Goal: Task Accomplishment & Management: Manage account settings

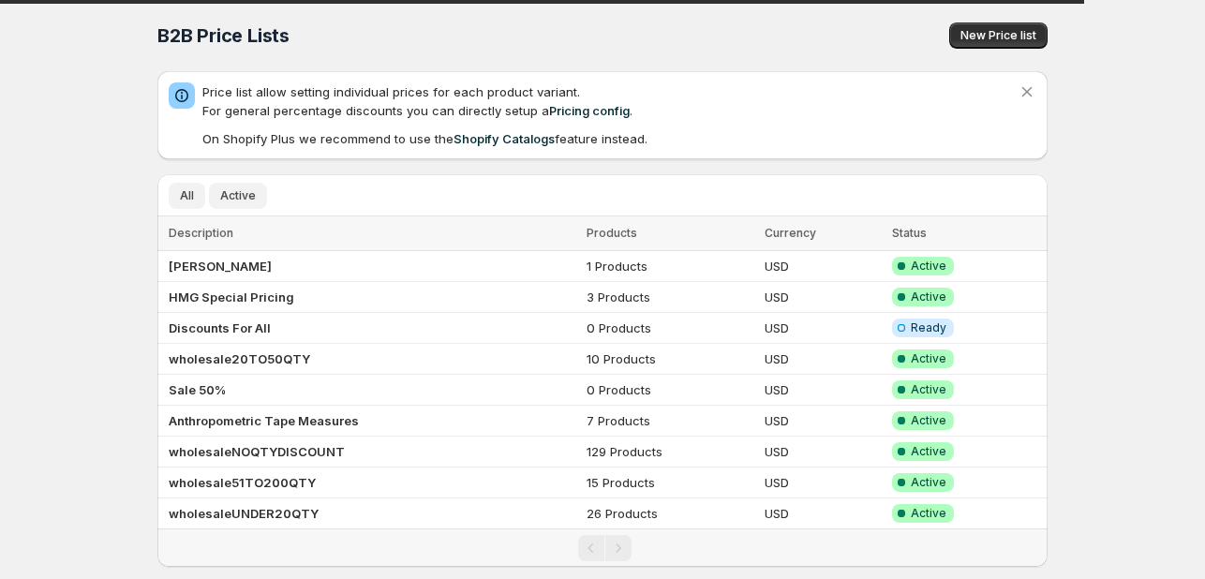
click at [230, 190] on span "Active" at bounding box center [238, 195] width 36 height 15
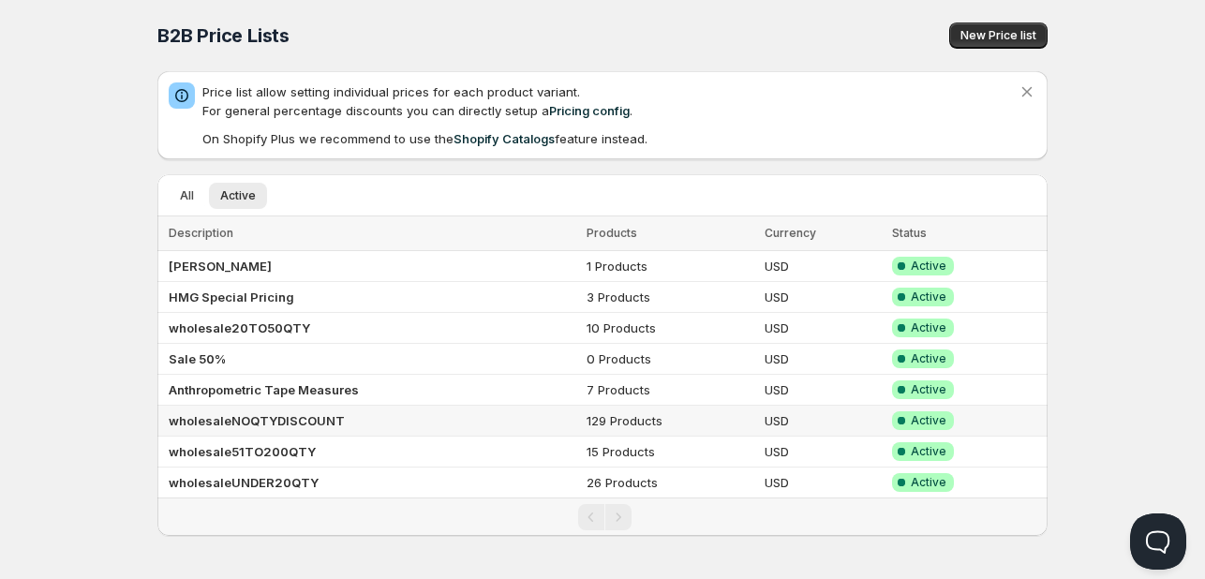
click at [291, 420] on b "wholesaleNOQTYDISCOUNT" at bounding box center [257, 420] width 176 height 15
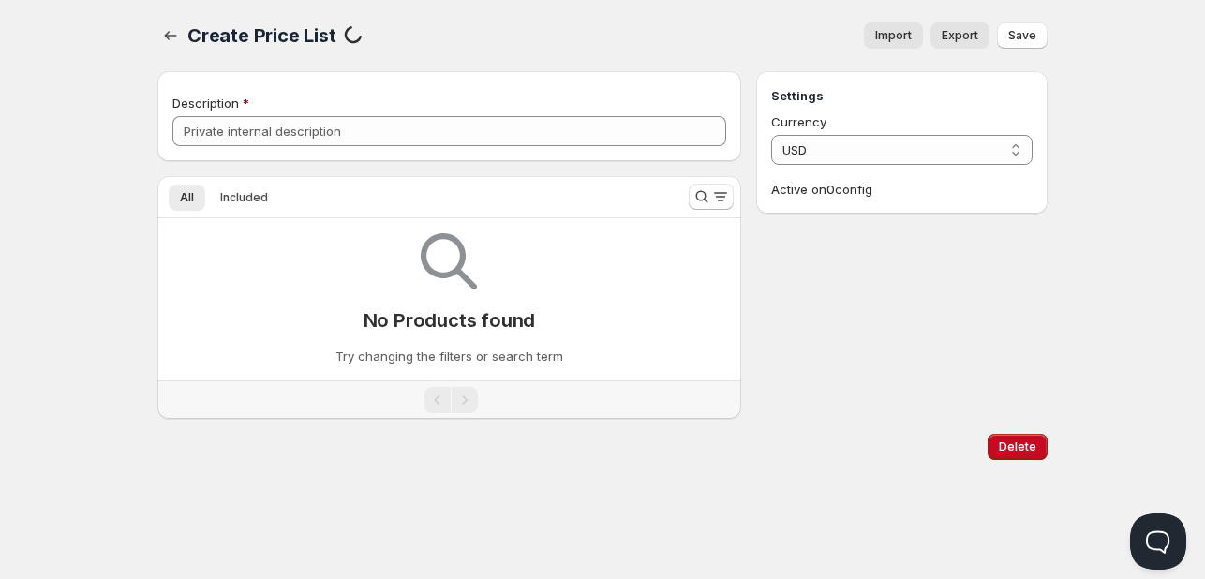
type input "wholesaleNOQTYDISCOUNT"
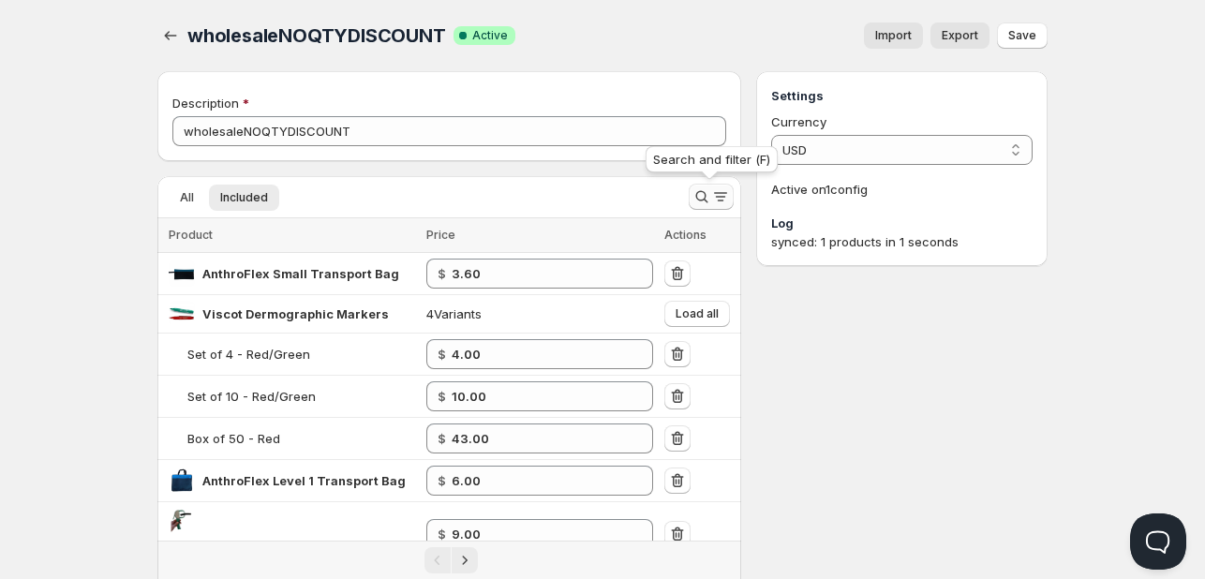
click at [701, 191] on icon "Search and filter results" at bounding box center [701, 196] width 19 height 19
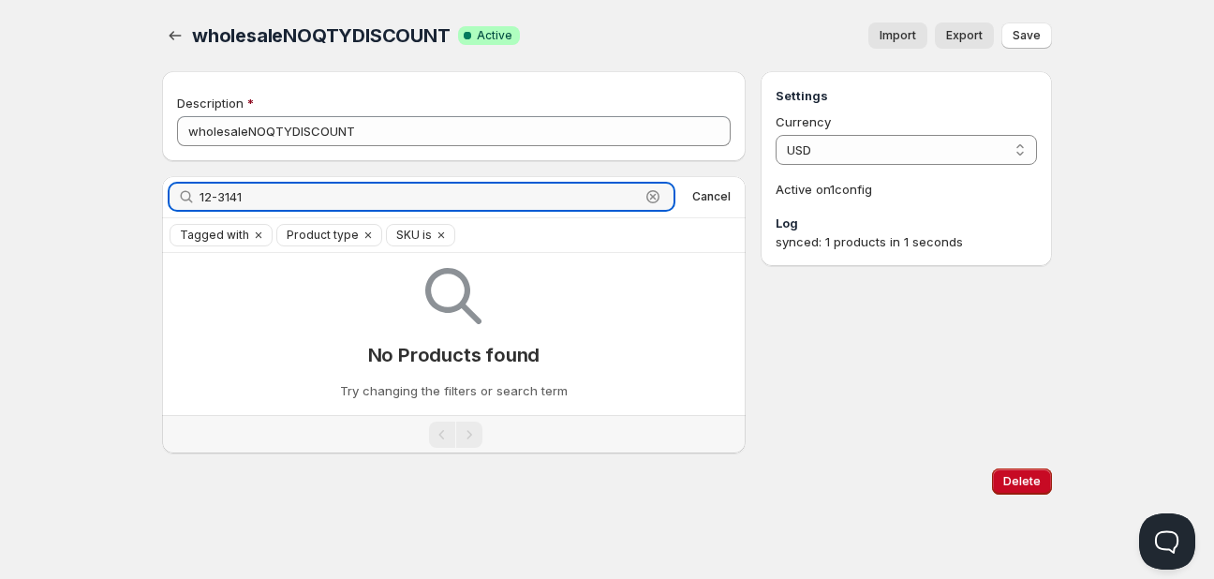
drag, startPoint x: 171, startPoint y: 196, endPoint x: 96, endPoint y: 196, distance: 75.9
click at [96, 196] on div "Home Pricing Price lists Checkout Forms Submissions Settings Features Plans who…" at bounding box center [607, 289] width 1214 height 579
paste input "Baseline 9 Hole Wooden Pegboard Test"
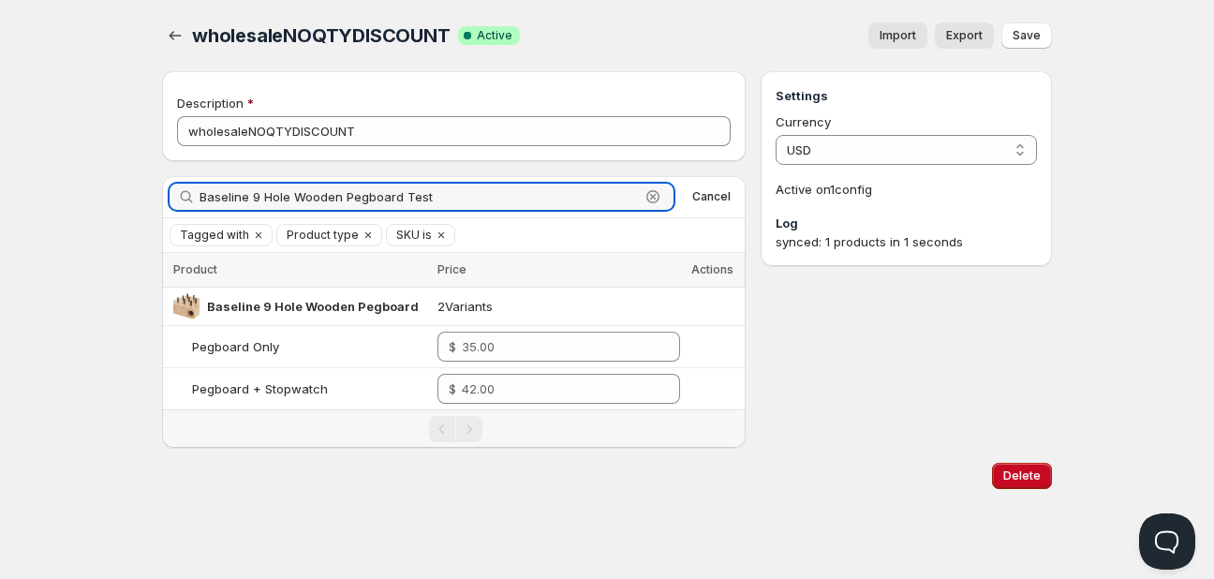
type input "Baseline 9 Hole Wooden Pegboard Test"
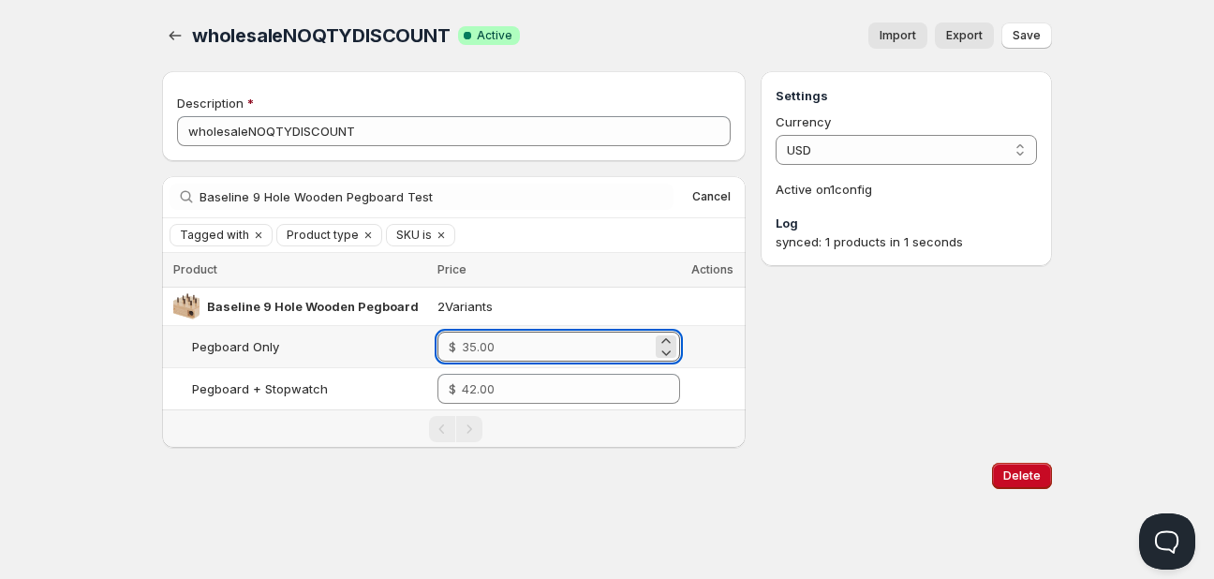
click at [517, 349] on input "number" at bounding box center [557, 347] width 190 height 30
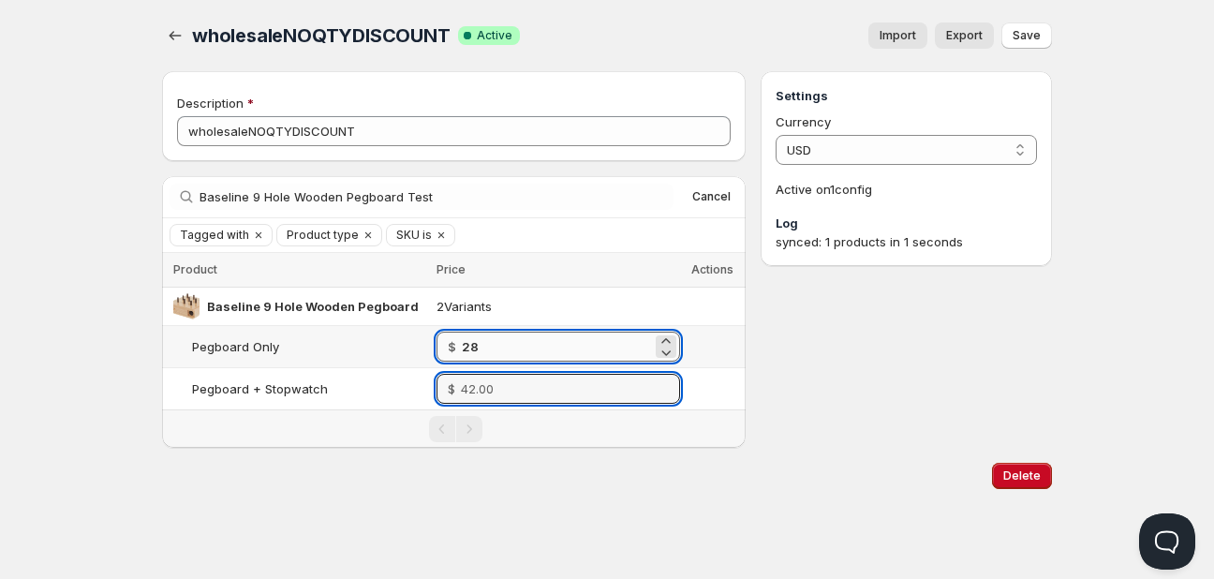
type input "28.00"
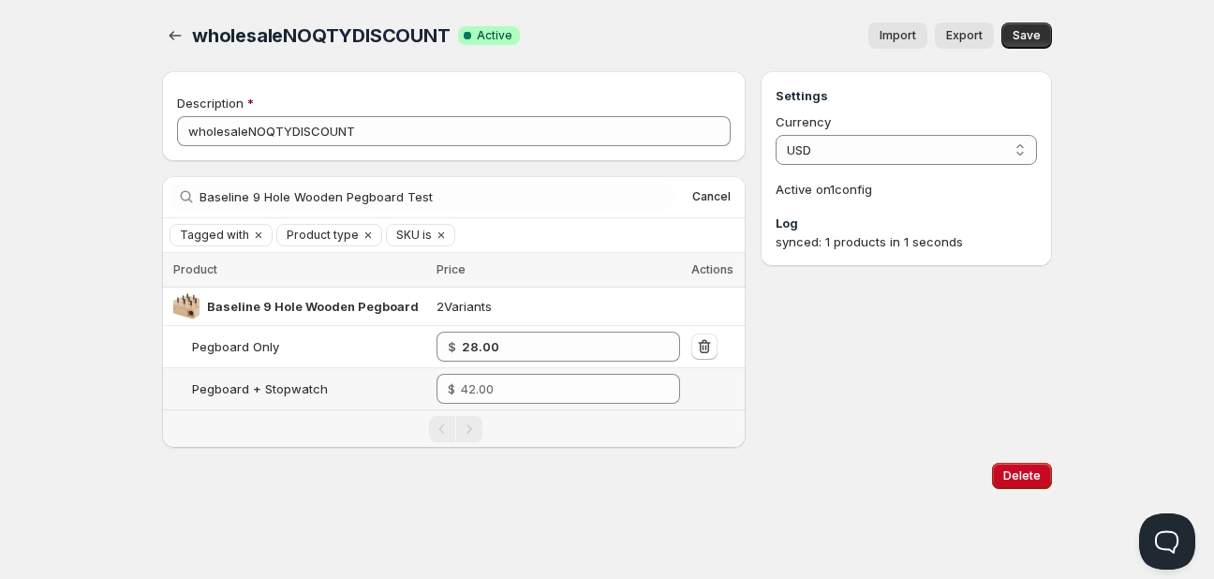
click at [541, 364] on td "$ 28.00" at bounding box center [558, 347] width 255 height 42
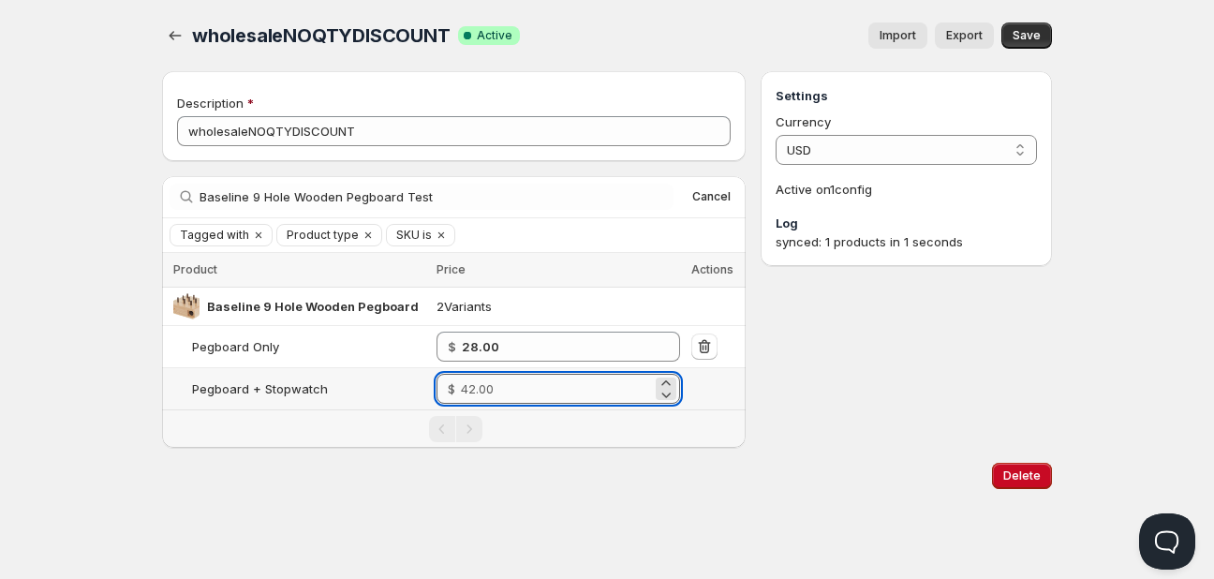
click at [545, 391] on input "number" at bounding box center [556, 389] width 191 height 30
type input "35.00"
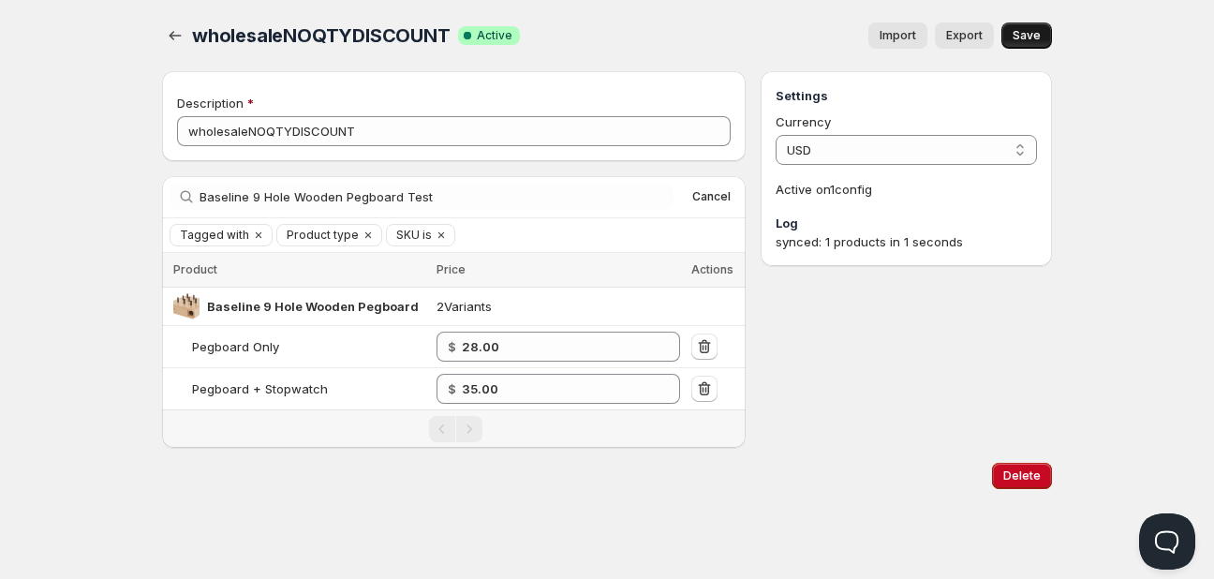
click at [1031, 36] on span "Save" at bounding box center [1027, 35] width 28 height 15
click at [714, 196] on span "Cancel" at bounding box center [711, 196] width 38 height 15
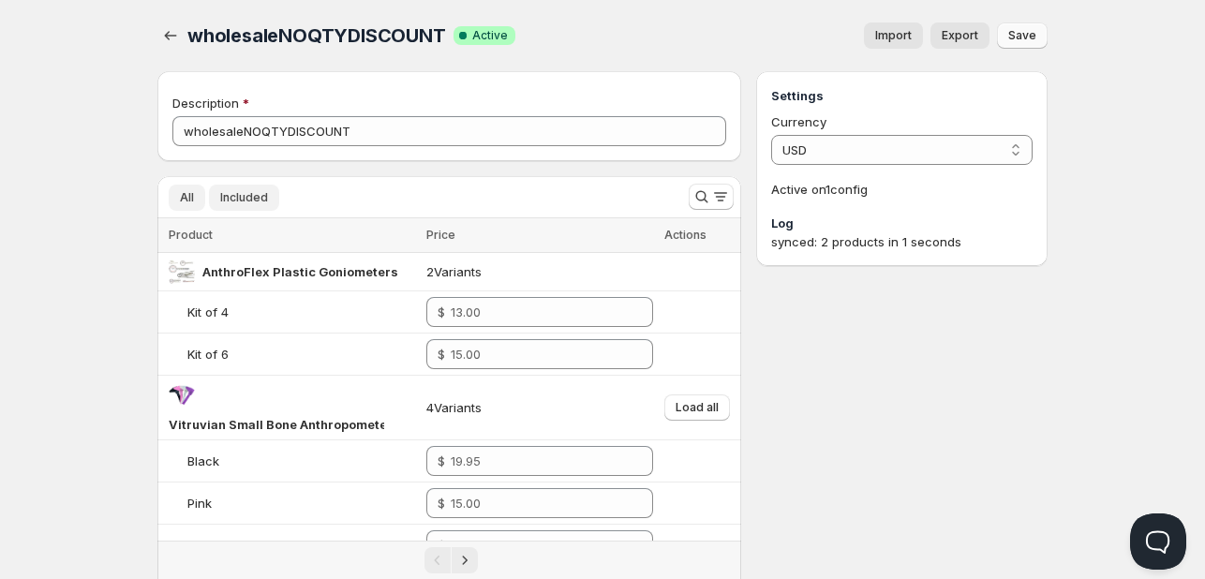
click at [262, 192] on span "Included" at bounding box center [244, 197] width 48 height 15
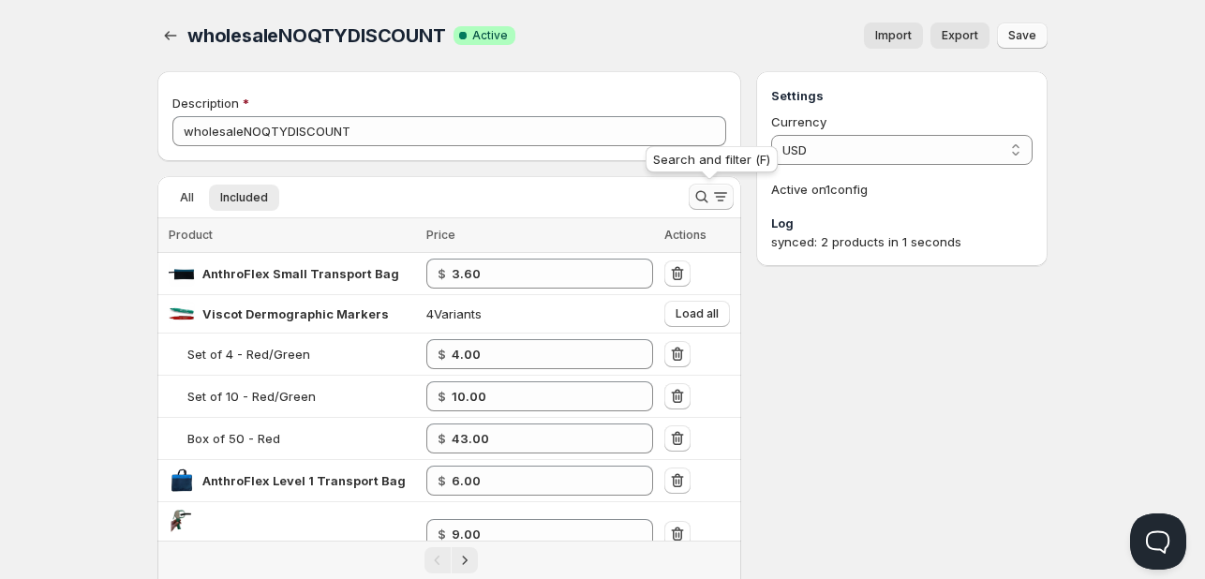
click at [696, 193] on icon "Search and filter results" at bounding box center [701, 197] width 12 height 12
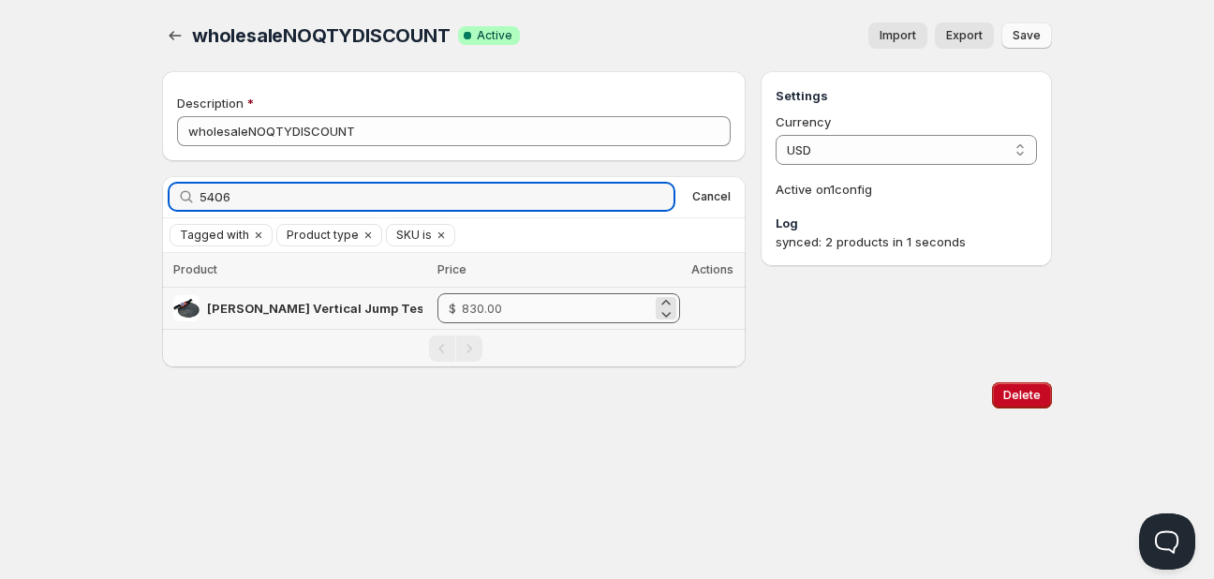
type input "5406"
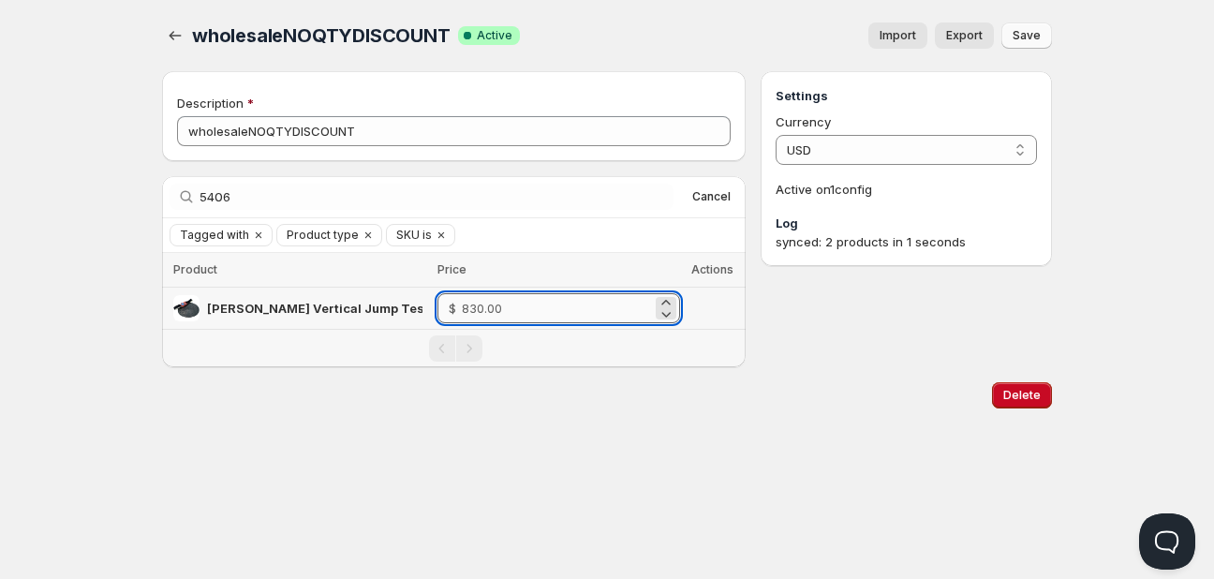
click at [573, 301] on input "number" at bounding box center [557, 308] width 190 height 30
type input "732.00"
click at [887, 287] on div "Settings Currency USD USD Active on 1 config Log synced: 2 products in 1 seconds" at bounding box center [906, 219] width 291 height 296
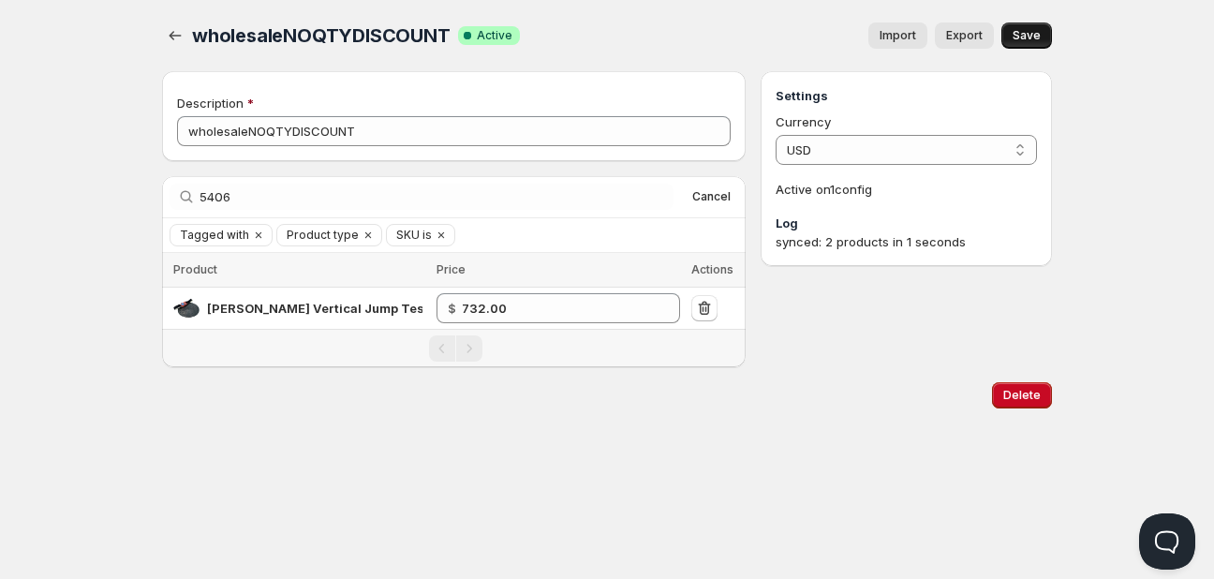
click at [1027, 32] on span "Save" at bounding box center [1027, 35] width 28 height 15
click at [713, 196] on span "Cancel" at bounding box center [711, 196] width 38 height 15
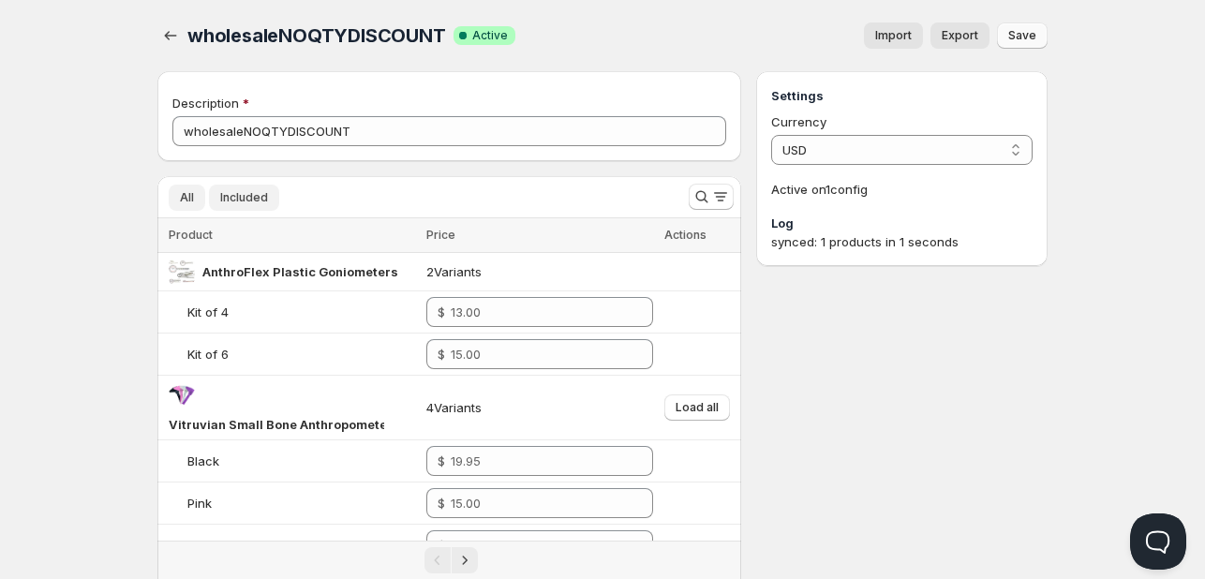
click at [232, 201] on span "Included" at bounding box center [244, 197] width 48 height 15
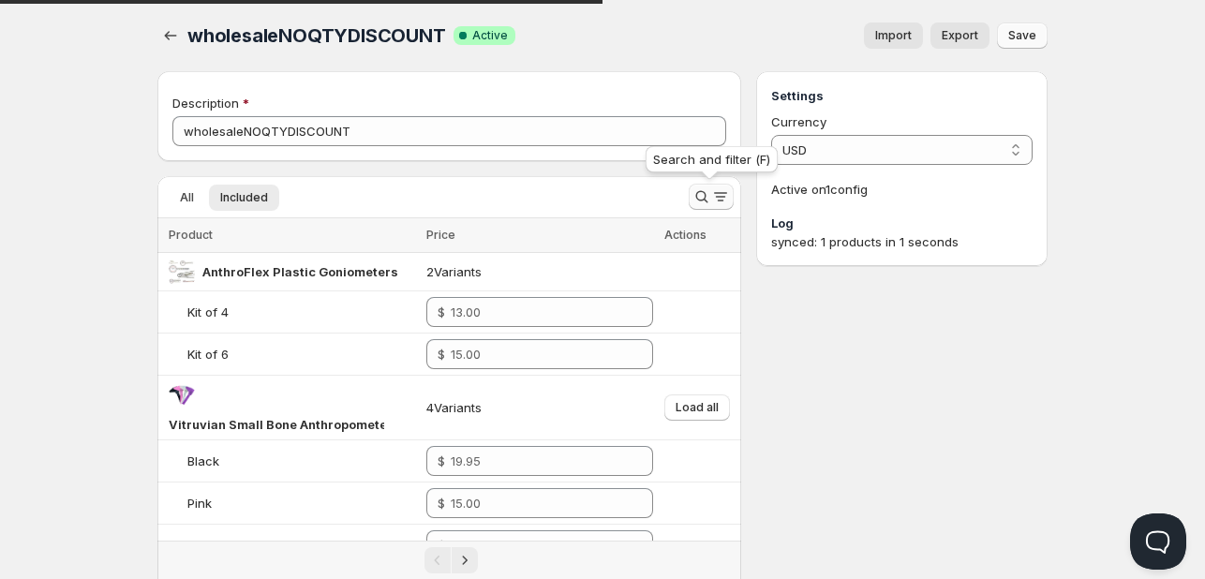
click at [700, 191] on icon "Search and filter results" at bounding box center [701, 196] width 19 height 19
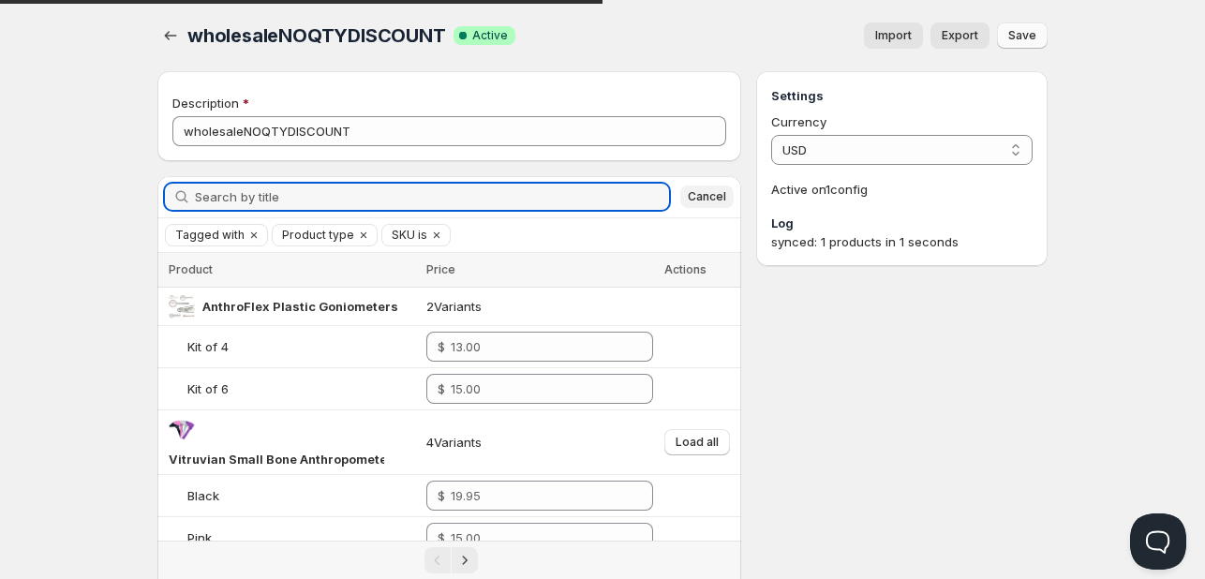
paste input "602H-SET"
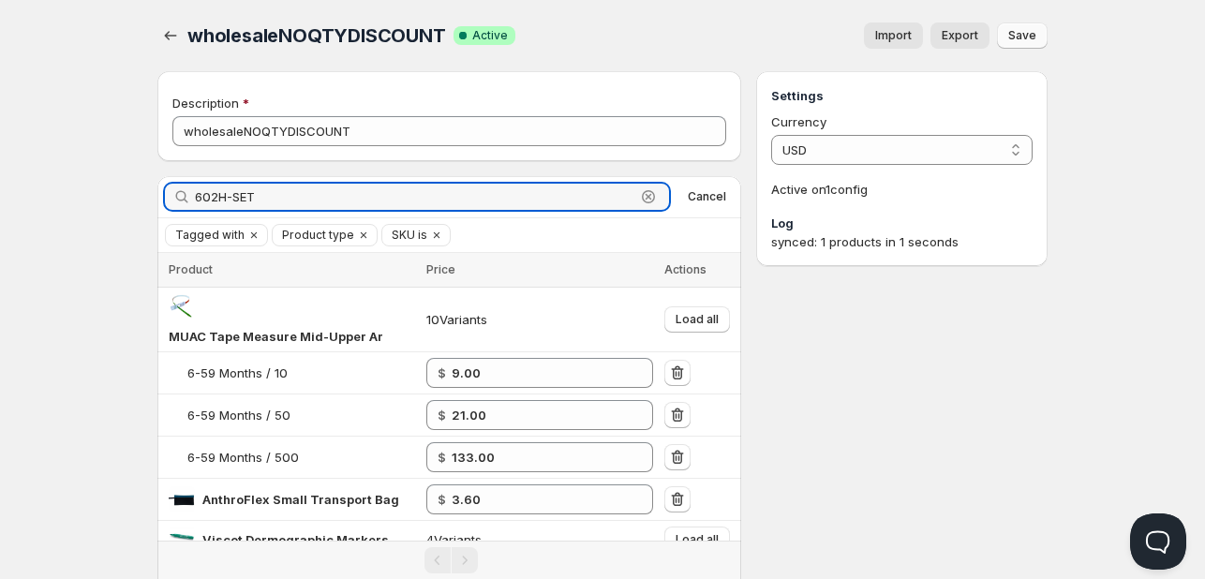
drag, startPoint x: 266, startPoint y: 185, endPoint x: 43, endPoint y: 186, distance: 223.0
paste input "Calibration Blocks & Dowels for Testing Set of All 4"
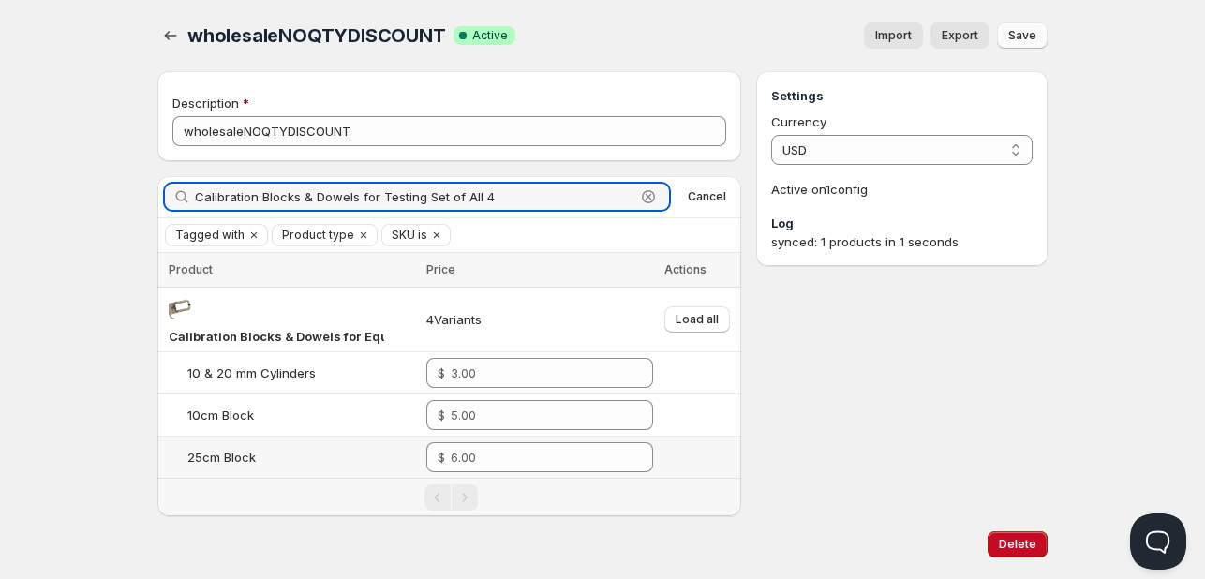
type input "Calibration Blocks & Dowels for Testing Set of All 4"
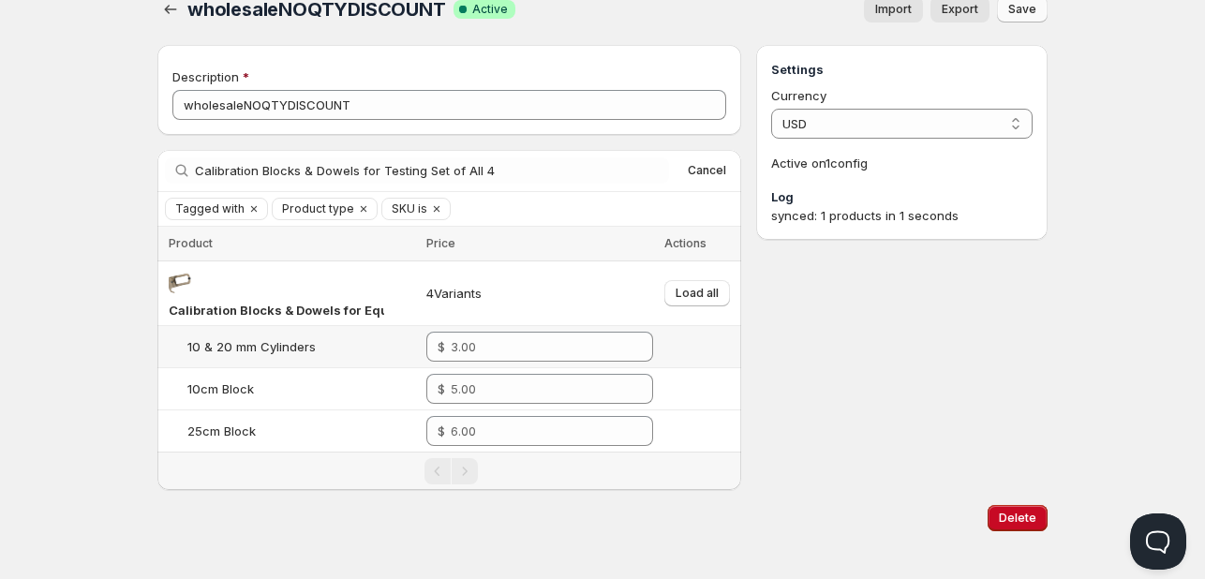
scroll to position [38, 0]
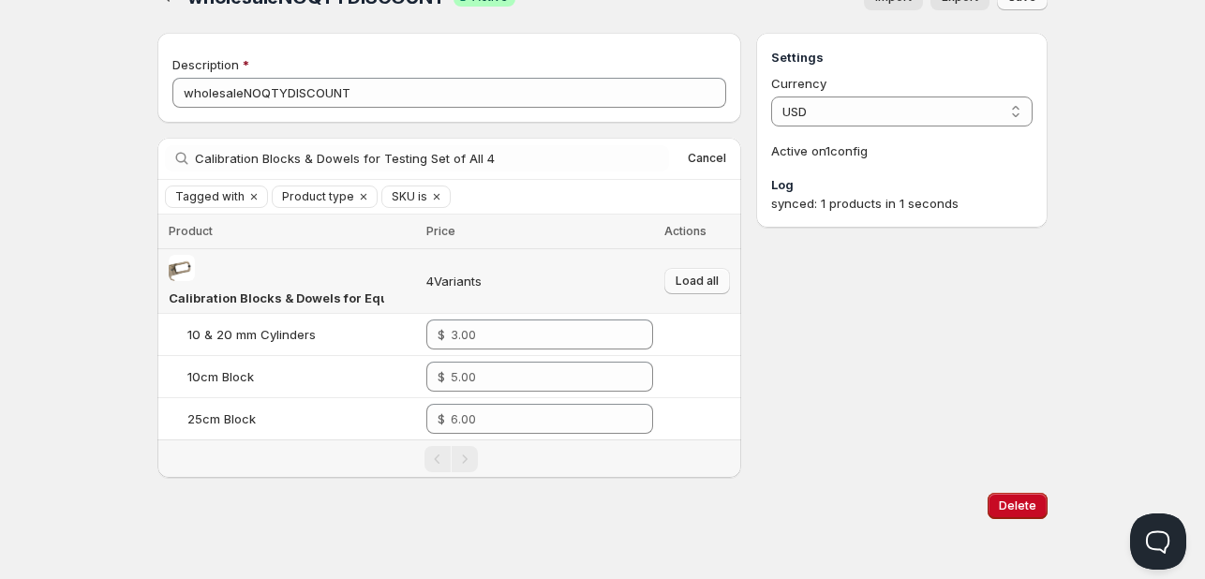
click at [704, 281] on span "Load all" at bounding box center [697, 281] width 43 height 15
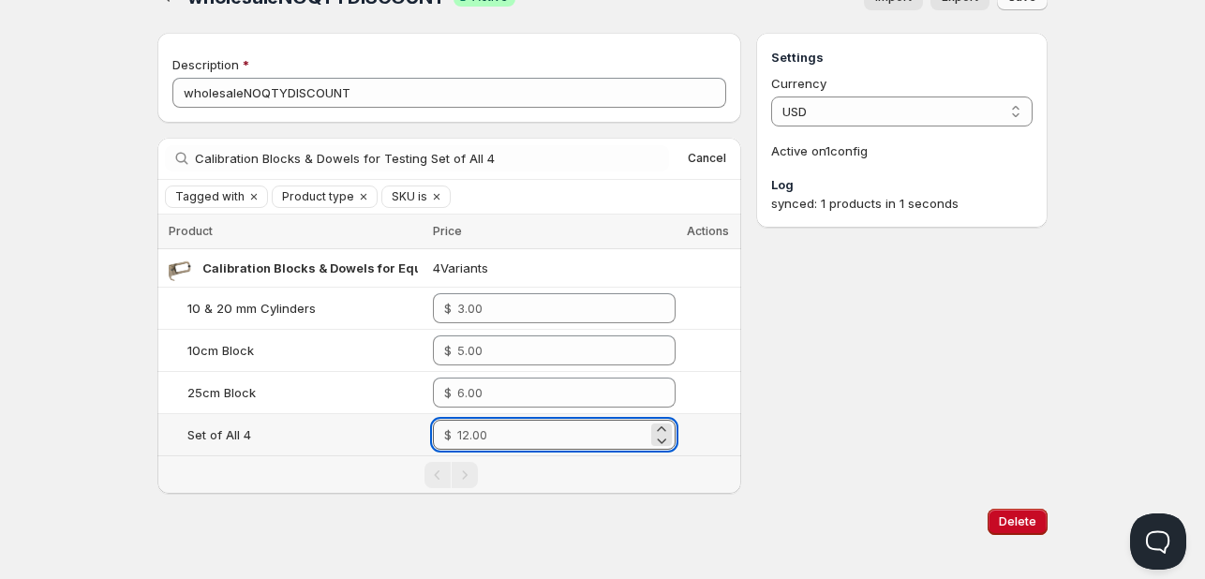
drag, startPoint x: 513, startPoint y: 433, endPoint x: 527, endPoint y: 426, distance: 15.5
click at [514, 432] on input "number" at bounding box center [552, 435] width 190 height 30
type input "7.00"
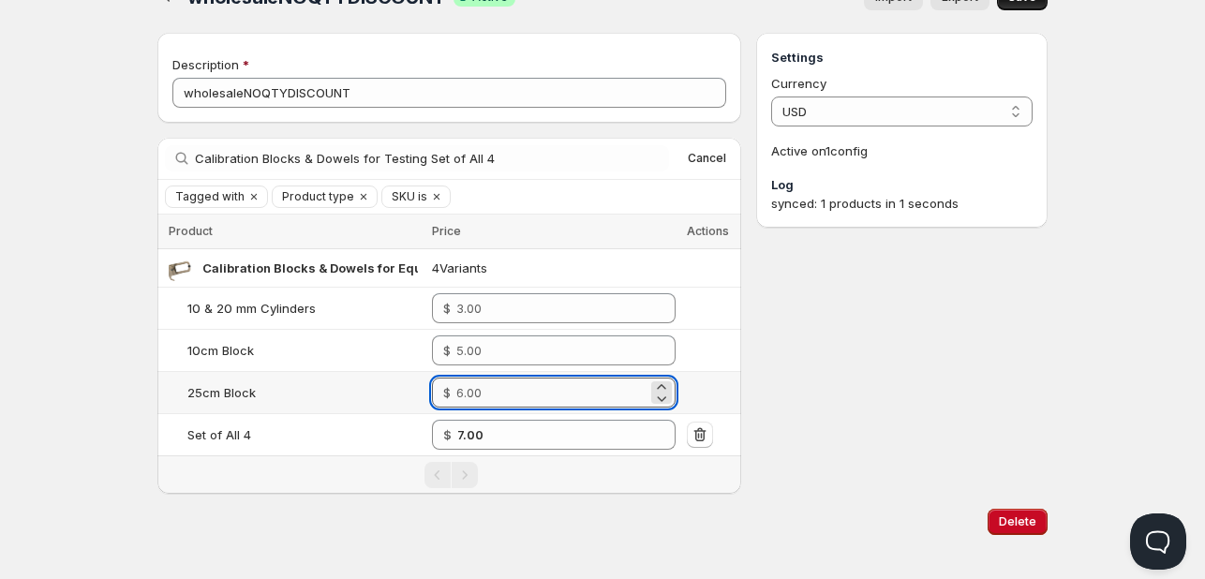
click at [498, 394] on input "number" at bounding box center [551, 393] width 191 height 30
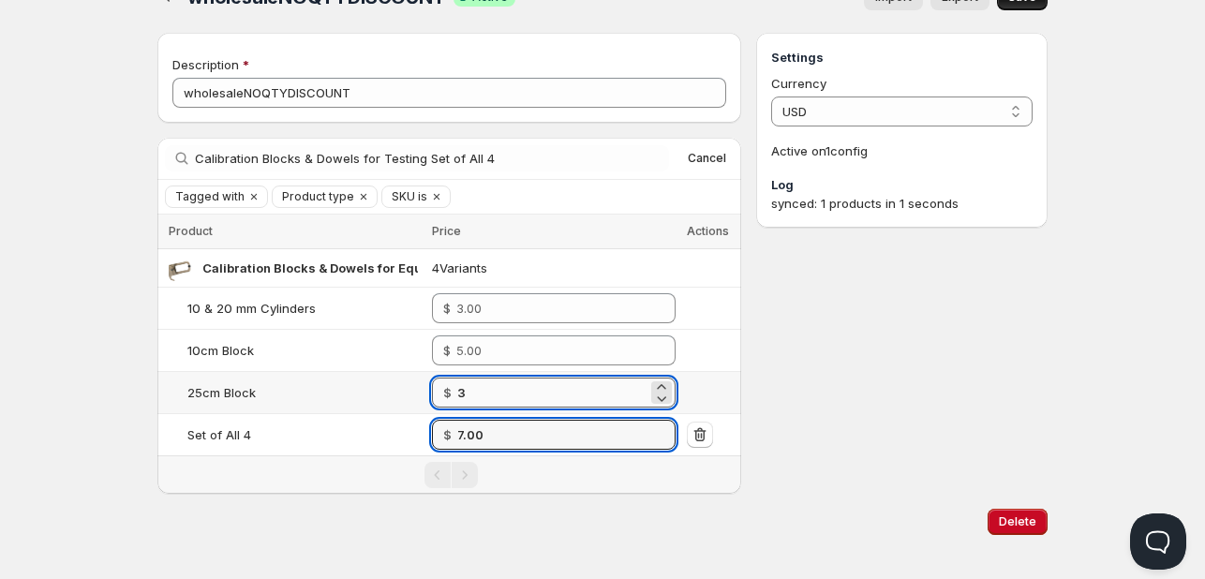
type input "3.00"
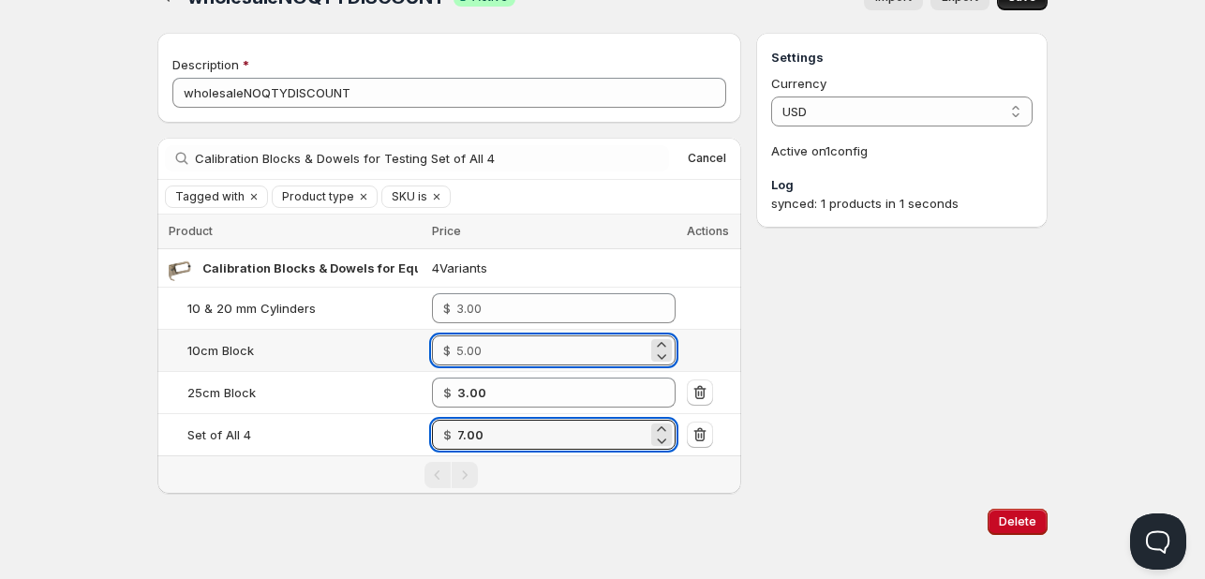
click at [502, 338] on input "number" at bounding box center [551, 350] width 191 height 30
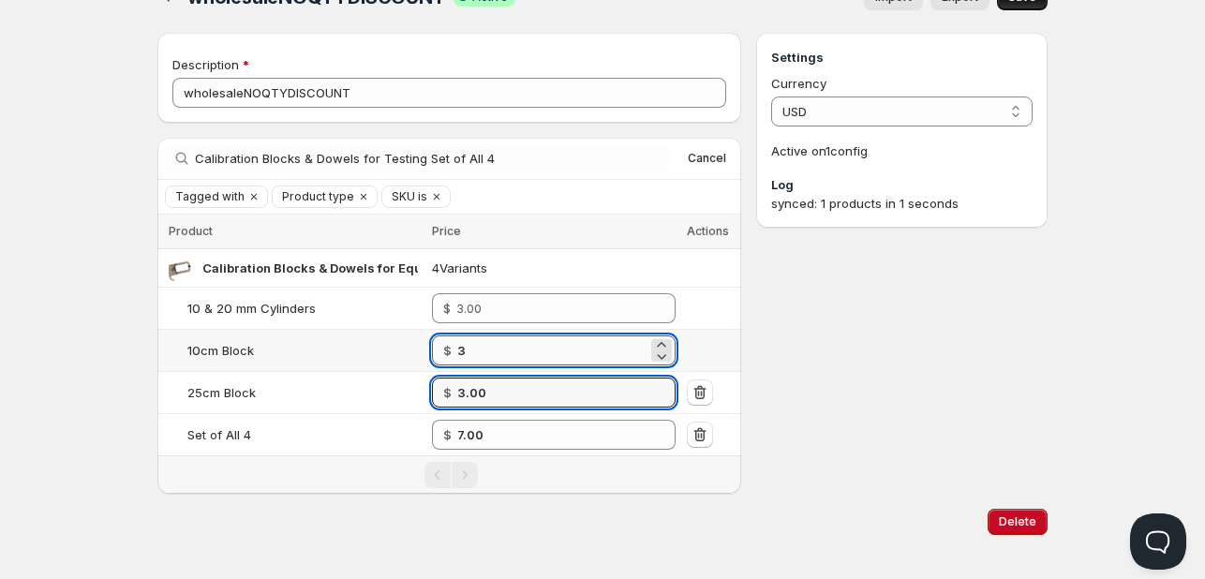
type input "3.00"
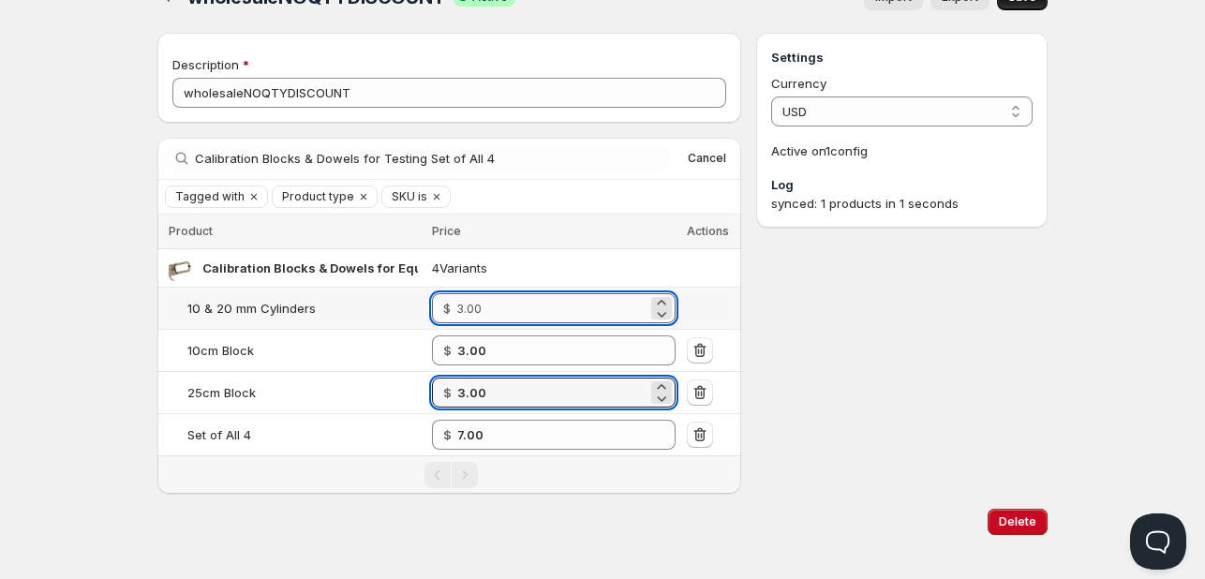
click at [500, 295] on input "number" at bounding box center [551, 308] width 191 height 30
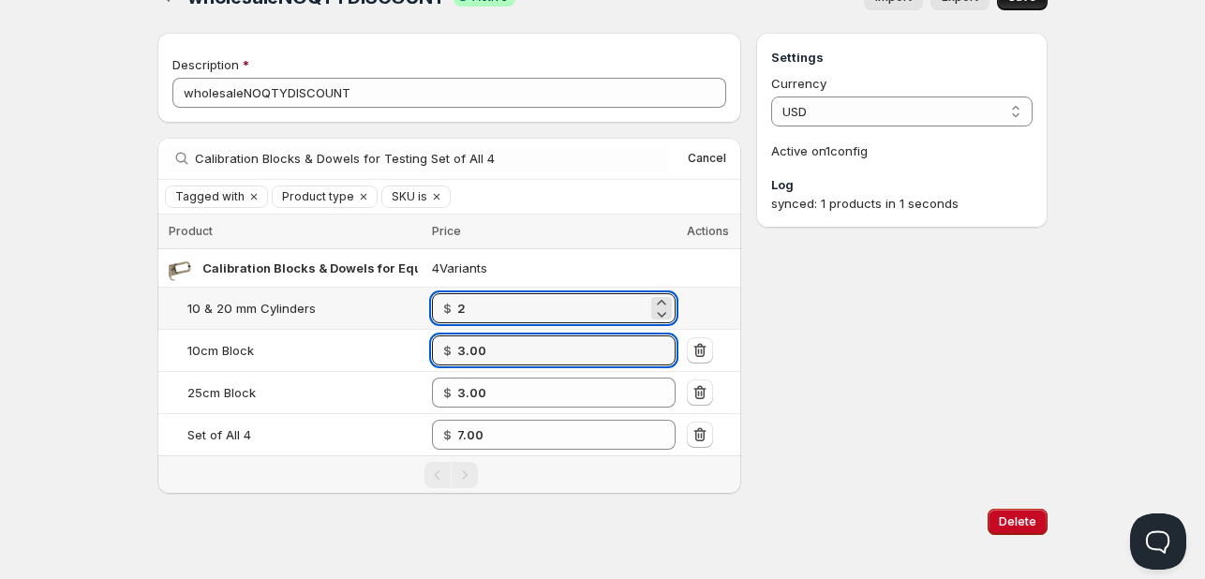
type input "2.00"
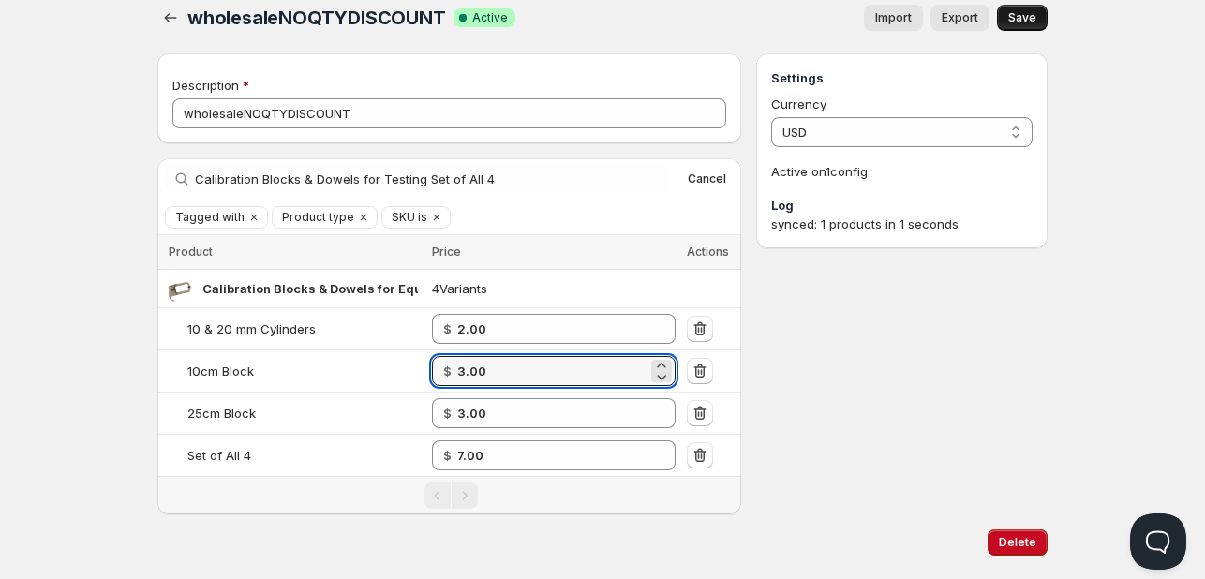
scroll to position [0, 0]
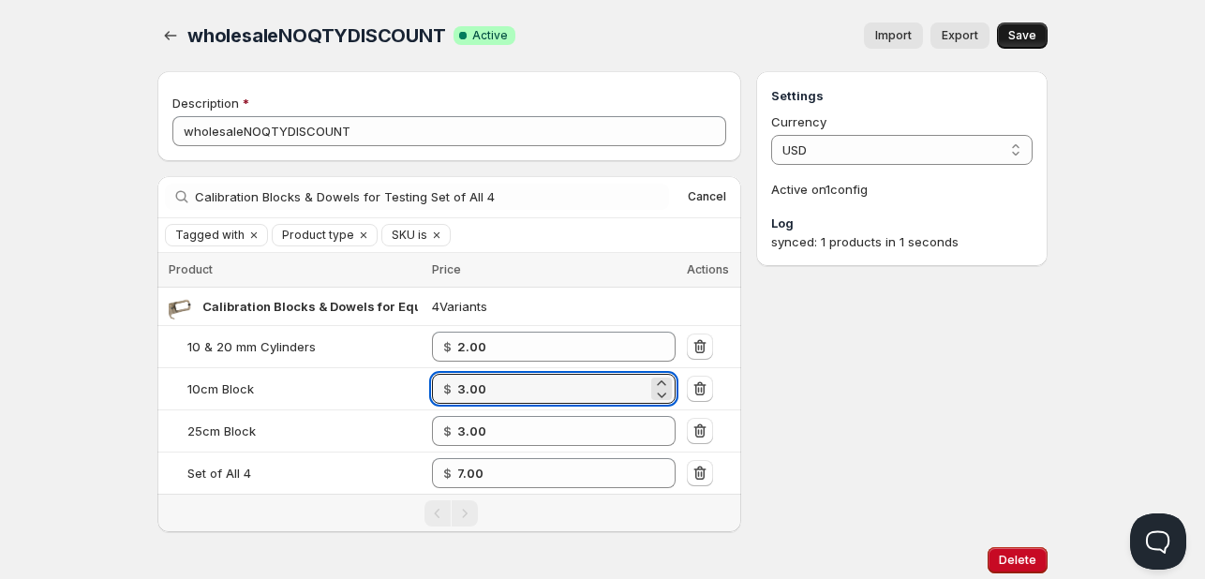
click at [1026, 38] on span "Save" at bounding box center [1022, 35] width 28 height 15
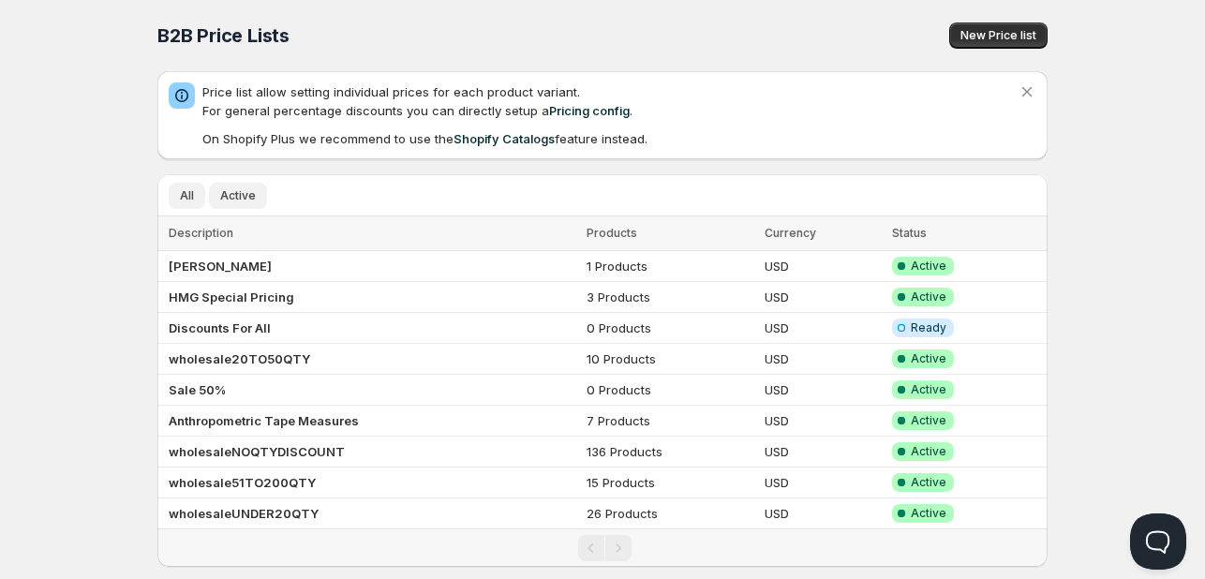
click at [236, 196] on span "Active" at bounding box center [238, 195] width 36 height 15
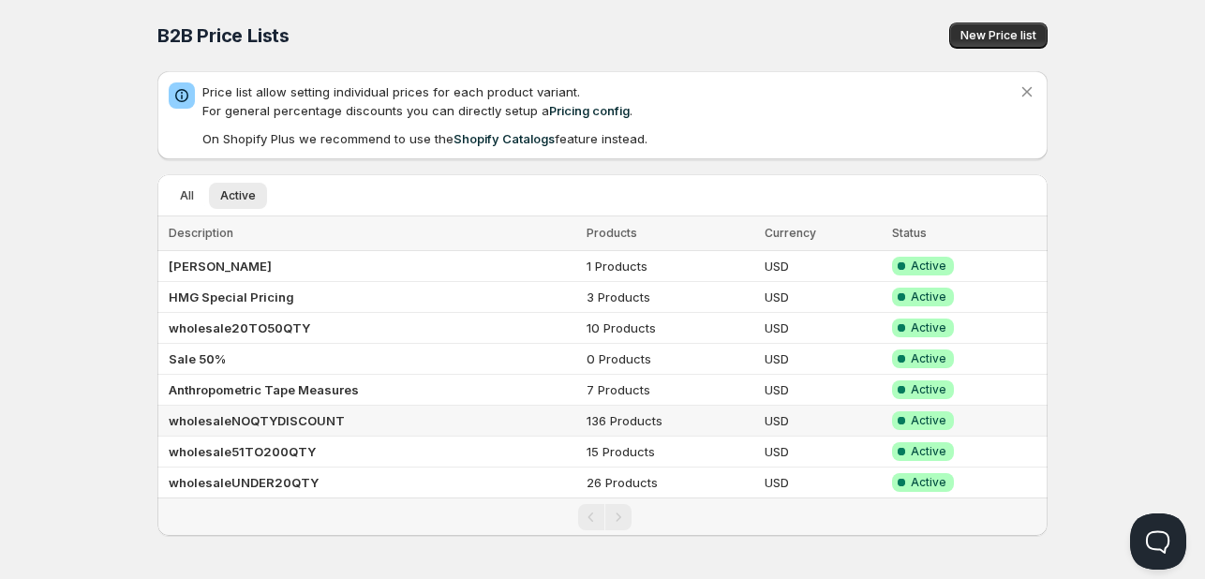
click at [287, 414] on b "wholesaleNOQTYDISCOUNT" at bounding box center [257, 420] width 176 height 15
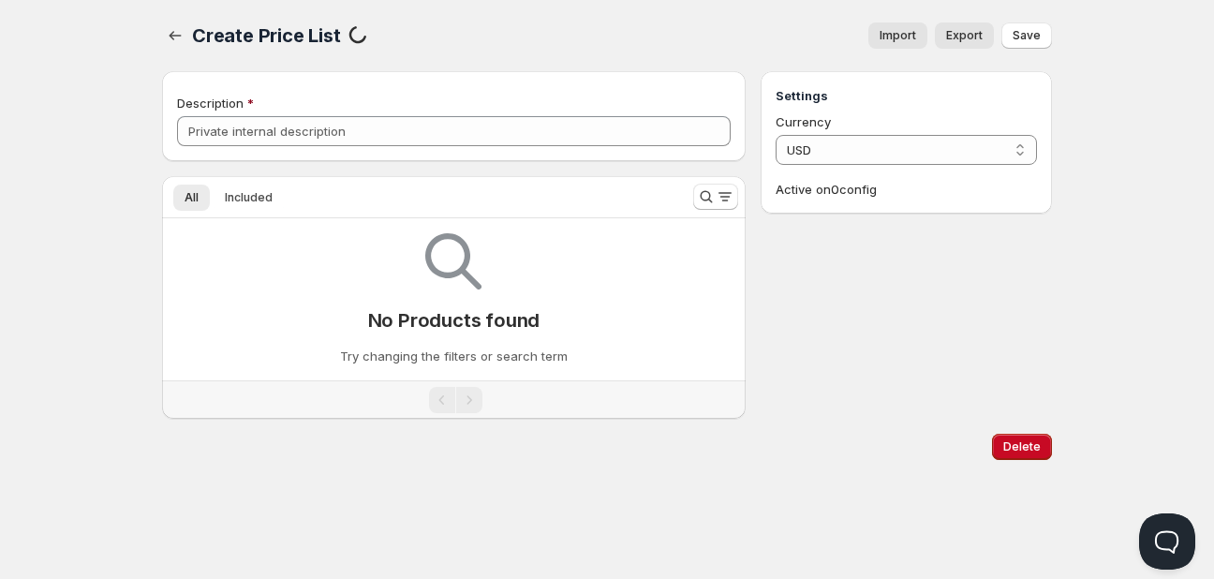
type input "wholesaleNOQTYDISCOUNT"
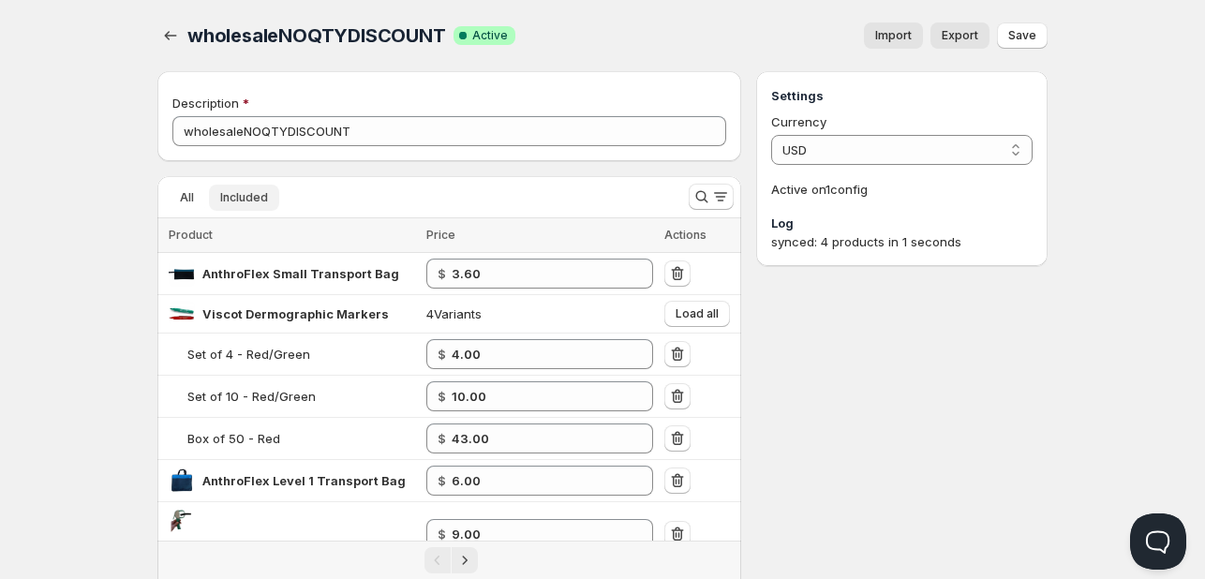
click at [242, 196] on span "Included" at bounding box center [244, 197] width 48 height 15
click at [967, 40] on span "Export" at bounding box center [960, 35] width 37 height 15
click at [708, 188] on icon "Search and filter results" at bounding box center [701, 196] width 19 height 19
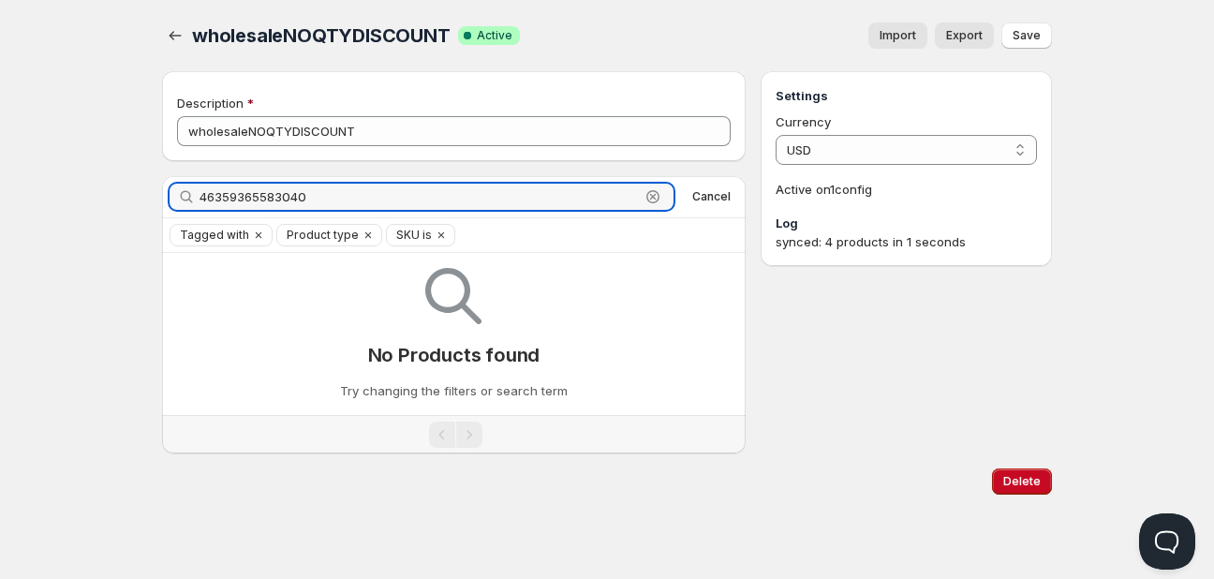
drag, startPoint x: 576, startPoint y: 187, endPoint x: -225, endPoint y: 187, distance: 801.1
click at [0, 187] on html "Home Pricing Price lists Checkout Forms Submissions Settings Features Plans who…" at bounding box center [607, 289] width 1214 height 579
paste input "calibration-dowel-for-skinfold-calipers-copy"
type input "calibration-dowel-for-skinfold-calipers-copy"
click at [716, 197] on span "Cancel" at bounding box center [711, 196] width 38 height 15
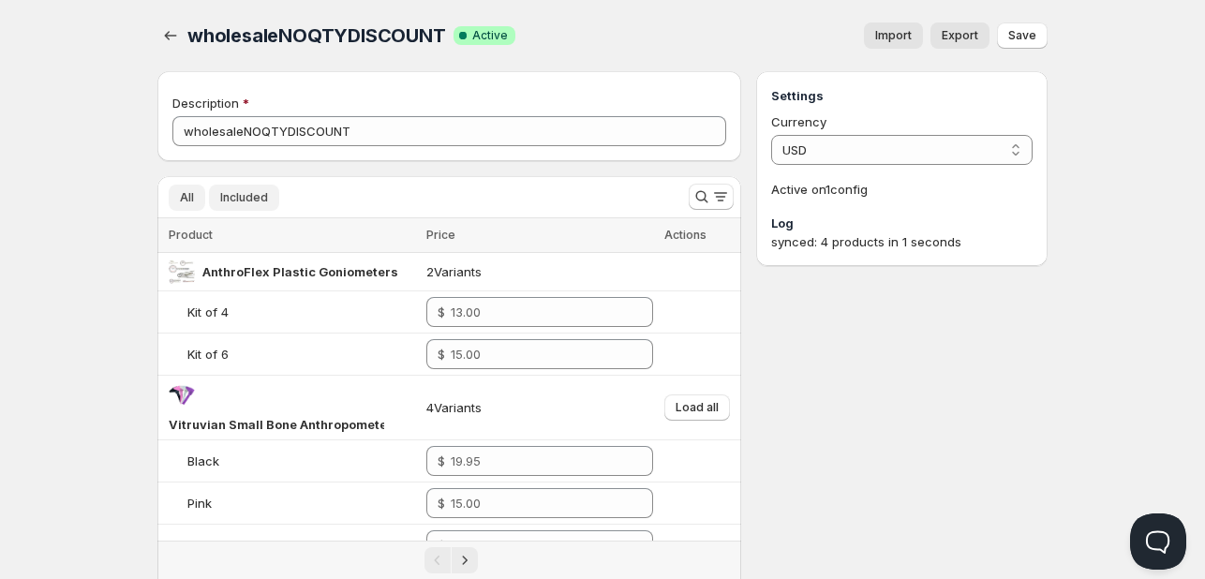
click at [257, 196] on span "Included" at bounding box center [244, 197] width 48 height 15
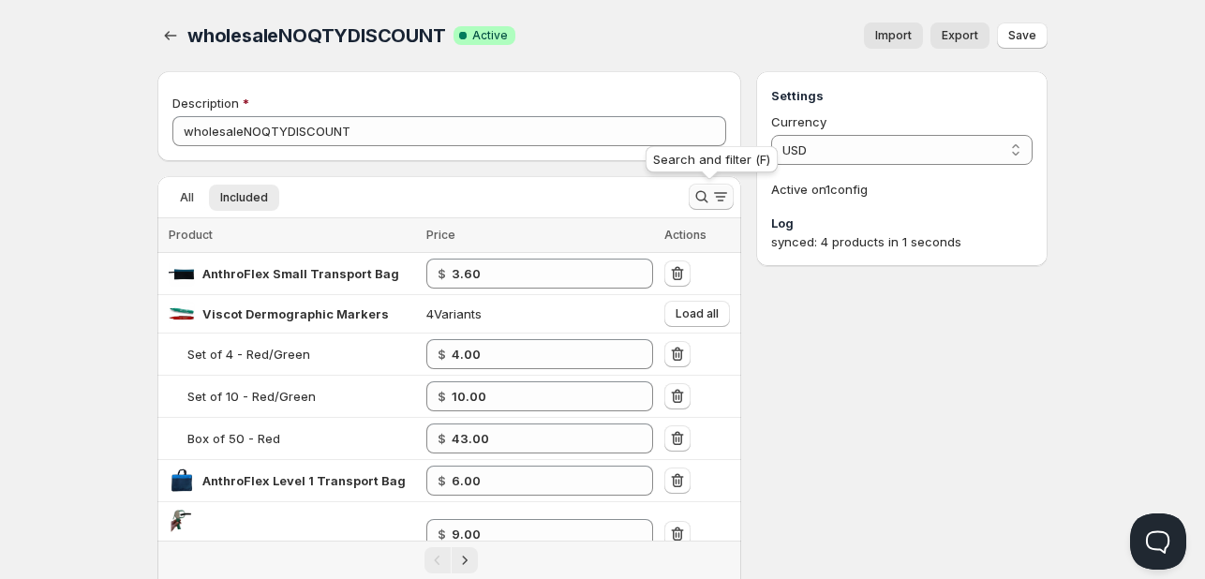
click at [697, 195] on icon "Search and filter results" at bounding box center [701, 196] width 19 height 19
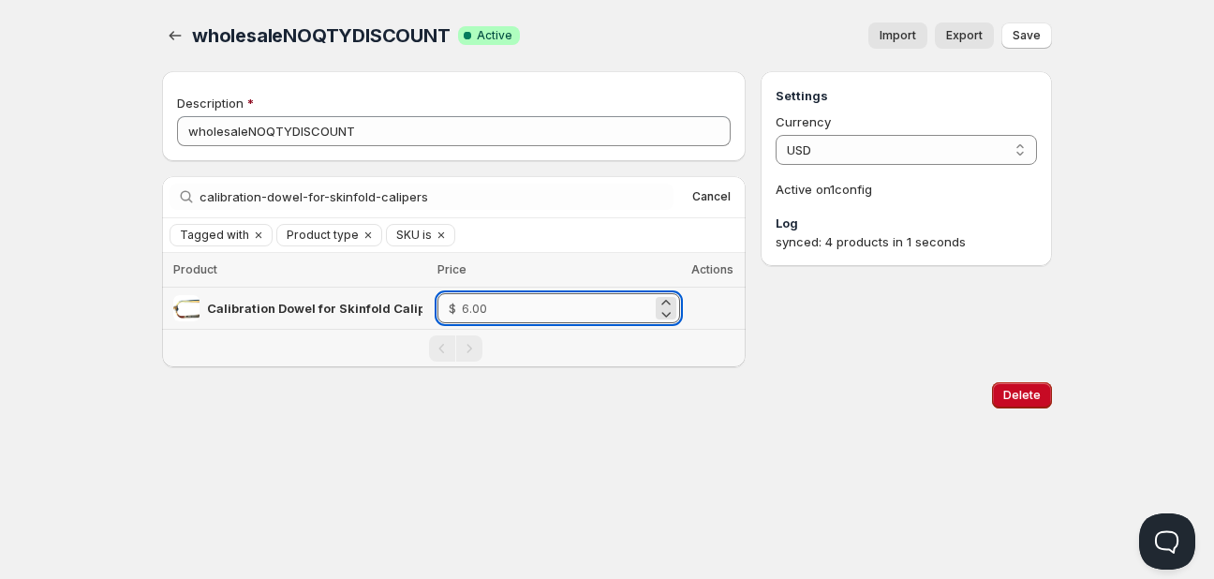
click at [515, 307] on input "number" at bounding box center [557, 308] width 190 height 30
click at [311, 301] on span "Calibration Dowel for Skinfold Calipers 16mm" at bounding box center [346, 308] width 278 height 15
click at [525, 301] on input "number" at bounding box center [557, 308] width 190 height 30
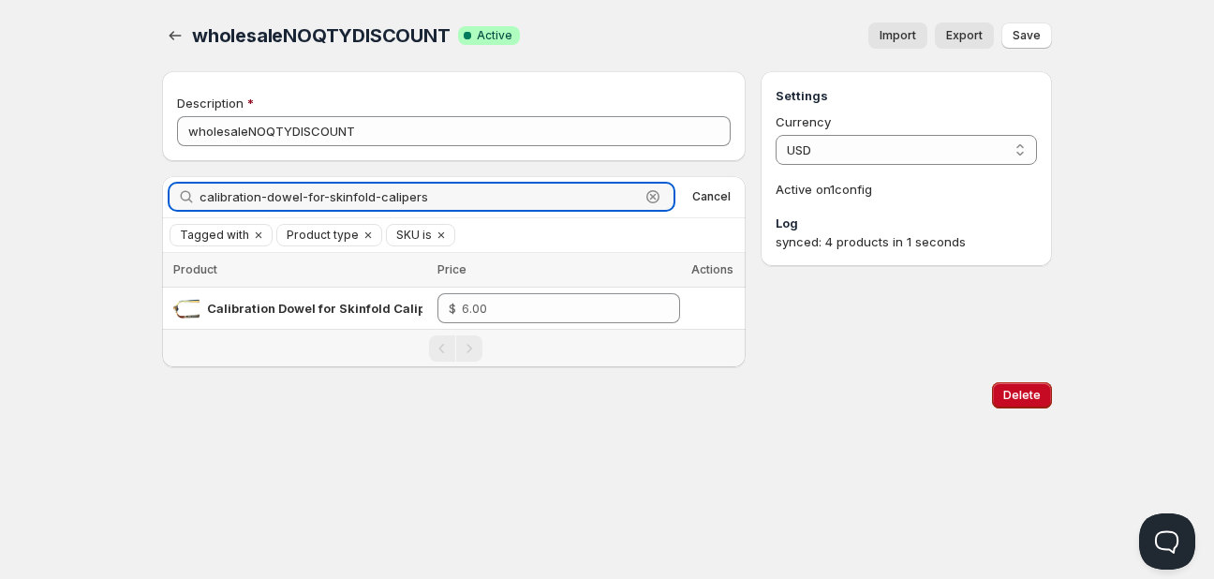
drag, startPoint x: -20, startPoint y: 170, endPoint x: -128, endPoint y: 170, distance: 108.7
click at [0, 170] on html "Home Pricing Price lists Checkout Forms Submissions Settings Features Plans who…" at bounding box center [607, 289] width 1214 height 579
paste input "-copy"
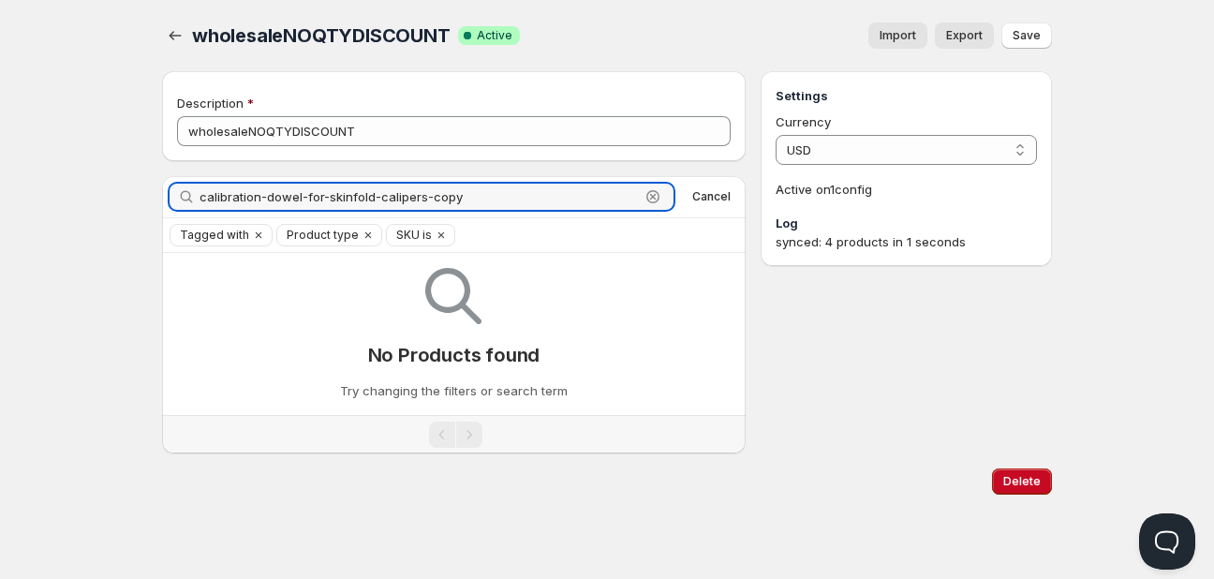
drag, startPoint x: 422, startPoint y: 198, endPoint x: 683, endPoint y: 184, distance: 261.8
click at [630, 196] on input "calibration-dowel-for-skinfold-calipers-copy" at bounding box center [420, 197] width 440 height 26
type input "calibration-dowel-for-skinfold-calipers"
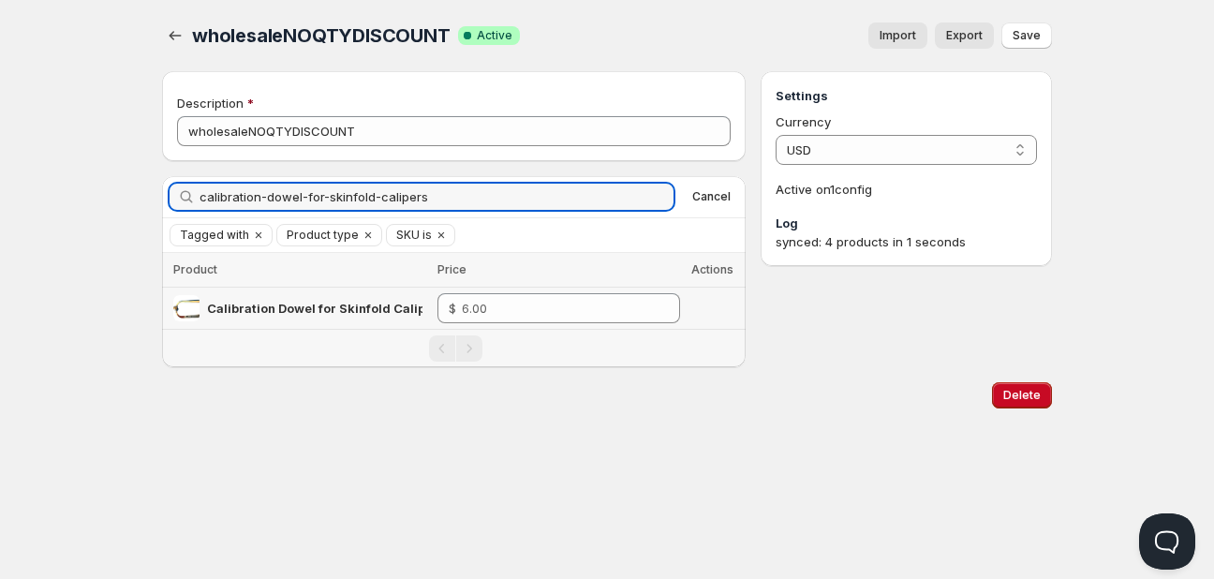
click at [315, 305] on span "Calibration Dowel for Skinfold Calipers 16mm" at bounding box center [346, 308] width 278 height 15
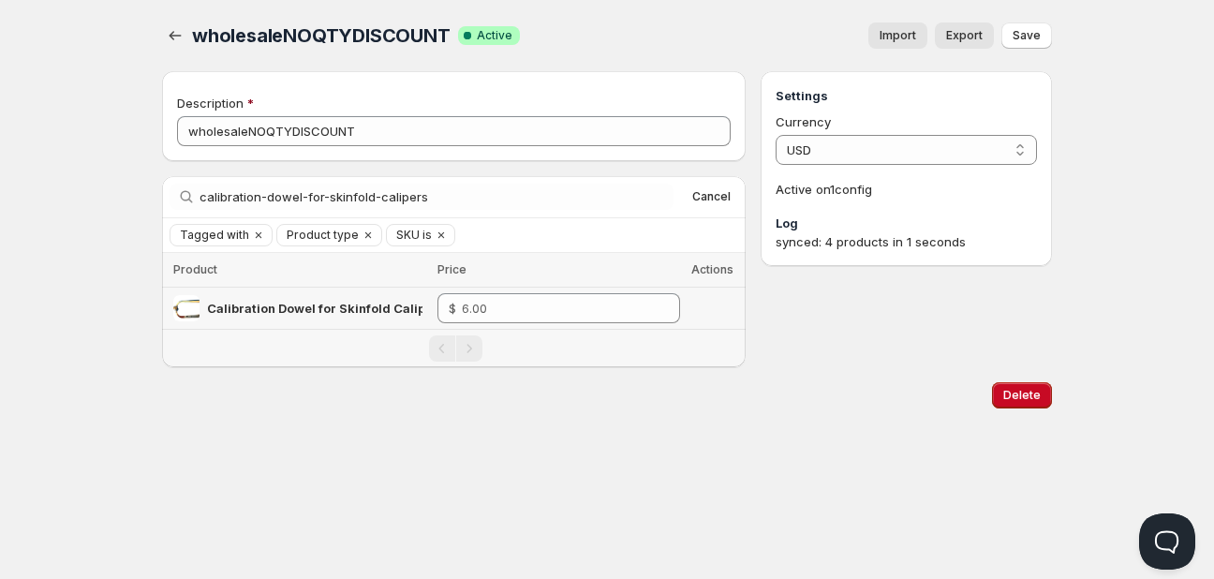
click at [333, 305] on span "Calibration Dowel for Skinfold Calipers 16mm" at bounding box center [346, 308] width 278 height 15
click at [720, 203] on span "Cancel" at bounding box center [711, 196] width 38 height 15
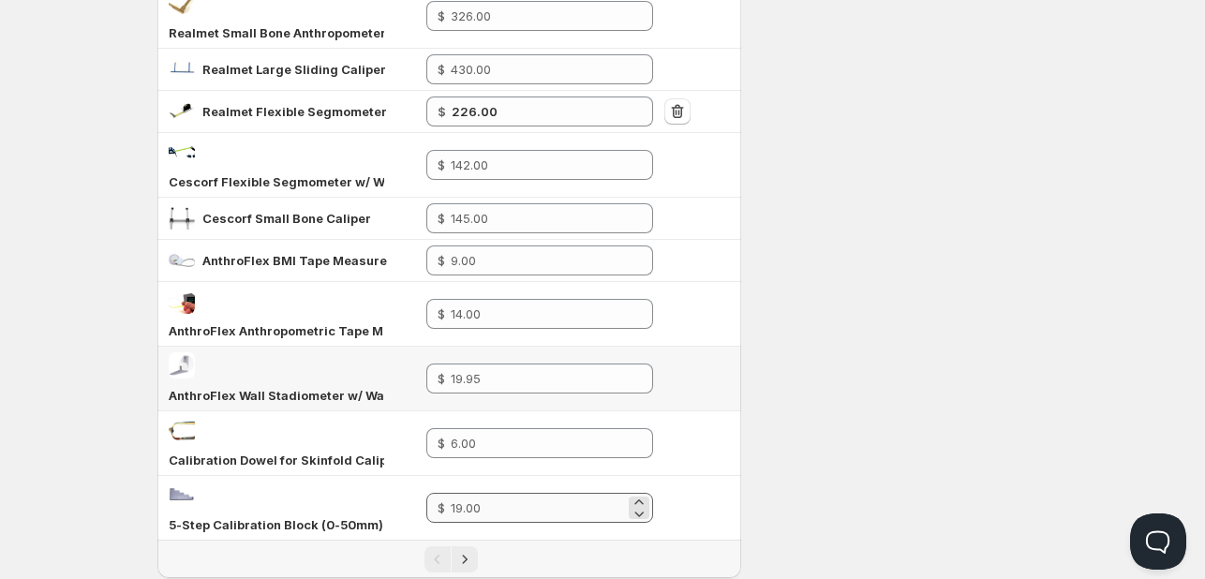
scroll to position [1340, 0]
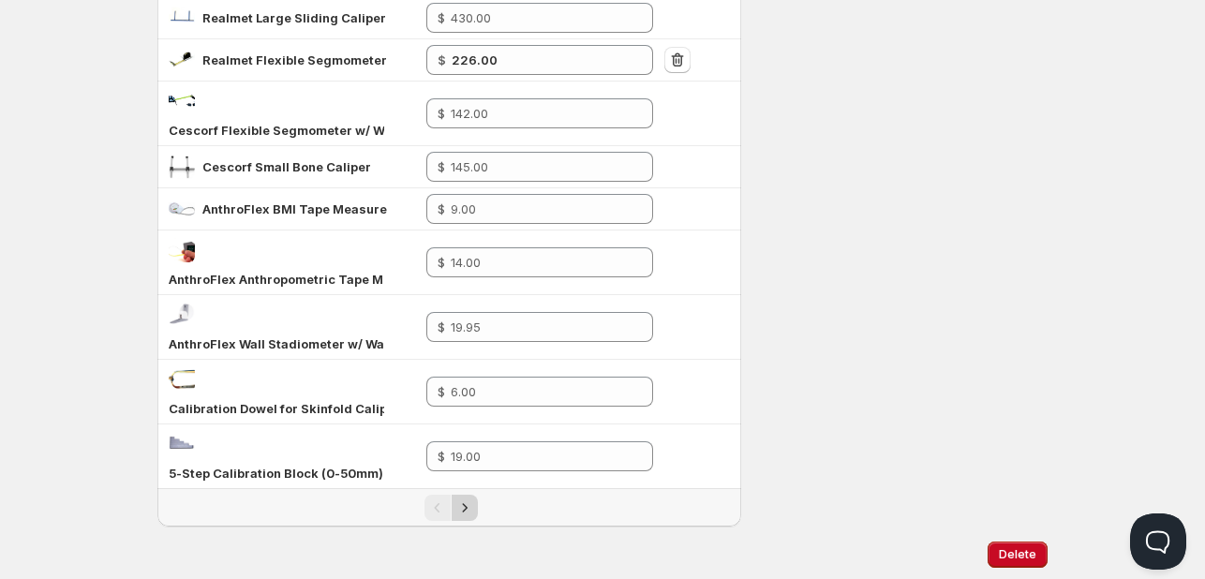
click at [459, 489] on div "Pagination" at bounding box center [449, 507] width 584 height 37
click at [471, 498] on icon "Next" at bounding box center [464, 507] width 19 height 19
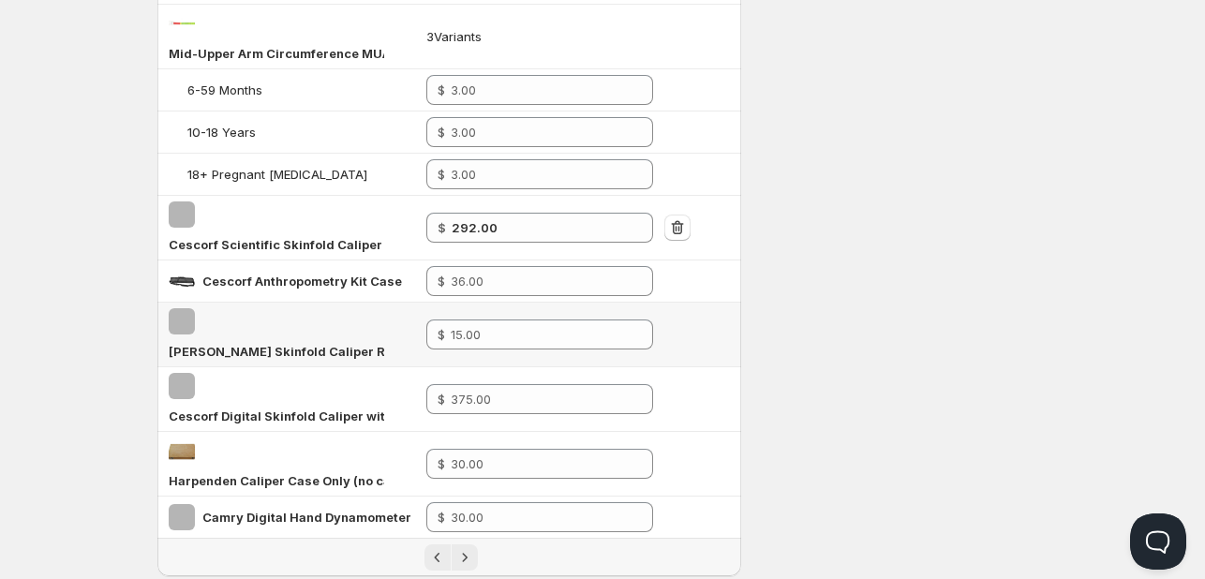
scroll to position [1494, 0]
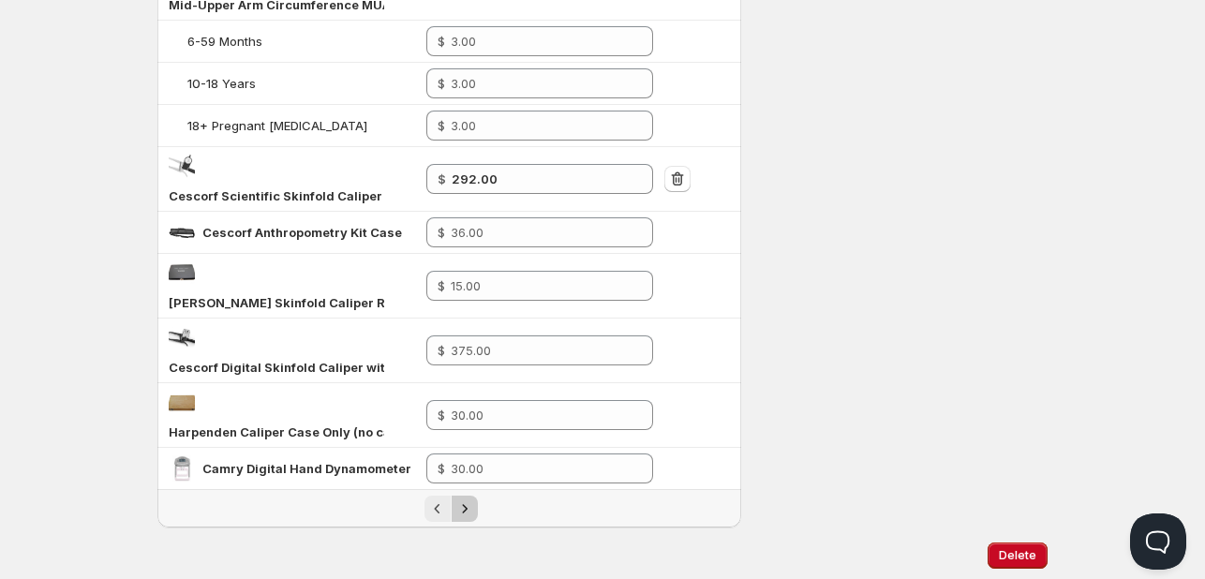
click at [465, 504] on icon "Next" at bounding box center [464, 508] width 5 height 8
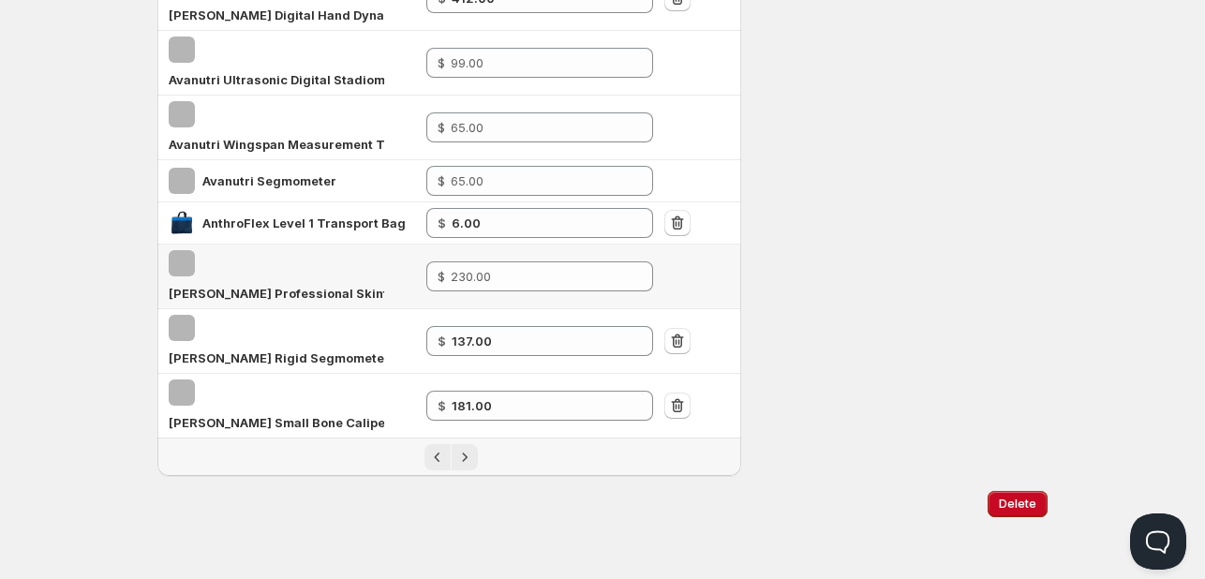
scroll to position [1085, 0]
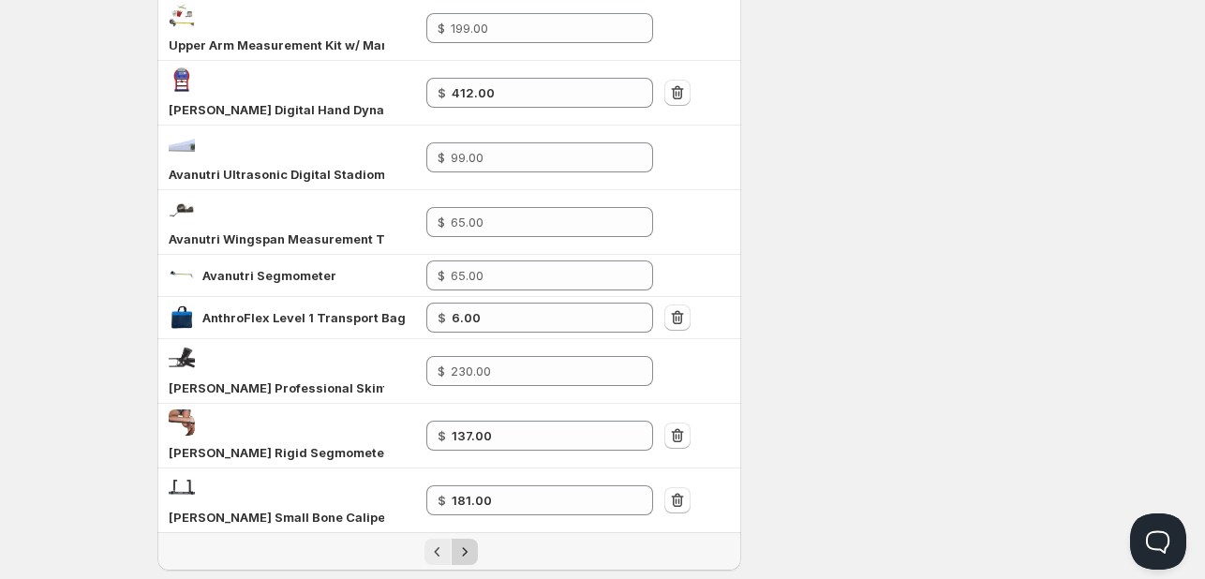
click at [461, 542] on icon "Next" at bounding box center [464, 551] width 19 height 19
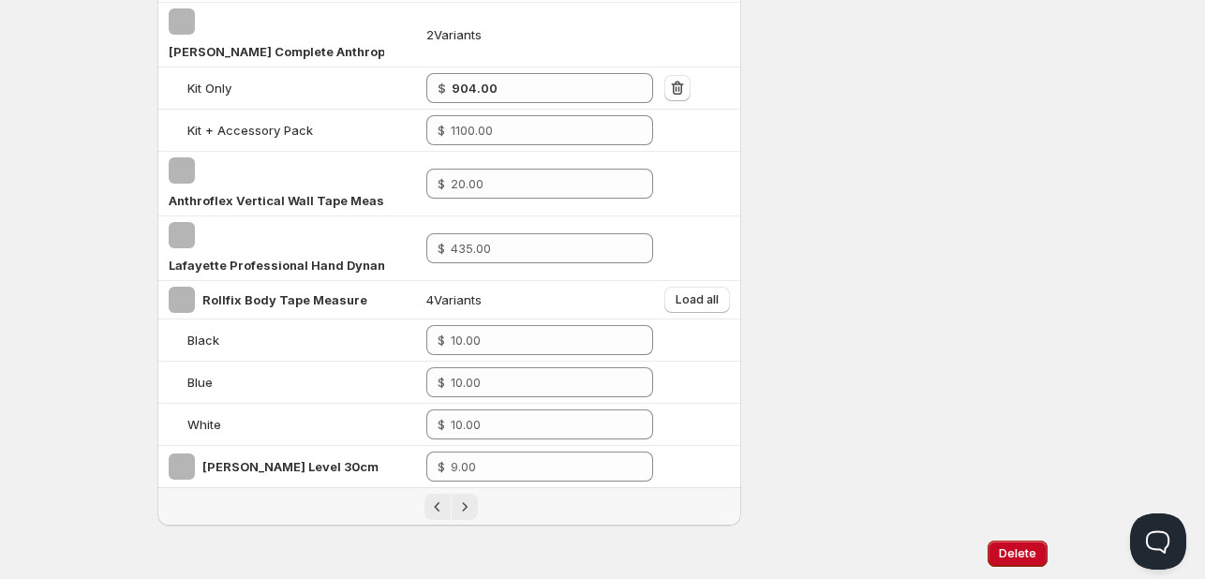
scroll to position [1062, 0]
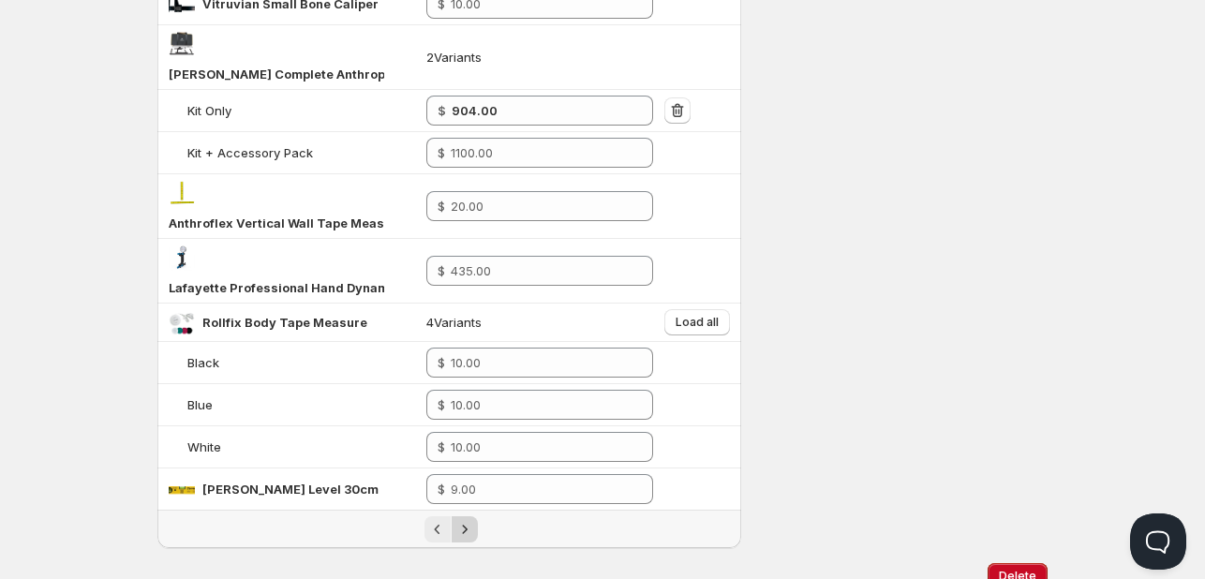
click at [466, 520] on icon "Next" at bounding box center [464, 529] width 19 height 19
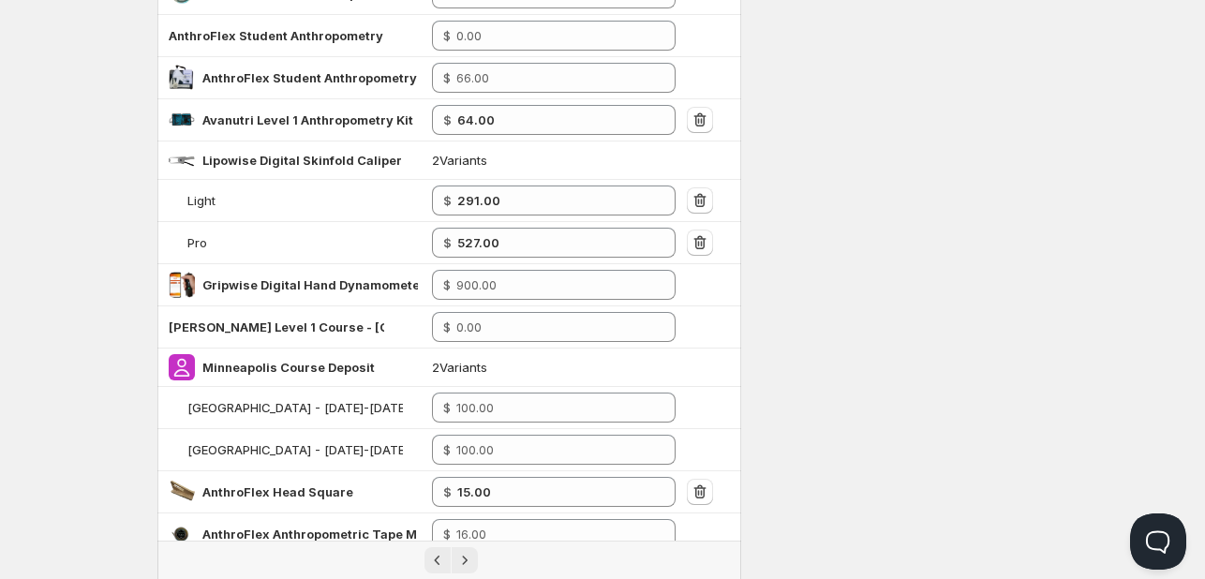
scroll to position [974, 0]
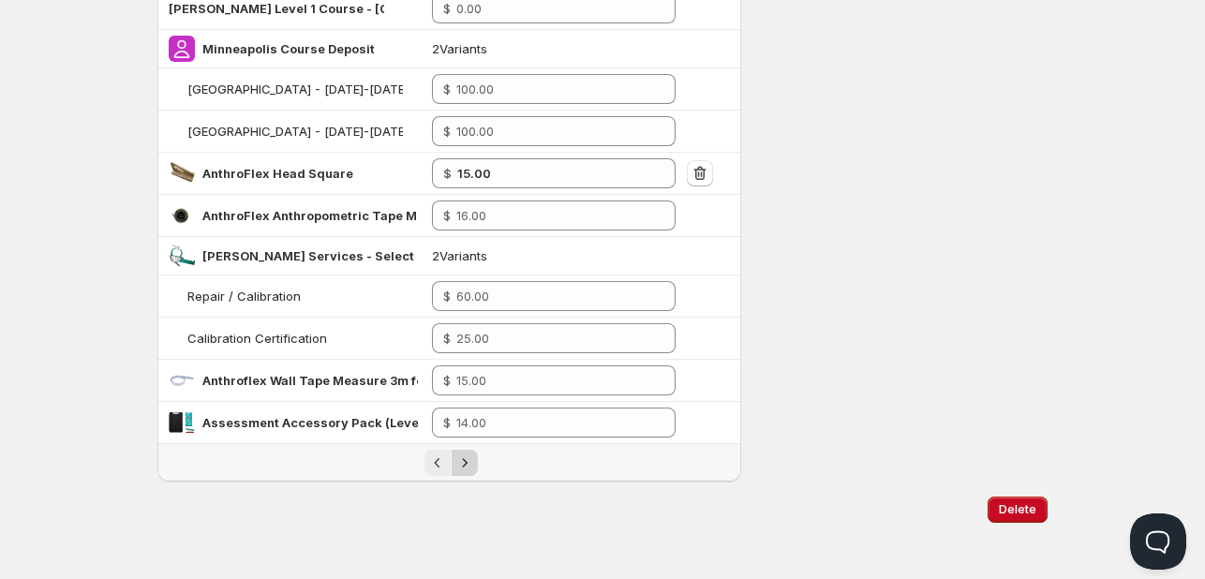
click at [454, 452] on button "Next" at bounding box center [465, 463] width 26 height 26
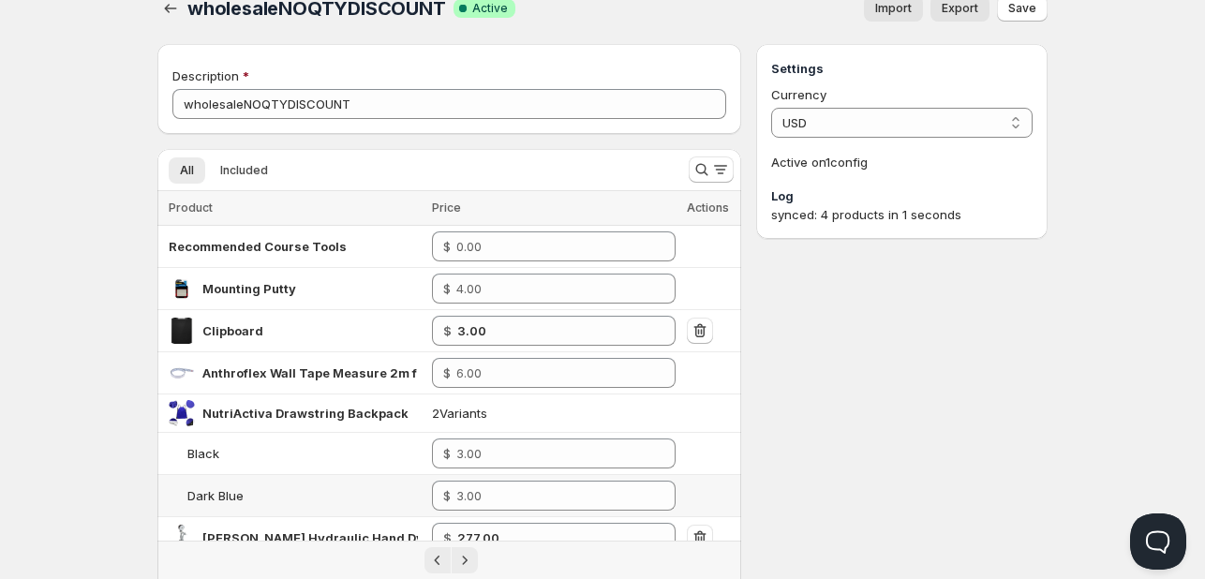
scroll to position [0, 0]
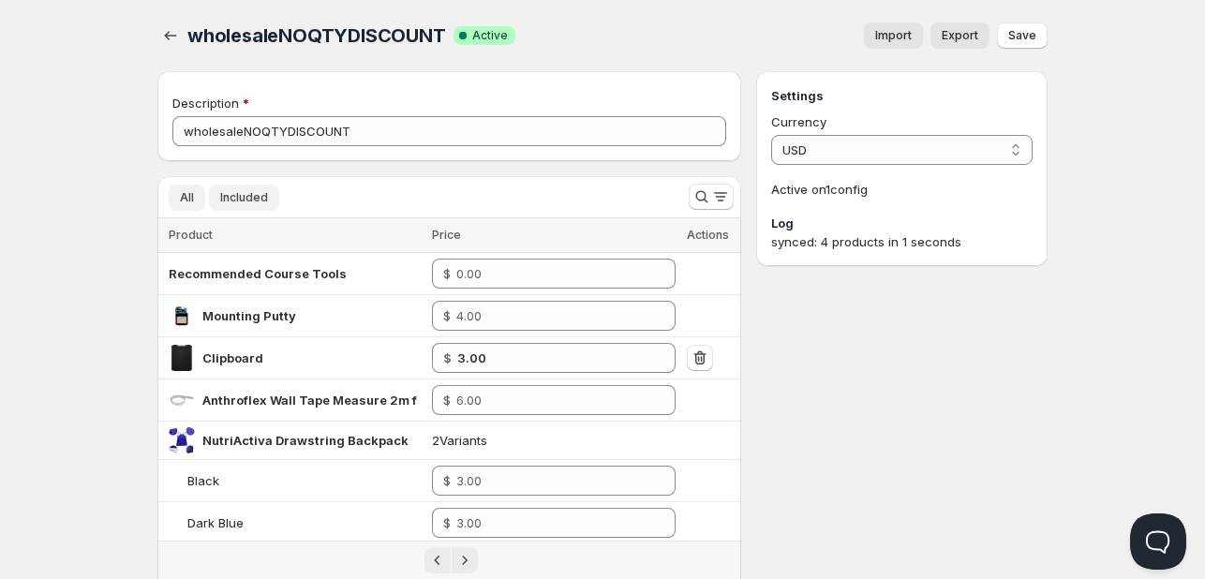
click at [244, 198] on span "Included" at bounding box center [244, 197] width 48 height 15
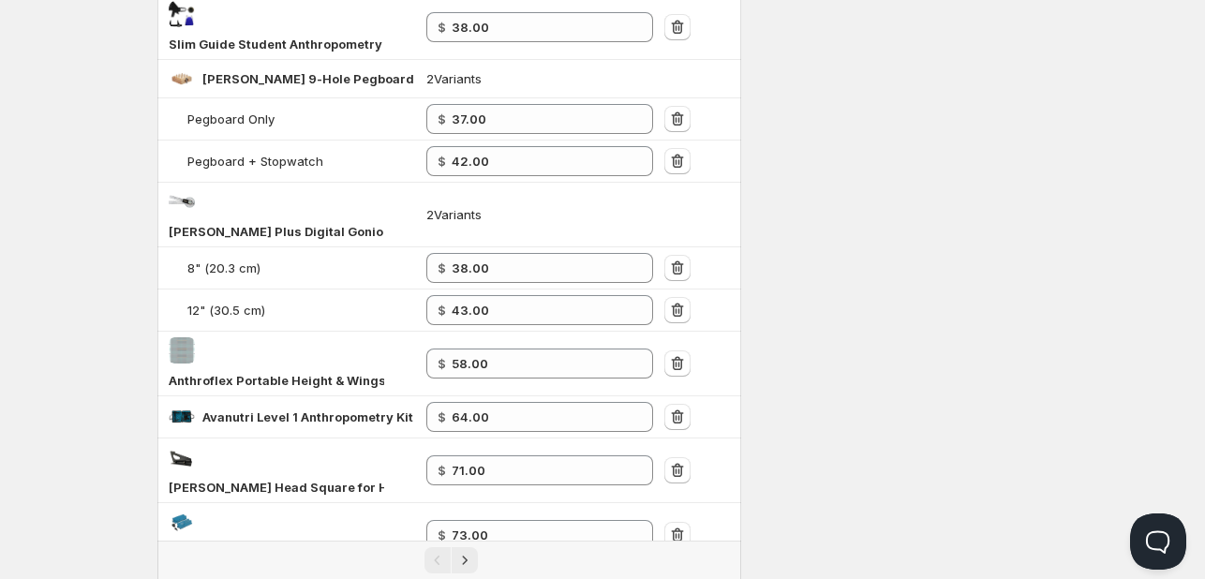
scroll to position [1433, 0]
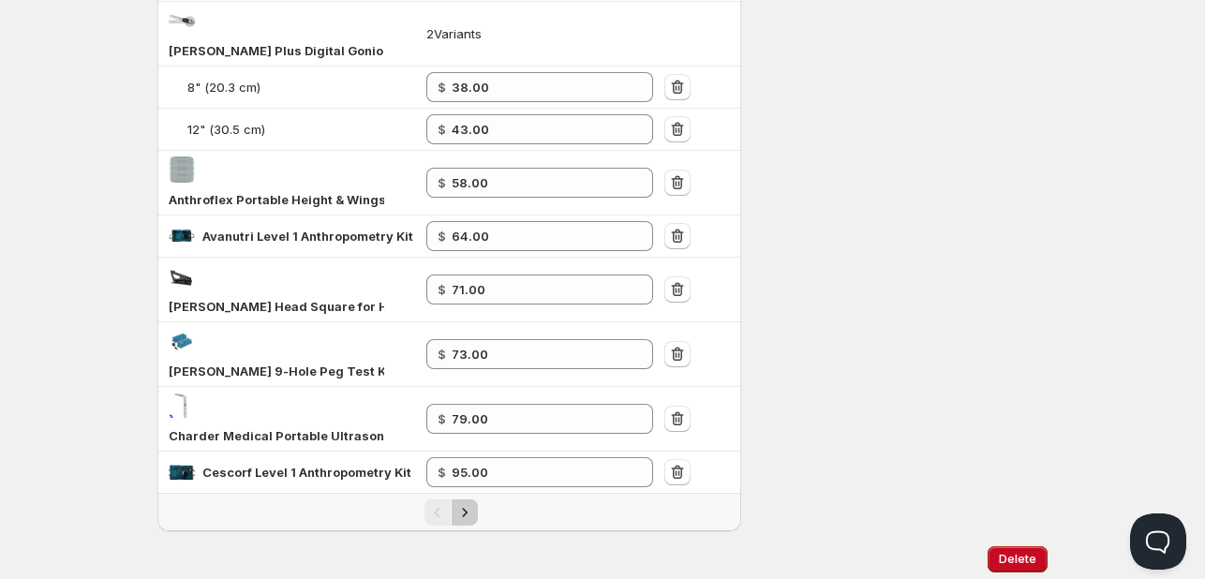
click at [472, 503] on icon "Next" at bounding box center [464, 512] width 19 height 19
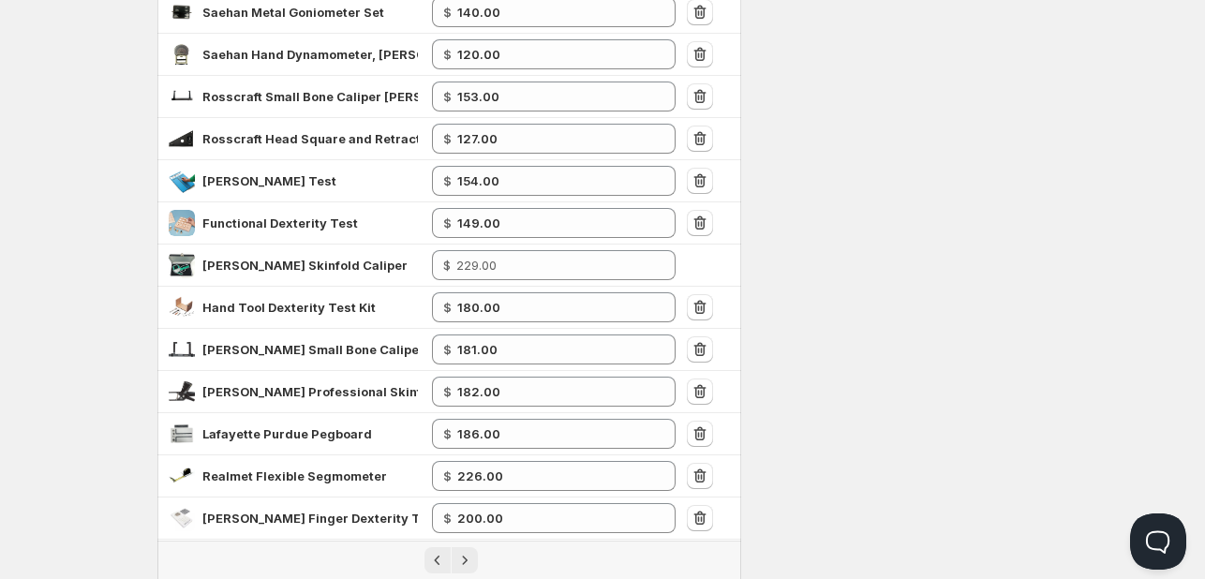
scroll to position [612, 0]
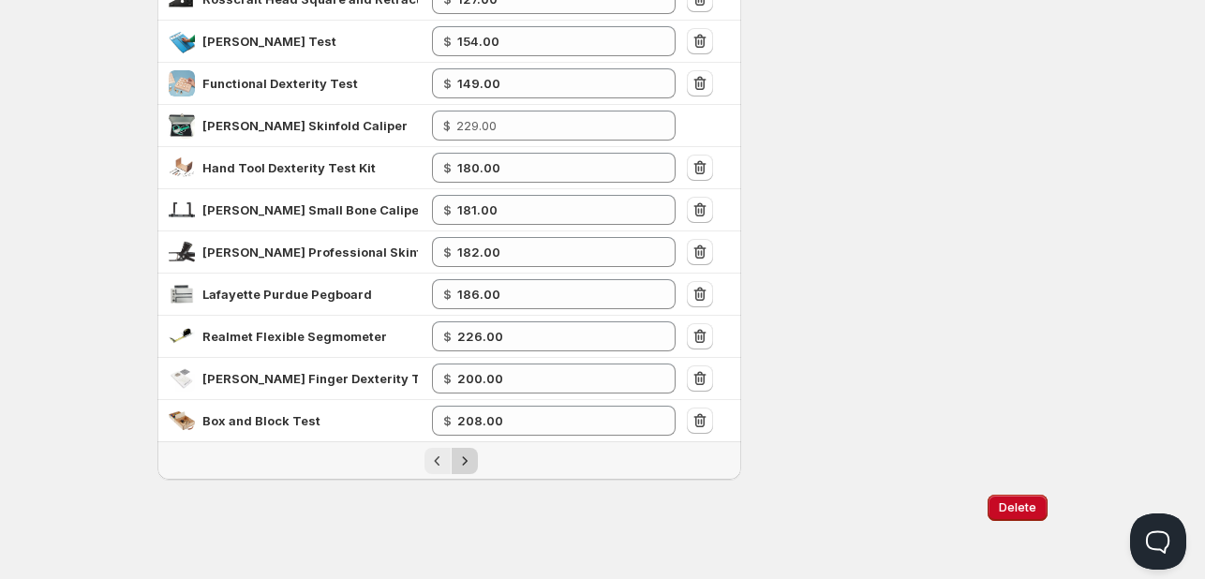
click at [463, 461] on icon "Next" at bounding box center [464, 461] width 19 height 19
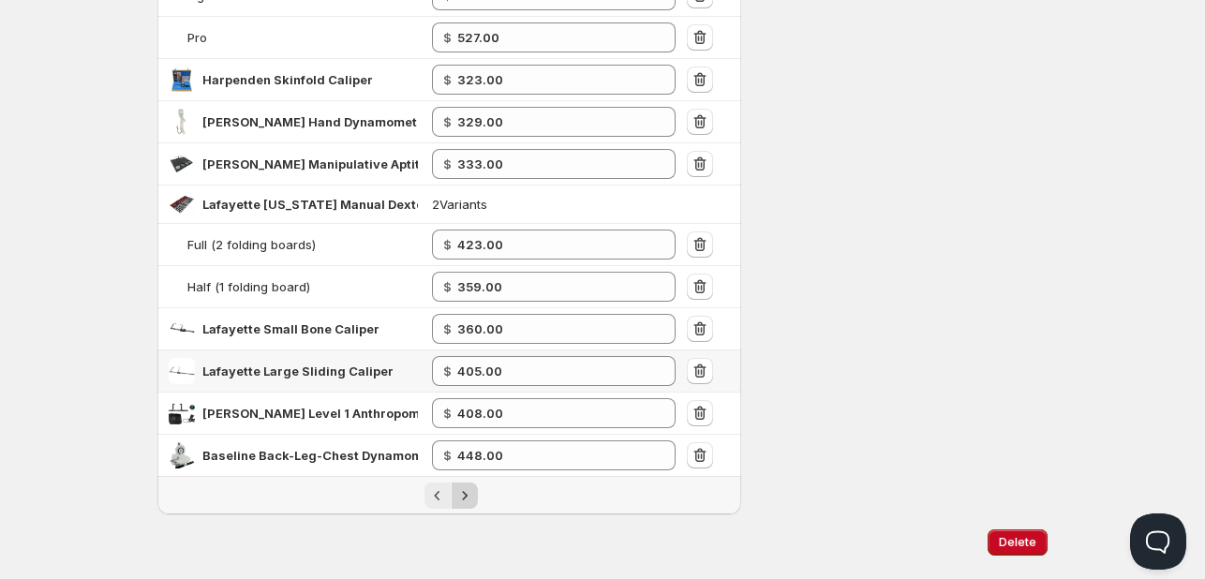
scroll to position [731, 0]
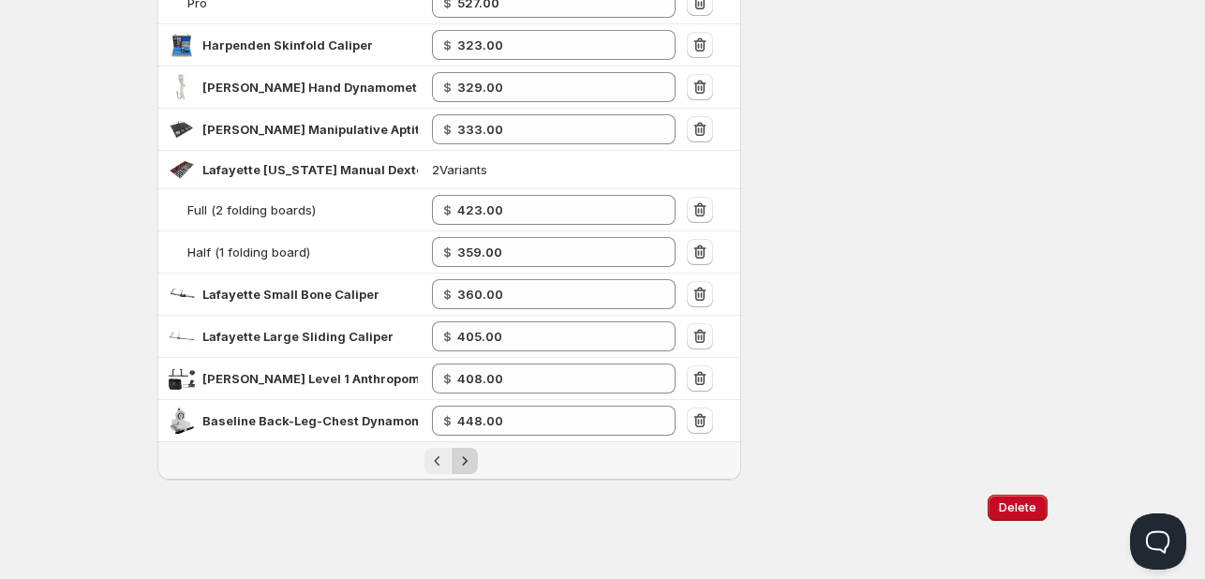
click at [465, 453] on icon "Next" at bounding box center [464, 461] width 19 height 19
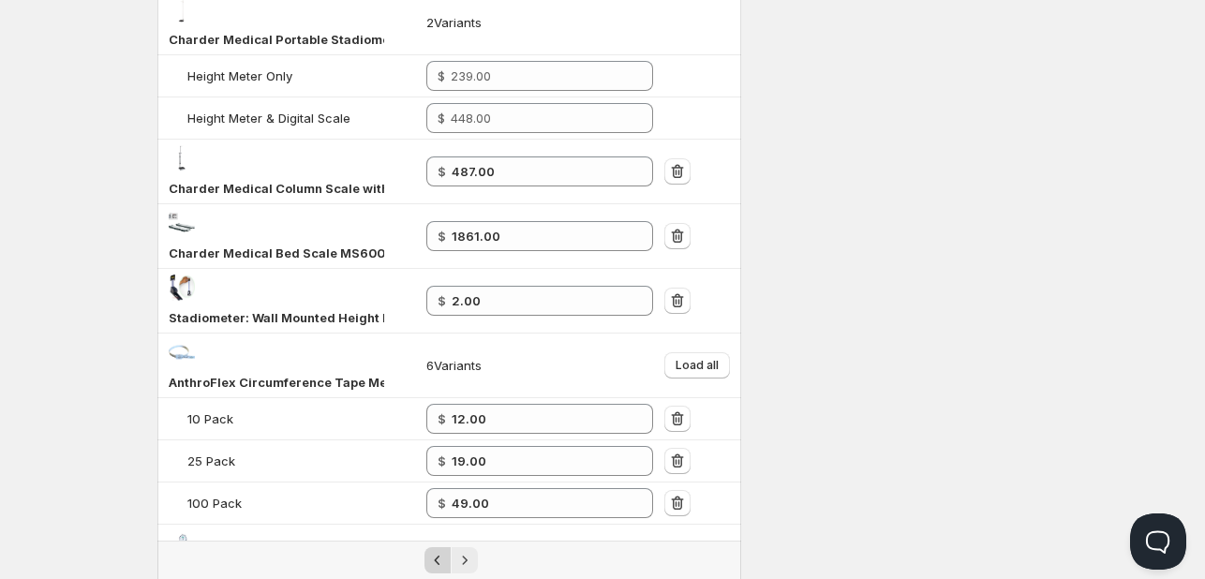
scroll to position [1001, 0]
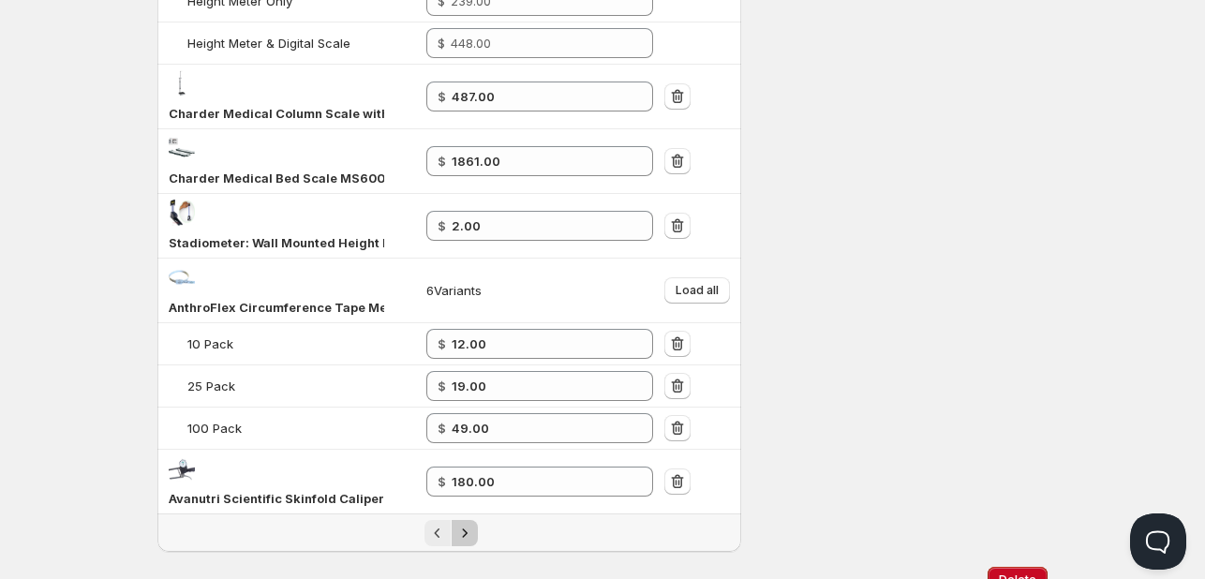
click at [468, 524] on icon "Next" at bounding box center [464, 533] width 19 height 19
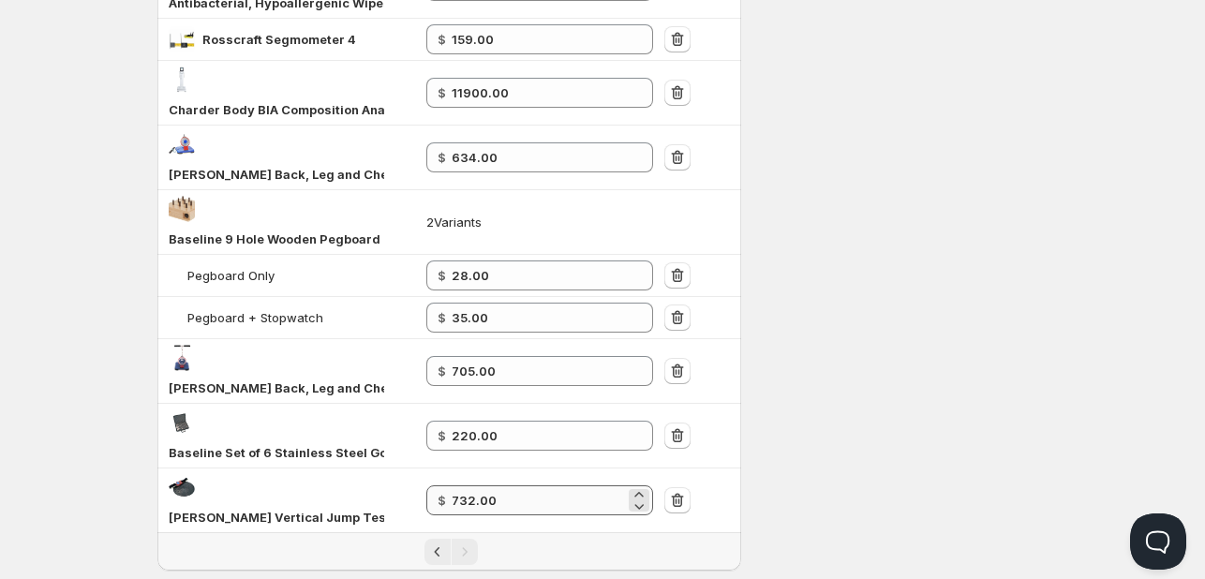
scroll to position [666, 0]
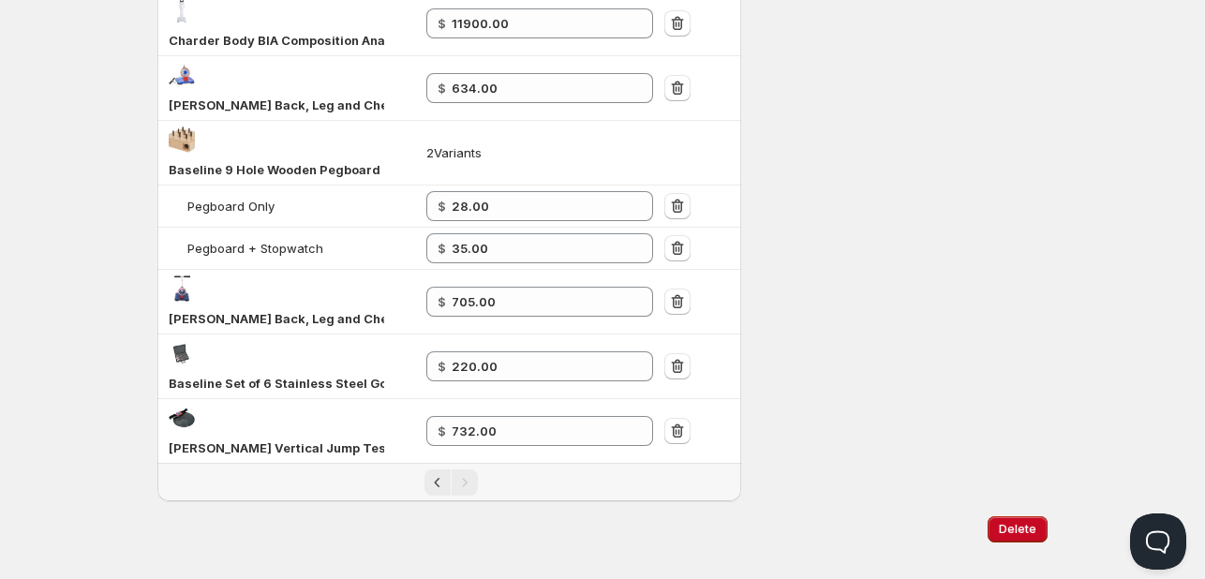
click at [450, 469] on div "Pagination" at bounding box center [450, 482] width 53 height 26
click at [434, 473] on icon "Previous" at bounding box center [437, 482] width 19 height 19
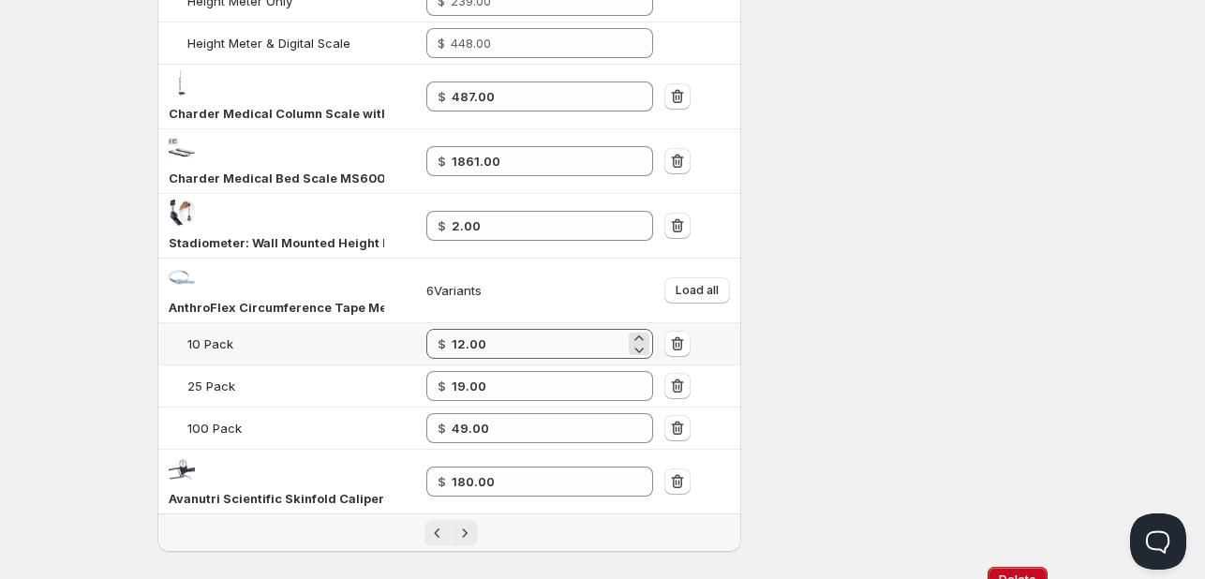
scroll to position [1001, 0]
click at [430, 524] on icon "Previous" at bounding box center [437, 533] width 19 height 19
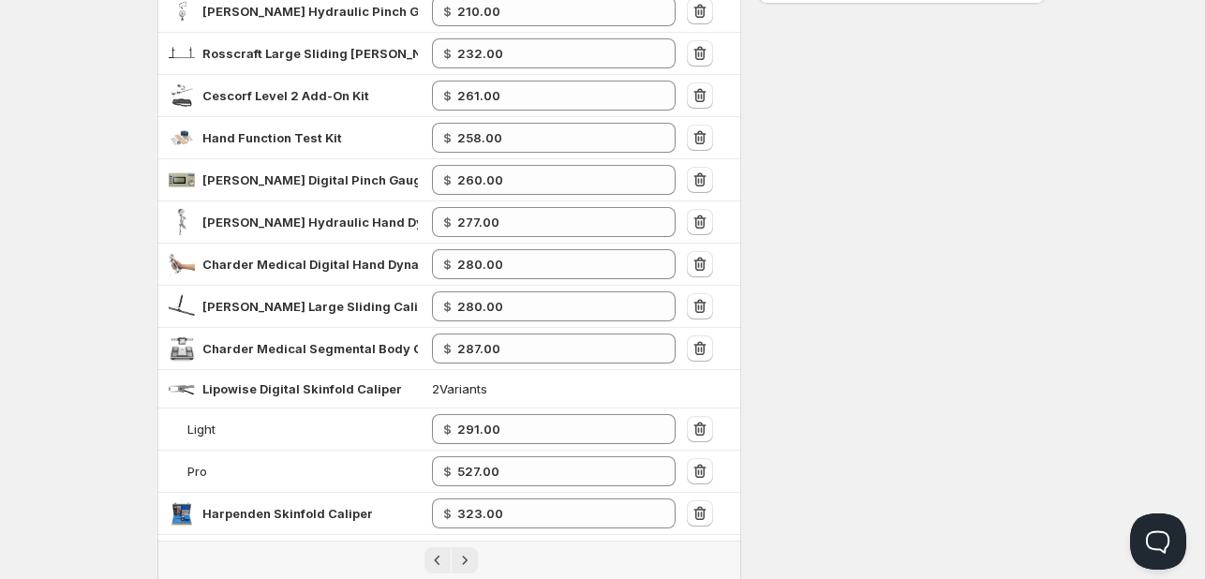
scroll to position [0, 0]
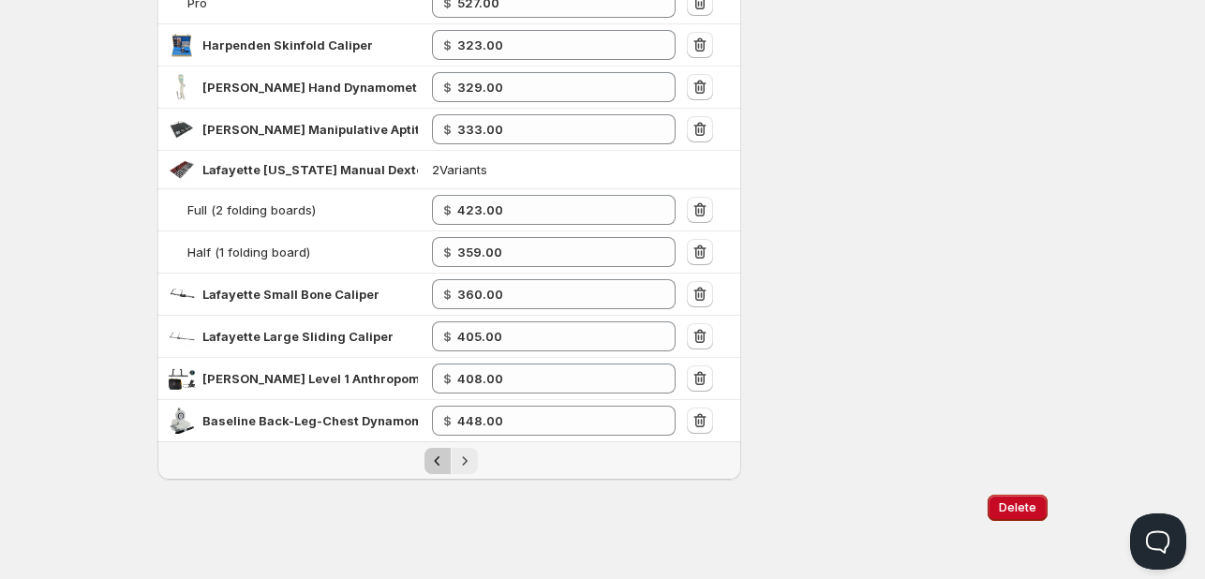
click at [436, 460] on icon "Previous" at bounding box center [437, 461] width 19 height 19
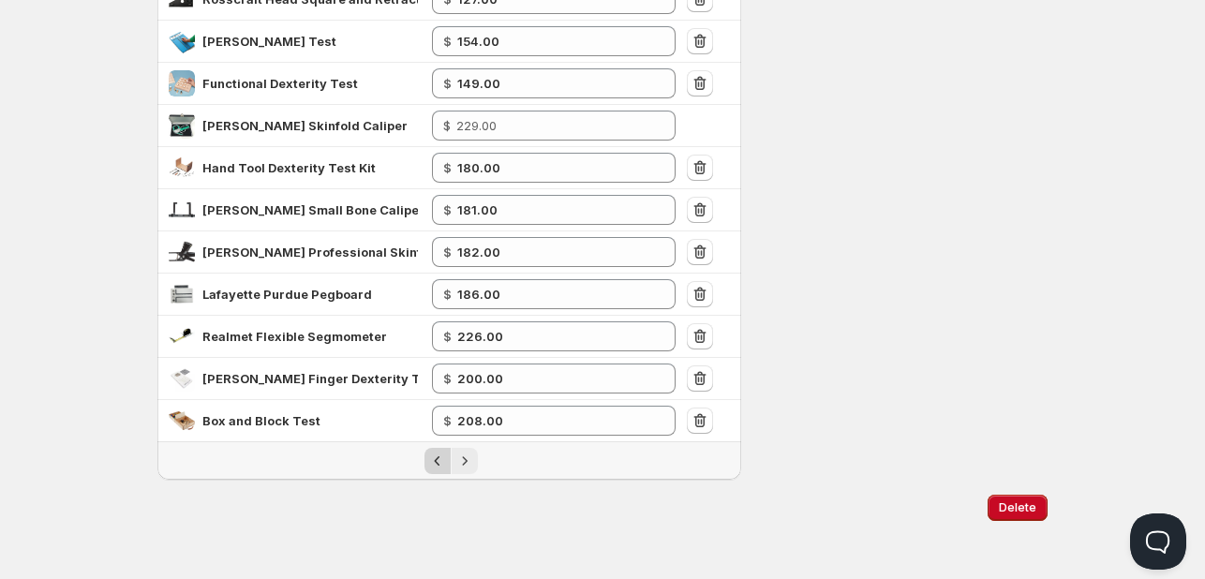
click at [430, 461] on icon "Previous" at bounding box center [437, 461] width 19 height 19
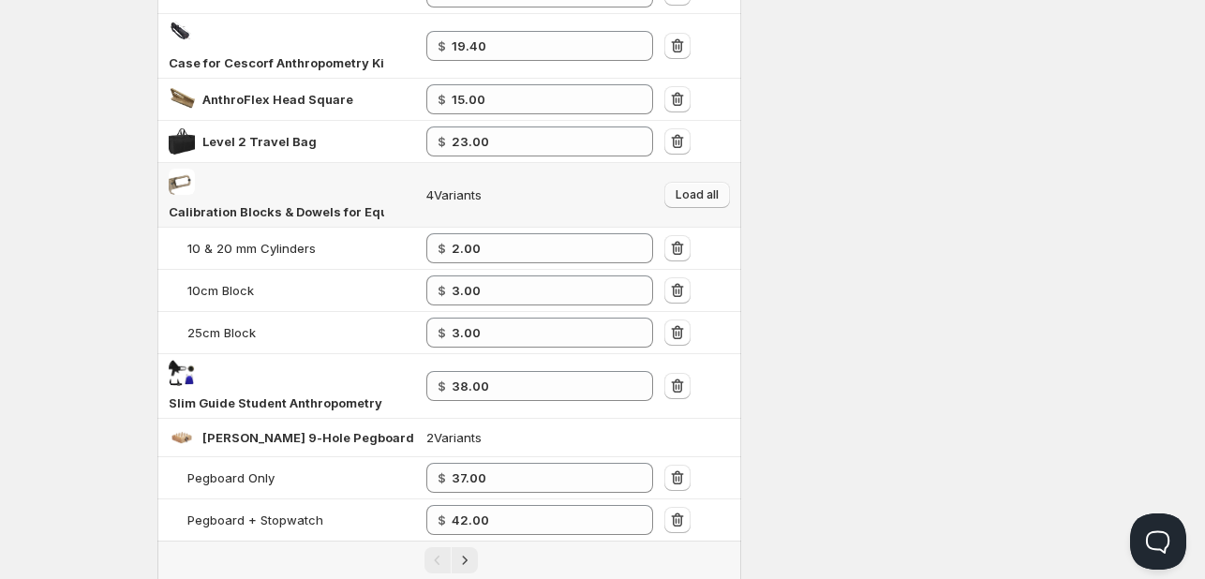
click at [704, 188] on span "Load all" at bounding box center [697, 194] width 43 height 15
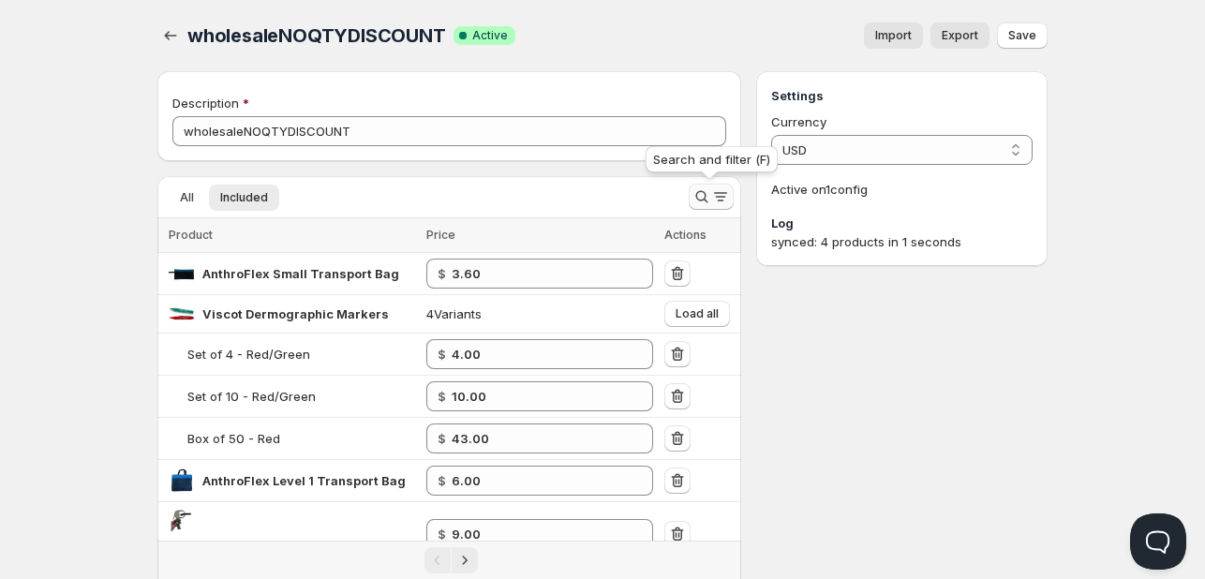
click at [708, 188] on icon "Search and filter results" at bounding box center [701, 196] width 19 height 19
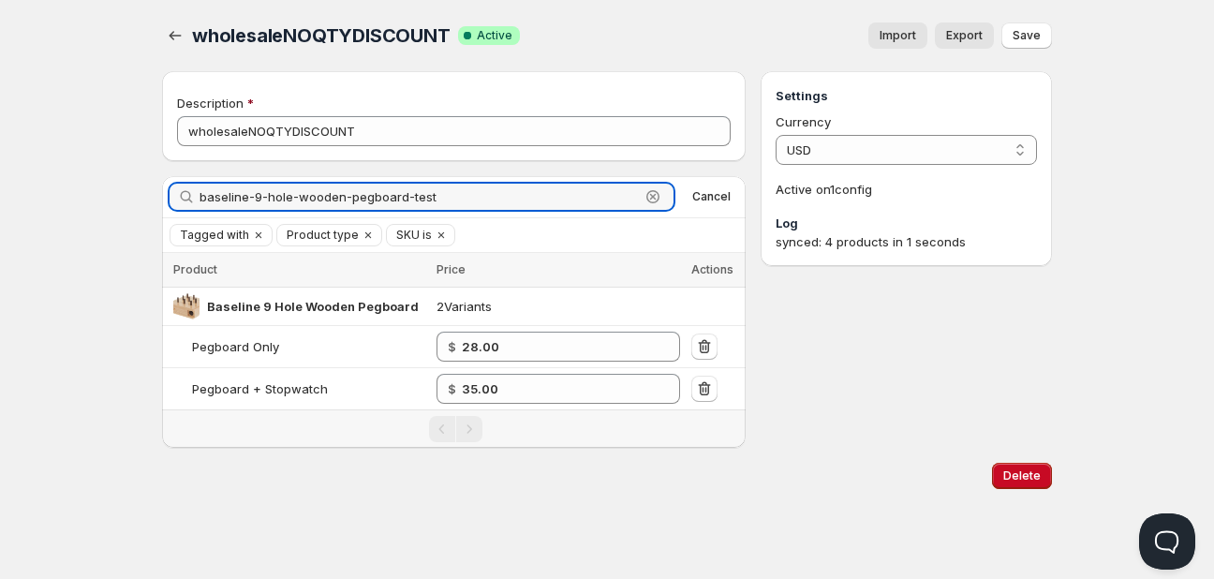
drag, startPoint x: 251, startPoint y: 200, endPoint x: 901, endPoint y: 172, distance: 650.8
click at [780, 200] on div "Description wholesaleNOQTYDISCOUNT Search by title baseline-9-hole-wooden-pegbo…" at bounding box center [607, 259] width 890 height 377
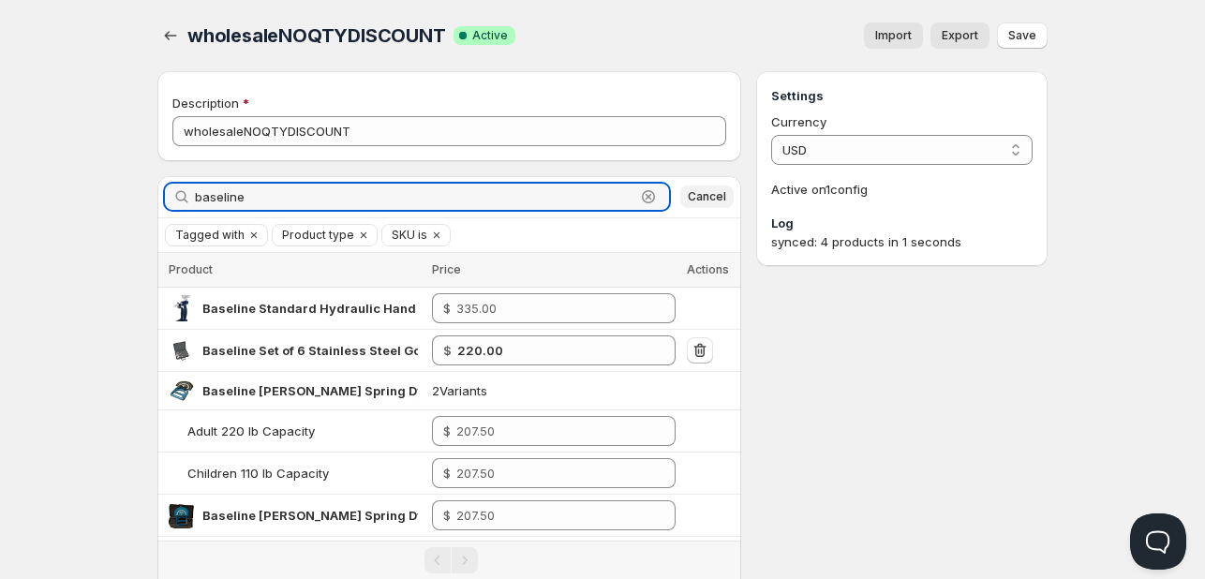
type input "baseline"
click at [711, 192] on span "Cancel" at bounding box center [707, 196] width 38 height 15
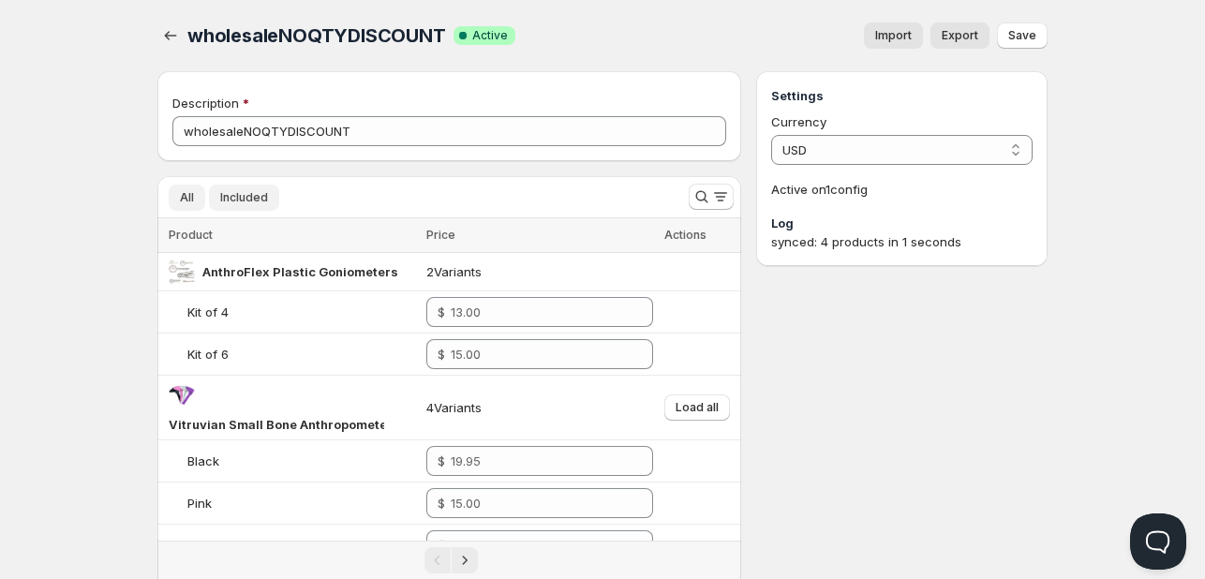
click at [247, 197] on span "Included" at bounding box center [244, 197] width 48 height 15
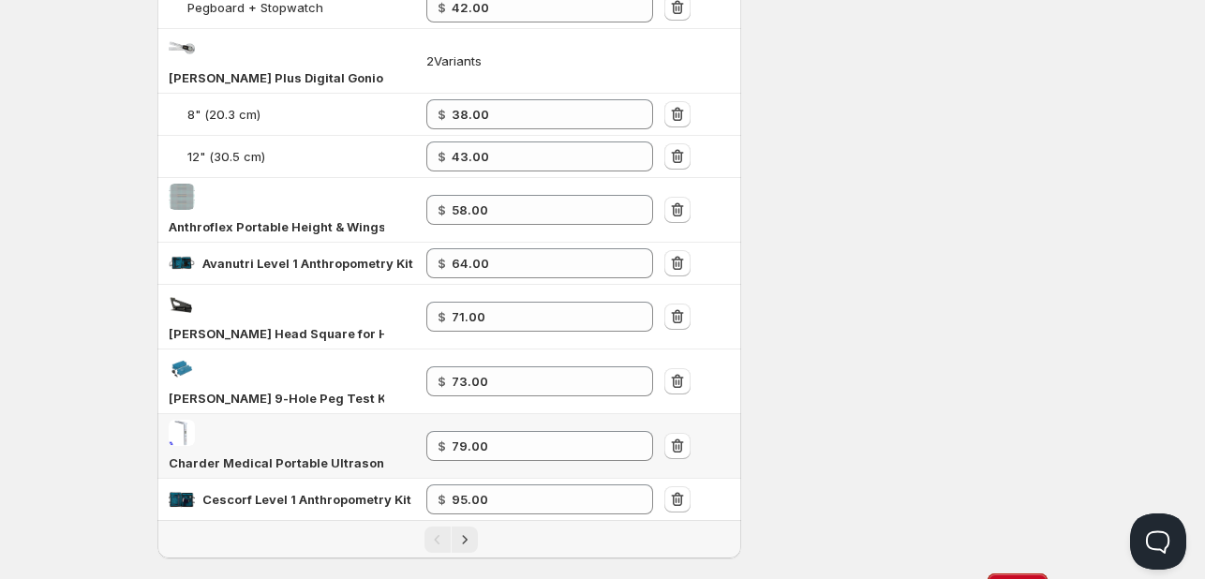
scroll to position [1433, 0]
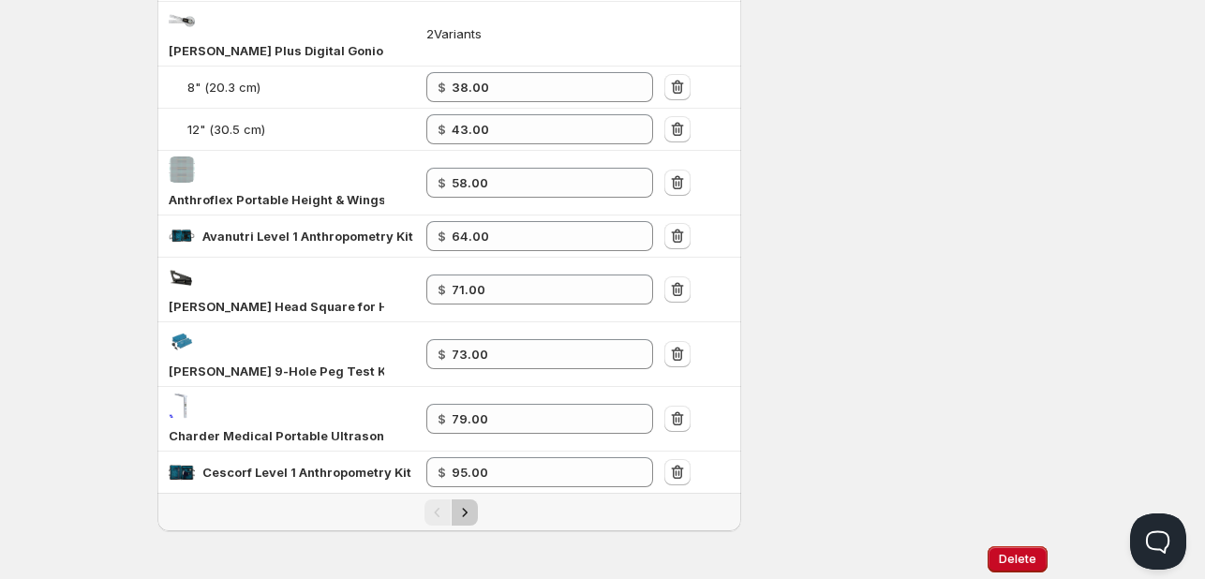
click at [469, 503] on icon "Next" at bounding box center [464, 512] width 19 height 19
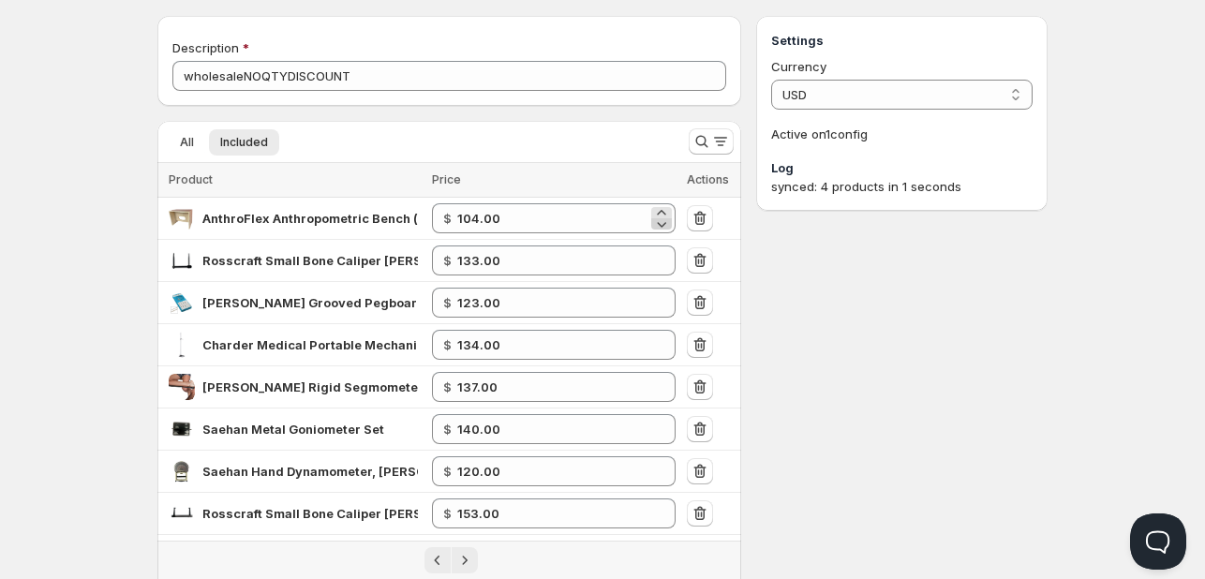
scroll to position [50, 0]
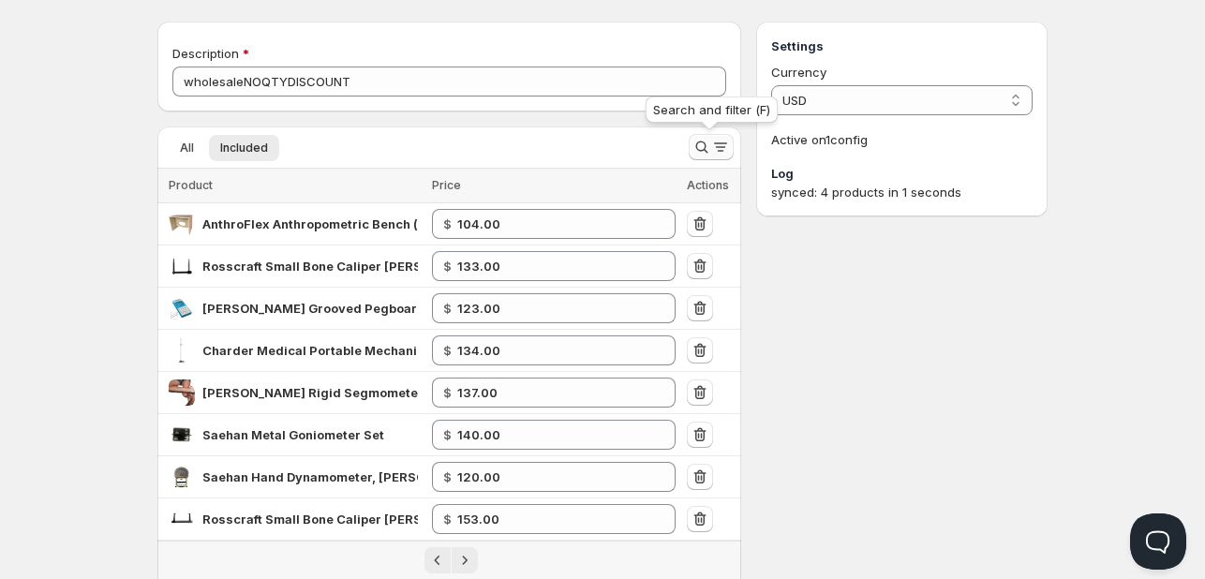
click at [693, 145] on icon "Search and filter results" at bounding box center [701, 147] width 19 height 19
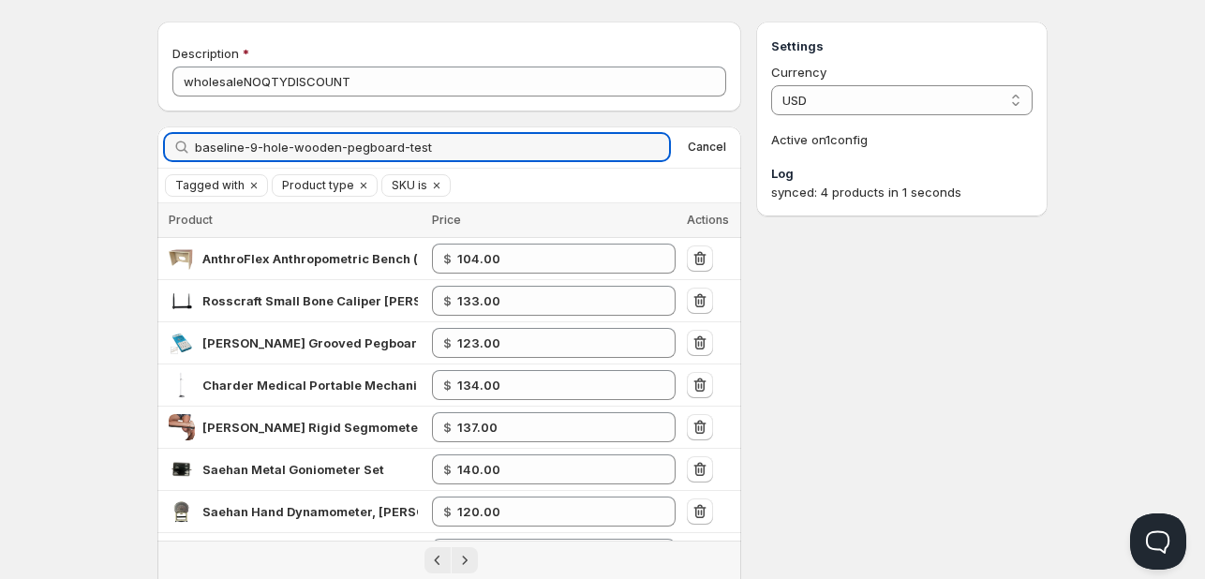
scroll to position [0, 0]
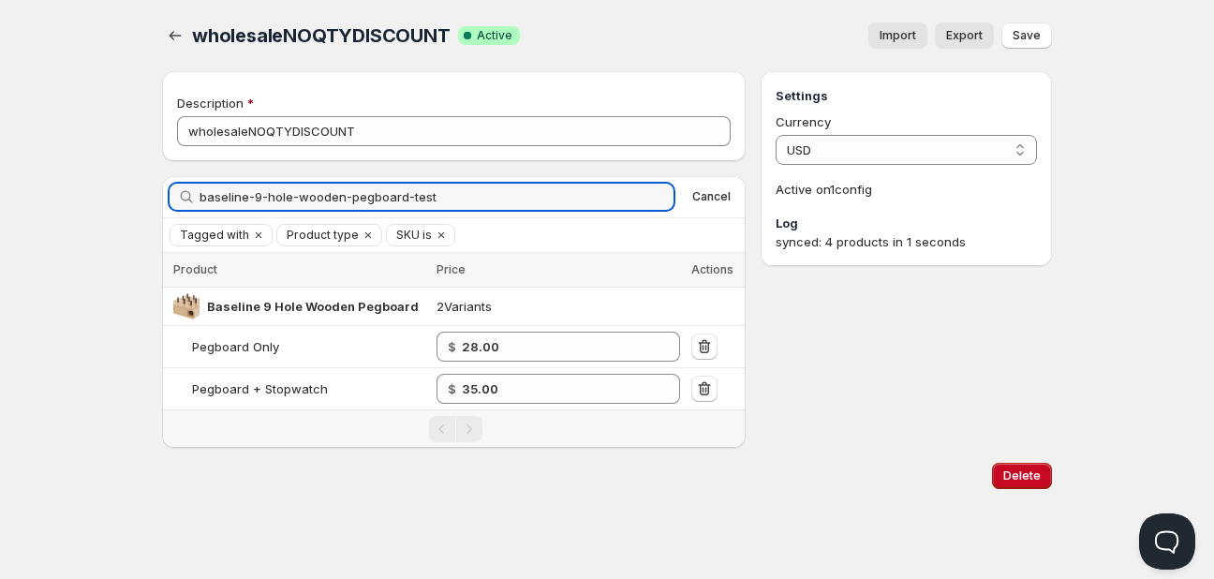
type input "baseline-9-hole-wooden-pegboard-test"
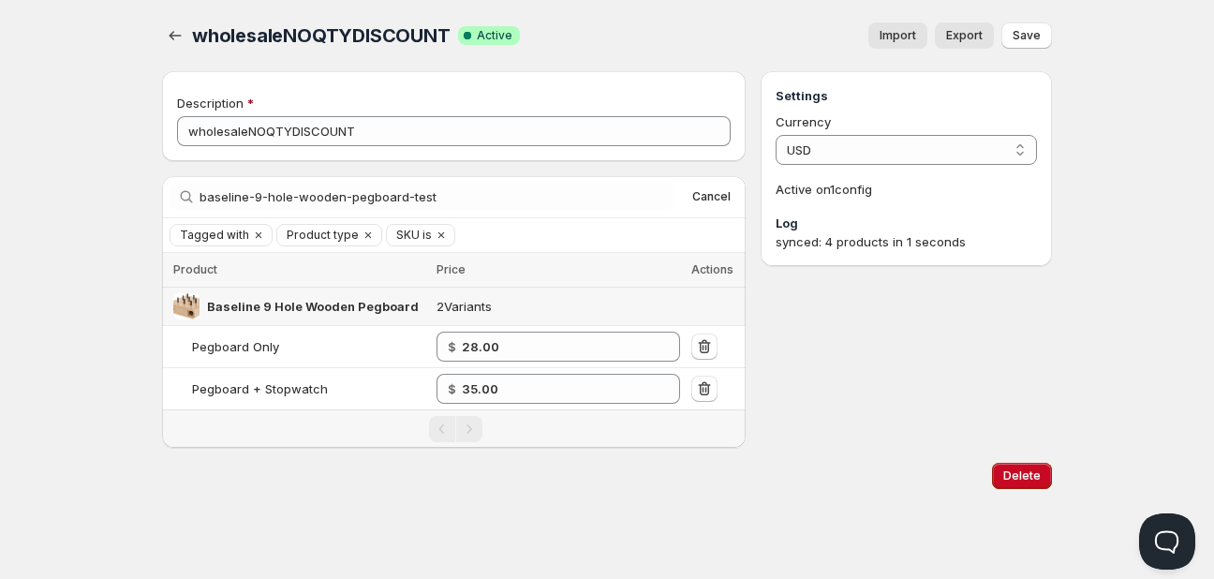
click at [340, 305] on span "Baseline 9 Hole Wooden Pegboard Test" at bounding box center [328, 306] width 243 height 15
click at [720, 189] on span "Cancel" at bounding box center [711, 196] width 38 height 15
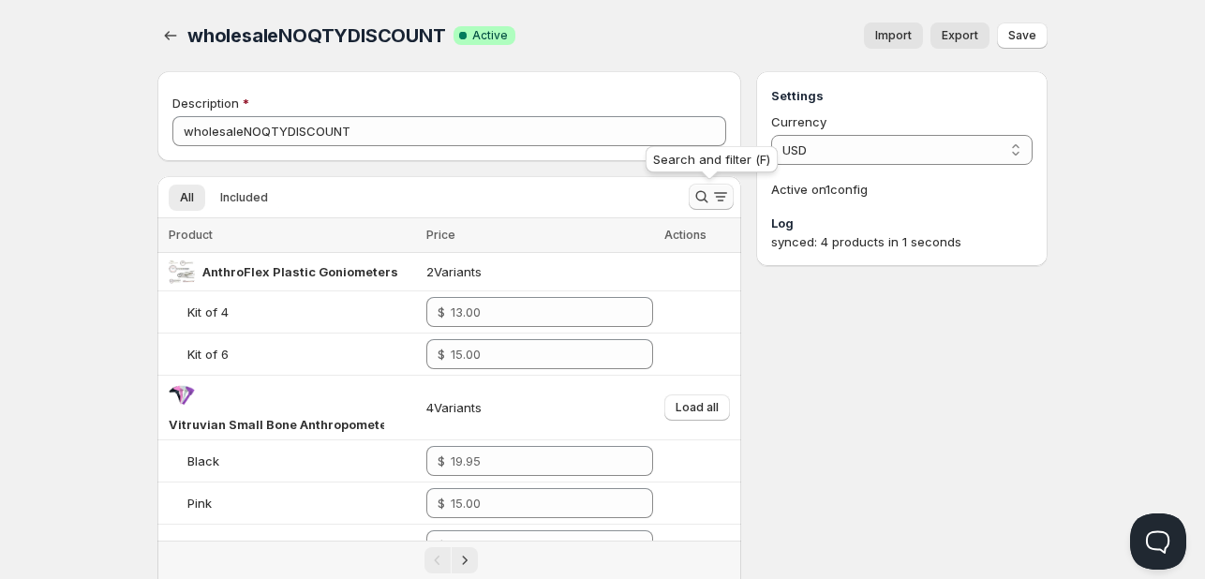
click at [699, 201] on icon "Search and filter results" at bounding box center [701, 196] width 19 height 19
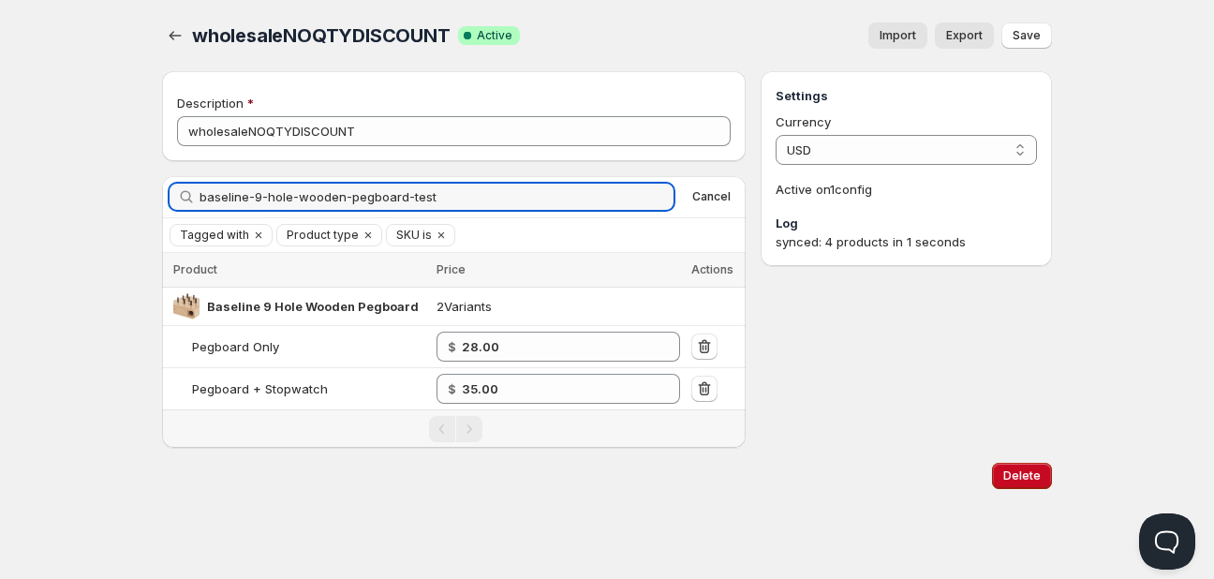
drag, startPoint x: 272, startPoint y: 194, endPoint x: 719, endPoint y: 166, distance: 447.8
click at [697, 191] on div "Search by title baseline-9-hole-wooden-pegboard-test Clear Cancel" at bounding box center [454, 197] width 569 height 26
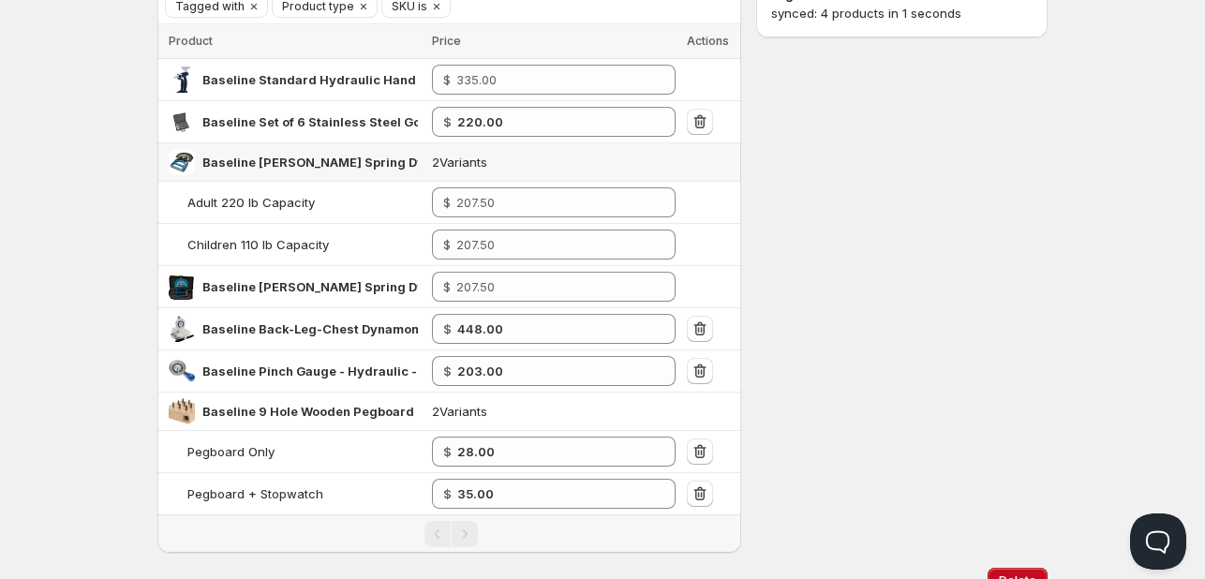
scroll to position [303, 0]
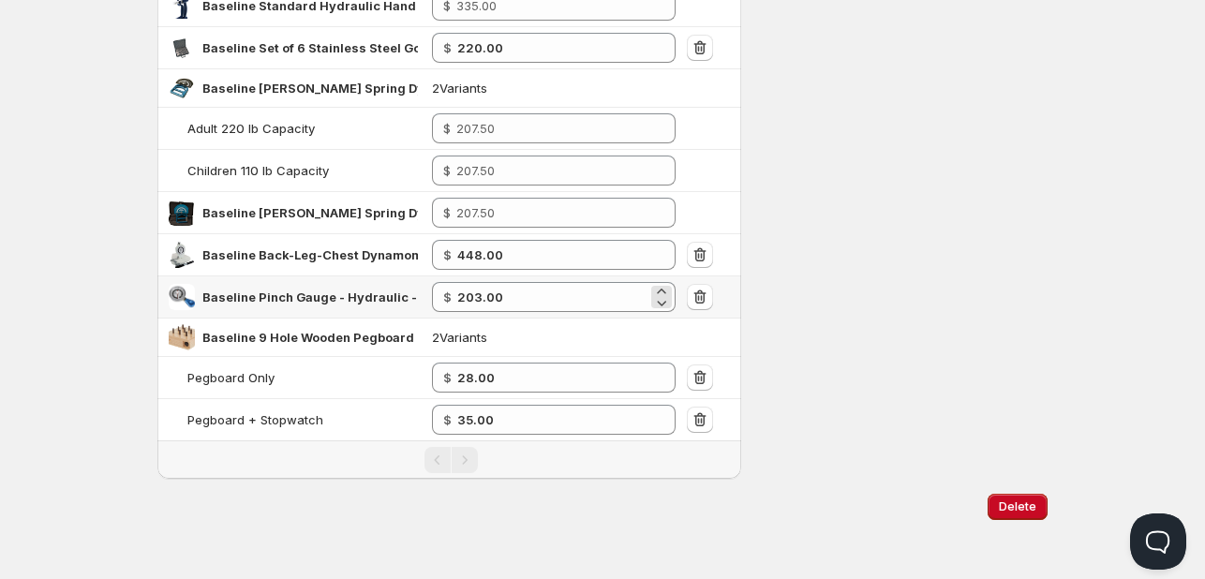
type input "baseline"
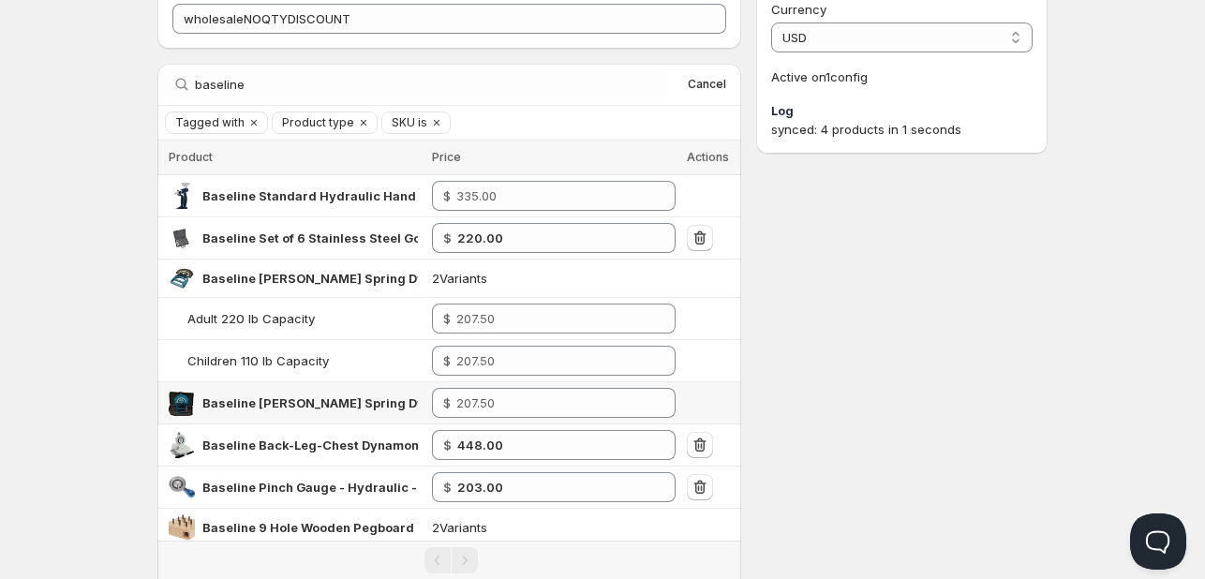
scroll to position [0, 0]
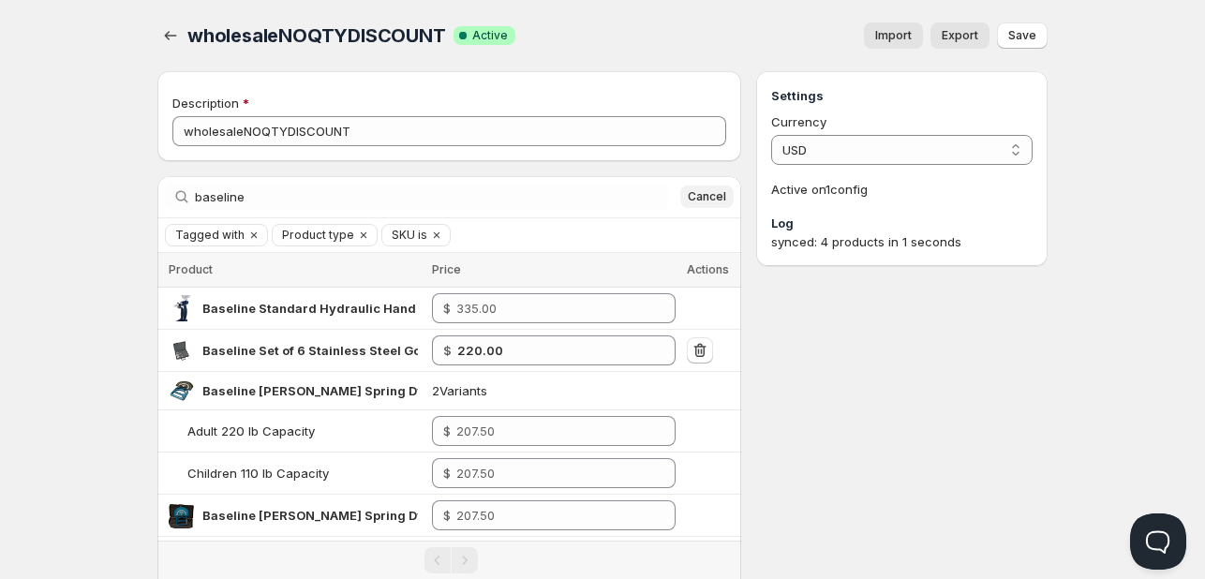
click at [714, 191] on span "Cancel" at bounding box center [707, 196] width 38 height 15
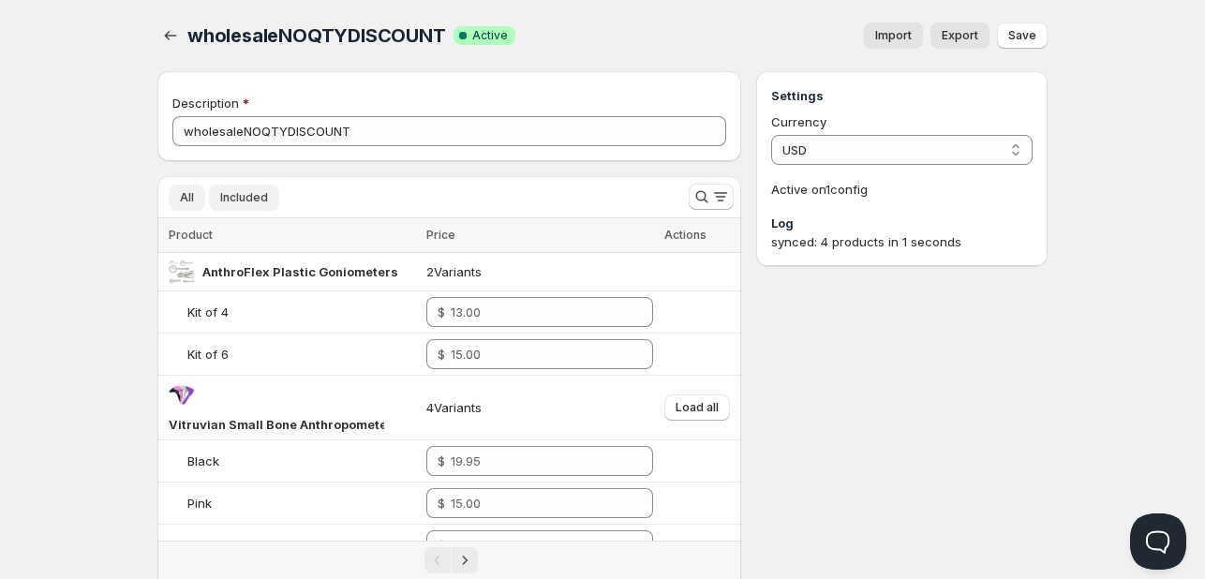
click at [239, 199] on span "Included" at bounding box center [244, 197] width 48 height 15
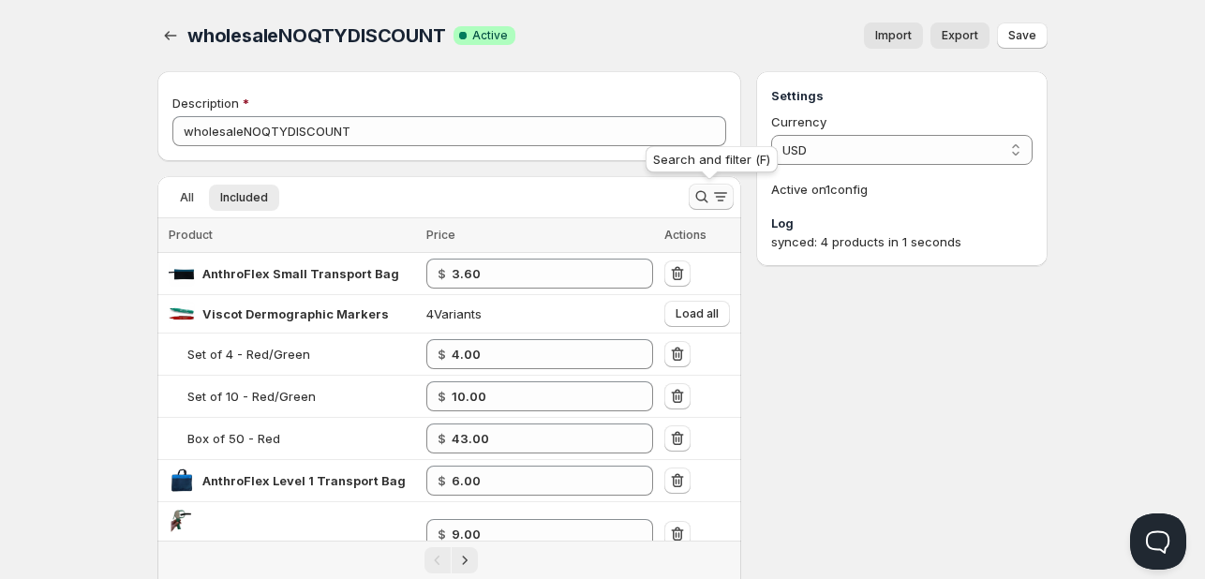
click at [707, 189] on icon "Search and filter results" at bounding box center [701, 196] width 19 height 19
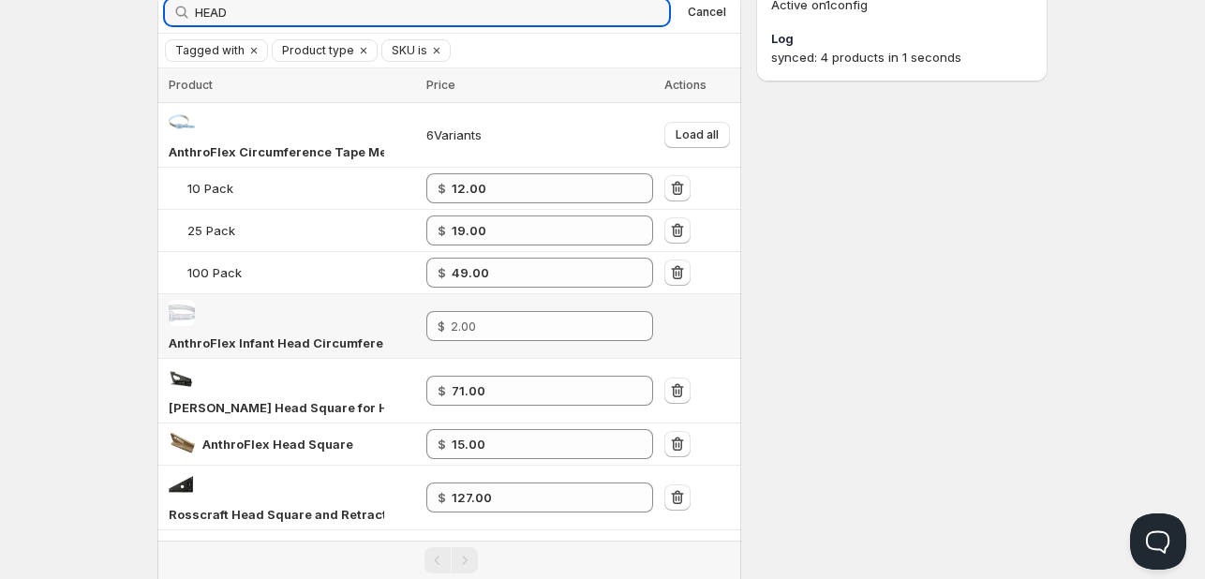
scroll to position [187, 0]
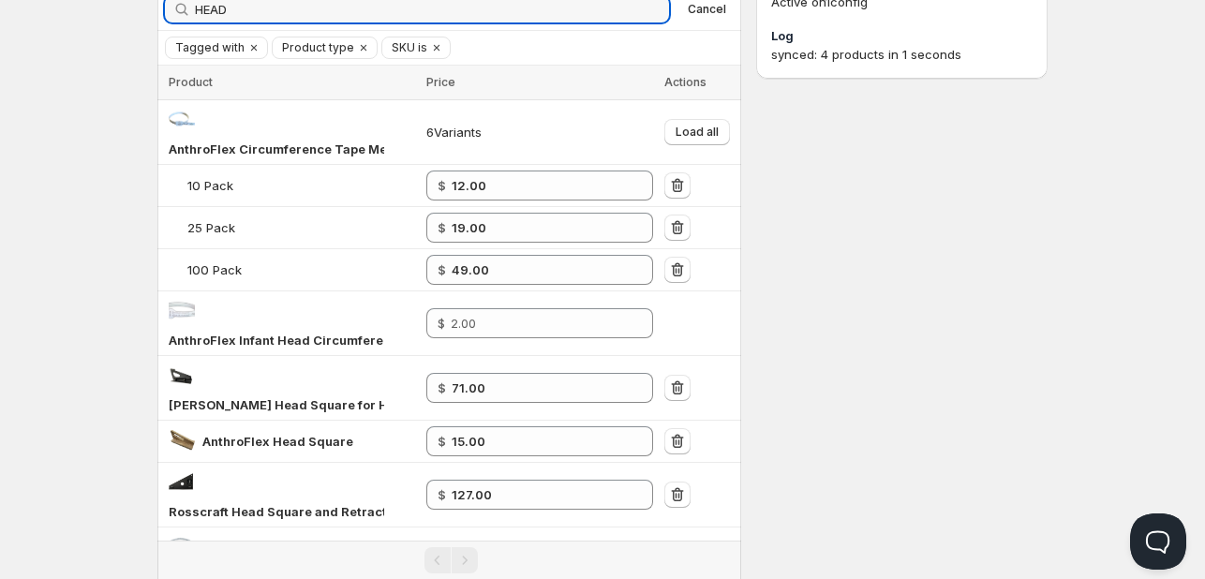
type input "HEAD"
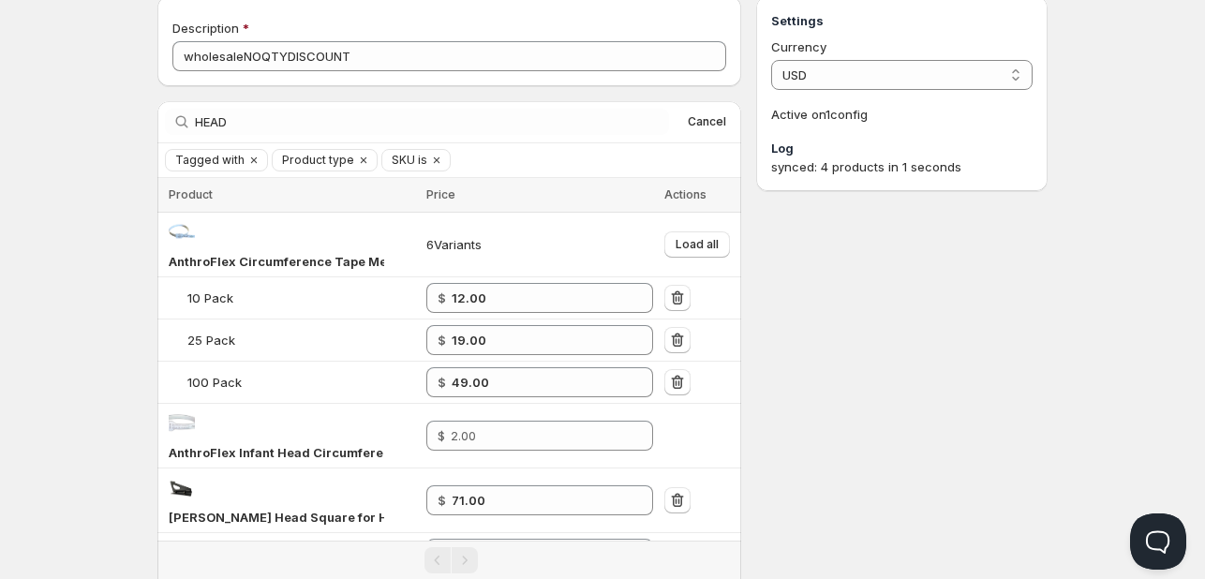
scroll to position [0, 0]
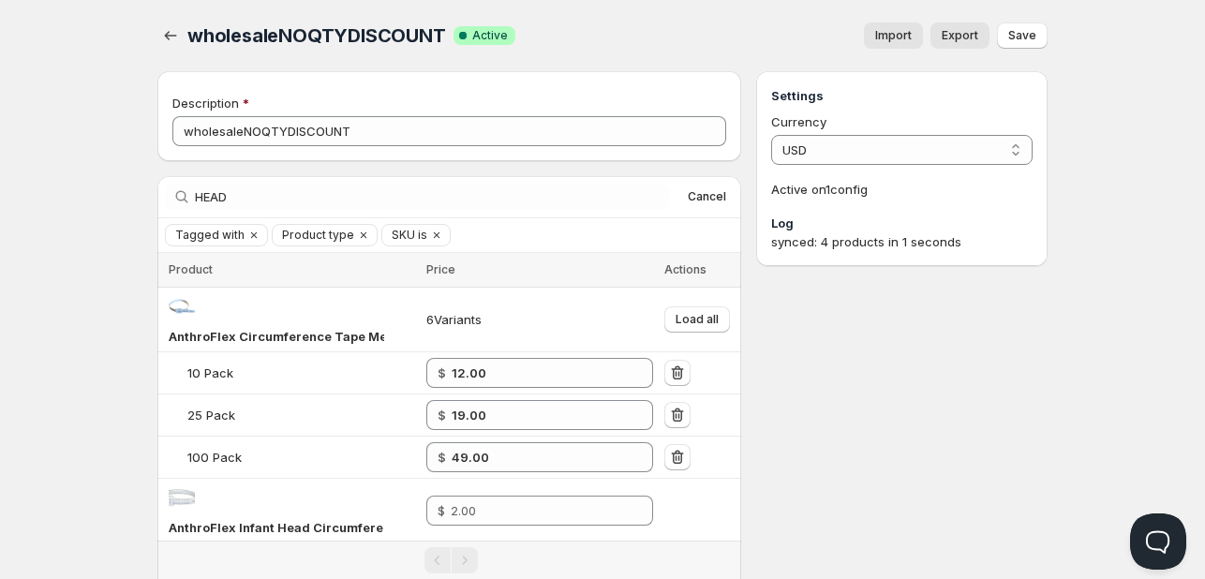
click at [69, 257] on div "Home Pricing Price lists Checkout Forms Submissions Settings Features Plans who…" at bounding box center [602, 492] width 1205 height 985
click at [697, 312] on span "Load all" at bounding box center [697, 319] width 43 height 15
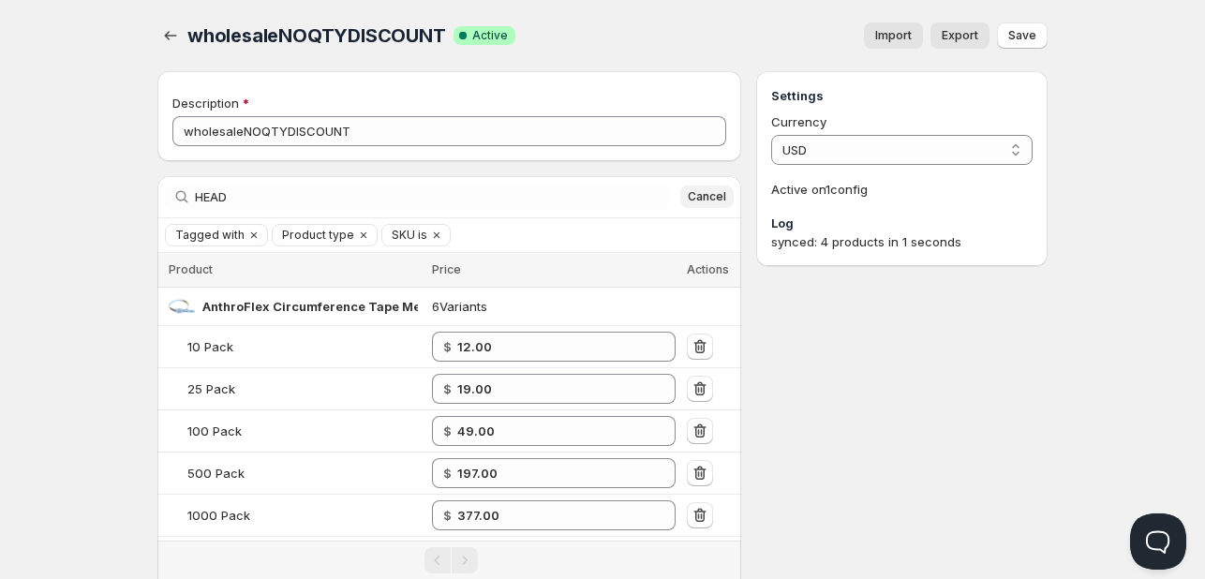
click at [716, 195] on span "Cancel" at bounding box center [707, 196] width 38 height 15
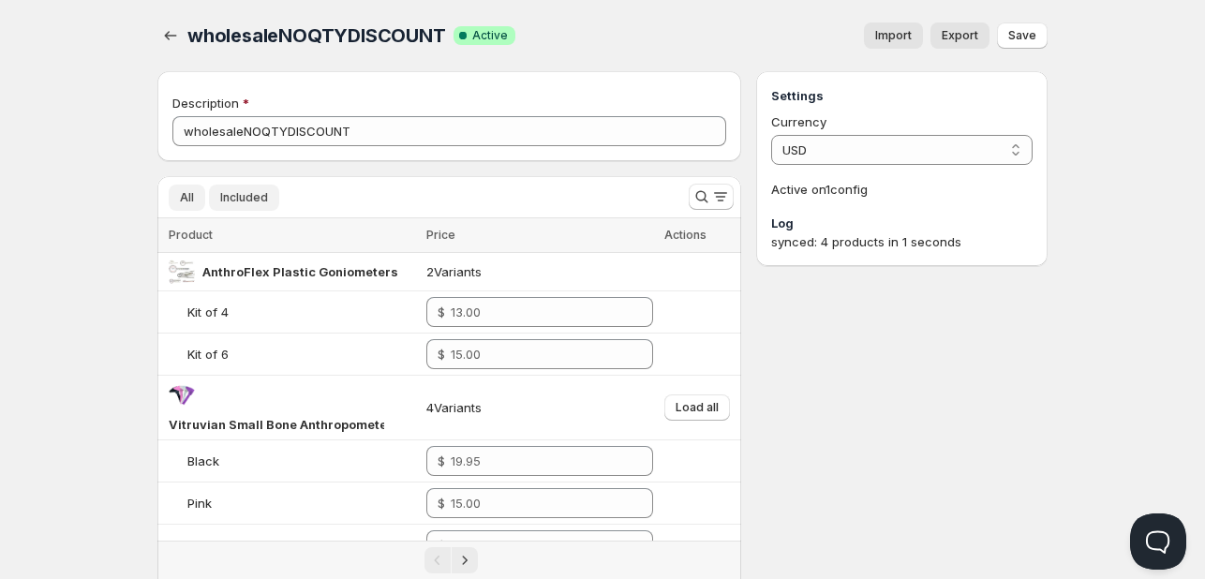
click at [251, 196] on span "Included" at bounding box center [244, 197] width 48 height 15
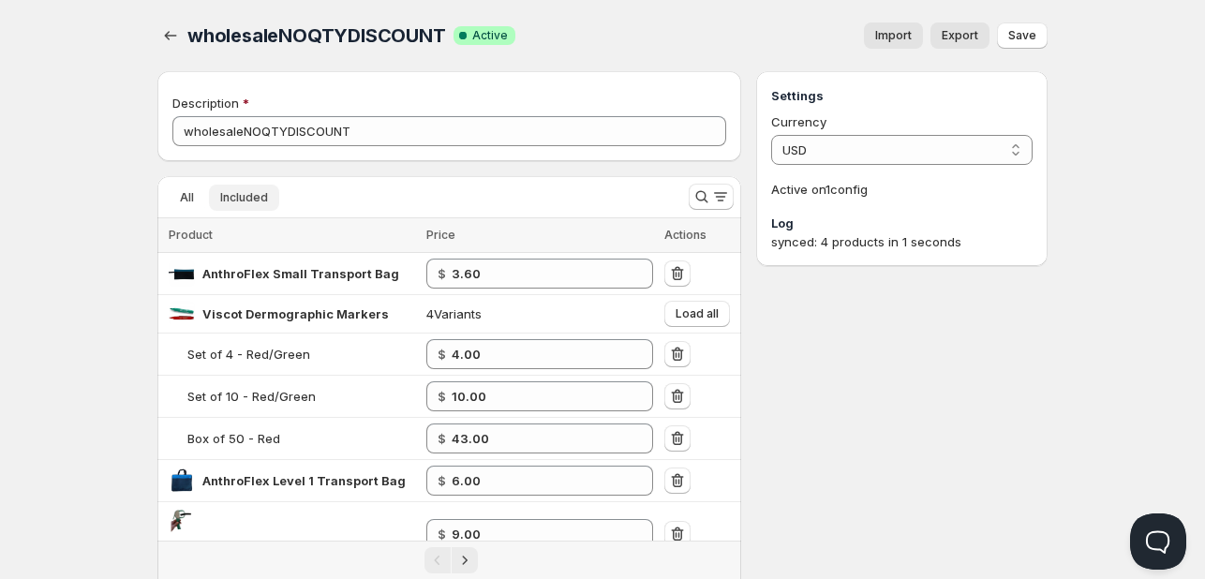
click at [262, 192] on span "Included" at bounding box center [244, 197] width 48 height 15
click at [971, 40] on span "Export" at bounding box center [960, 35] width 37 height 15
click at [698, 192] on icon "Search and filter results" at bounding box center [701, 196] width 19 height 19
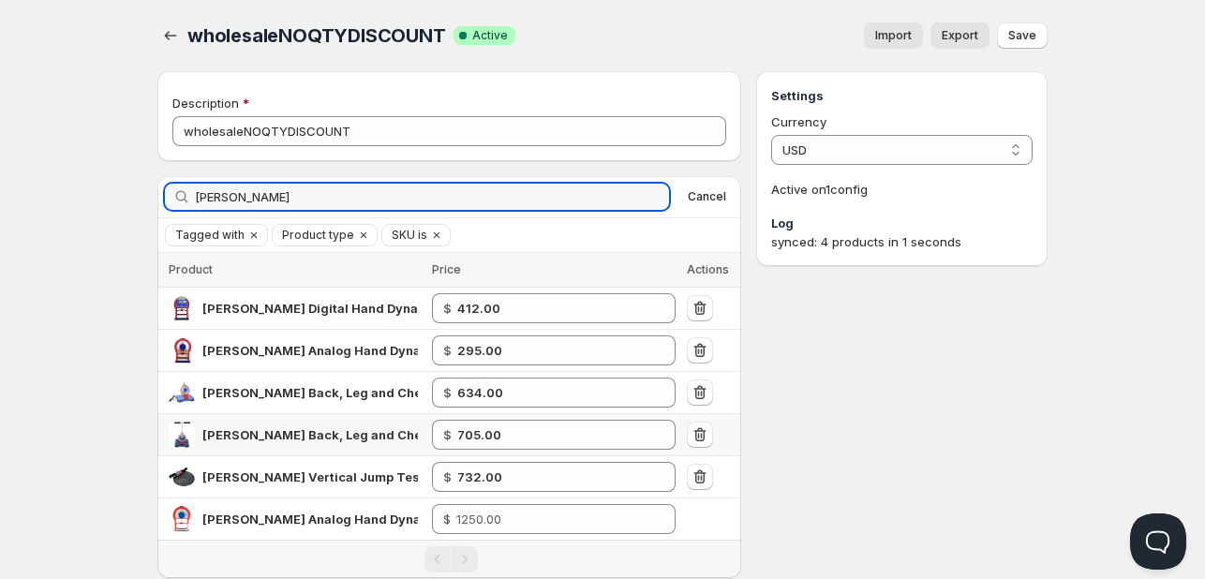
scroll to position [94, 0]
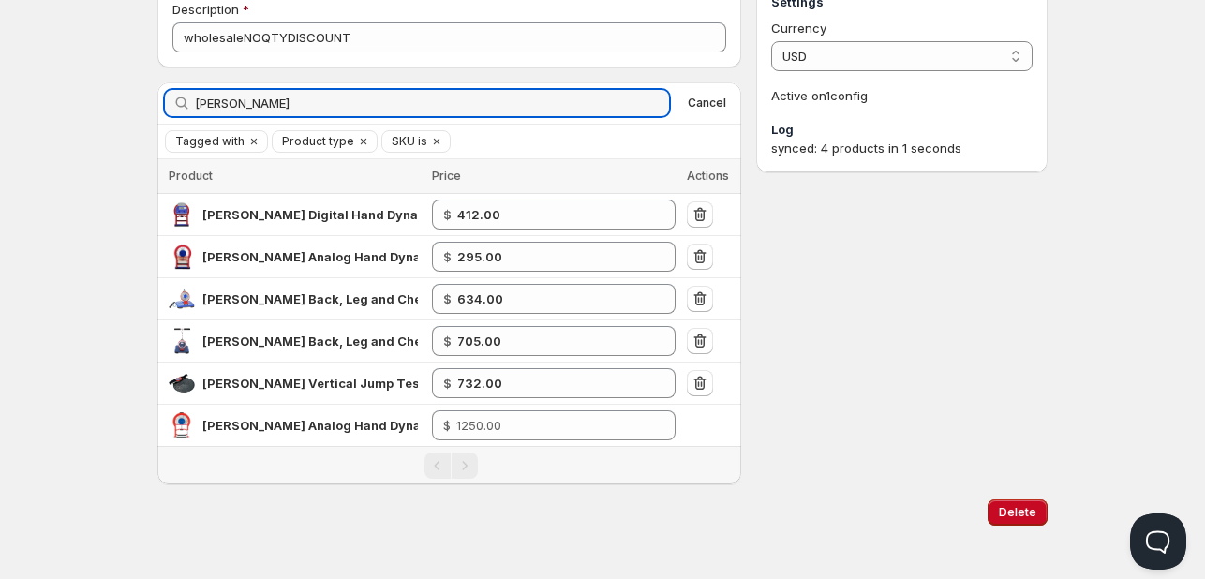
type input "[PERSON_NAME]"
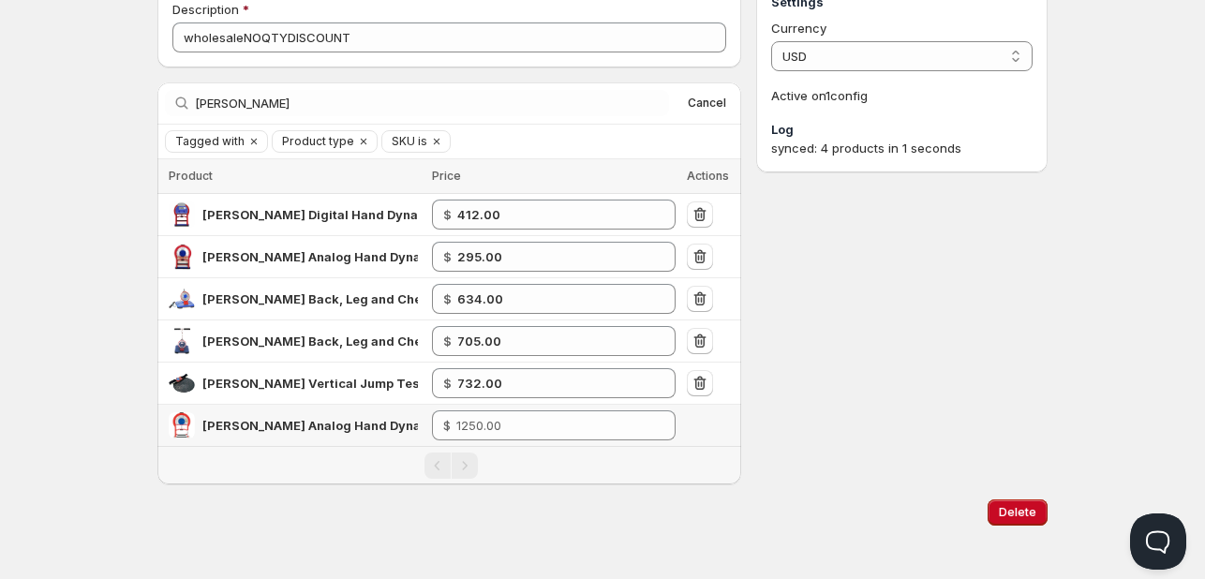
click at [345, 423] on span "[PERSON_NAME] Analog Hand Dynamometer for Children TKK-5825" at bounding box center [410, 425] width 416 height 15
click at [348, 424] on span "[PERSON_NAME] Analog Hand Dynamometer for Children TKK-5825" at bounding box center [410, 425] width 416 height 15
drag, startPoint x: 304, startPoint y: 423, endPoint x: 416, endPoint y: 436, distance: 113.2
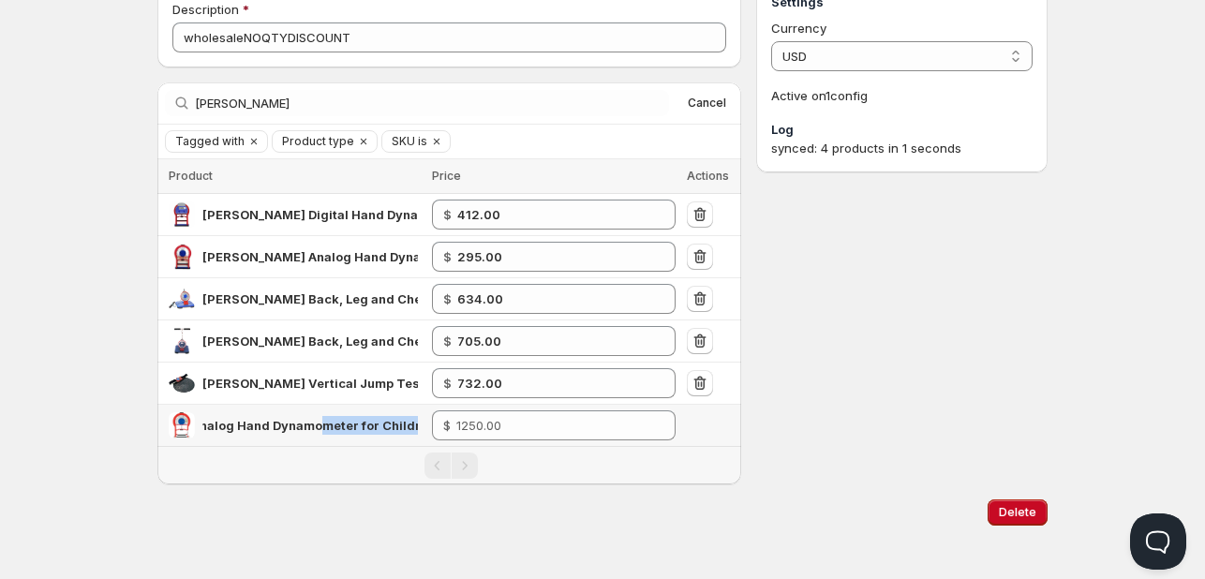
click at [416, 436] on div "[PERSON_NAME] Analog Hand Dynamometer for Children TKK-5825" at bounding box center [295, 425] width 252 height 26
click at [394, 421] on span "[PERSON_NAME] Analog Hand Dynamometer for Children TKK-5825" at bounding box center [293, 425] width 416 height 15
click at [401, 421] on span "[PERSON_NAME] Analog Hand Dynamometer for Children TKK-5825" at bounding box center [293, 425] width 416 height 15
click at [401, 447] on div "Pagination" at bounding box center [449, 465] width 584 height 37
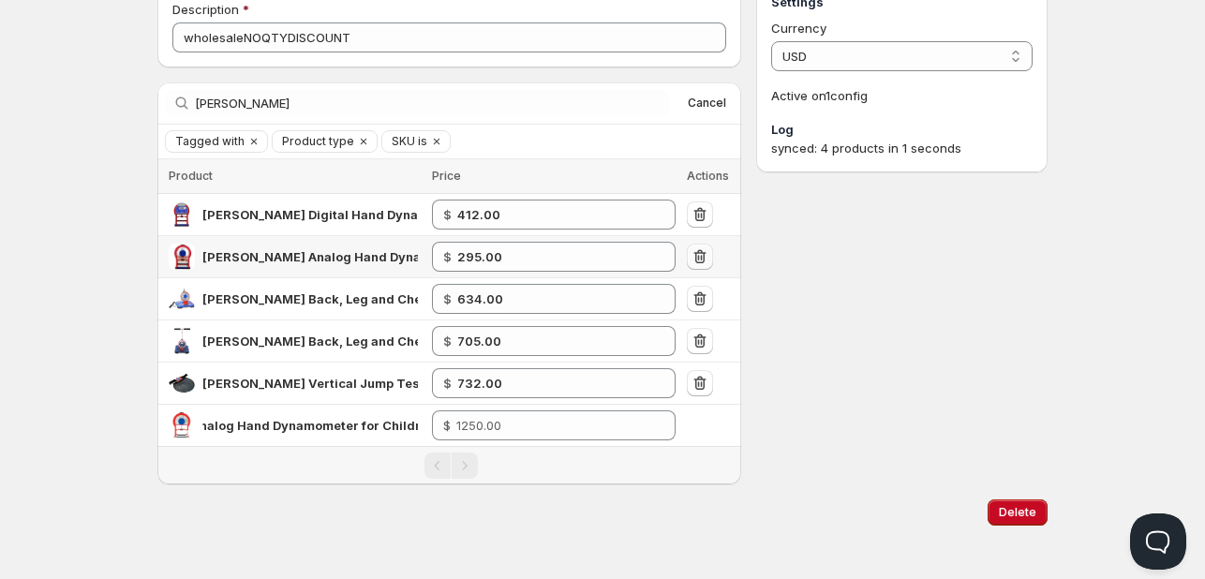
click at [699, 253] on icon "button" at bounding box center [700, 256] width 19 height 19
click at [858, 278] on div "Settings Currency USD USD Active on 1 config Log synced: 4 products in 1 seconds" at bounding box center [901, 231] width 291 height 507
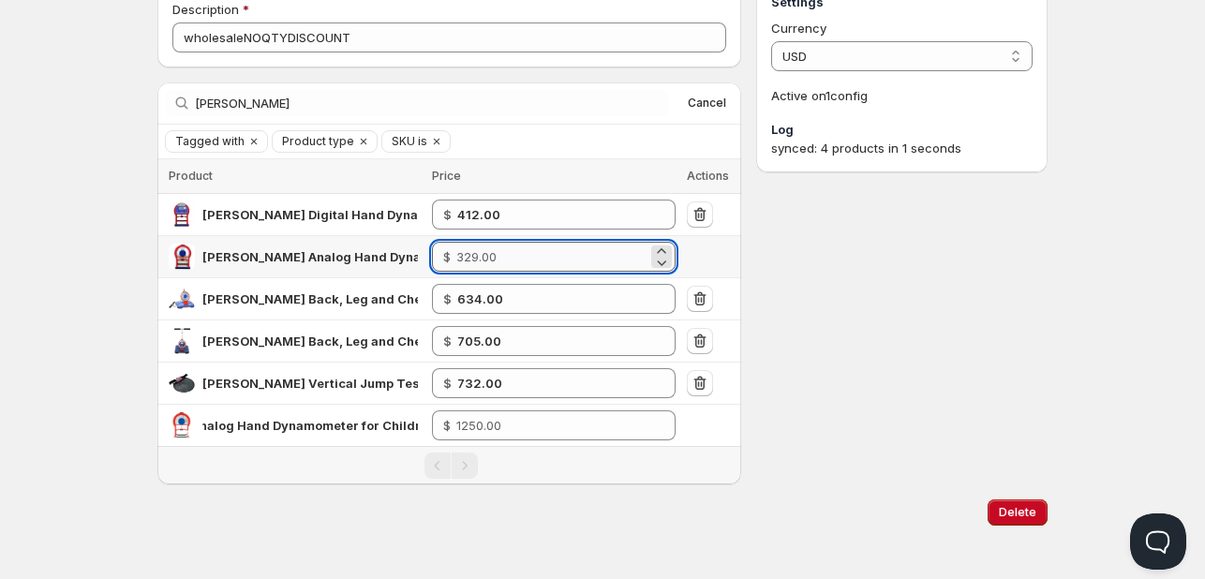
click at [509, 257] on input "number" at bounding box center [551, 257] width 191 height 30
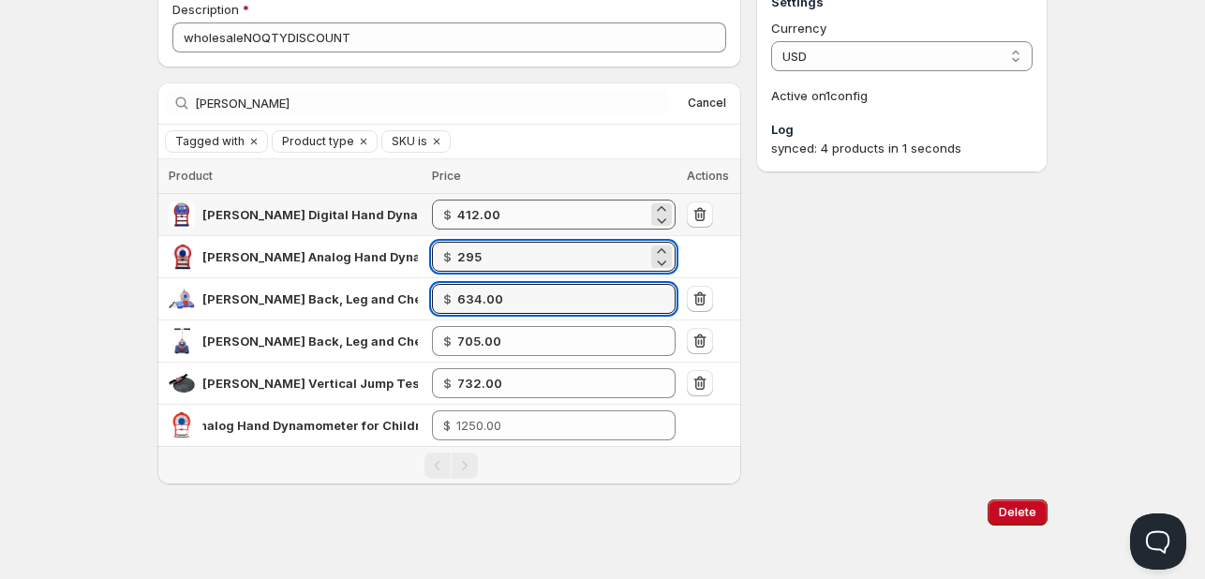
type input "295.00"
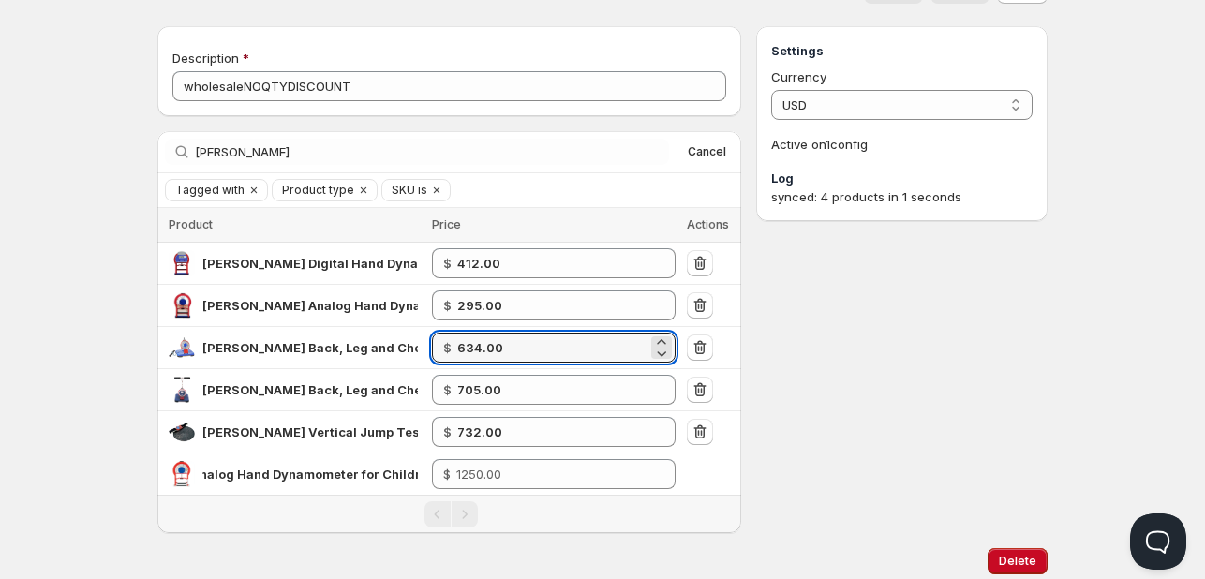
scroll to position [0, 0]
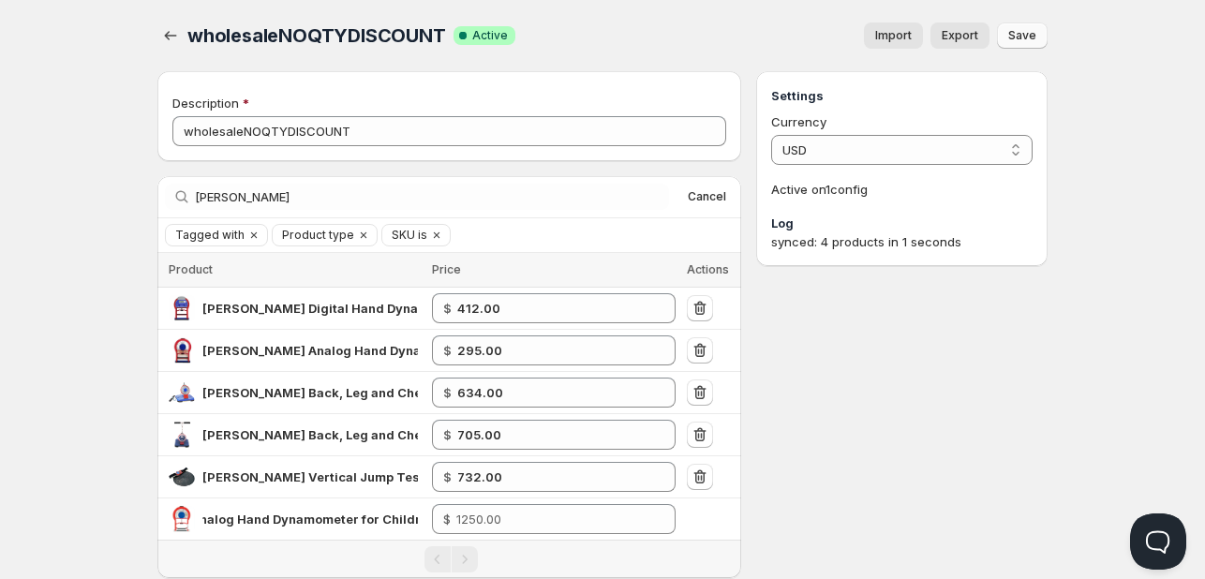
click at [1031, 37] on span "Save" at bounding box center [1022, 35] width 28 height 15
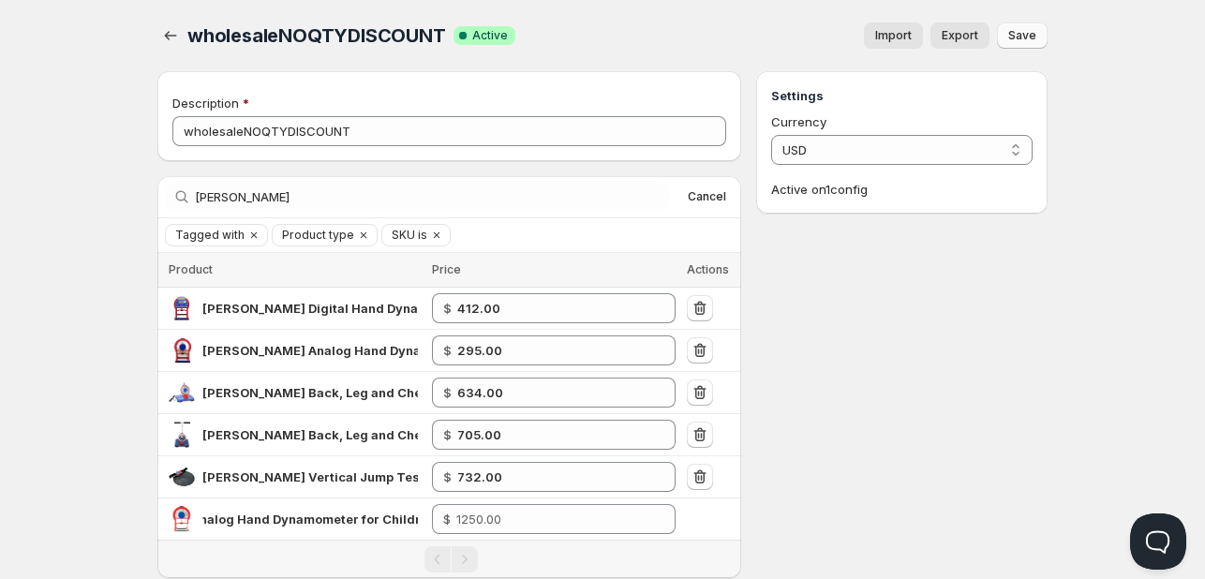
click at [898, 41] on span "Import" at bounding box center [893, 35] width 37 height 15
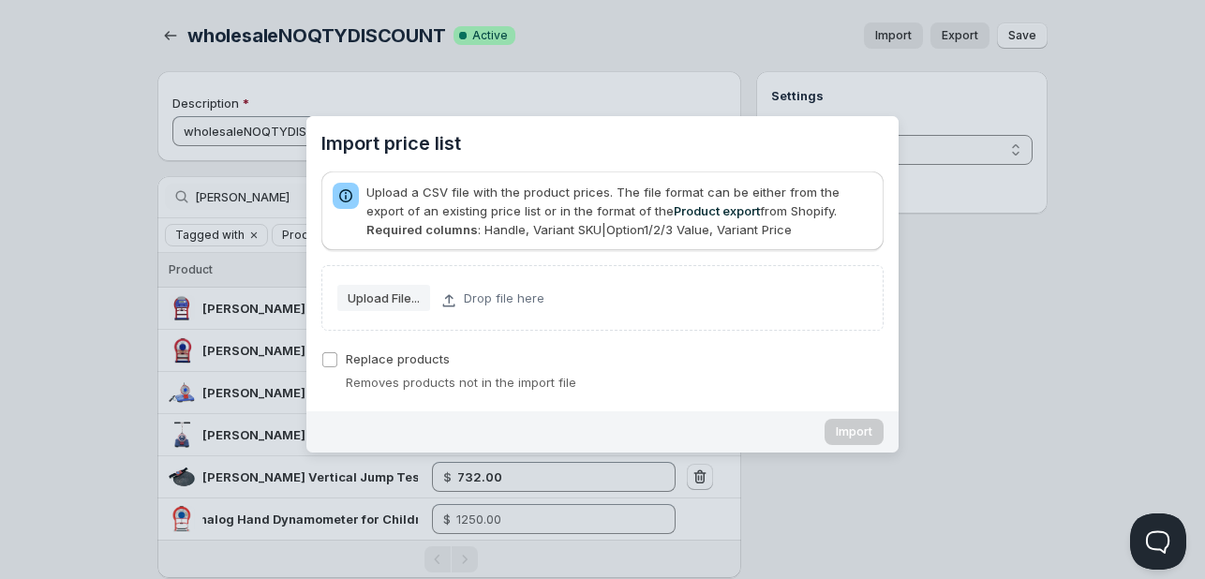
click at [794, 245] on div "Upload a CSV file with the product prices. The file format can be either from t…" at bounding box center [602, 210] width 562 height 79
click at [723, 340] on div "Upload a CSV file with the product prices. The file format can be either from t…" at bounding box center [602, 283] width 562 height 225
click at [0, 0] on slot "Upload File..." at bounding box center [0, 0] width 0 height 0
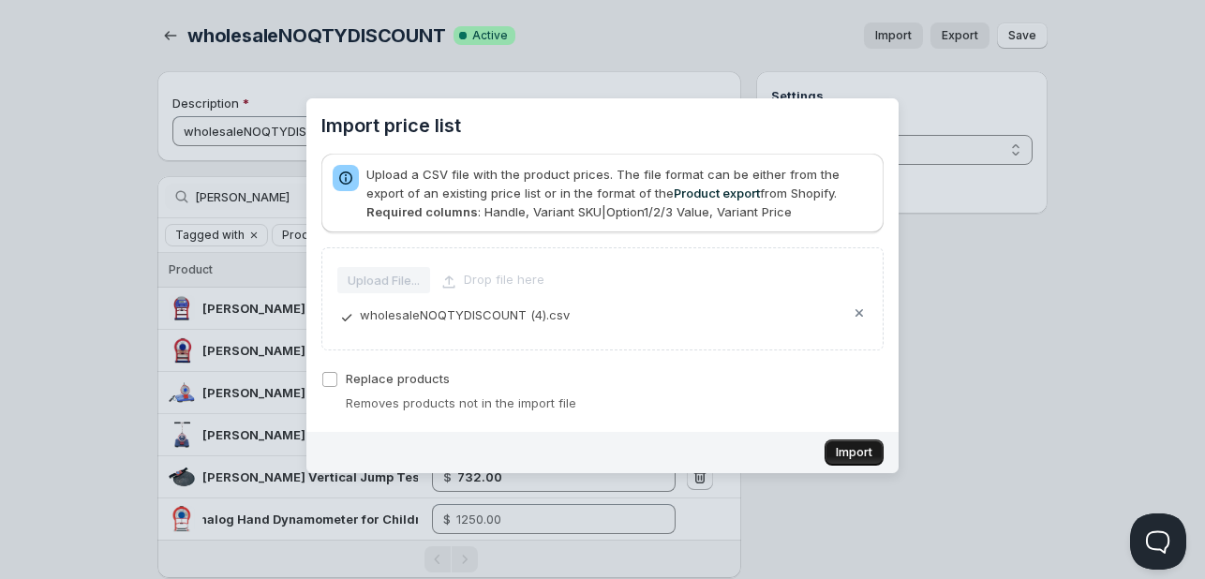
click at [854, 451] on span "Import" at bounding box center [854, 452] width 37 height 15
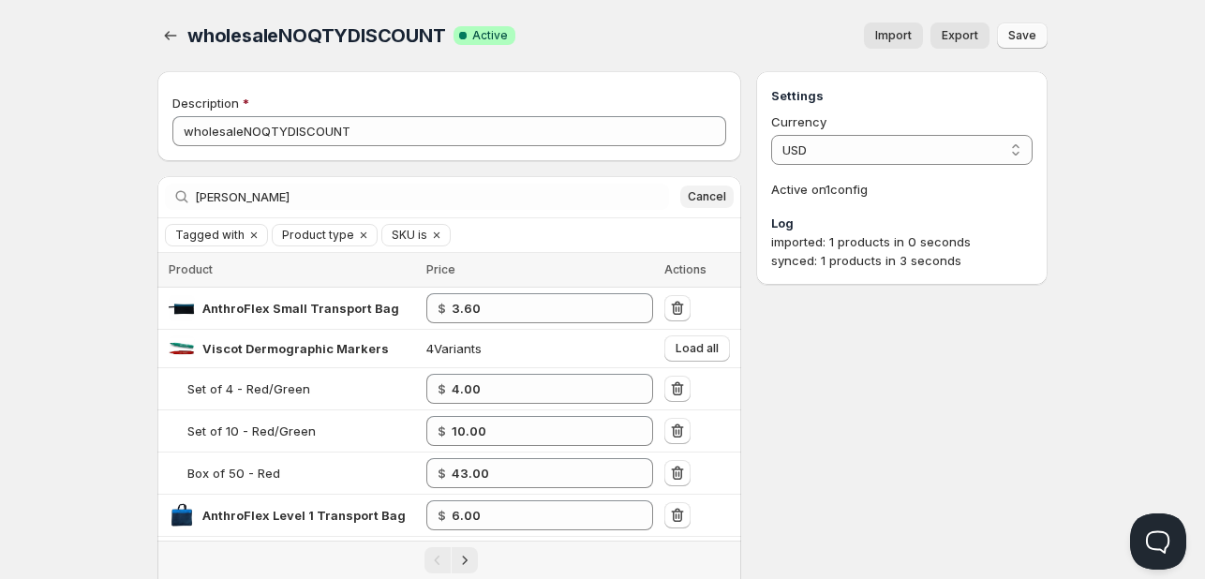
click at [704, 200] on span "Cancel" at bounding box center [707, 196] width 38 height 15
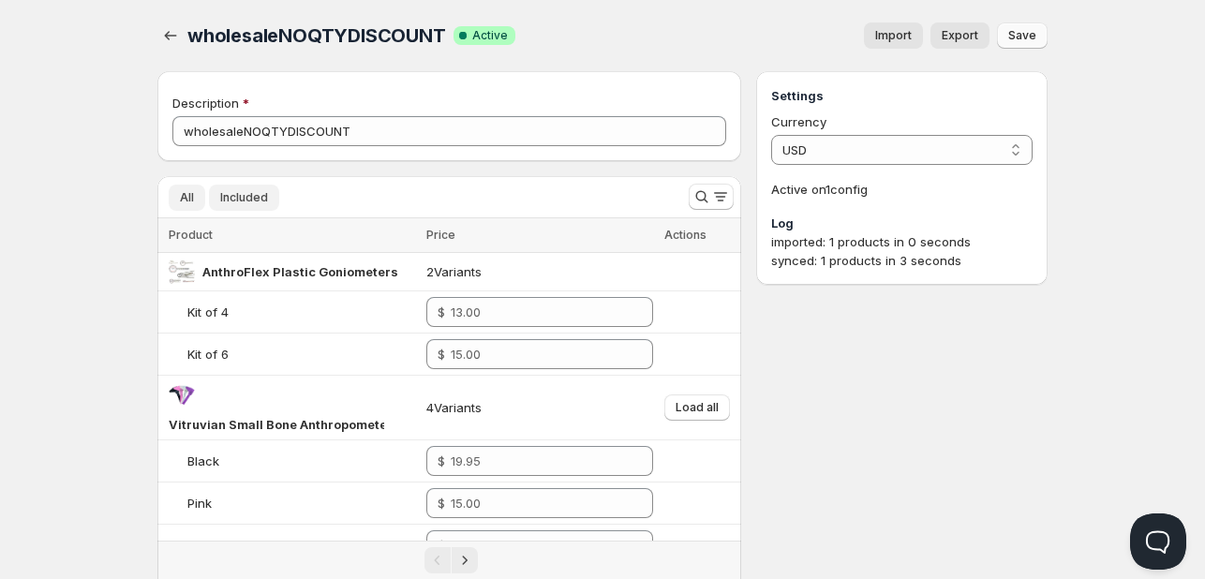
click at [261, 191] on span "Included" at bounding box center [244, 197] width 48 height 15
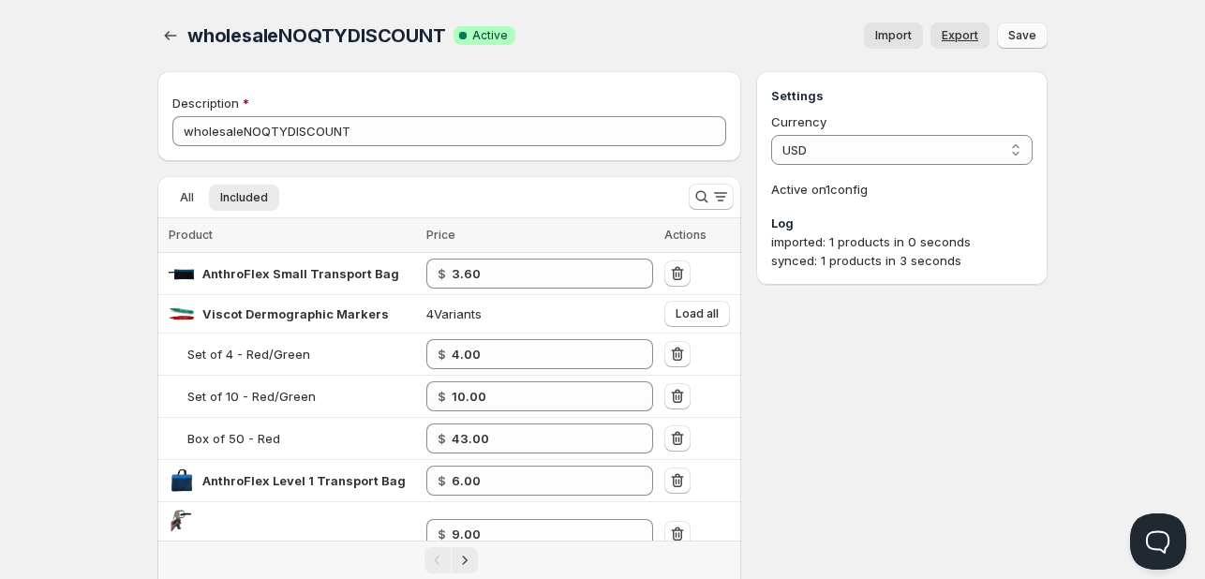
click at [963, 38] on span "Export" at bounding box center [960, 35] width 37 height 15
click at [174, 32] on icon "button" at bounding box center [170, 35] width 19 height 19
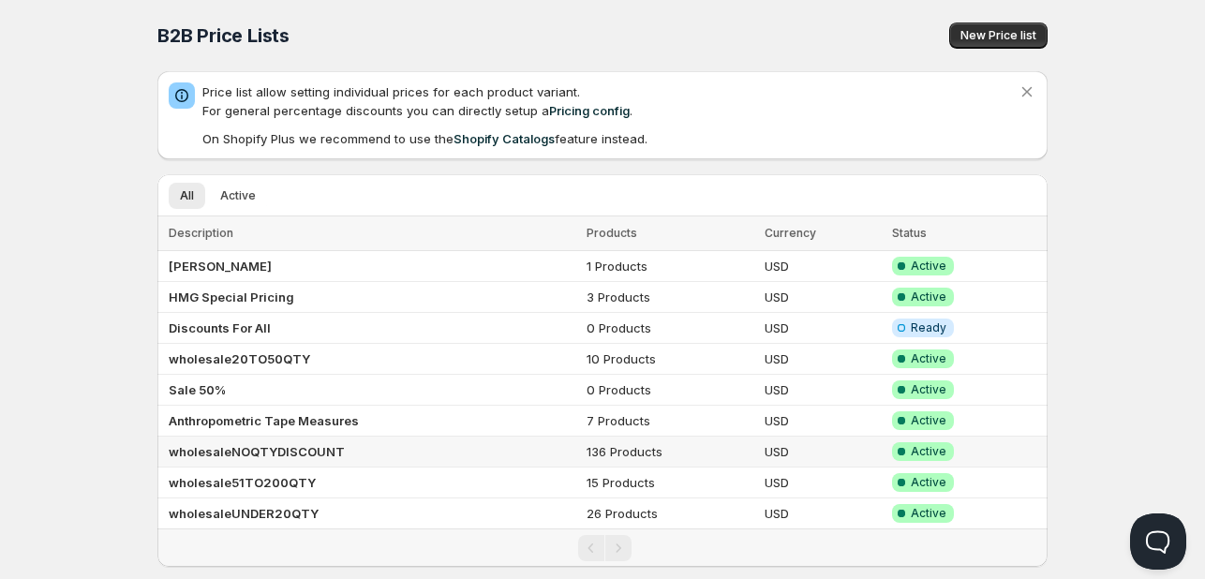
click at [295, 444] on b "wholesaleNOQTYDISCOUNT" at bounding box center [257, 451] width 176 height 15
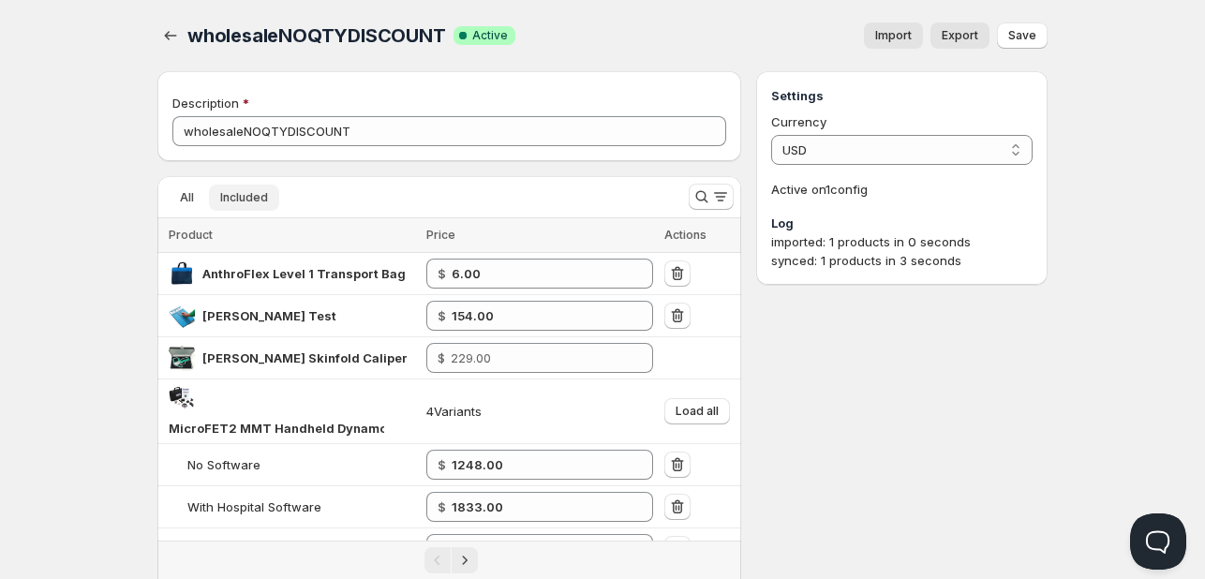
click at [234, 193] on span "Included" at bounding box center [244, 197] width 48 height 15
click at [892, 37] on span "Import" at bounding box center [893, 35] width 37 height 15
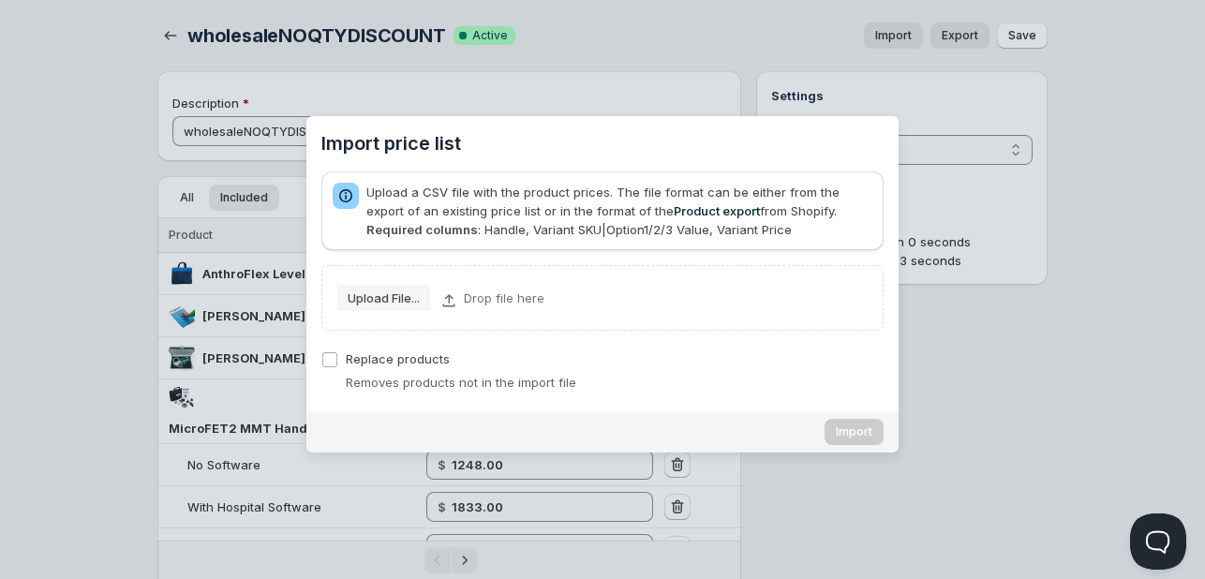
click at [0, 0] on slot "Upload File..." at bounding box center [0, 0] width 0 height 0
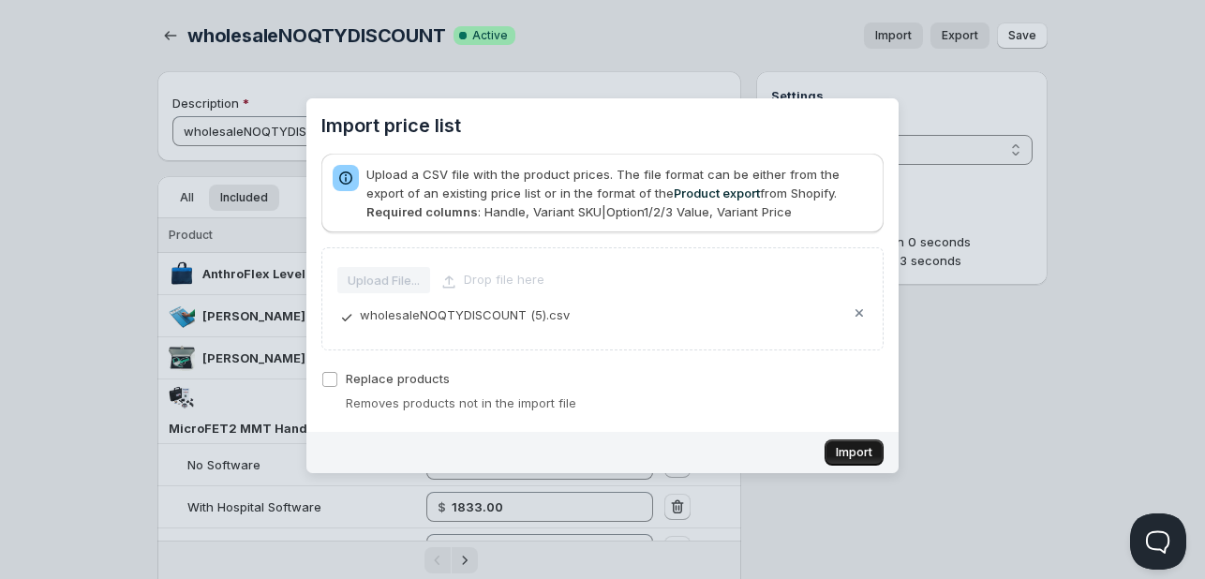
click at [868, 453] on span "Import" at bounding box center [854, 452] width 37 height 15
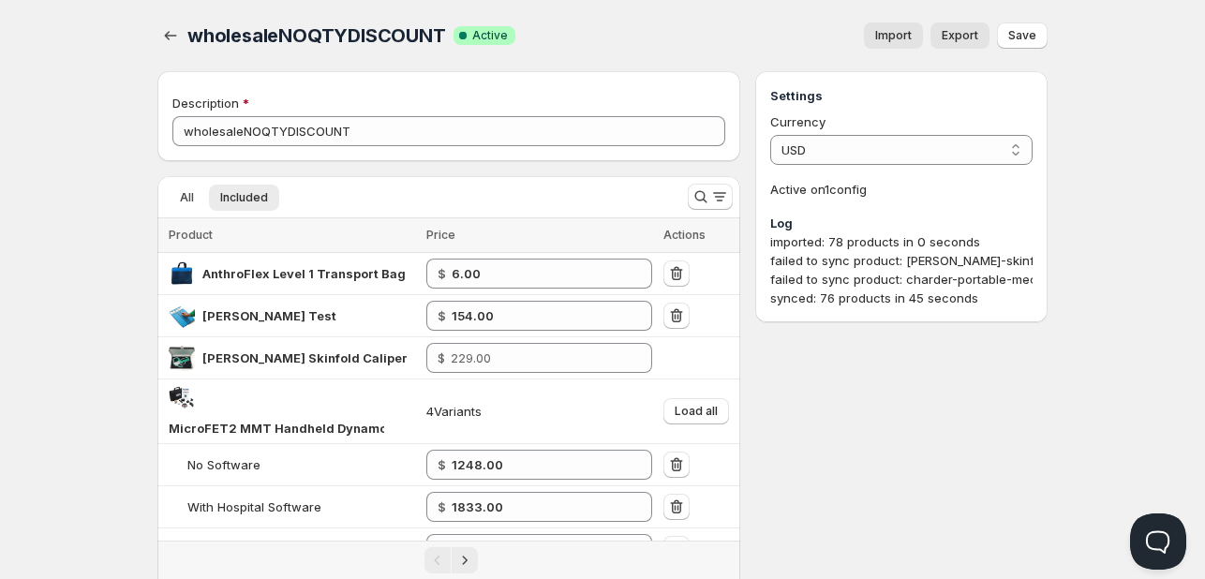
type input "5.70"
type input "150.00"
type input "1257.00"
type input "928.00"
type input "349.00"
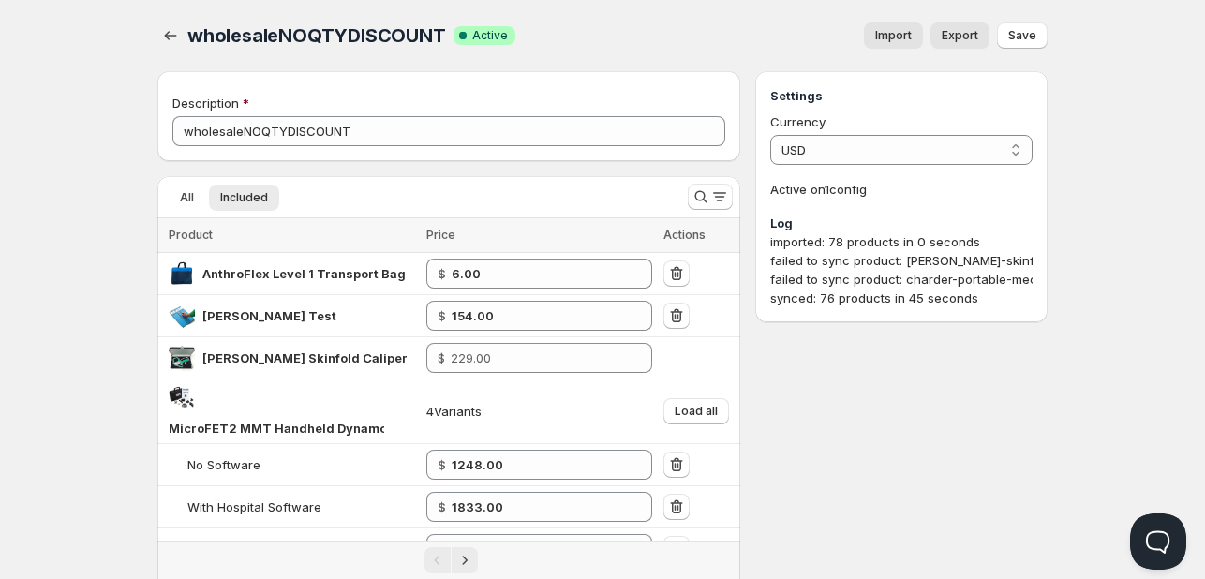
type input "190.00"
type input "278.00"
type input "1860.00"
type input "325.00"
type input "145.00"
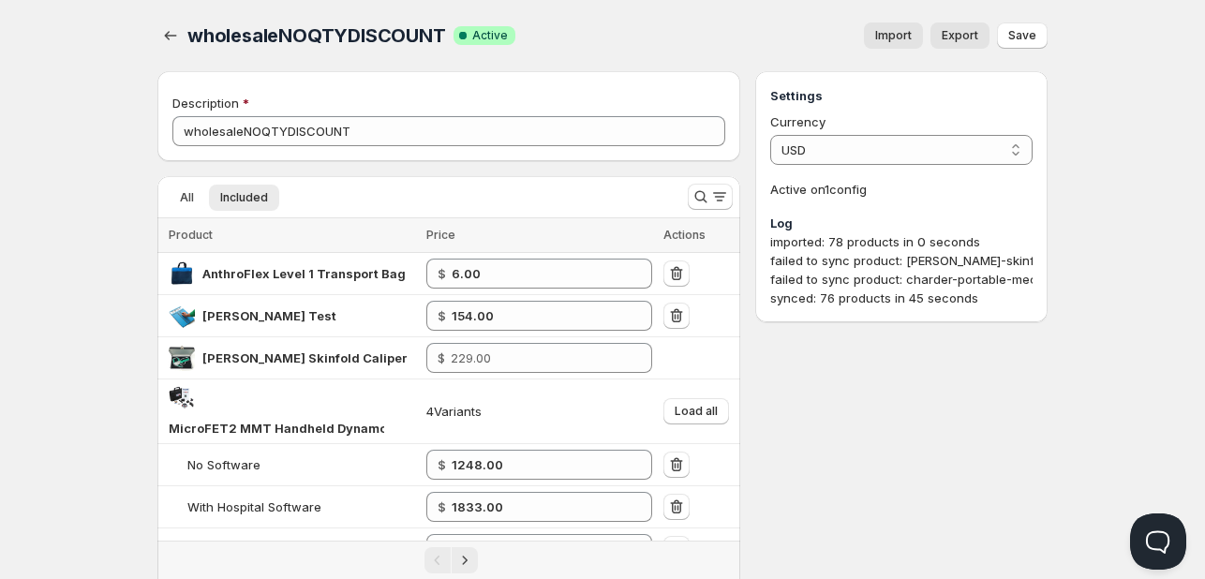
type input "39.00"
type input "137.00"
type input "212.00"
type input "42.00"
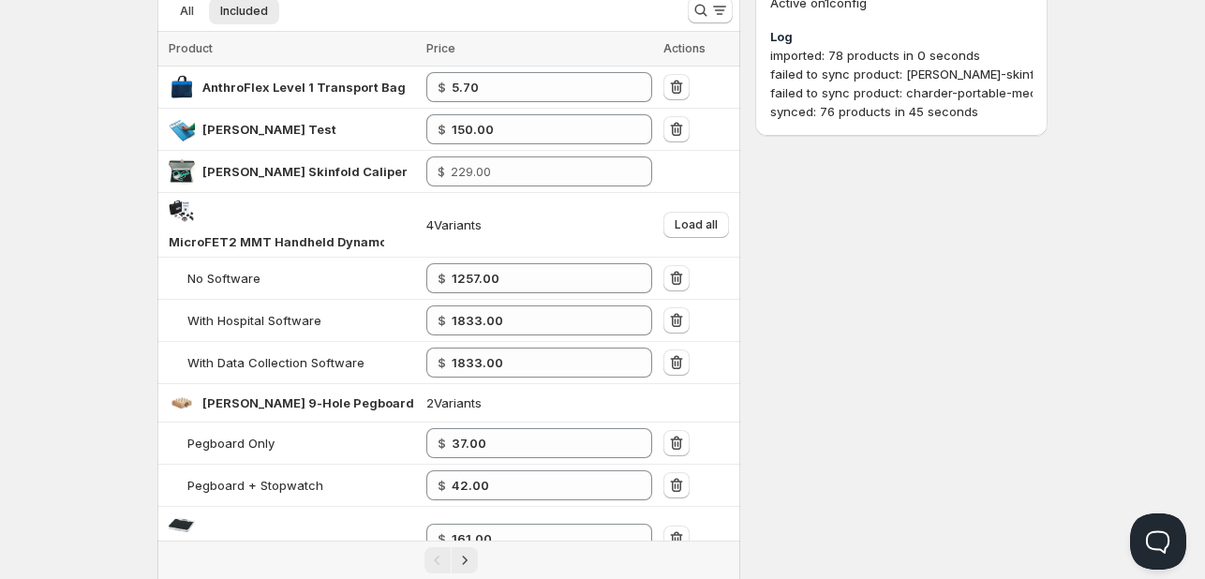
scroll to position [187, 0]
click at [1026, 135] on div "Settings Currency USD USD Active on 1 config Log imported: 78 products in 0 sec…" at bounding box center [901, 9] width 292 height 251
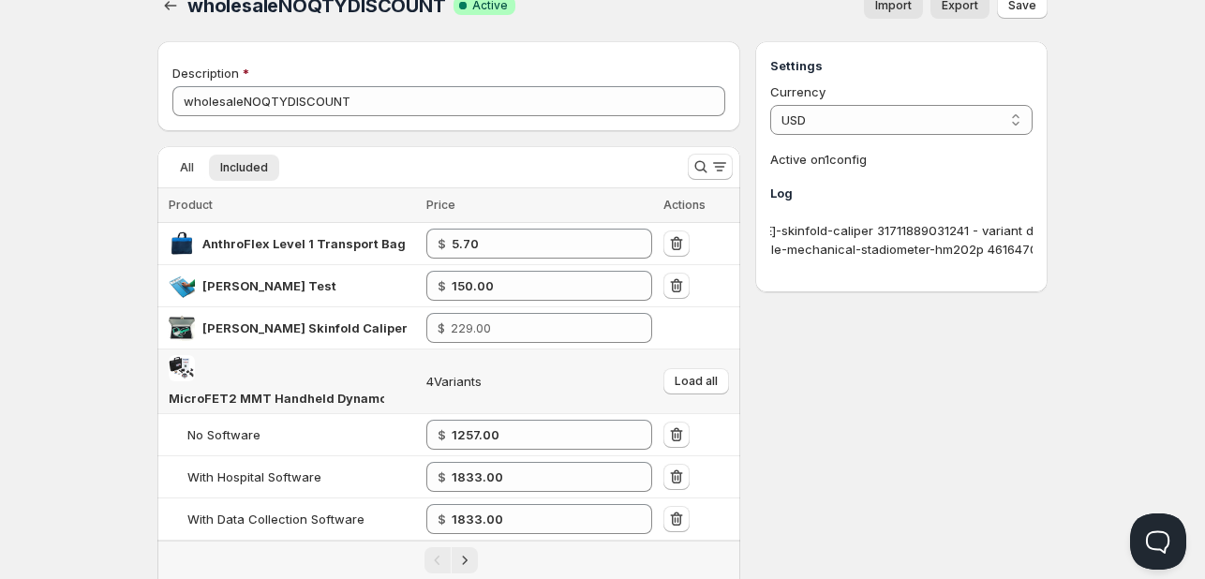
scroll to position [0, 0]
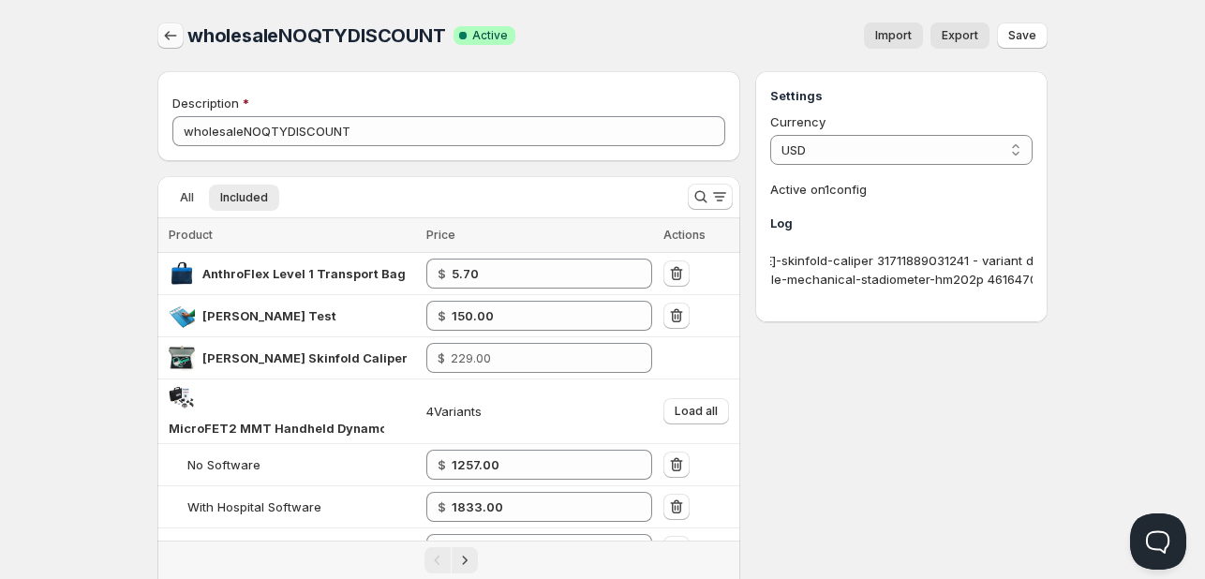
click at [172, 38] on icon "button" at bounding box center [170, 35] width 19 height 19
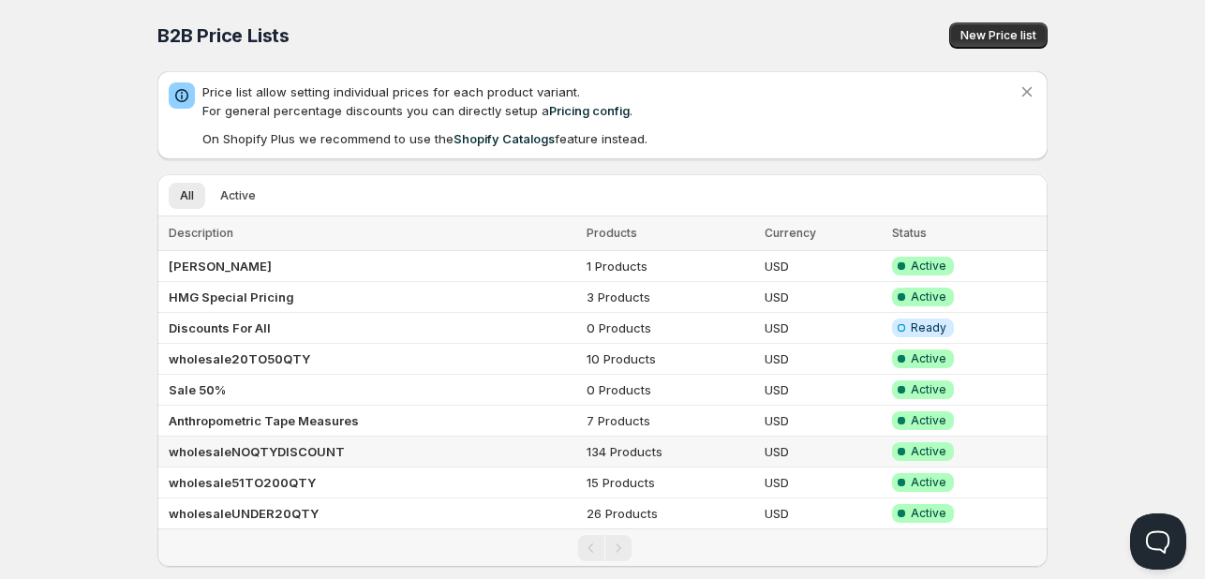
click at [277, 439] on td "wholesaleNOQTYDISCOUNT" at bounding box center [368, 452] width 423 height 31
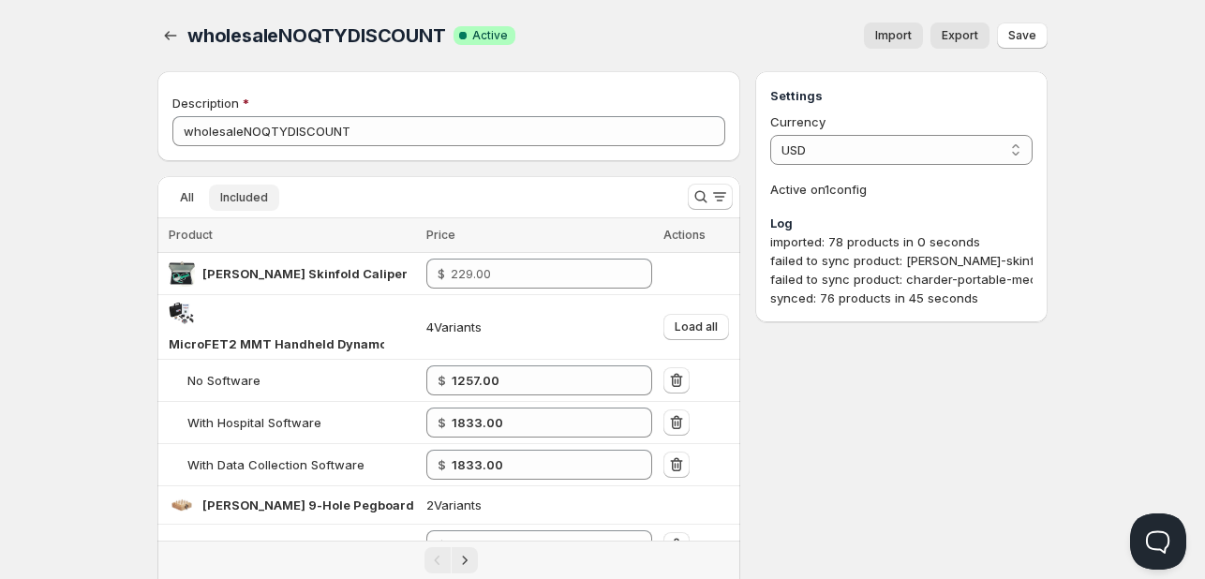
click at [255, 201] on span "Included" at bounding box center [244, 197] width 48 height 15
click at [960, 40] on span "Export" at bounding box center [960, 35] width 37 height 15
click at [683, 192] on div at bounding box center [710, 196] width 60 height 37
click at [693, 201] on icon "Search and filter results" at bounding box center [700, 196] width 19 height 19
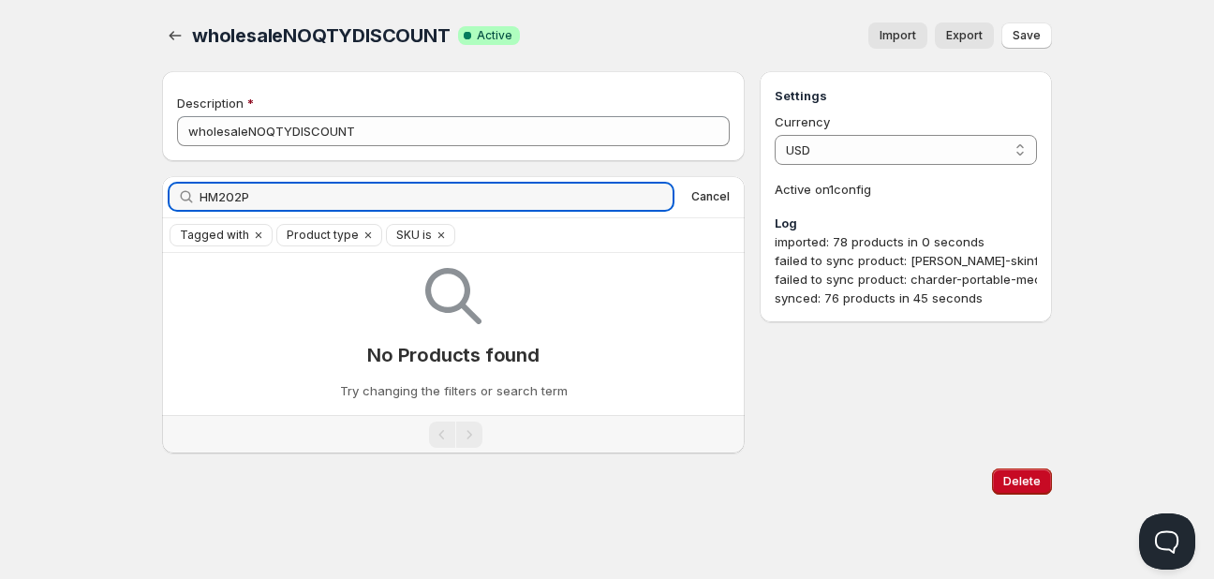
drag, startPoint x: 271, startPoint y: 197, endPoint x: 34, endPoint y: 138, distance: 244.3
click at [28, 167] on div "Home Pricing Price lists Checkout Forms Submissions Settings Features Plans who…" at bounding box center [607, 289] width 1214 height 579
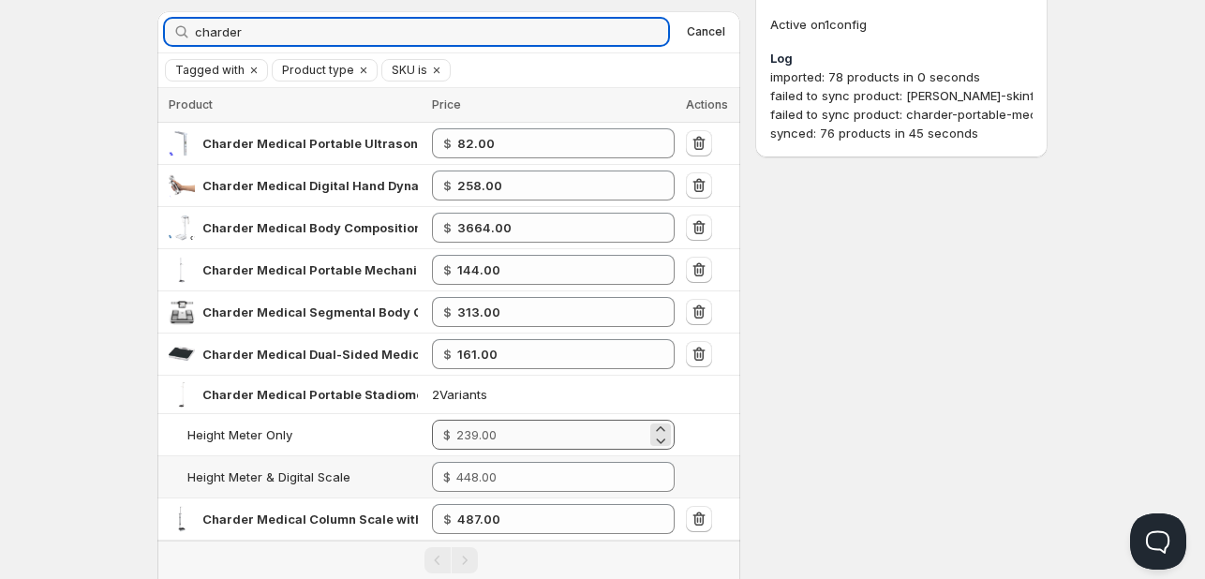
scroll to position [187, 0]
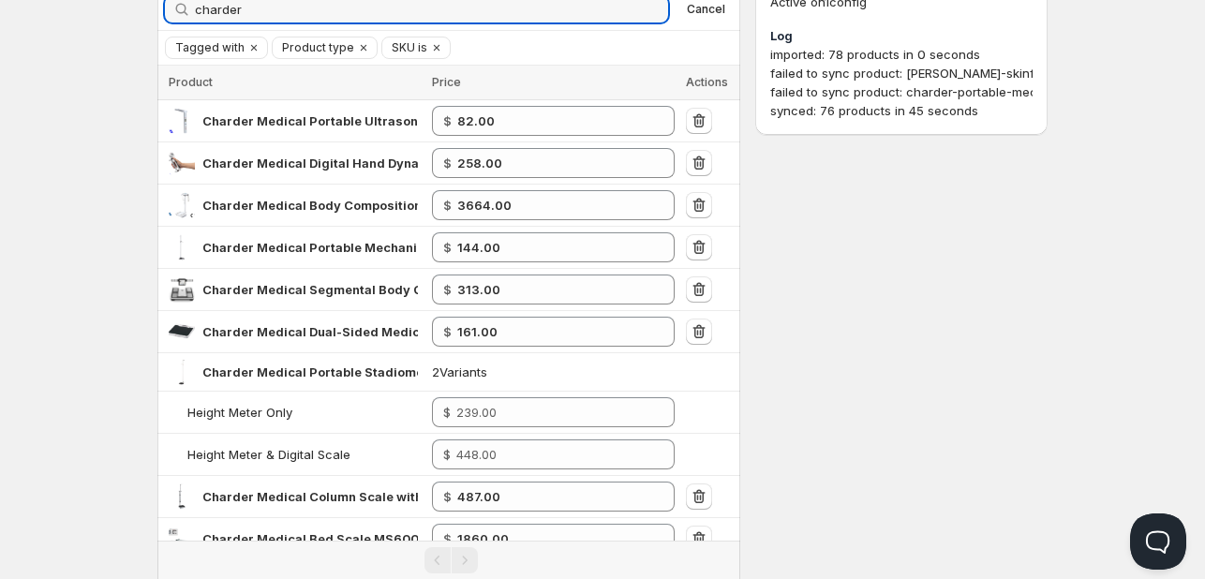
type input "charder"
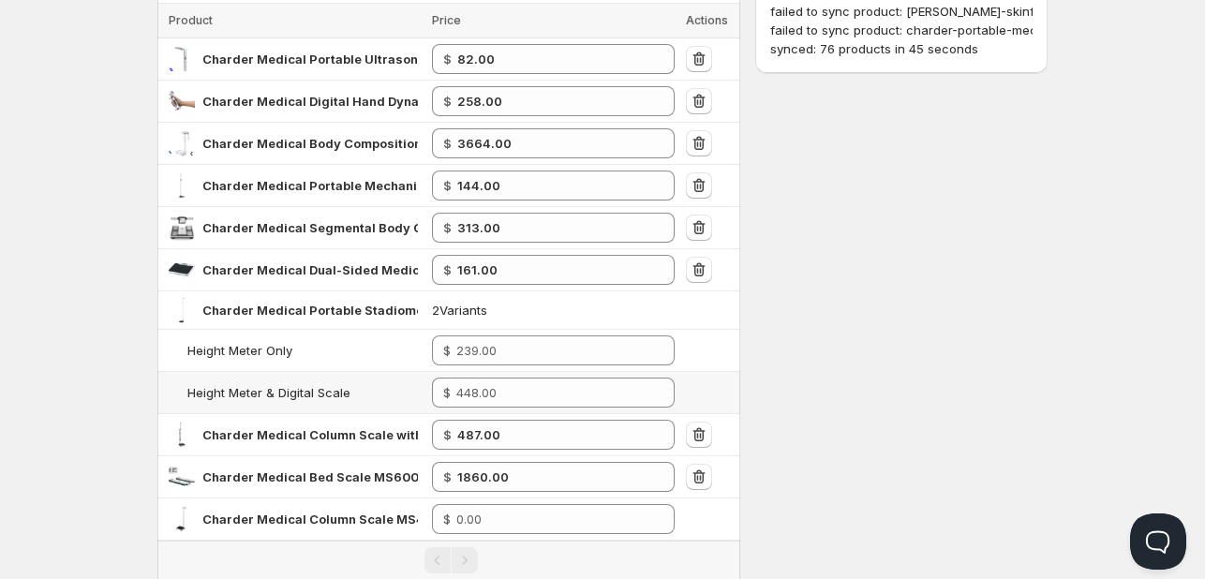
scroll to position [375, 0]
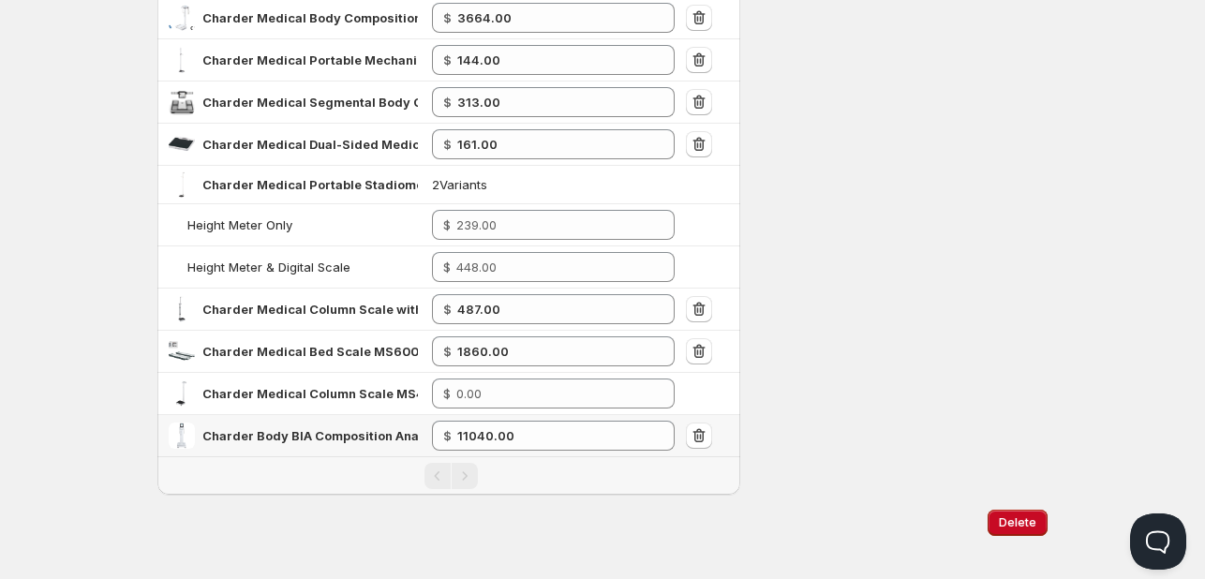
click at [379, 430] on span "Charder Body BIA Composition Analyzer MA801" at bounding box center [348, 435] width 293 height 15
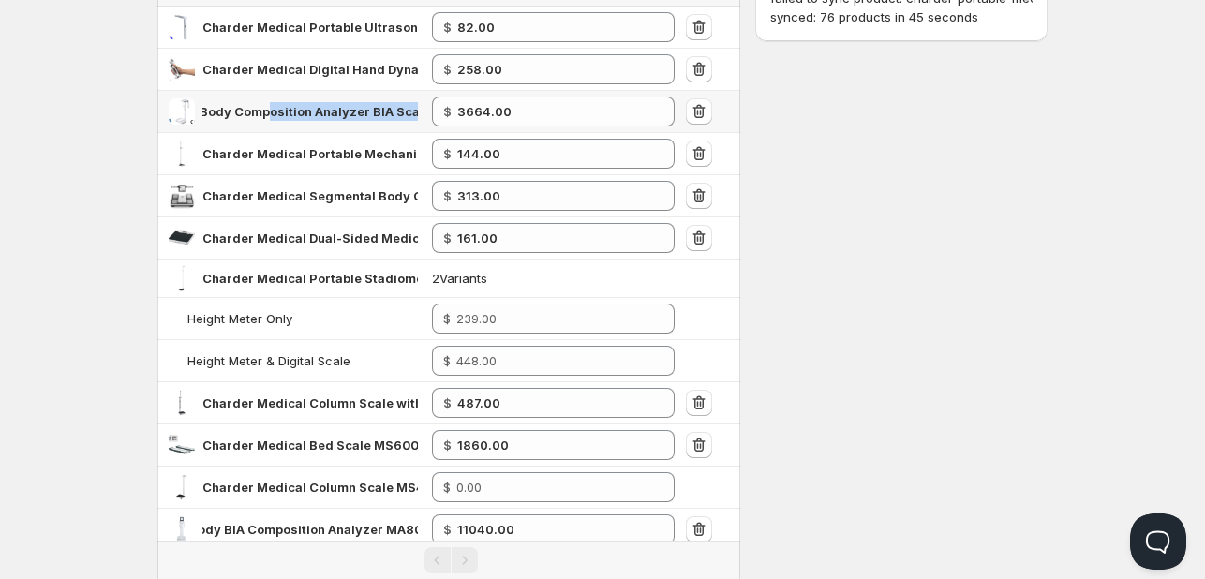
scroll to position [0, 153]
drag, startPoint x: 367, startPoint y: 110, endPoint x: 489, endPoint y: 118, distance: 122.1
click at [489, 118] on tr "Charder Medical Body Composition Analyzer BIA Scale MA601 $ 3664.00" at bounding box center [448, 112] width 583 height 42
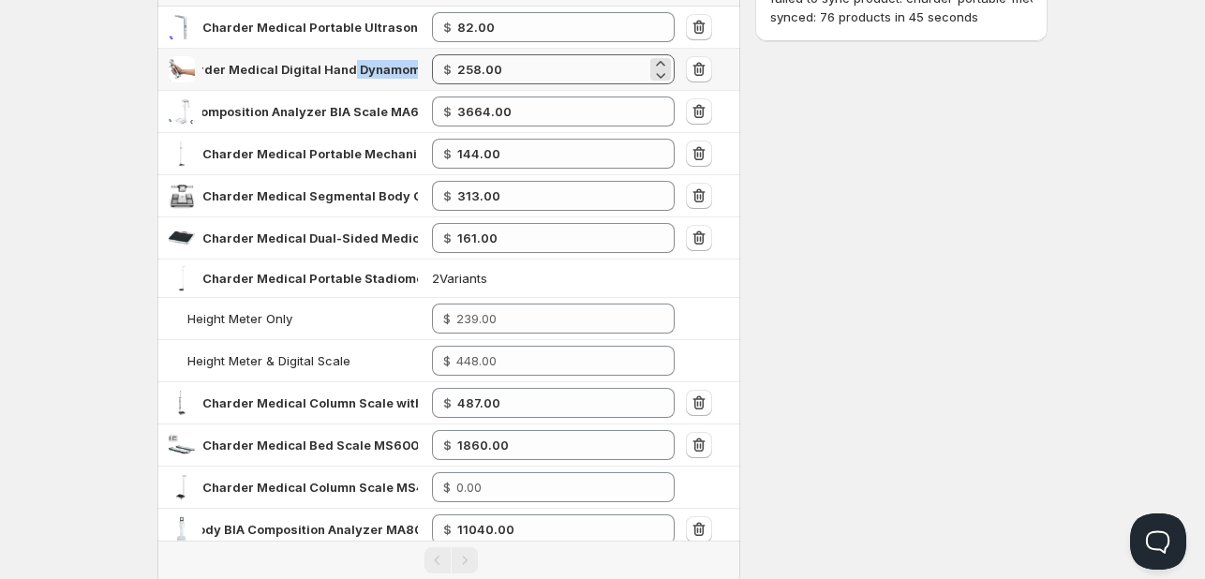
drag, startPoint x: 372, startPoint y: 65, endPoint x: 476, endPoint y: 71, distance: 104.2
click at [476, 71] on tr "Charder Medical Digital Hand Dynamometer MG4800 with Bluetooth $ 258.00" at bounding box center [448, 70] width 583 height 42
drag, startPoint x: 360, startPoint y: 27, endPoint x: 591, endPoint y: 27, distance: 231.4
click at [591, 27] on tr "Charder Medical Portable Ultrasonic Stadiometer HM250U $ 82.00" at bounding box center [448, 28] width 583 height 42
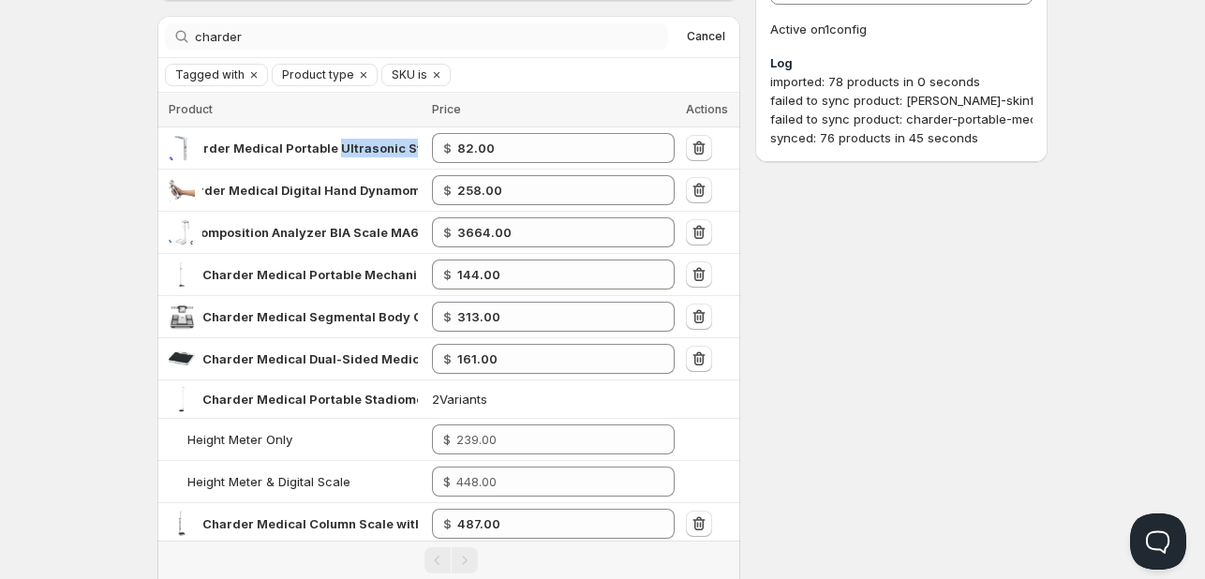
scroll to position [0, 0]
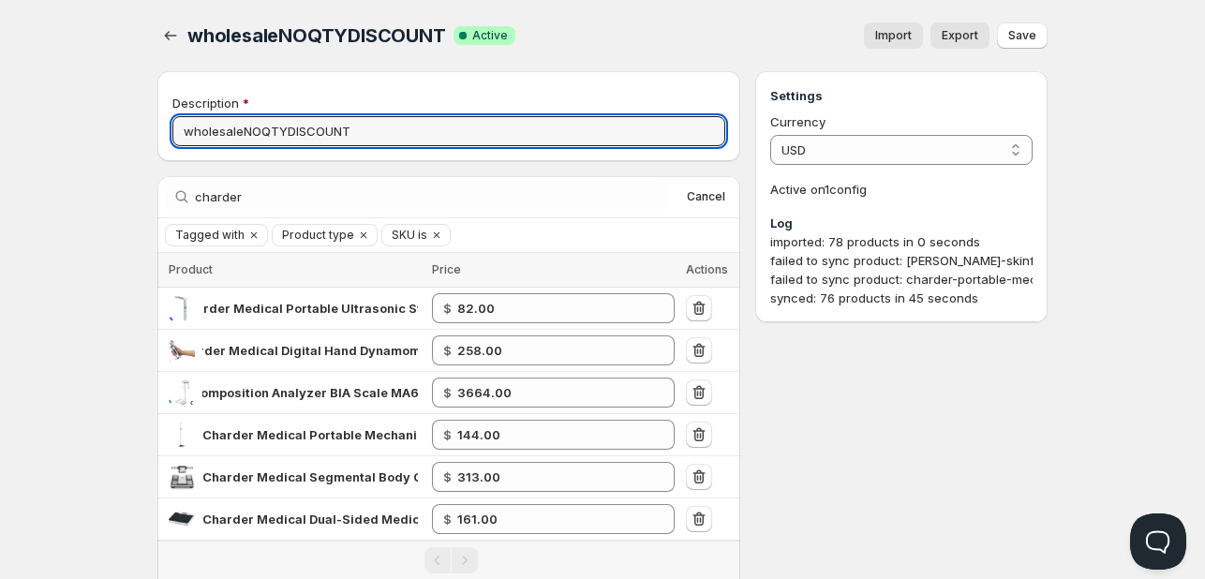
drag, startPoint x: 321, startPoint y: 123, endPoint x: 161, endPoint y: 95, distance: 162.7
click at [161, 95] on div "Description wholesaleNOQTYDISCOUNT" at bounding box center [448, 116] width 583 height 90
click at [714, 202] on span "Cancel" at bounding box center [706, 196] width 38 height 15
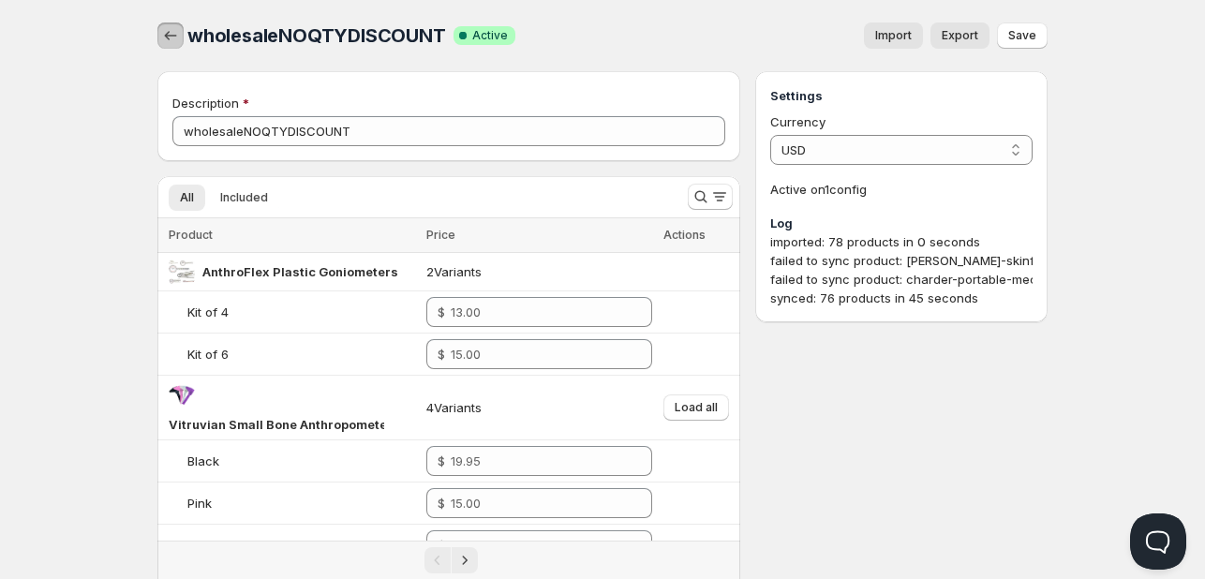
click at [173, 35] on icon "button" at bounding box center [170, 35] width 19 height 19
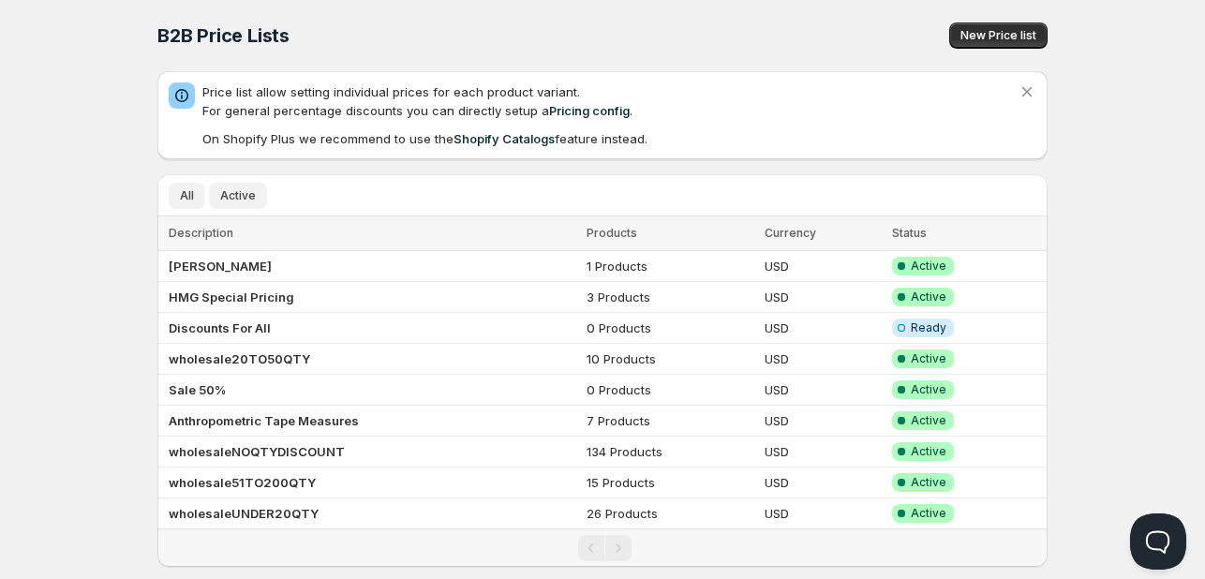
click at [230, 194] on span "Active" at bounding box center [238, 195] width 36 height 15
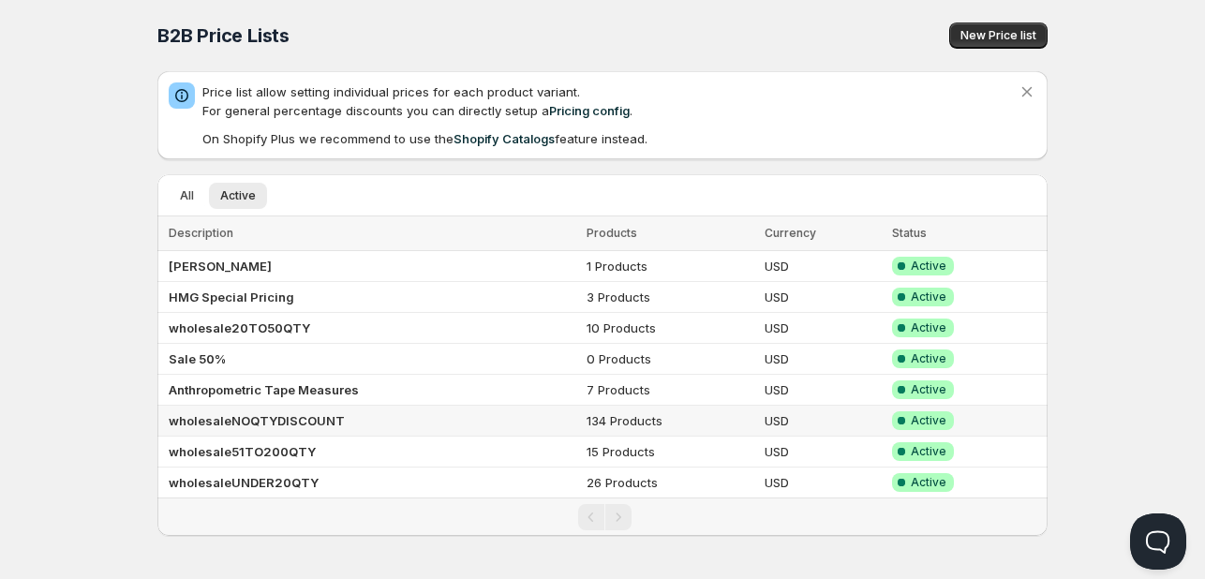
click at [279, 414] on b "wholesaleNOQTYDISCOUNT" at bounding box center [257, 420] width 176 height 15
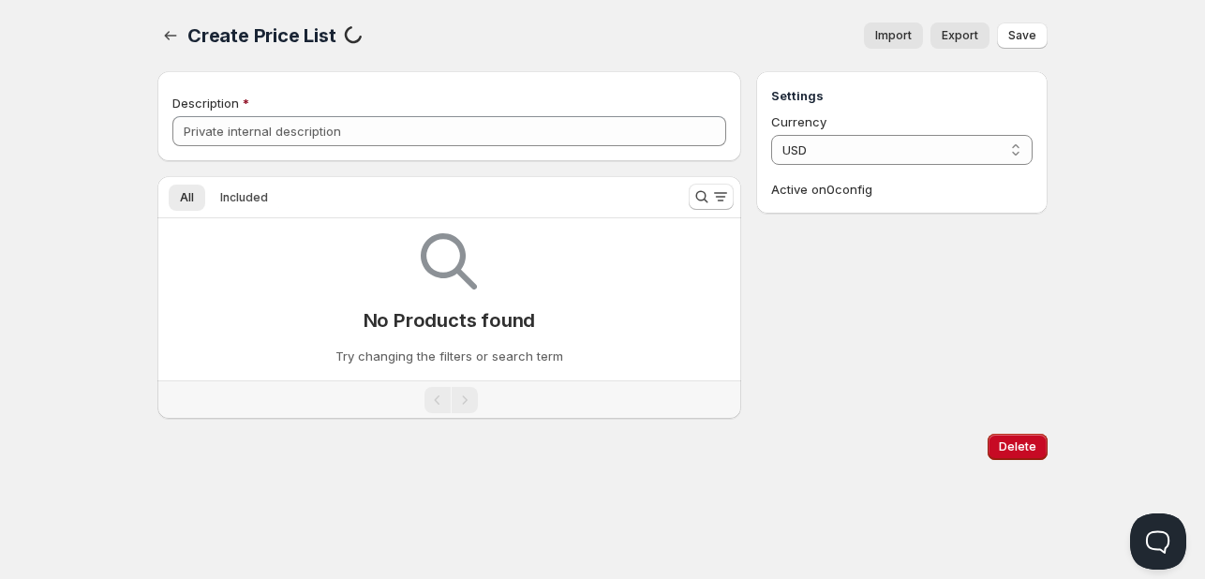
type input "wholesaleNOQTYDISCOUNT"
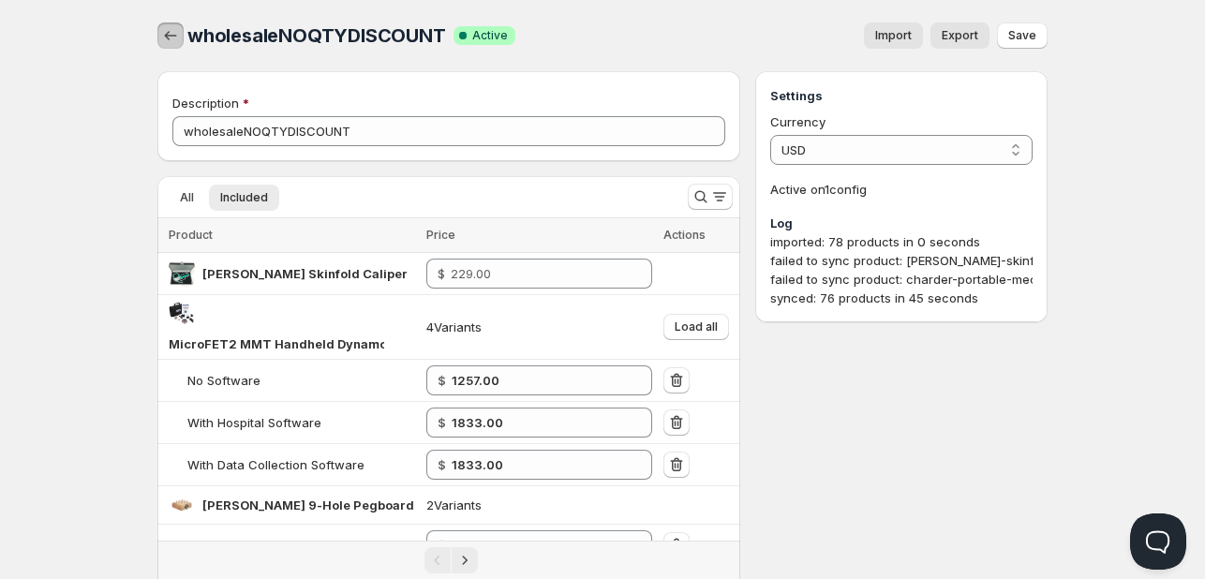
click at [181, 36] on button "button" at bounding box center [170, 35] width 26 height 26
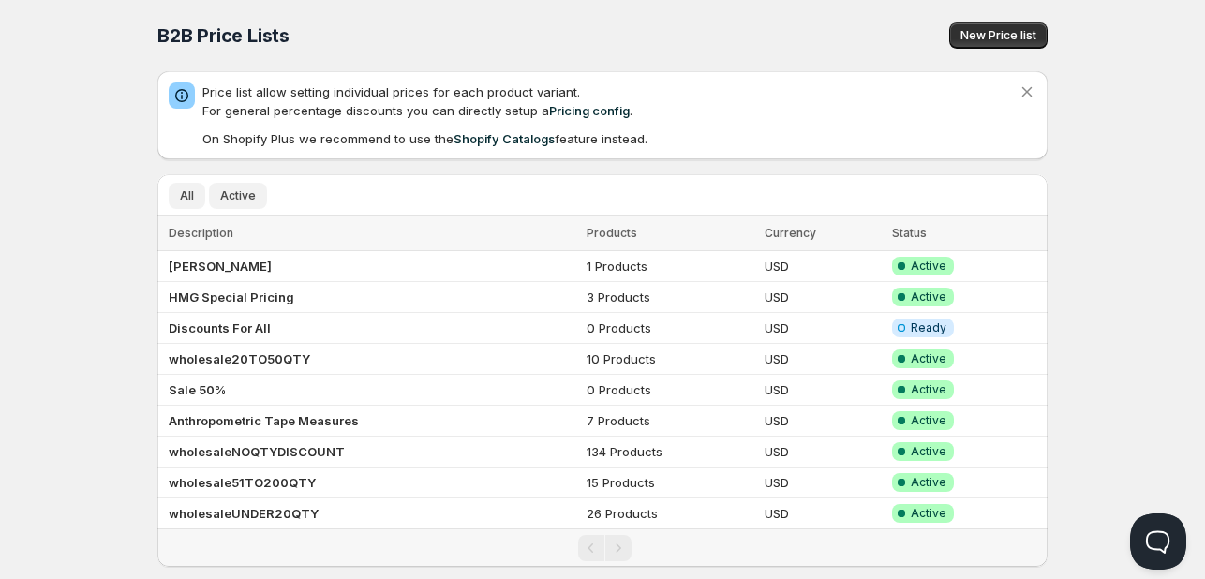
click at [254, 195] on button "Active" at bounding box center [238, 196] width 58 height 26
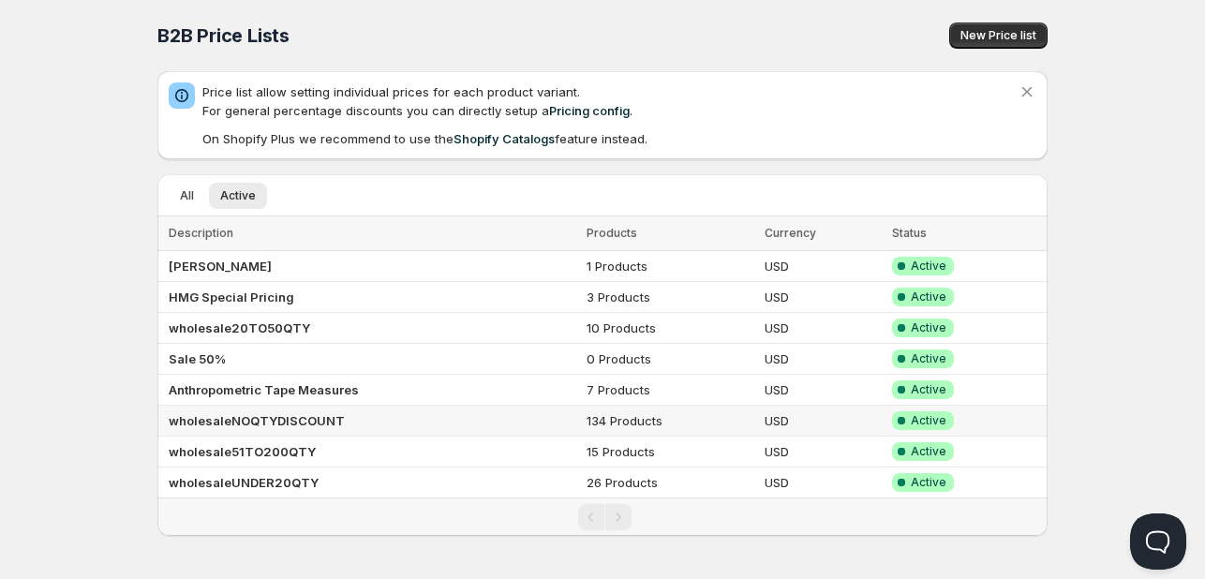
click at [294, 422] on b "wholesaleNOQTYDISCOUNT" at bounding box center [257, 420] width 176 height 15
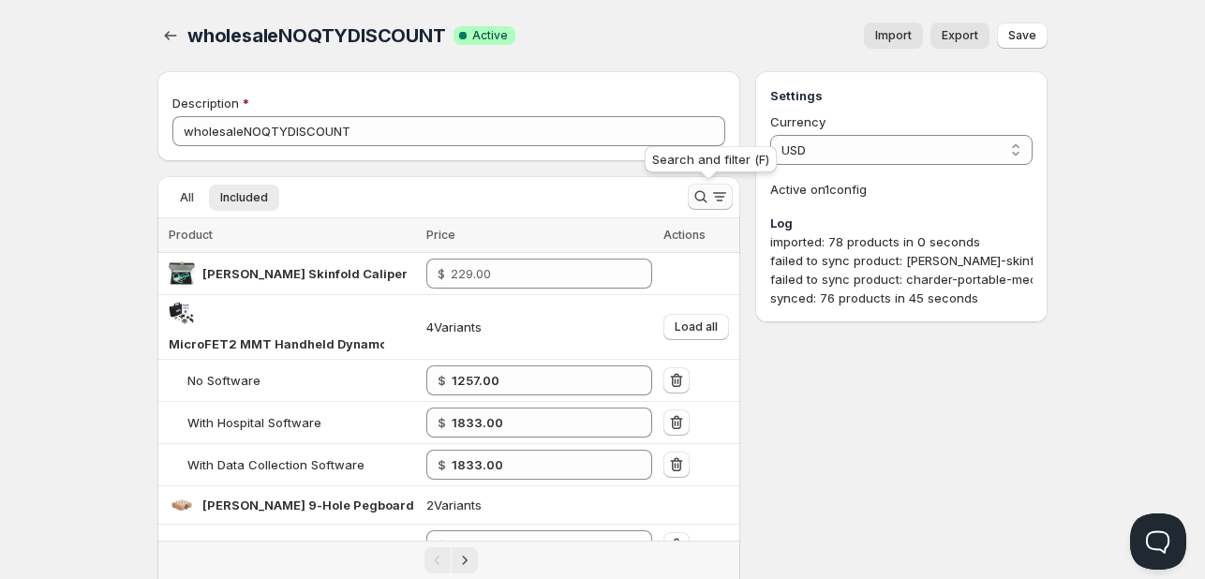
click at [704, 197] on icon "Search and filter results" at bounding box center [701, 197] width 12 height 12
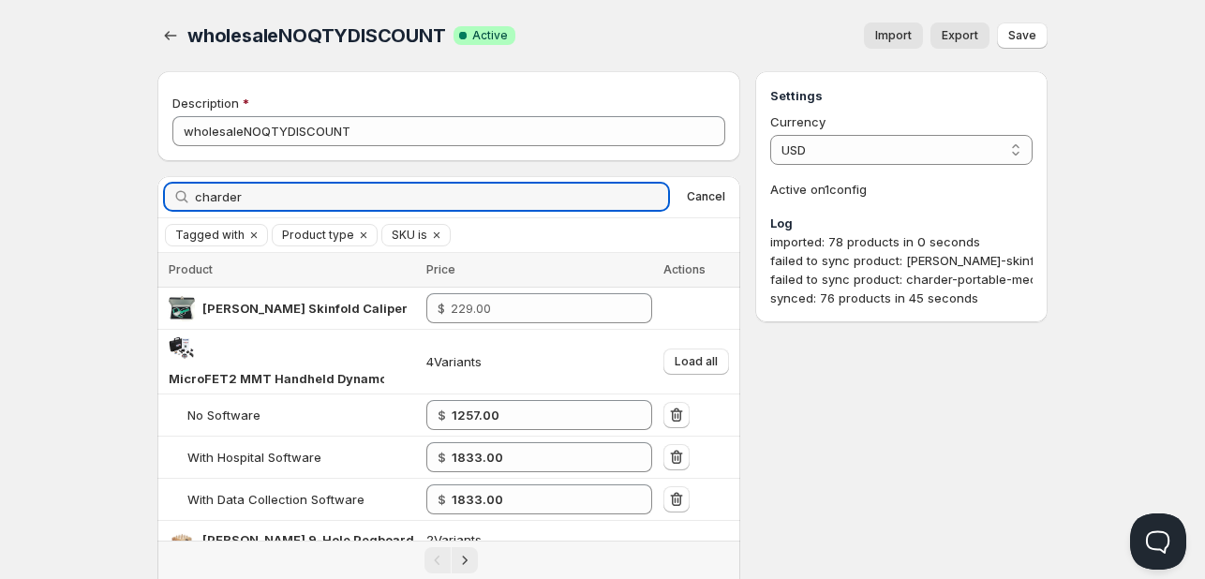
type input "charder"
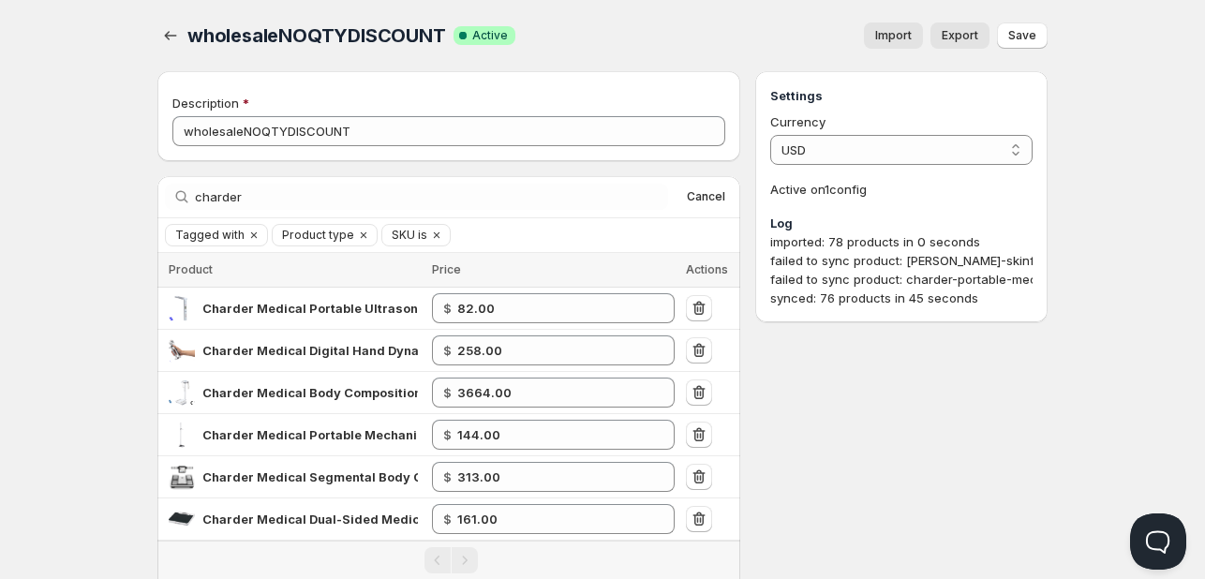
click at [659, 193] on div "charder Clear" at bounding box center [416, 197] width 503 height 26
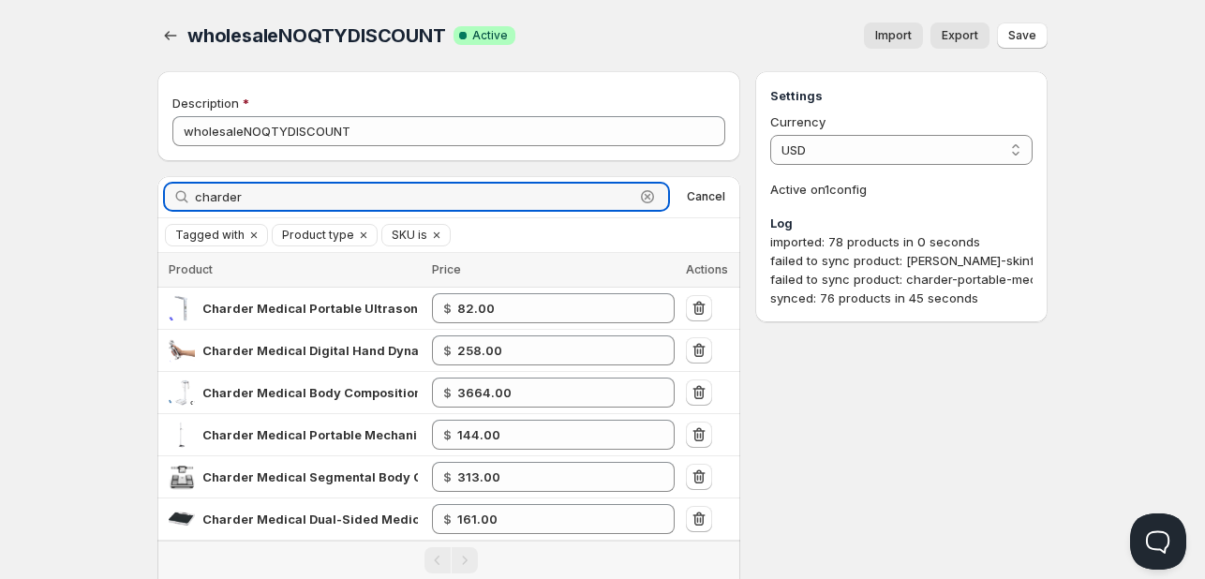
click at [653, 197] on icon "button" at bounding box center [647, 196] width 13 height 13
click at [651, 195] on icon "button" at bounding box center [647, 196] width 19 height 19
click at [645, 192] on icon "button" at bounding box center [647, 196] width 13 height 13
click at [648, 192] on icon "button" at bounding box center [647, 196] width 19 height 19
click at [642, 201] on icon "button" at bounding box center [647, 196] width 19 height 19
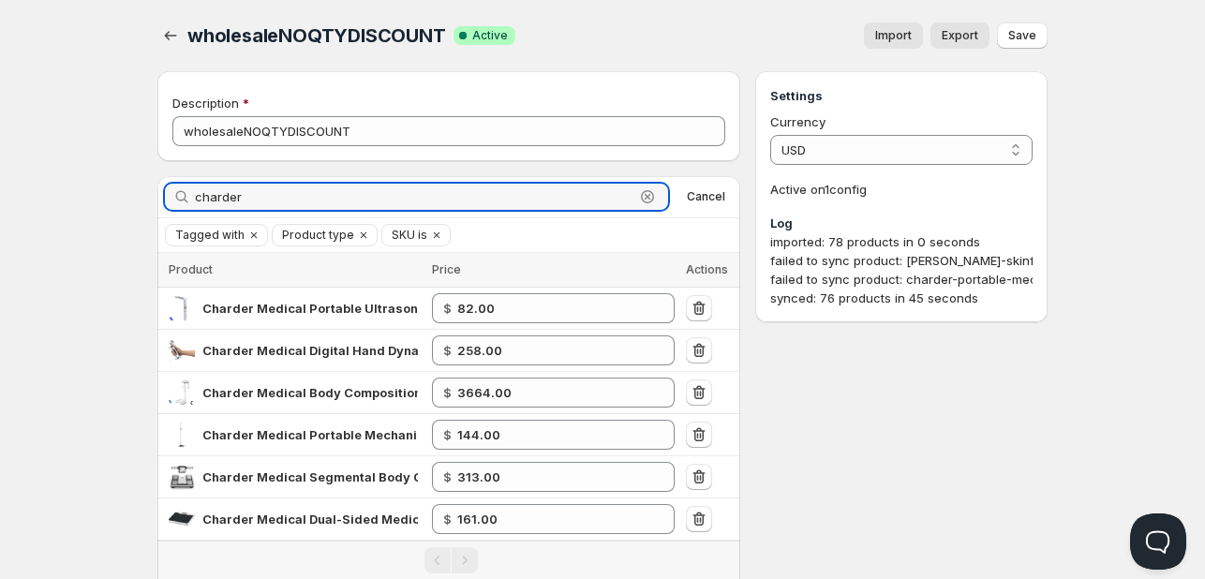
click at [645, 196] on icon "button" at bounding box center [647, 196] width 19 height 19
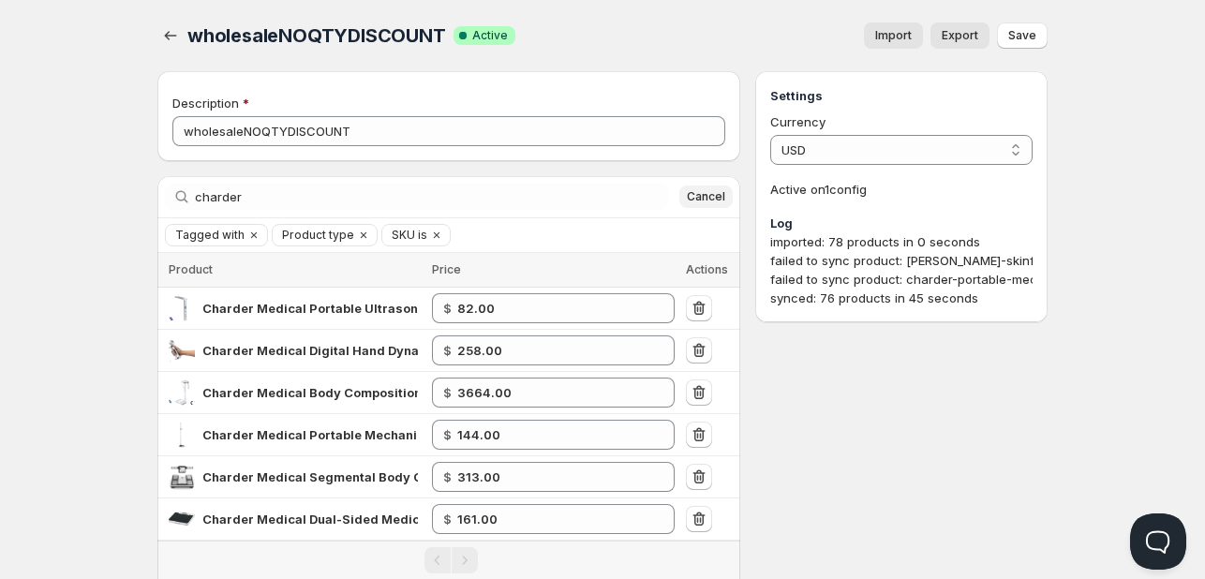
click at [700, 194] on span "Cancel" at bounding box center [706, 196] width 38 height 15
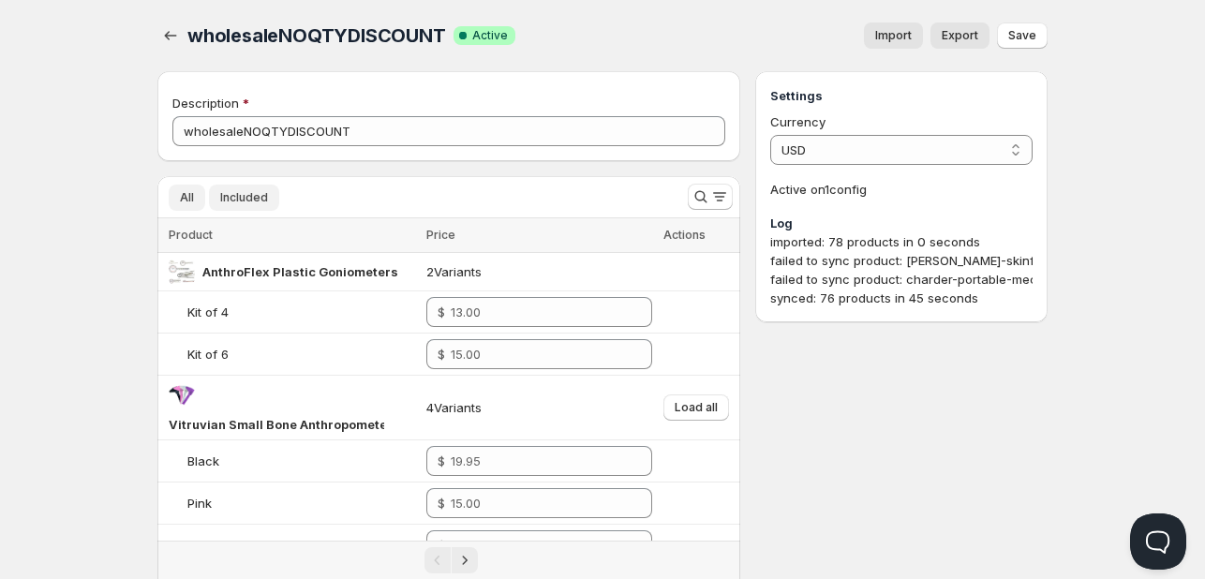
click at [223, 203] on span "Included" at bounding box center [244, 197] width 48 height 15
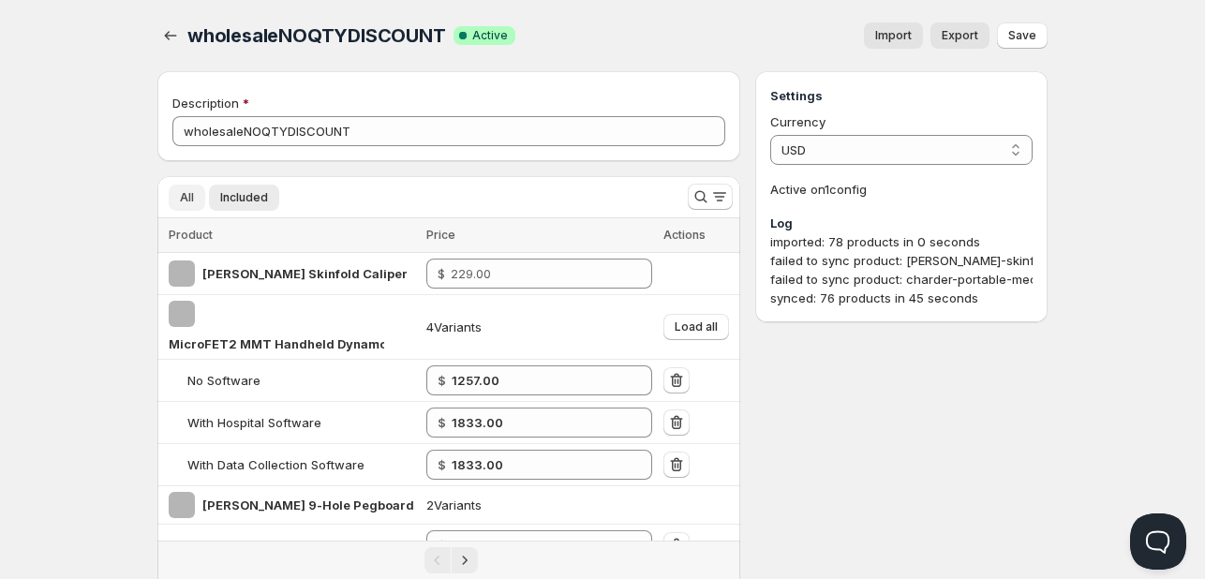
click at [186, 192] on span "All" at bounding box center [187, 197] width 14 height 15
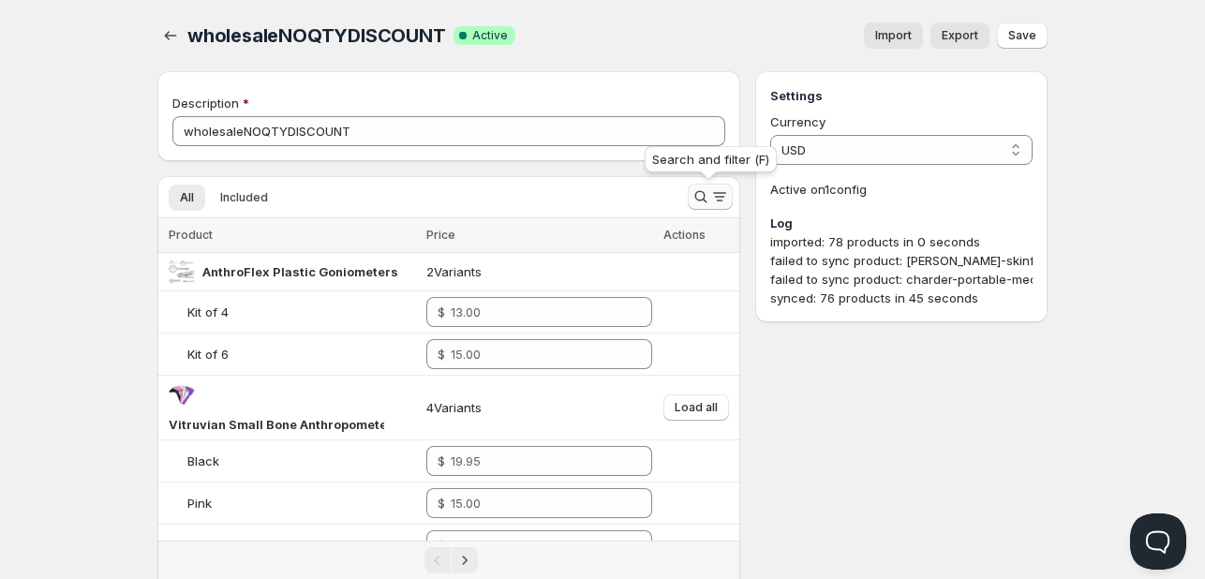
click at [696, 196] on icon "Search and filter results" at bounding box center [700, 196] width 19 height 19
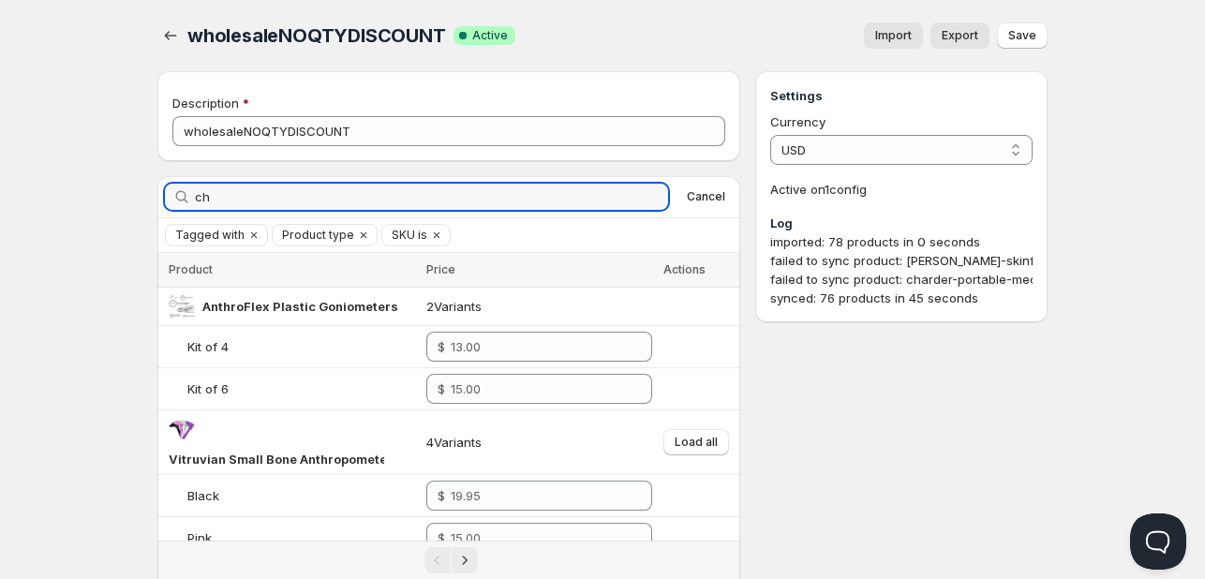
type input "c"
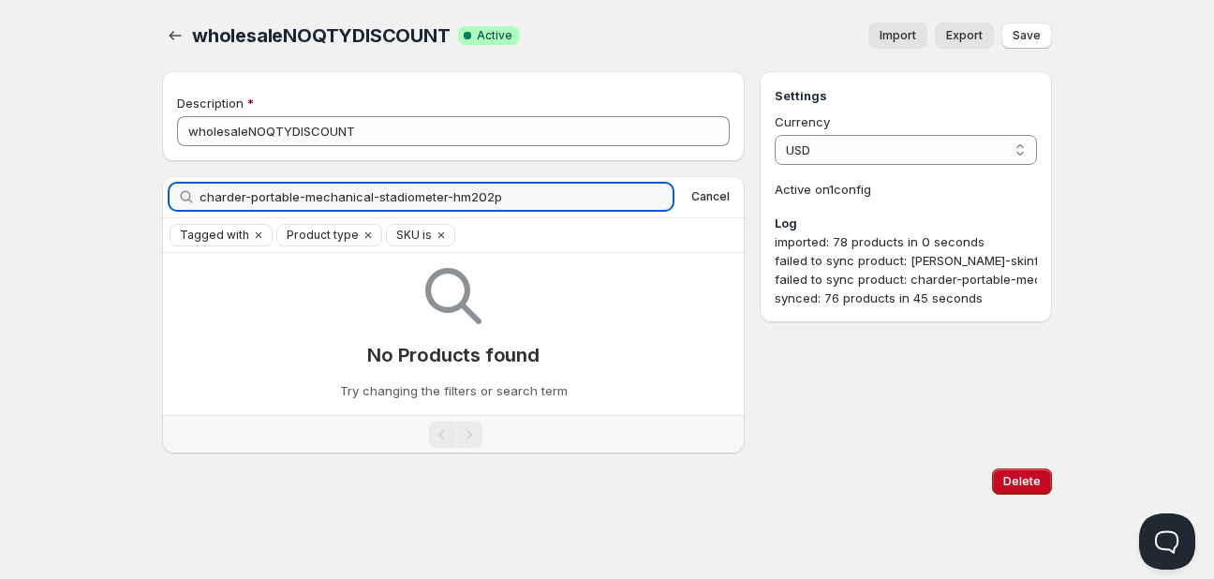
drag, startPoint x: 449, startPoint y: 193, endPoint x: -138, endPoint y: 145, distance: 588.5
click at [0, 145] on html "Home Pricing Price lists Checkout Forms Submissions Settings Features Plans who…" at bounding box center [607, 289] width 1214 height 579
click at [289, 199] on input "hm202p" at bounding box center [436, 197] width 473 height 26
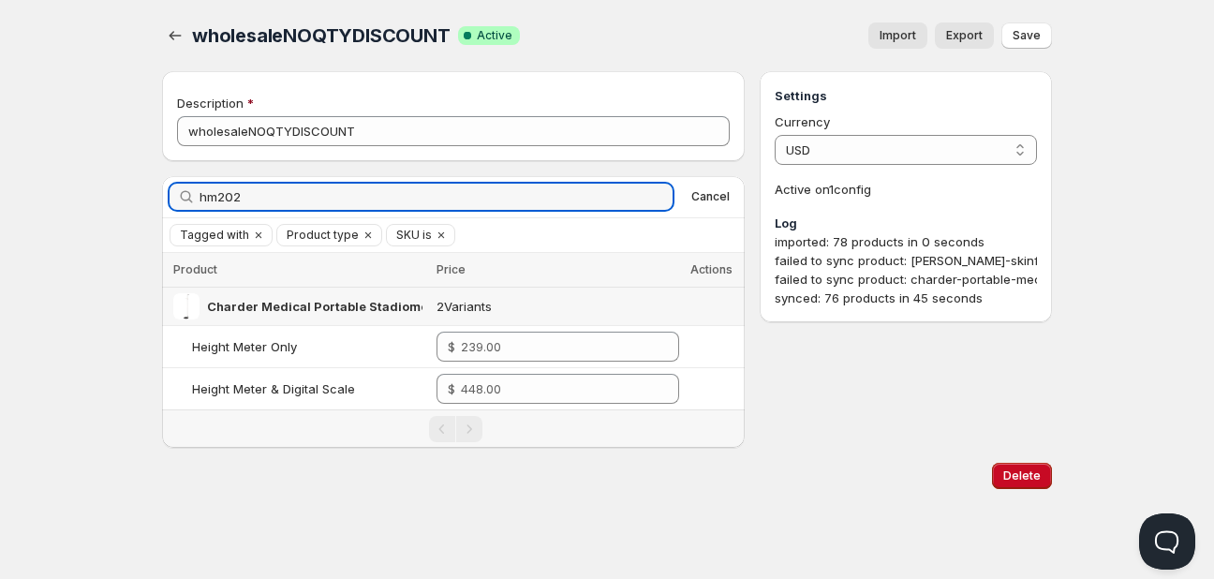
type input "hm202"
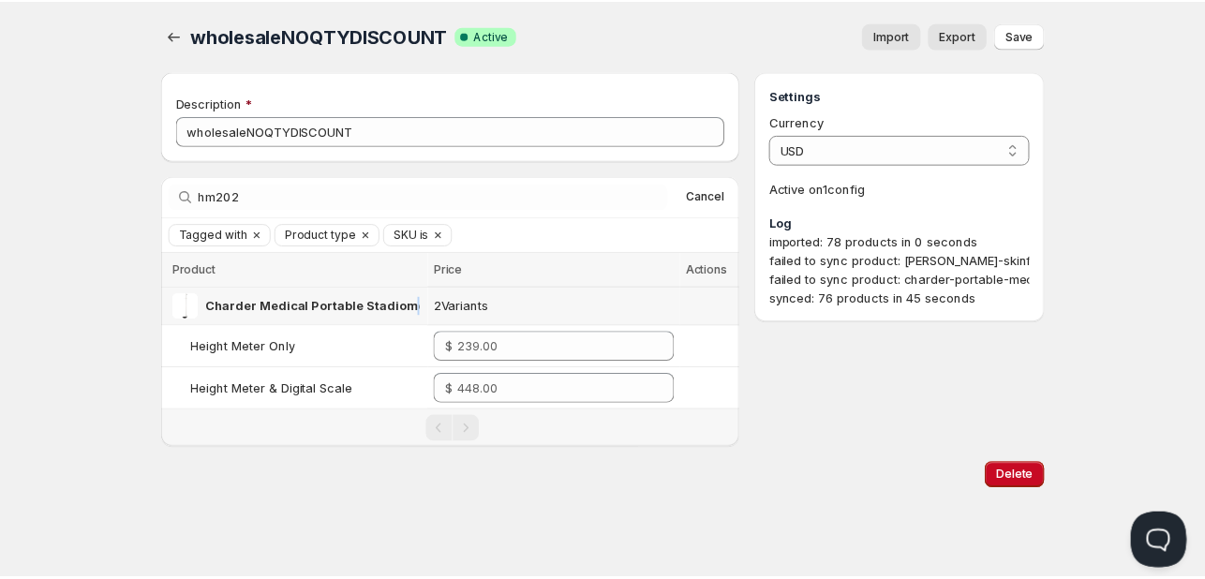
scroll to position [0, 60]
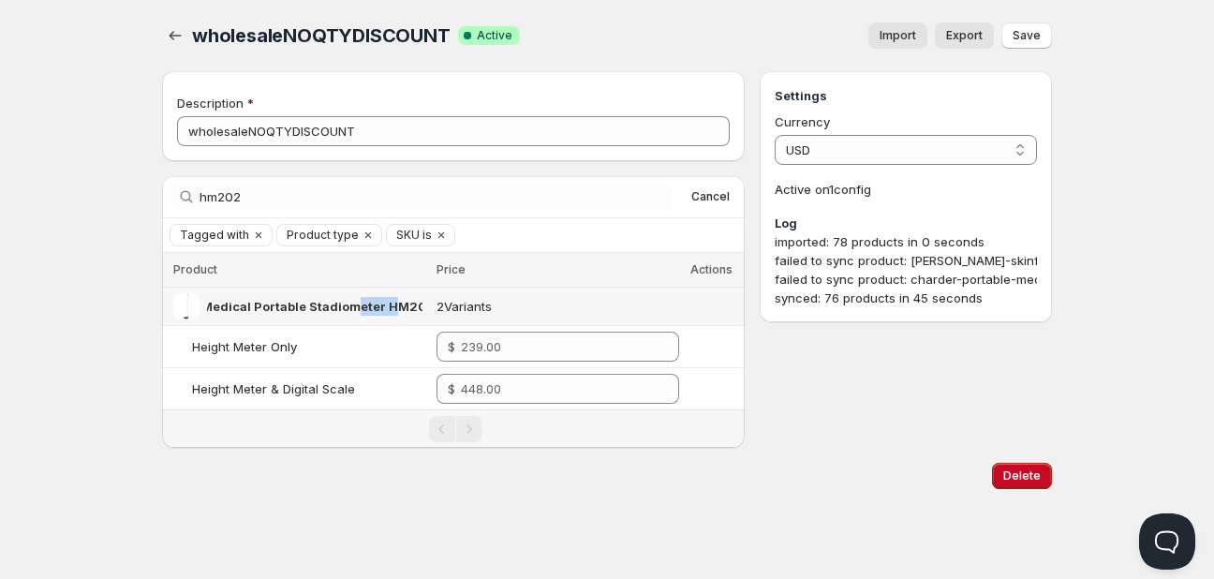
drag, startPoint x: 409, startPoint y: 305, endPoint x: 506, endPoint y: 311, distance: 97.6
click at [506, 311] on tr "Charder Medical Portable Stadiometer HM202Р - Optional Scale Combo 2 Variants" at bounding box center [453, 307] width 583 height 38
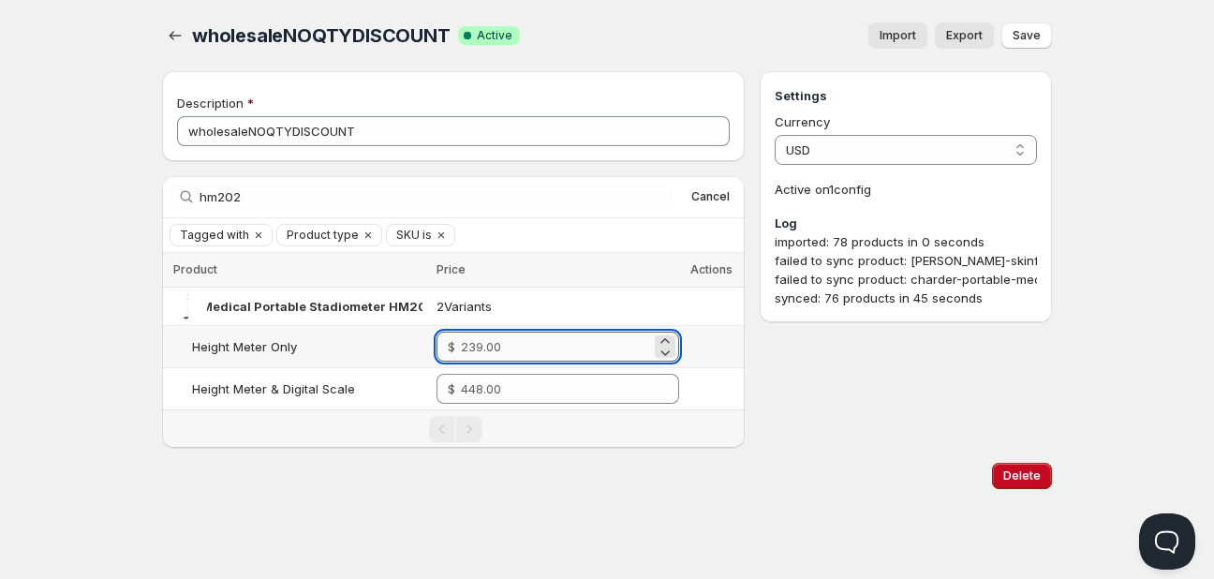
click at [543, 352] on input "number" at bounding box center [556, 347] width 190 height 30
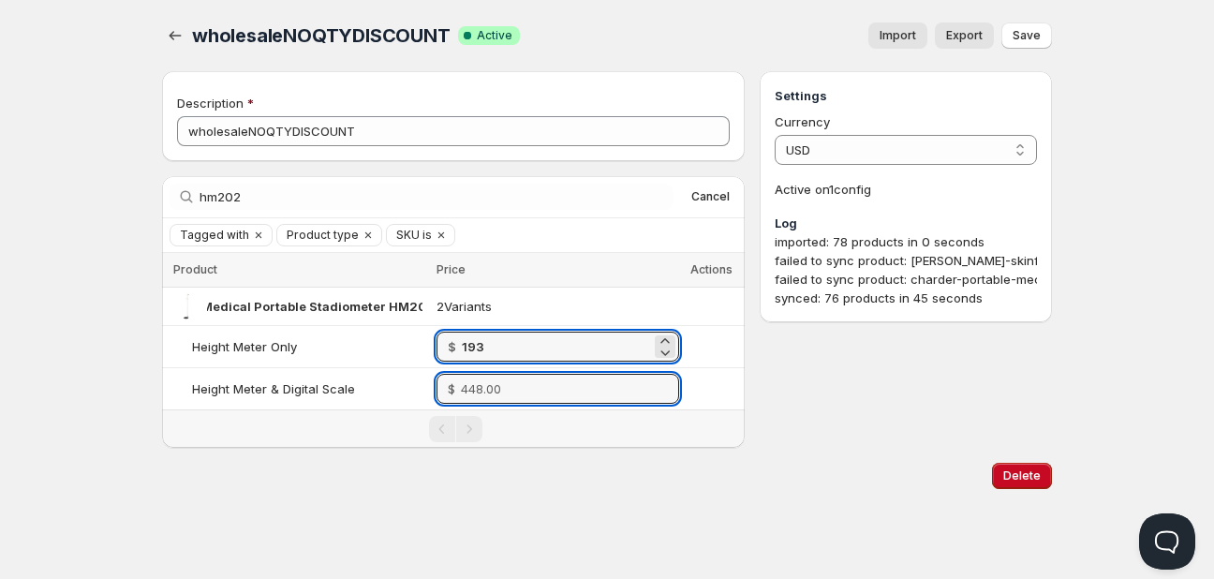
type input "193.00"
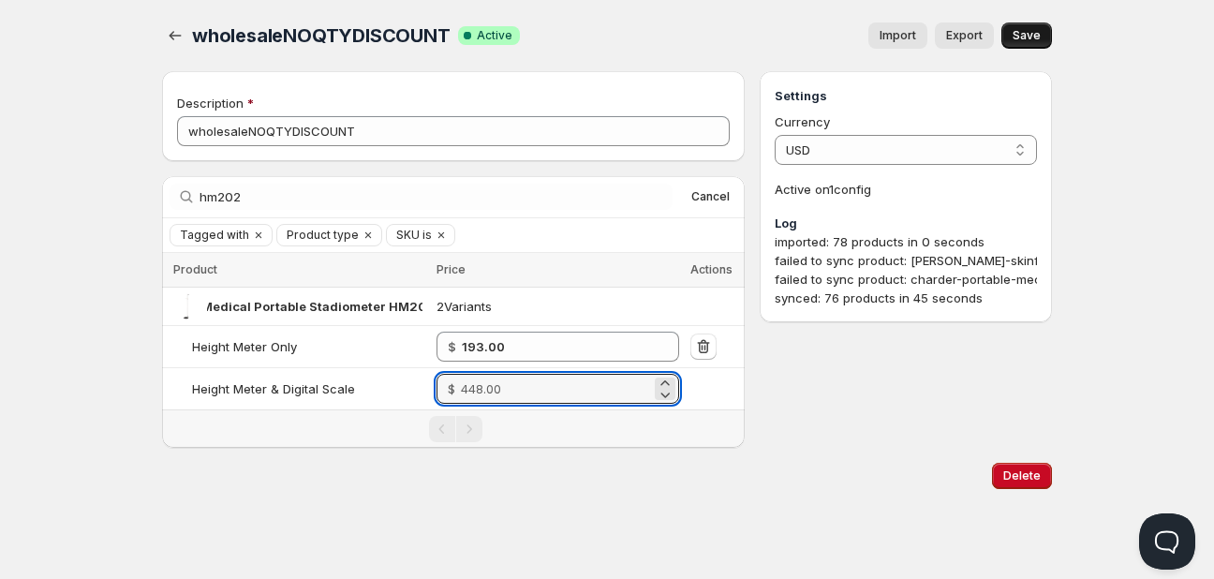
click at [1031, 37] on span "Save" at bounding box center [1027, 35] width 28 height 15
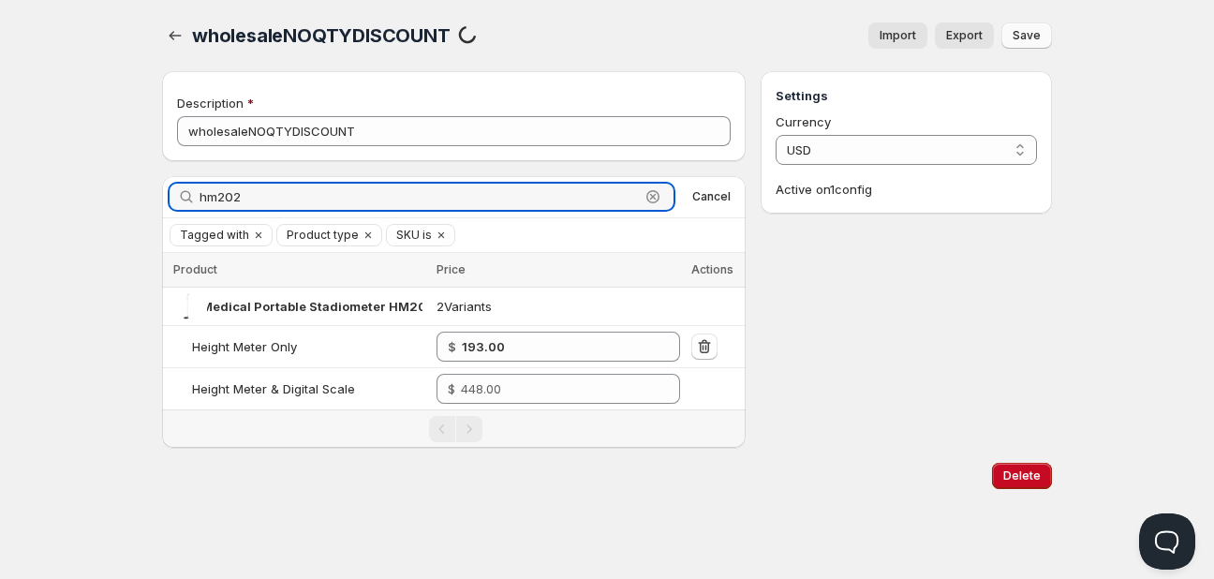
click at [163, 191] on div "Search by title hm202 Clear Cancel" at bounding box center [454, 196] width 584 height 41
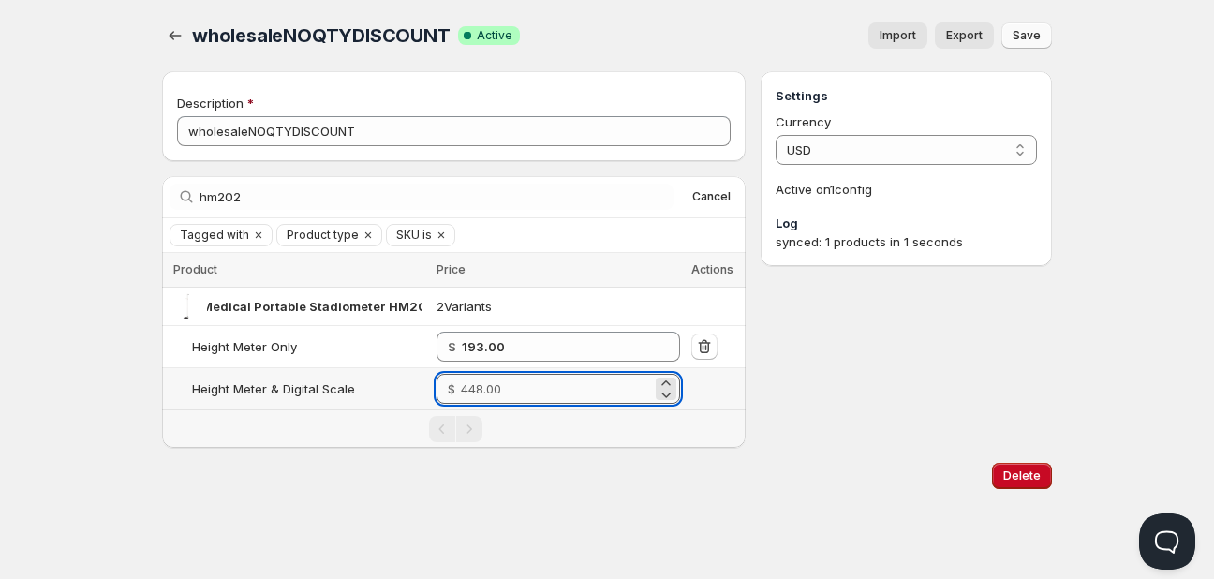
click at [519, 401] on input "number" at bounding box center [556, 389] width 191 height 30
type input "354.00"
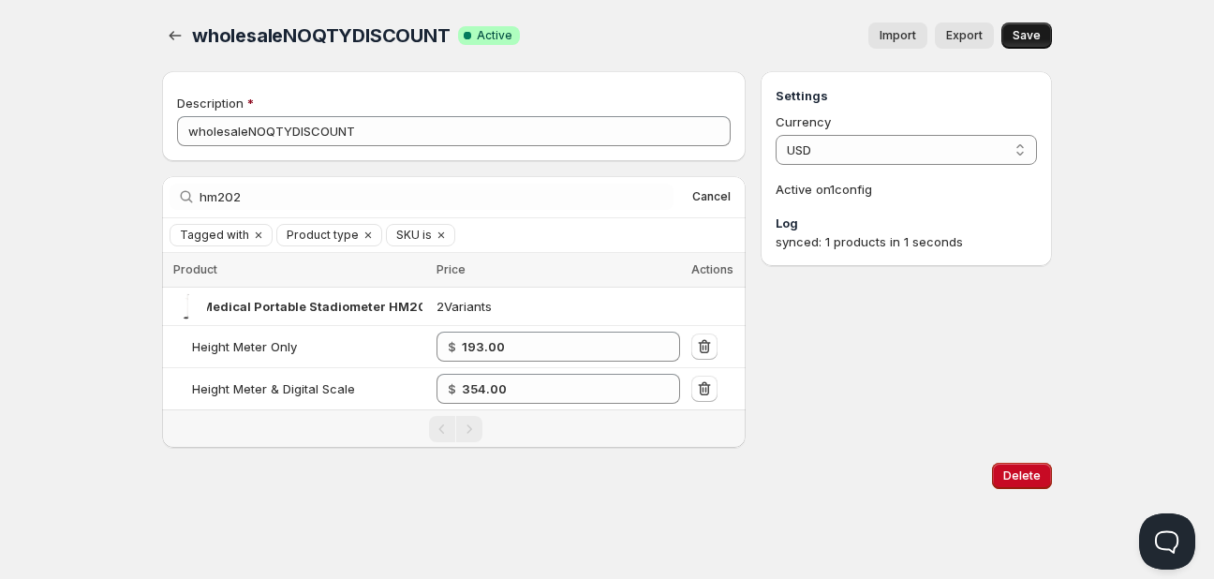
click at [1040, 33] on span "Save" at bounding box center [1027, 35] width 28 height 15
click at [182, 34] on icon "button" at bounding box center [175, 35] width 19 height 19
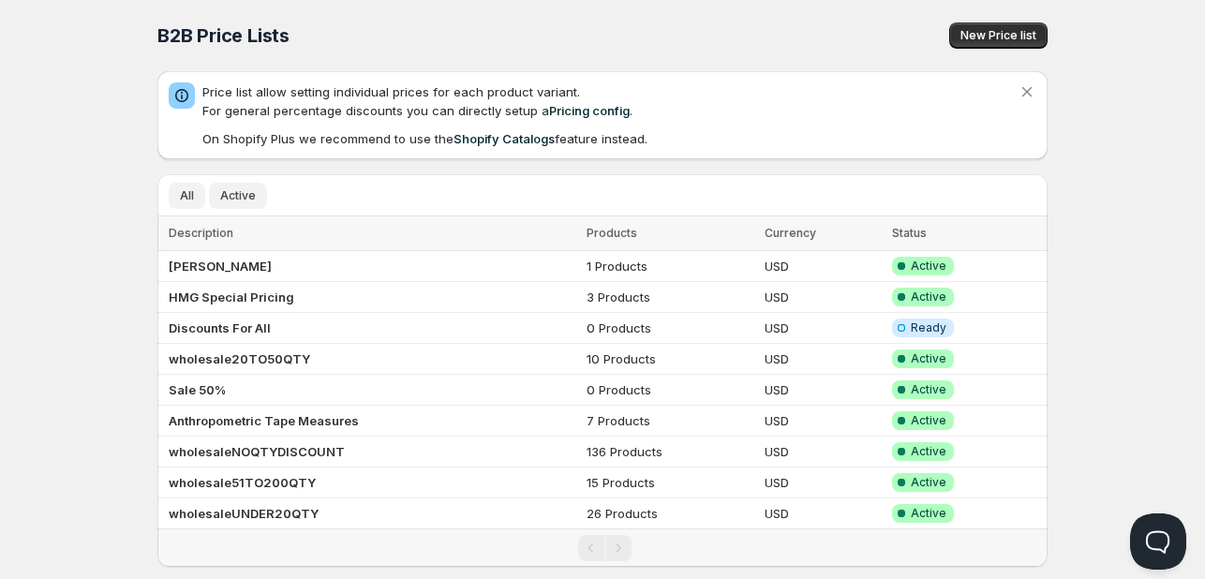
click at [226, 188] on span "Active" at bounding box center [238, 195] width 36 height 15
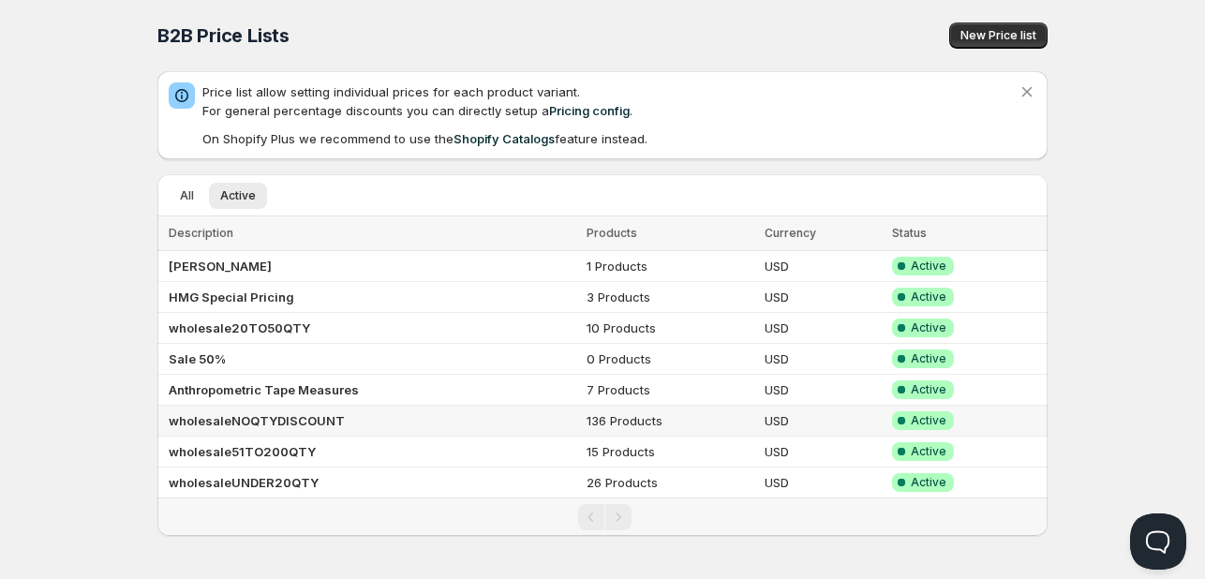
click at [275, 420] on b "wholesaleNOQTYDISCOUNT" at bounding box center [257, 420] width 176 height 15
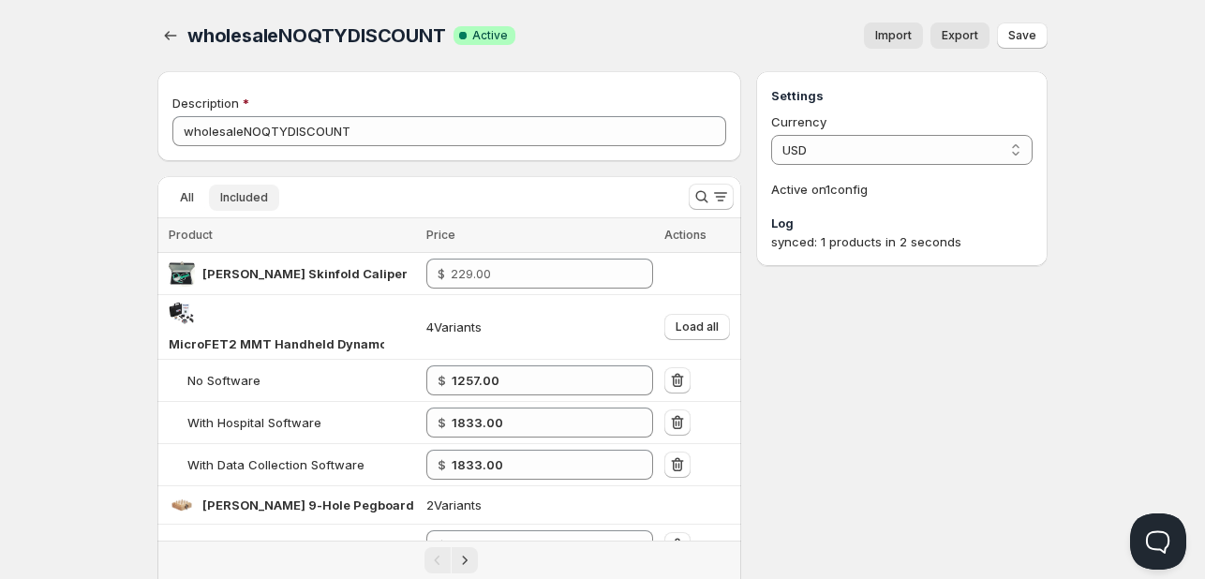
drag, startPoint x: 268, startPoint y: 199, endPoint x: 303, endPoint y: 198, distance: 34.7
click at [266, 199] on button "Included" at bounding box center [244, 198] width 70 height 26
click at [936, 38] on link "Export" at bounding box center [959, 35] width 59 height 26
click at [703, 203] on icon "Search and filter results" at bounding box center [701, 196] width 19 height 19
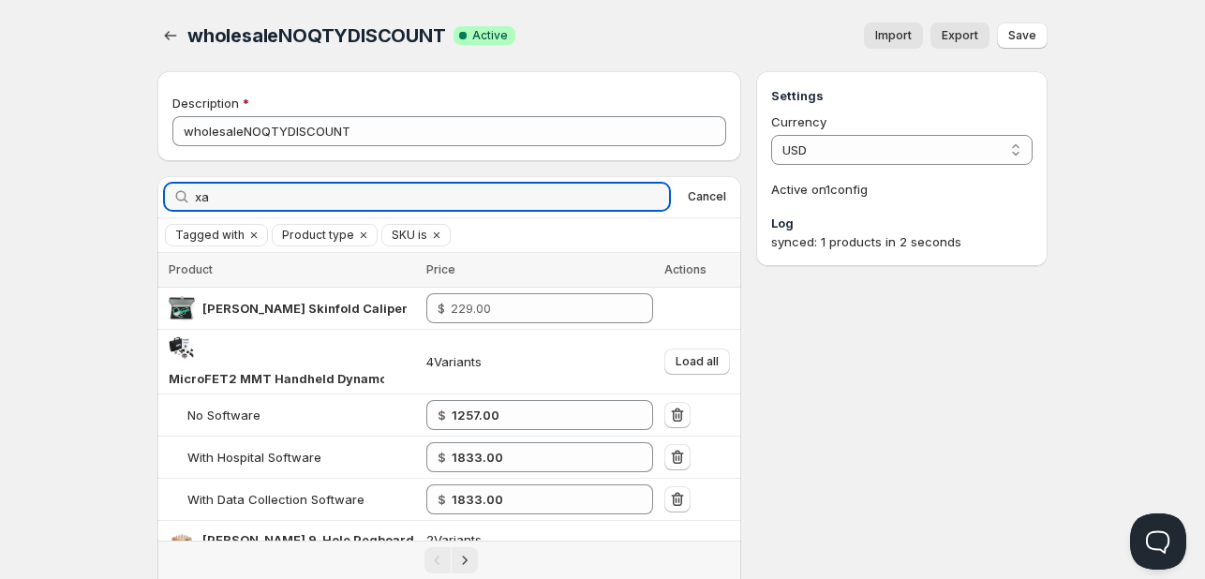
type input "x"
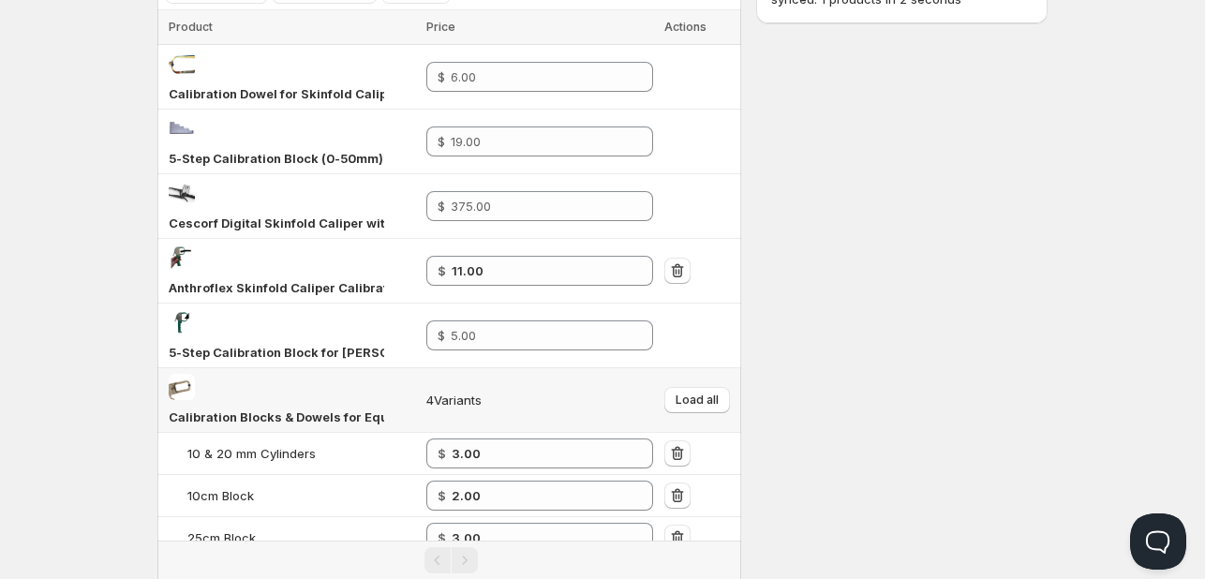
scroll to position [338, 0]
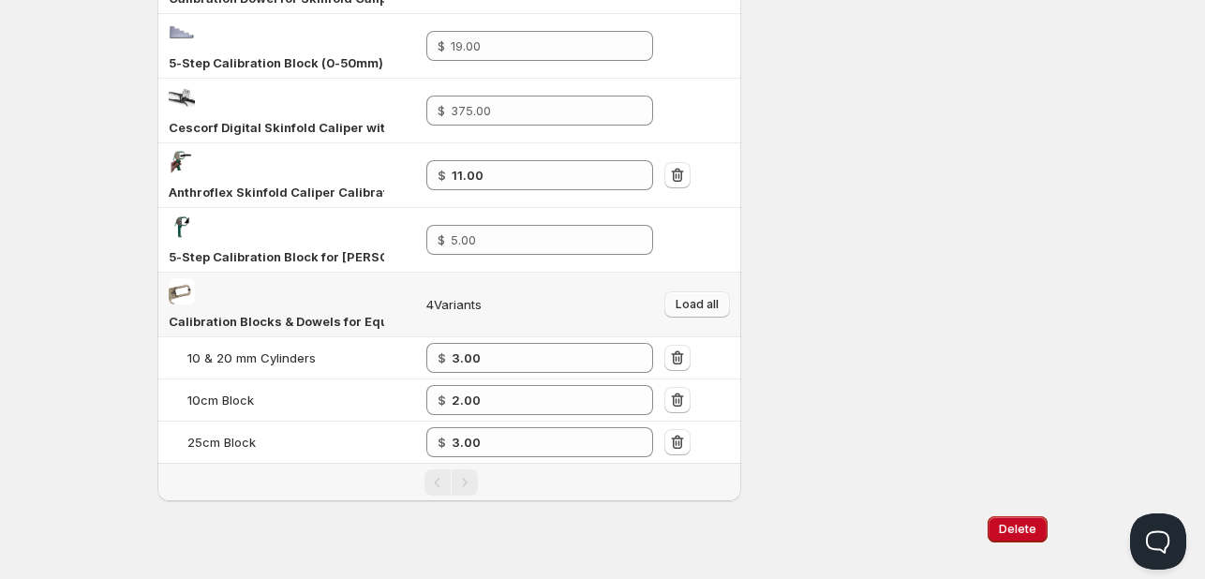
type input "calibratio"
click at [698, 297] on span "Load all" at bounding box center [697, 304] width 43 height 15
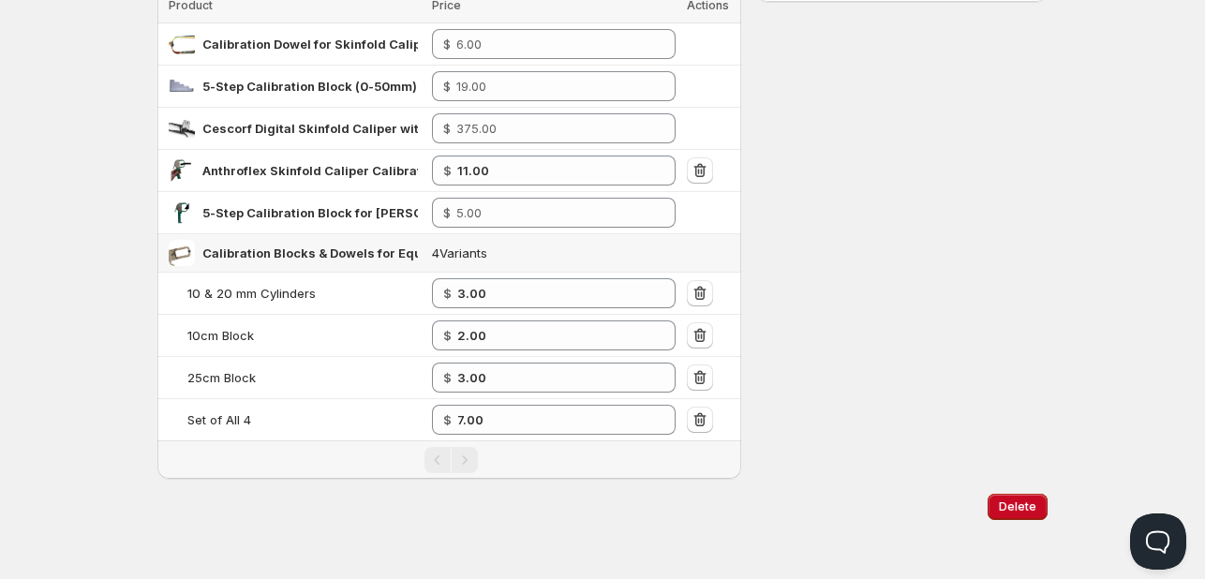
click at [899, 214] on div "Settings Currency USD USD Active on 1 config Log synced: 1 products in 2 seconds" at bounding box center [901, 143] width 291 height 672
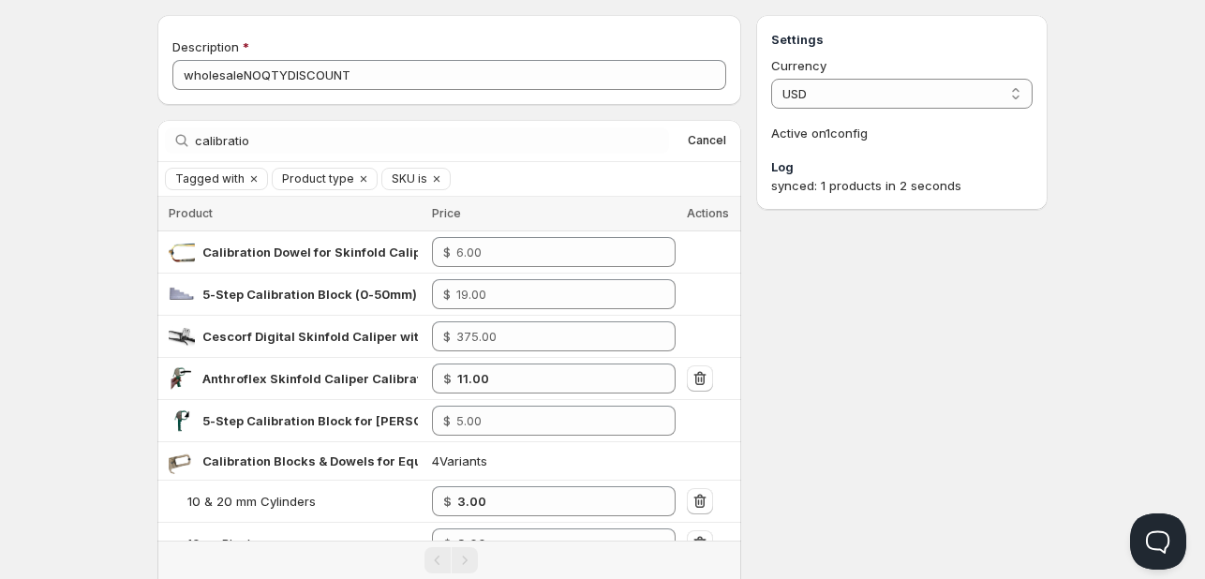
scroll to position [0, 0]
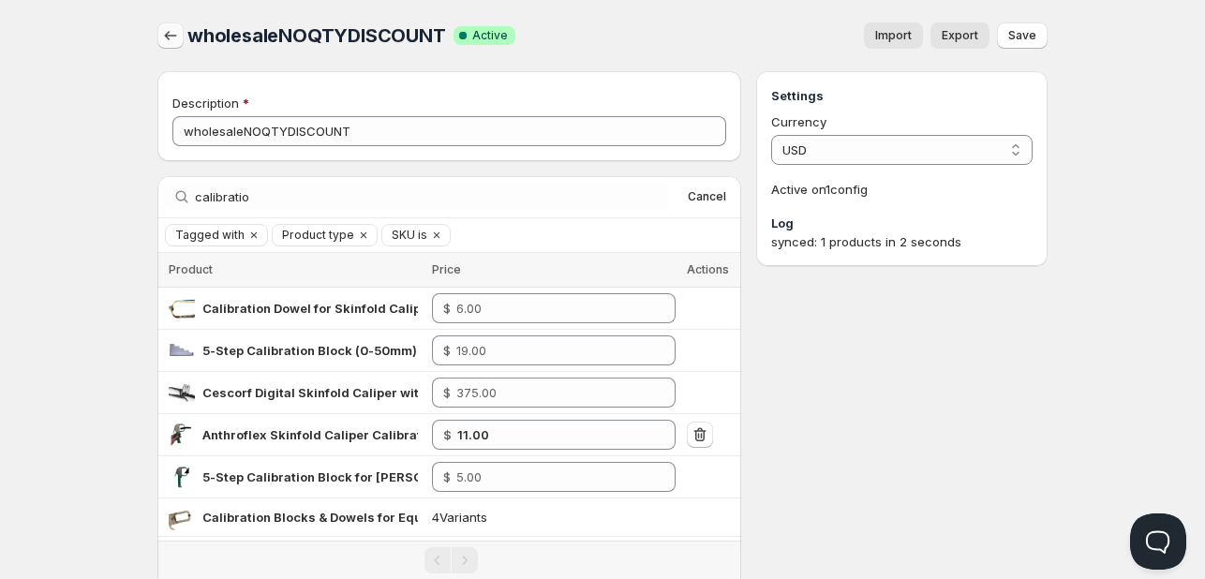
click at [176, 40] on icon "button" at bounding box center [170, 35] width 19 height 19
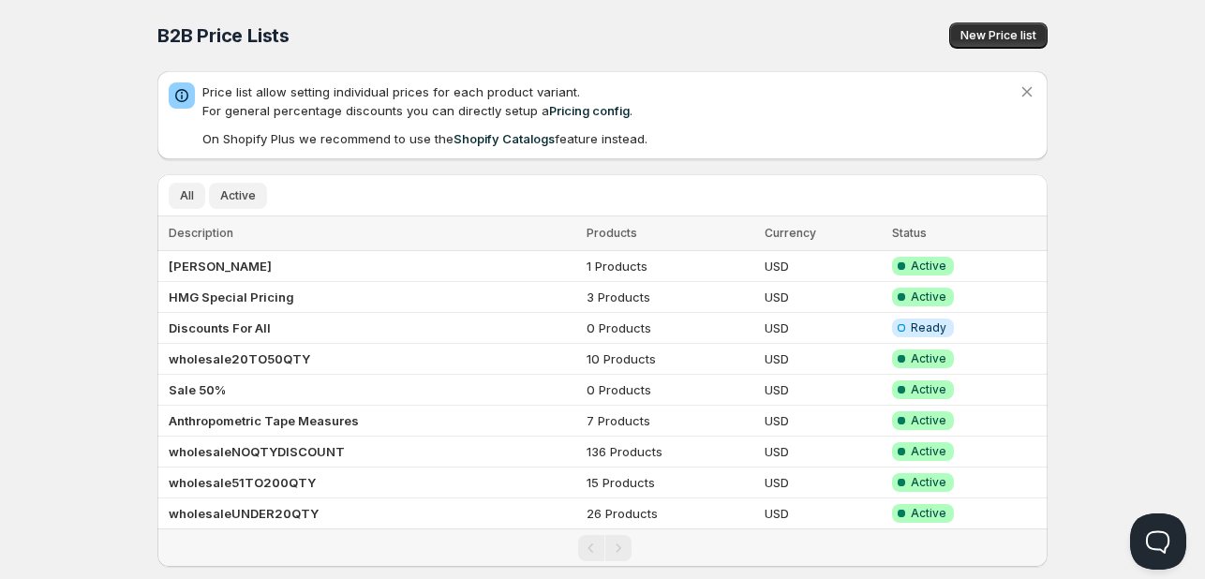
click at [236, 189] on span "Active" at bounding box center [238, 195] width 36 height 15
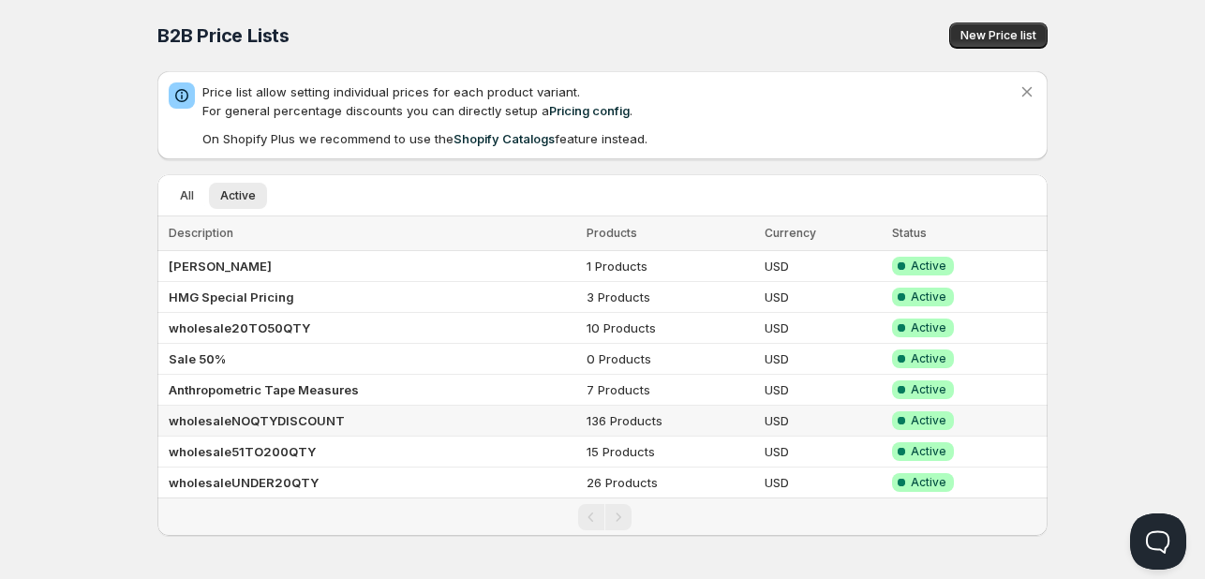
click at [289, 421] on b "wholesaleNOQTYDISCOUNT" at bounding box center [257, 420] width 176 height 15
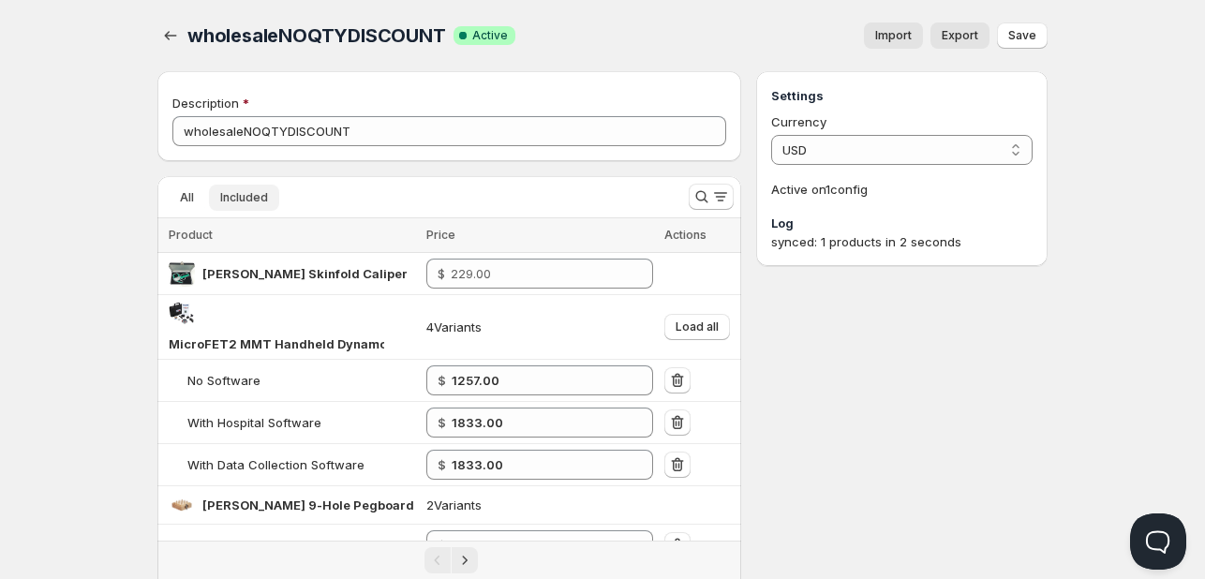
click at [262, 193] on span "Included" at bounding box center [244, 197] width 48 height 15
click at [959, 34] on span "Export" at bounding box center [960, 35] width 37 height 15
click at [498, 266] on input "number" at bounding box center [538, 274] width 174 height 30
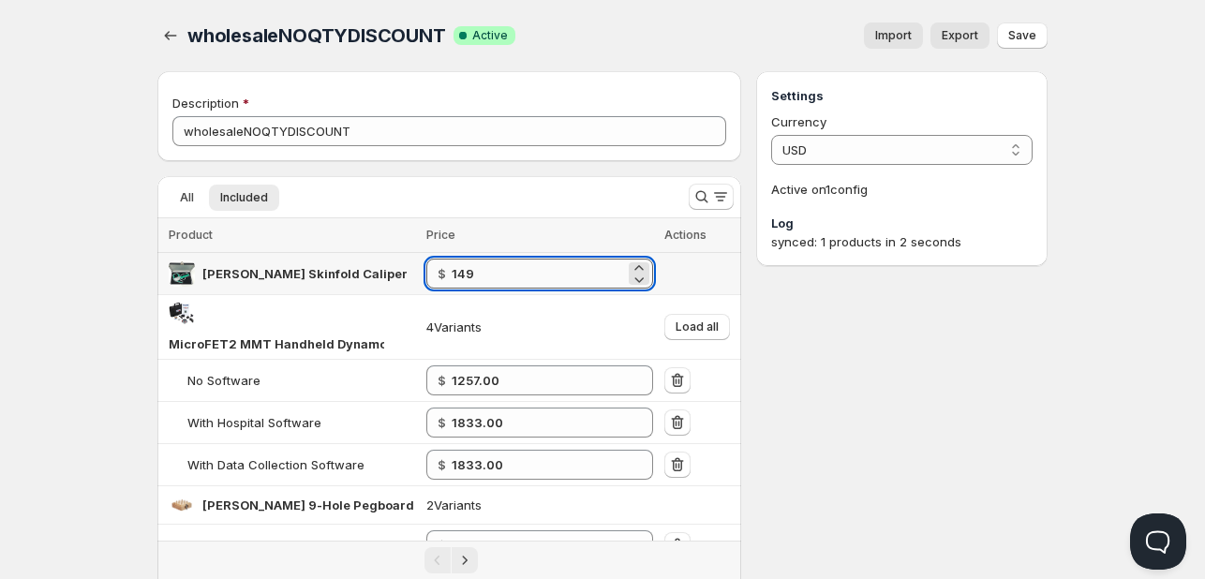
type input "149.00"
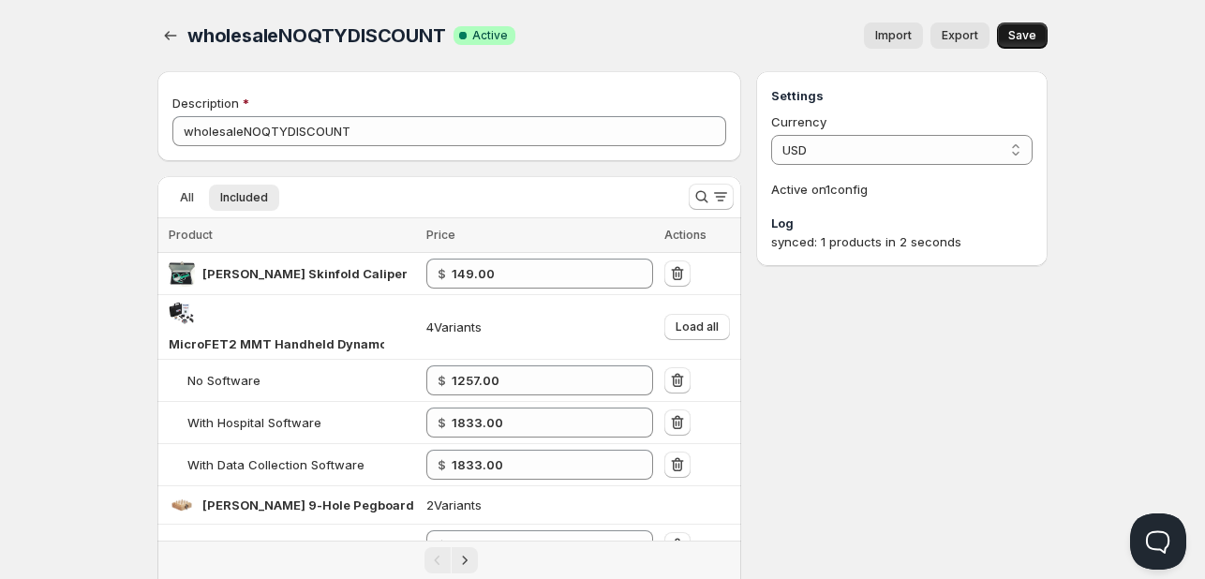
click at [1036, 41] on button "Save" at bounding box center [1022, 35] width 51 height 26
click at [169, 30] on icon "button" at bounding box center [170, 35] width 19 height 19
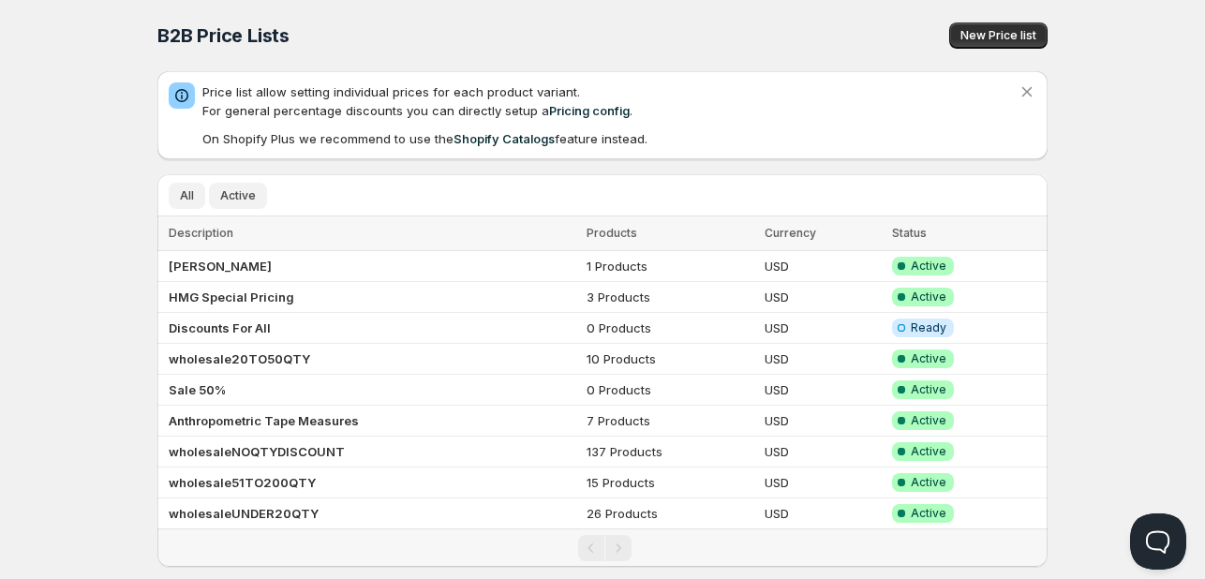
click at [241, 189] on span "Active" at bounding box center [238, 195] width 36 height 15
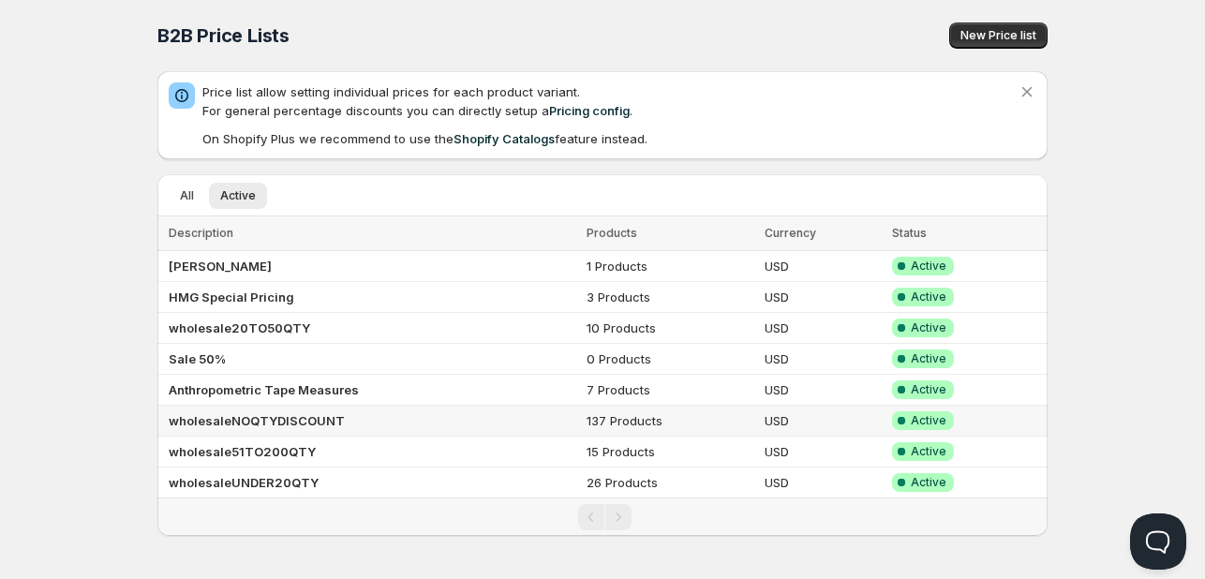
click at [265, 422] on b "wholesaleNOQTYDISCOUNT" at bounding box center [257, 420] width 176 height 15
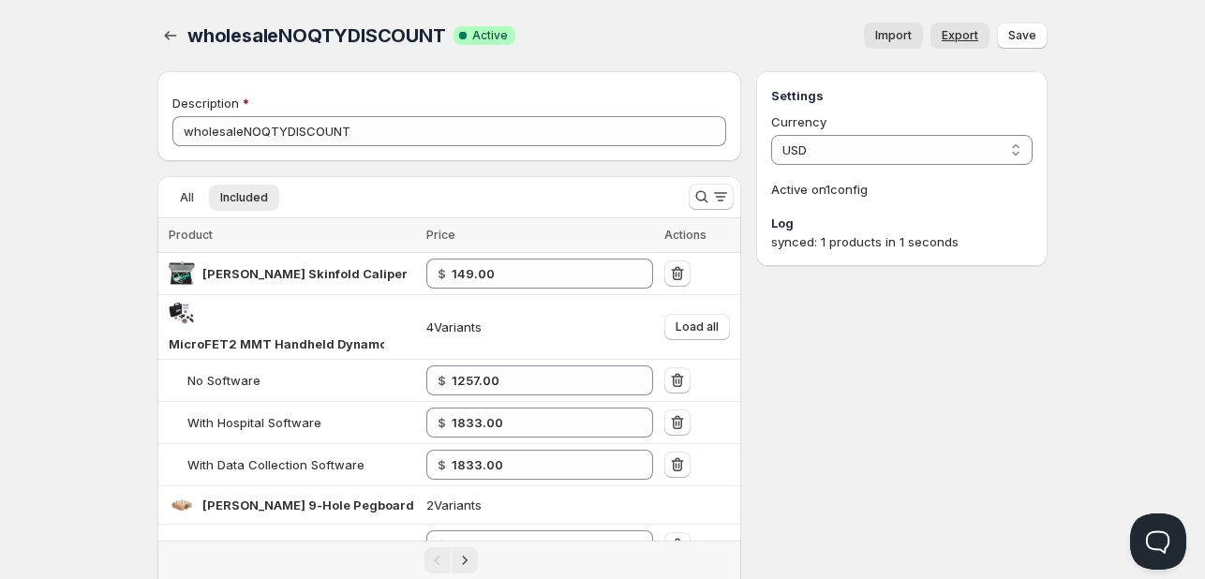
click at [960, 34] on span "Export" at bounding box center [960, 35] width 37 height 15
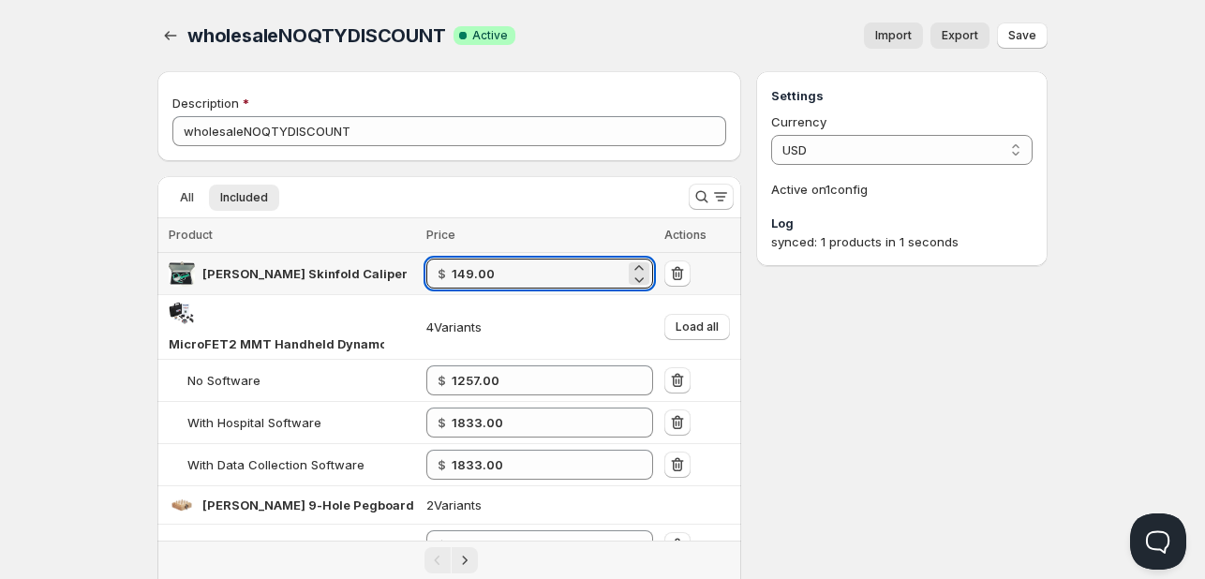
drag, startPoint x: 505, startPoint y: 268, endPoint x: 427, endPoint y: 267, distance: 77.8
click at [427, 267] on div "$ 149.00" at bounding box center [539, 274] width 227 height 30
click at [1033, 23] on button "Save" at bounding box center [1022, 35] width 51 height 26
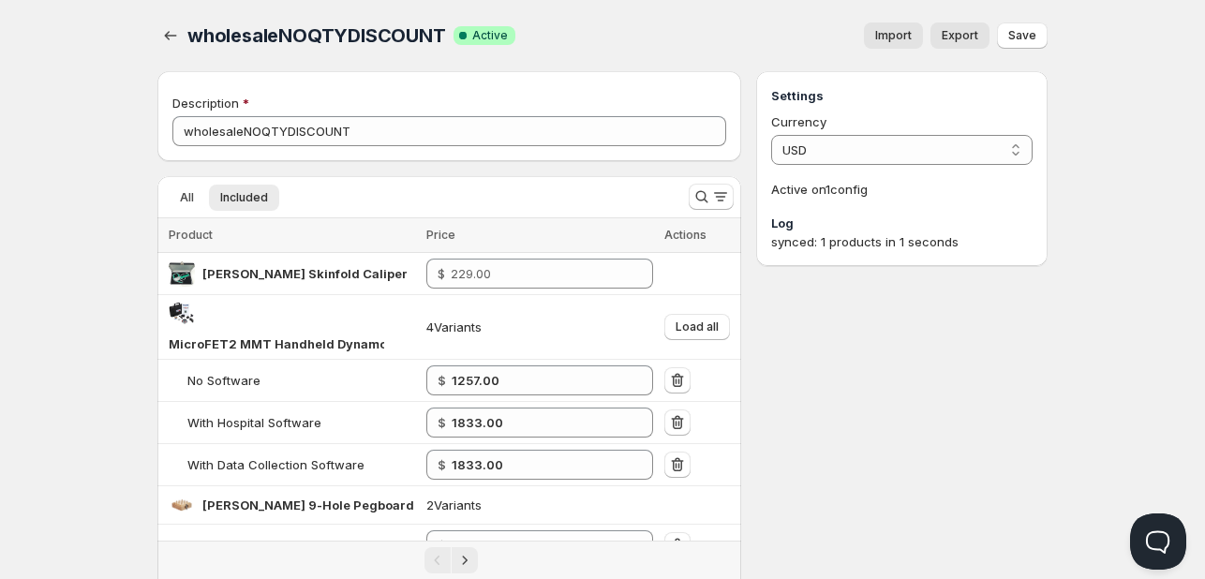
click at [184, 36] on div at bounding box center [172, 35] width 30 height 26
click at [173, 33] on icon "button" at bounding box center [170, 35] width 19 height 19
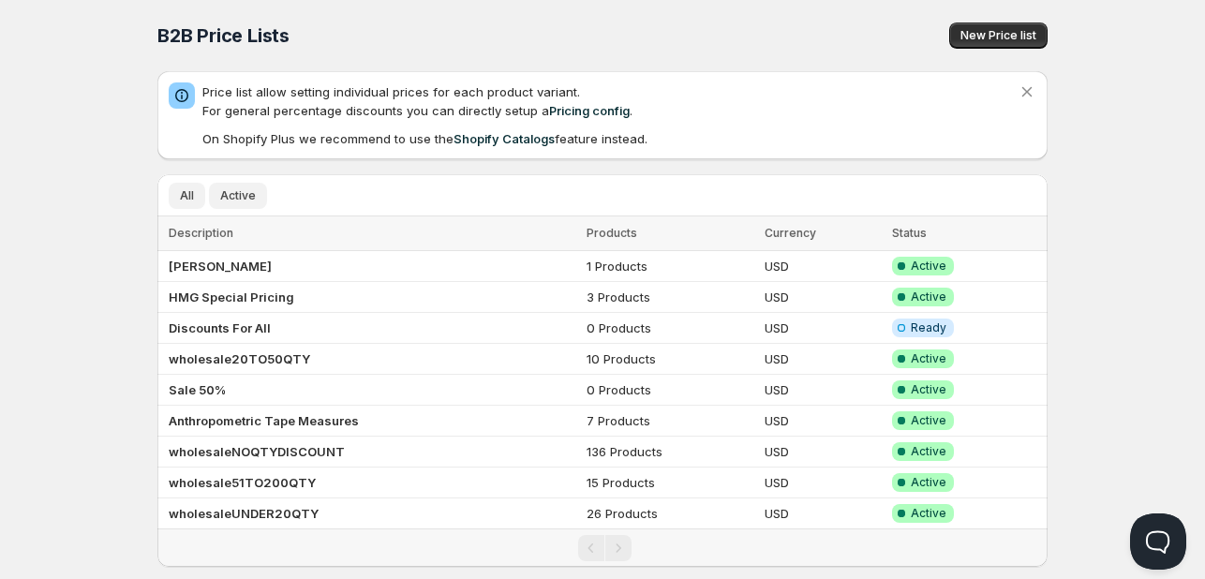
click at [236, 203] on button "Active" at bounding box center [238, 196] width 58 height 26
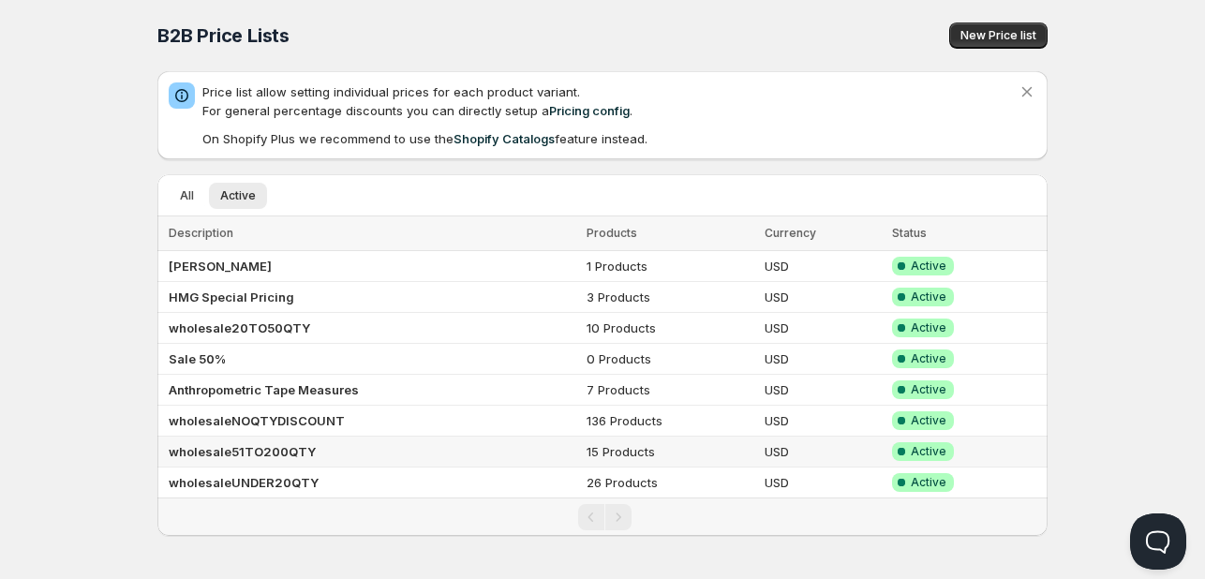
click at [256, 448] on b "wholesale51TO200QTY" at bounding box center [242, 451] width 147 height 15
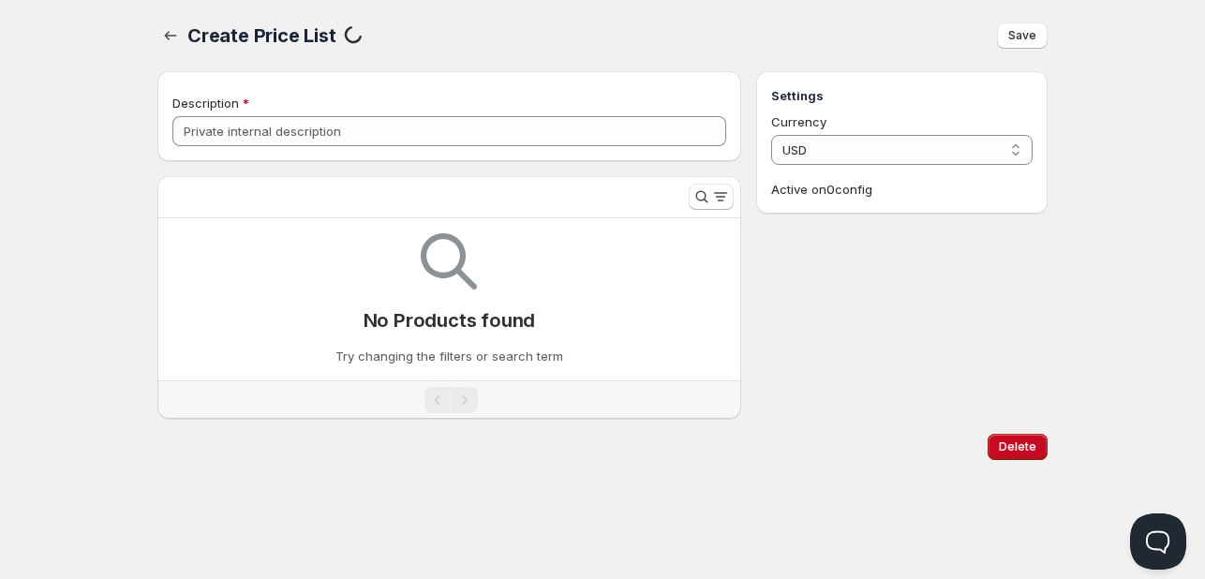
type input "wholesale51TO200QTY"
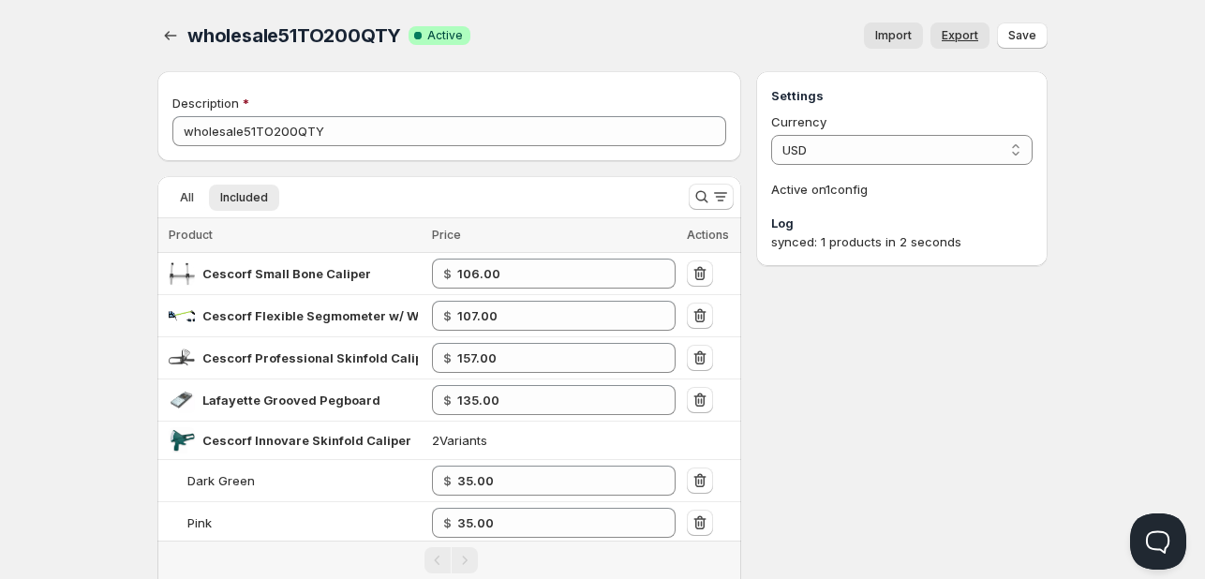
click at [956, 38] on span "Export" at bounding box center [960, 35] width 37 height 15
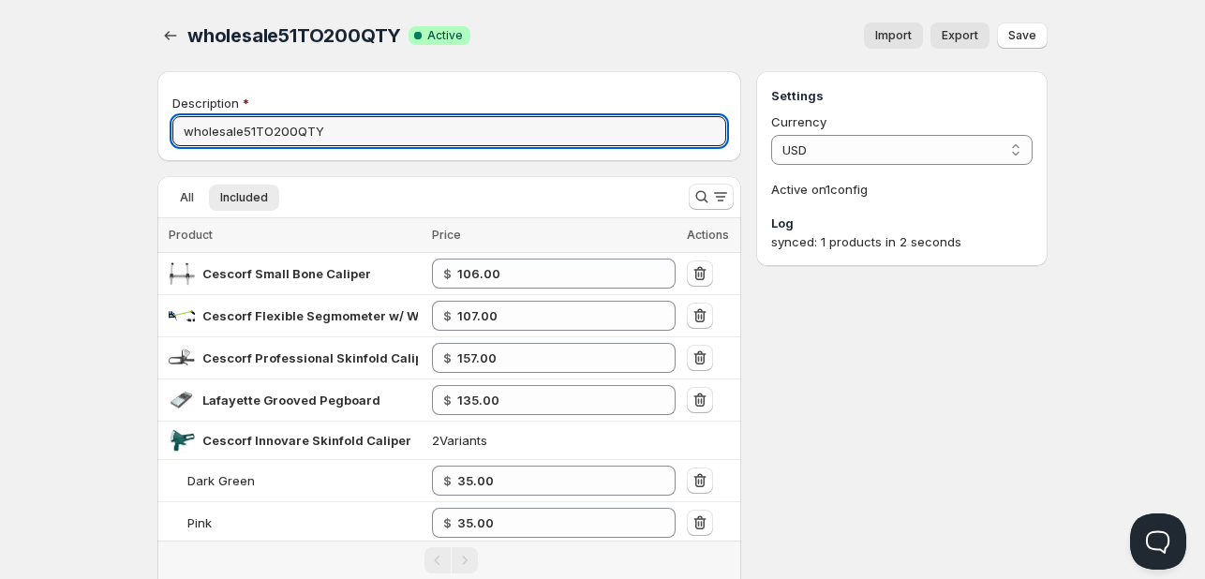
drag, startPoint x: 349, startPoint y: 128, endPoint x: 95, endPoint y: 135, distance: 254.9
click at [95, 135] on div "Home Pricing Price lists Checkout Forms Submissions Settings Features Plans who…" at bounding box center [602, 384] width 1205 height 769
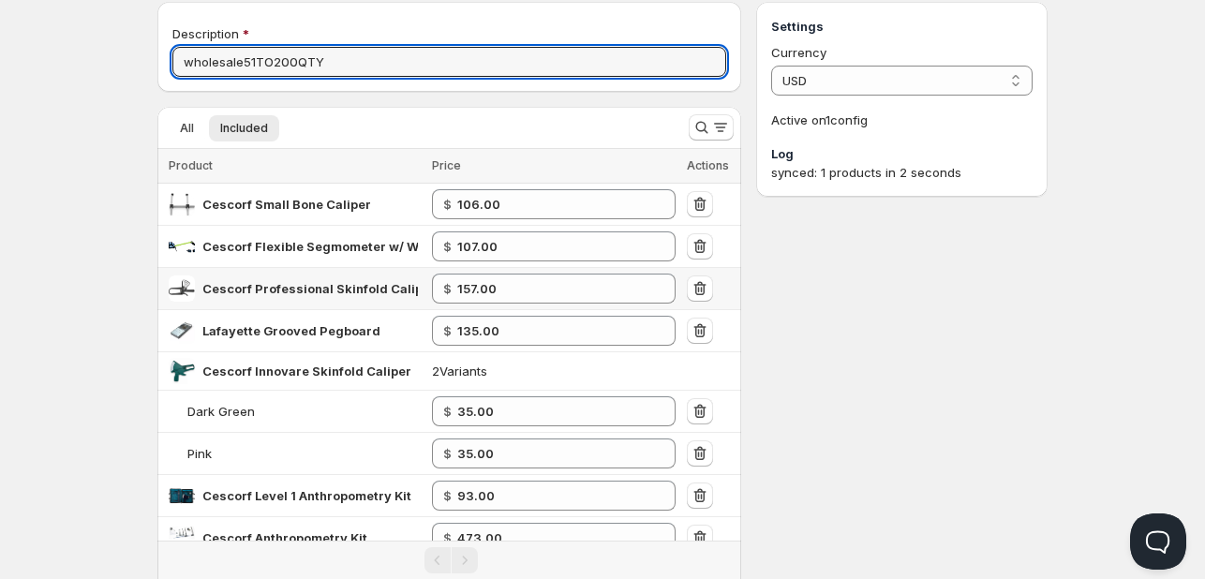
scroll to position [187, 0]
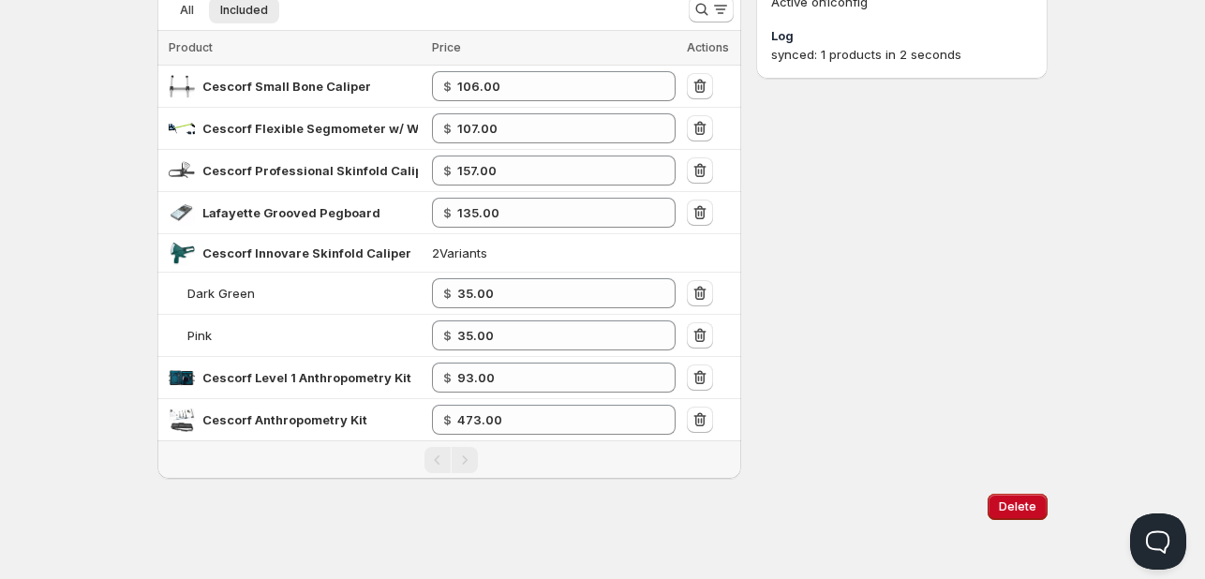
click at [237, 7] on span "Online" at bounding box center [603, 13] width 1194 height 26
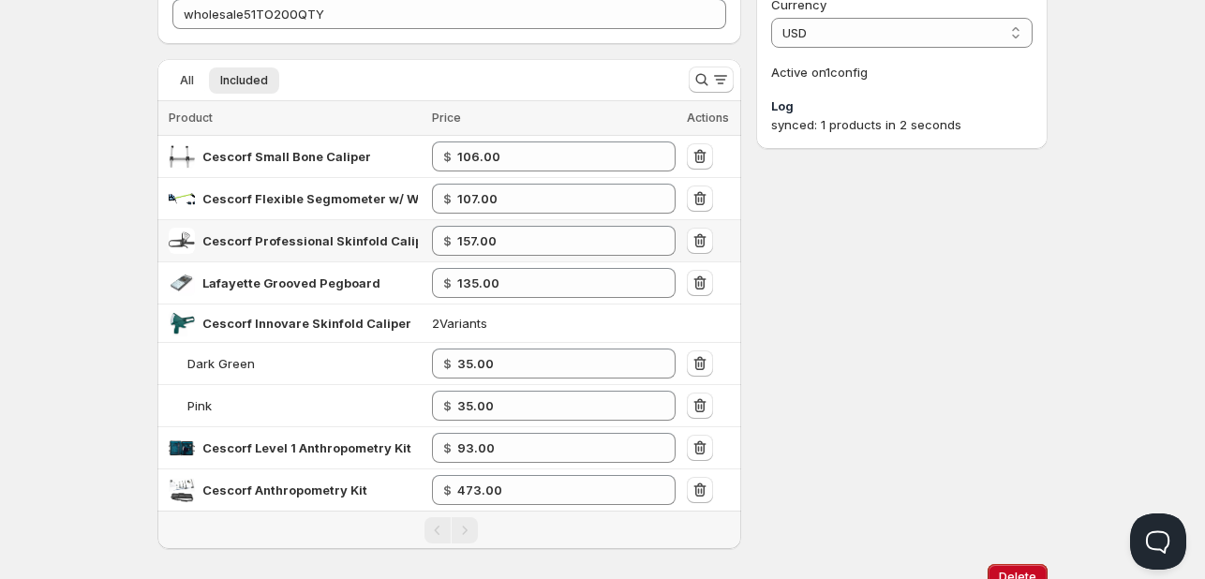
scroll to position [188, 0]
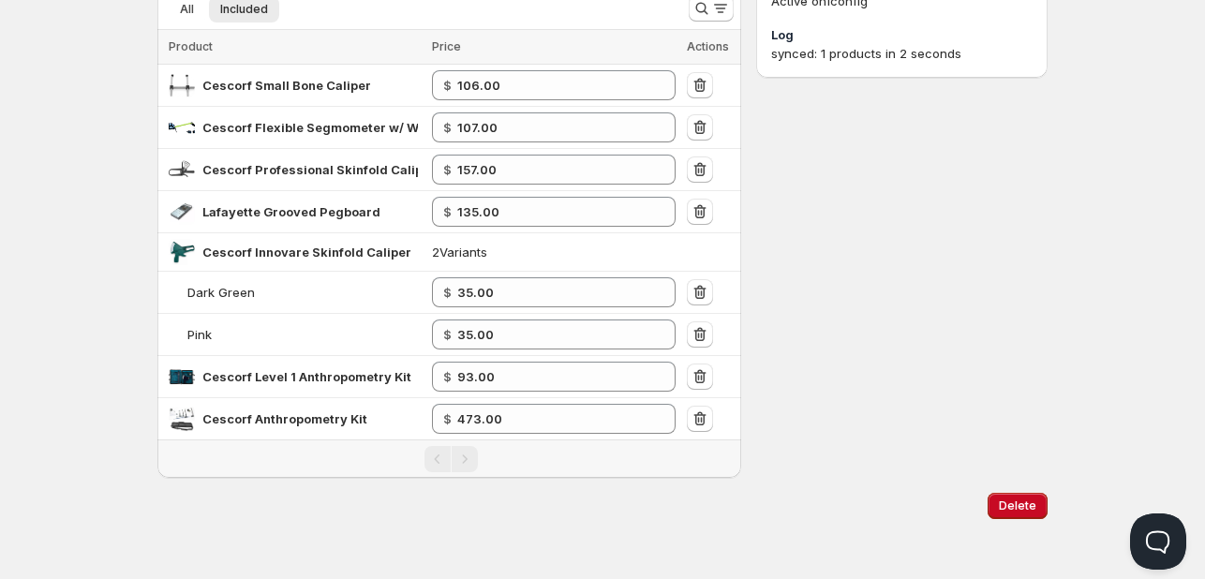
click at [465, 451] on div "Pagination" at bounding box center [465, 459] width 26 height 26
click at [424, 455] on div "Pagination" at bounding box center [437, 459] width 26 height 26
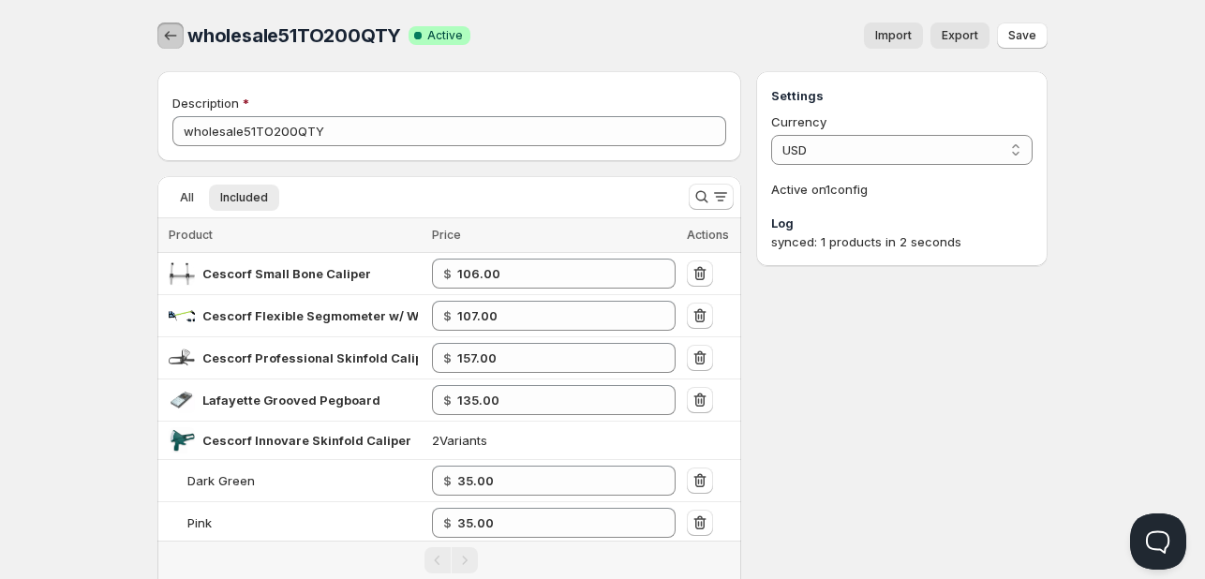
click at [162, 37] on icon "button" at bounding box center [170, 35] width 19 height 19
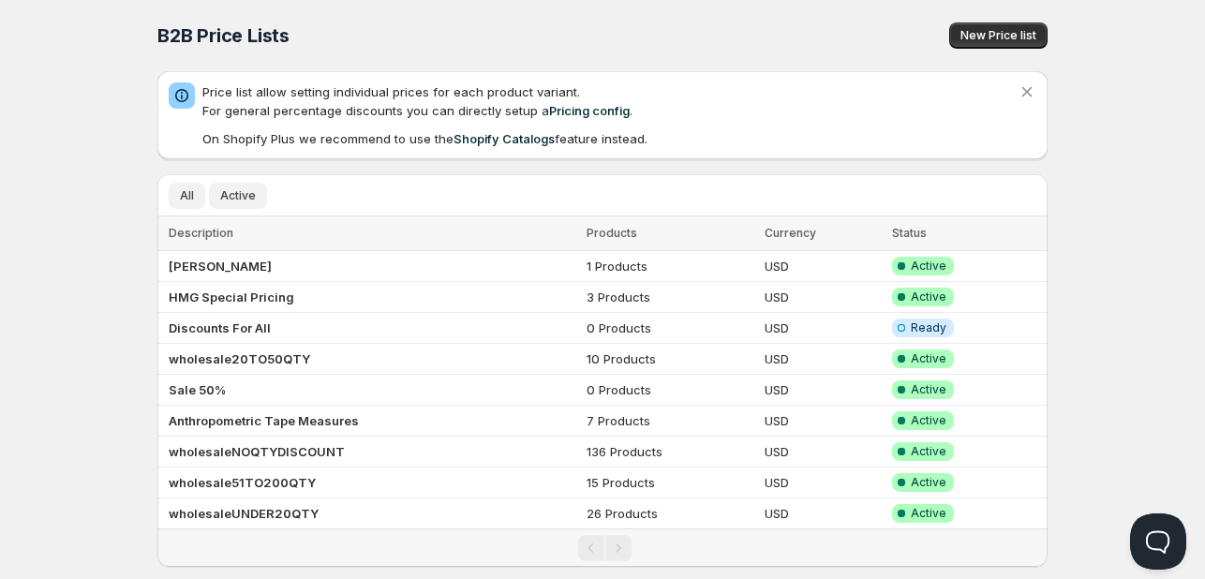
click at [230, 197] on span "Active" at bounding box center [238, 195] width 36 height 15
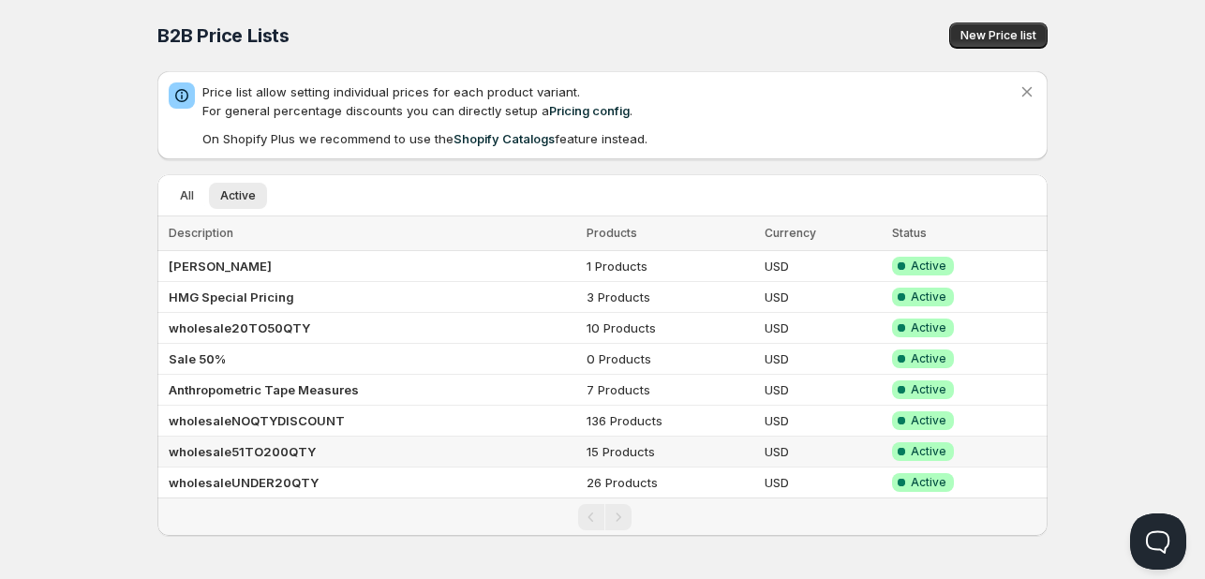
click at [267, 448] on b "wholesale51TO200QTY" at bounding box center [242, 451] width 147 height 15
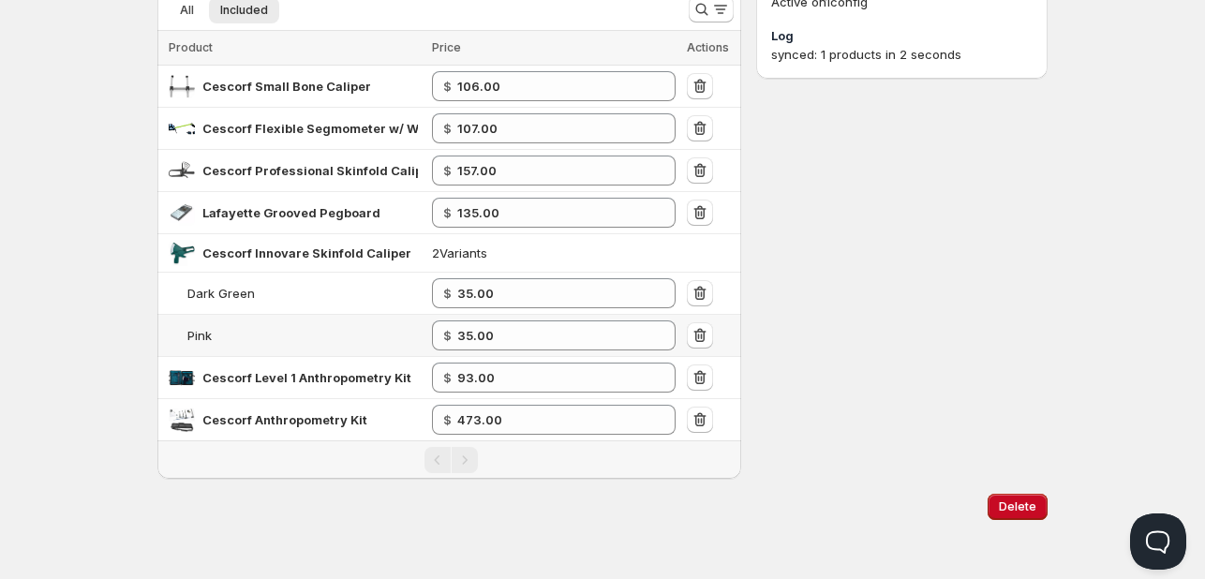
scroll to position [188, 0]
click at [712, 5] on span "Online" at bounding box center [603, 13] width 1194 height 26
click at [711, 8] on icon "Search and filter results" at bounding box center [720, 8] width 19 height 19
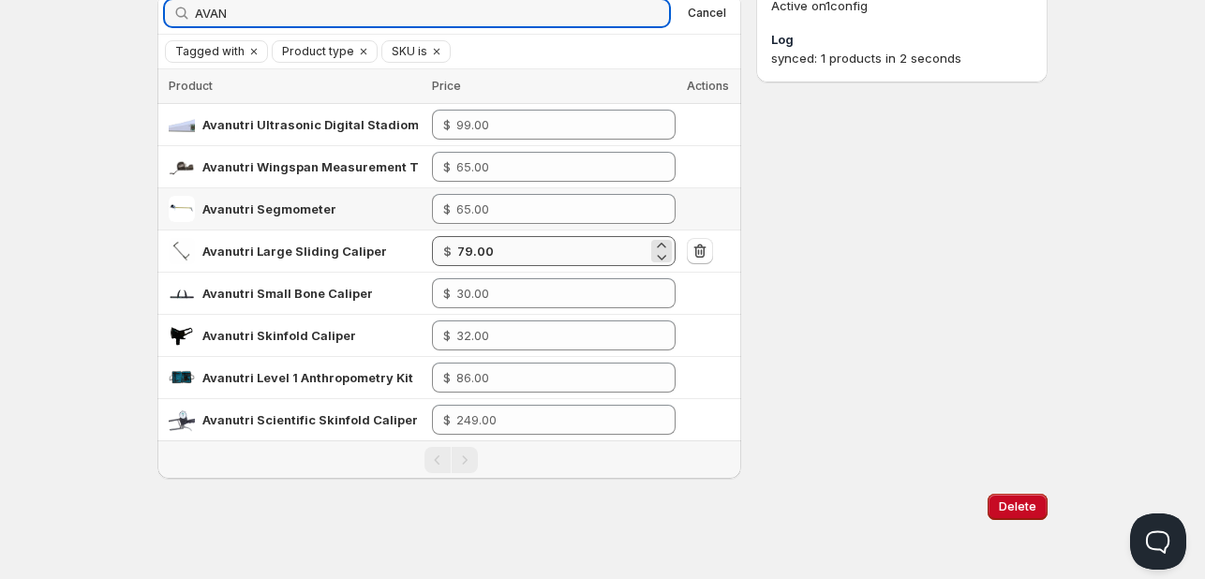
type input "AVAN"
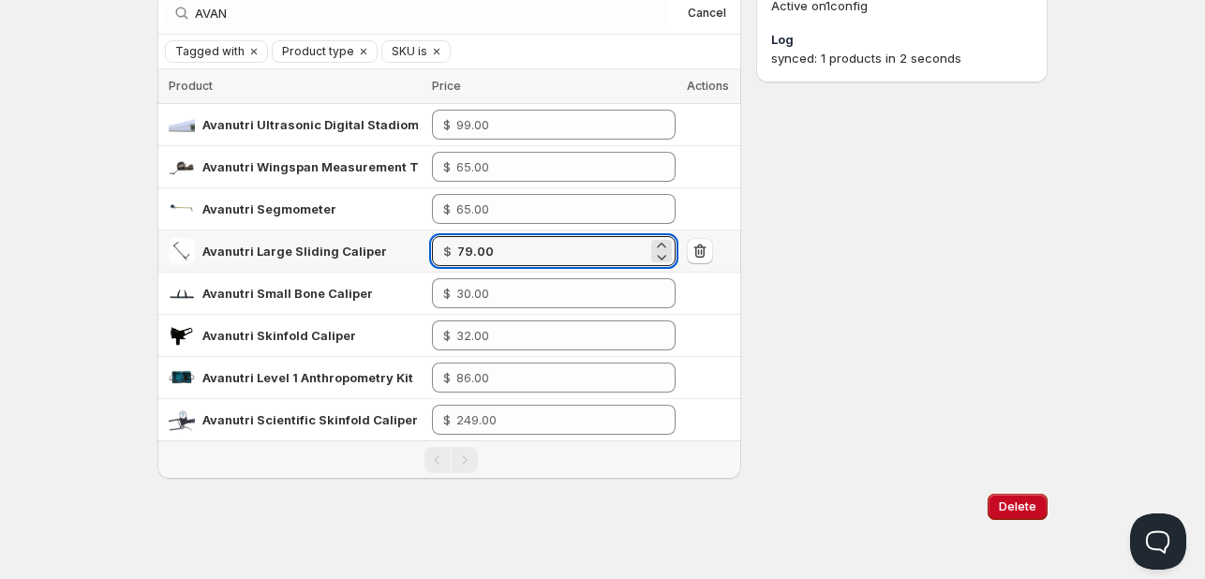
drag, startPoint x: 506, startPoint y: 246, endPoint x: 308, endPoint y: 234, distance: 198.1
click at [308, 234] on tr "Avanutri Large Sliding Caliper $ 79.00" at bounding box center [449, 251] width 584 height 42
type input "83.00"
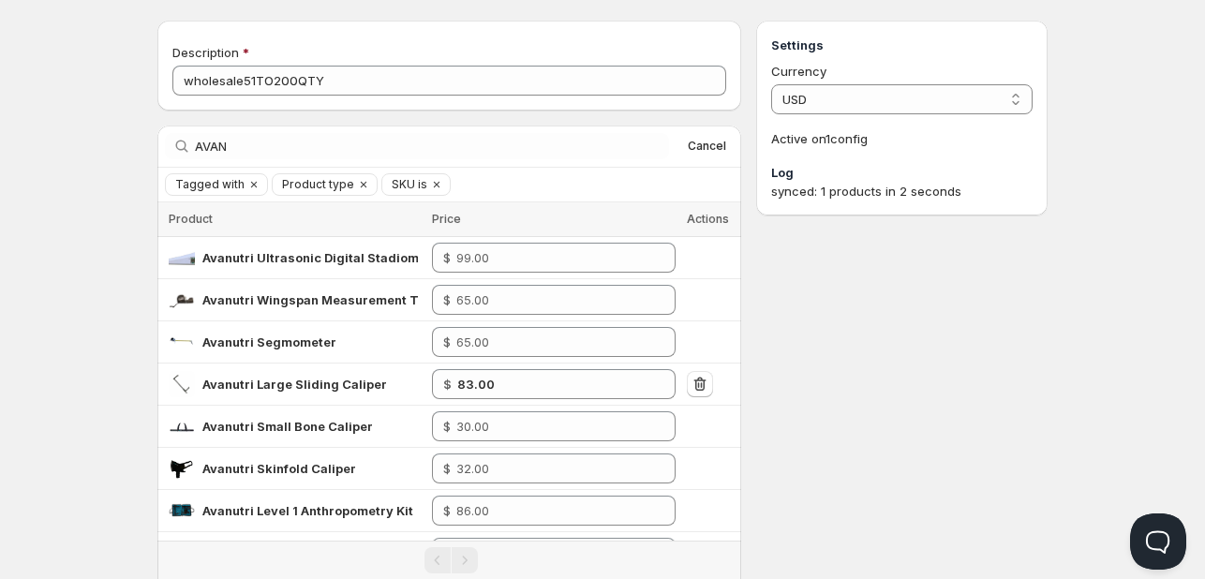
scroll to position [0, 0]
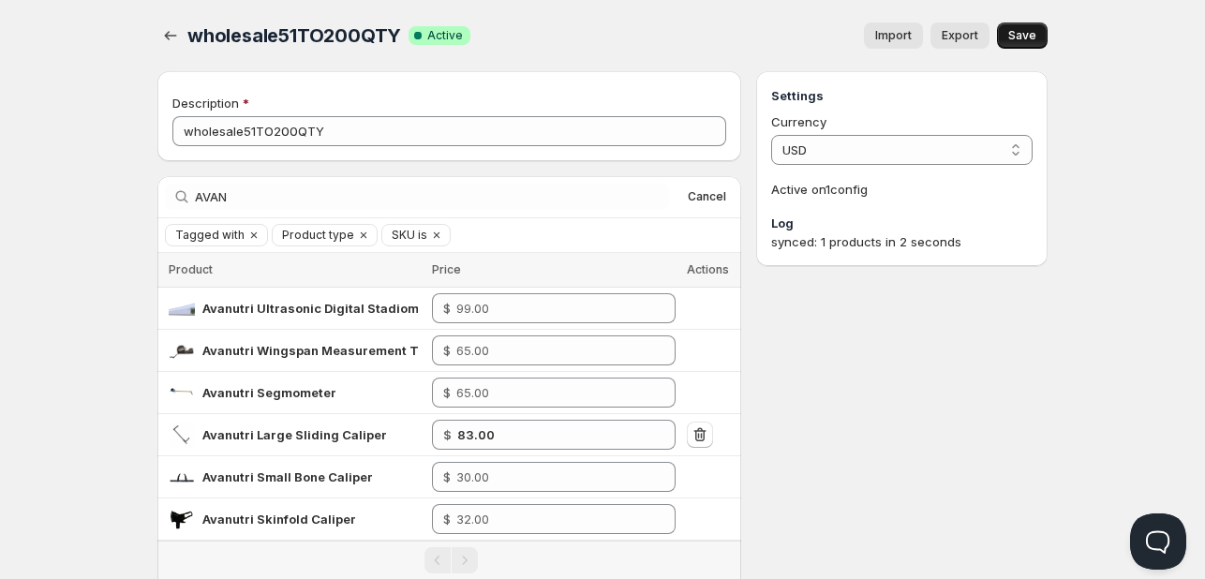
click at [1021, 39] on span "Save" at bounding box center [1022, 35] width 28 height 15
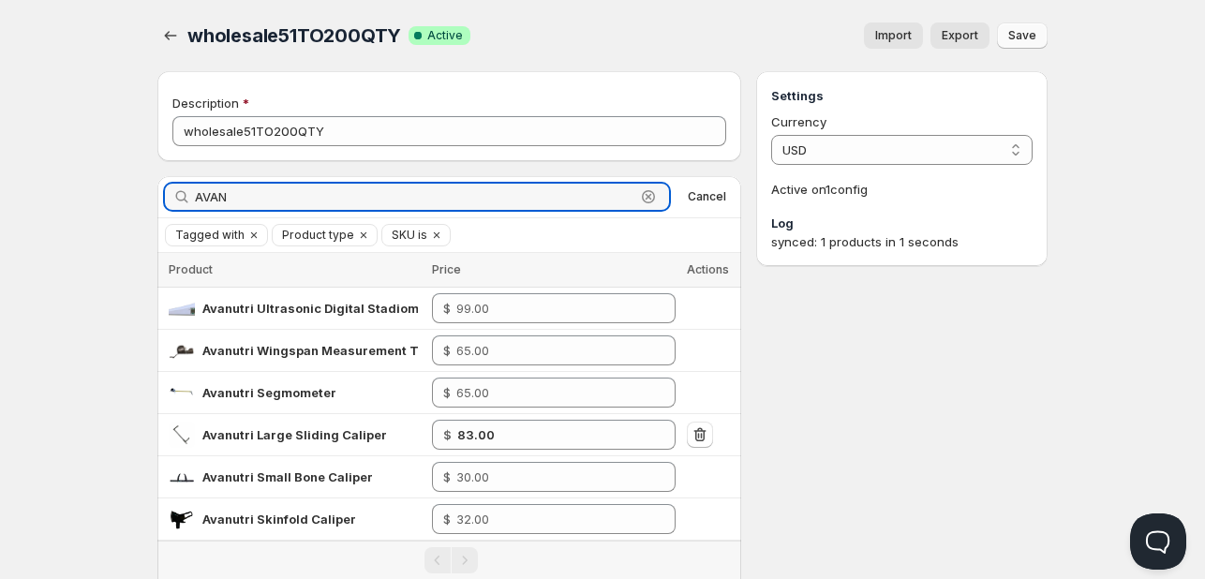
click at [0, 177] on html "Home Pricing Price lists Checkout Forms Submissions Settings Features Plans who…" at bounding box center [602, 382] width 1205 height 765
paste input "lafayette-grooved-pegboard"
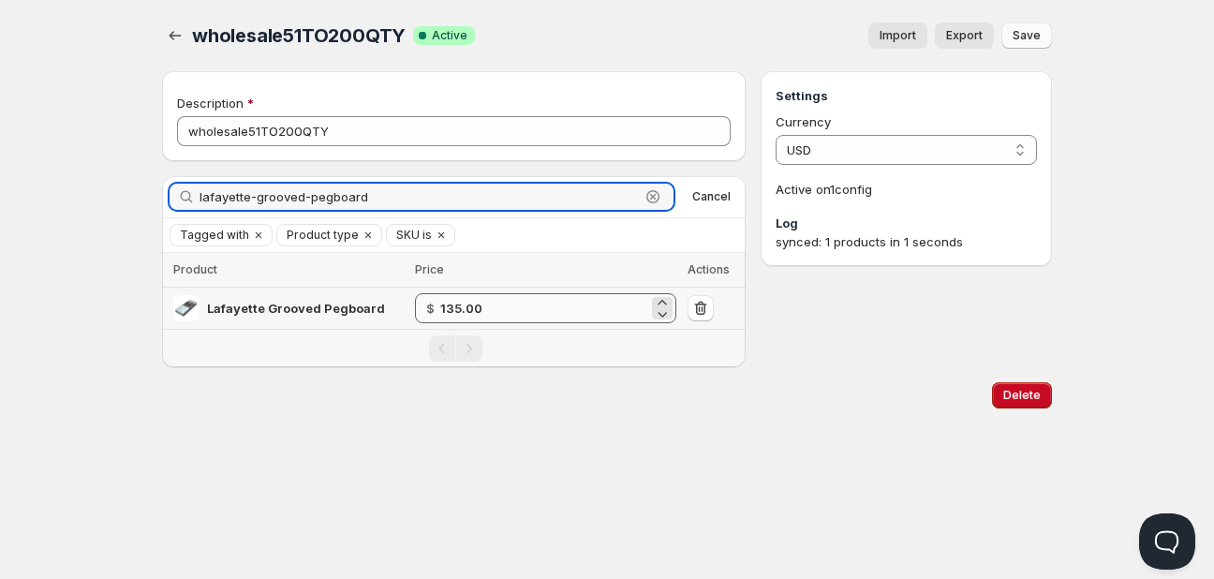
type input "lafayette-grooved-pegboard"
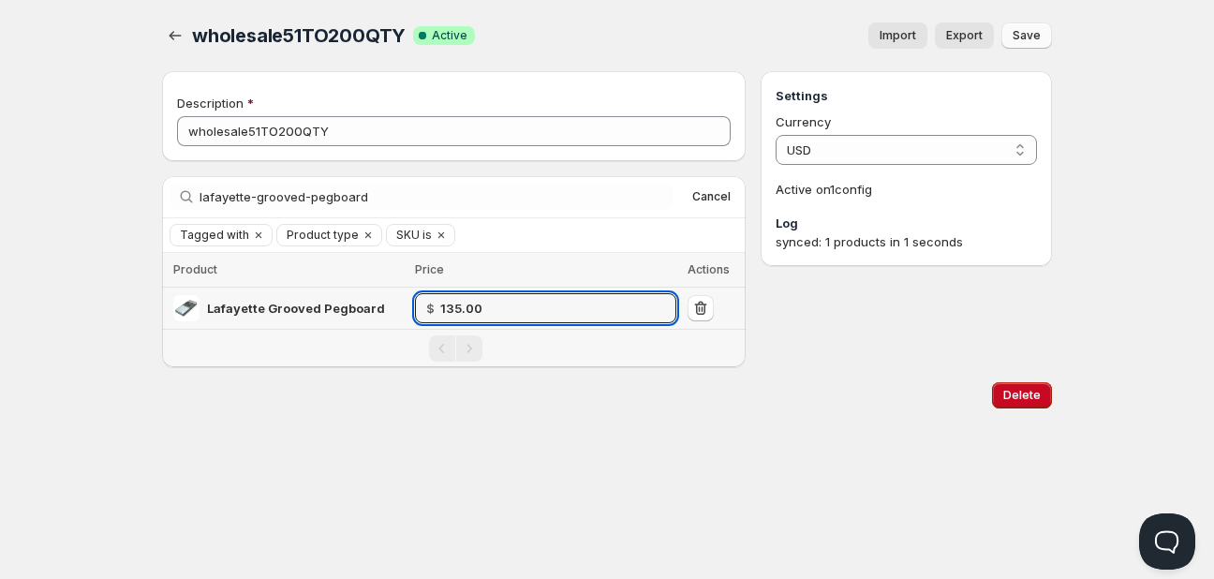
click at [240, 302] on tr "Lafayette Grooved Pegboard $ 135.00" at bounding box center [454, 309] width 584 height 42
type input "150.00"
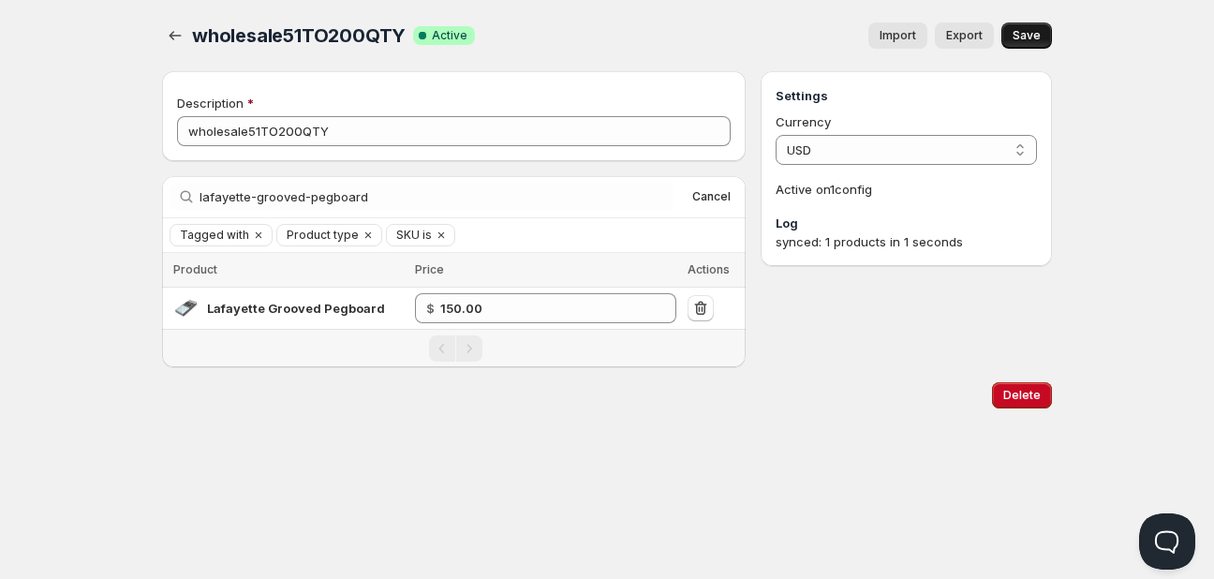
click at [1031, 42] on span "Save" at bounding box center [1027, 35] width 28 height 15
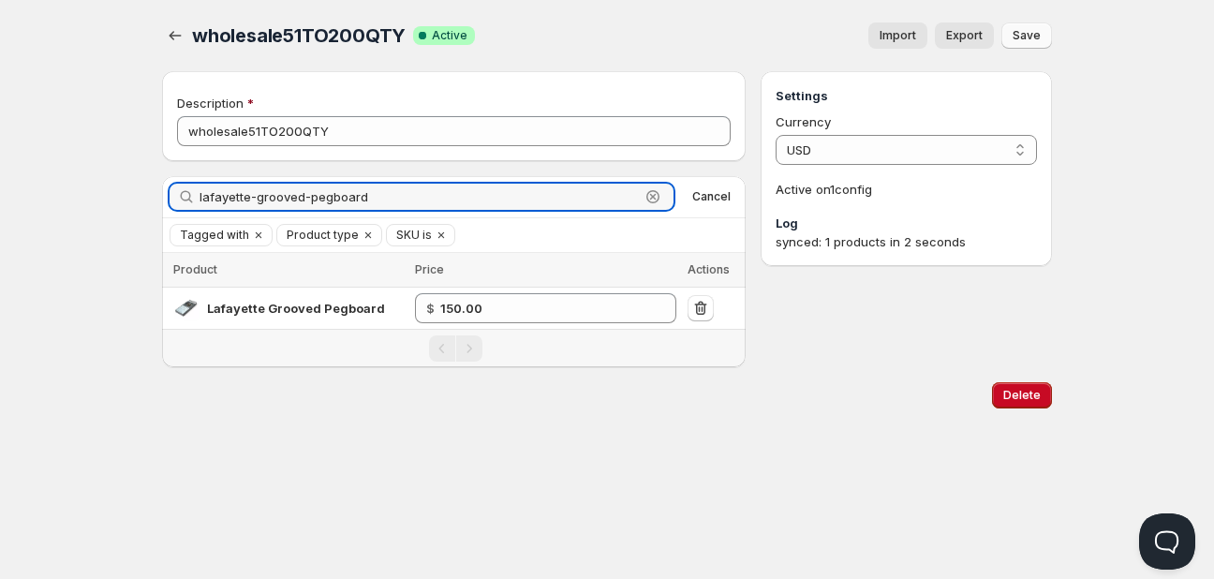
drag, startPoint x: 187, startPoint y: 172, endPoint x: -6, endPoint y: 157, distance: 193.6
click at [0, 157] on html "Home Pricing Price lists Checkout Forms Submissions Settings Features Plans who…" at bounding box center [607, 289] width 1214 height 579
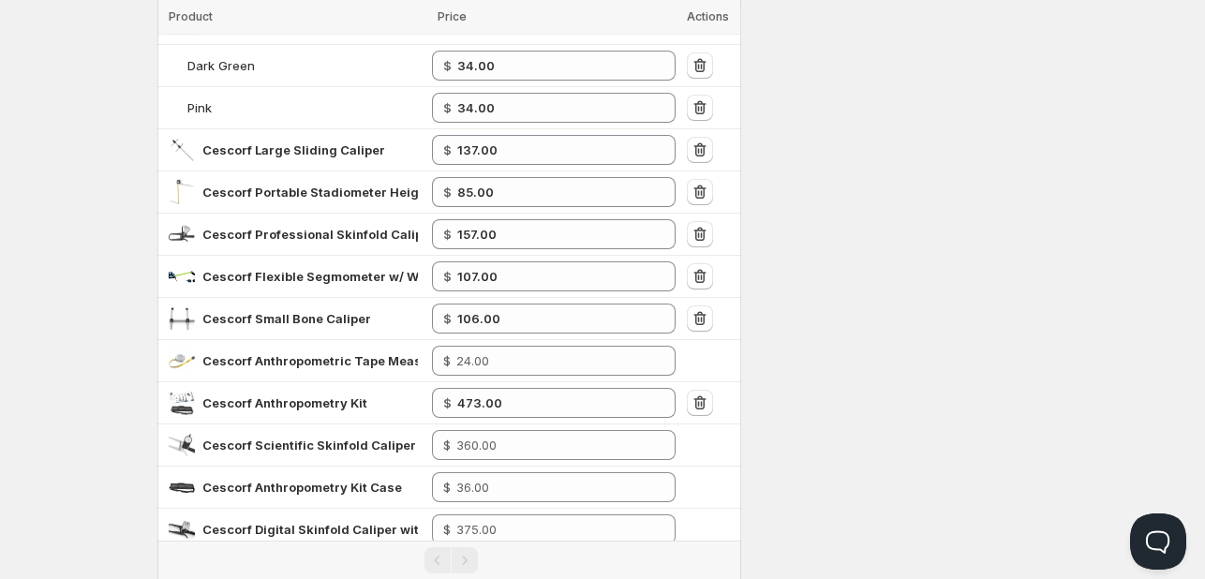
scroll to position [468, 0]
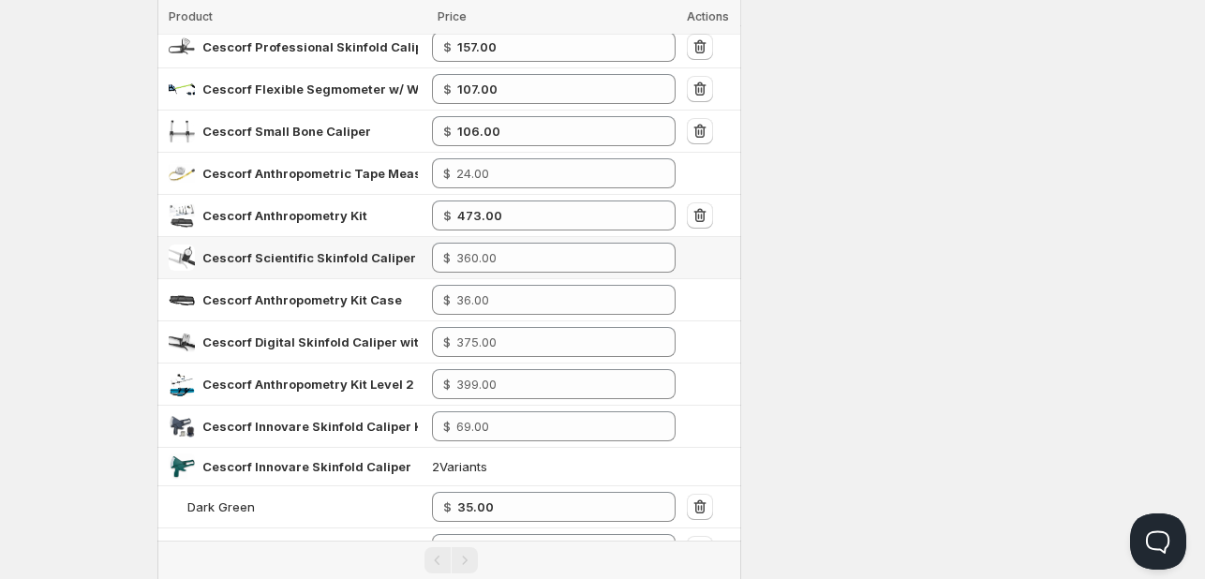
type input "CESC"
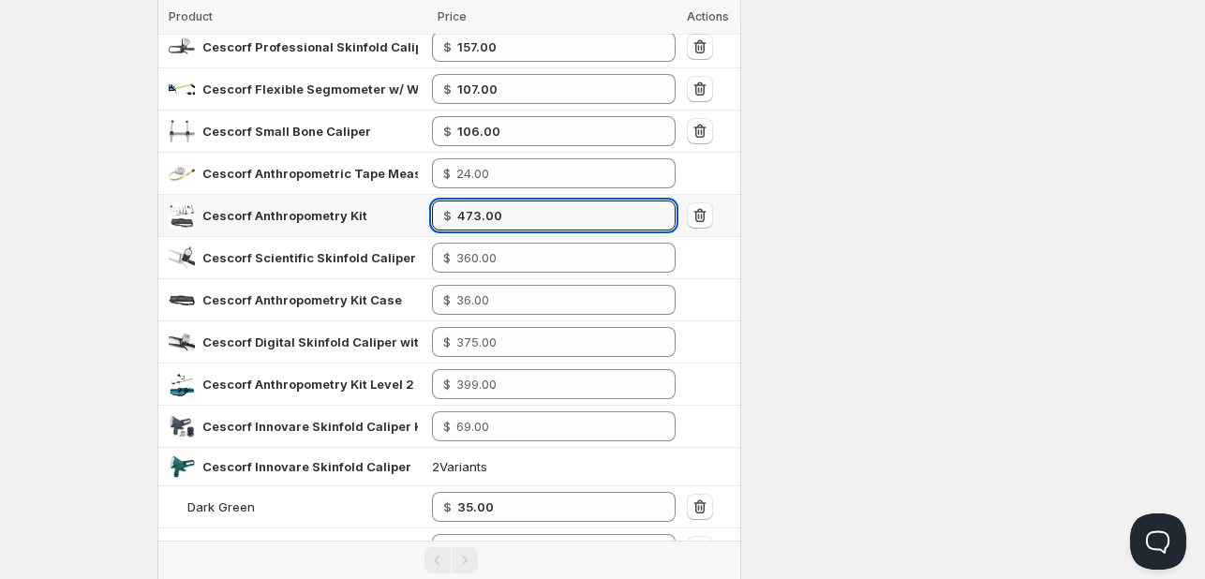
drag, startPoint x: 502, startPoint y: 216, endPoint x: 413, endPoint y: 218, distance: 89.0
click at [413, 218] on tr "Cescorf Anthropometry Kit $ 473.00" at bounding box center [449, 216] width 584 height 42
type input "414.10"
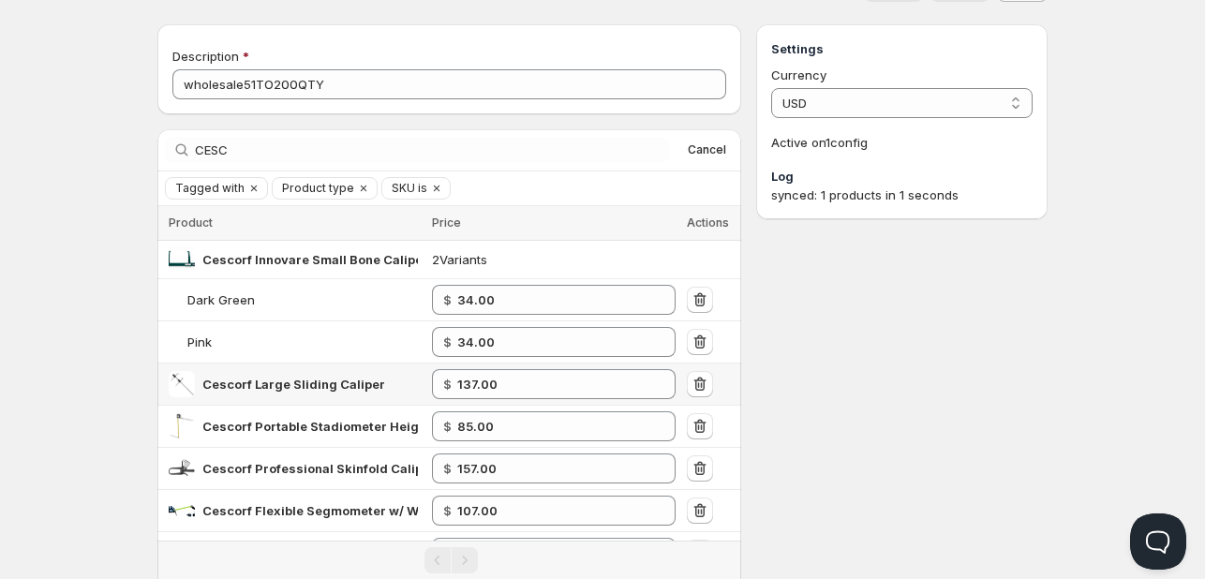
scroll to position [0, 0]
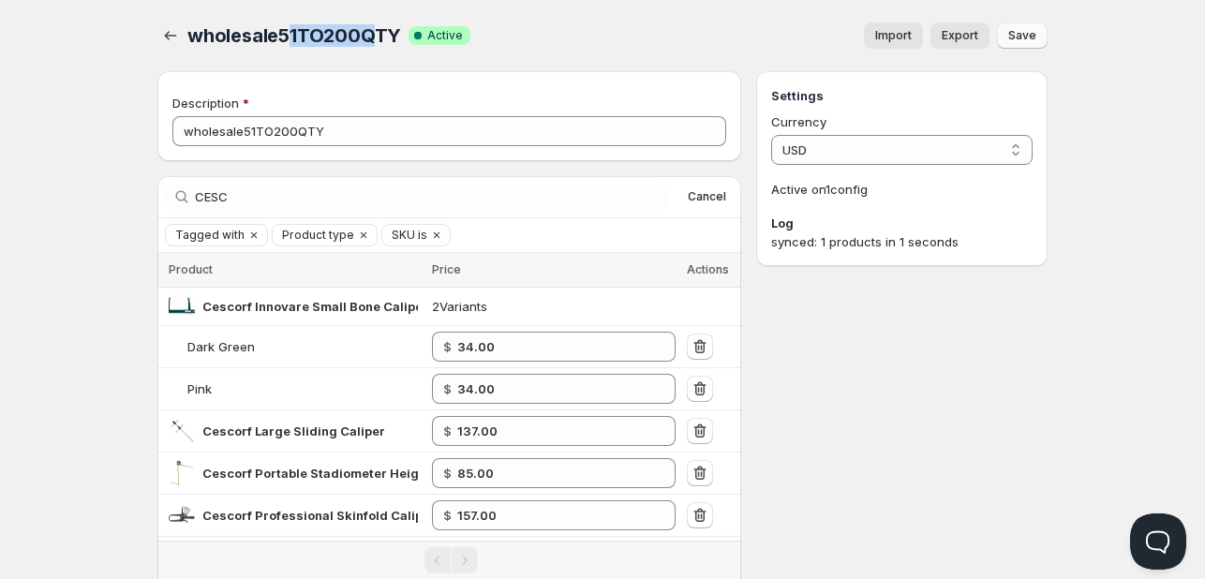
drag, startPoint x: 291, startPoint y: 32, endPoint x: 375, endPoint y: 33, distance: 83.4
click at [375, 33] on span "wholesale51TO200QTY" at bounding box center [294, 35] width 214 height 22
click at [382, 33] on span "wholesale51TO200QTY" at bounding box center [294, 35] width 214 height 22
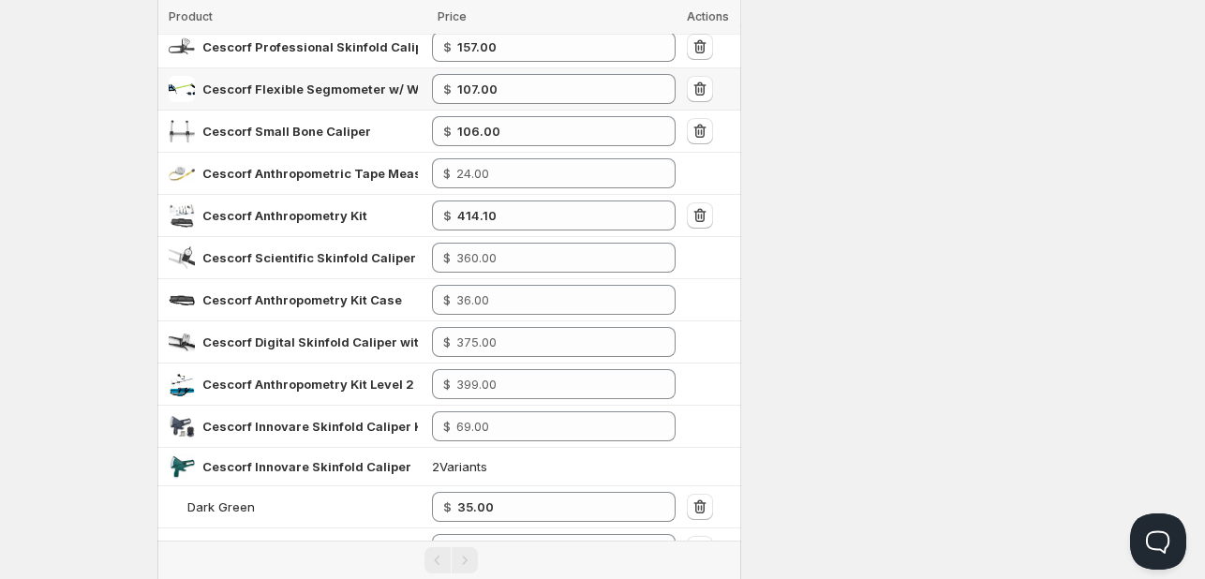
scroll to position [562, 0]
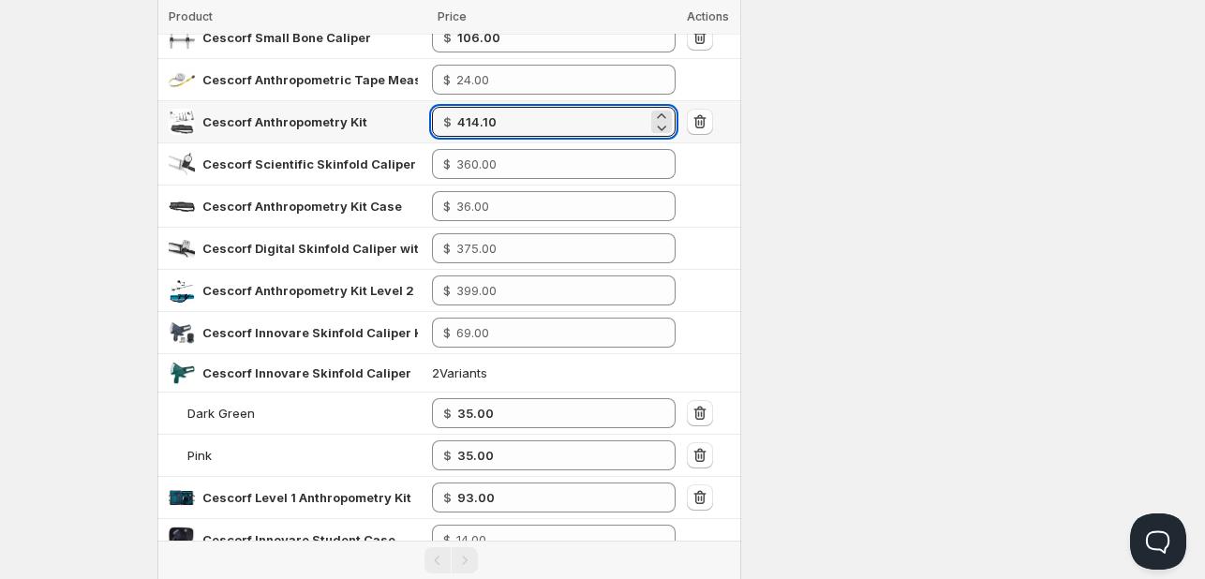
drag, startPoint x: 517, startPoint y: 121, endPoint x: 309, endPoint y: 118, distance: 208.0
click at [319, 118] on tr "Cescorf Anthropometry Kit $ 414.10" at bounding box center [449, 122] width 584 height 42
type input "474.10"
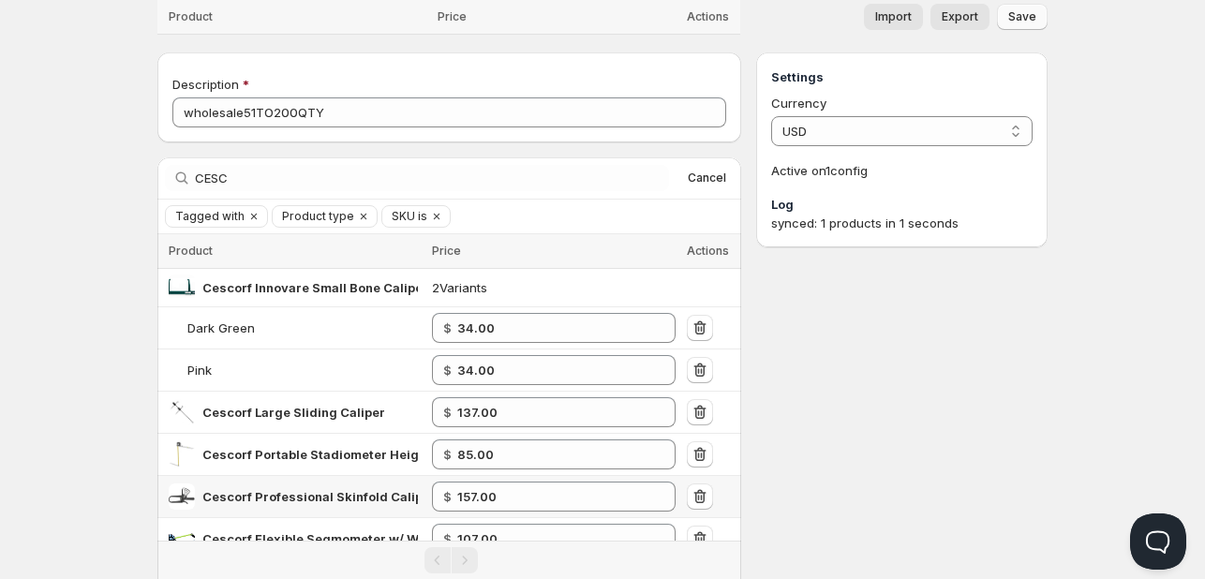
scroll to position [0, 0]
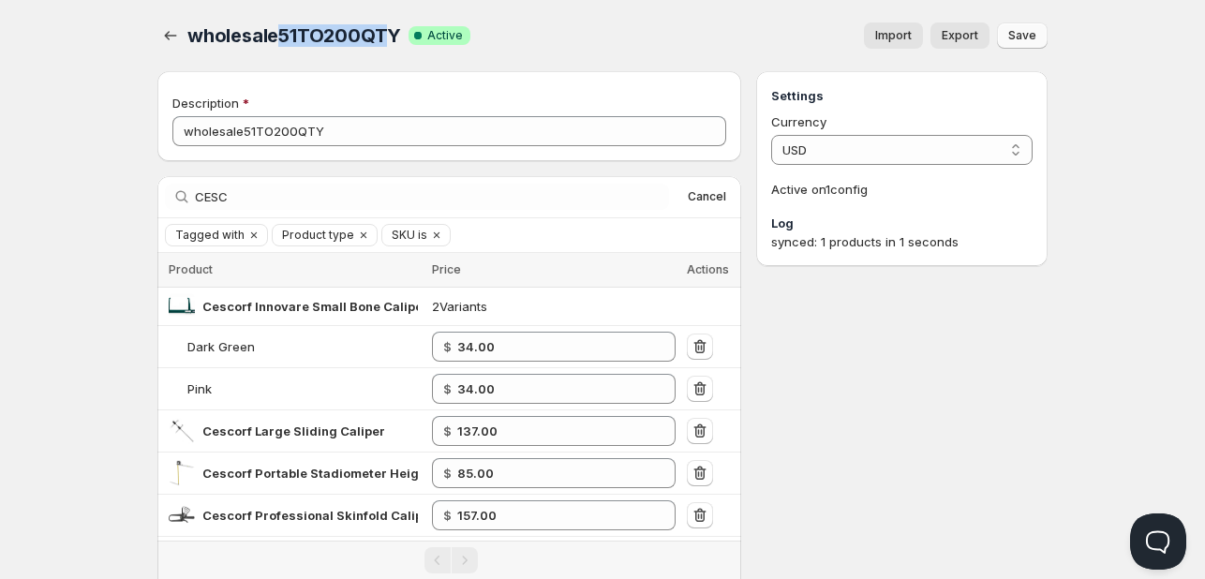
drag, startPoint x: 274, startPoint y: 31, endPoint x: 393, endPoint y: 37, distance: 119.2
click at [393, 37] on span "wholesale51TO200QTY" at bounding box center [294, 35] width 214 height 22
click at [266, 30] on span "wholesale51TO200QTY" at bounding box center [294, 35] width 214 height 22
drag, startPoint x: 279, startPoint y: 37, endPoint x: 366, endPoint y: 36, distance: 87.2
click at [350, 36] on span "wholesale51TO200QTY" at bounding box center [294, 35] width 214 height 22
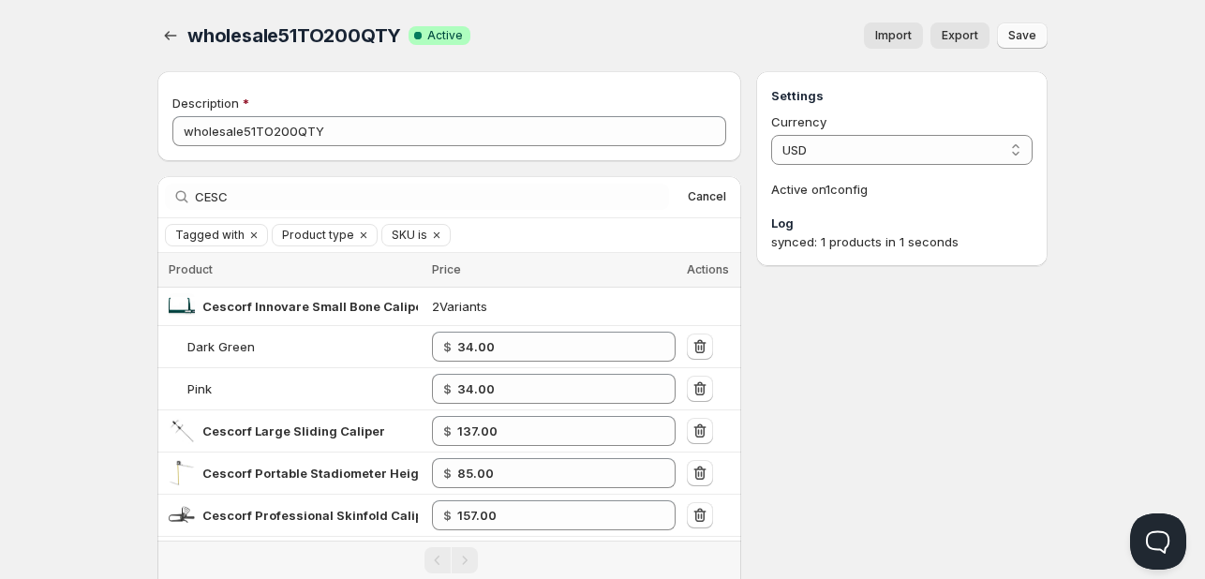
click at [374, 36] on span "wholesale51TO200QTY" at bounding box center [294, 35] width 214 height 22
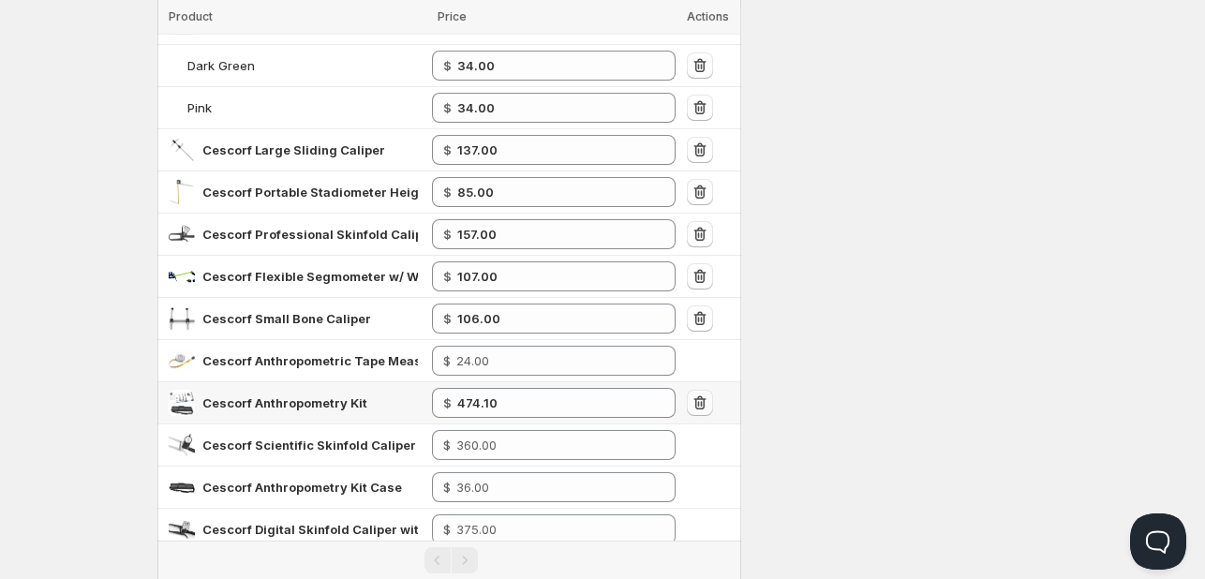
click at [701, 401] on icon "button" at bounding box center [702, 404] width 2 height 6
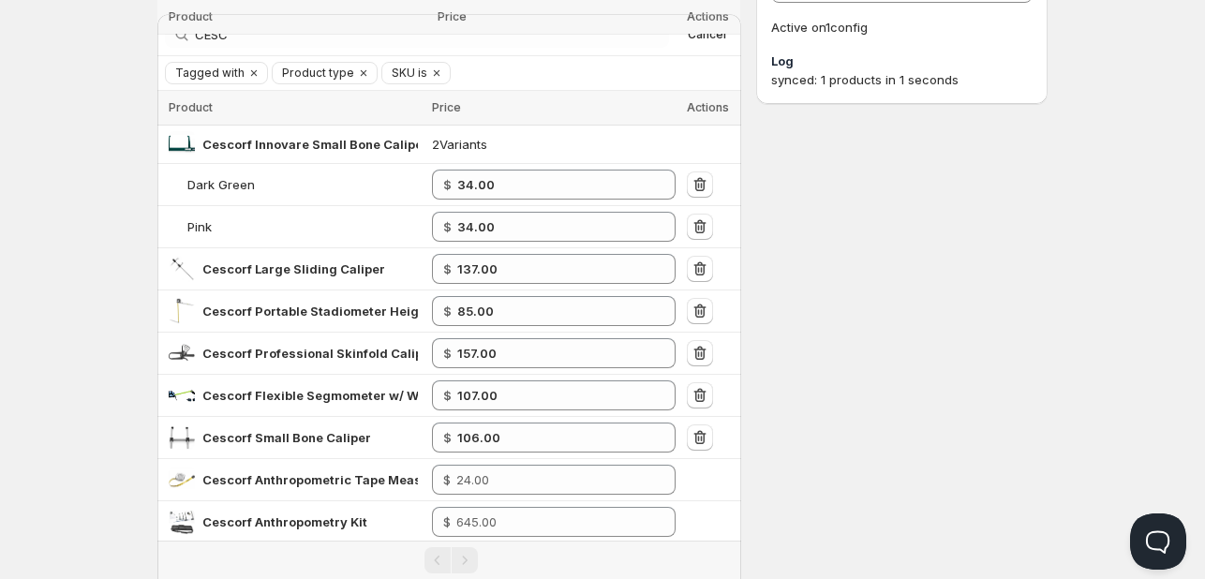
scroll to position [0, 0]
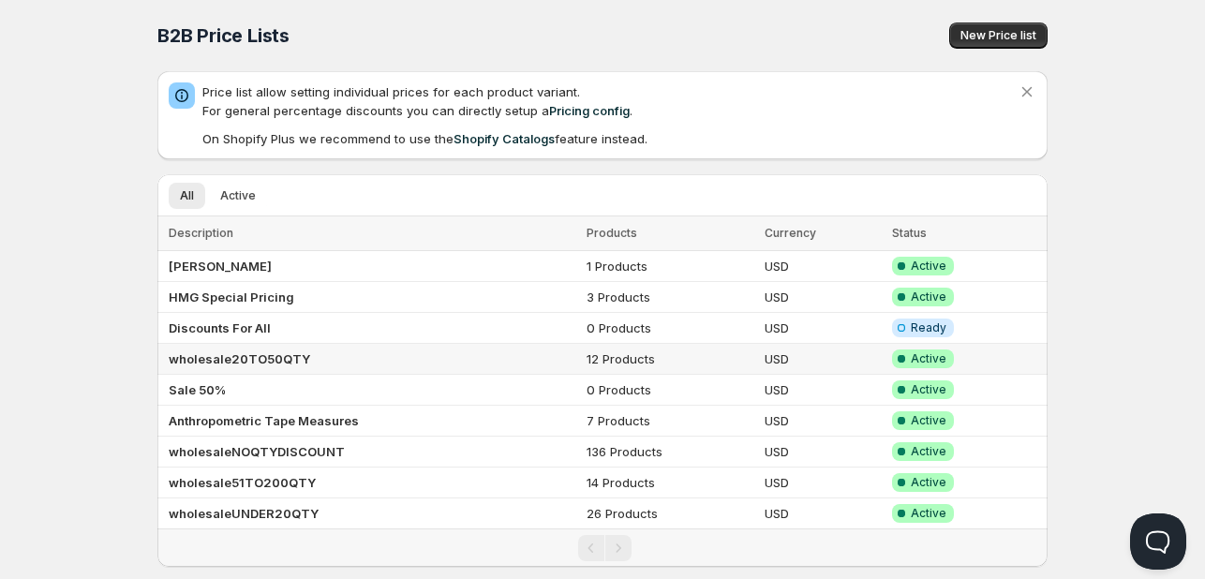
click at [305, 360] on td "wholesale20TO50QTY" at bounding box center [368, 359] width 423 height 31
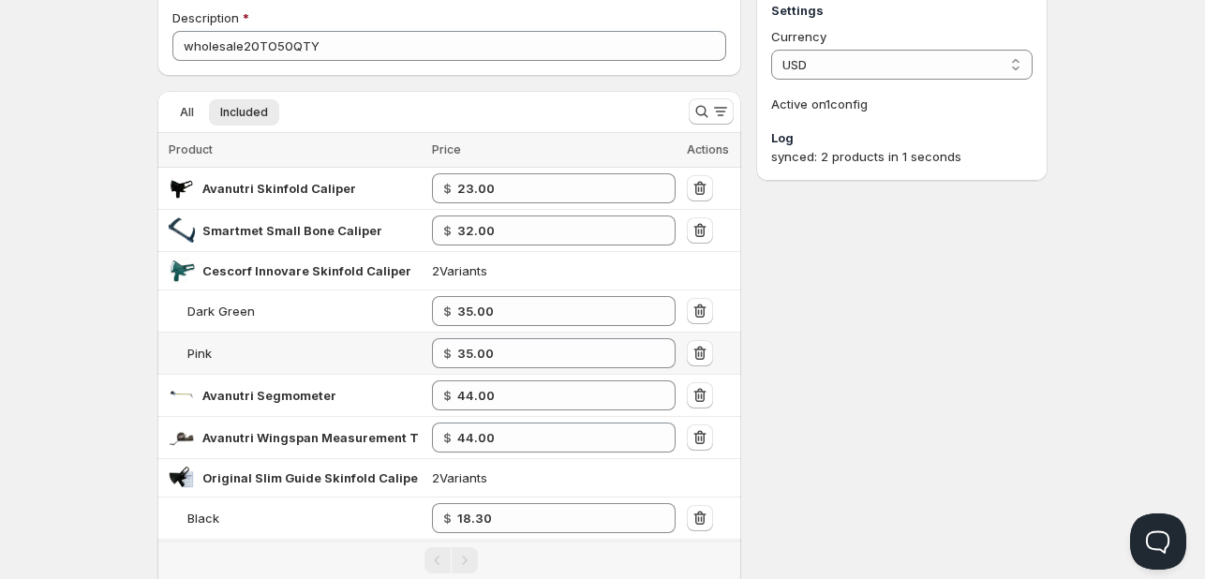
scroll to position [187, 0]
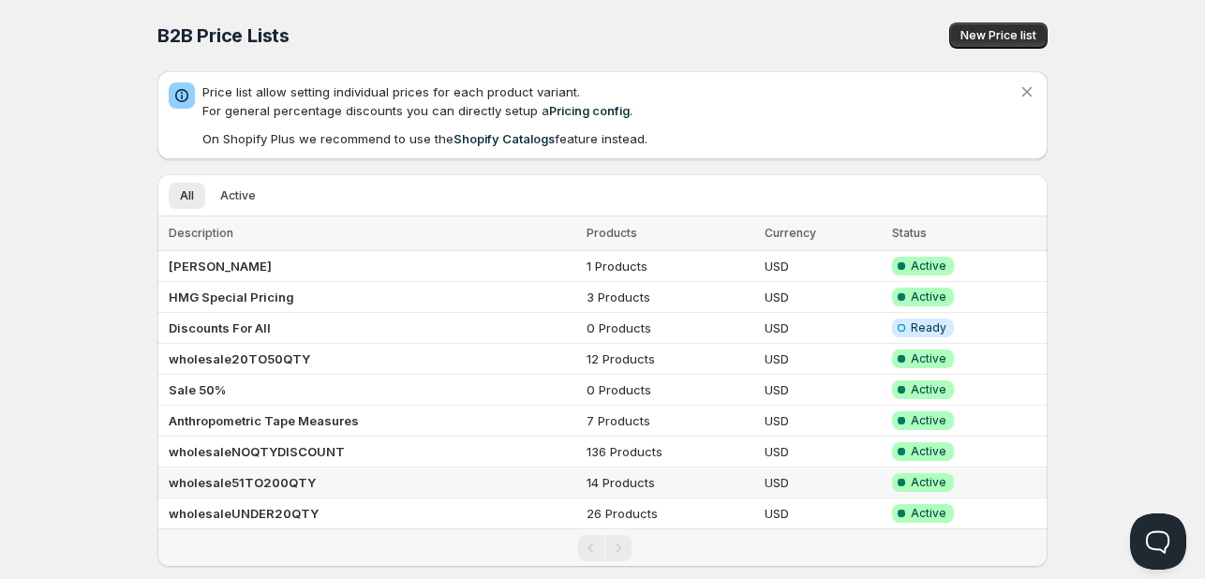
click at [298, 475] on b "wholesale51TO200QTY" at bounding box center [242, 482] width 147 height 15
click at [231, 200] on span "Active" at bounding box center [238, 195] width 36 height 15
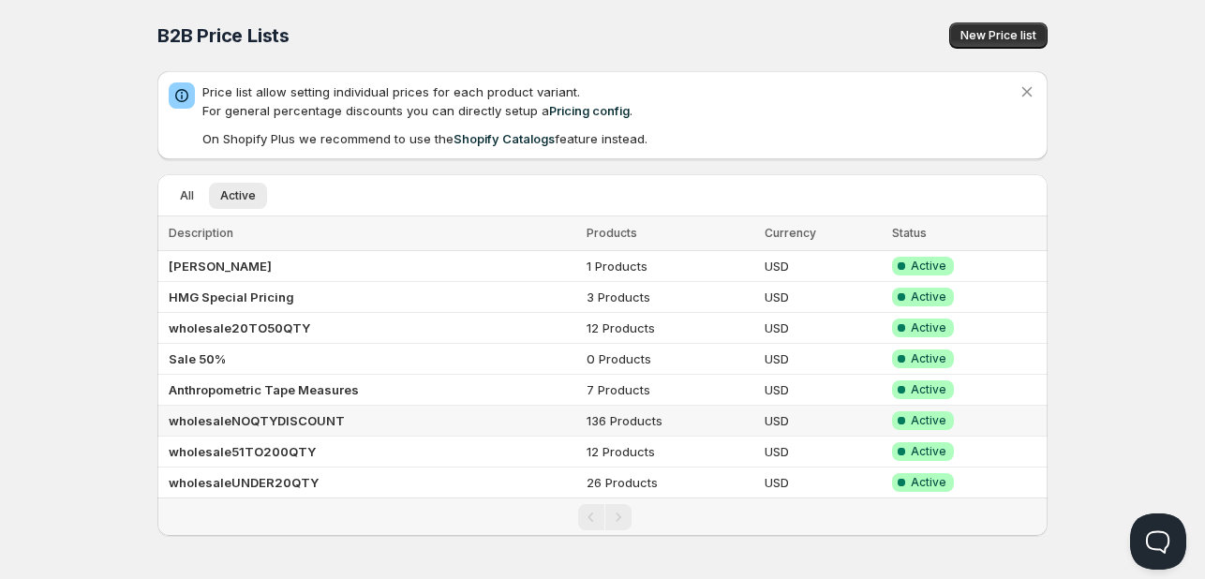
click at [270, 418] on b "wholesaleNOQTYDISCOUNT" at bounding box center [257, 420] width 176 height 15
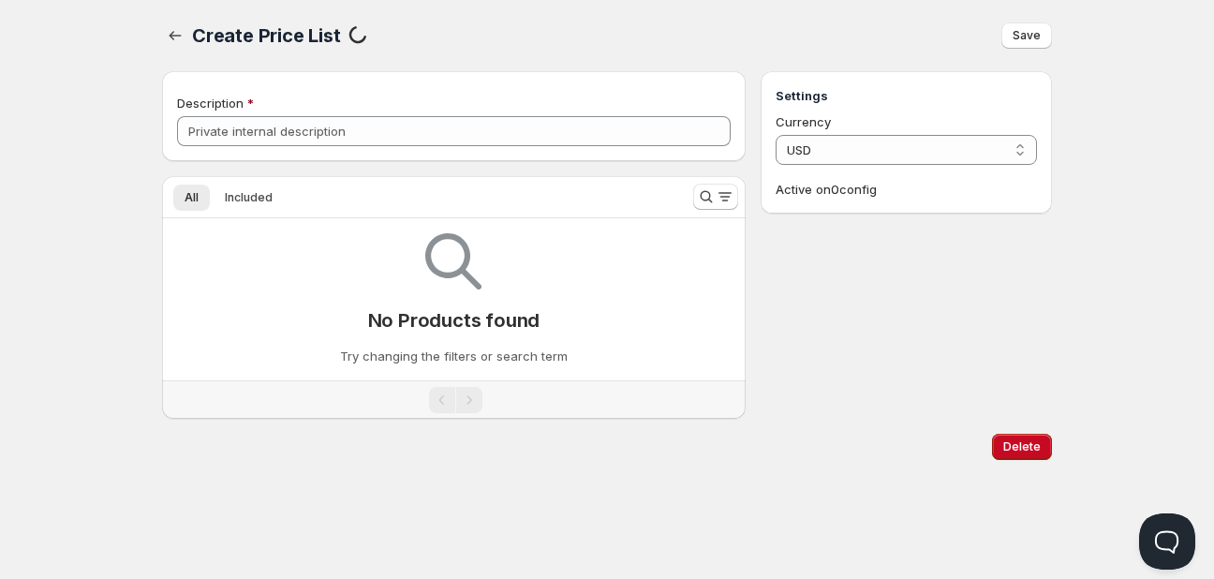
type input "wholesaleNOQTYDISCOUNT"
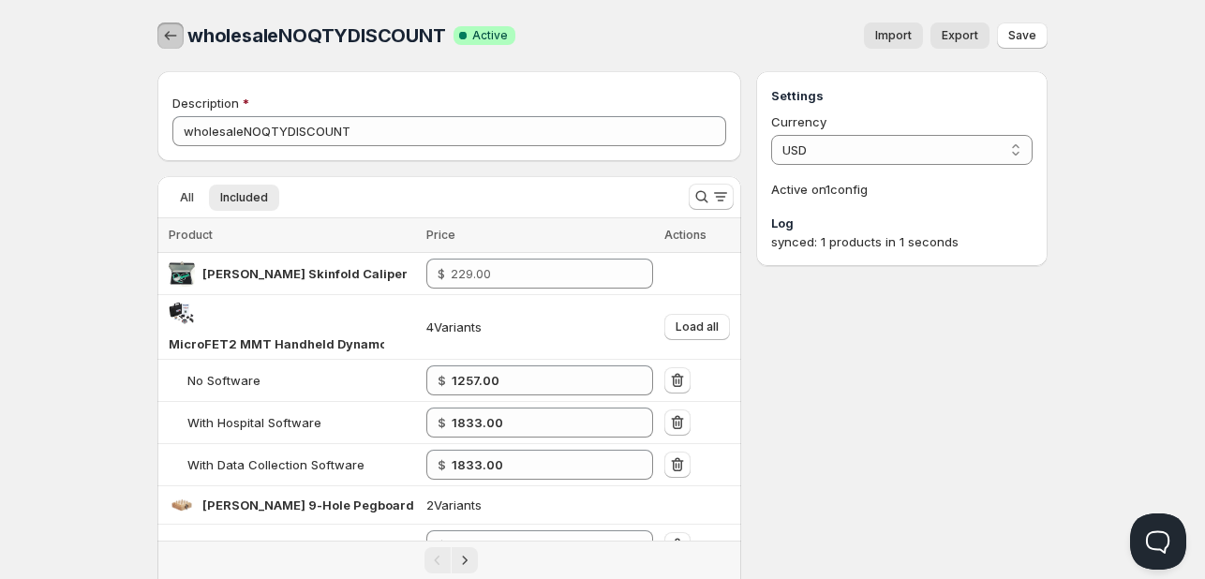
click at [174, 37] on icon "button" at bounding box center [170, 35] width 19 height 19
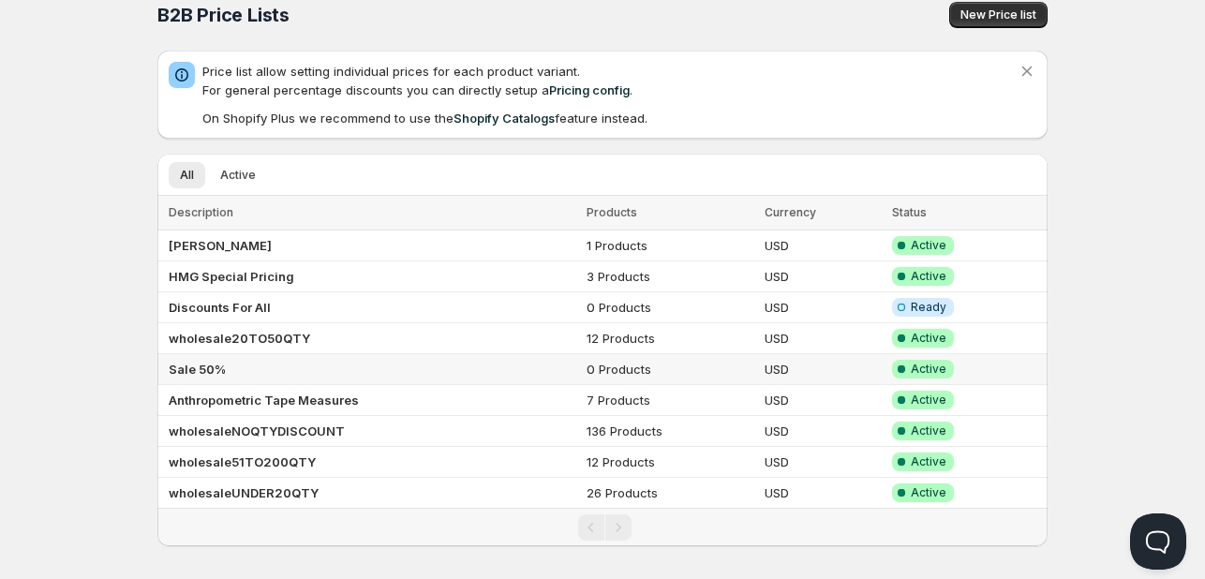
scroll to position [33, 0]
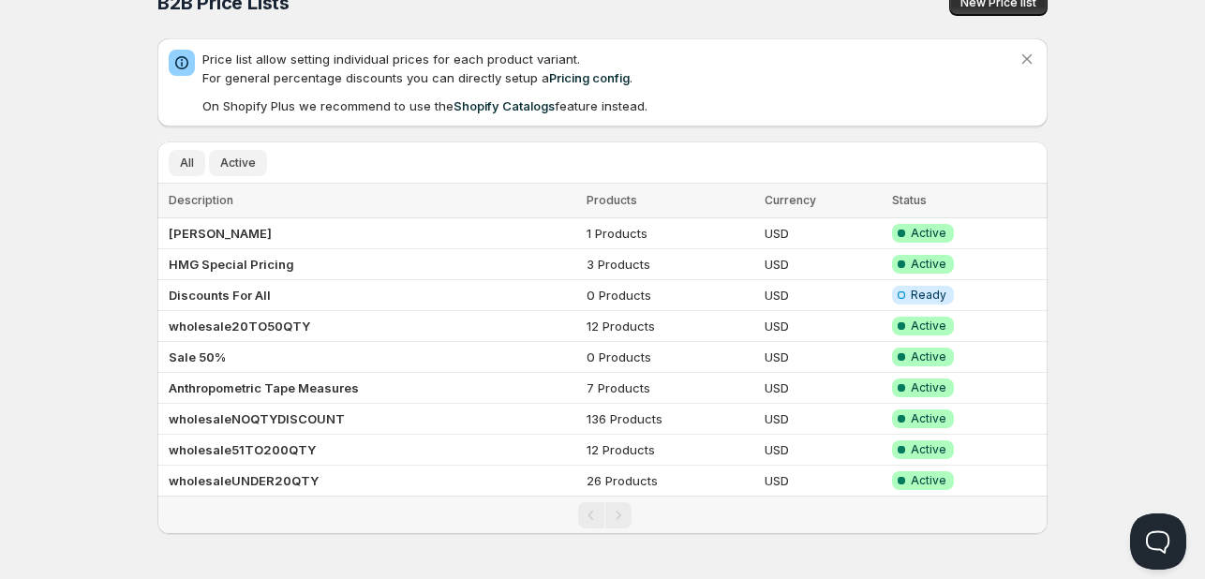
click at [236, 166] on span "Active" at bounding box center [238, 163] width 36 height 15
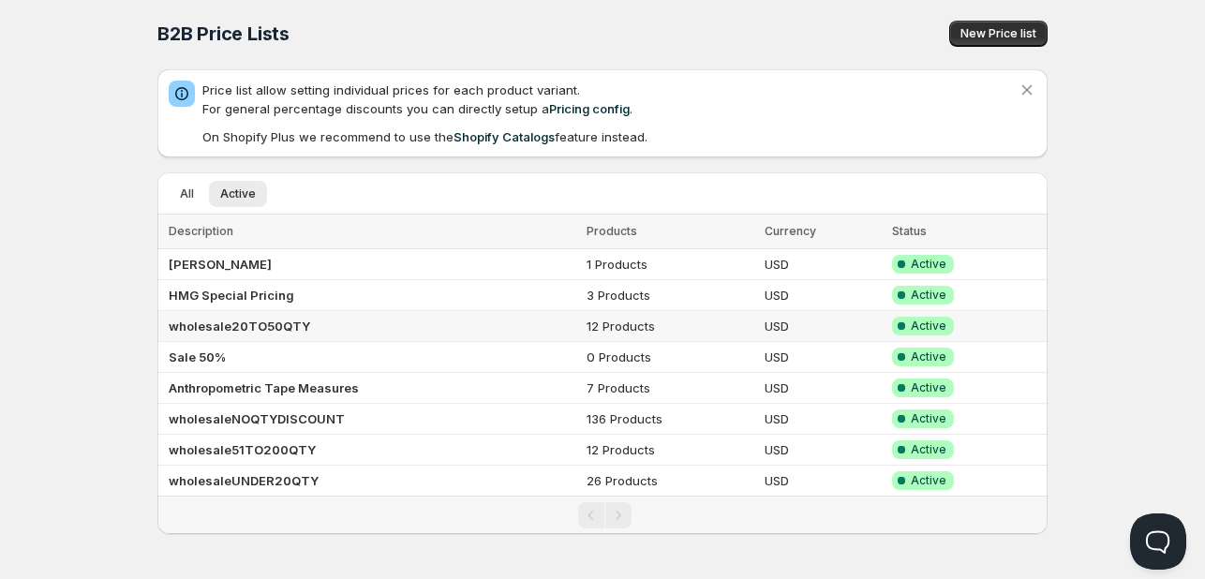
click at [251, 327] on b "wholesale20TO50QTY" at bounding box center [239, 326] width 141 height 15
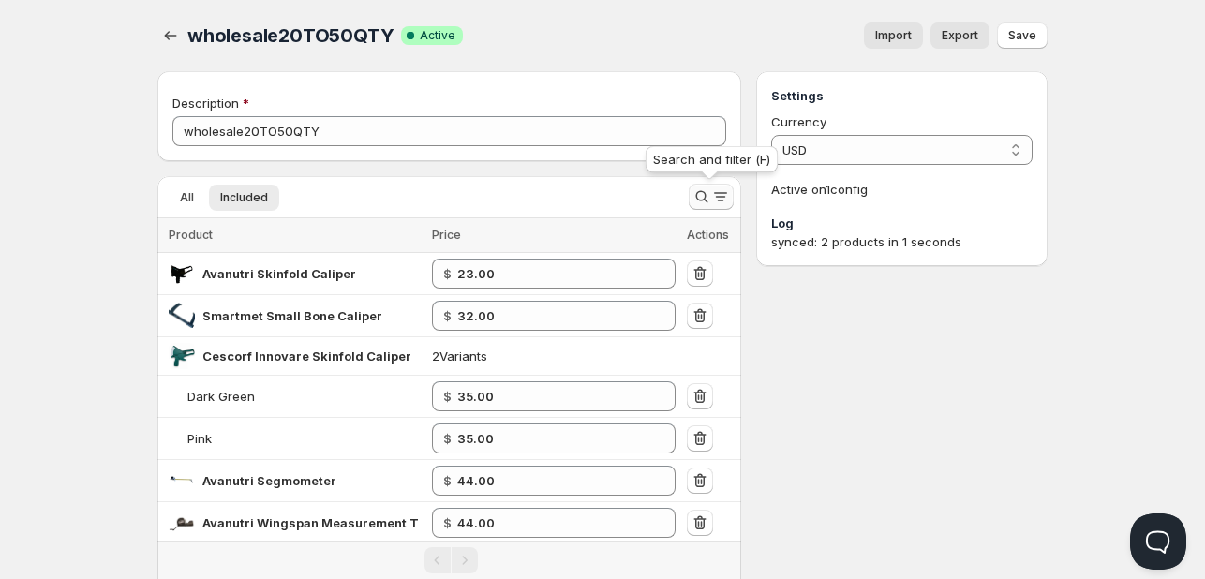
click at [706, 194] on icon "Search and filter results" at bounding box center [701, 196] width 19 height 19
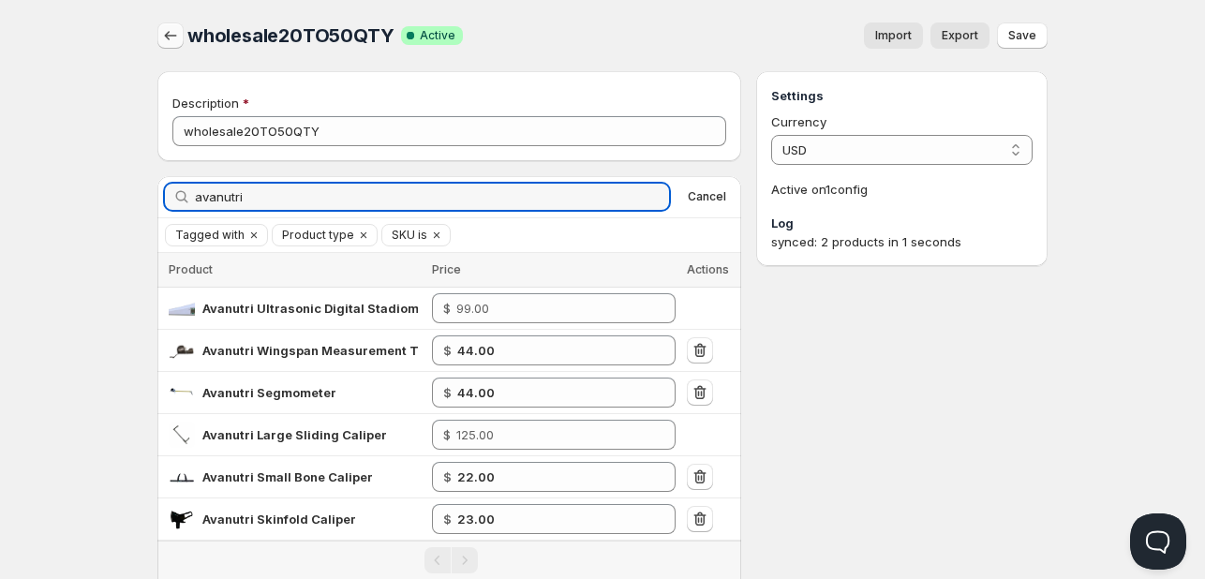
type input "avanutri"
click at [171, 40] on icon "button" at bounding box center [170, 35] width 19 height 19
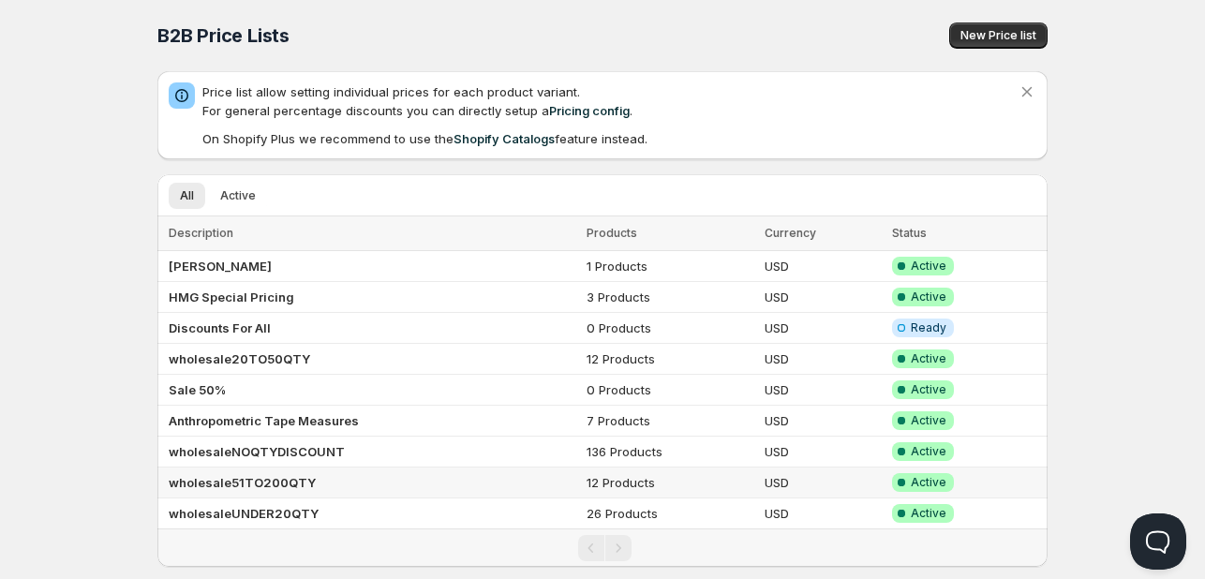
click at [282, 483] on b "wholesale51TO200QTY" at bounding box center [242, 482] width 147 height 15
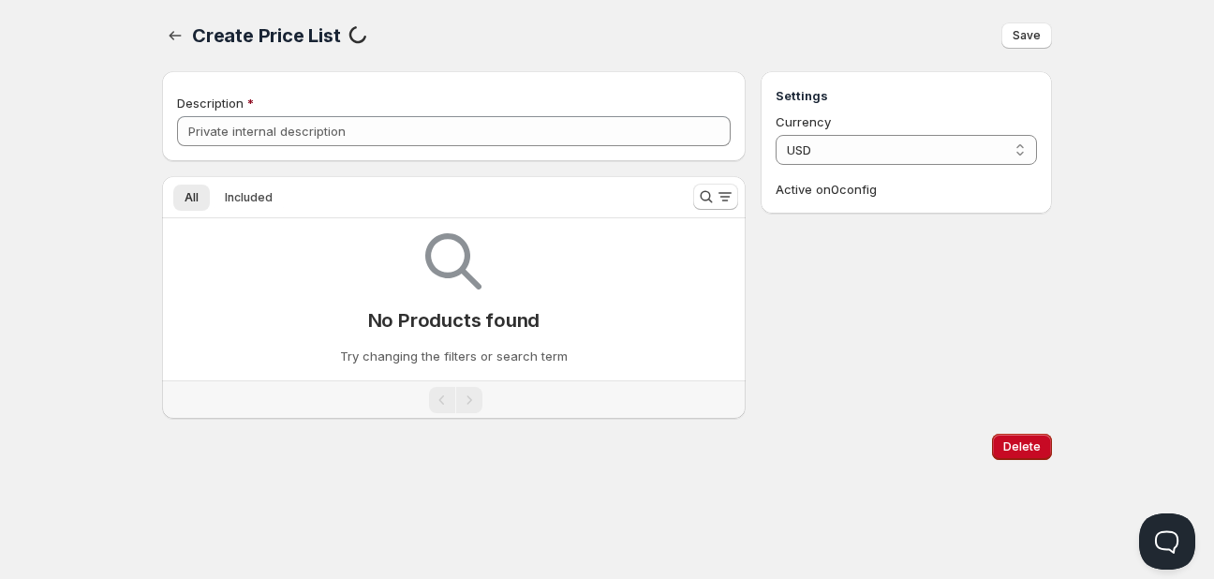
type input "wholesale51TO200QTY"
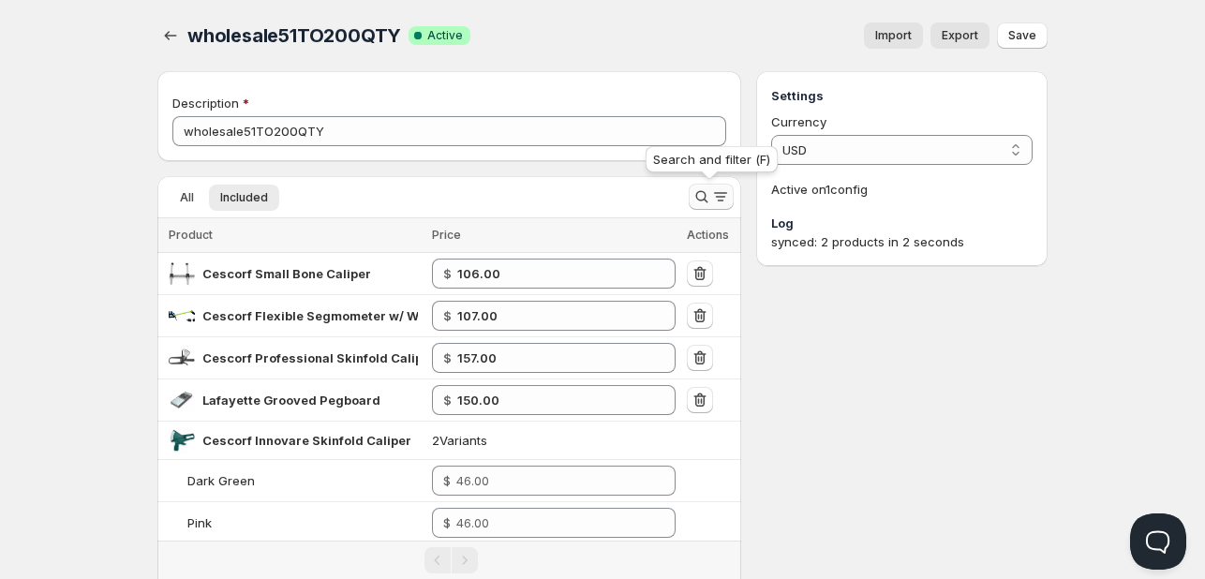
click at [715, 201] on icon "Search and filter results" at bounding box center [720, 196] width 19 height 19
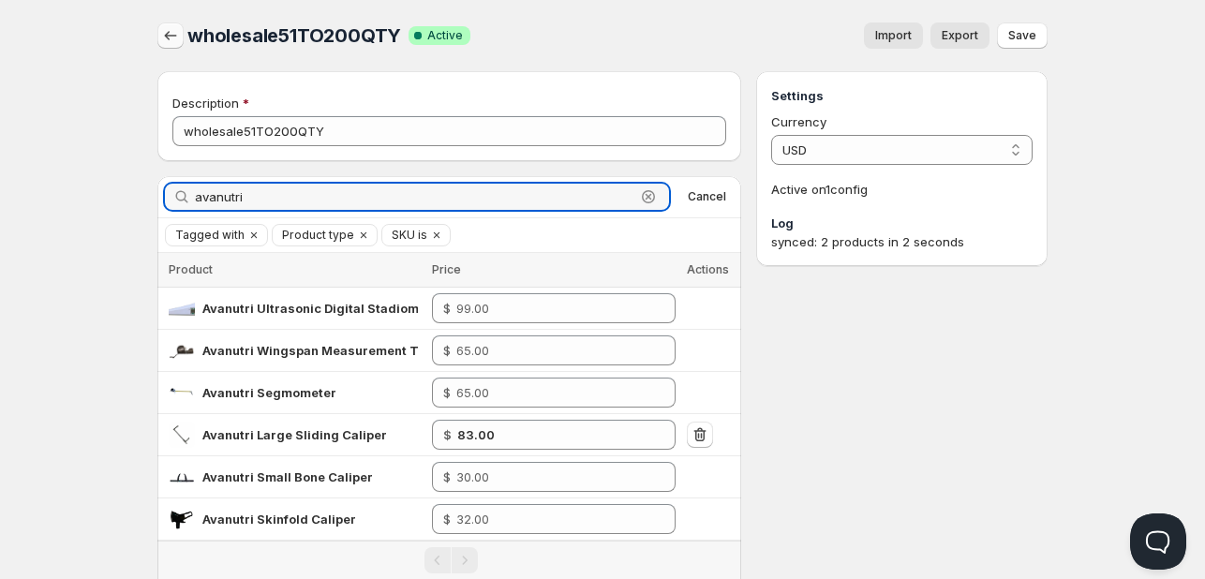
type input "avanutri"
click at [176, 40] on icon "button" at bounding box center [170, 35] width 19 height 19
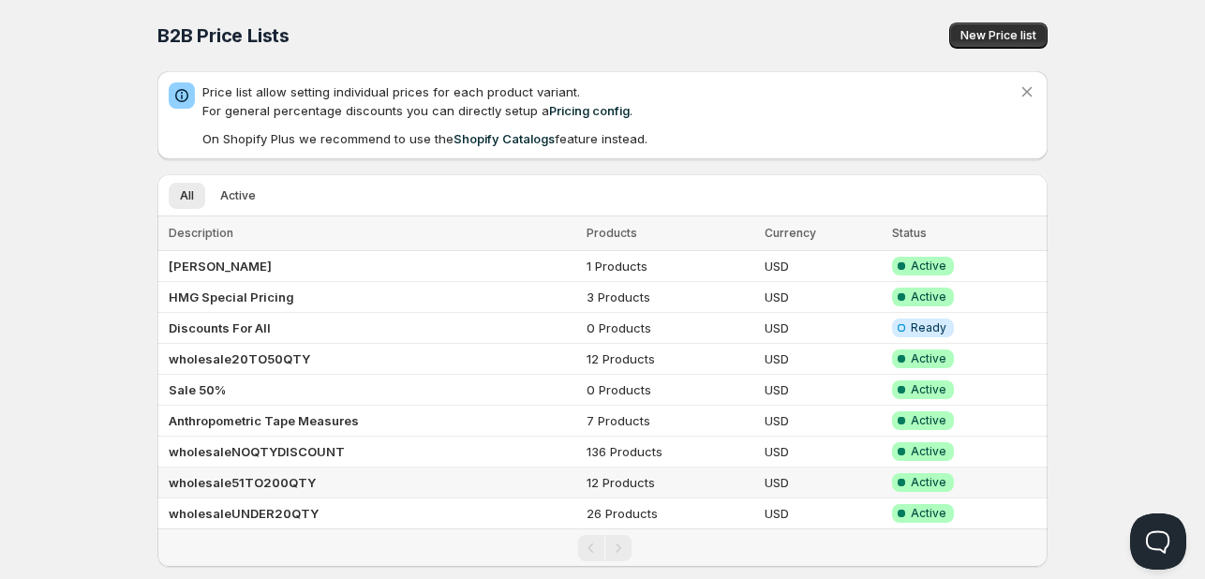
click at [304, 483] on b "wholesale51TO200QTY" at bounding box center [242, 482] width 147 height 15
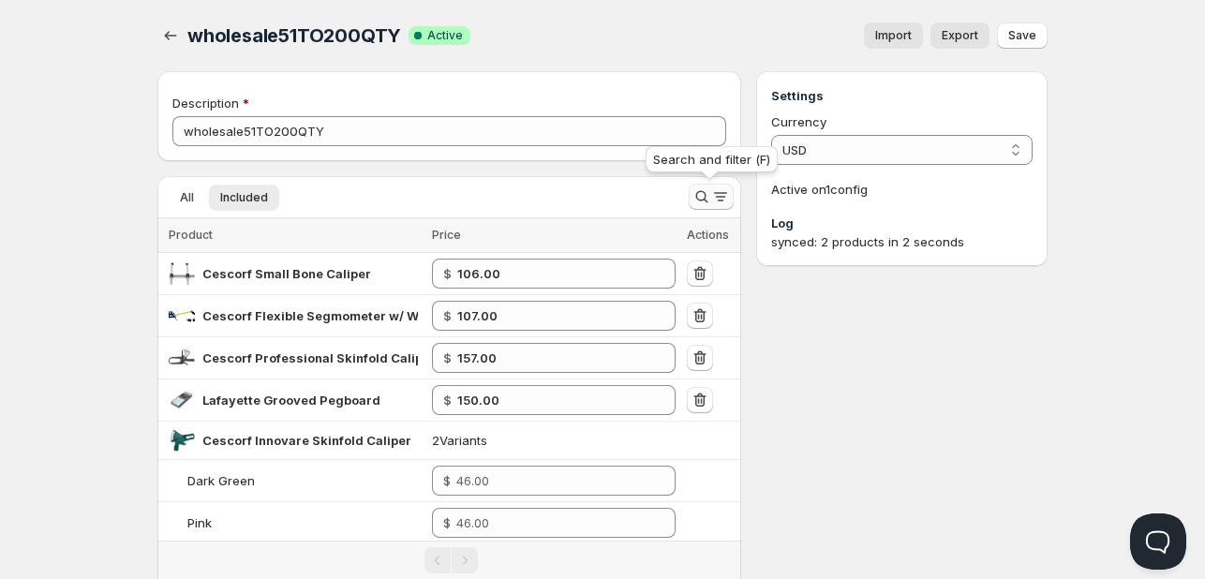
click at [714, 194] on icon "Search and filter results" at bounding box center [720, 196] width 19 height 19
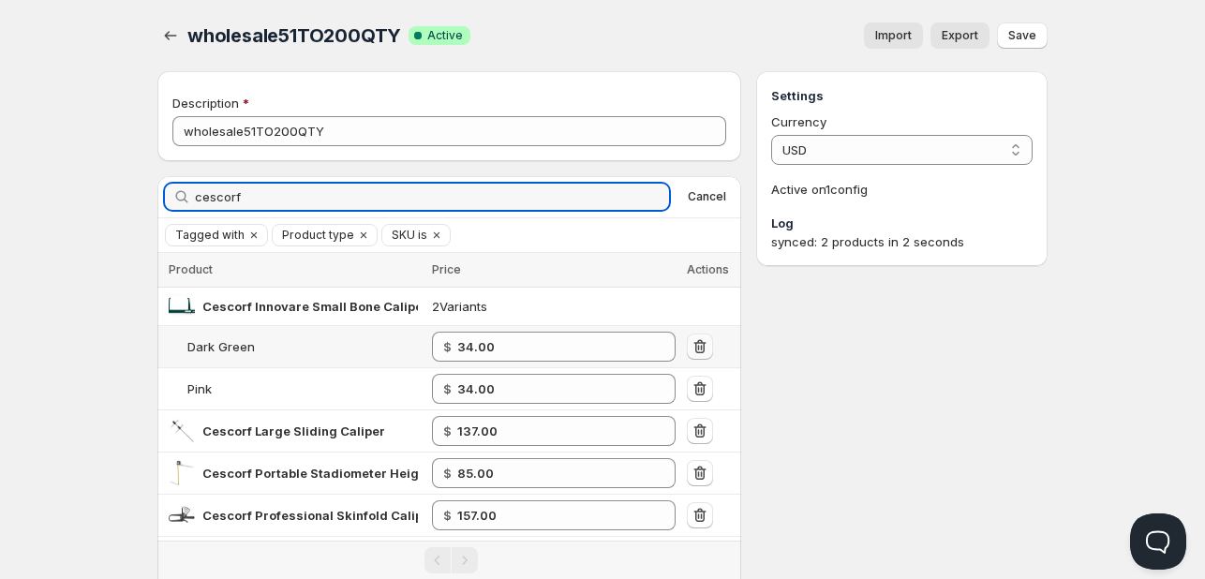
type input "cescorf"
click at [702, 343] on icon "button" at bounding box center [700, 346] width 19 height 19
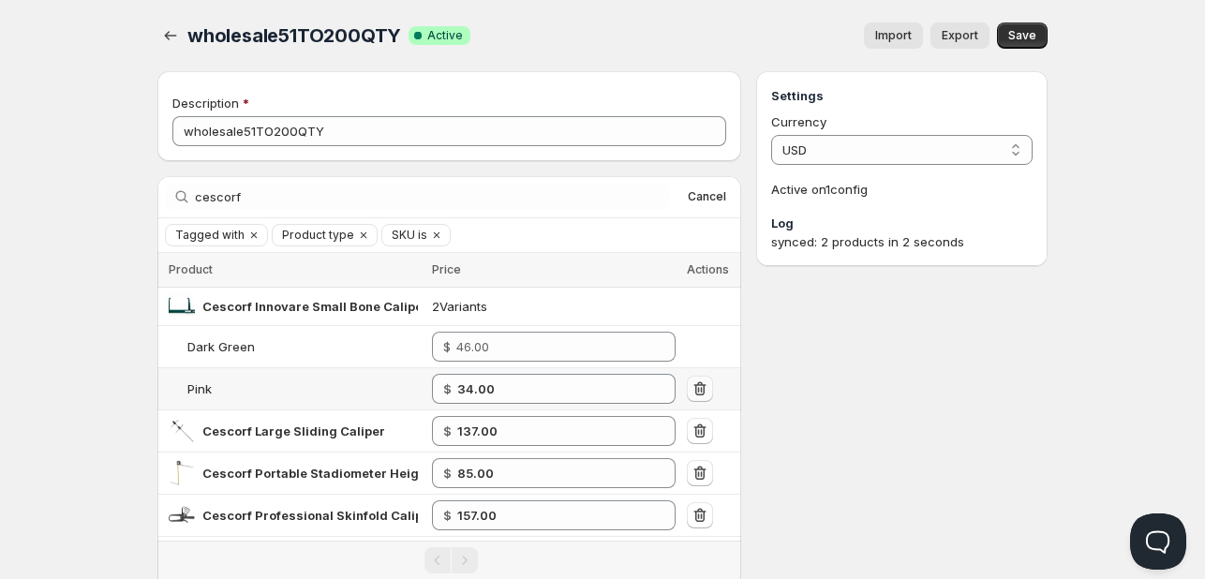
click at [693, 387] on icon "button" at bounding box center [700, 388] width 19 height 19
click at [1026, 35] on span "Save" at bounding box center [1022, 35] width 28 height 15
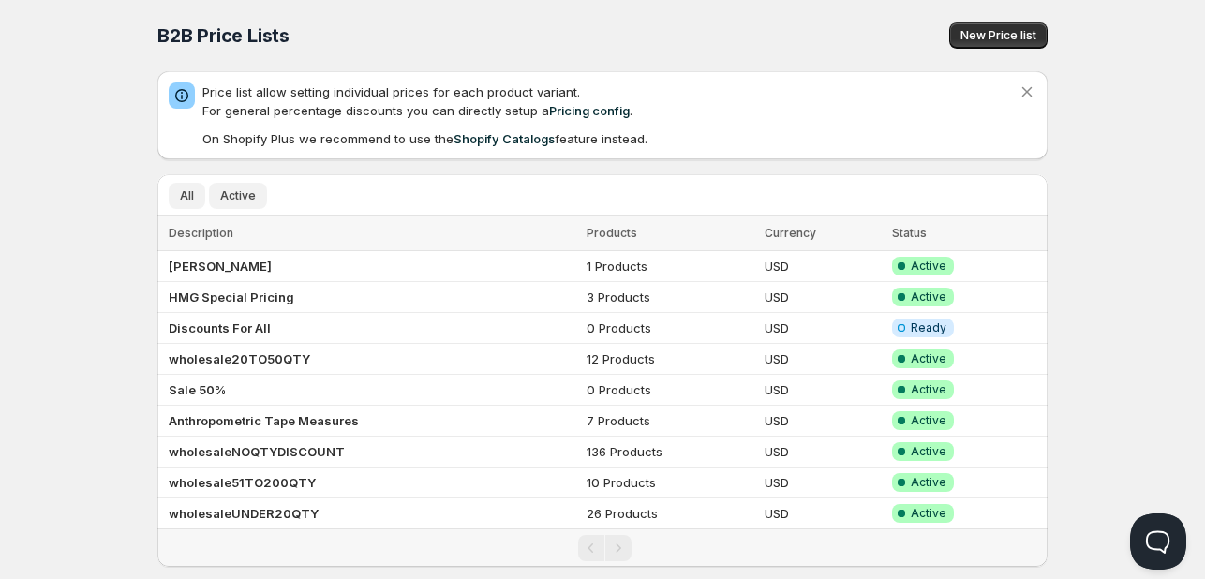
click at [232, 190] on span "Active" at bounding box center [238, 195] width 36 height 15
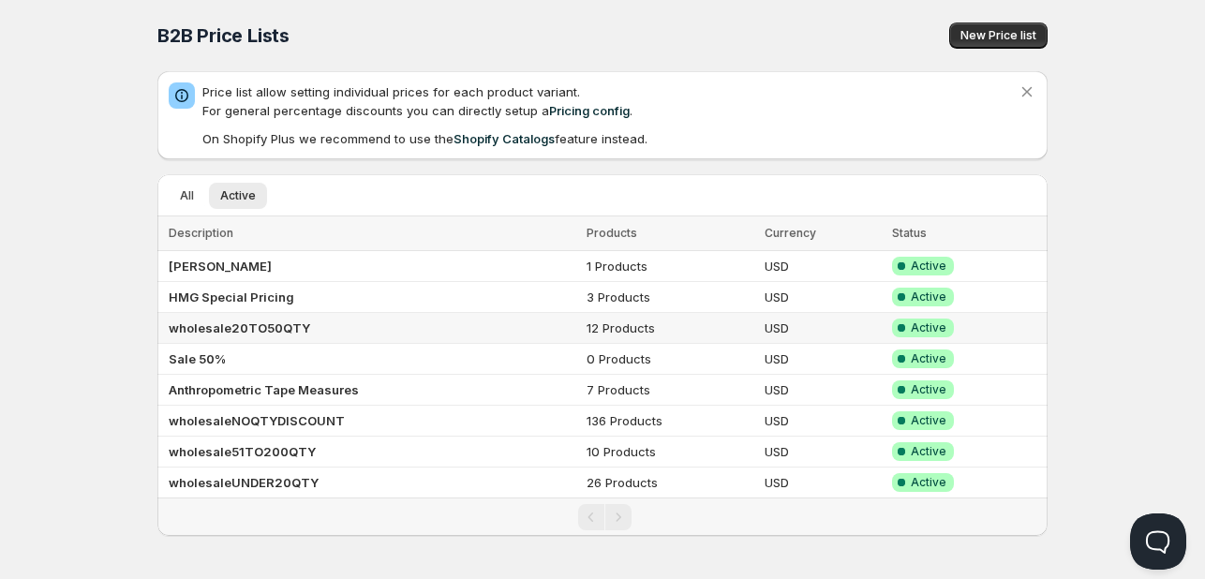
click at [302, 324] on b "wholesale20TO50QTY" at bounding box center [239, 327] width 141 height 15
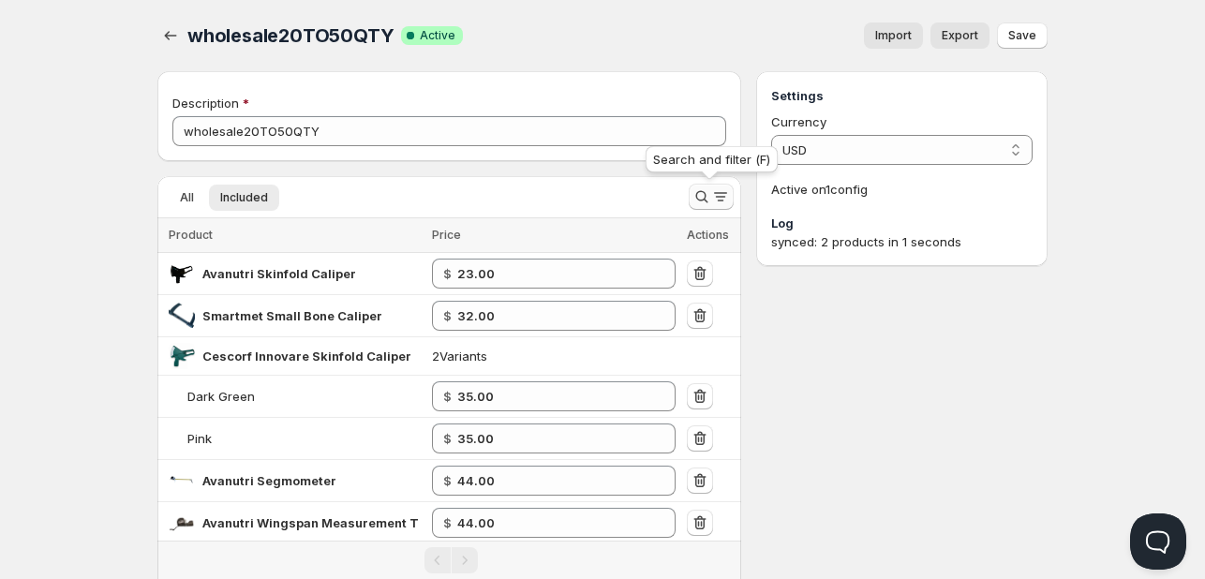
click at [700, 203] on icon "Search and filter results" at bounding box center [701, 196] width 19 height 19
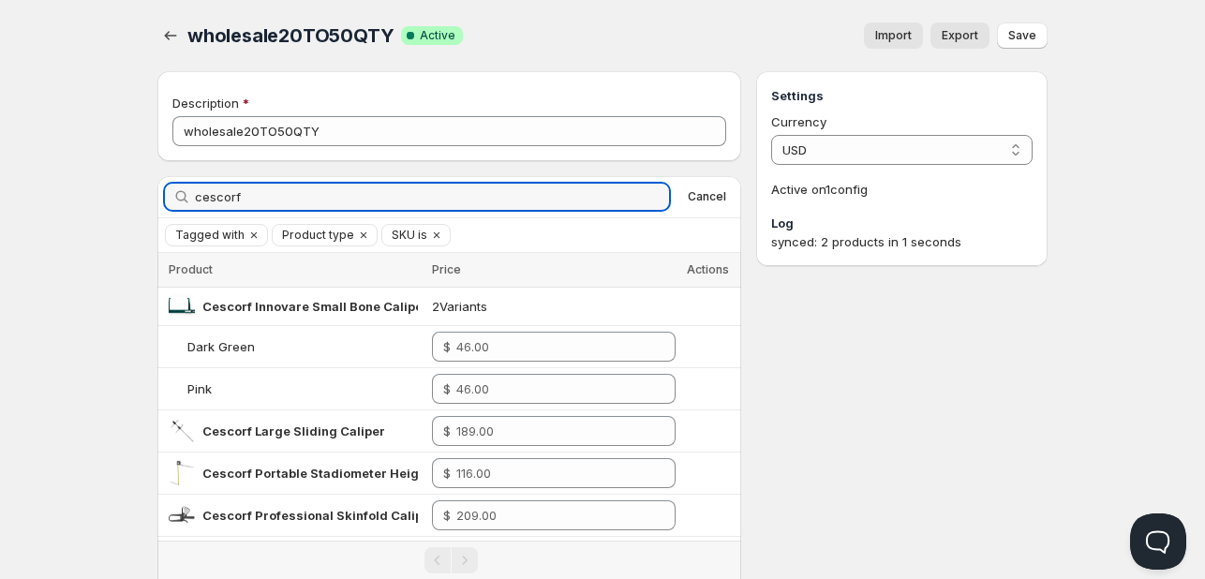
type input "cescorf"
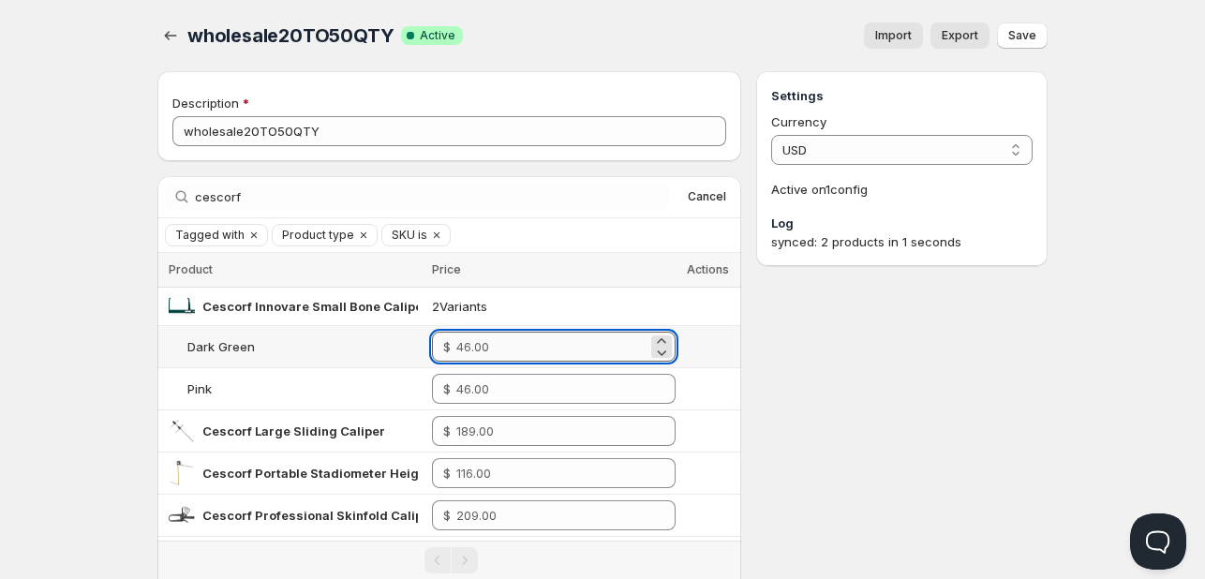
click at [506, 348] on input "number" at bounding box center [551, 347] width 191 height 30
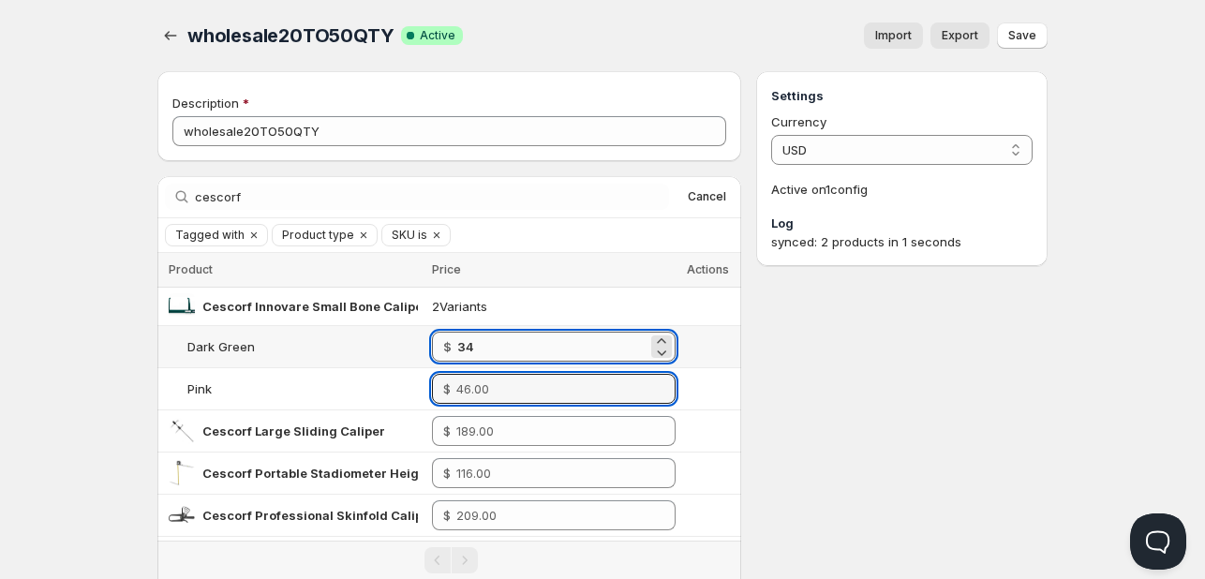
type input "34.00"
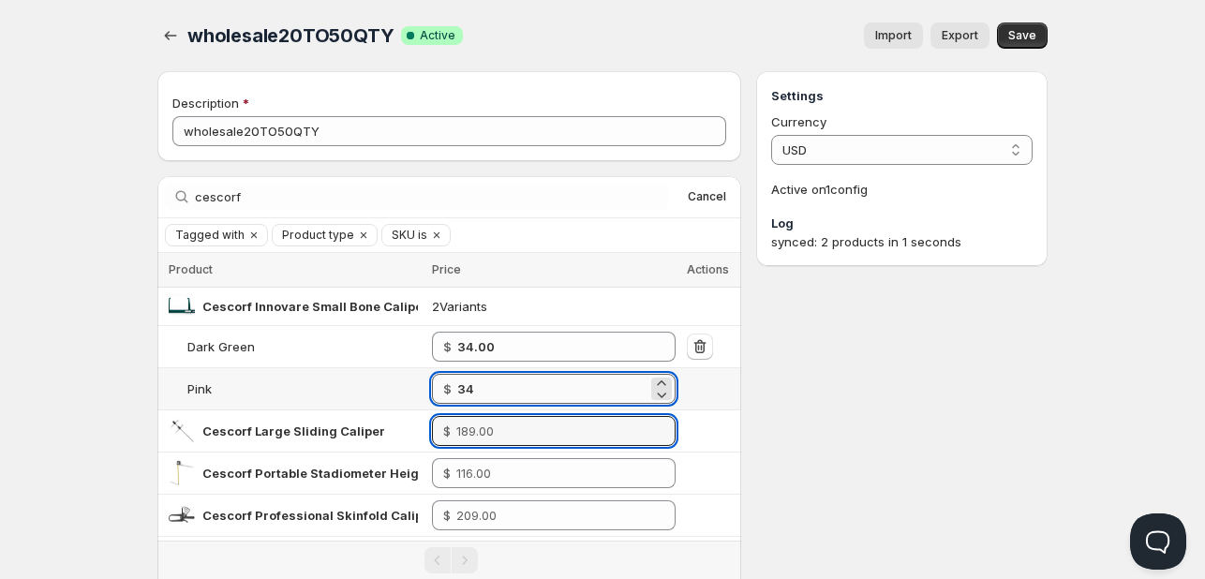
type input "34.00"
type input "-2.00"
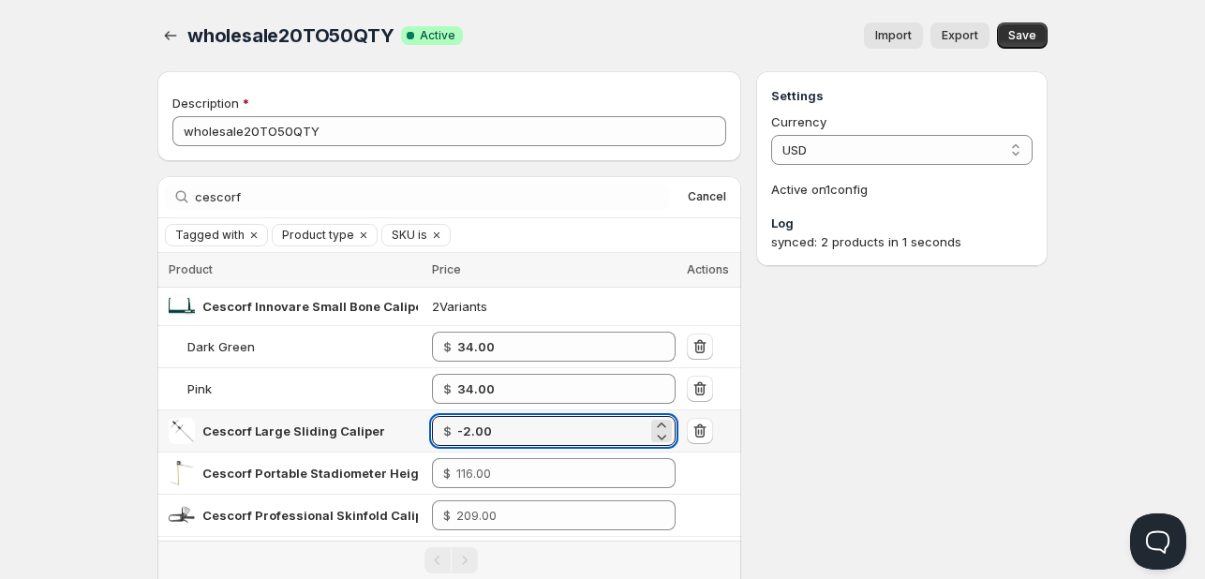
drag, startPoint x: 501, startPoint y: 428, endPoint x: 379, endPoint y: 360, distance: 139.7
click at [381, 420] on tr "Cescorf Large Sliding Caliper $ -2.00" at bounding box center [449, 431] width 584 height 42
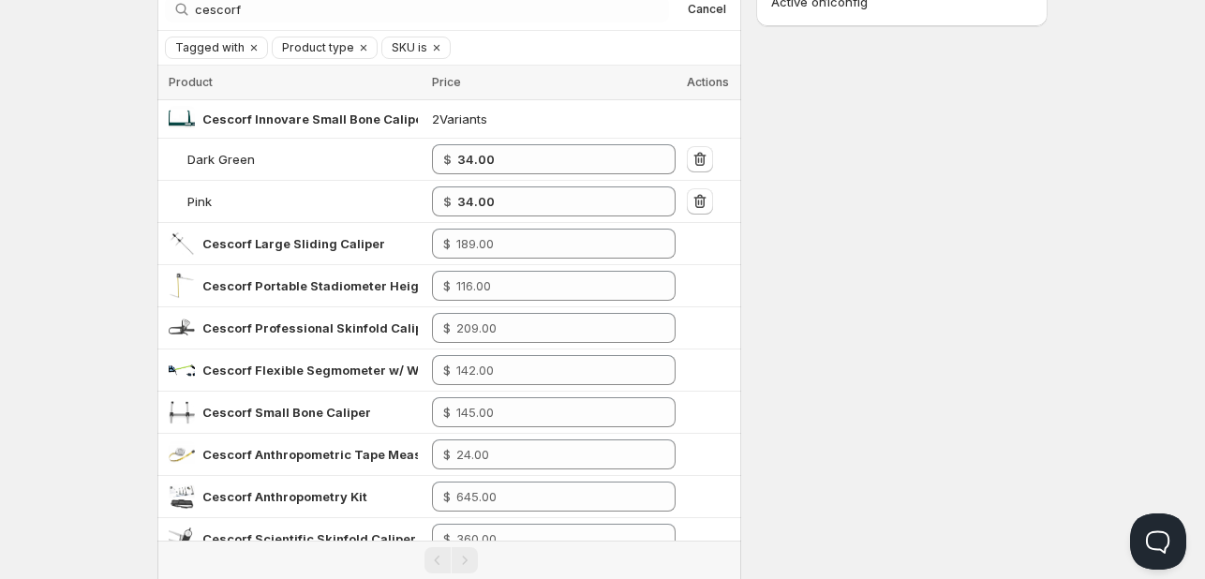
scroll to position [94, 0]
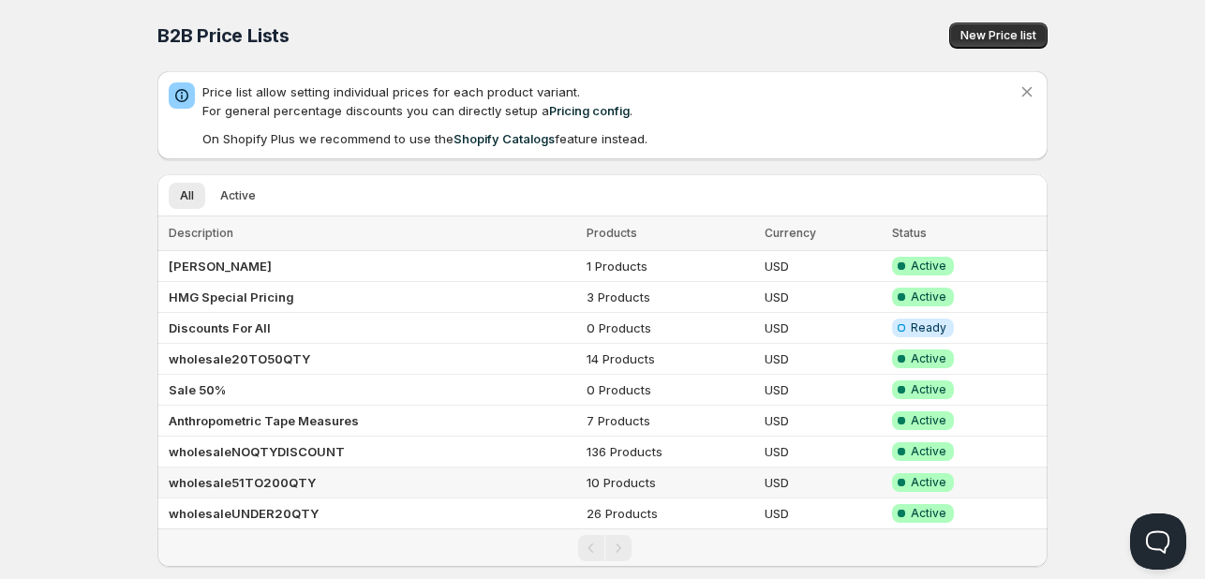
click at [327, 483] on td "wholesale51TO200QTY" at bounding box center [368, 483] width 423 height 31
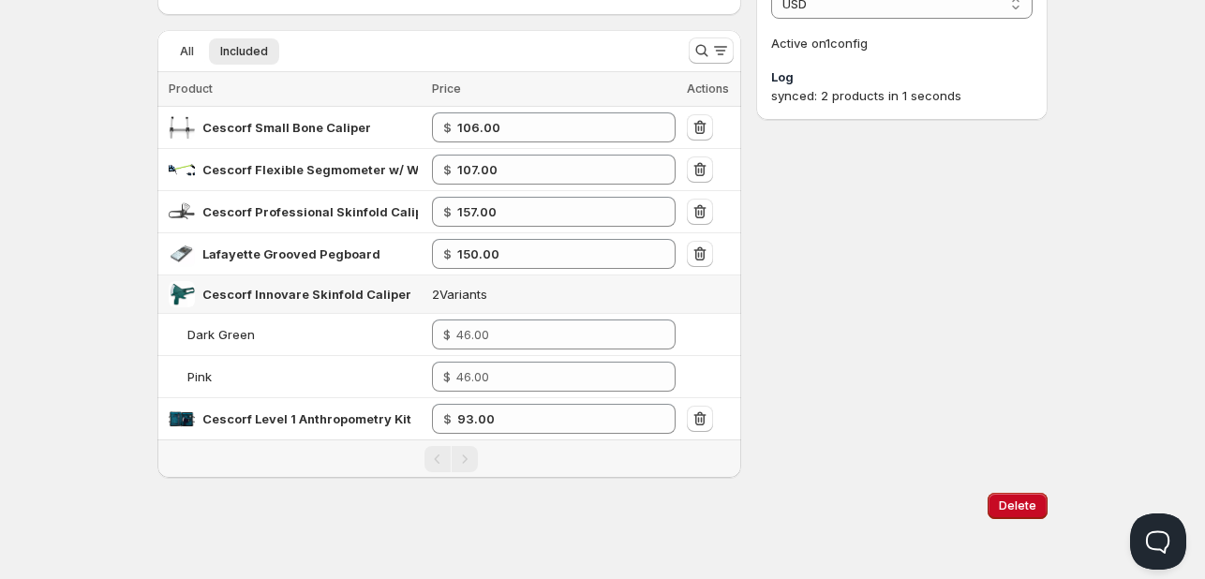
scroll to position [146, 0]
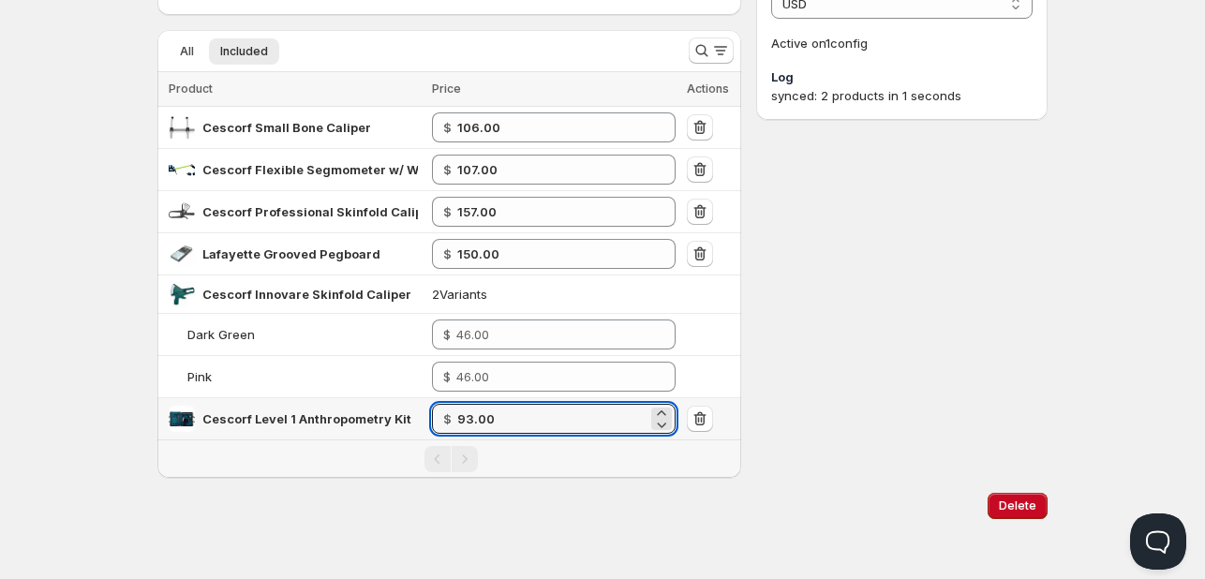
drag, startPoint x: 578, startPoint y: 420, endPoint x: 391, endPoint y: 420, distance: 187.4
click at [391, 420] on tr "Cescorf Level 1 Anthropometry Kit $ 93.00" at bounding box center [449, 419] width 584 height 42
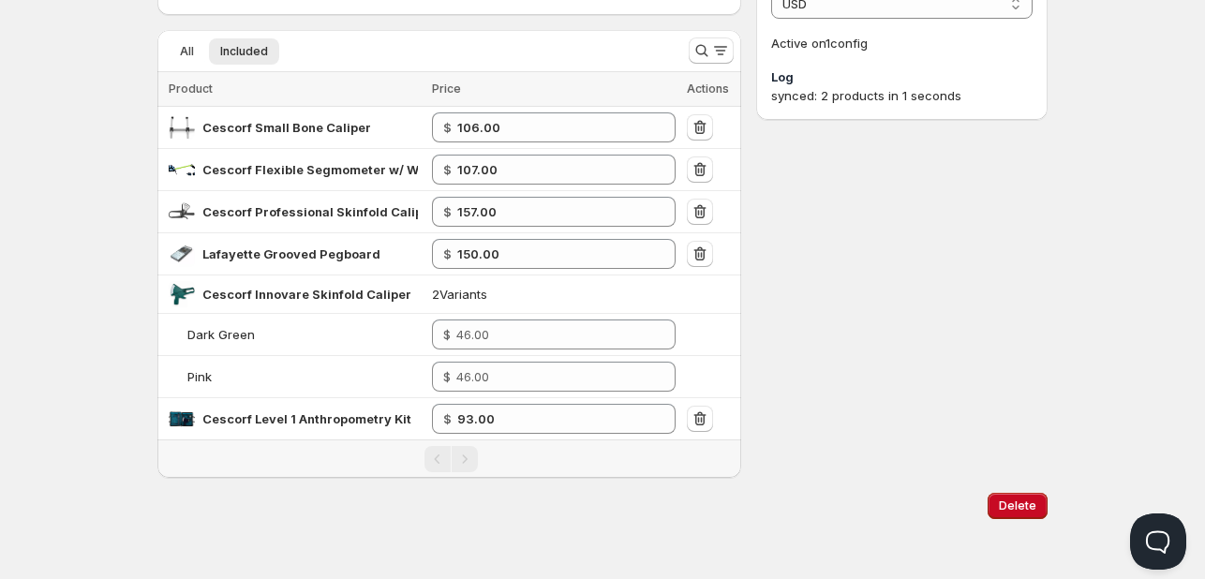
drag, startPoint x: 701, startPoint y: 499, endPoint x: 687, endPoint y: 502, distance: 14.3
click at [701, 499] on div "Delete" at bounding box center [599, 502] width 898 height 34
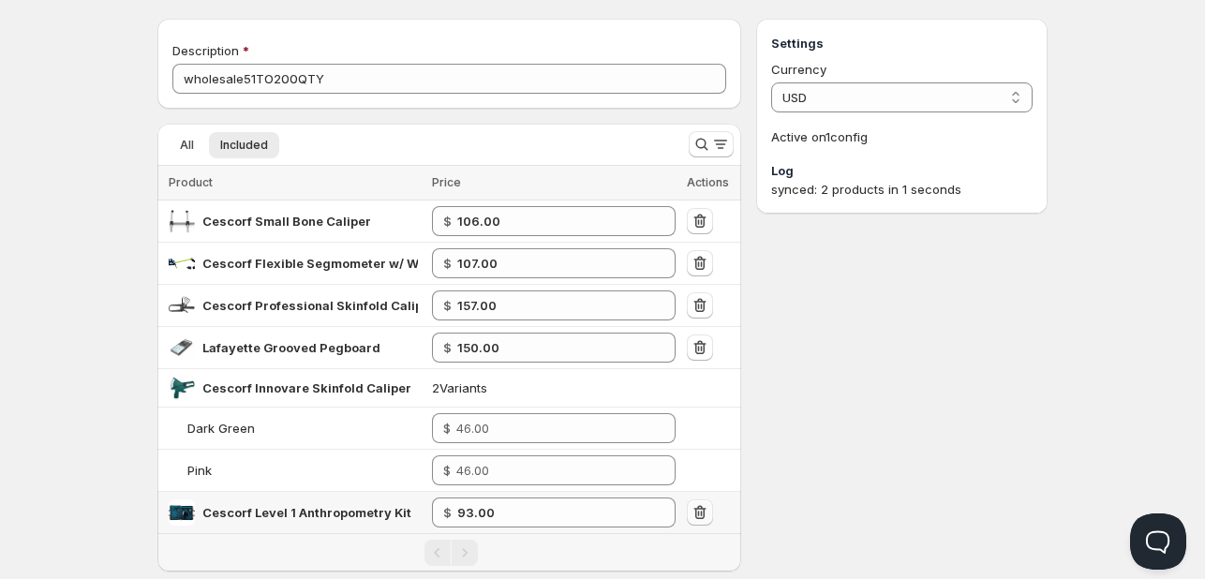
click at [699, 513] on icon "button" at bounding box center [700, 512] width 19 height 19
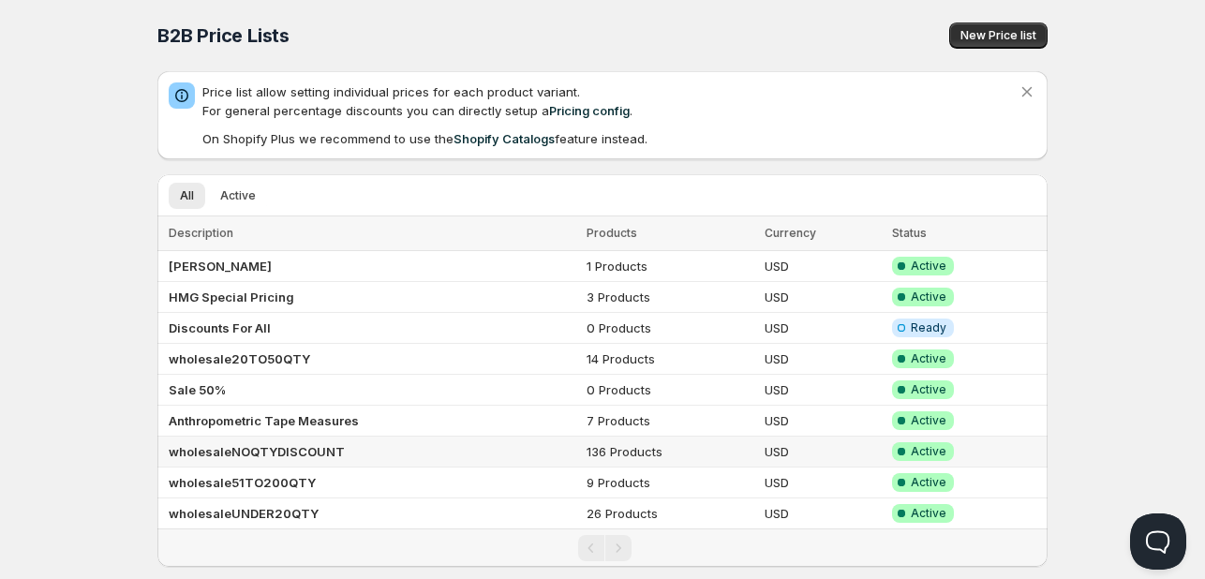
click at [278, 454] on b "wholesaleNOQTYDISCOUNT" at bounding box center [257, 451] width 176 height 15
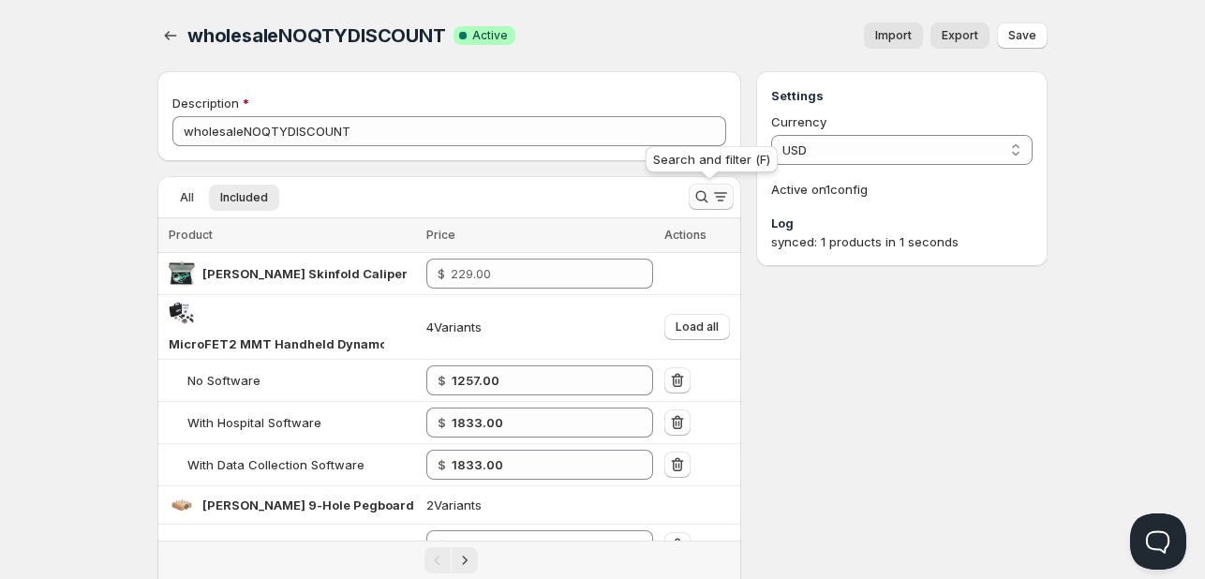
click at [703, 193] on icon "Search and filter results" at bounding box center [701, 196] width 19 height 19
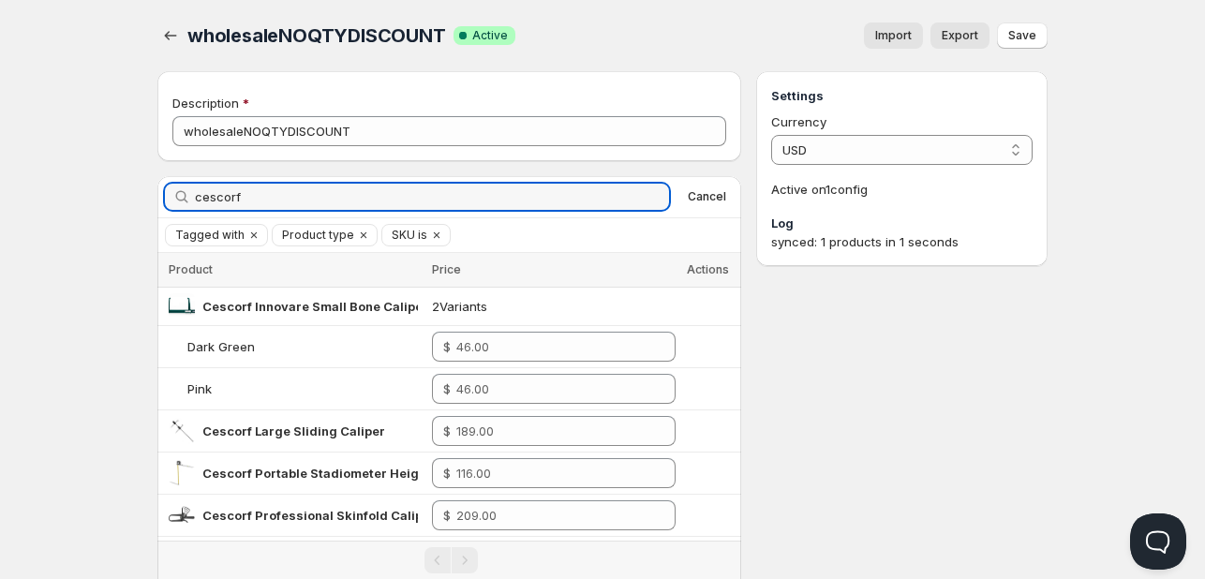
type input "cescorf"
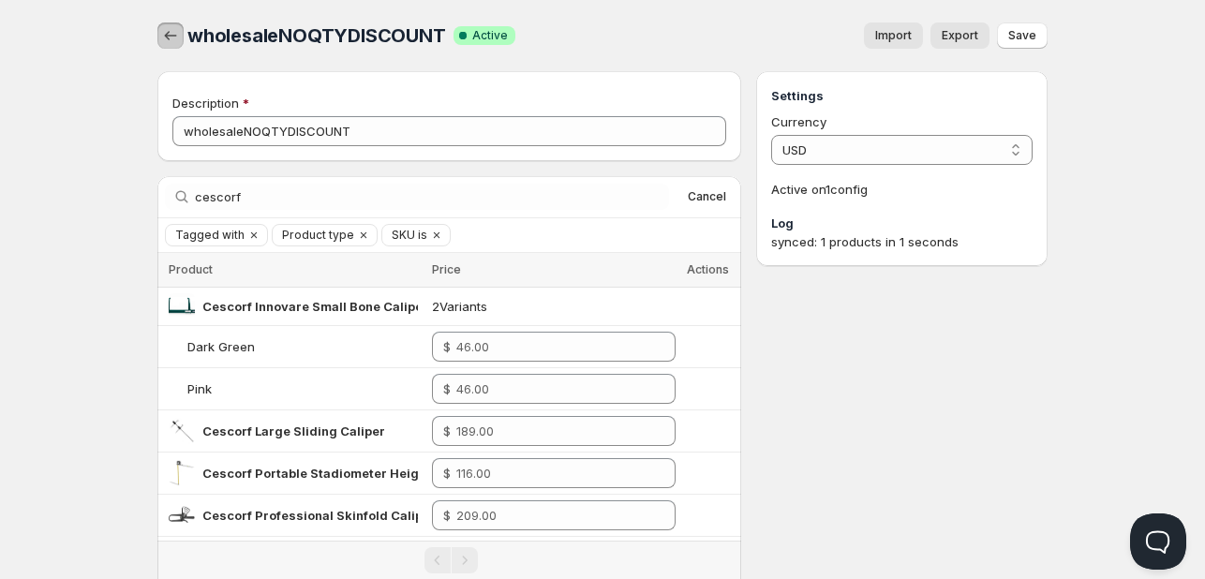
click at [172, 27] on icon "button" at bounding box center [170, 35] width 19 height 19
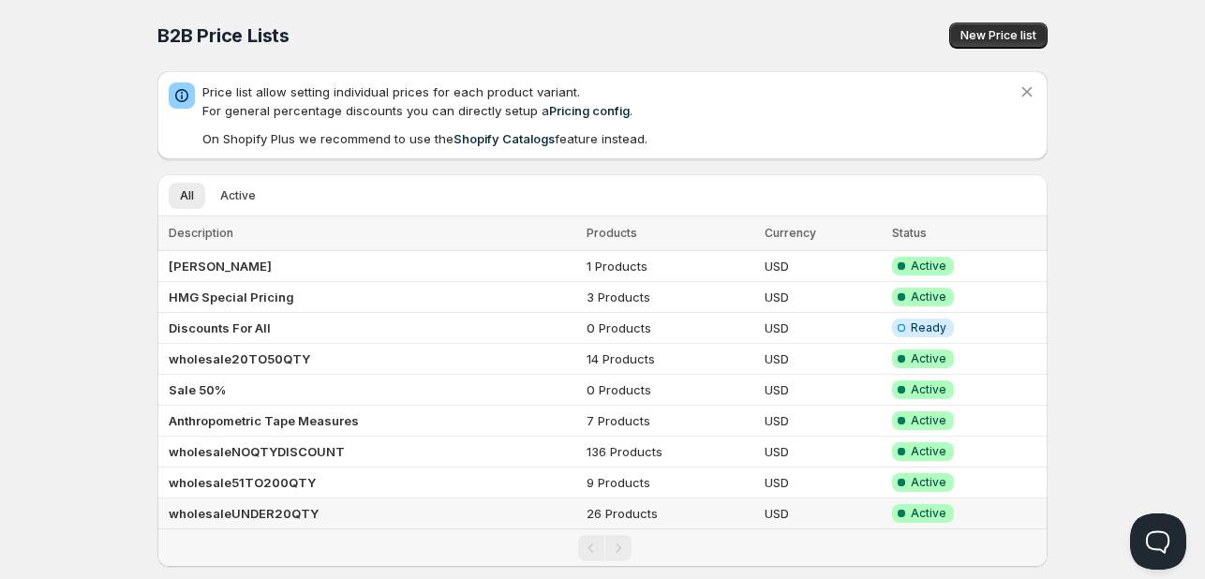
click at [289, 511] on b "wholesaleUNDER20QTY" at bounding box center [244, 513] width 150 height 15
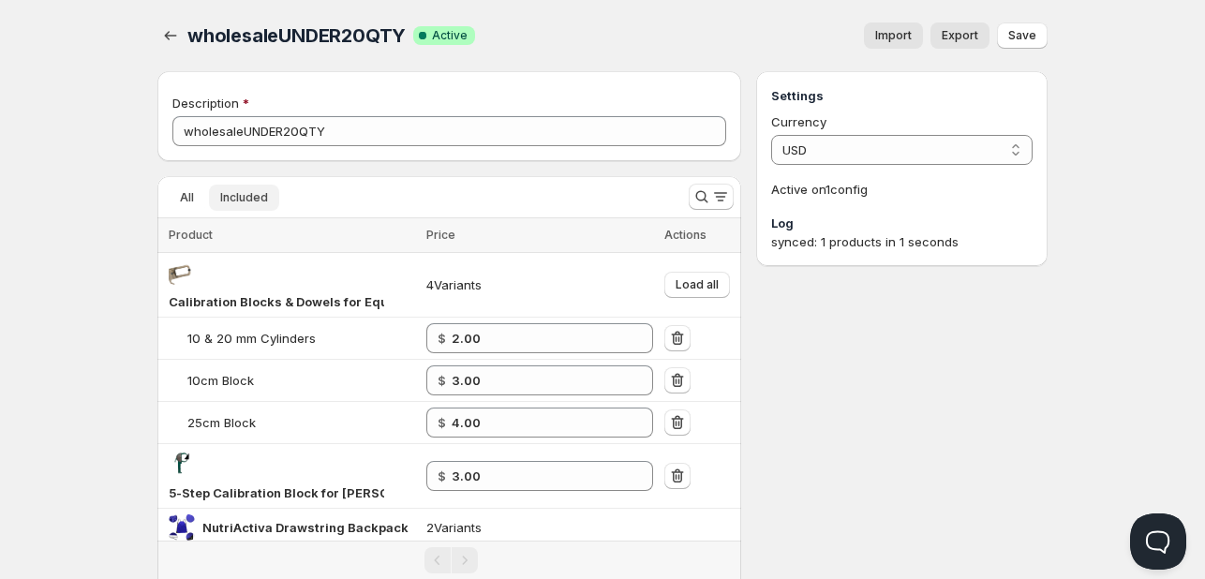
click at [247, 191] on span "Included" at bounding box center [244, 197] width 48 height 15
click at [171, 30] on icon "button" at bounding box center [170, 35] width 19 height 19
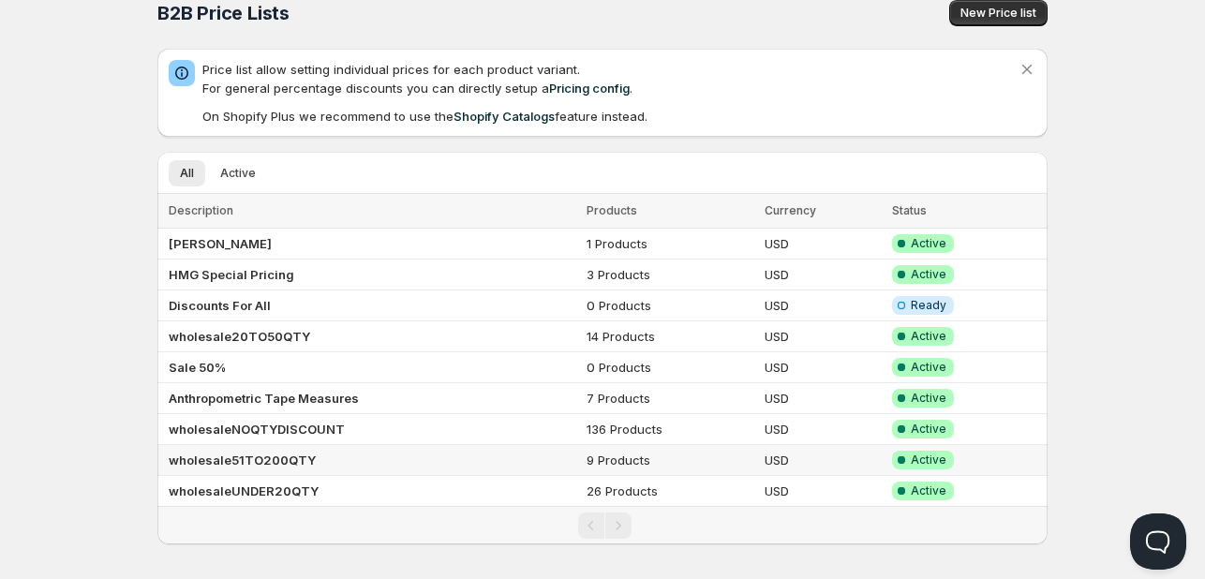
scroll to position [33, 0]
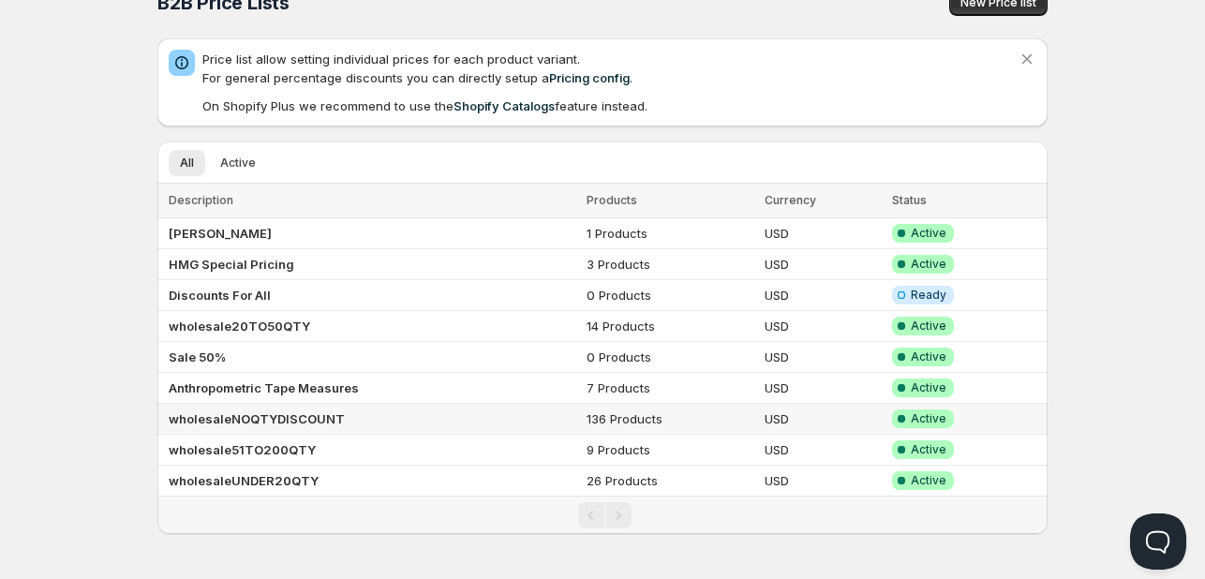
click at [360, 413] on td "wholesaleNOQTYDISCOUNT" at bounding box center [368, 419] width 423 height 31
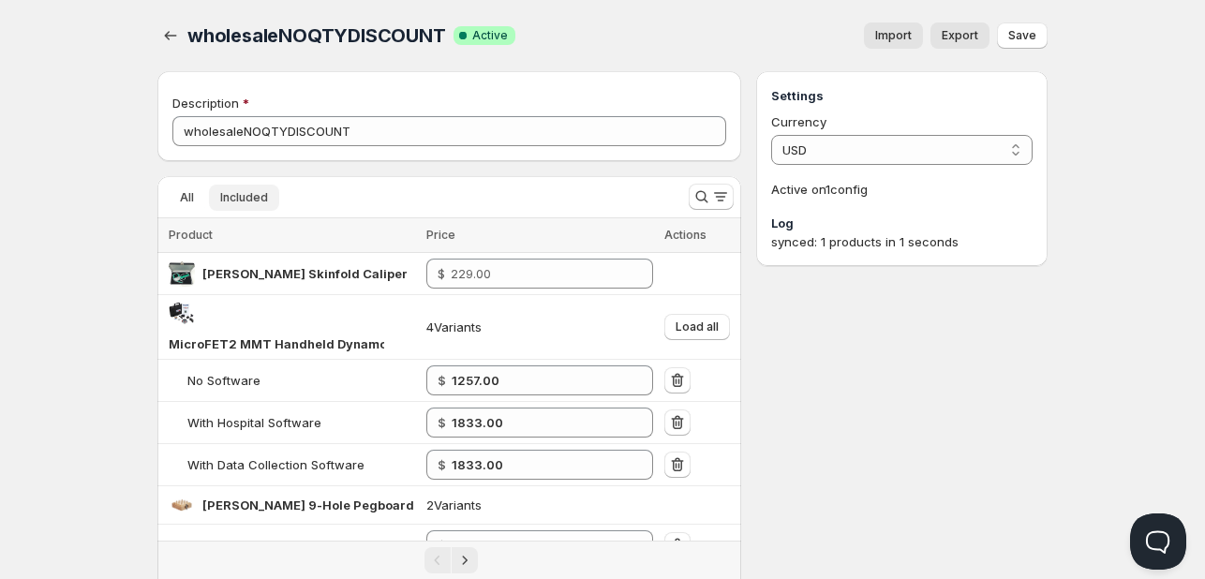
click at [244, 186] on button "Included" at bounding box center [244, 198] width 70 height 26
click at [230, 208] on button "Included" at bounding box center [244, 198] width 70 height 26
click at [957, 42] on span "Export" at bounding box center [960, 35] width 37 height 15
click at [694, 196] on icon "Search and filter results" at bounding box center [701, 196] width 19 height 19
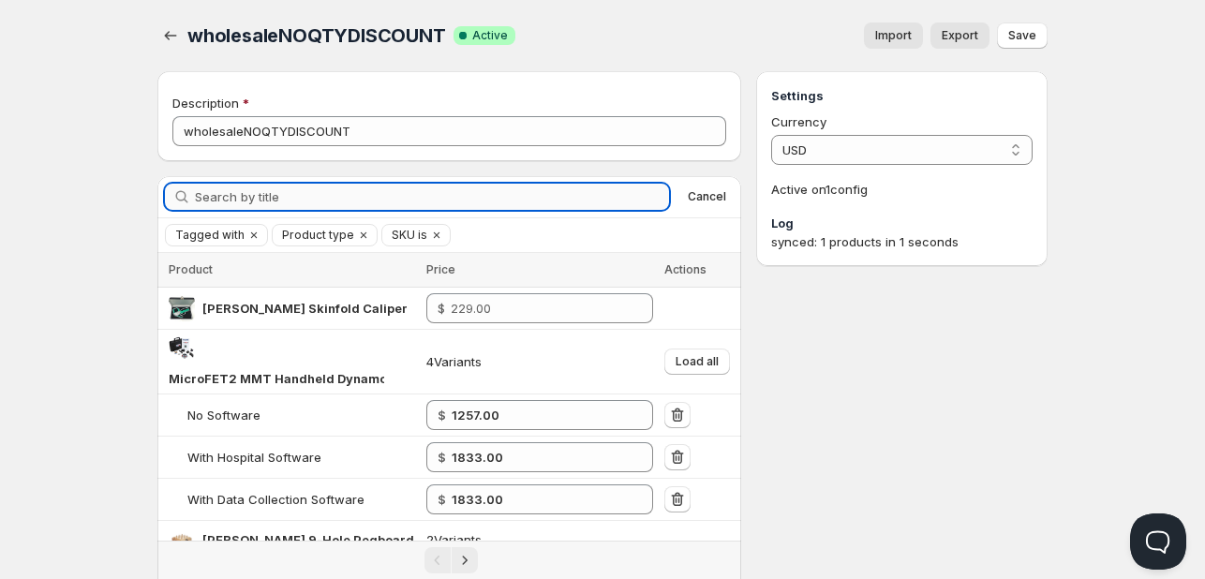
click at [348, 193] on input "Search by title" at bounding box center [432, 197] width 474 height 26
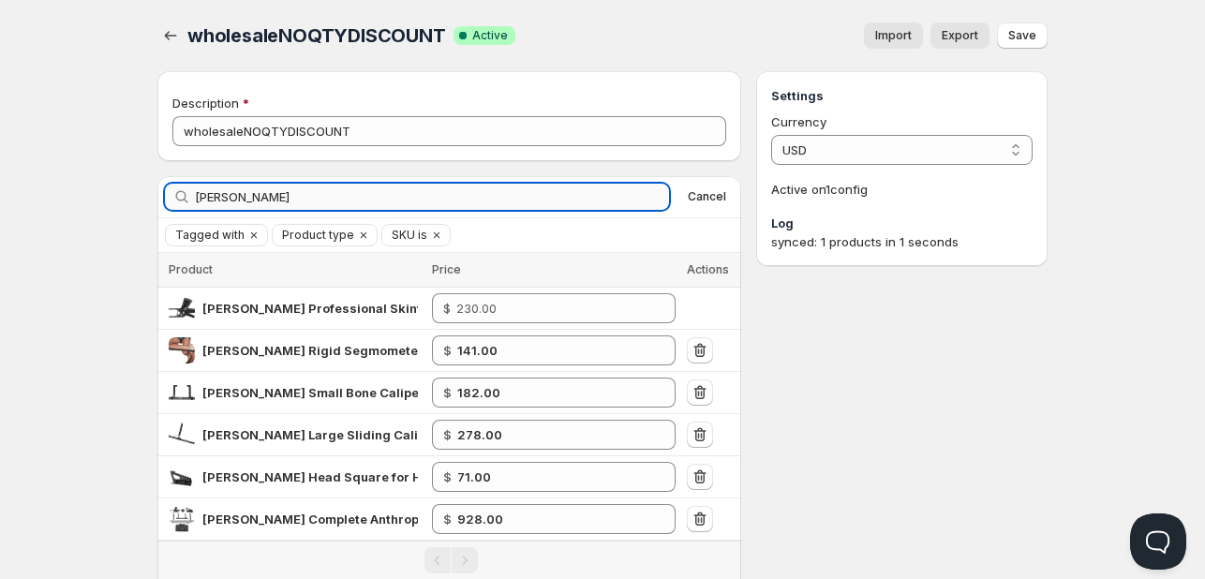
type input "[PERSON_NAME]"
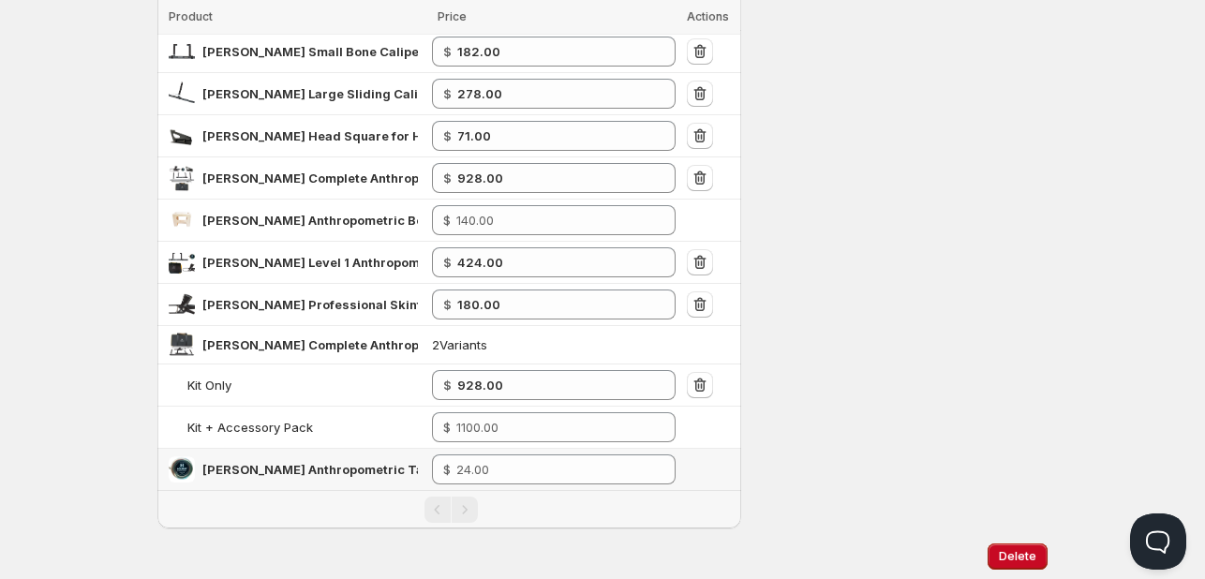
scroll to position [375, 0]
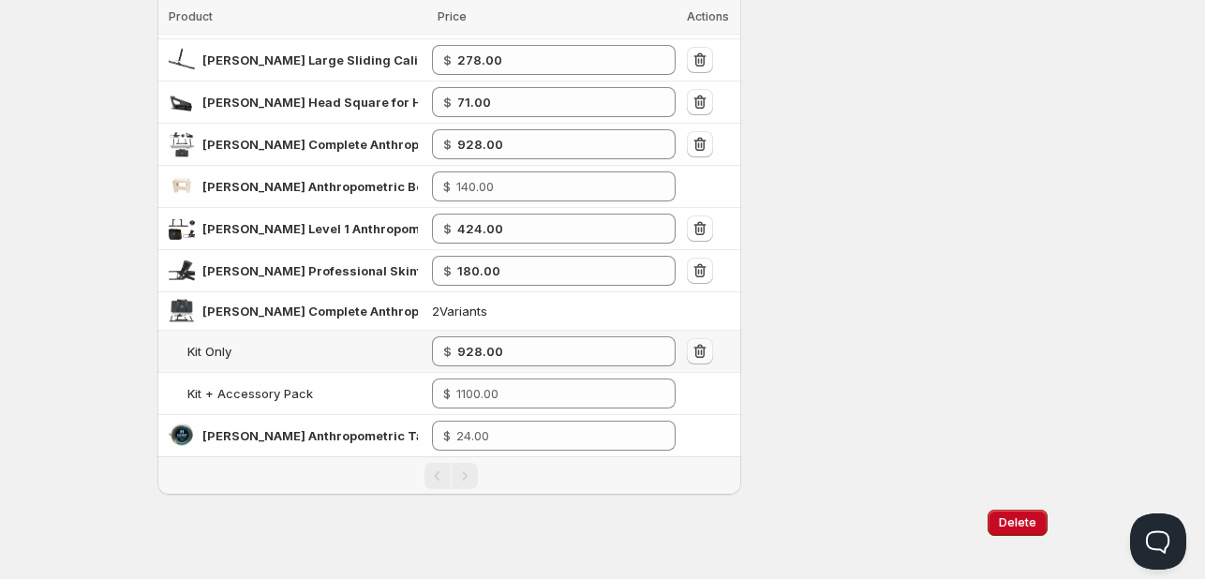
click at [700, 345] on icon "button" at bounding box center [700, 351] width 19 height 19
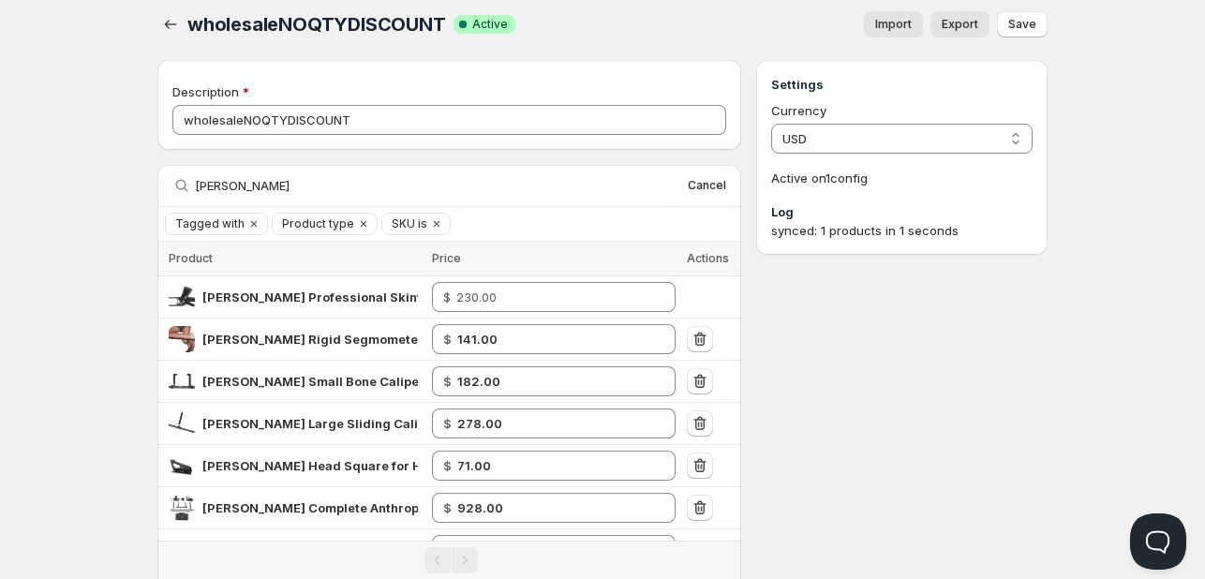
scroll to position [0, 0]
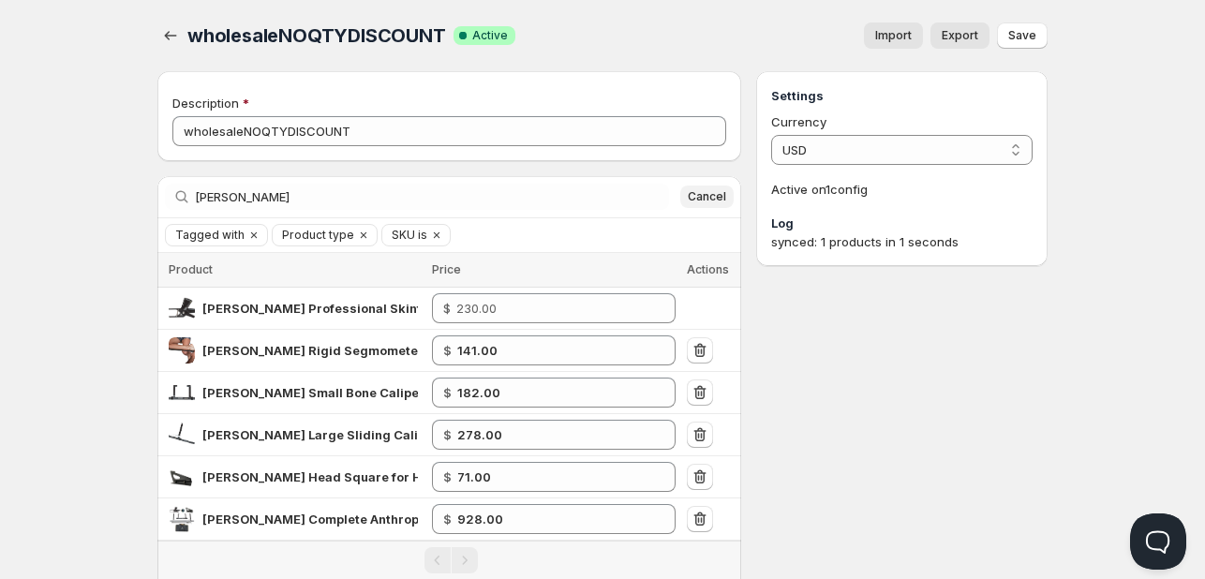
click at [696, 186] on button "Cancel" at bounding box center [706, 197] width 53 height 22
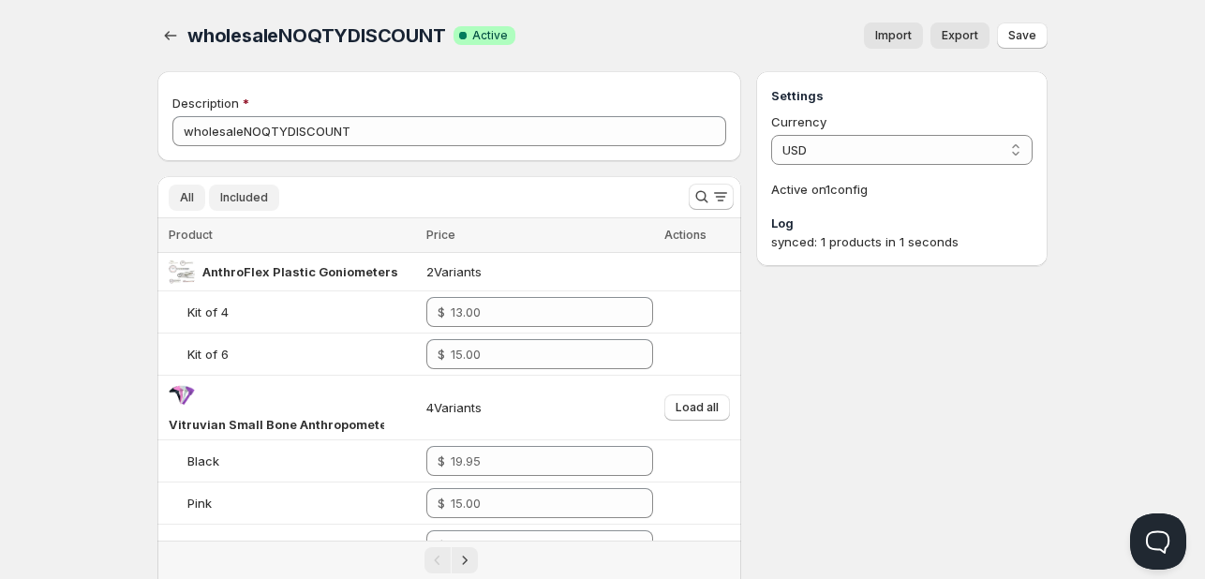
click at [237, 200] on span "Included" at bounding box center [244, 197] width 48 height 15
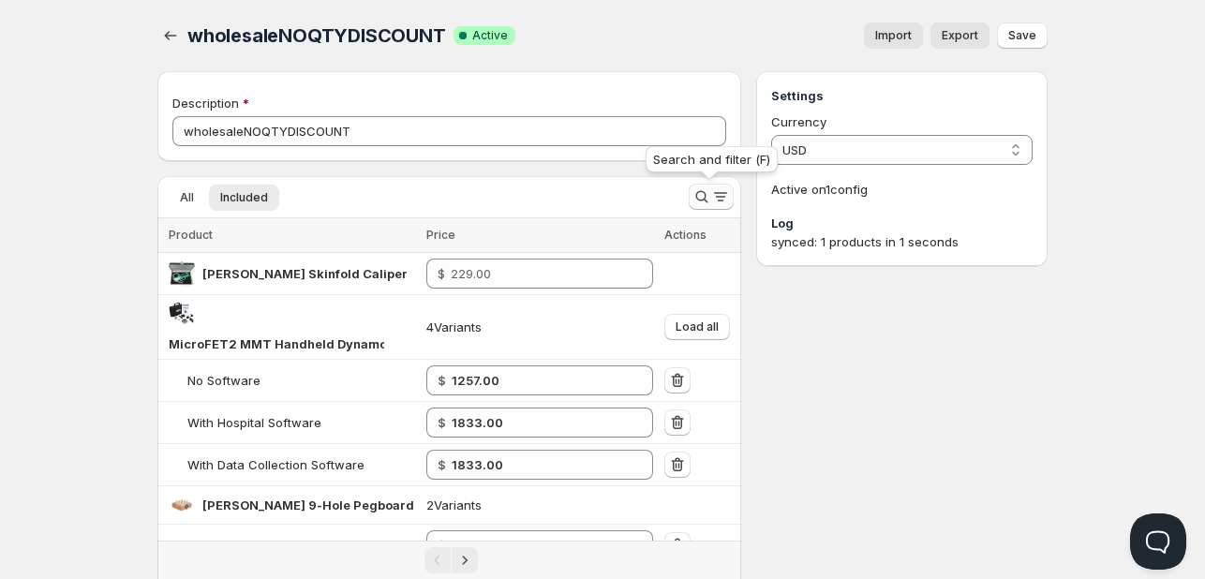
click at [693, 188] on icon "Search and filter results" at bounding box center [701, 196] width 19 height 19
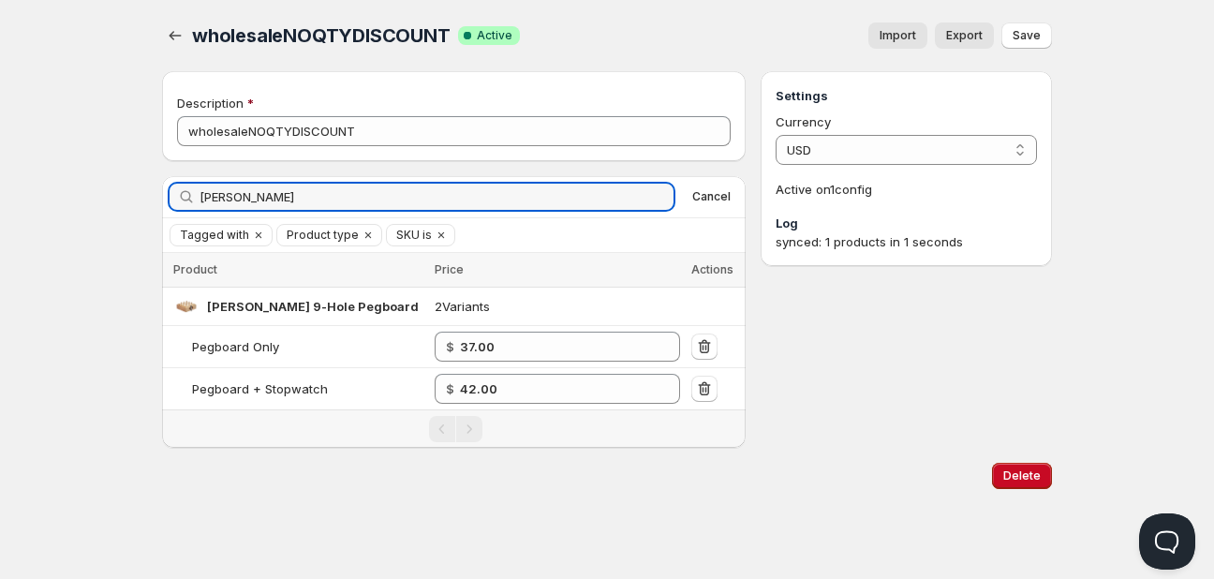
type input "[PERSON_NAME]"
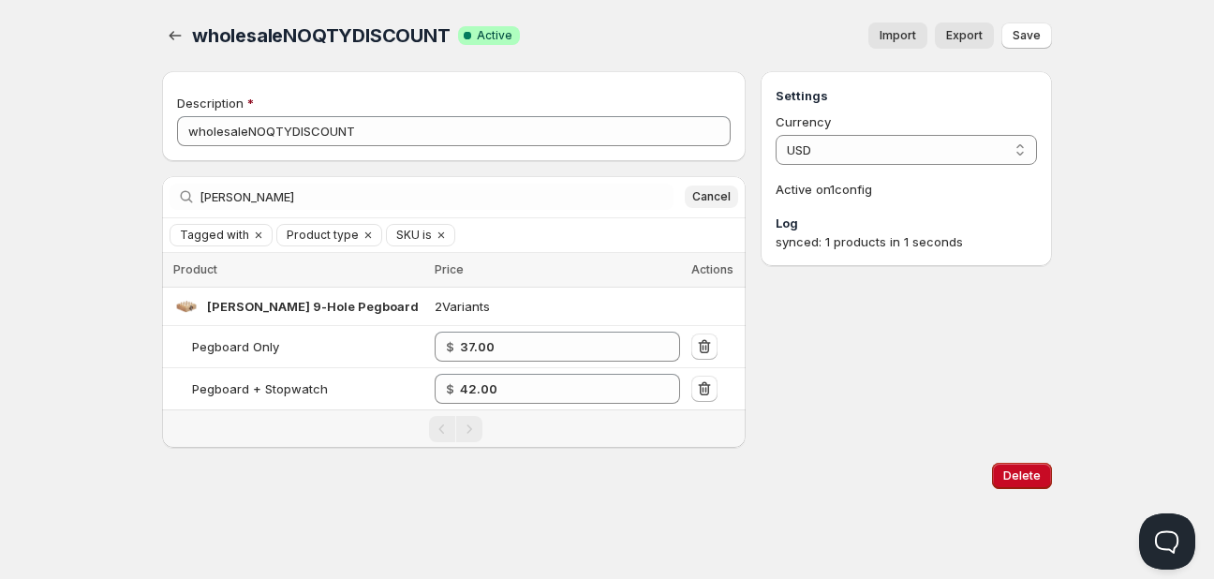
click at [708, 199] on span "Cancel" at bounding box center [711, 196] width 38 height 15
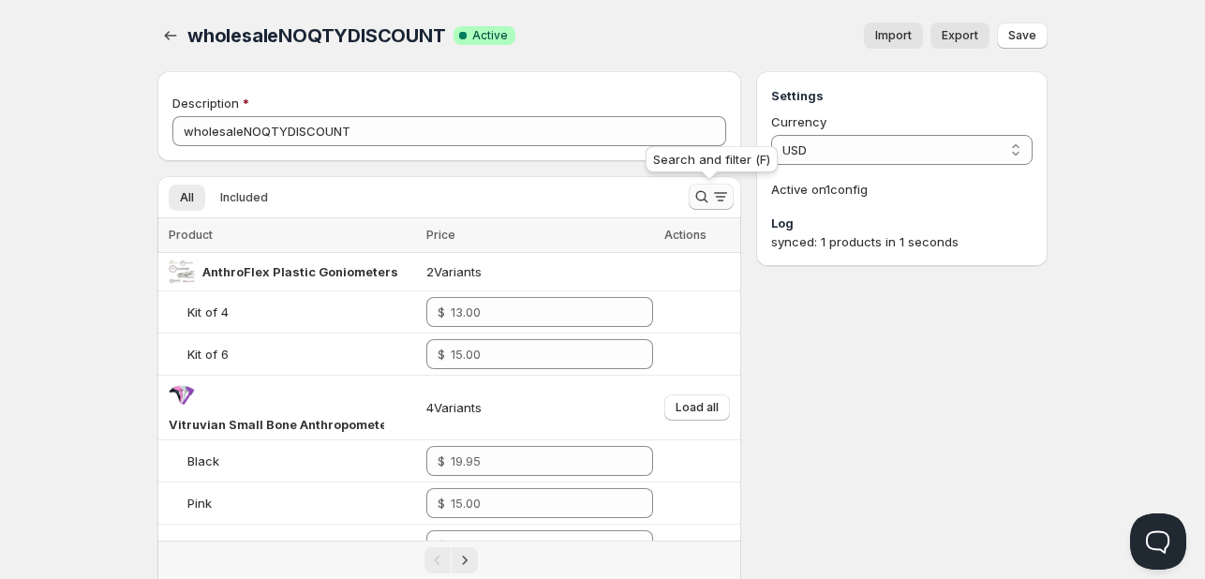
click at [698, 202] on icon "Search and filter results" at bounding box center [701, 196] width 19 height 19
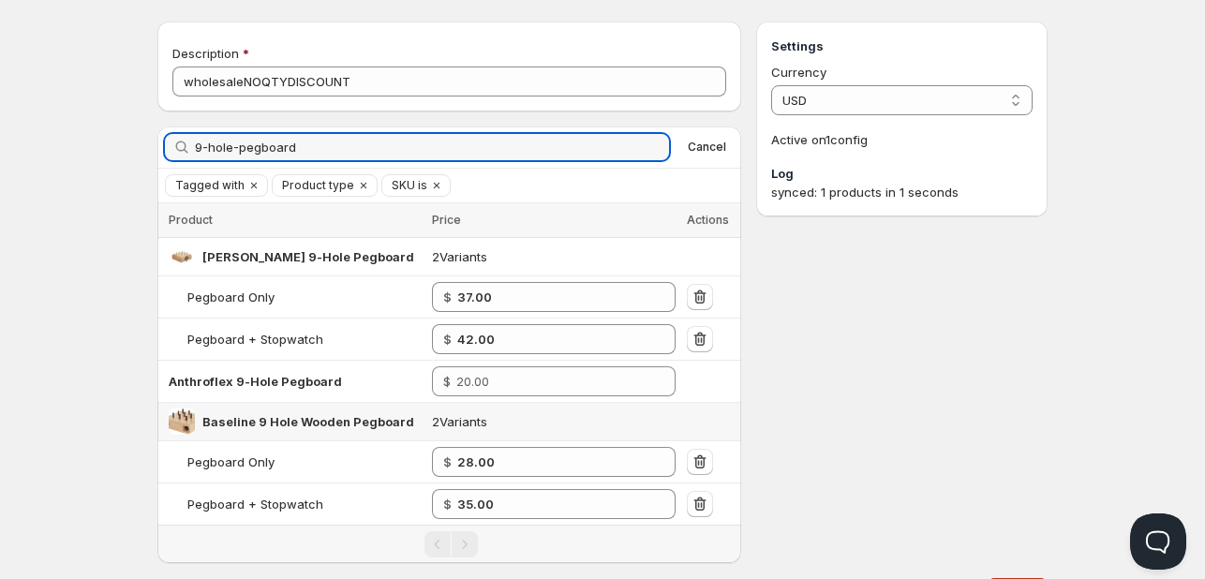
scroll to position [135, 0]
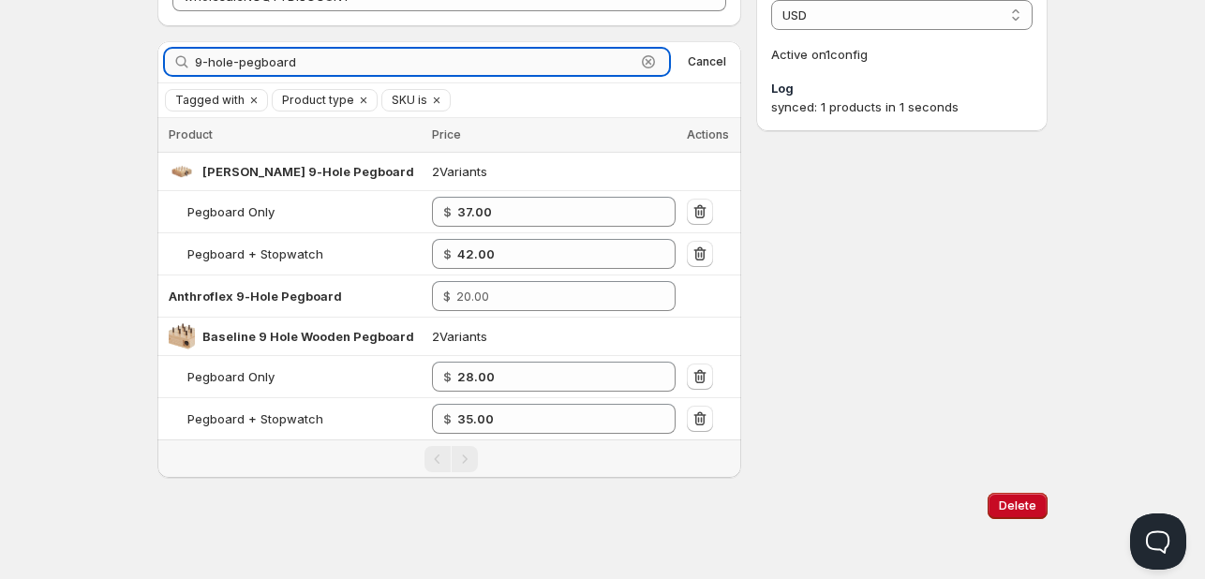
drag, startPoint x: 232, startPoint y: 63, endPoint x: 546, endPoint y: 57, distance: 313.9
click at [501, 61] on input "9-hole-pegboard" at bounding box center [415, 62] width 440 height 26
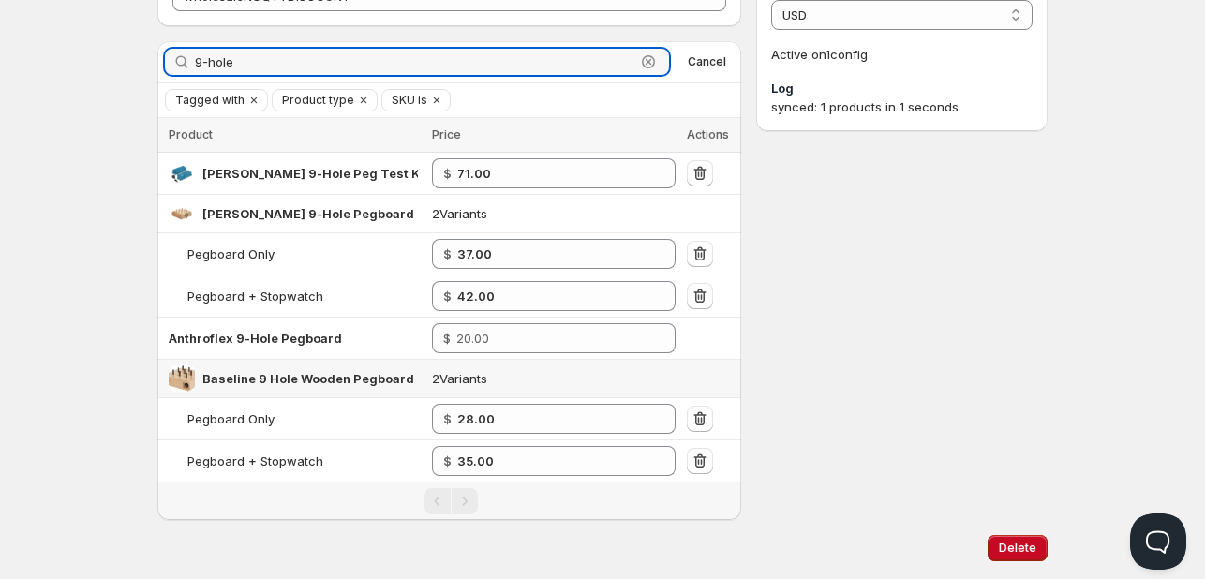
scroll to position [176, 0]
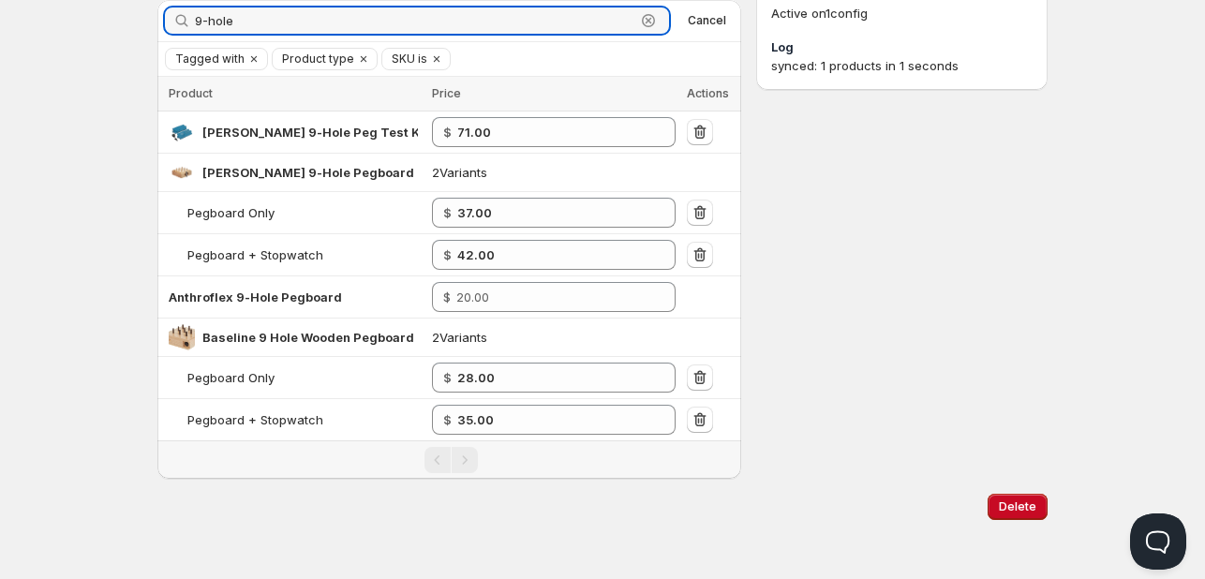
drag, startPoint x: 254, startPoint y: 20, endPoint x: 59, endPoint y: 19, distance: 194.9
click at [59, 19] on div "Home Pricing Price lists Checkout Forms Submissions Settings Features Plans who…" at bounding box center [602, 203] width 1205 height 758
type input "9-hole"
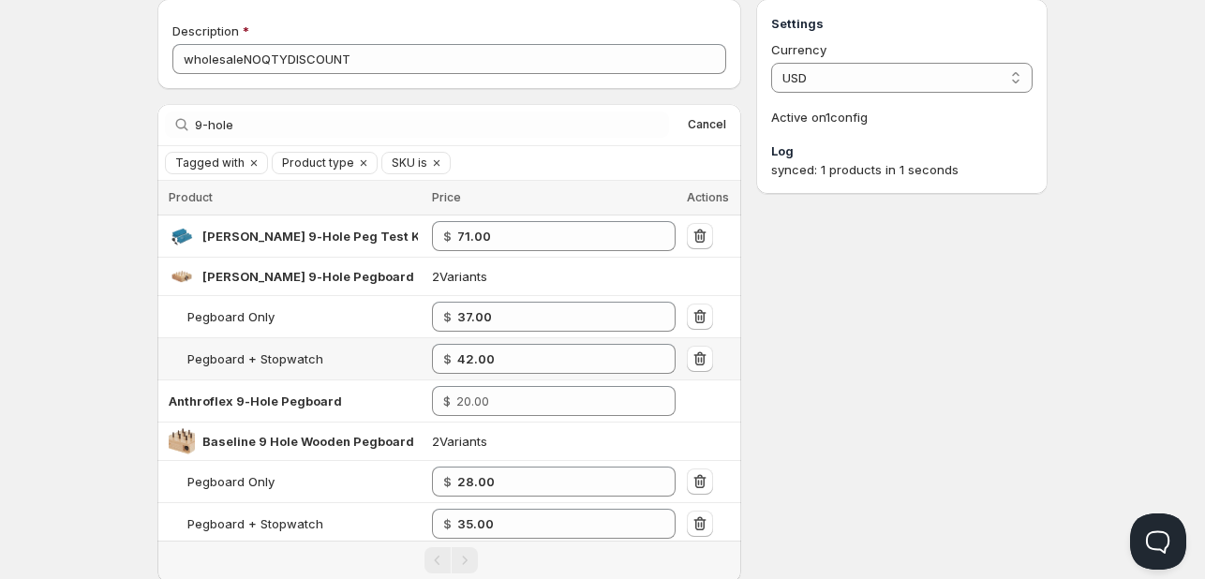
scroll to position [0, 0]
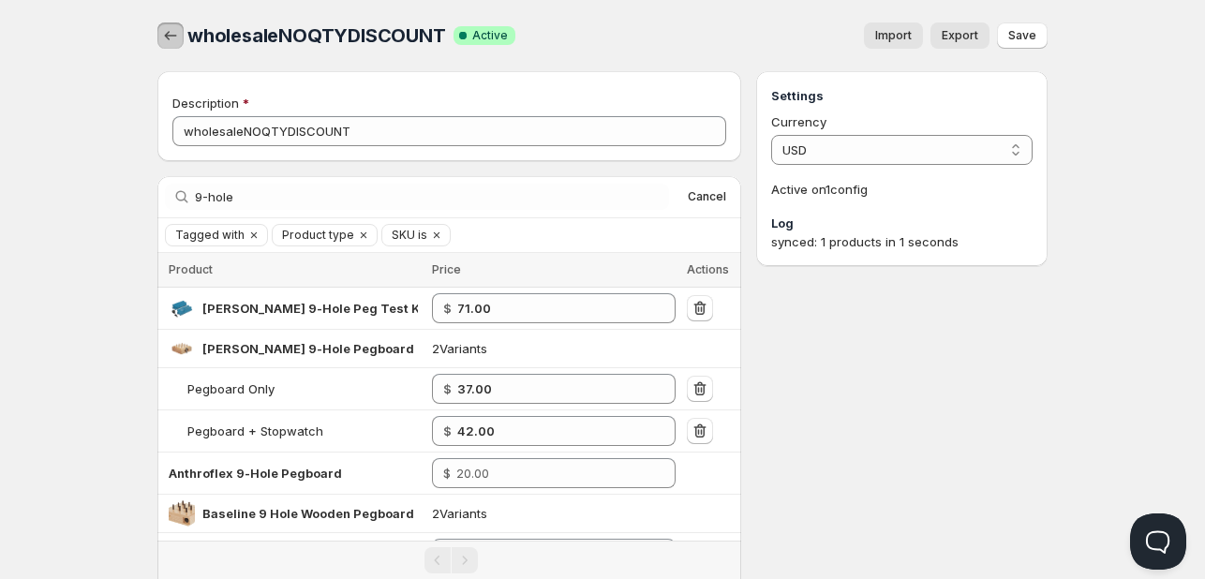
click at [174, 38] on icon "button" at bounding box center [170, 35] width 19 height 19
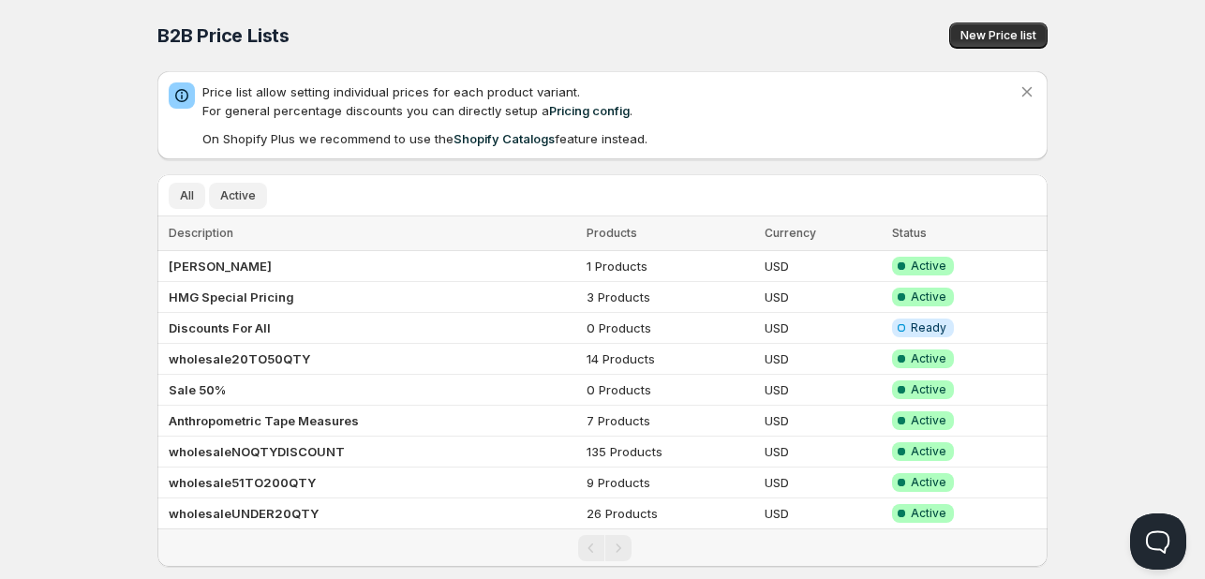
click at [240, 196] on span "Active" at bounding box center [238, 195] width 36 height 15
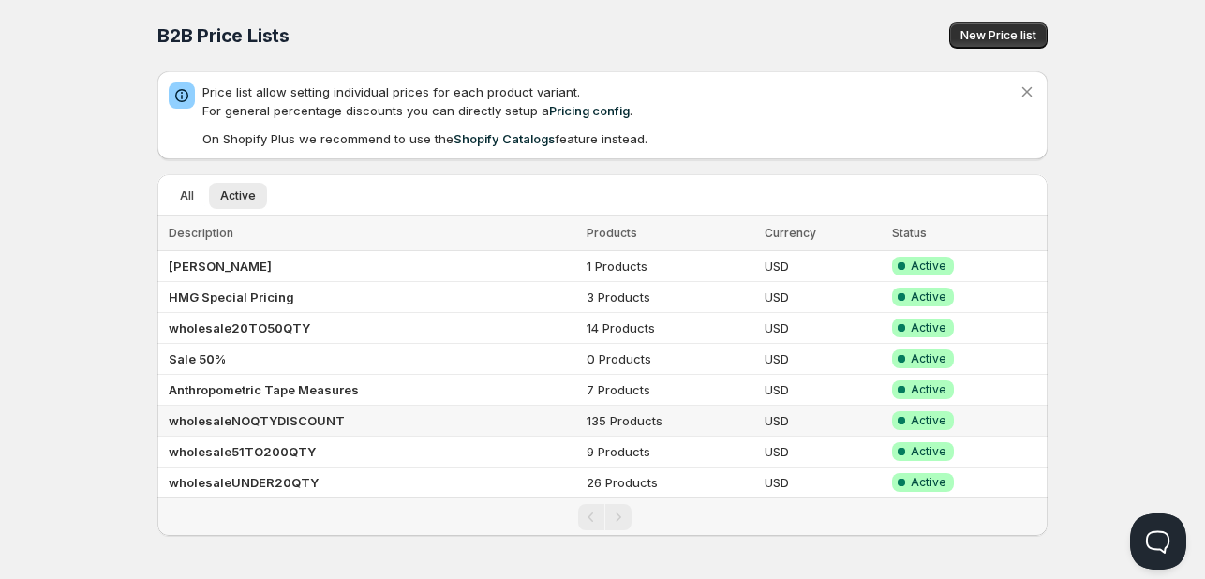
click at [315, 419] on b "wholesaleNOQTYDISCOUNT" at bounding box center [257, 420] width 176 height 15
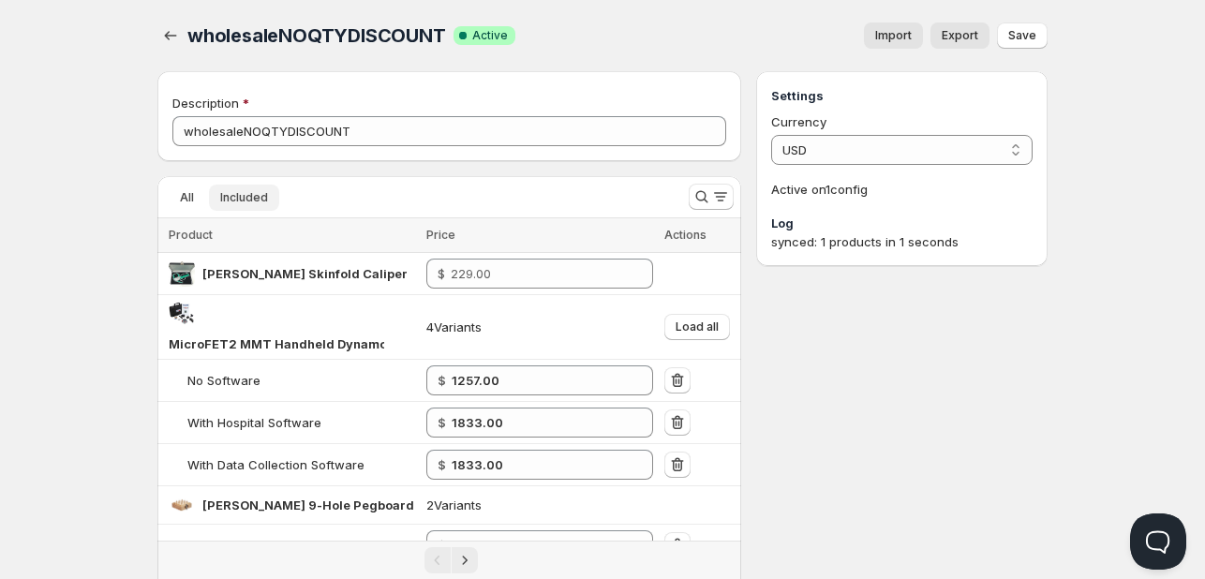
click at [238, 192] on span "Included" at bounding box center [244, 197] width 48 height 15
click at [973, 36] on span "Export" at bounding box center [960, 35] width 37 height 15
click at [180, 41] on button "button" at bounding box center [170, 35] width 26 height 26
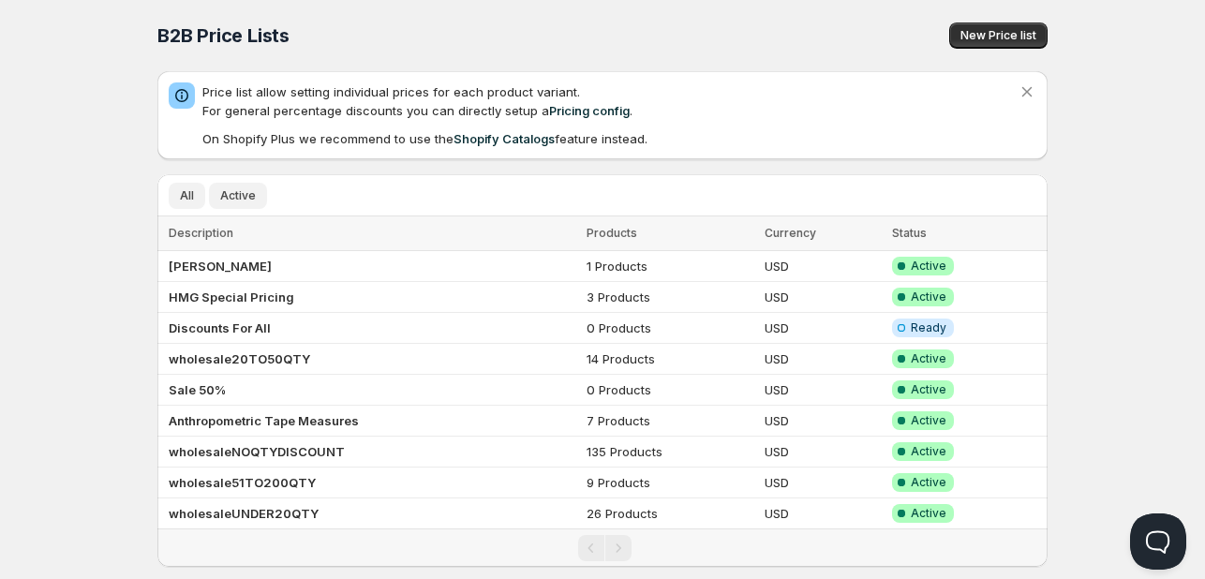
click at [244, 200] on span "Active" at bounding box center [238, 195] width 36 height 15
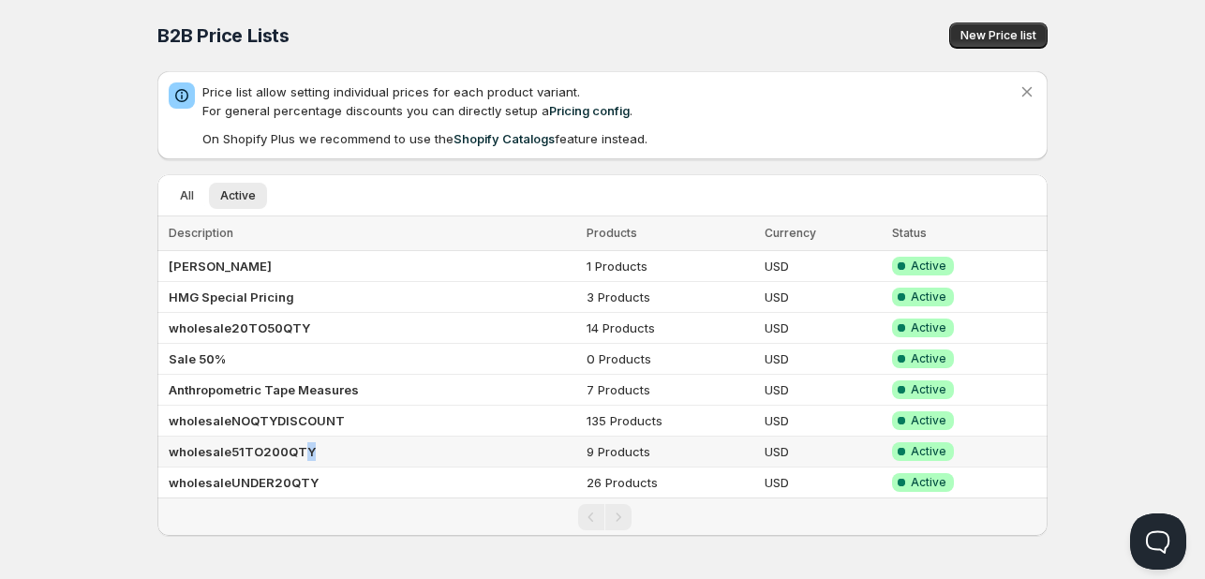
click at [304, 454] on b "wholesale51TO200QTY" at bounding box center [242, 451] width 147 height 15
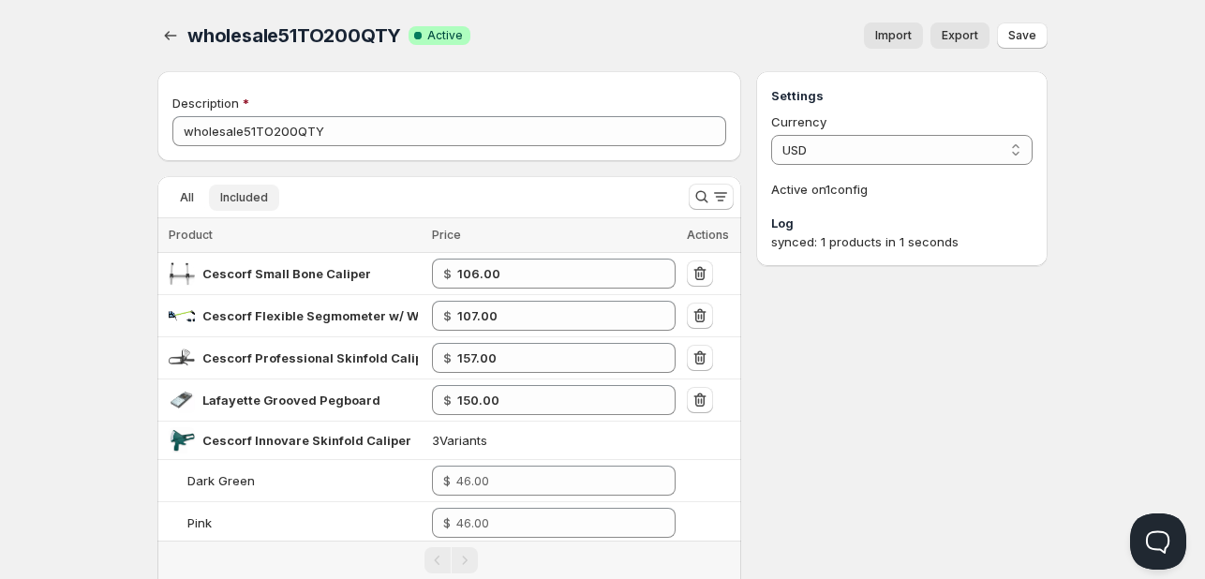
click at [248, 200] on span "Included" at bounding box center [244, 197] width 48 height 15
click at [969, 36] on span "Export" at bounding box center [960, 35] width 37 height 15
click at [176, 36] on icon "button" at bounding box center [170, 35] width 19 height 19
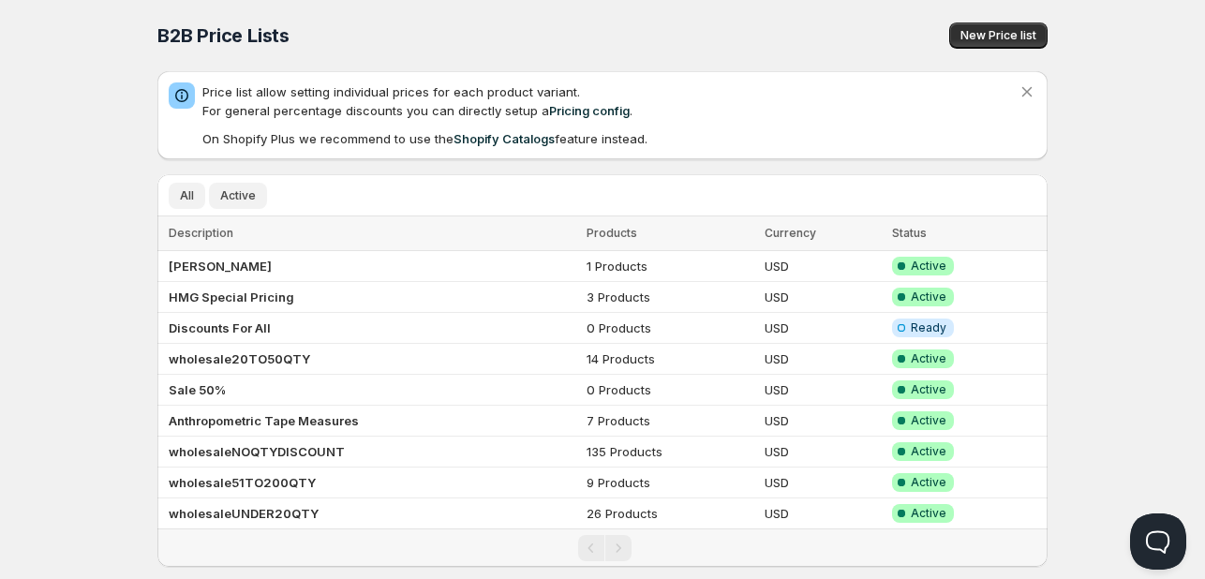
click at [230, 186] on button "Active" at bounding box center [238, 196] width 58 height 26
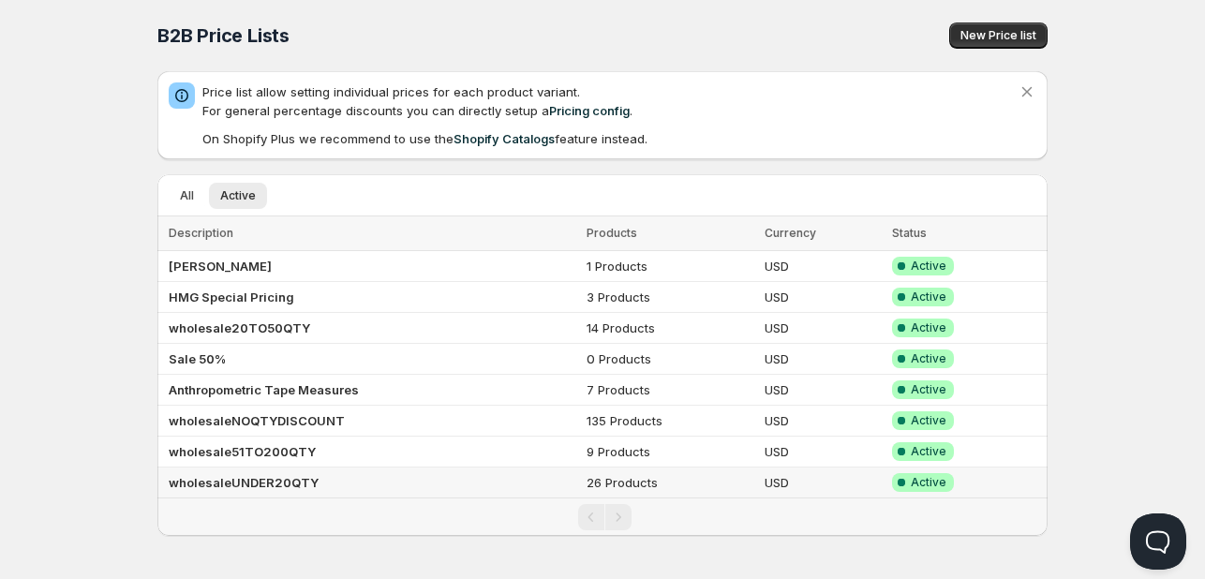
click at [286, 479] on b "wholesaleUNDER20QTY" at bounding box center [244, 482] width 150 height 15
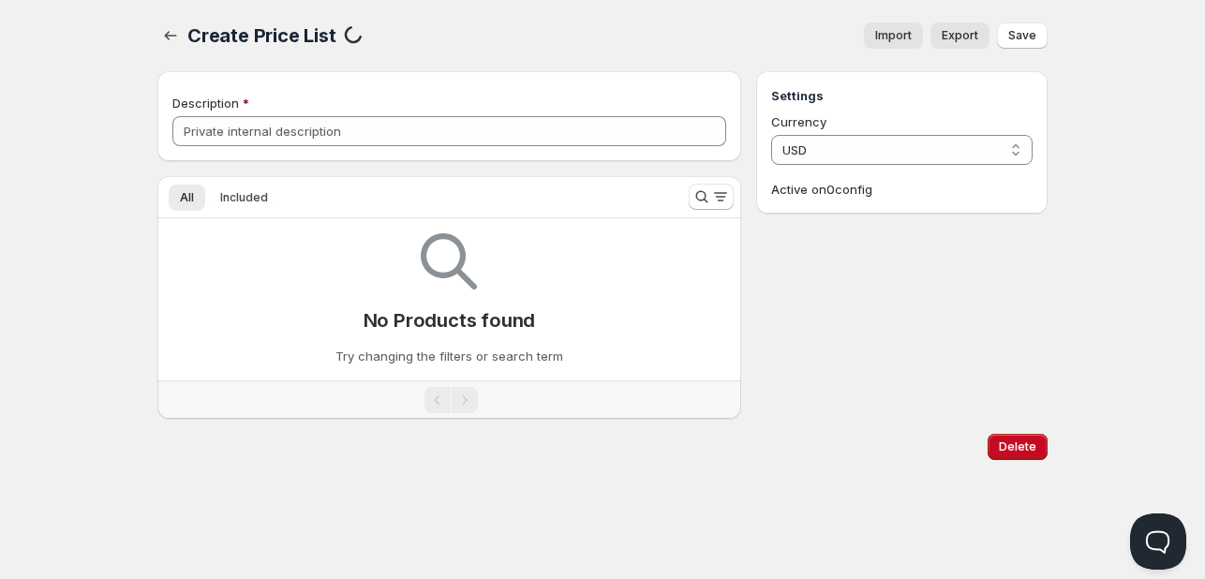
type input "wholesaleUNDER20QTY"
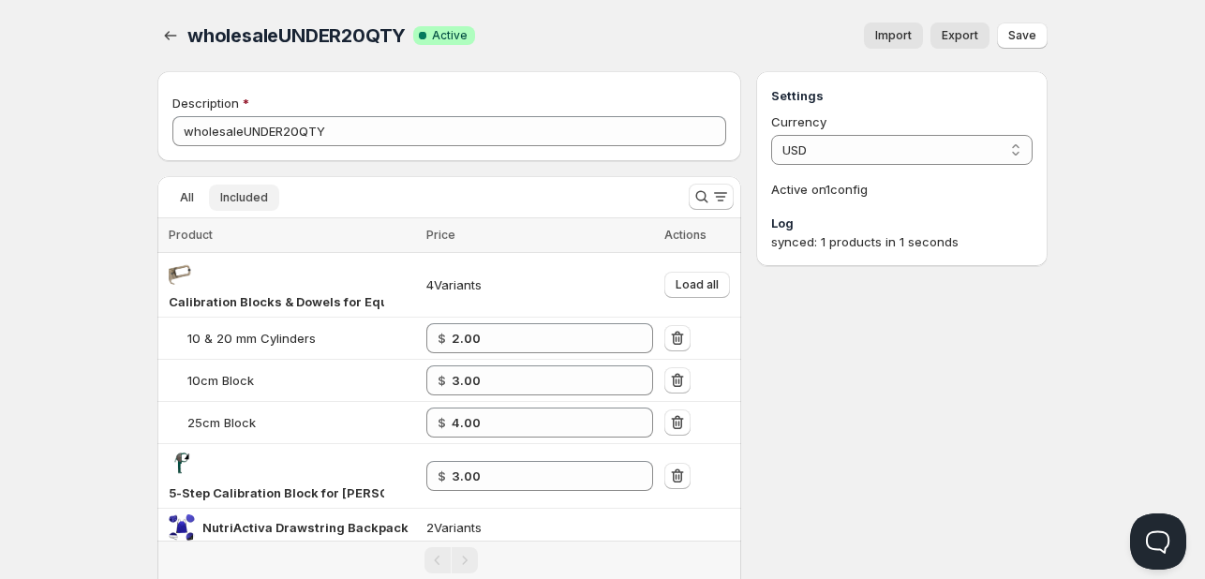
click at [245, 198] on span "Included" at bounding box center [244, 197] width 48 height 15
click at [968, 30] on span "Export" at bounding box center [960, 35] width 37 height 15
click at [702, 192] on icon "Search and filter results" at bounding box center [701, 197] width 12 height 12
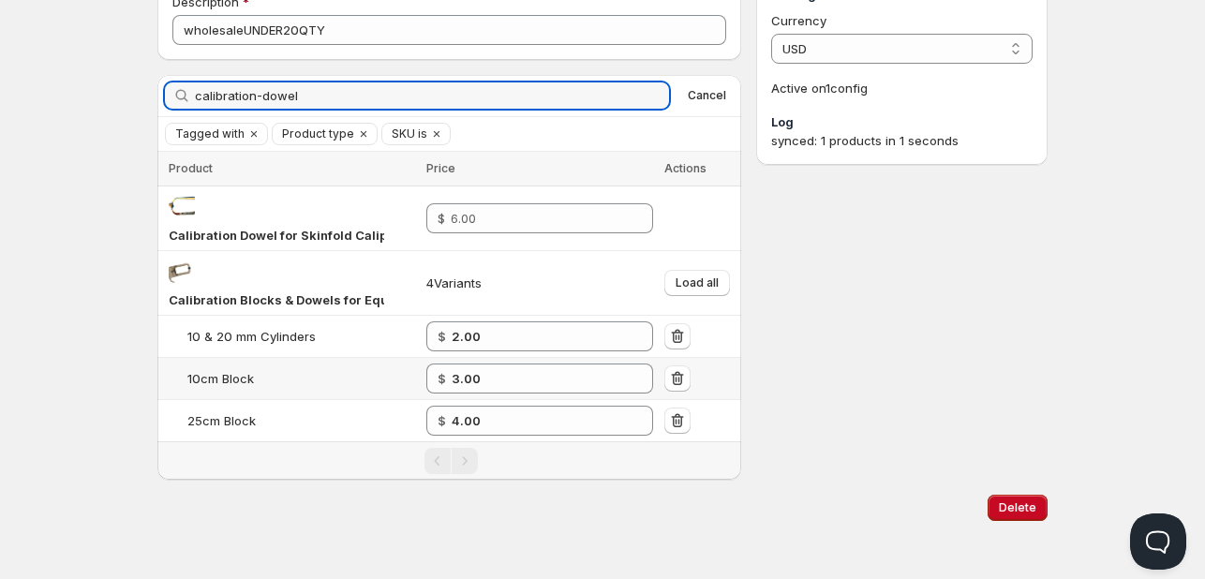
scroll to position [103, 0]
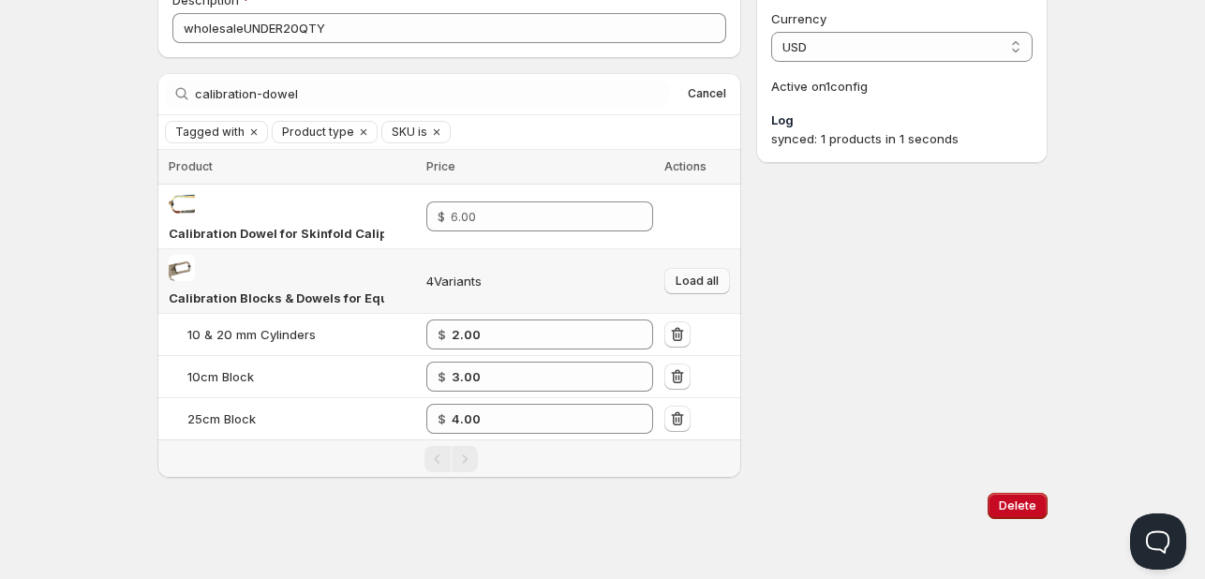
click at [698, 290] on button "Load all" at bounding box center [697, 281] width 66 height 26
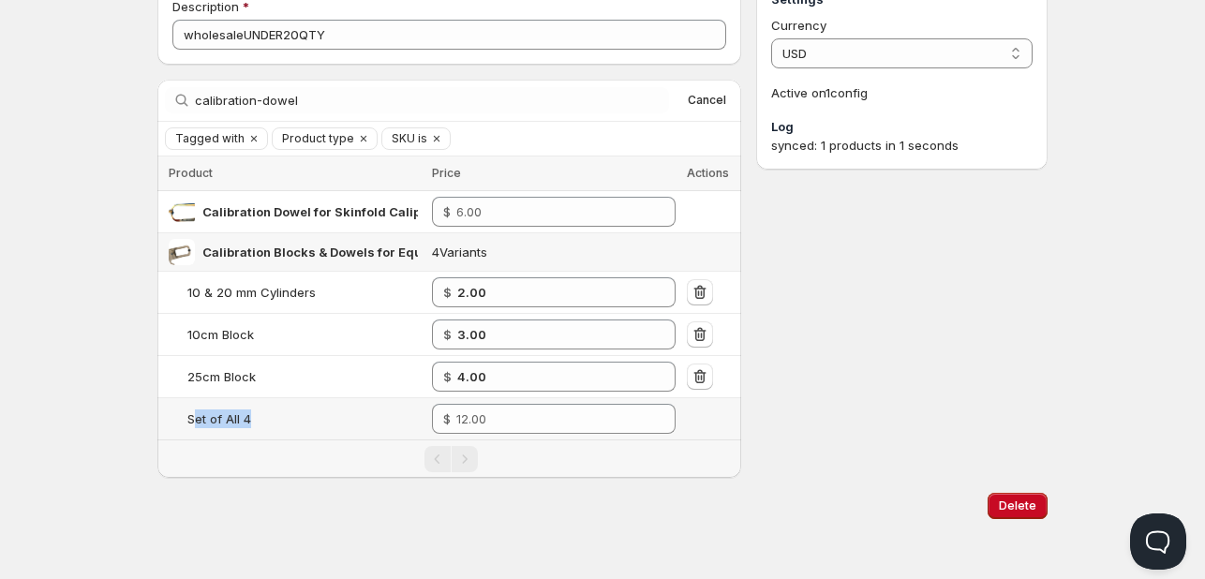
drag, startPoint x: 195, startPoint y: 419, endPoint x: 251, endPoint y: 422, distance: 56.3
click at [251, 422] on div "Set of All 4" at bounding box center [303, 418] width 233 height 19
click at [311, 447] on div "Pagination" at bounding box center [451, 459] width 565 height 26
drag, startPoint x: 192, startPoint y: 418, endPoint x: 257, endPoint y: 424, distance: 65.0
click at [257, 424] on div "Set of All 4" at bounding box center [303, 418] width 233 height 19
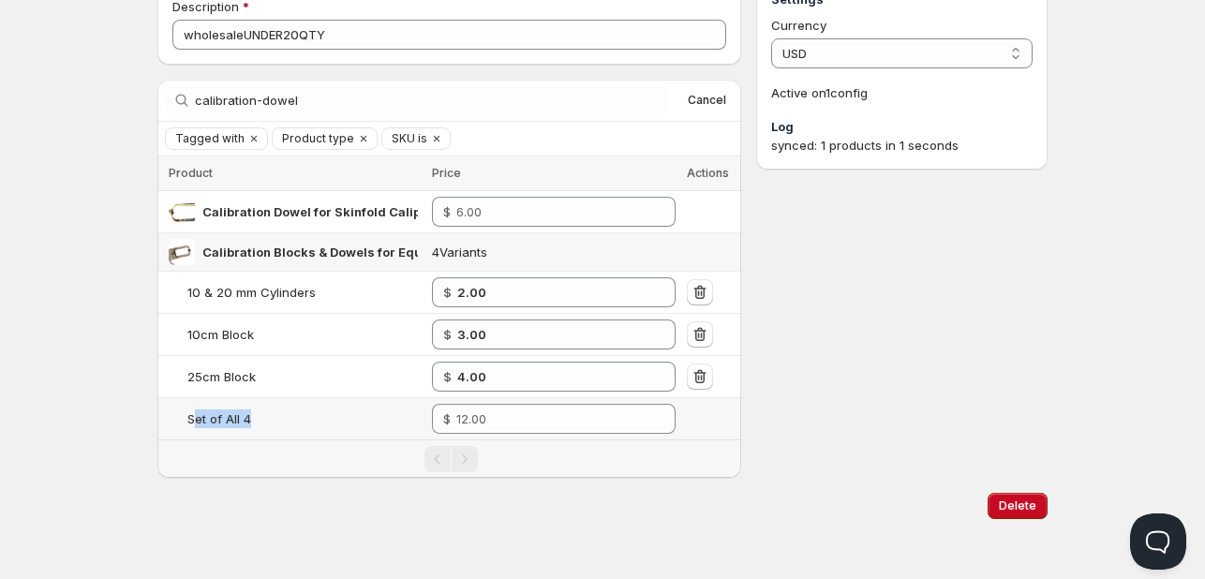
click at [276, 433] on td "Set of All 4" at bounding box center [291, 419] width 269 height 42
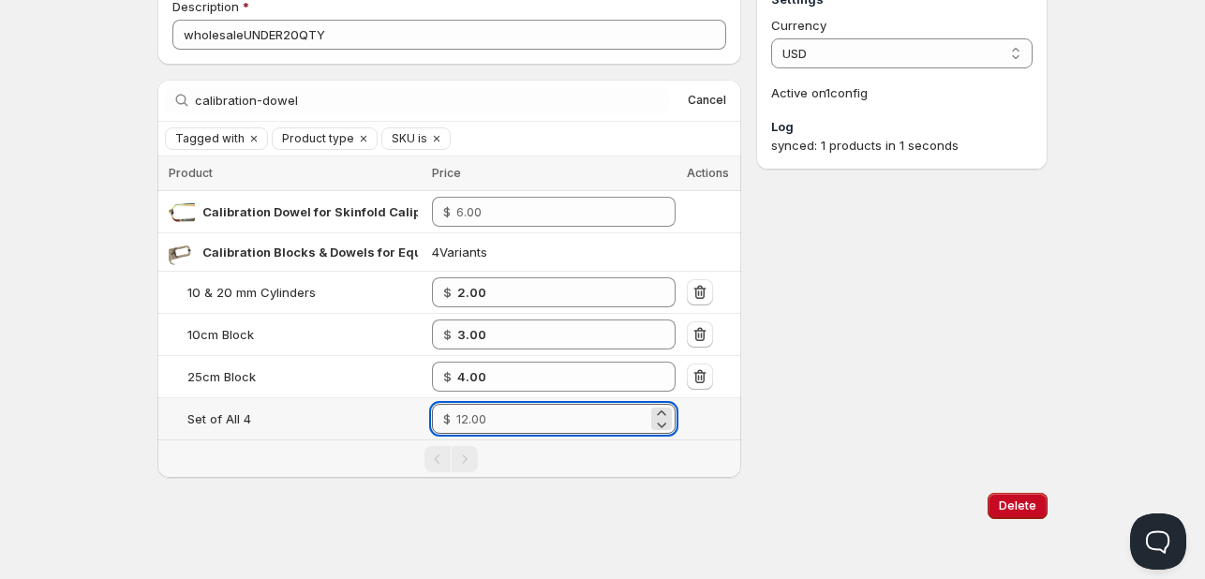
click at [510, 423] on input "number" at bounding box center [551, 419] width 191 height 30
click at [978, 344] on div "Settings Currency USD USD Active on 1 config Log synced: 1 products in 1 seconds" at bounding box center [901, 226] width 291 height 503
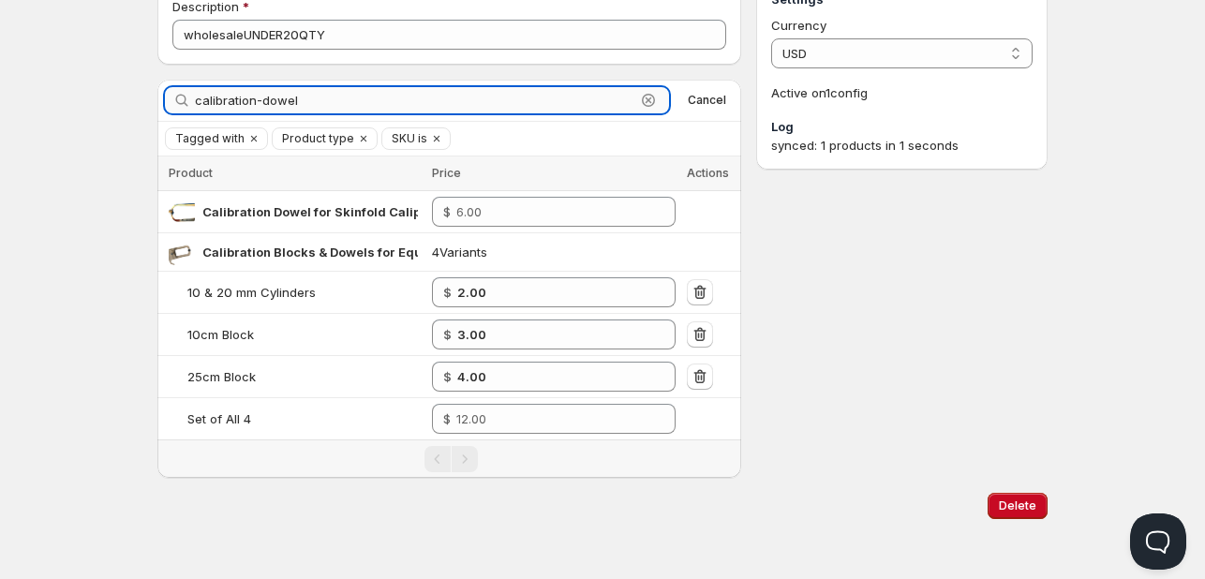
drag, startPoint x: 255, startPoint y: 97, endPoint x: 362, endPoint y: 97, distance: 106.8
click at [331, 99] on input "calibration-dowel" at bounding box center [415, 100] width 440 height 26
type input "calibration"
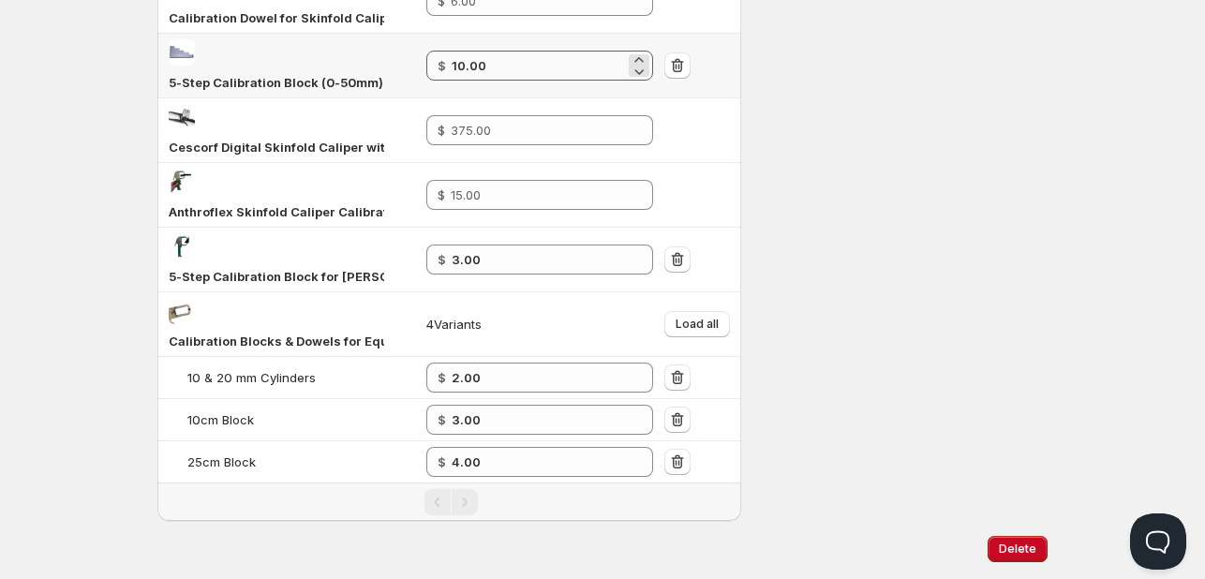
scroll to position [338, 0]
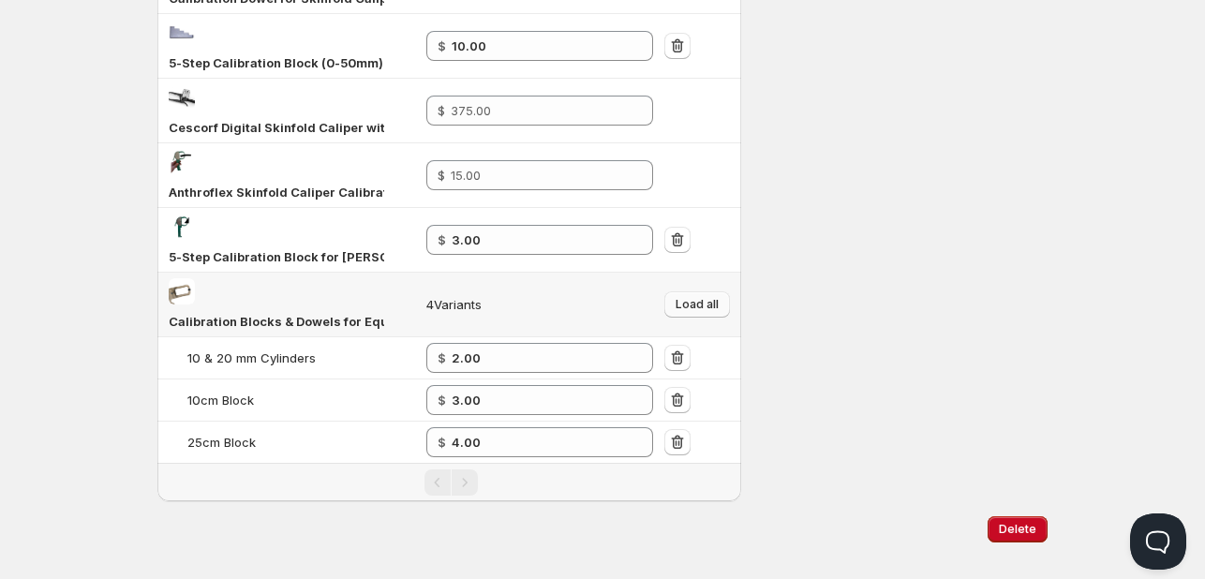
click at [690, 297] on span "Load all" at bounding box center [697, 304] width 43 height 15
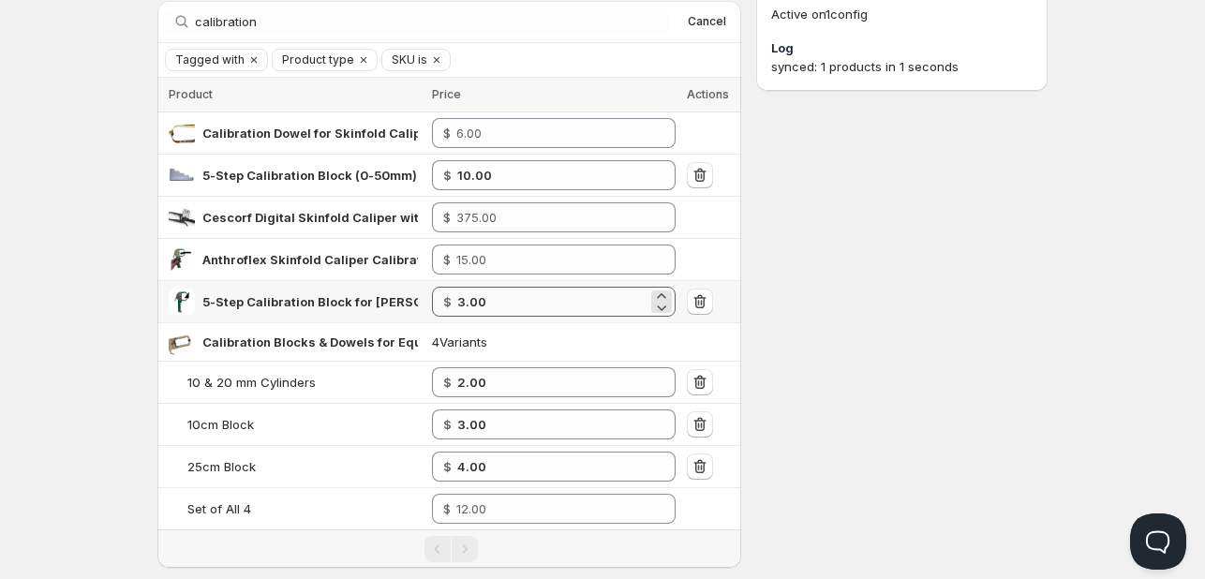
scroll to position [77, 0]
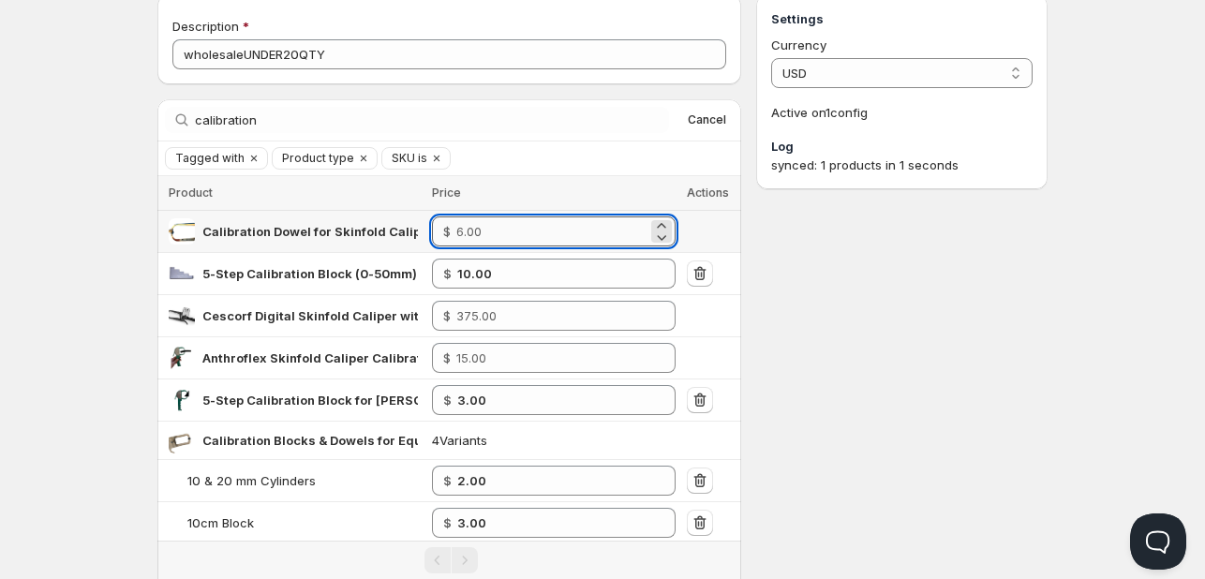
click at [516, 230] on input "number" at bounding box center [551, 231] width 191 height 30
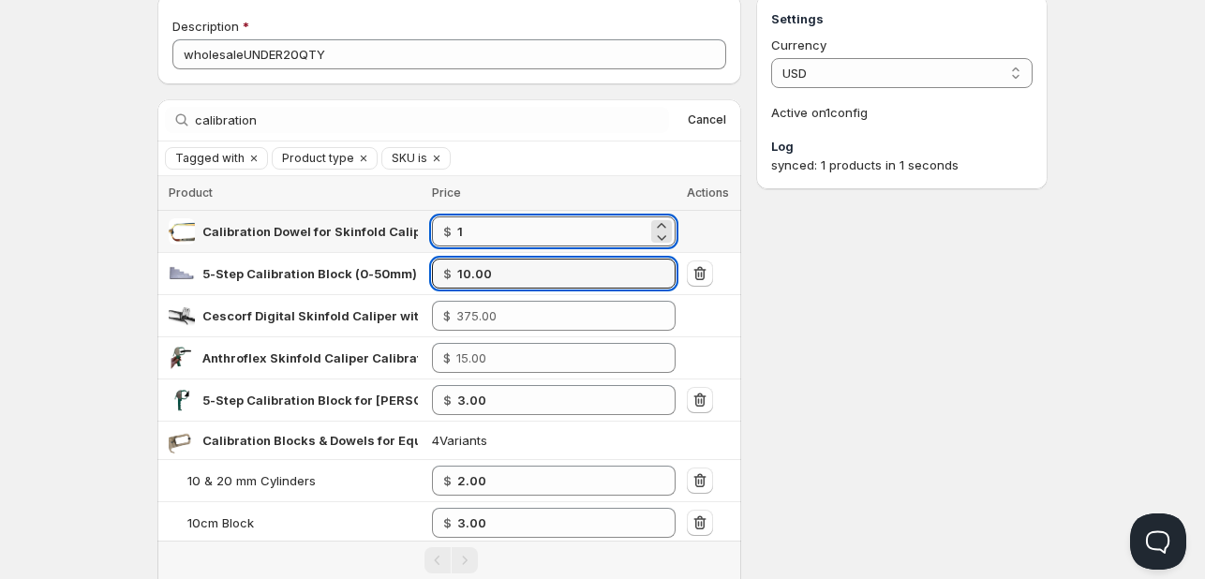
type input "1.00"
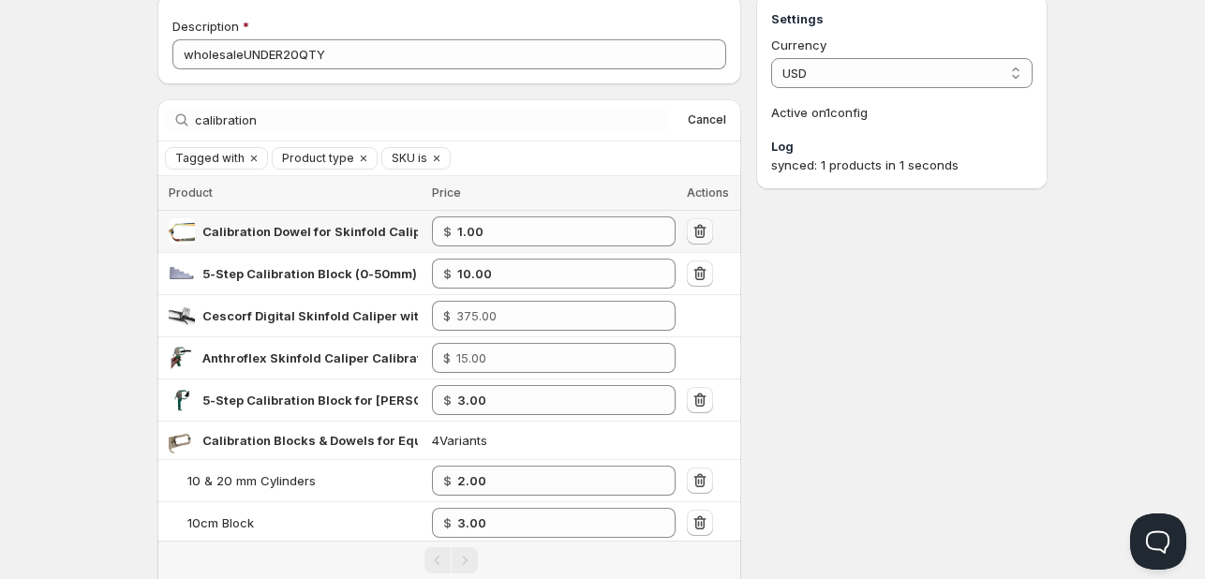
click at [693, 225] on icon "button" at bounding box center [700, 231] width 19 height 19
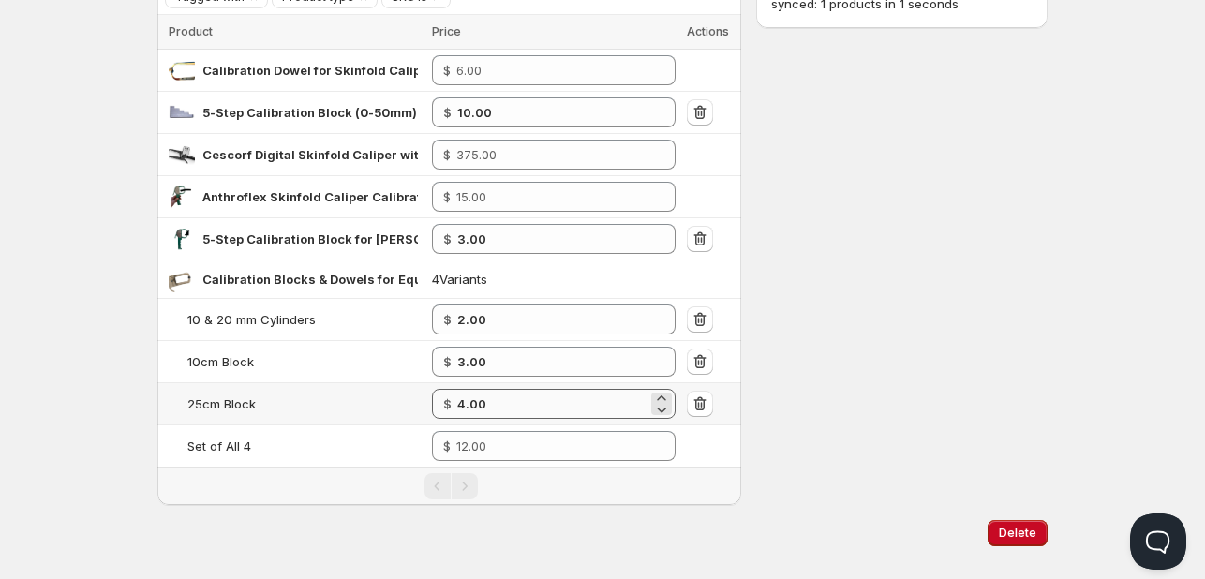
scroll to position [264, 0]
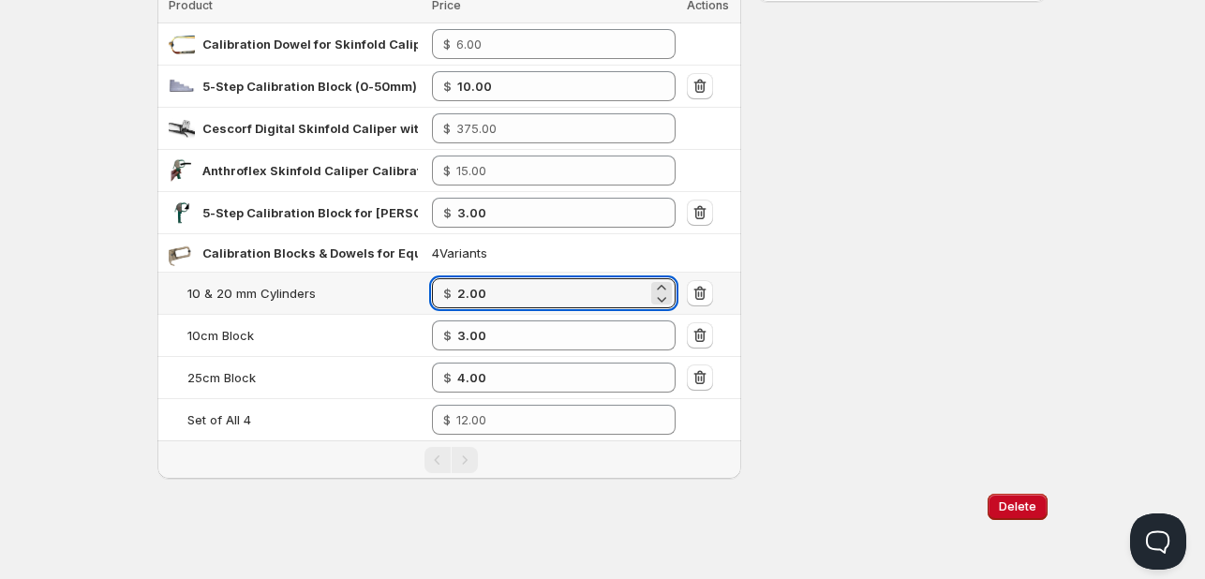
click at [428, 295] on tr "10 & 20 mm Cylinders $ 2.00" at bounding box center [449, 294] width 584 height 42
type input "2.00"
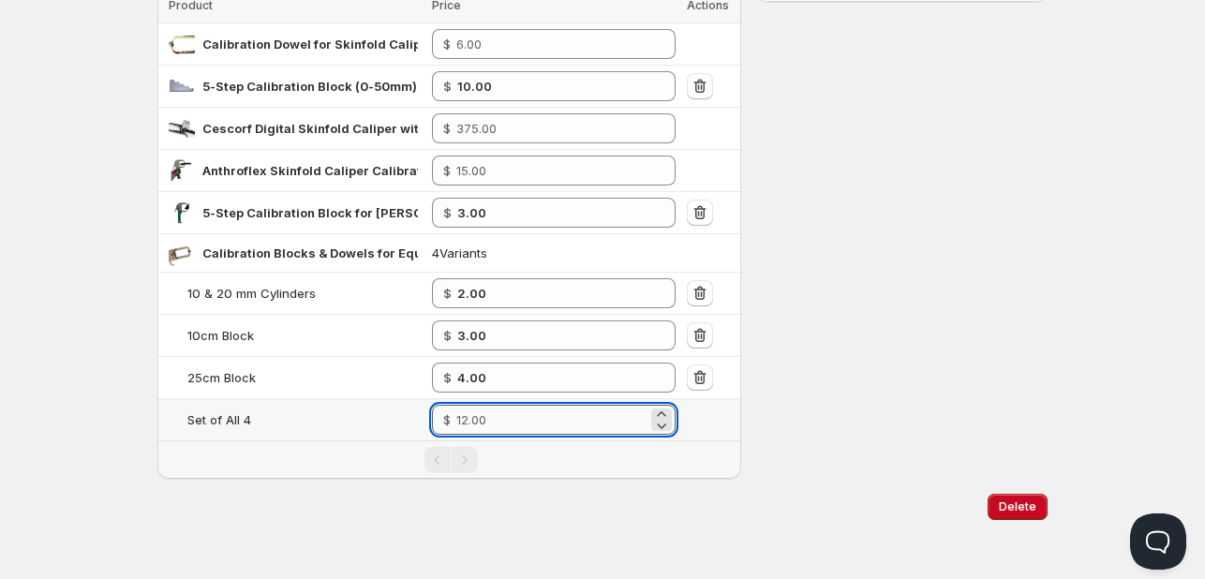
click at [518, 405] on input "number" at bounding box center [551, 420] width 191 height 30
type input "7.00"
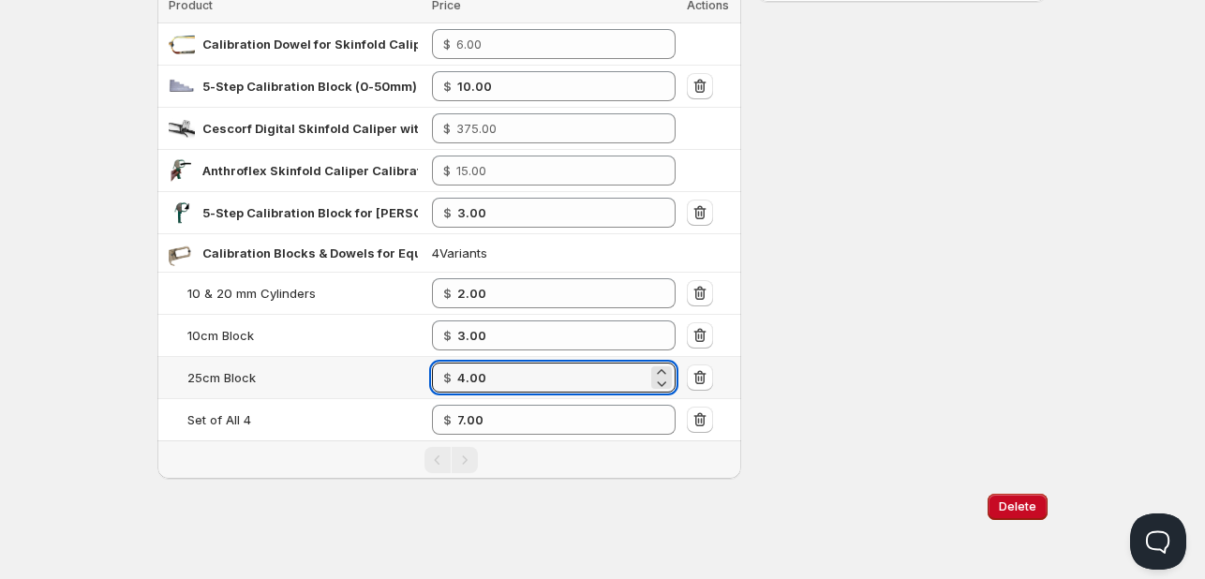
drag, startPoint x: 518, startPoint y: 369, endPoint x: 271, endPoint y: 364, distance: 247.4
click at [300, 370] on tr "25cm Block $ 4.00" at bounding box center [449, 378] width 584 height 42
type input "3.00"
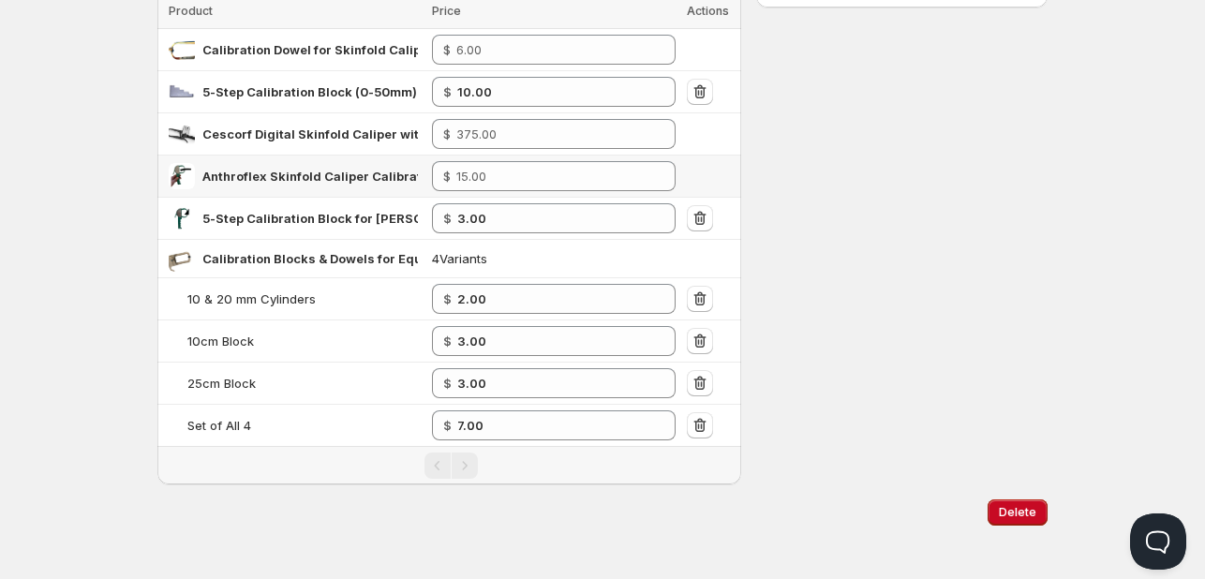
scroll to position [0, 0]
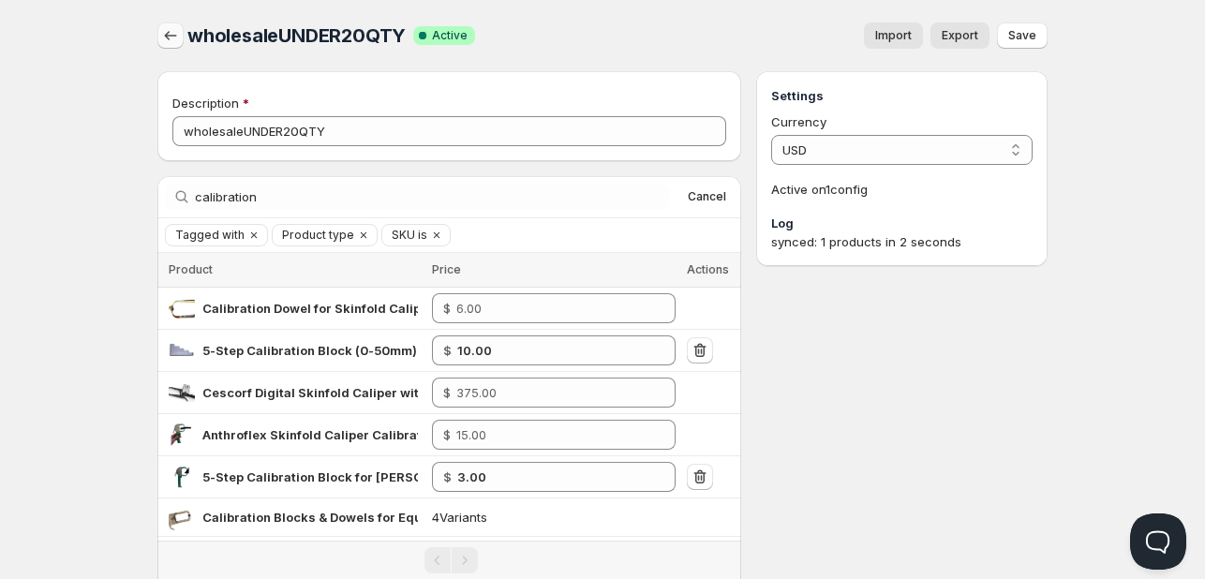
click at [169, 31] on icon "button" at bounding box center [170, 35] width 19 height 19
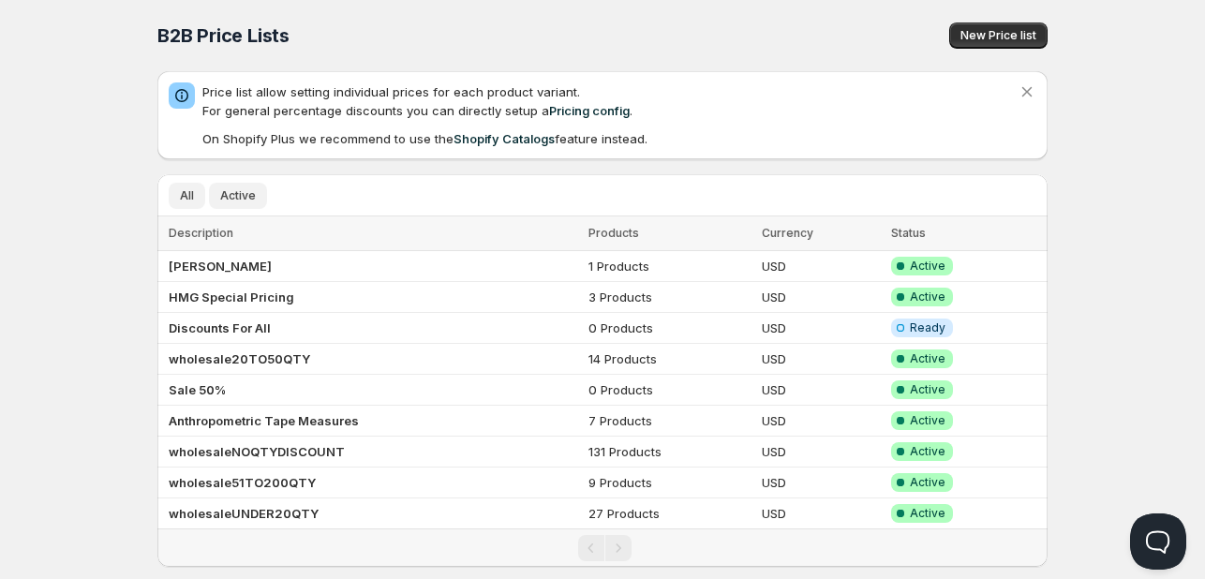
click at [234, 192] on span "Active" at bounding box center [238, 195] width 36 height 15
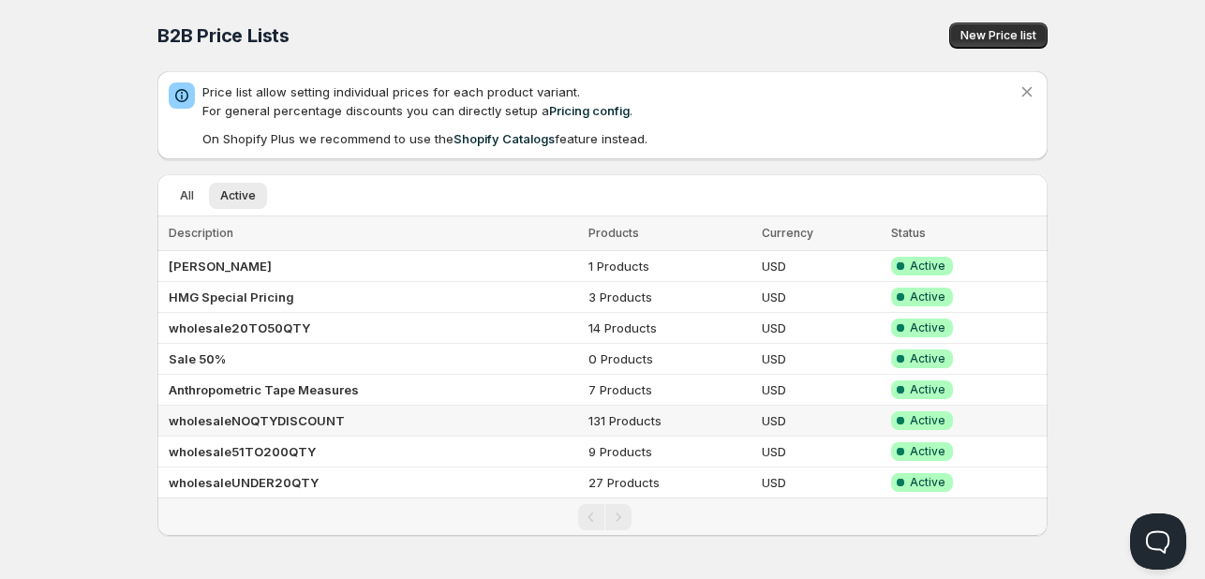
click at [266, 414] on b "wholesaleNOQTYDISCOUNT" at bounding box center [257, 420] width 176 height 15
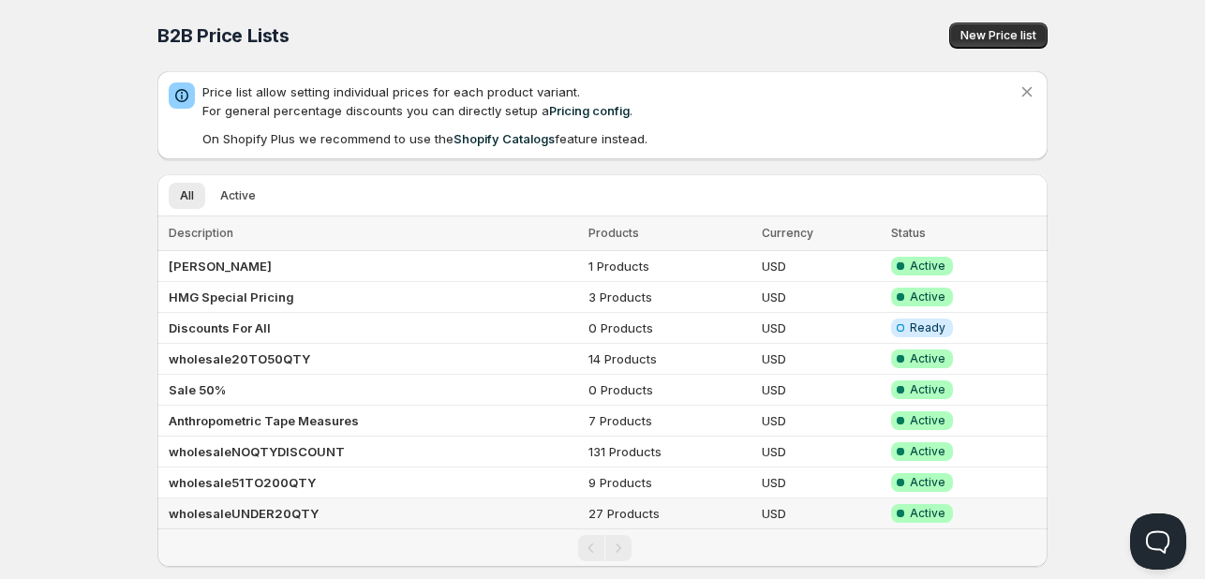
click at [326, 509] on td "wholesaleUNDER20QTY" at bounding box center [369, 513] width 425 height 31
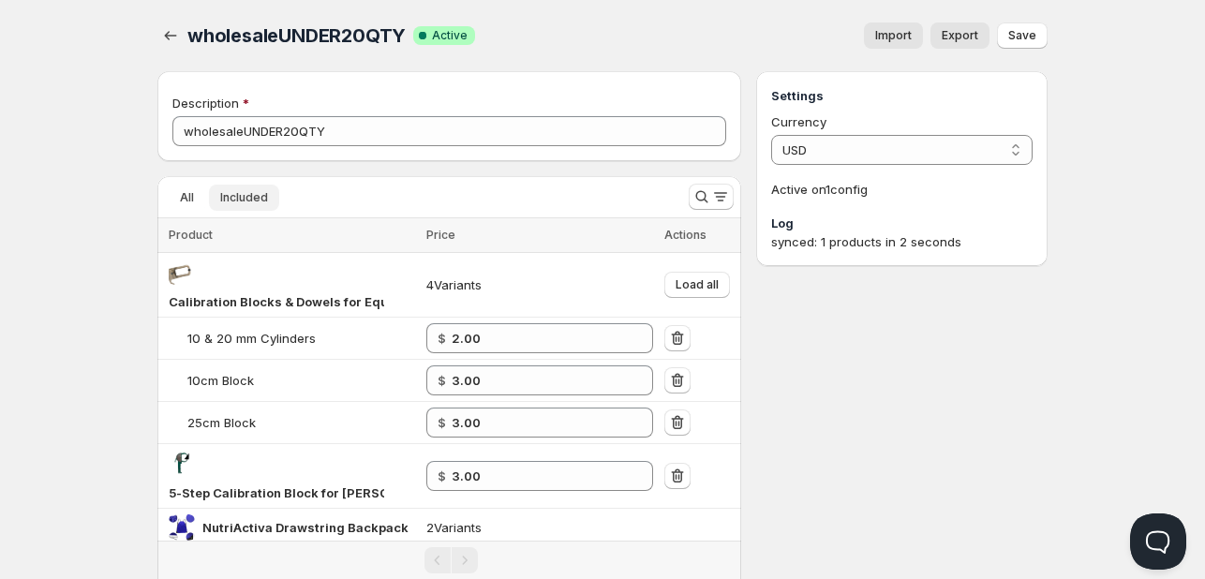
click at [237, 203] on span "Included" at bounding box center [244, 197] width 48 height 15
click at [711, 192] on icon "Search and filter results" at bounding box center [720, 196] width 19 height 19
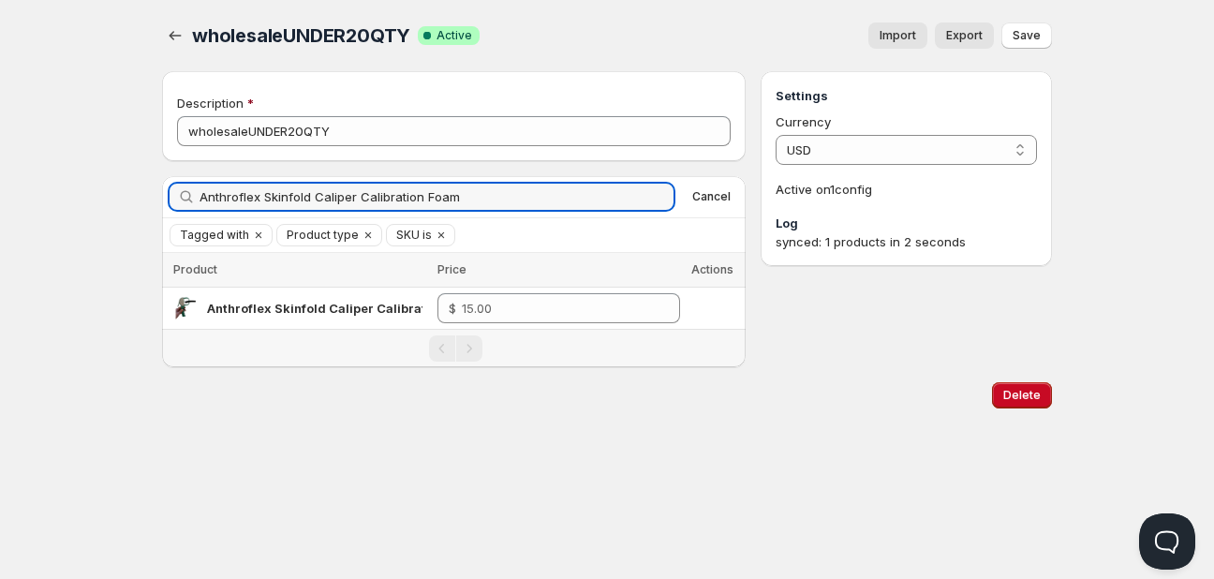
type input "Anthroflex Skinfold Caliper Calibration Foam"
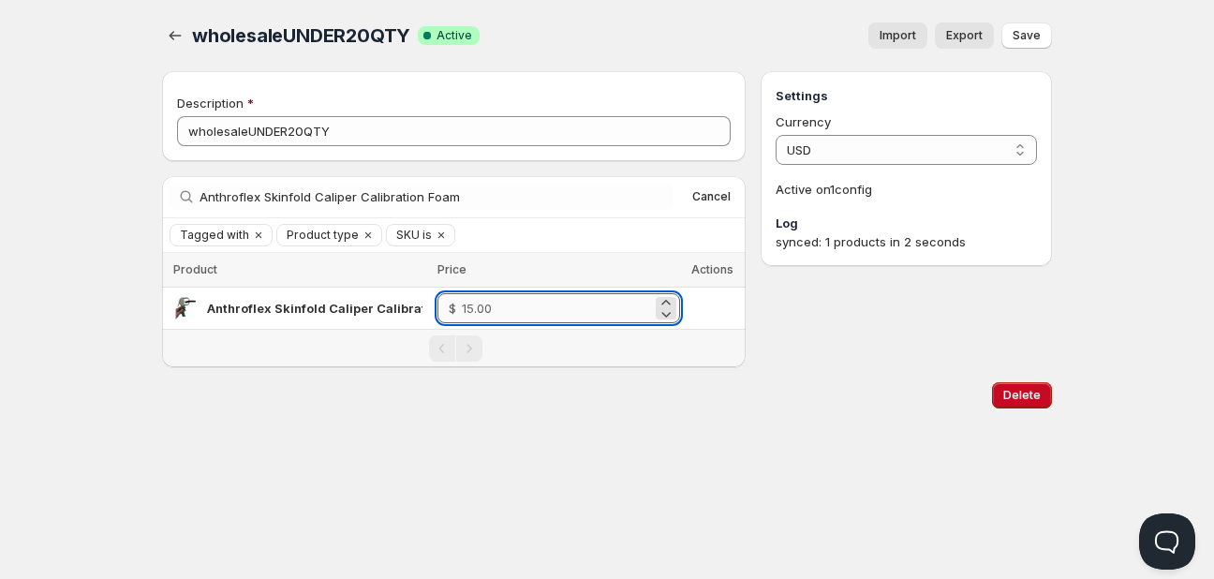
click at [508, 316] on input "number" at bounding box center [557, 308] width 190 height 30
type input "11.00"
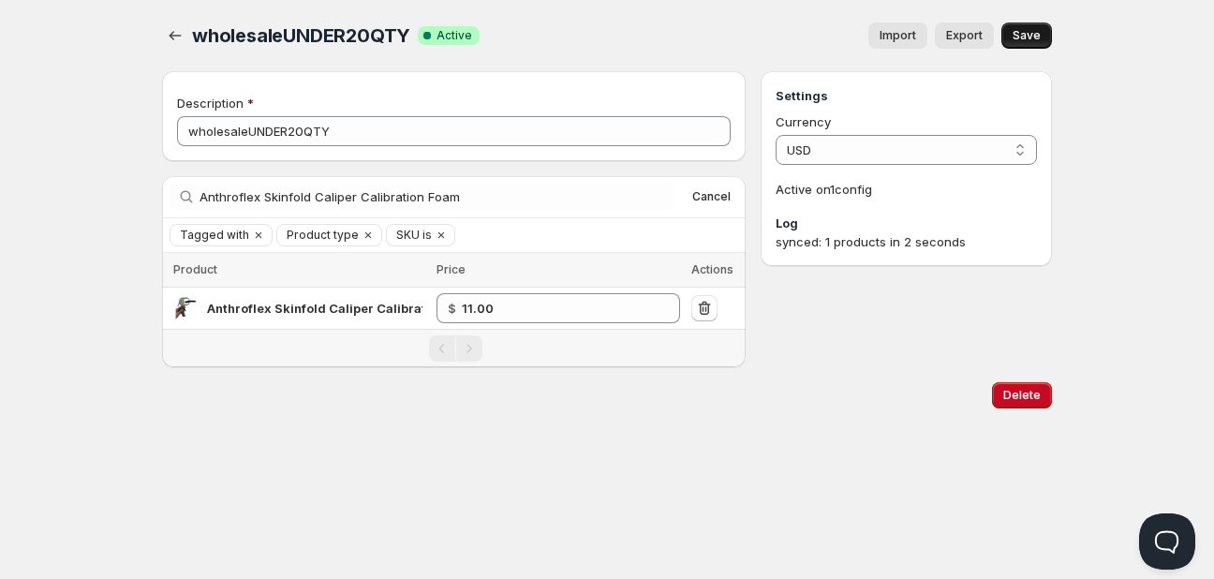
click at [1030, 31] on span "Save" at bounding box center [1027, 35] width 28 height 15
click at [173, 38] on icon "button" at bounding box center [175, 35] width 19 height 19
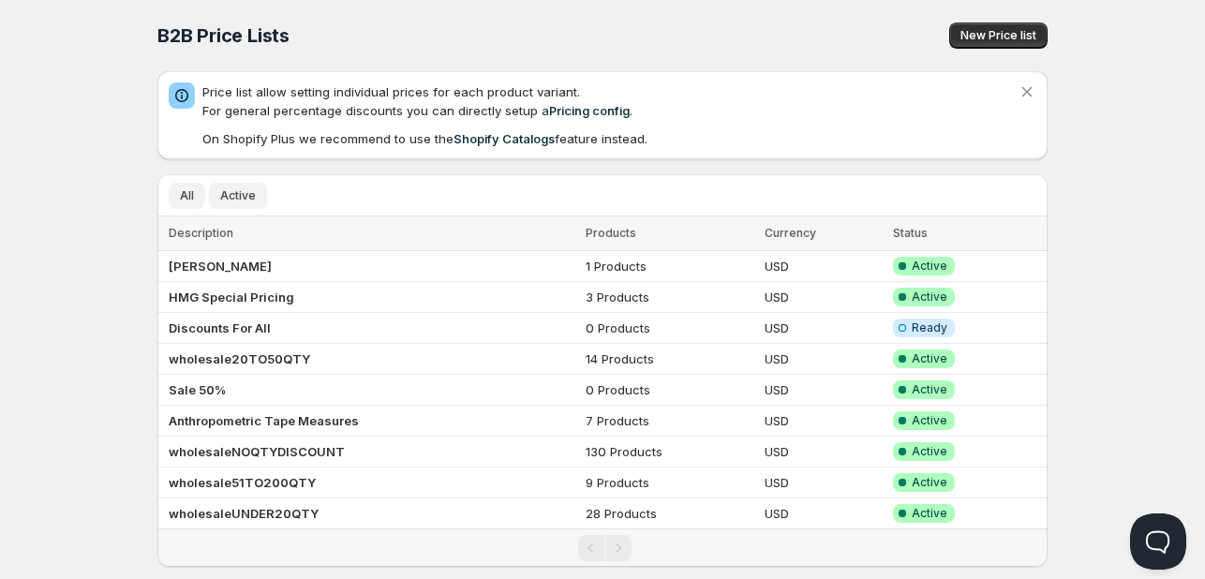
click at [249, 190] on span "Active" at bounding box center [238, 195] width 36 height 15
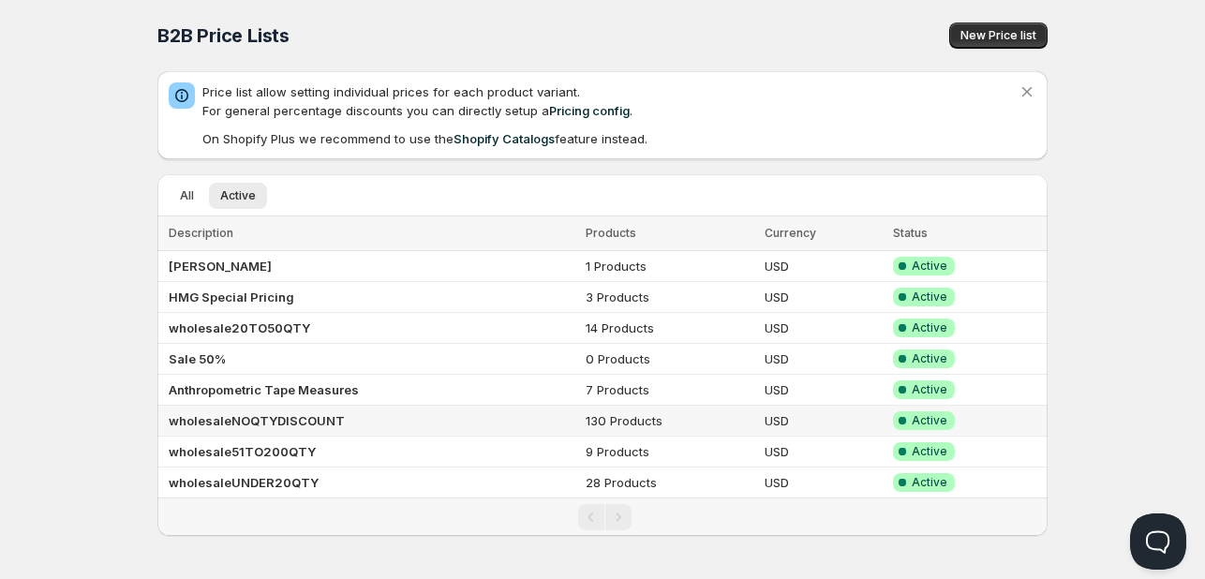
click at [264, 422] on b "wholesaleNOQTYDISCOUNT" at bounding box center [257, 420] width 176 height 15
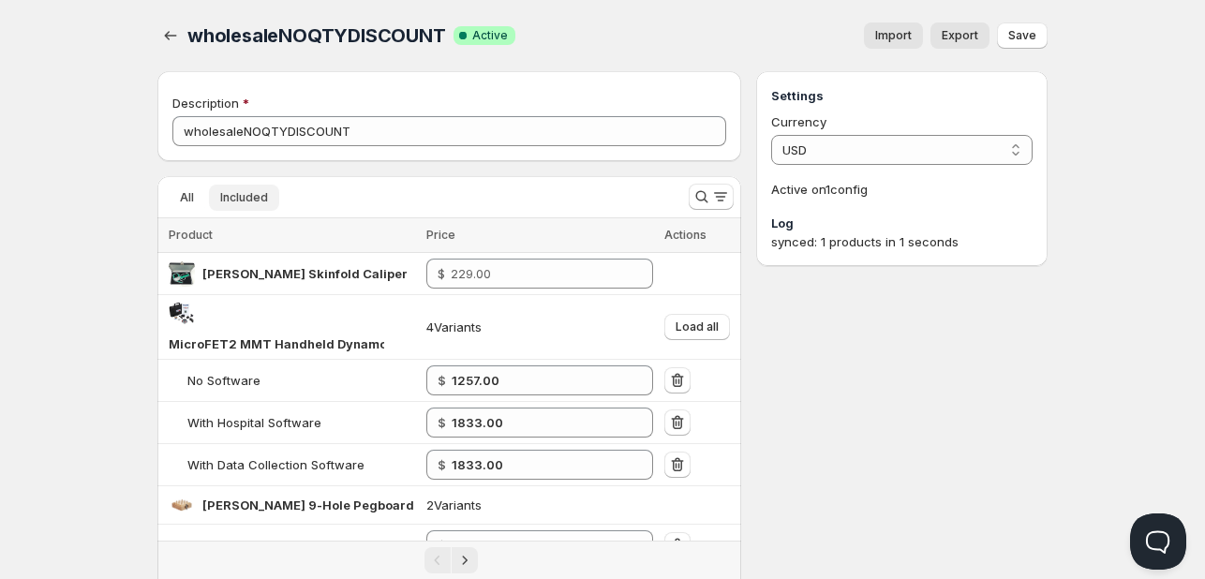
click at [252, 196] on span "Included" at bounding box center [244, 197] width 48 height 15
click at [959, 35] on span "Export" at bounding box center [960, 35] width 37 height 15
click at [712, 199] on icon "Search and filter results" at bounding box center [720, 196] width 19 height 19
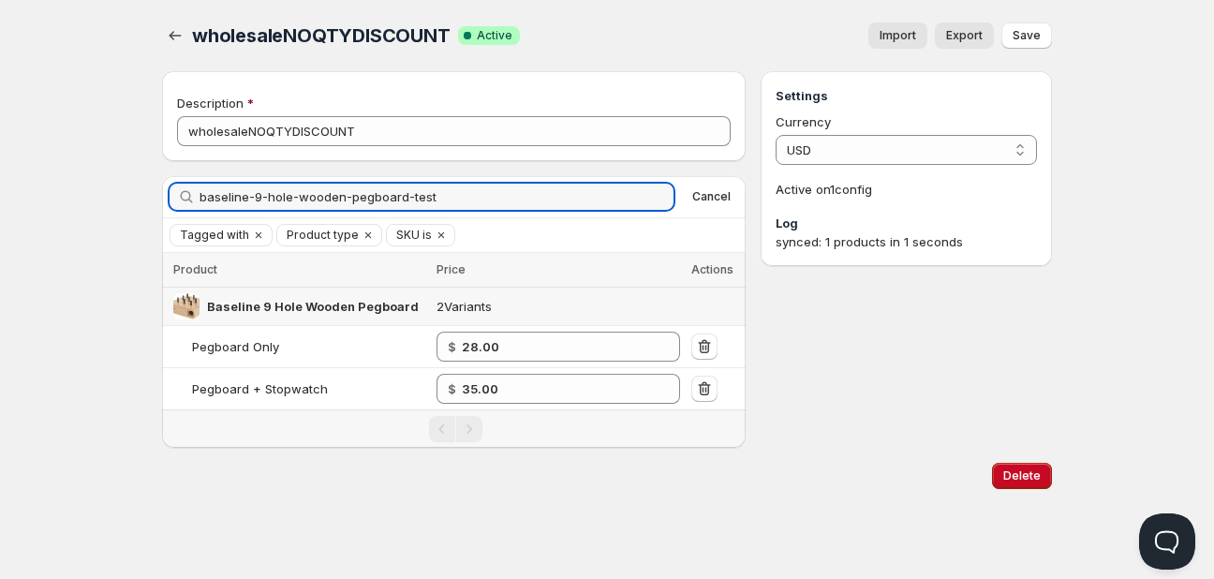
type input "baseline-9-hole-wooden-pegboard-test"
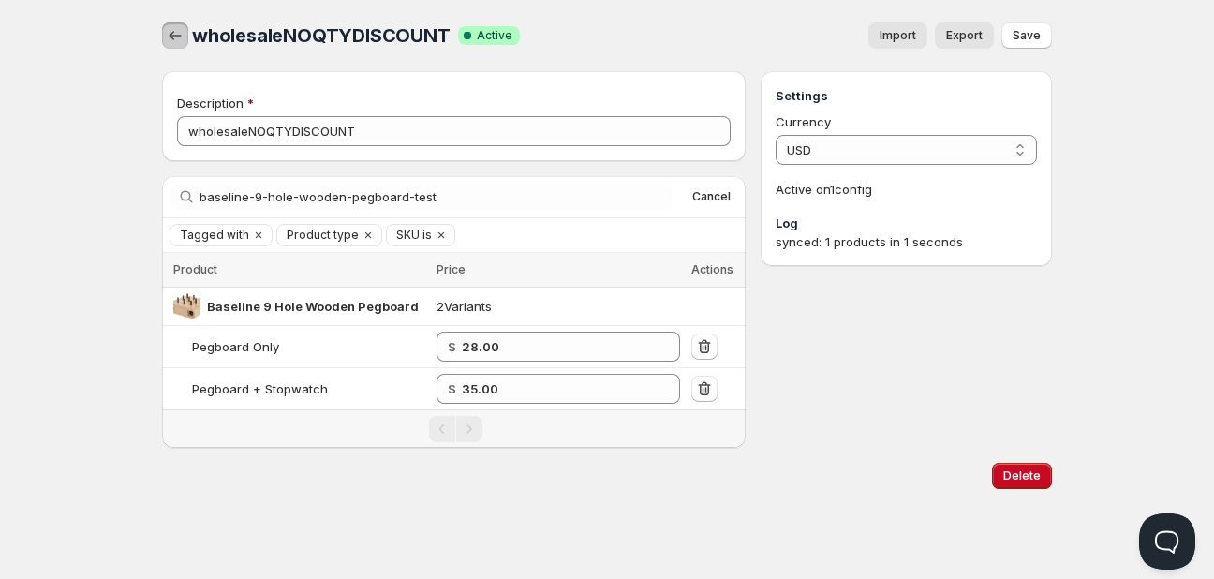
click at [166, 42] on icon "button" at bounding box center [175, 35] width 19 height 19
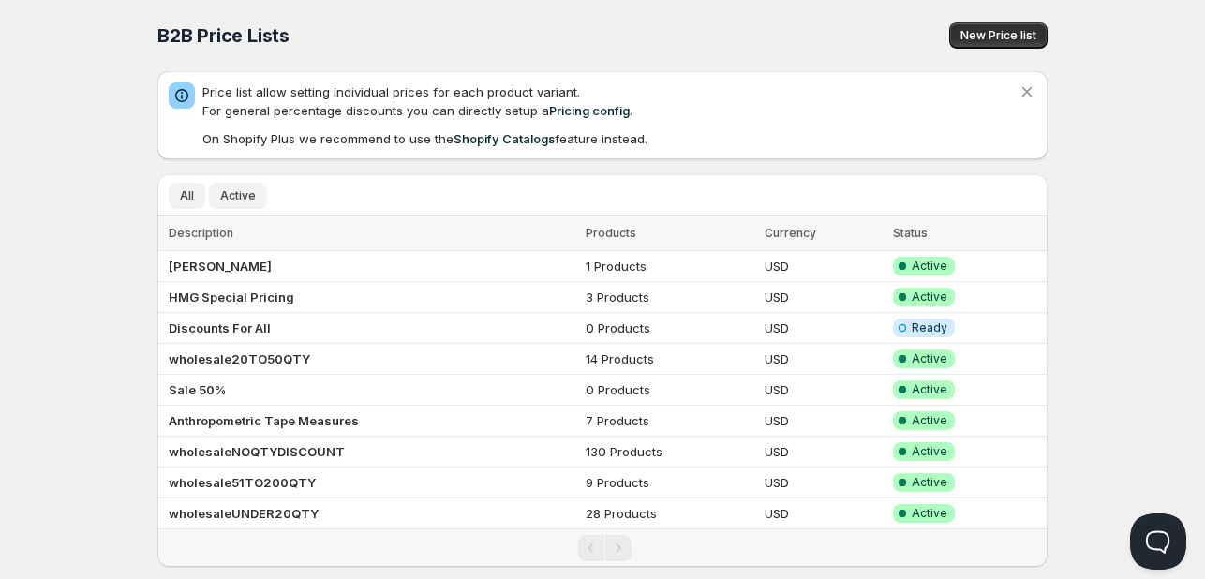
click at [234, 200] on span "Active" at bounding box center [238, 195] width 36 height 15
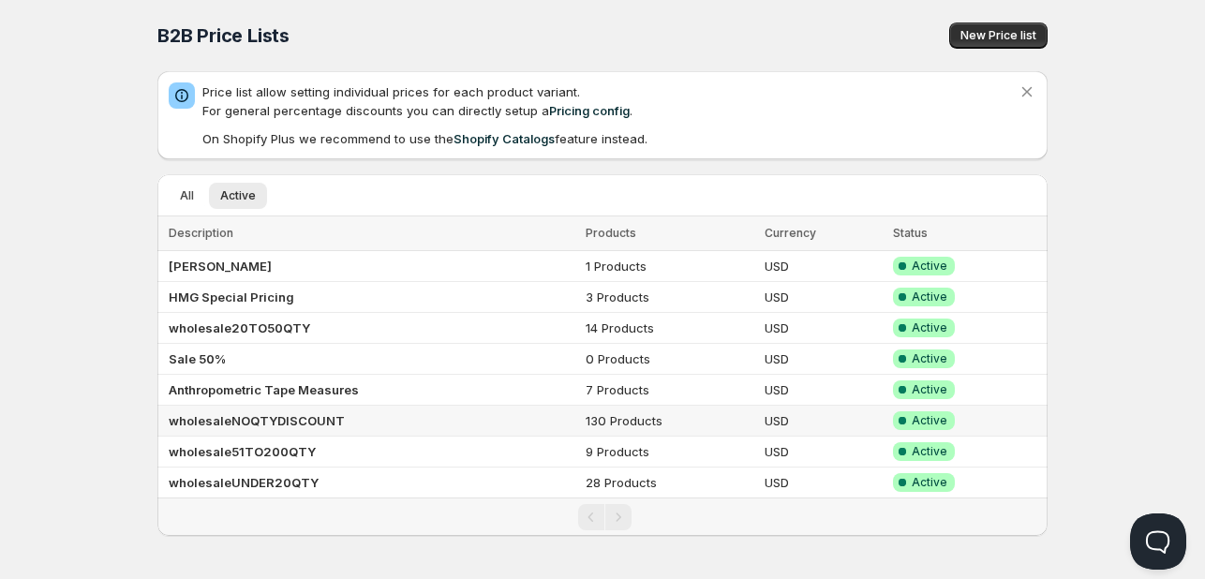
click at [289, 423] on b "wholesaleNOQTYDISCOUNT" at bounding box center [257, 420] width 176 height 15
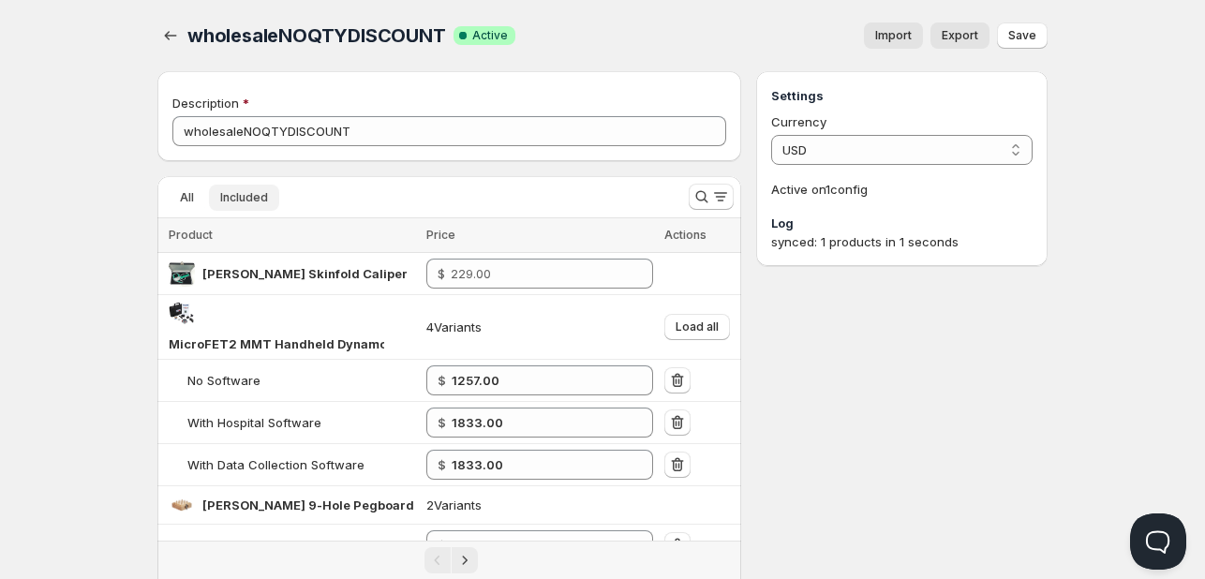
click at [240, 198] on span "Included" at bounding box center [244, 197] width 48 height 15
click at [186, 205] on button "All" at bounding box center [187, 198] width 37 height 26
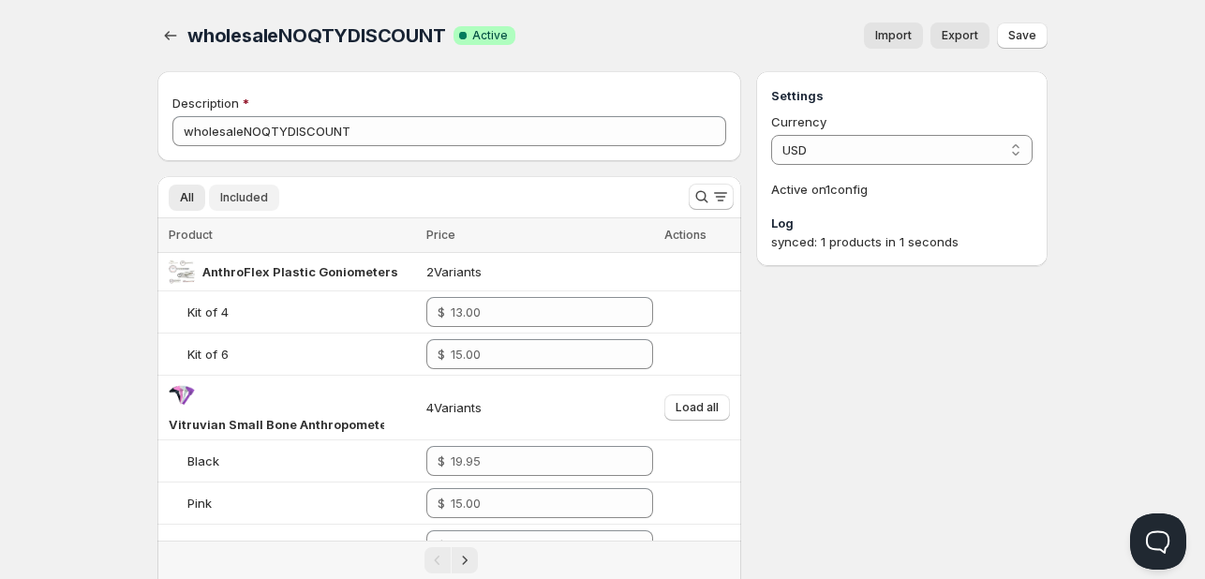
click at [244, 194] on span "Included" at bounding box center [244, 197] width 48 height 15
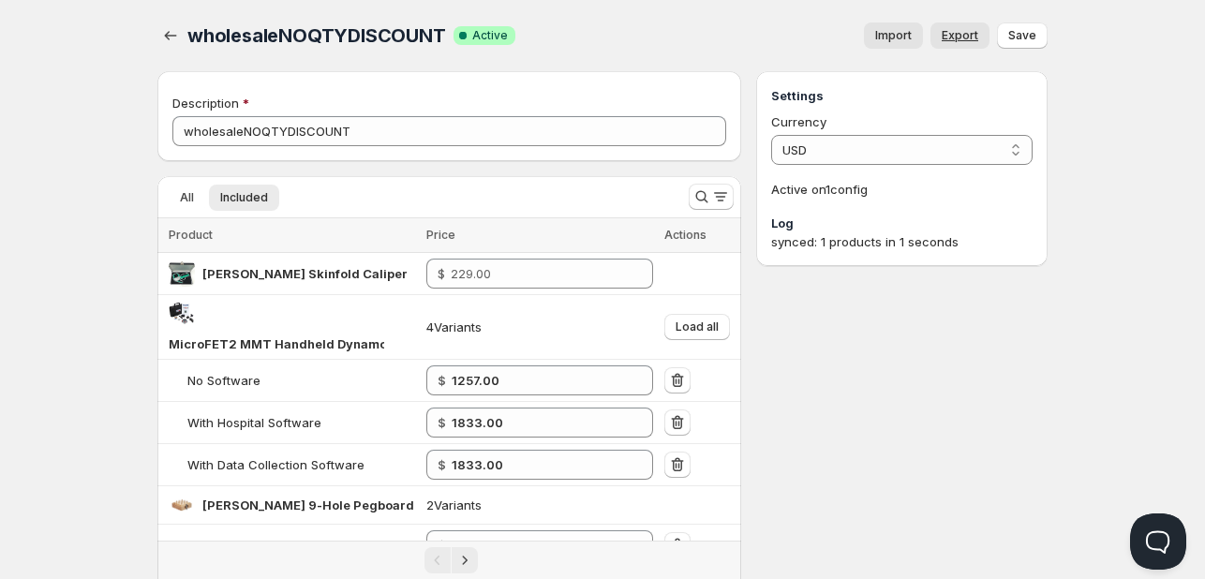
click at [963, 34] on span "Export" at bounding box center [960, 35] width 37 height 15
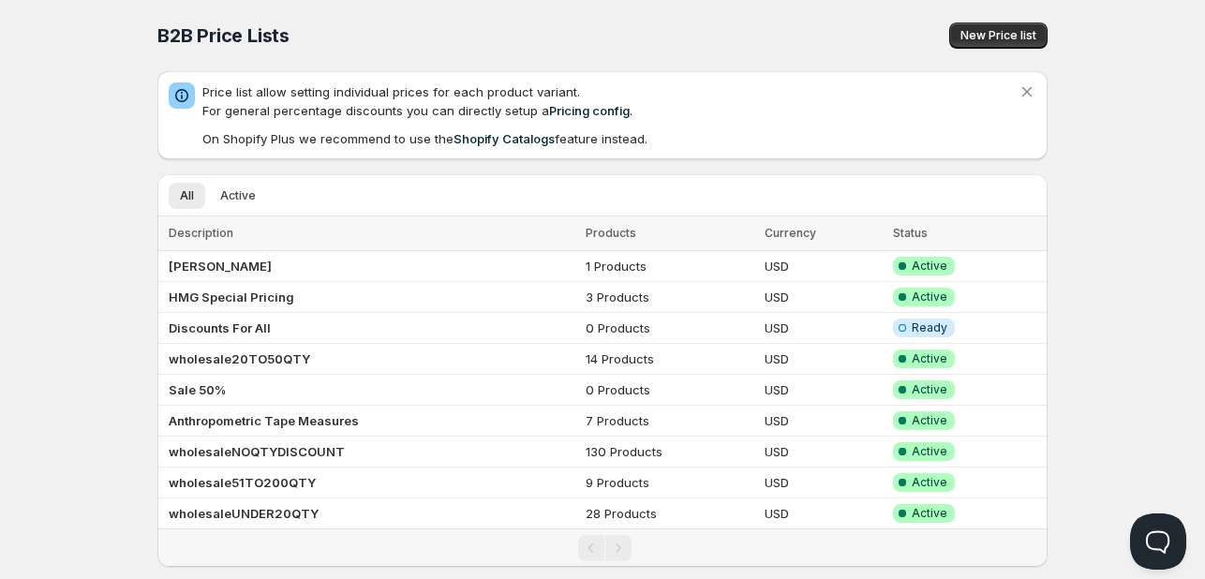
click at [225, 181] on div "All Active More views All Active More views" at bounding box center [591, 194] width 868 height 41
click at [225, 197] on span "Active" at bounding box center [238, 195] width 36 height 15
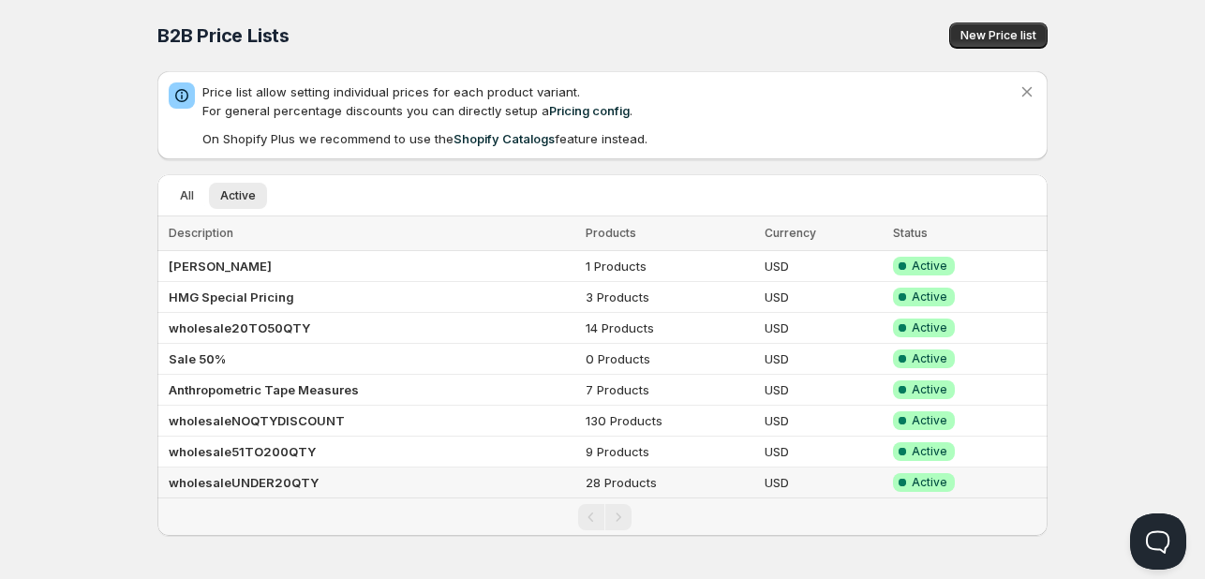
click at [270, 482] on b "wholesaleUNDER20QTY" at bounding box center [244, 482] width 150 height 15
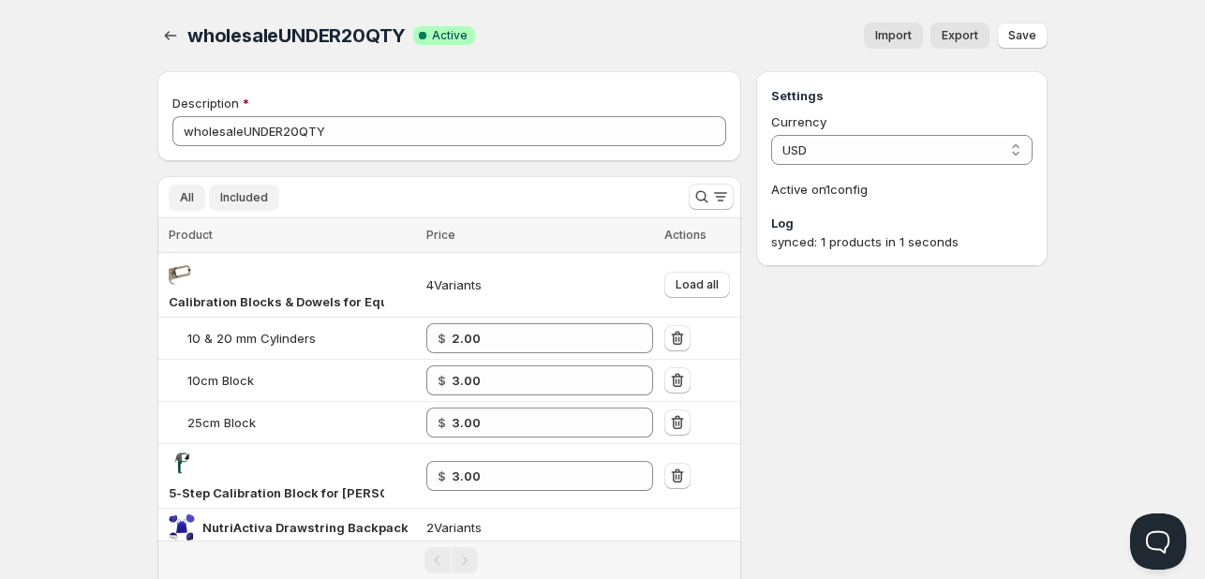
click at [169, 200] on button "All" at bounding box center [187, 198] width 37 height 26
click at [181, 203] on span "All" at bounding box center [187, 197] width 14 height 15
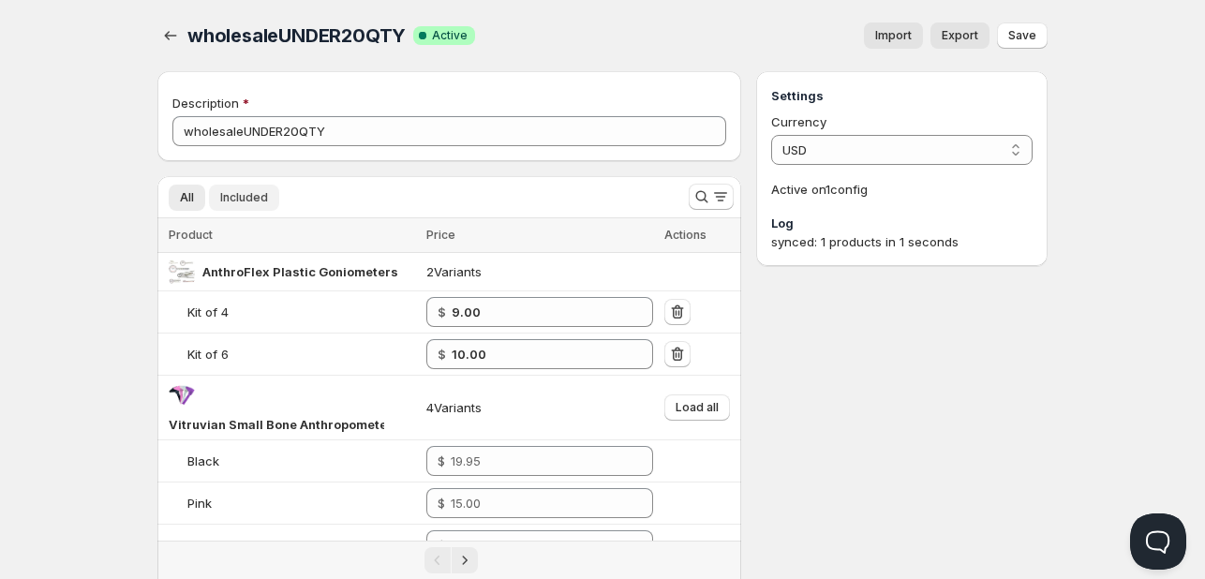
click at [245, 199] on span "Included" at bounding box center [244, 197] width 48 height 15
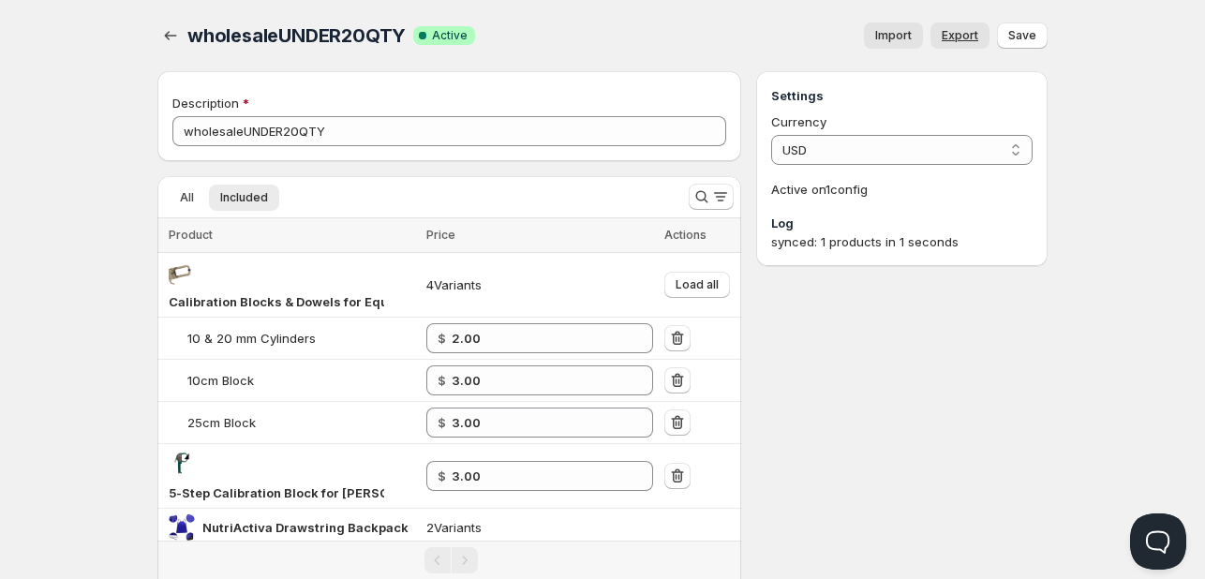
click at [963, 35] on span "Export" at bounding box center [960, 35] width 37 height 15
click at [699, 193] on icon "Search and filter results" at bounding box center [701, 196] width 19 height 19
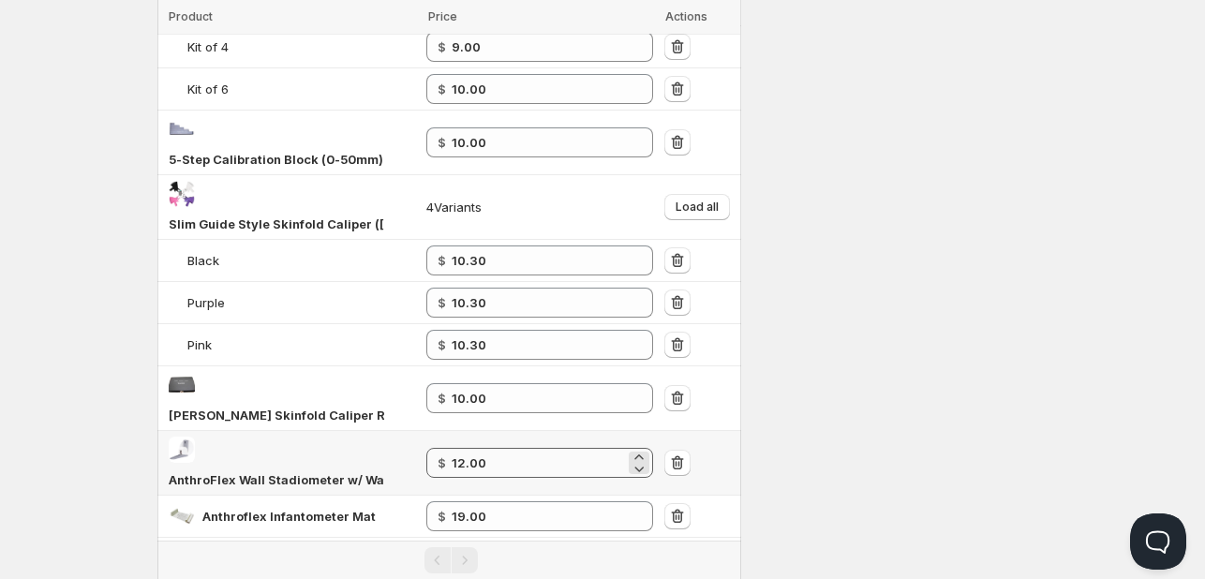
scroll to position [975, 0]
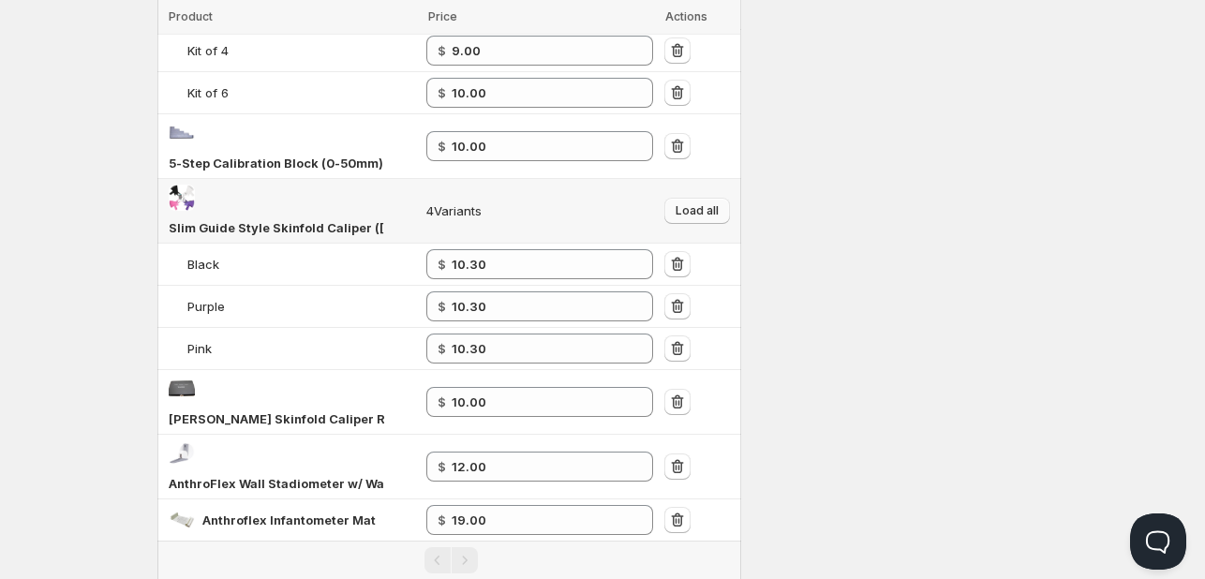
click at [707, 203] on span "Load all" at bounding box center [697, 210] width 43 height 15
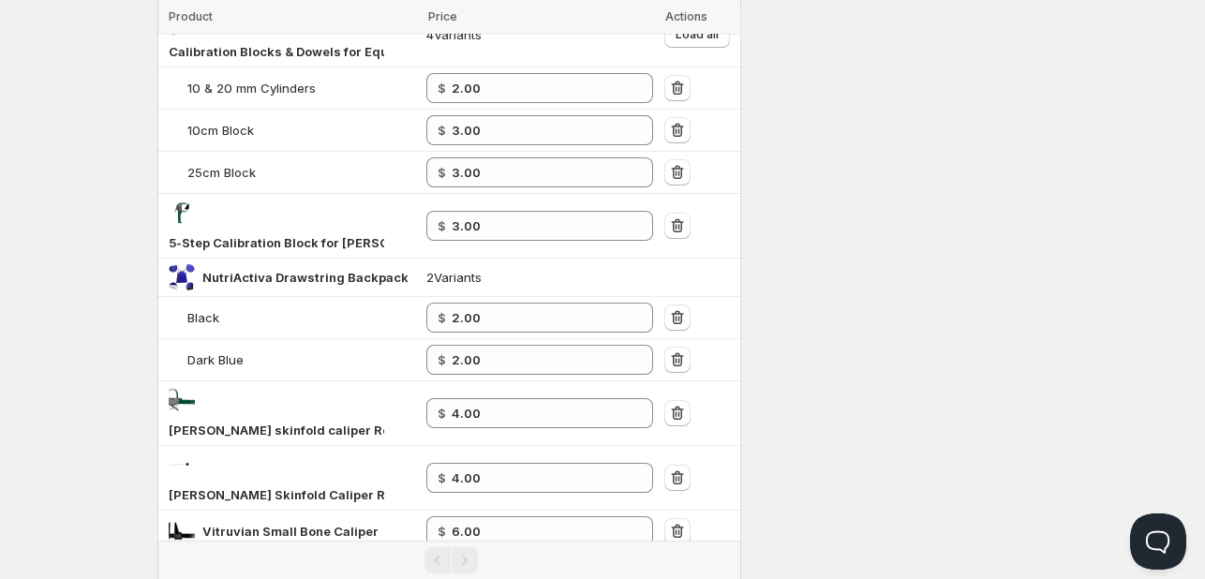
scroll to position [0, 0]
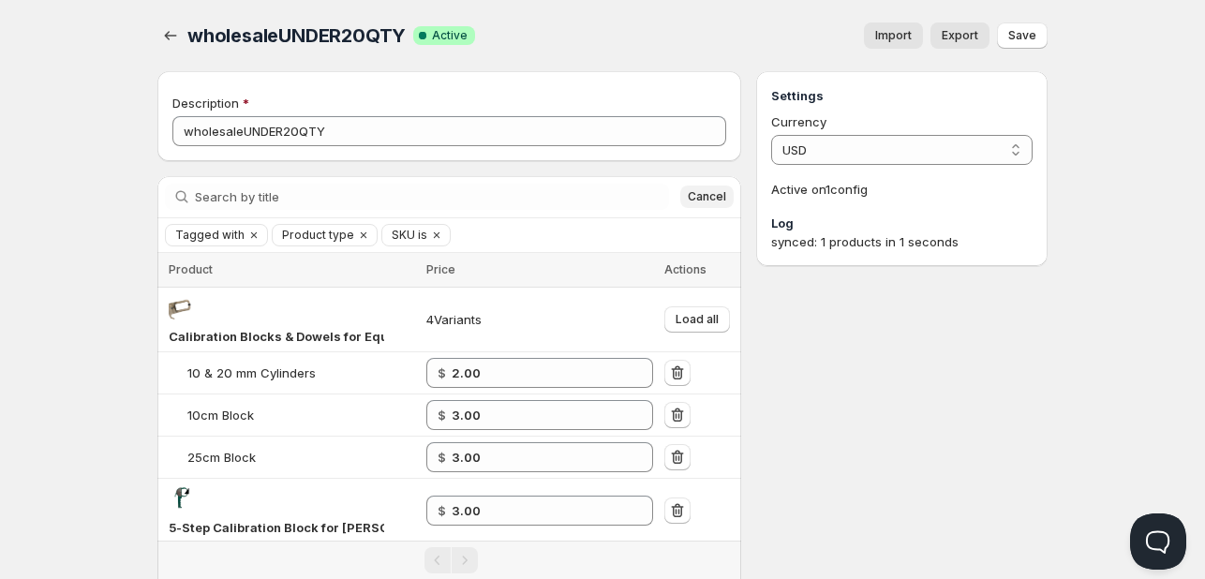
click at [704, 193] on span "Cancel" at bounding box center [707, 196] width 38 height 15
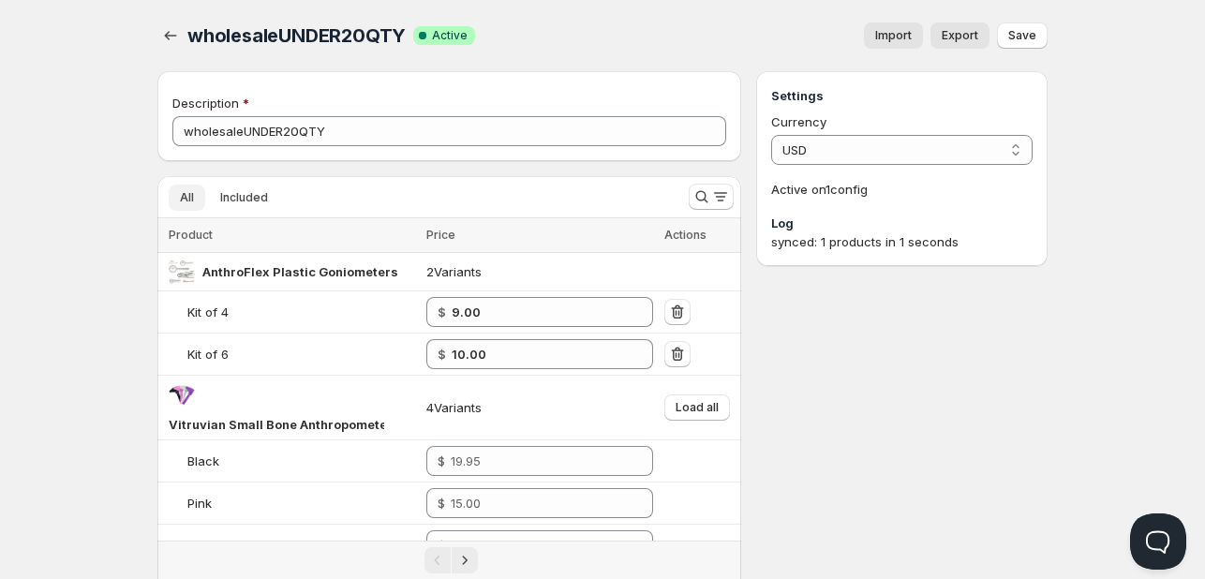
click at [194, 198] on button "All" at bounding box center [187, 198] width 37 height 26
click at [249, 200] on span "Included" at bounding box center [244, 197] width 48 height 15
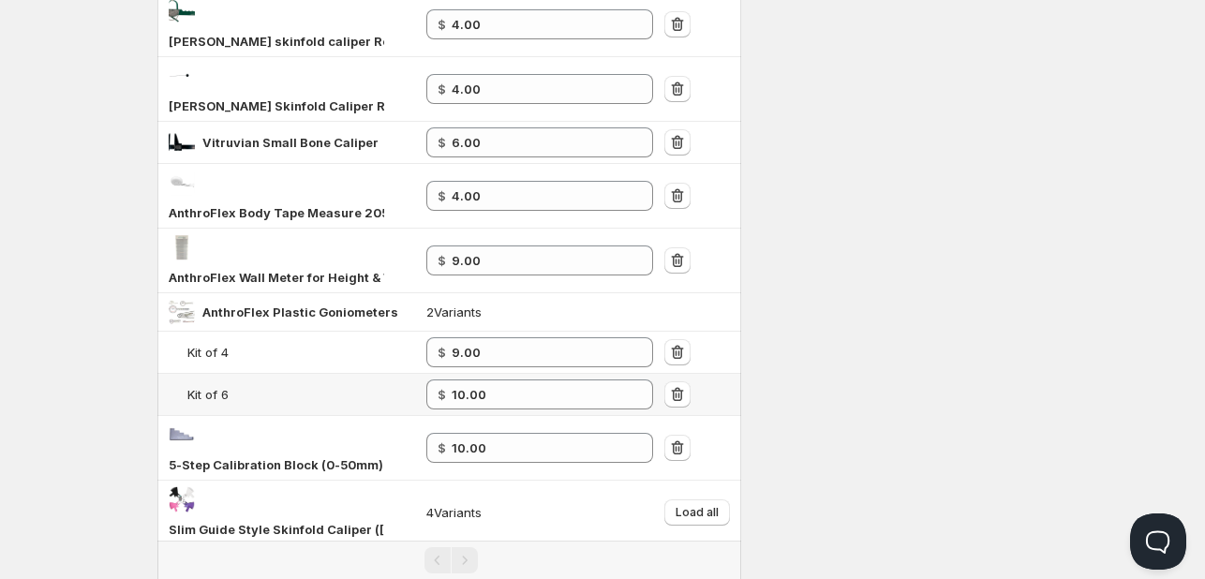
scroll to position [473, 0]
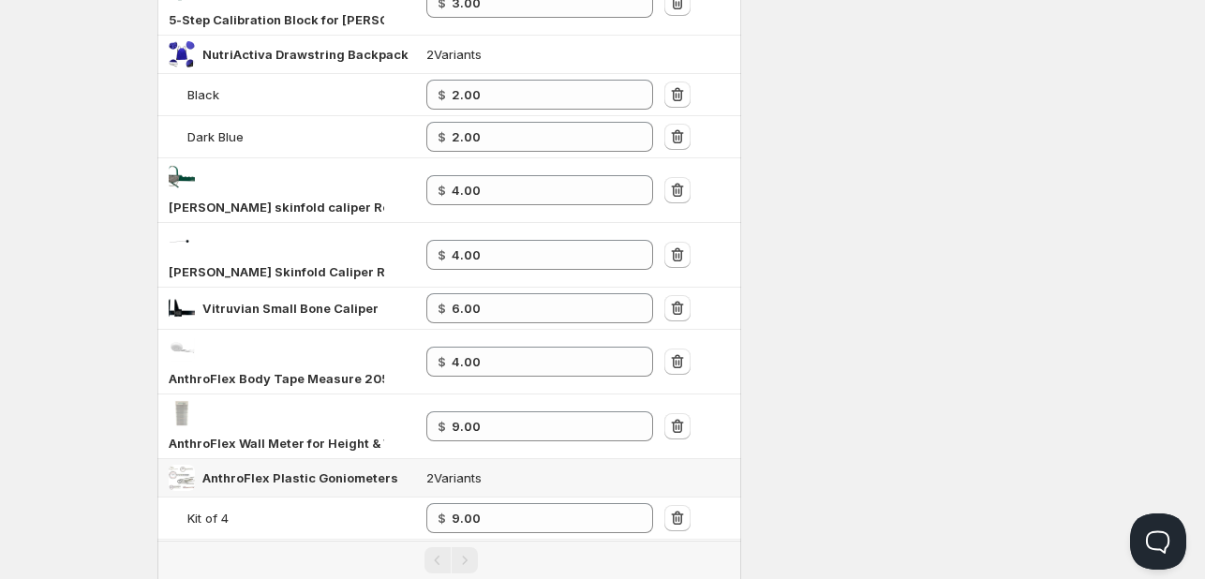
click at [259, 473] on span "AnthroFlex Plastic Goniometers" at bounding box center [300, 477] width 196 height 15
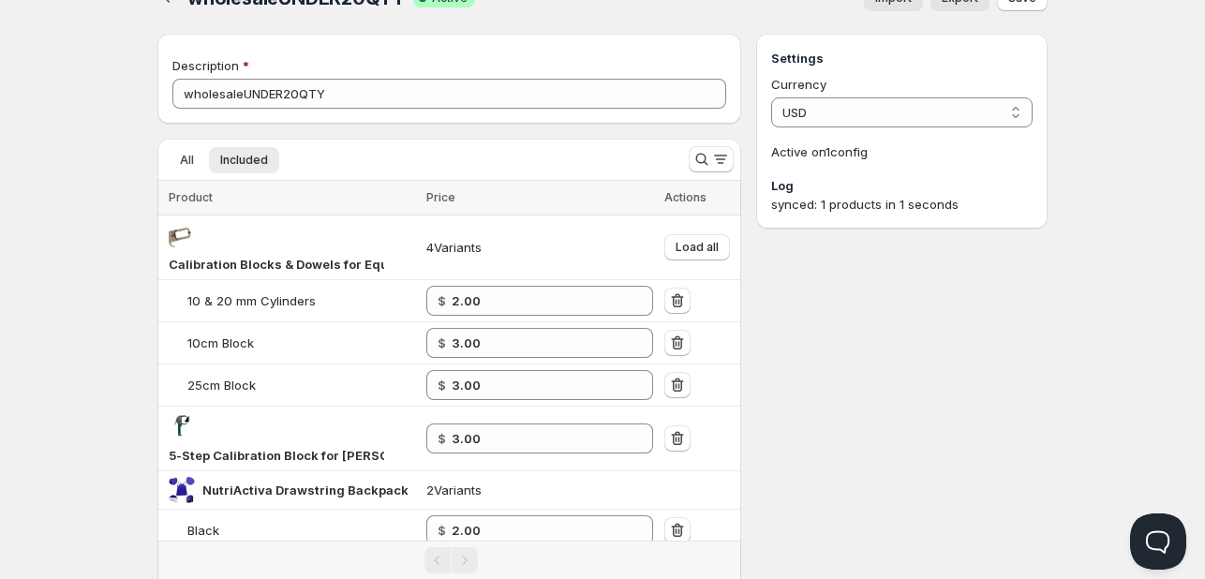
scroll to position [5, 0]
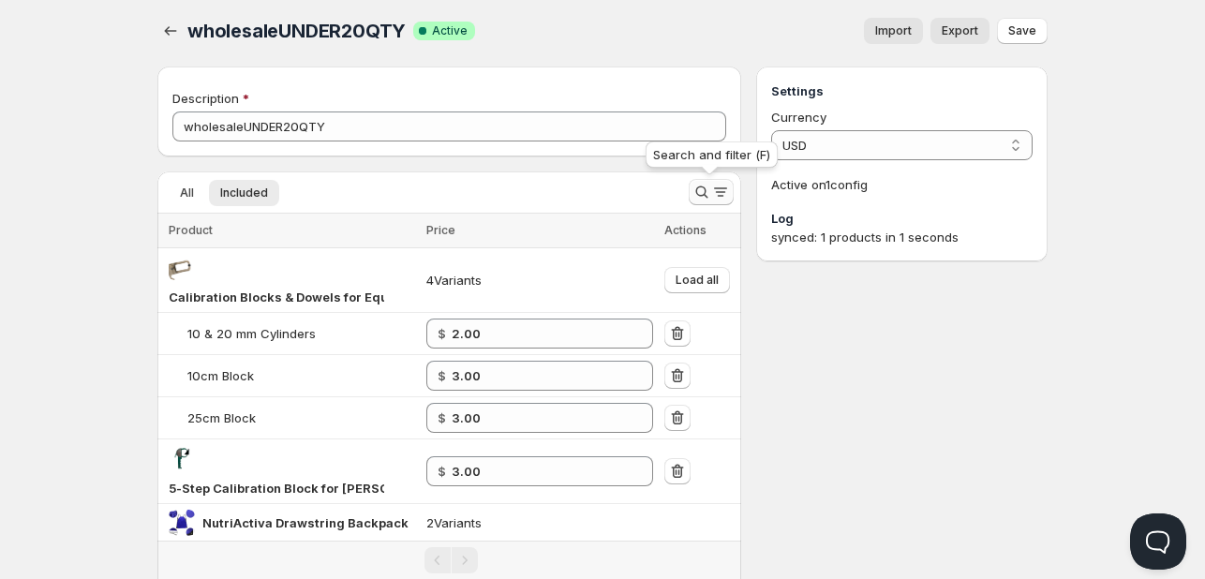
click at [706, 183] on icon "Search and filter results" at bounding box center [701, 192] width 19 height 19
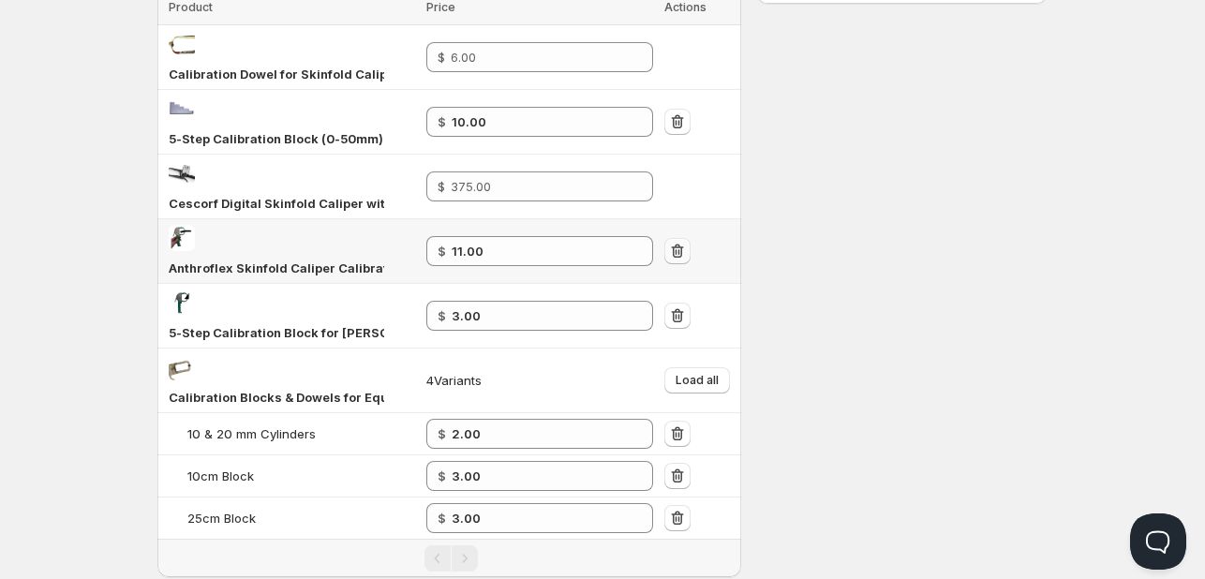
scroll to position [338, 0]
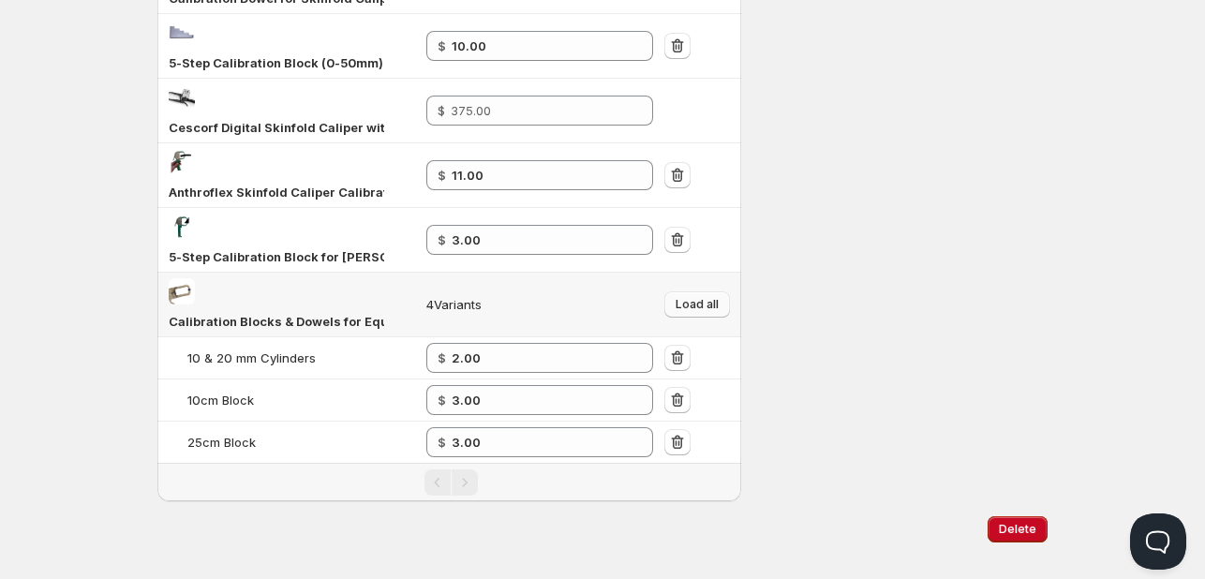
type input "CALIBRA"
click at [675, 291] on button "Load all" at bounding box center [697, 304] width 66 height 26
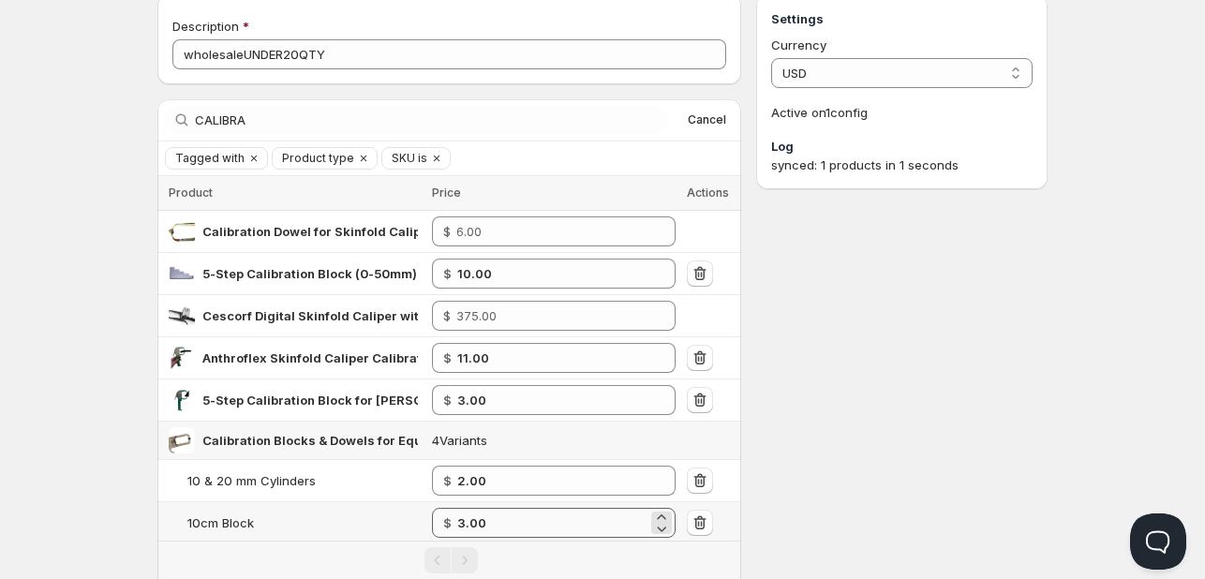
scroll to position [0, 0]
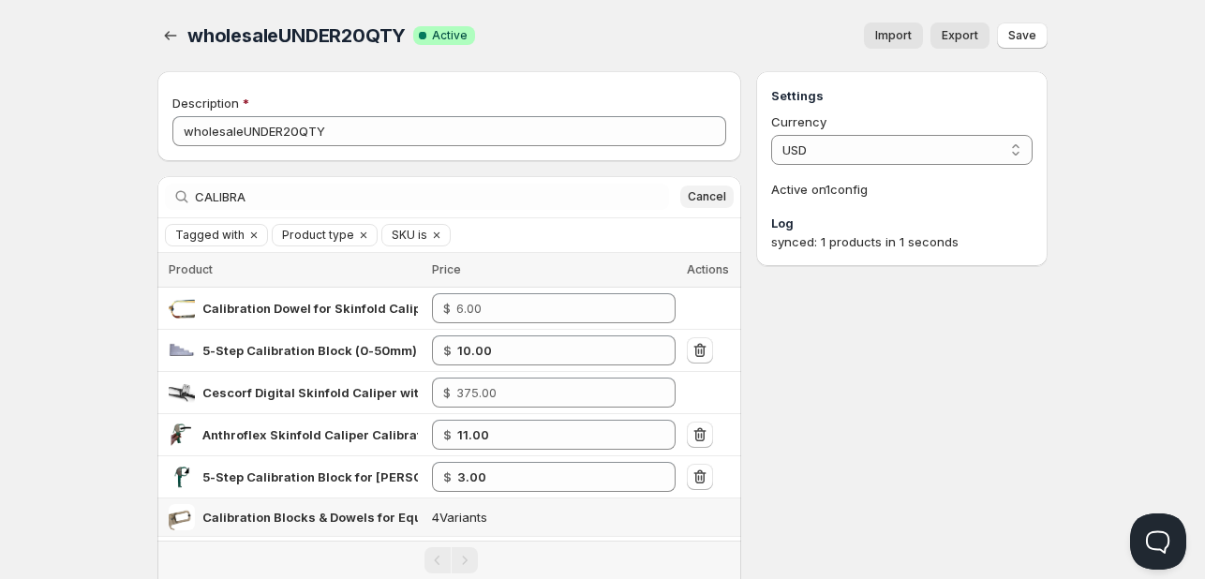
click at [712, 201] on span "Cancel" at bounding box center [707, 196] width 38 height 15
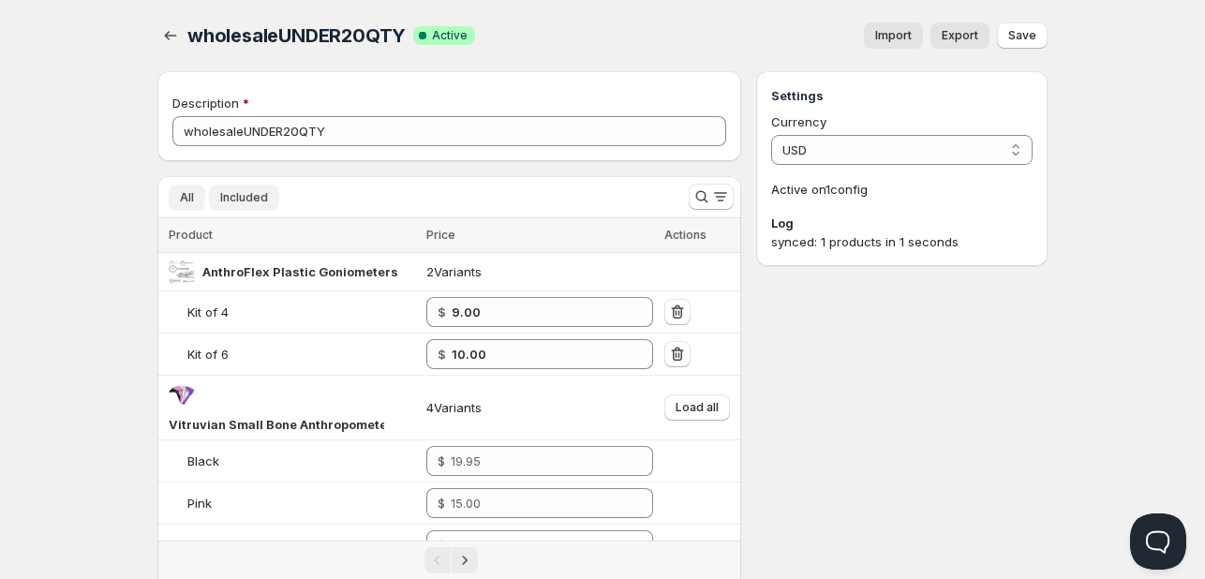
click at [253, 197] on span "Included" at bounding box center [244, 197] width 48 height 15
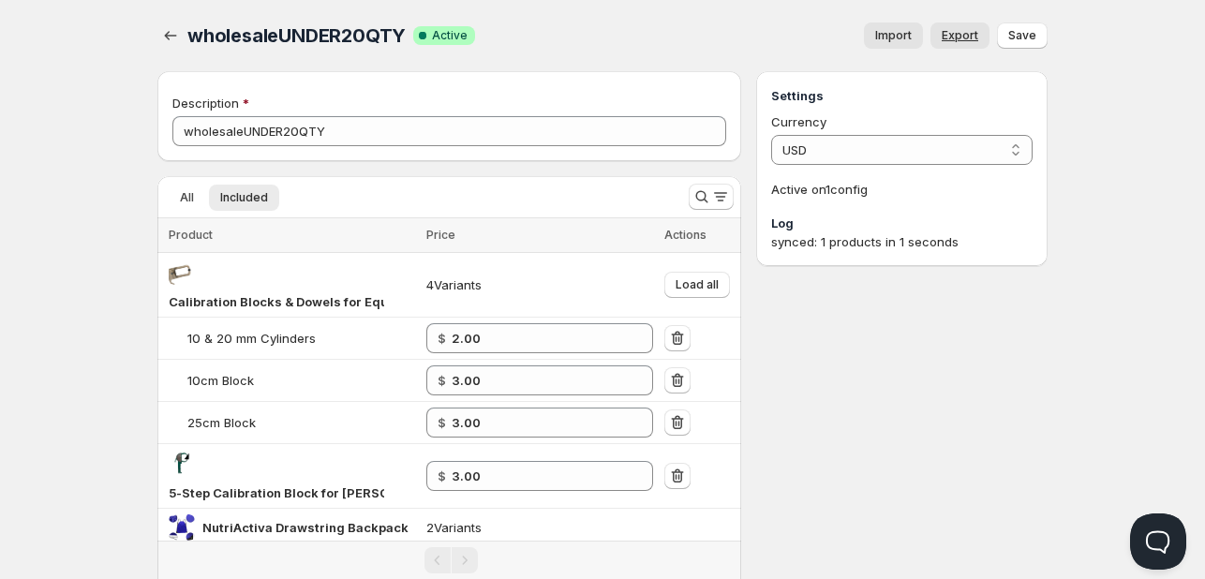
click at [961, 37] on span "Export" at bounding box center [960, 35] width 37 height 15
click at [699, 194] on icon "Search and filter results" at bounding box center [701, 196] width 19 height 19
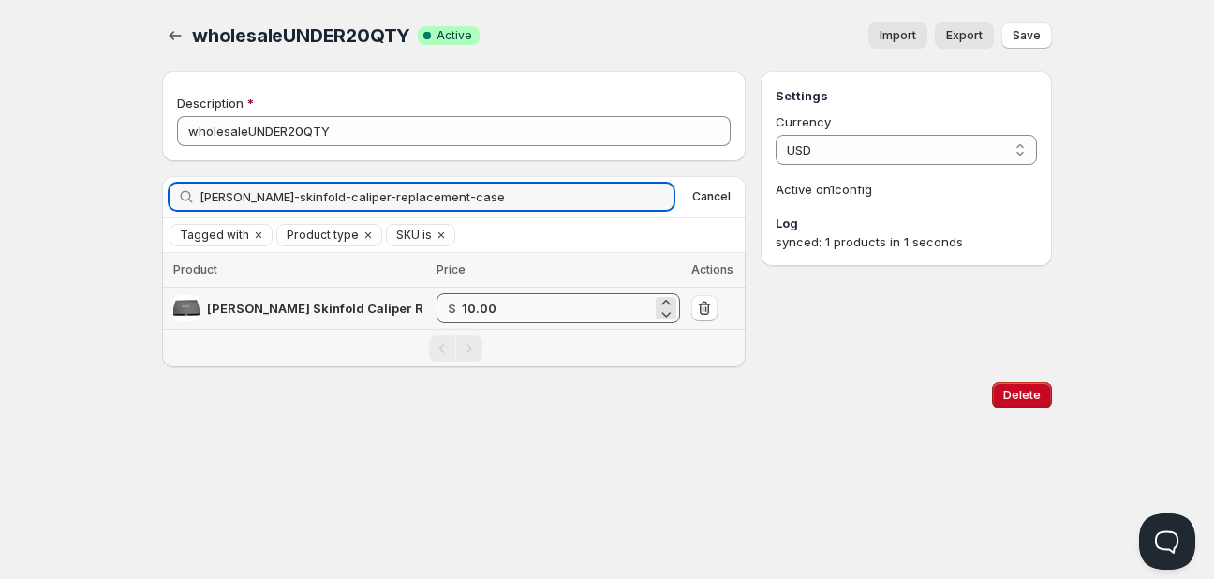
type input "[PERSON_NAME]-skinfold-caliper-replacement-case"
click at [525, 307] on input "10.00" at bounding box center [557, 308] width 190 height 30
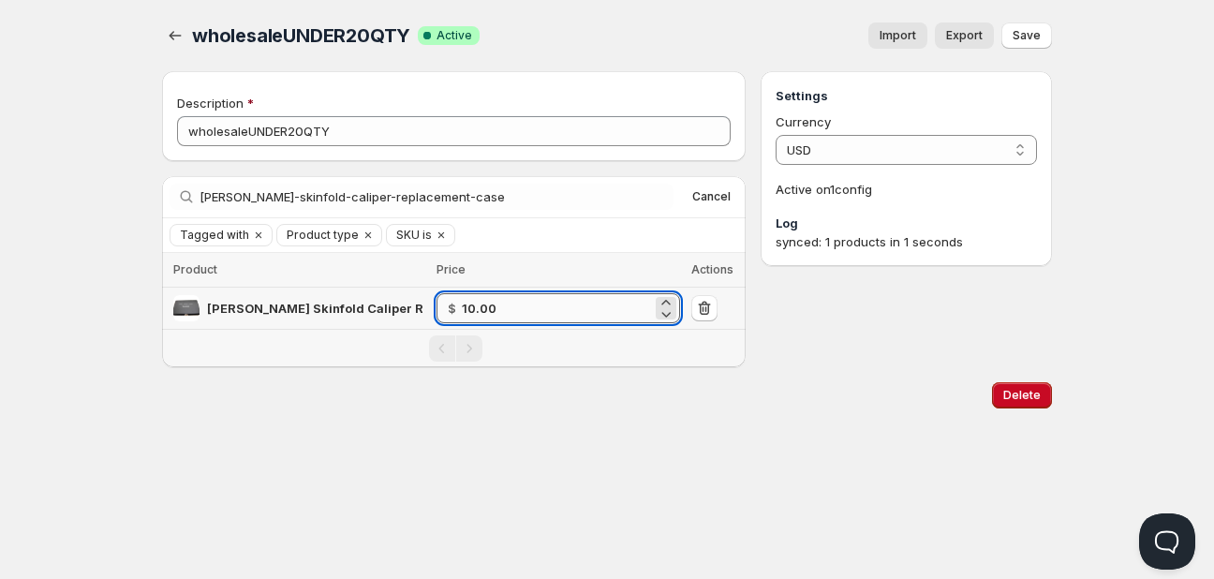
click at [525, 307] on input "10.00" at bounding box center [557, 308] width 190 height 30
type input "11.00"
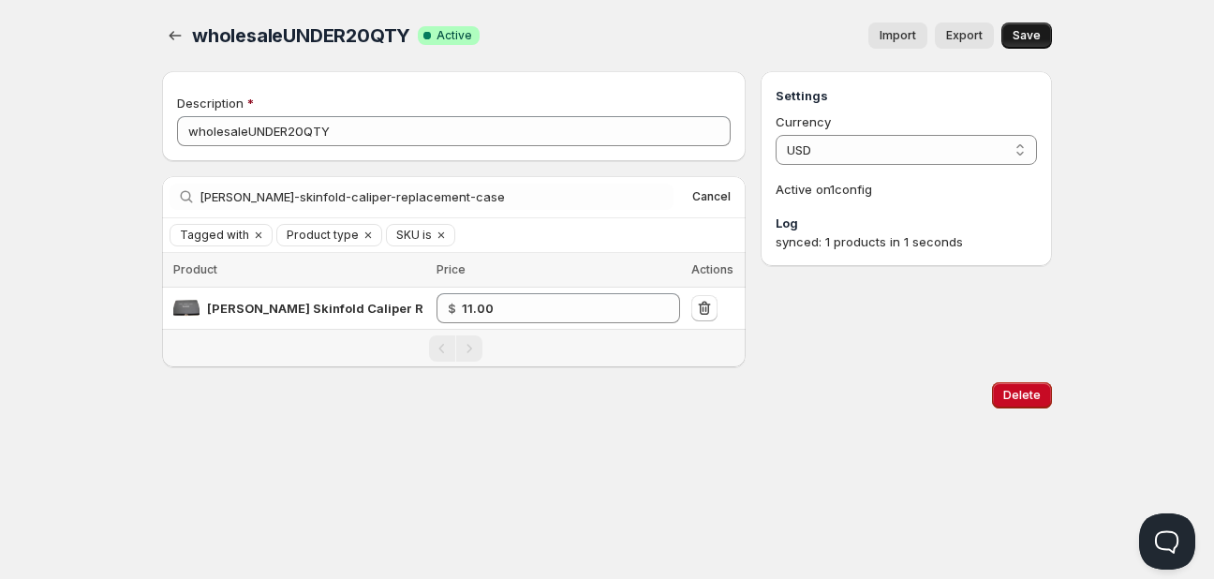
drag, startPoint x: 1025, startPoint y: 34, endPoint x: 1013, endPoint y: 25, distance: 14.8
click at [1023, 33] on span "Save" at bounding box center [1027, 35] width 28 height 15
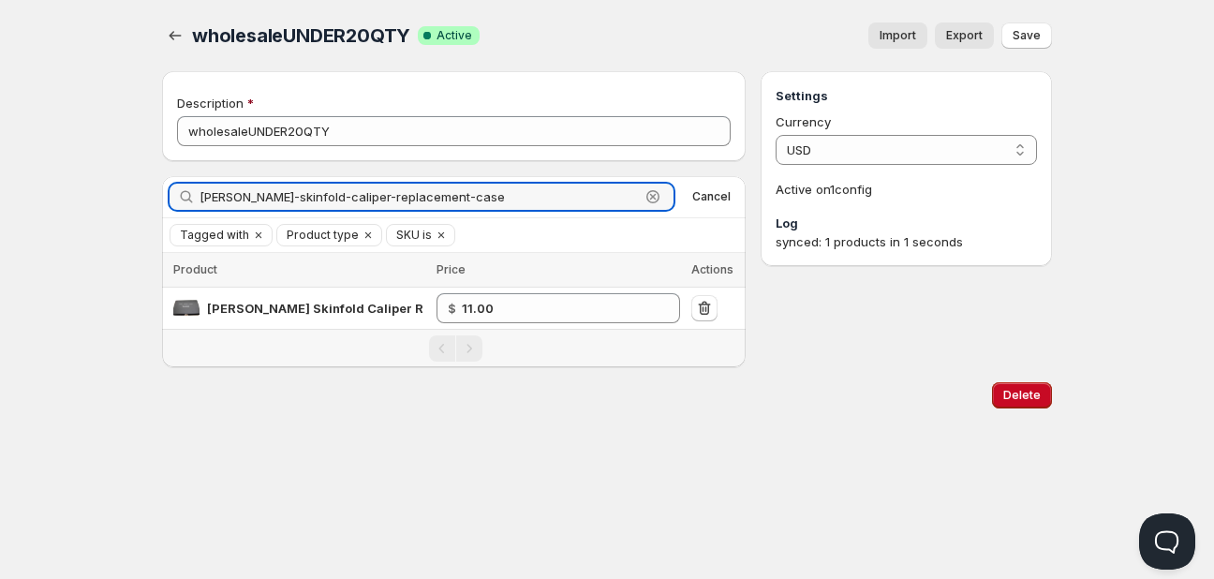
drag, startPoint x: 565, startPoint y: 196, endPoint x: 194, endPoint y: 199, distance: 371.0
click at [195, 200] on div "[PERSON_NAME]-skinfold-caliper-replacement-case Clear" at bounding box center [422, 197] width 504 height 26
paste input "440P-BK"
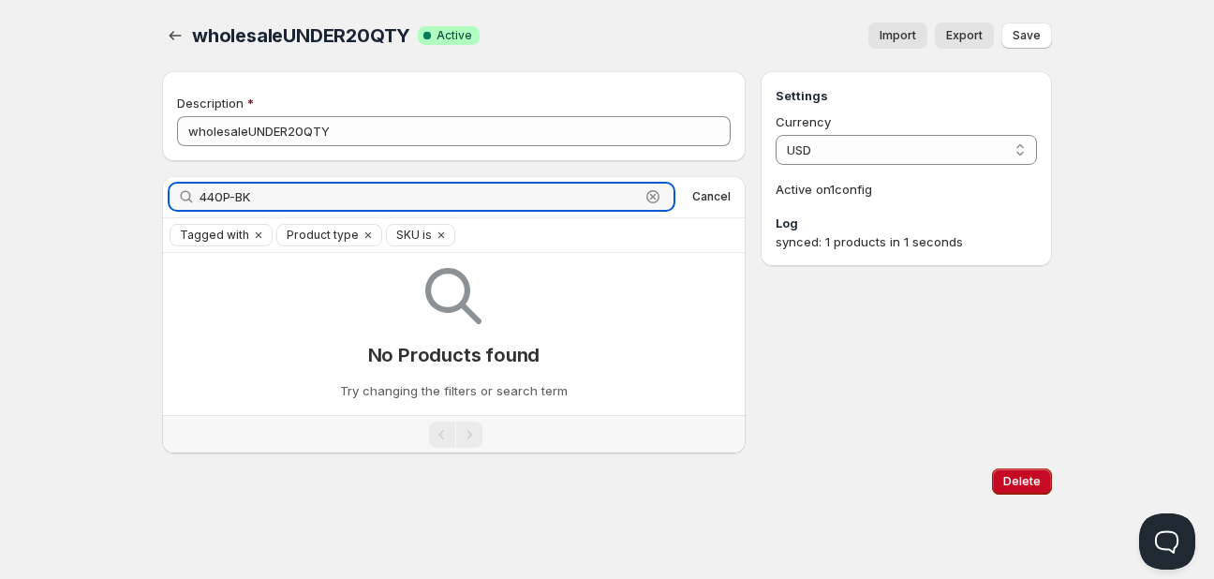
drag, startPoint x: 271, startPoint y: 198, endPoint x: 51, endPoint y: 189, distance: 220.3
click at [51, 189] on div "Home Pricing Price lists Checkout Forms Submissions Settings Features Plans who…" at bounding box center [607, 289] width 1214 height 579
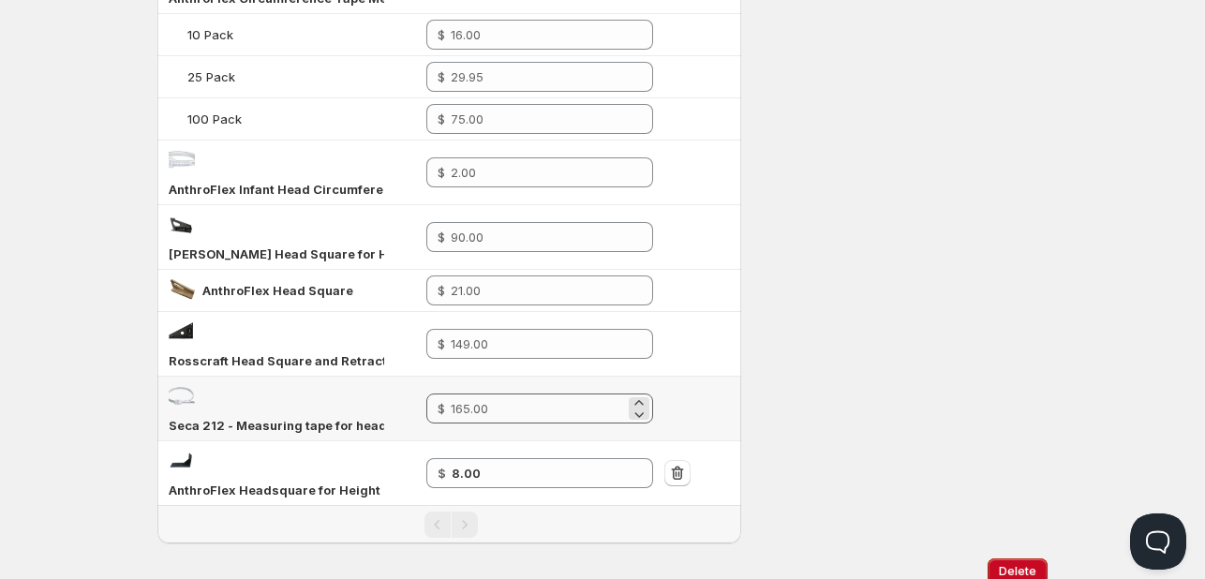
scroll to position [403, 0]
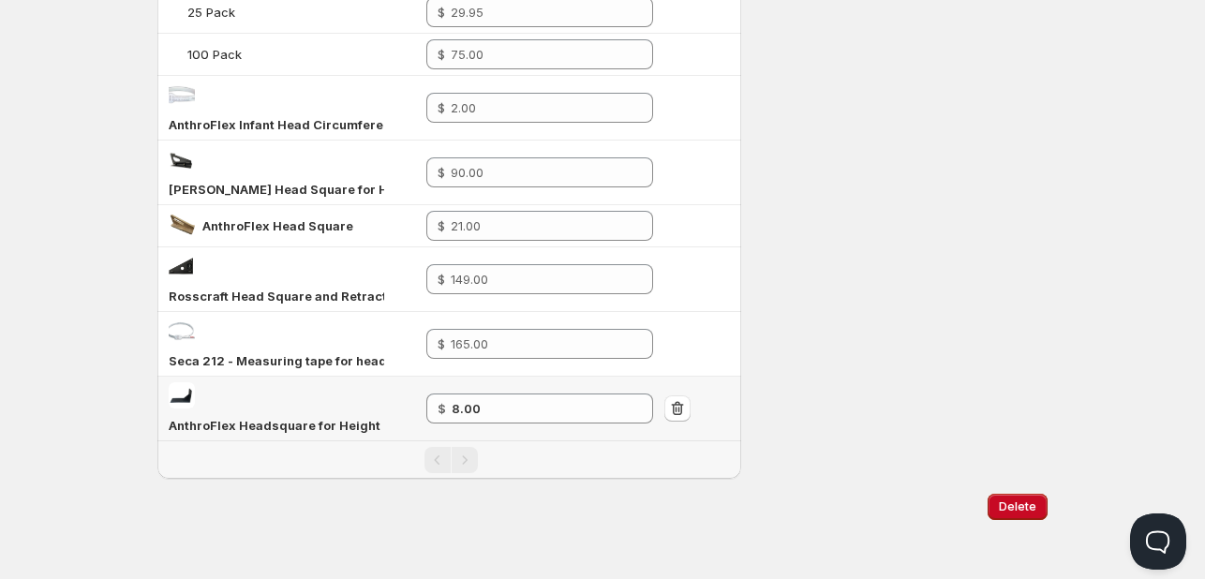
type input "HEAD"
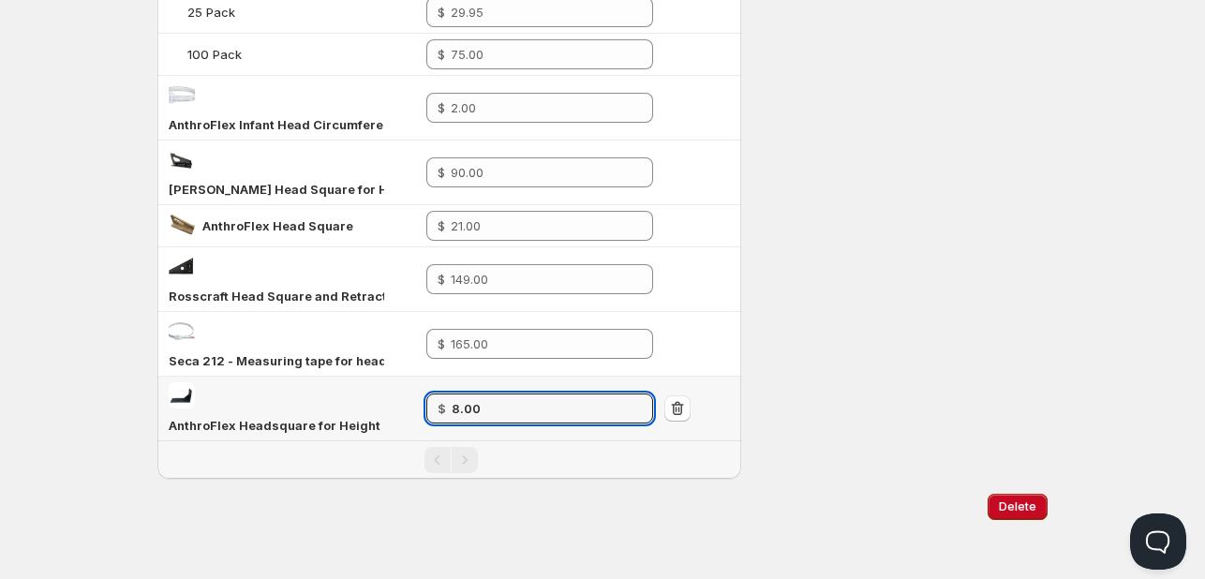
click at [246, 410] on tr "AnthroFlex Headsquare for Height Measurement $ 8.00" at bounding box center [449, 409] width 584 height 65
type input "9.00"
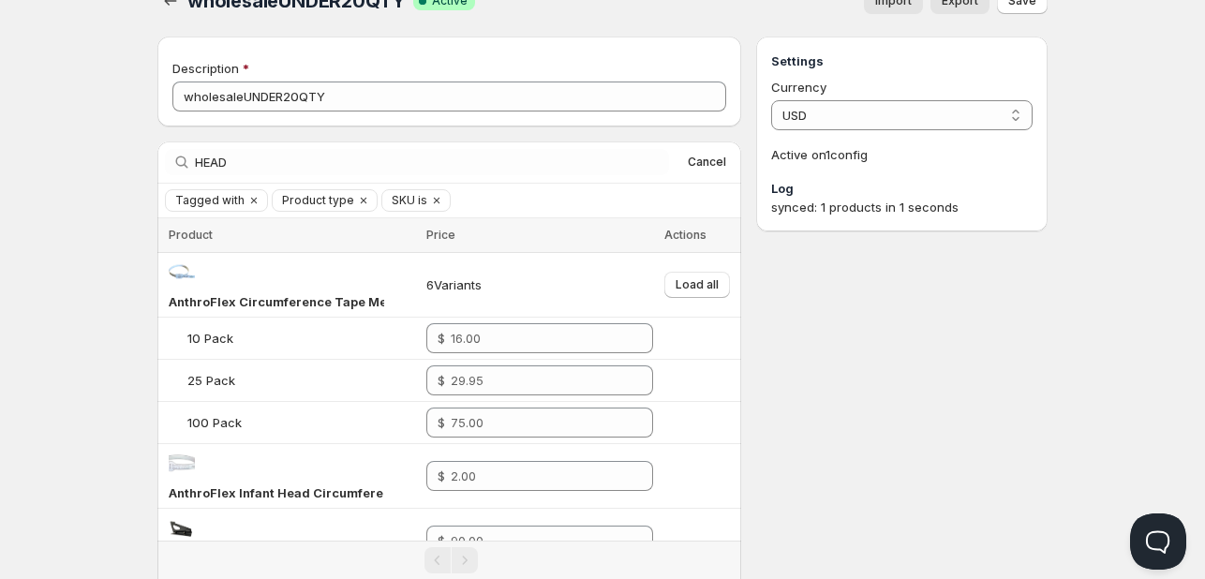
scroll to position [0, 0]
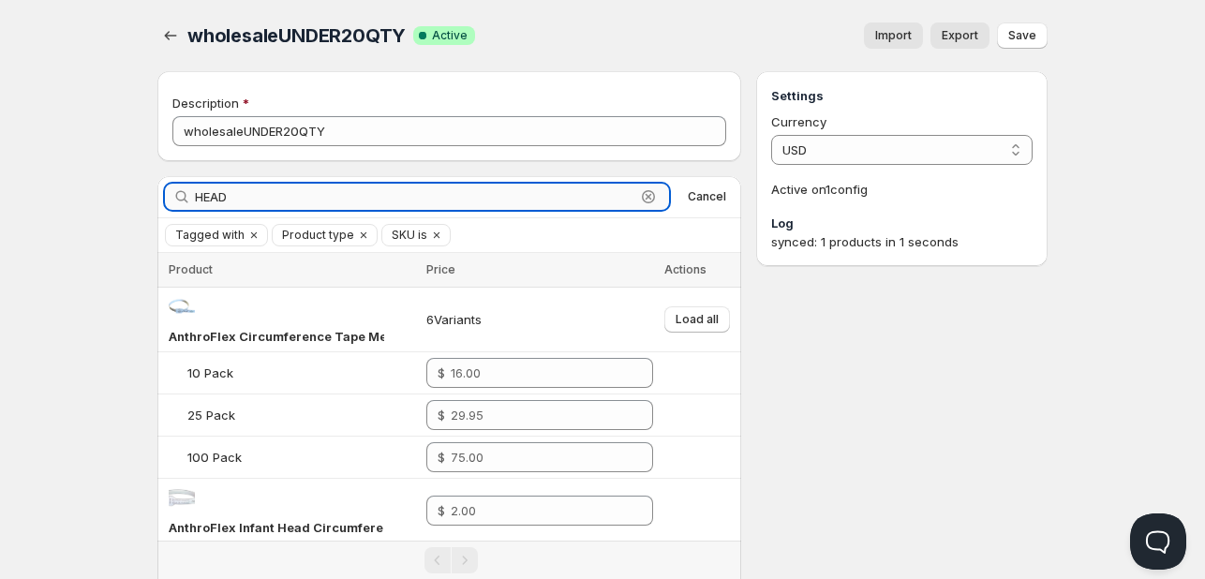
drag, startPoint x: 394, startPoint y: 196, endPoint x: 334, endPoint y: 207, distance: 61.9
click at [334, 207] on input "HEAD" at bounding box center [415, 197] width 440 height 26
paste input "[PERSON_NAME]-skinfold-caliper-replacement-lens-cover"
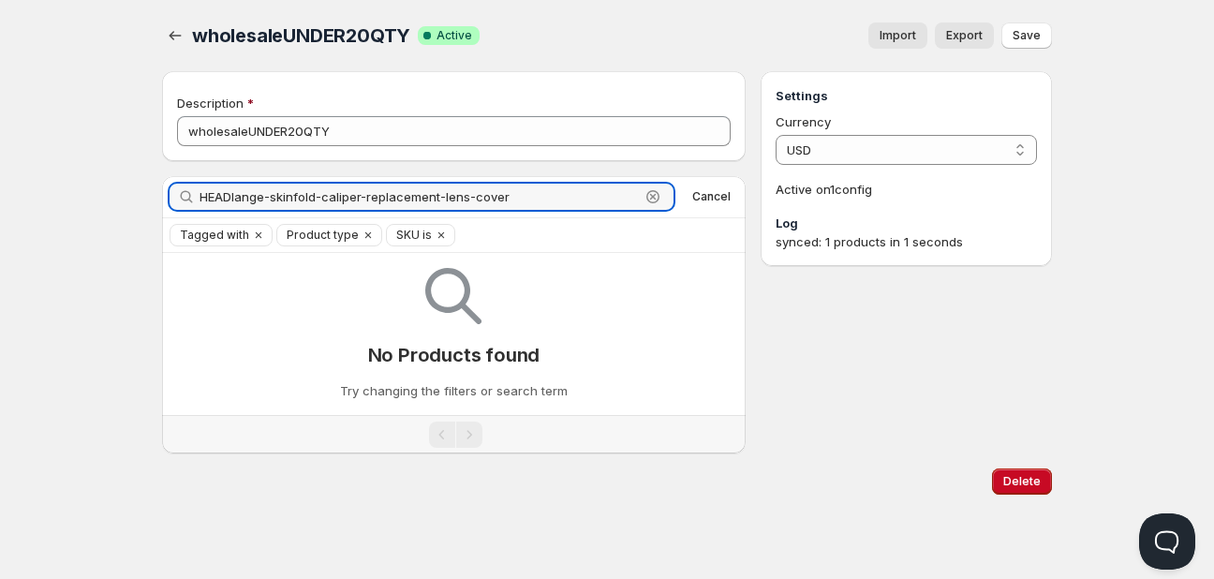
click at [0, 171] on html "Home Pricing Price lists Checkout Forms Submissions Settings Features Plans who…" at bounding box center [607, 289] width 1214 height 579
paste input "text"
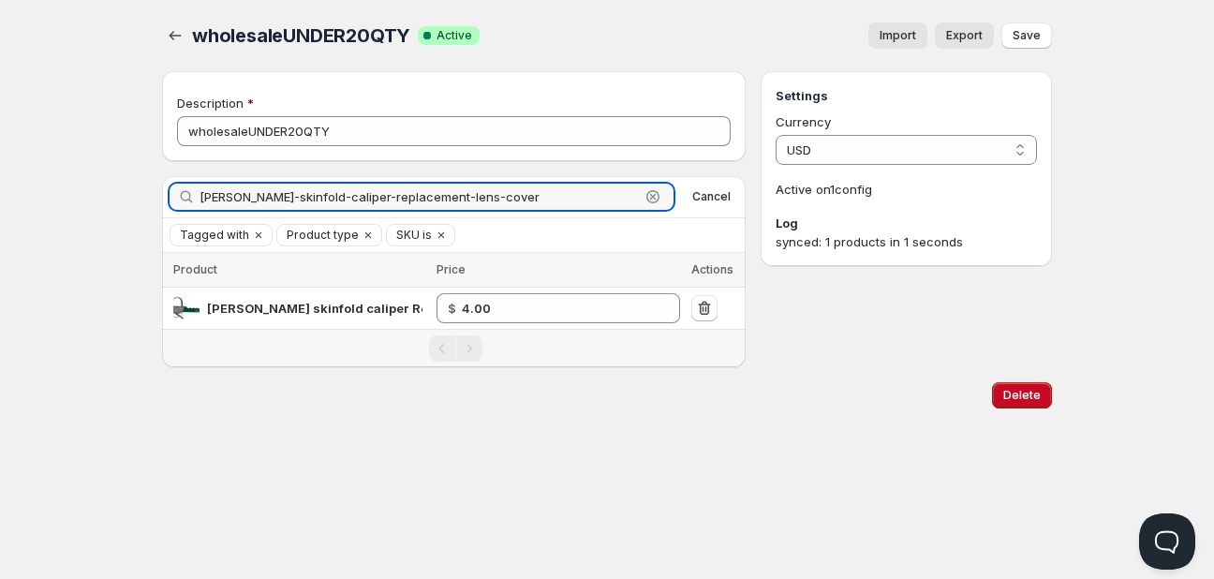
type input "[PERSON_NAME]-skinfold-caliper-replacement-lens-cover"
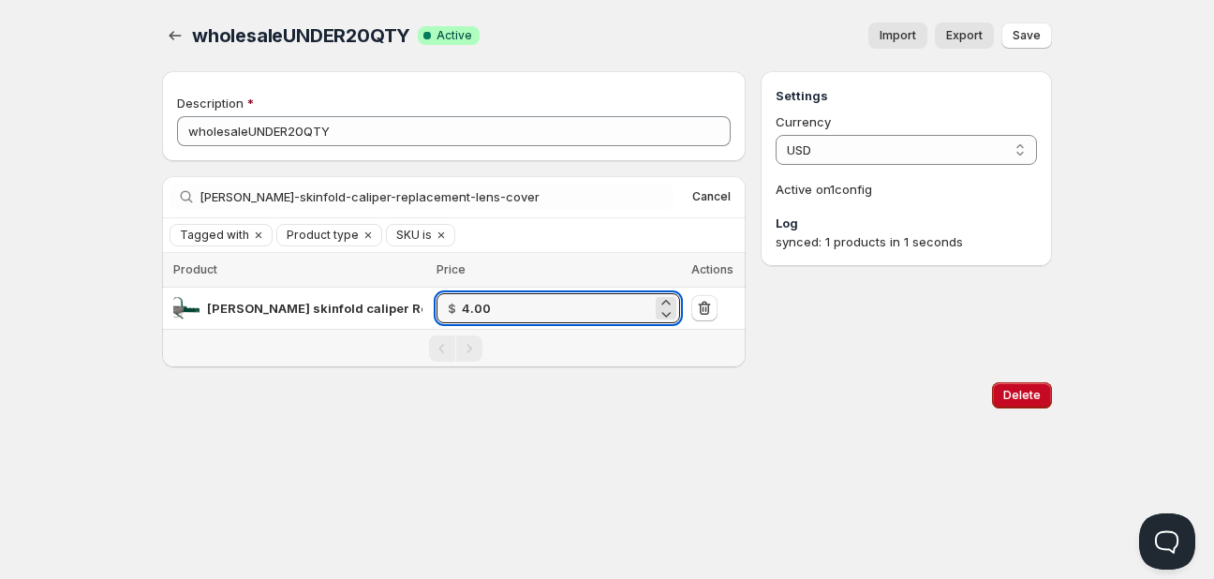
drag, startPoint x: 168, startPoint y: 278, endPoint x: 176, endPoint y: 249, distance: 30.2
click at [164, 268] on table "Product Price Actions [PERSON_NAME] skinfold caliper Replacement Lens Cover $ 4…" at bounding box center [454, 291] width 584 height 76
type input "5.00"
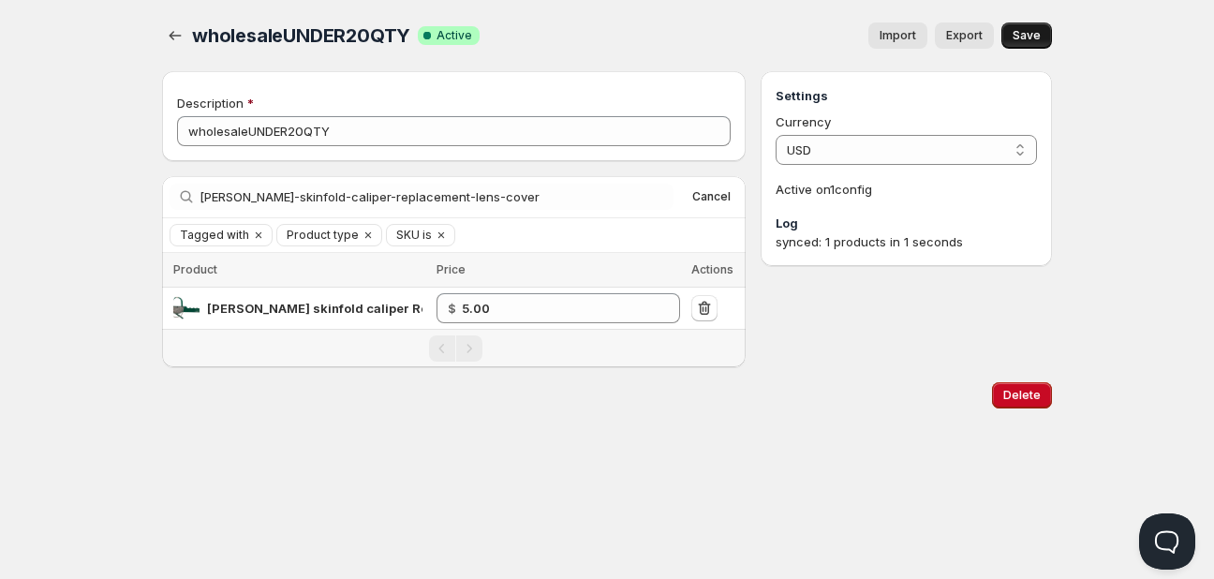
click at [1020, 38] on span "Save" at bounding box center [1027, 35] width 28 height 15
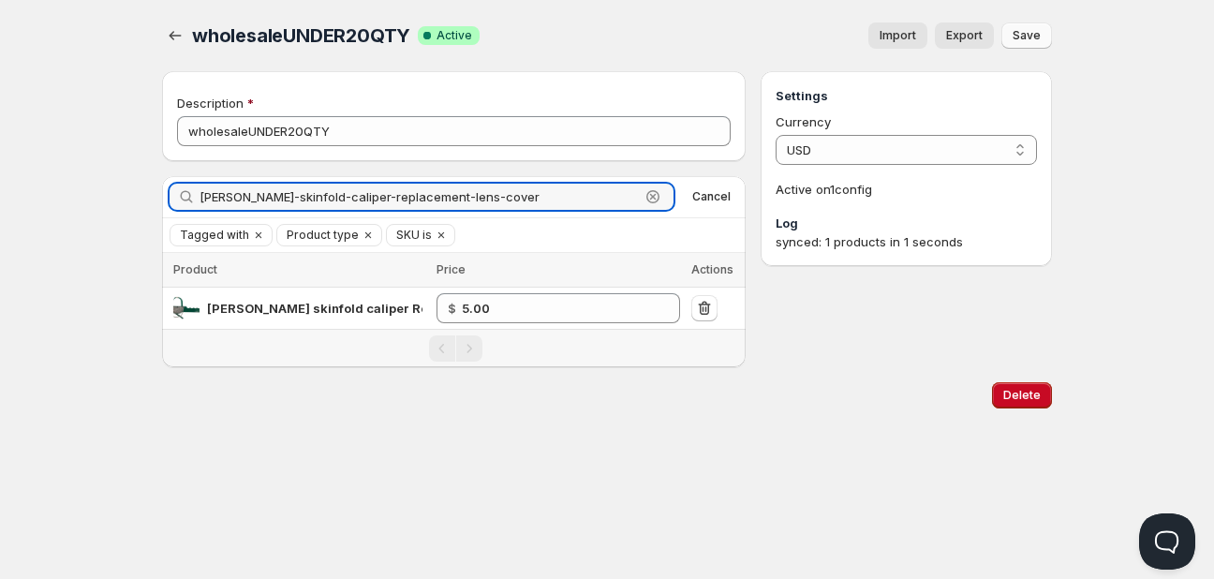
drag, startPoint x: 585, startPoint y: 192, endPoint x: -52, endPoint y: 192, distance: 637.1
click at [0, 192] on html "Home Pricing Price lists Checkout Forms Submissions Settings Features Plans who…" at bounding box center [607, 289] width 1214 height 579
type input "SLIM GUIDE"
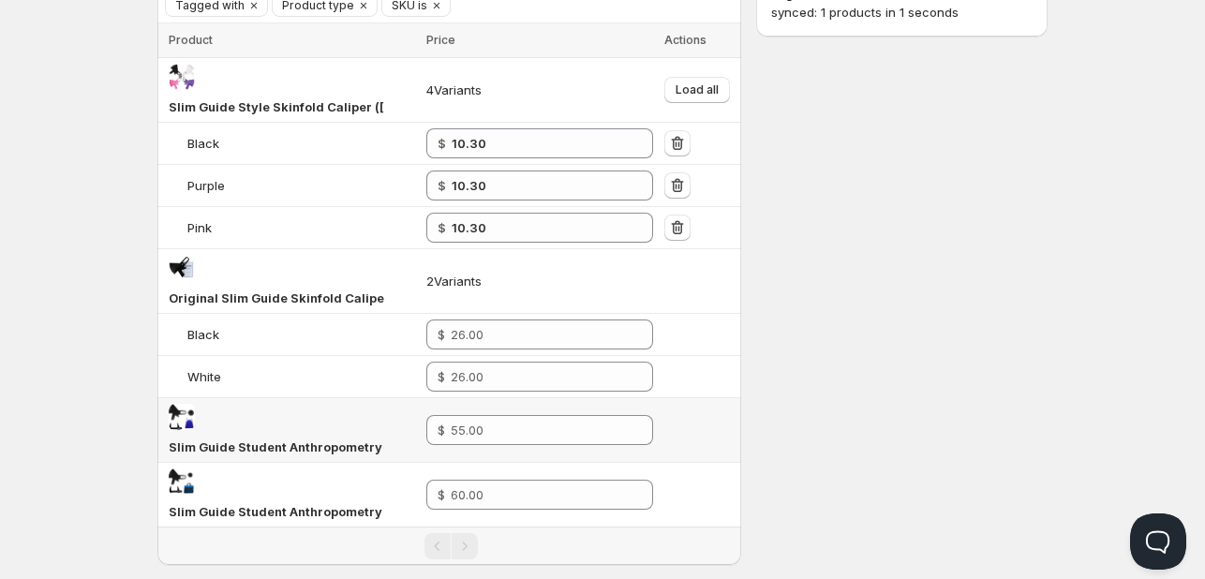
scroll to position [128, 0]
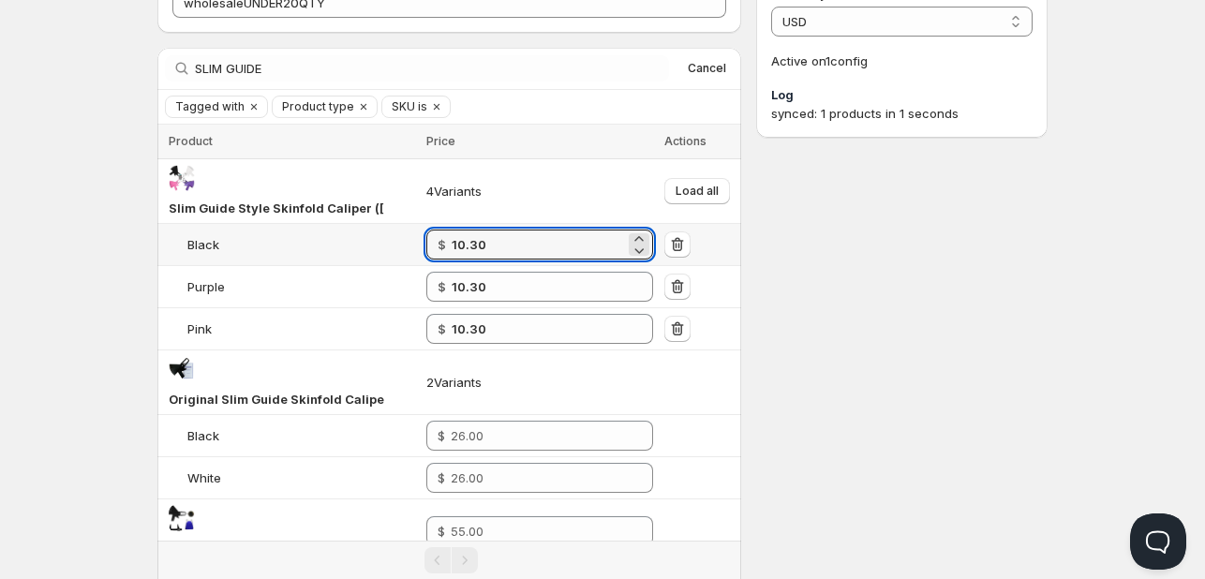
drag, startPoint x: 403, startPoint y: 224, endPoint x: 71, endPoint y: 193, distance: 333.1
click at [110, 206] on div "Home Pricing Price lists Checkout Forms Submissions Settings Features Plans who…" at bounding box center [602, 321] width 1205 height 898
type input "11.00"
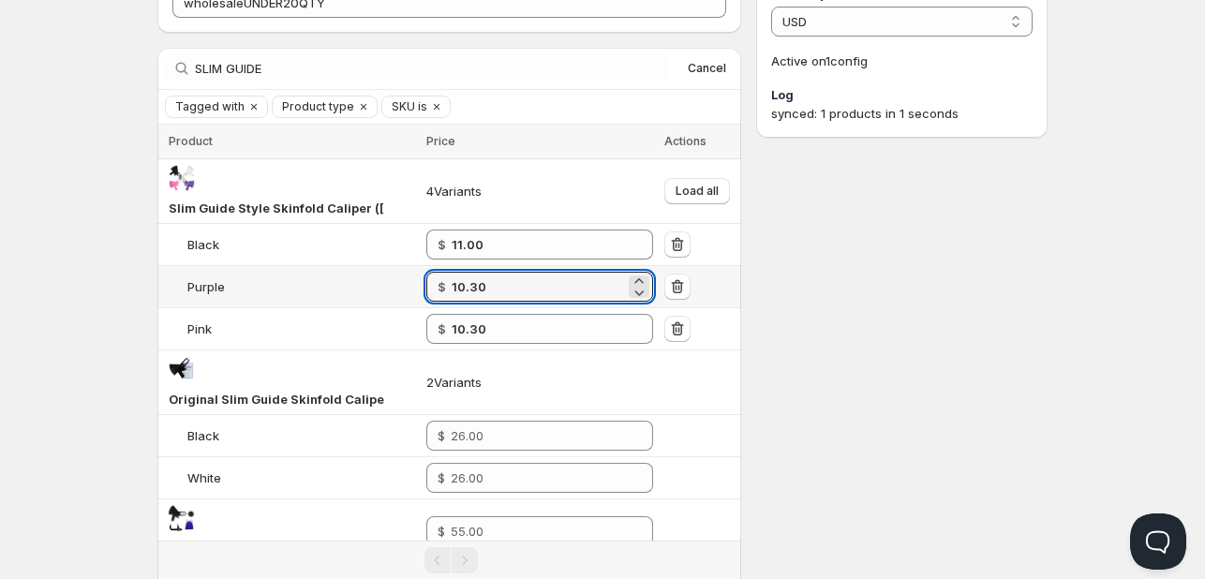
drag, startPoint x: 480, startPoint y: 280, endPoint x: -215, endPoint y: 208, distance: 698.0
click at [0, 208] on html "Home Pricing Price lists Checkout Forms Submissions Settings Features Plans who…" at bounding box center [602, 321] width 1205 height 898
type input "11.00"
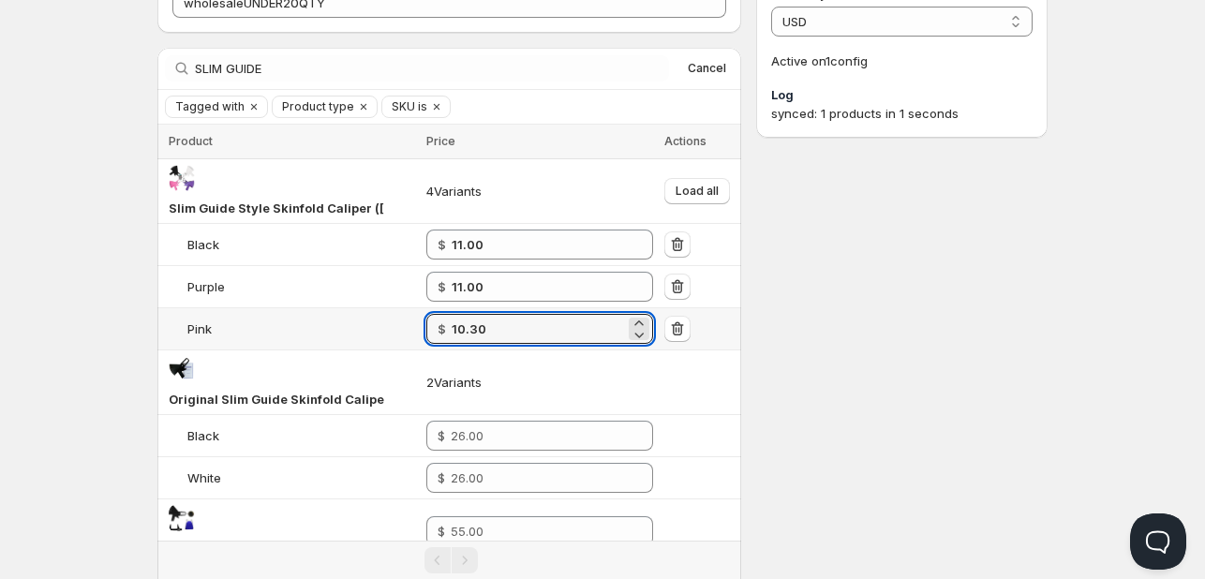
drag, startPoint x: 510, startPoint y: 322, endPoint x: -225, endPoint y: 216, distance: 742.2
click at [0, 216] on html "Home Pricing Price lists Checkout Forms Submissions Settings Features Plans who…" at bounding box center [602, 321] width 1205 height 898
type input "11.00"
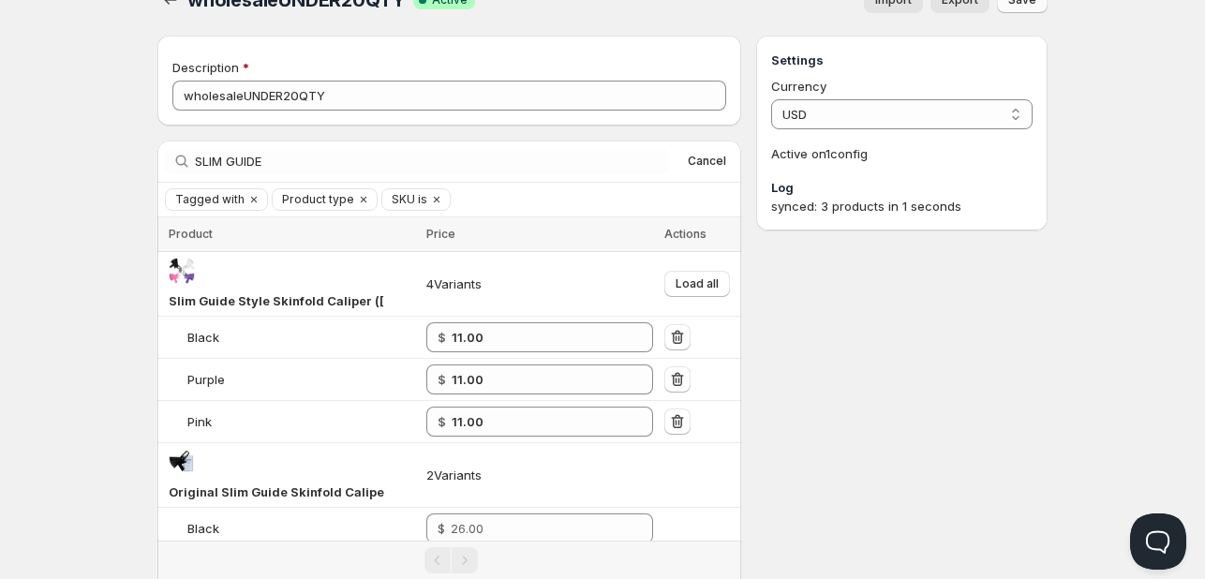
scroll to position [0, 0]
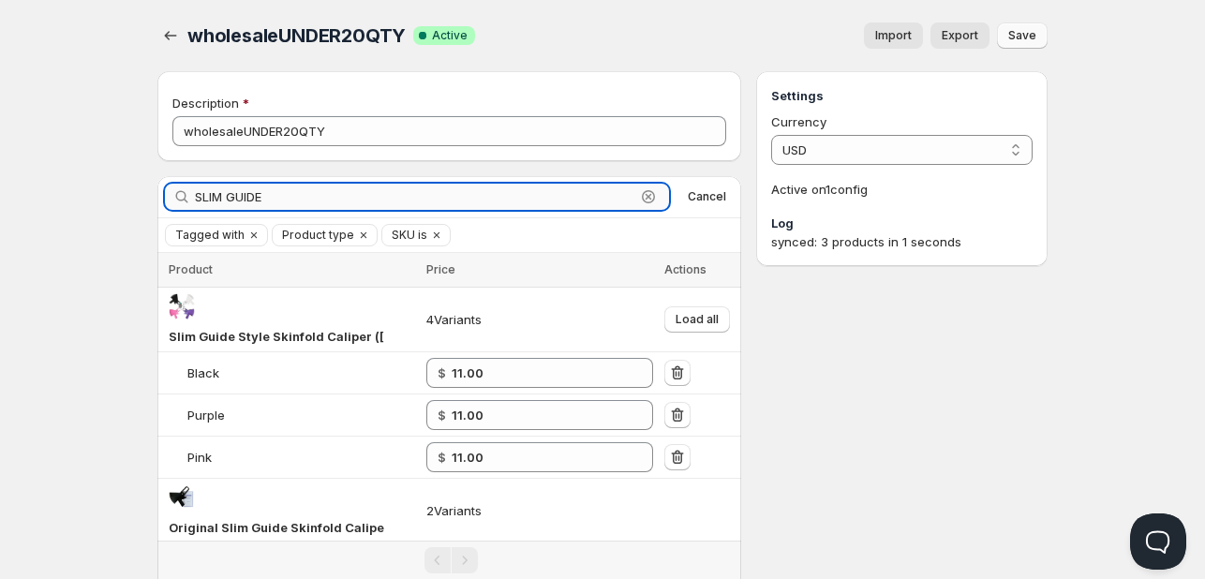
click at [592, 192] on input "SLIM GUIDE" at bounding box center [415, 197] width 440 height 26
paste input "[PERSON_NAME]-skinfold-caliper-replacement-case"
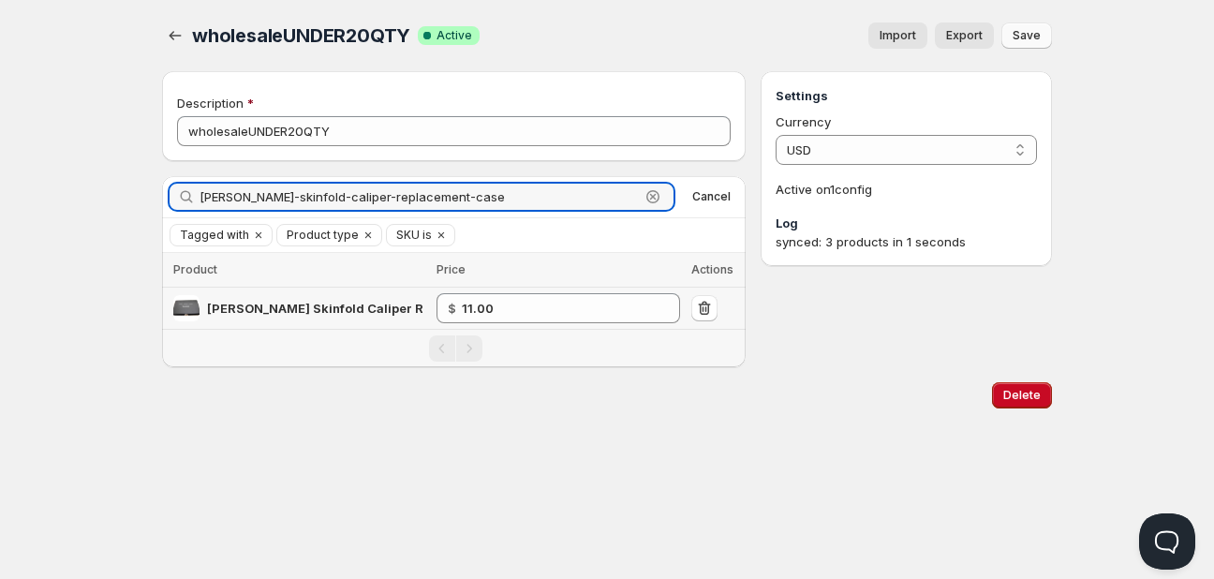
type input "[PERSON_NAME]-skinfold-caliper-replacement-case"
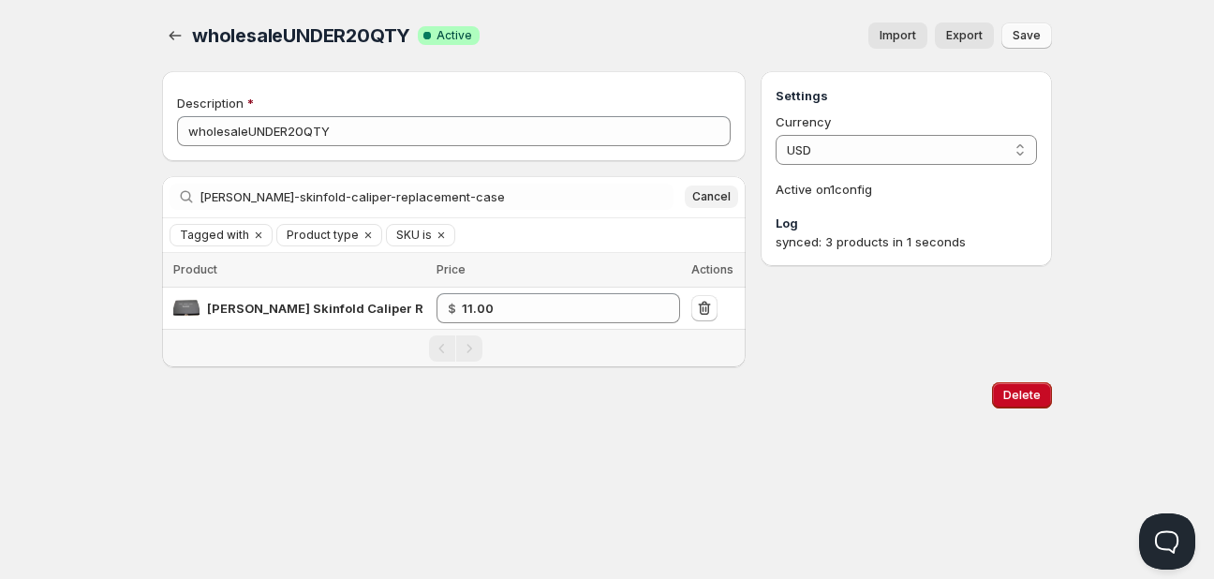
click at [707, 200] on span "Cancel" at bounding box center [711, 196] width 38 height 15
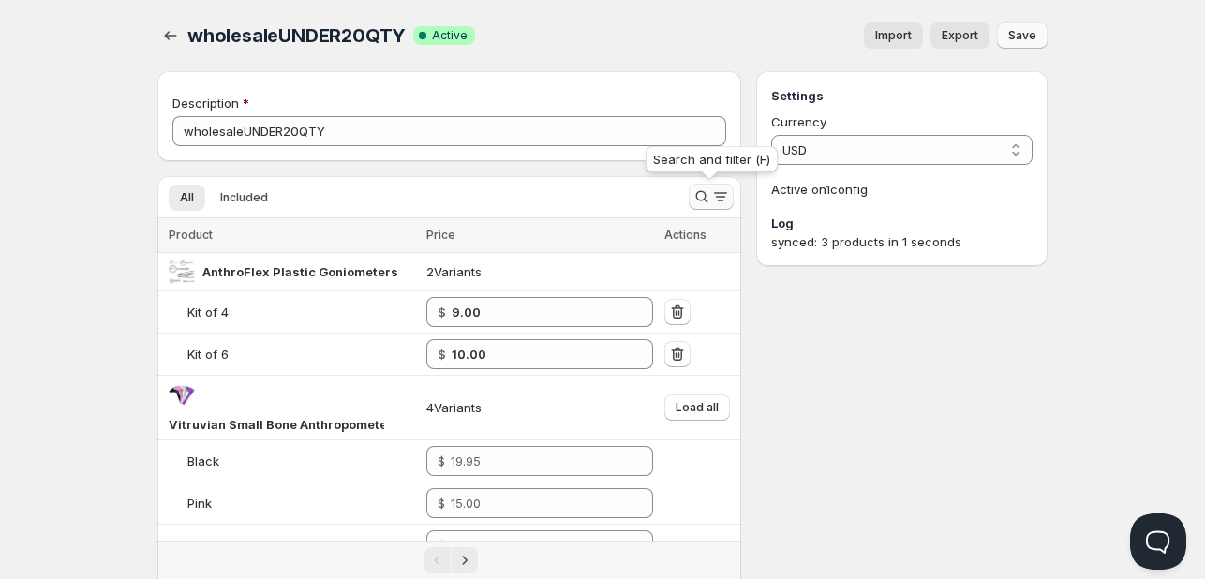
click at [711, 199] on icon "Search and filter results" at bounding box center [720, 196] width 19 height 19
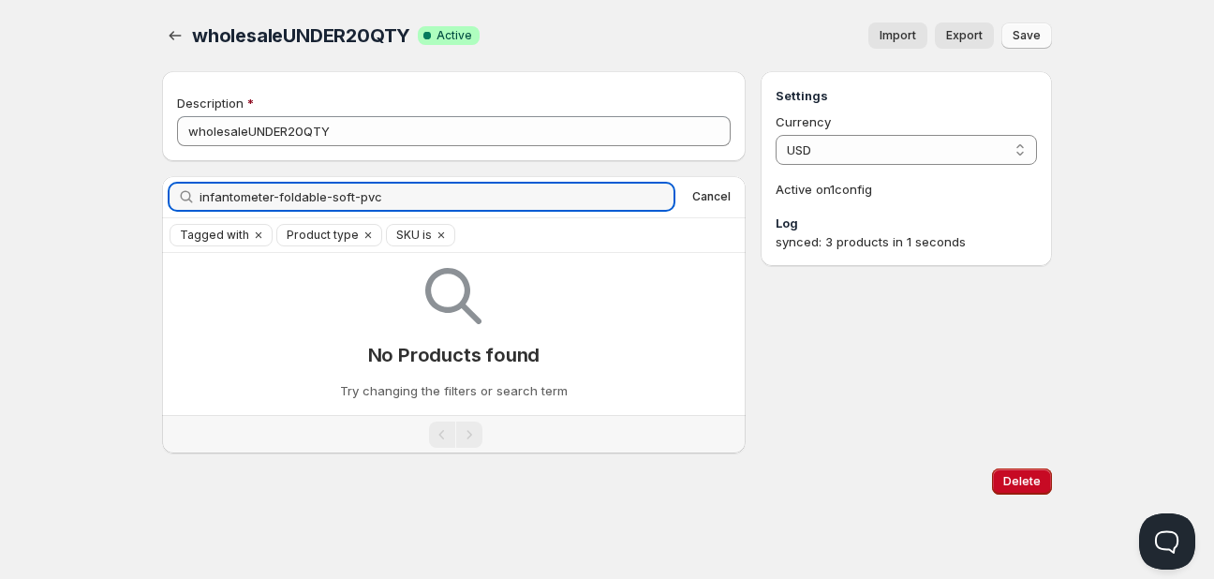
drag, startPoint x: 274, startPoint y: 193, endPoint x: 985, endPoint y: 73, distance: 721.2
click at [963, 85] on div "Description wholesaleUNDER20QTY Search by title infantometer-foldable-soft-pvc …" at bounding box center [607, 262] width 890 height 382
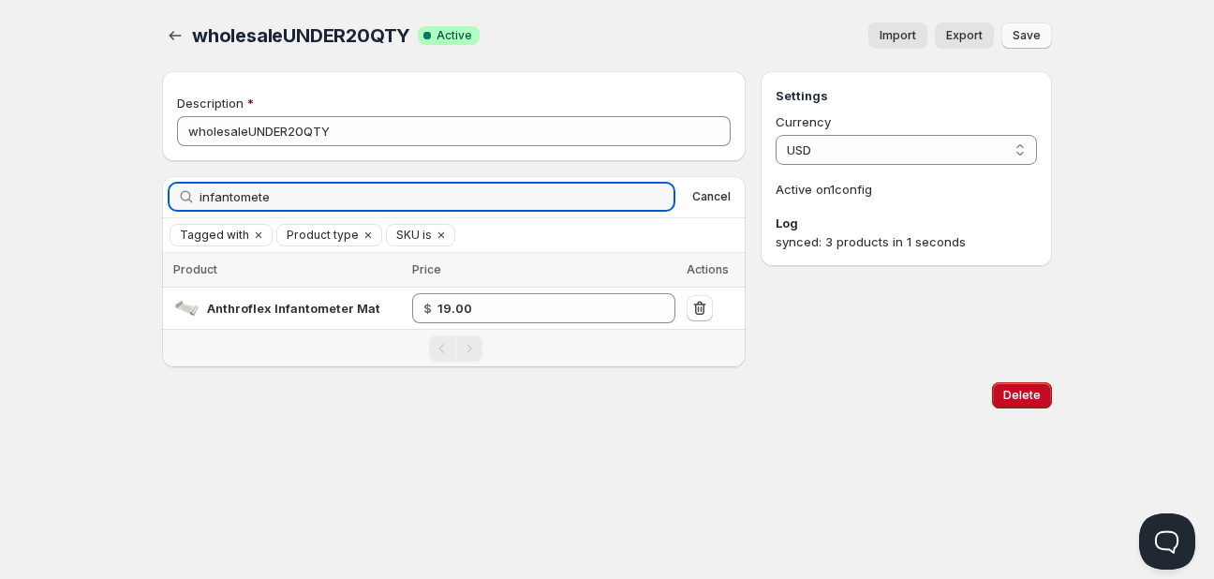
type input "infantomete"
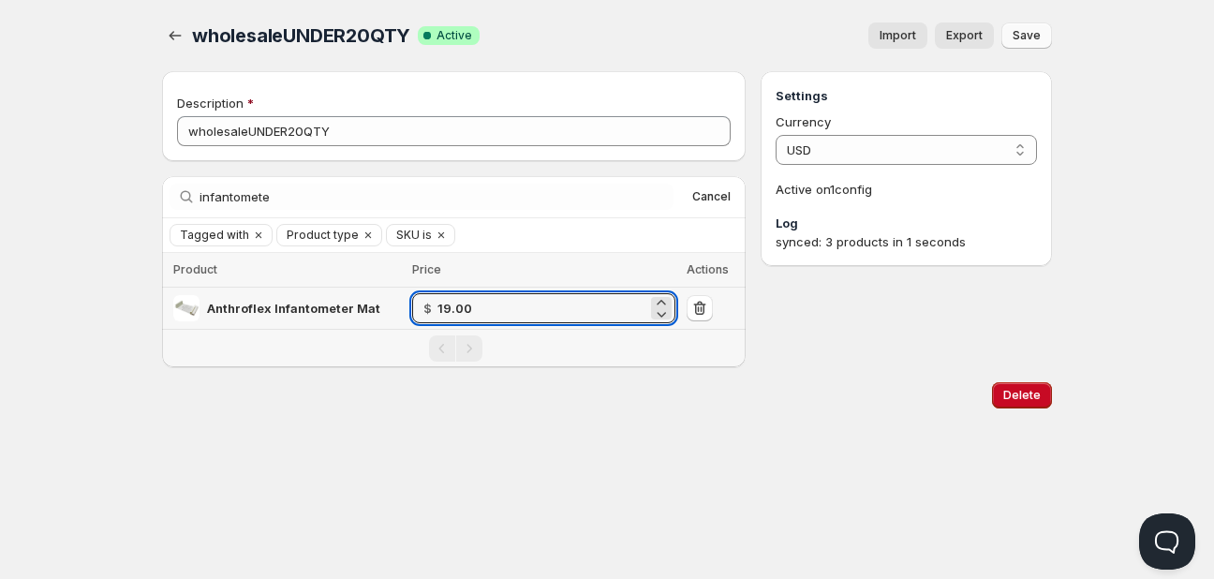
drag, startPoint x: 490, startPoint y: 305, endPoint x: 45, endPoint y: 235, distance: 450.6
click at [255, 294] on tr "Anthroflex Infantometer Mat $ 19.00" at bounding box center [454, 309] width 584 height 42
type input "18.00"
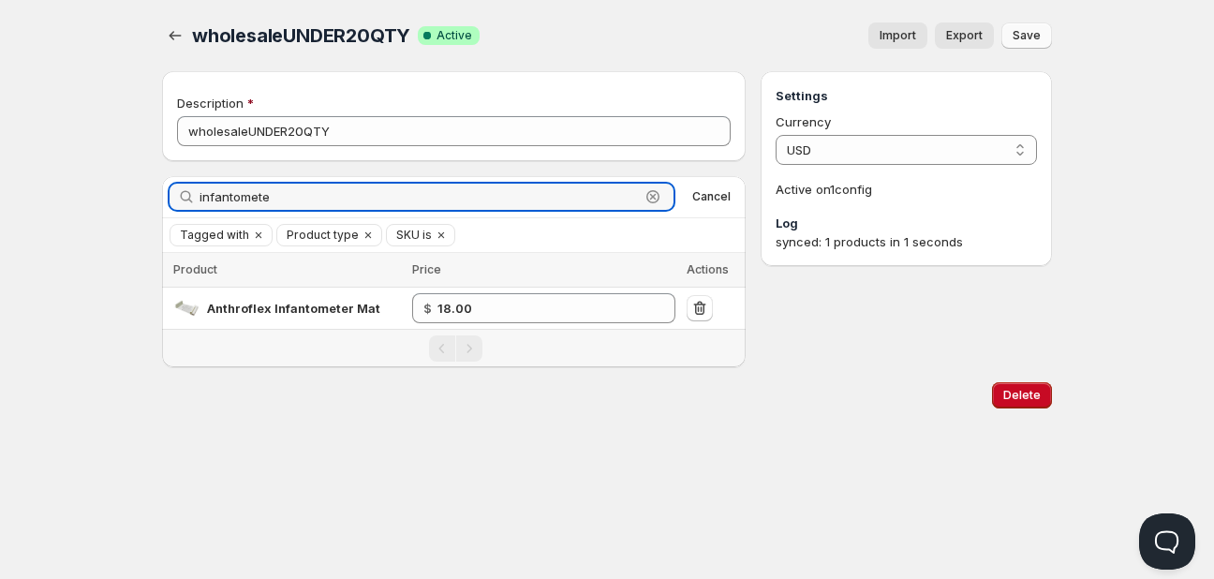
drag, startPoint x: 327, startPoint y: 192, endPoint x: -166, endPoint y: 173, distance: 493.2
click at [0, 173] on html "Home Pricing Price lists Checkout Forms Submissions Settings Features Plans who…" at bounding box center [607, 289] width 1214 height 579
paste input "602H-20X10"
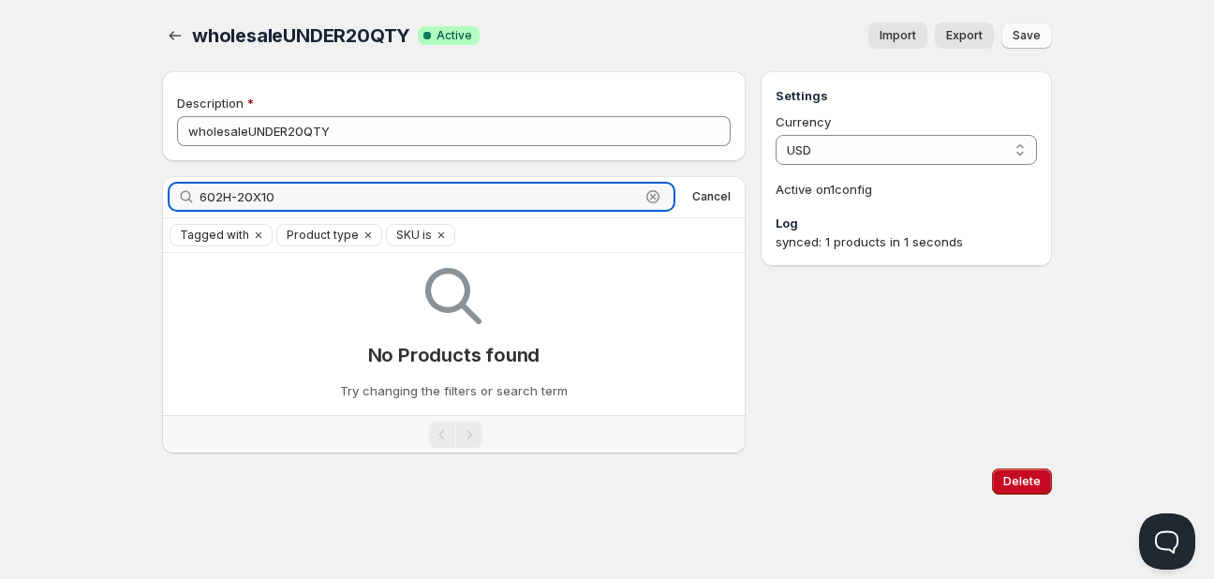
drag, startPoint x: 282, startPoint y: 191, endPoint x: -165, endPoint y: 158, distance: 448.1
click at [0, 158] on html "Home Pricing Price lists Checkout Forms Submissions Settings Features Plans who…" at bounding box center [607, 289] width 1214 height 579
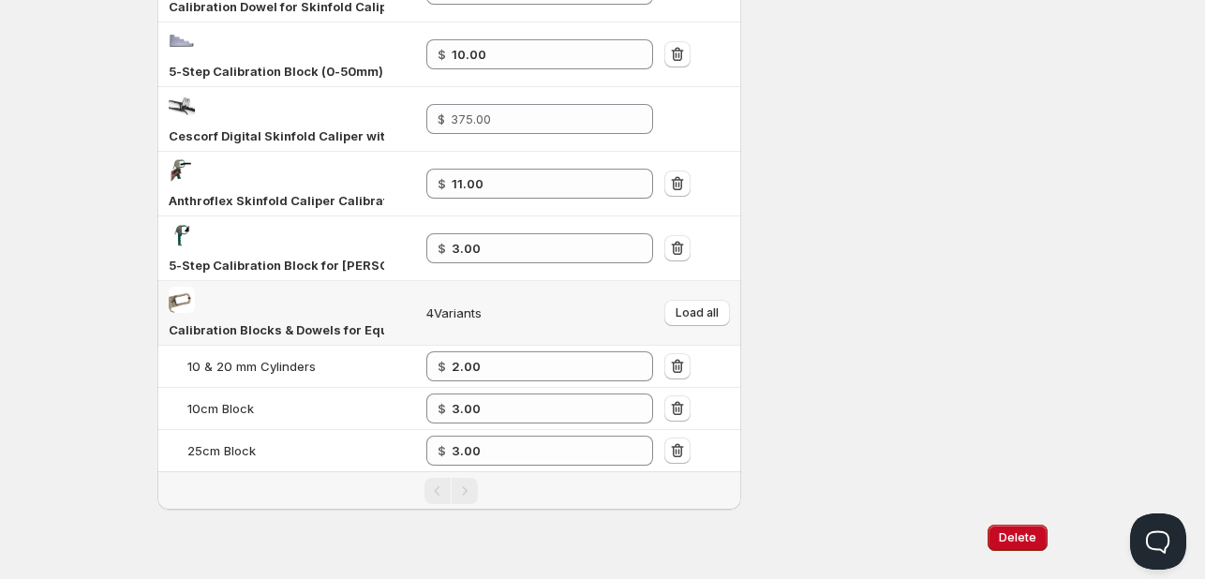
scroll to position [338, 0]
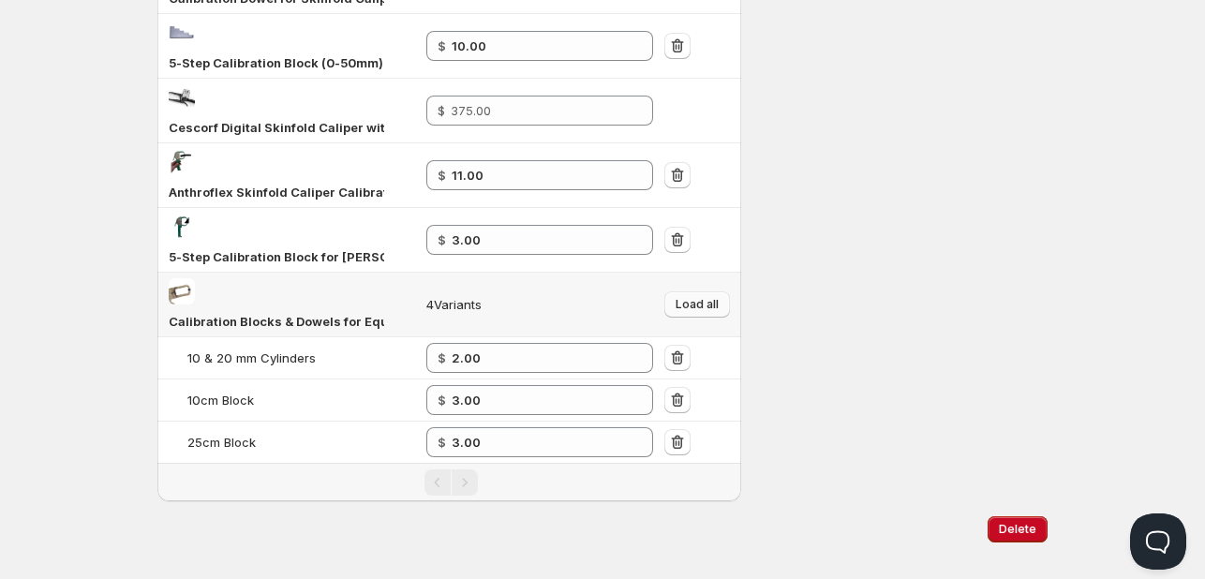
type input "CALIBRA"
click at [701, 297] on span "Load all" at bounding box center [697, 304] width 43 height 15
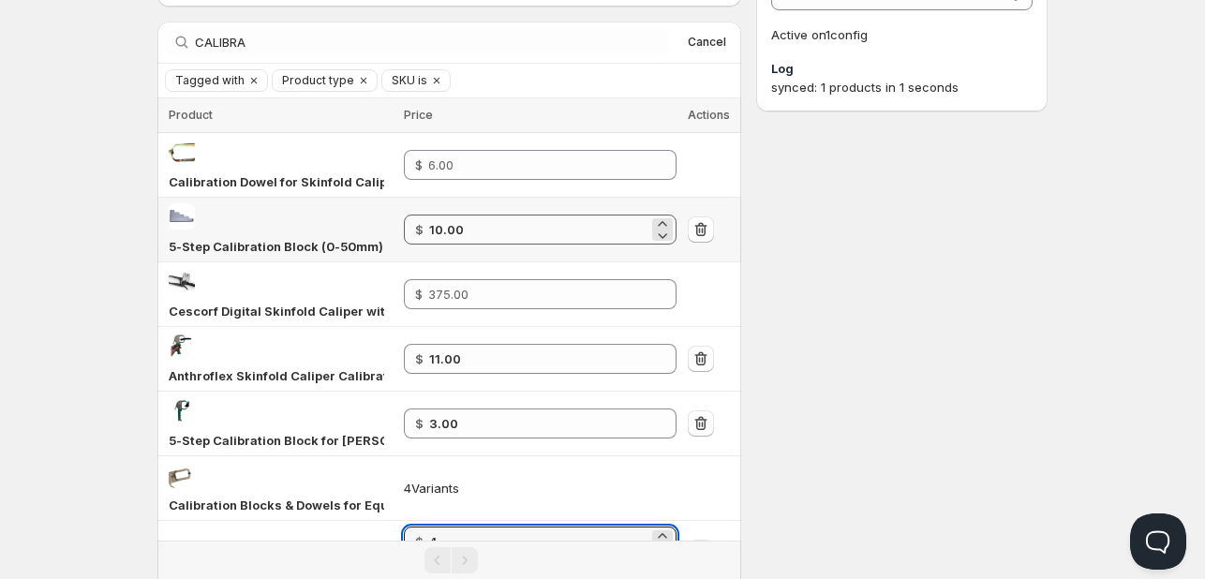
scroll to position [375, 0]
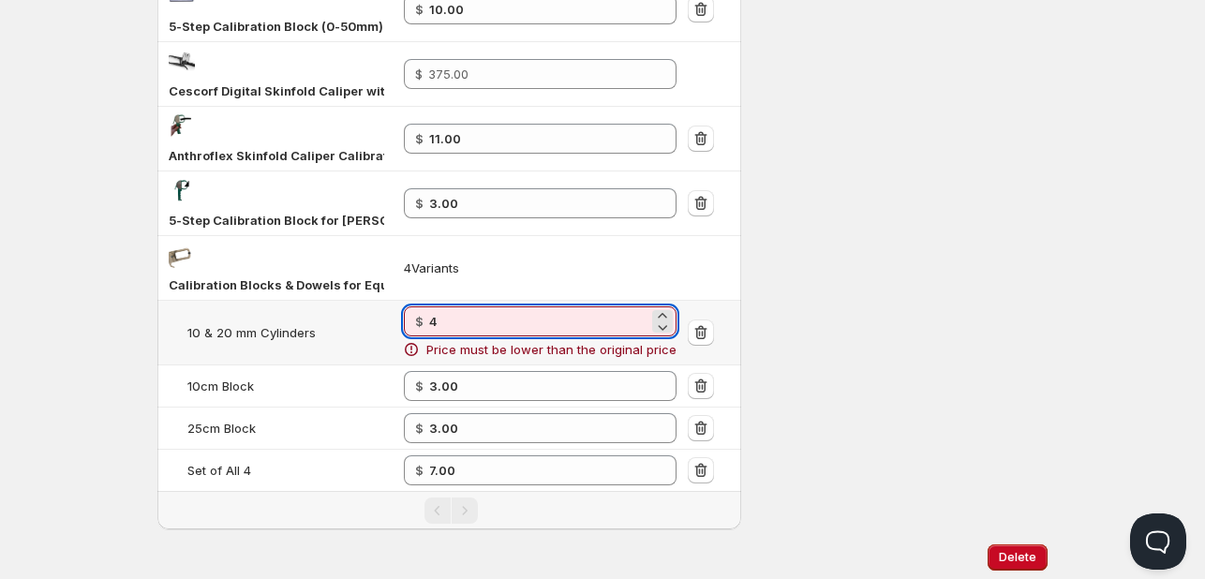
type input "4"
type input "CALOIBRA"
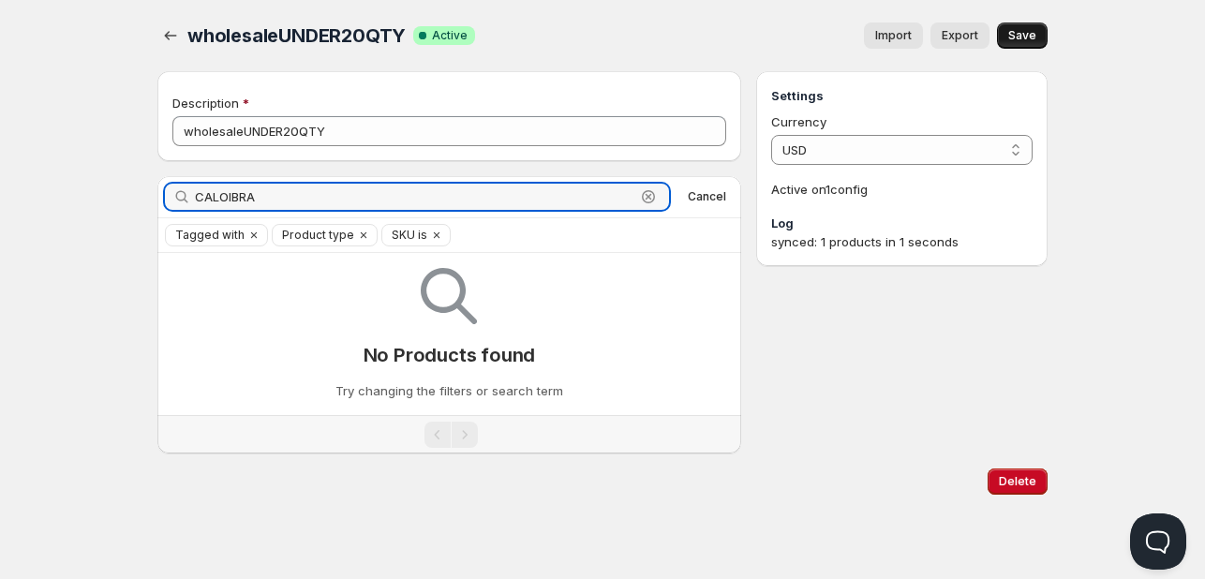
scroll to position [0, 0]
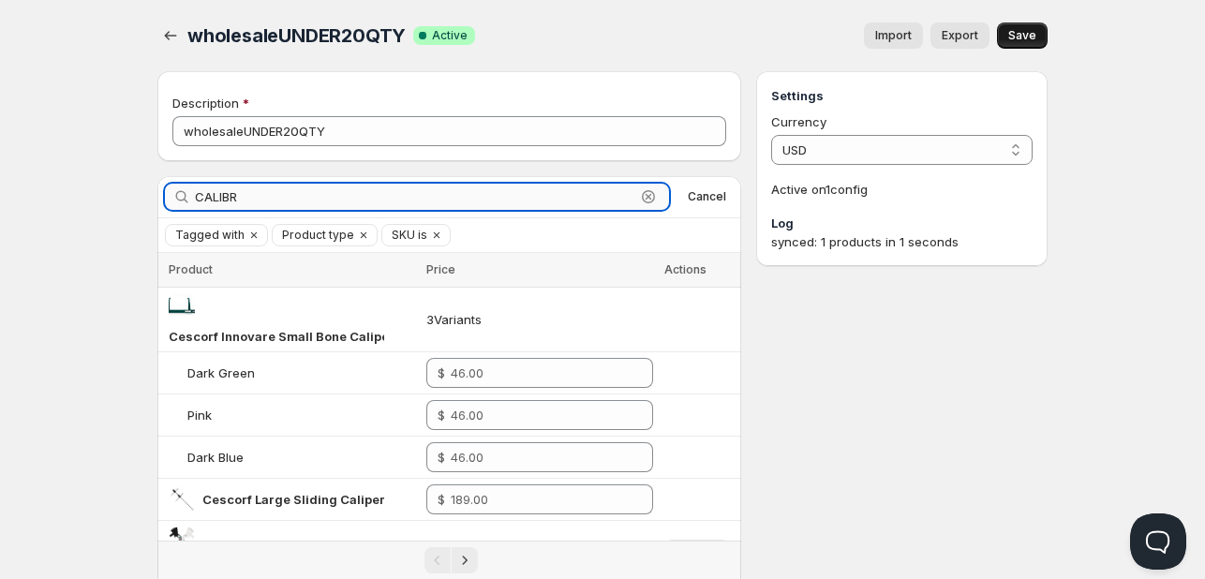
type input "CALIBRA"
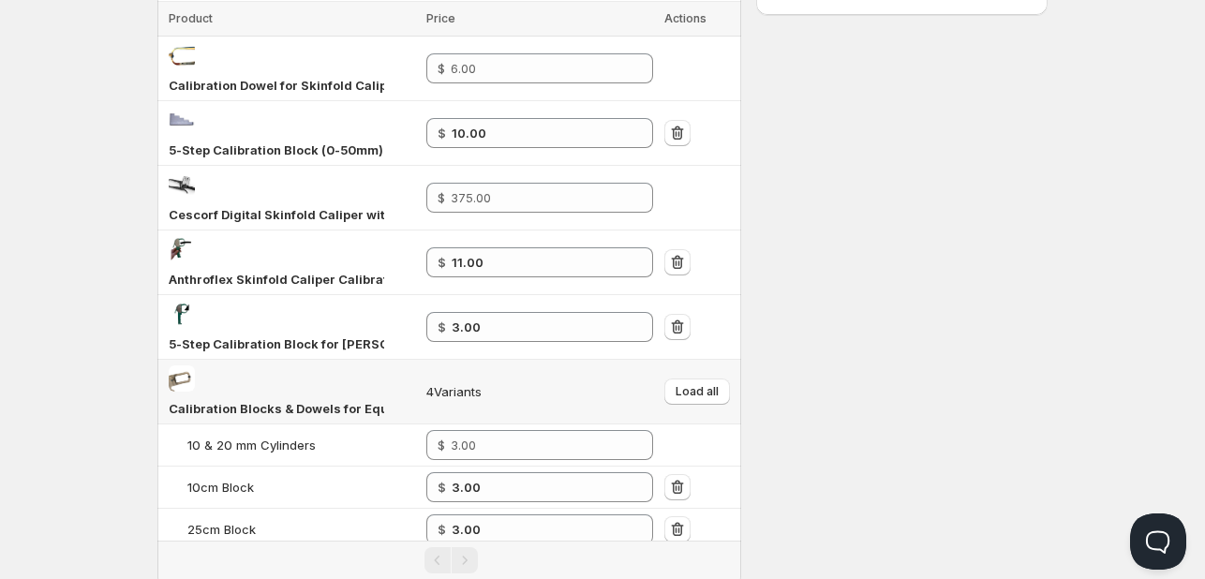
scroll to position [338, 0]
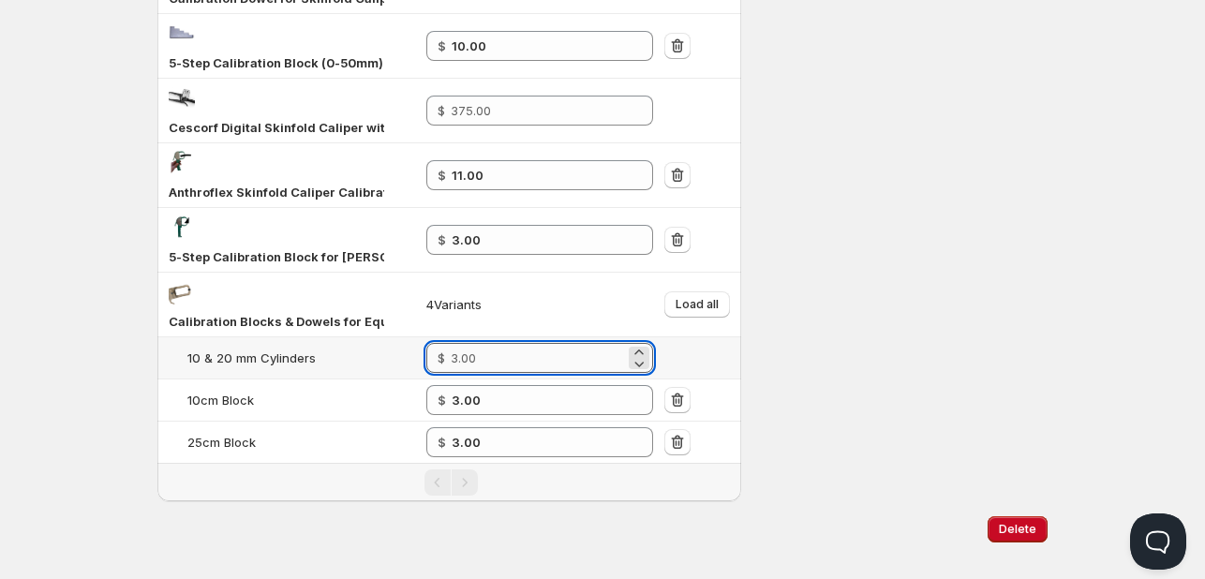
click at [527, 343] on input "number" at bounding box center [538, 358] width 174 height 30
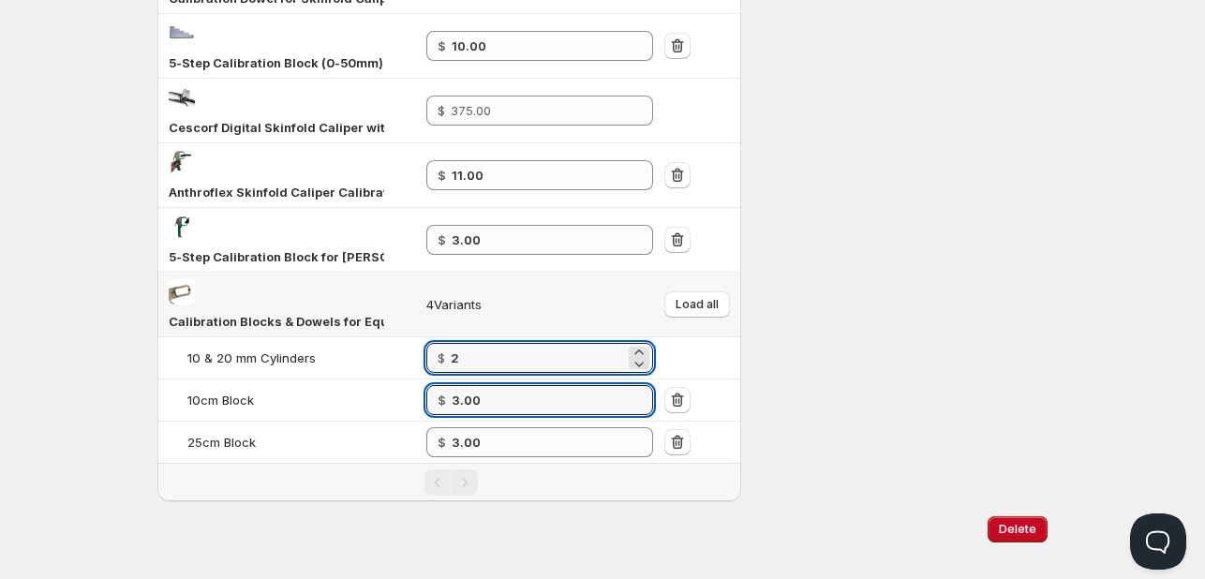
type input "2.00"
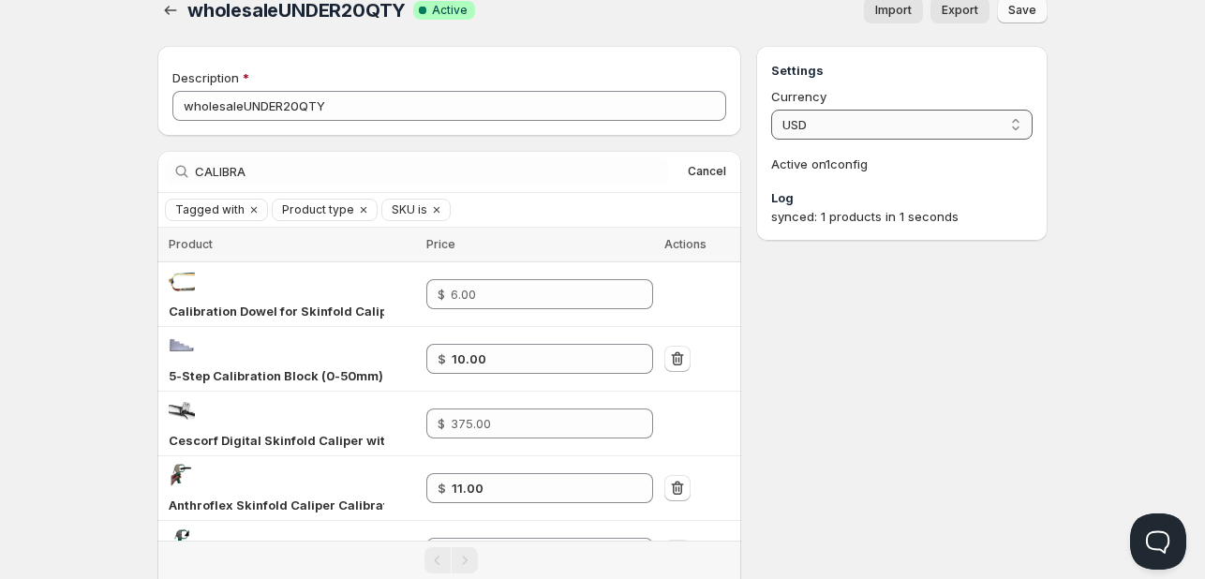
scroll to position [0, 0]
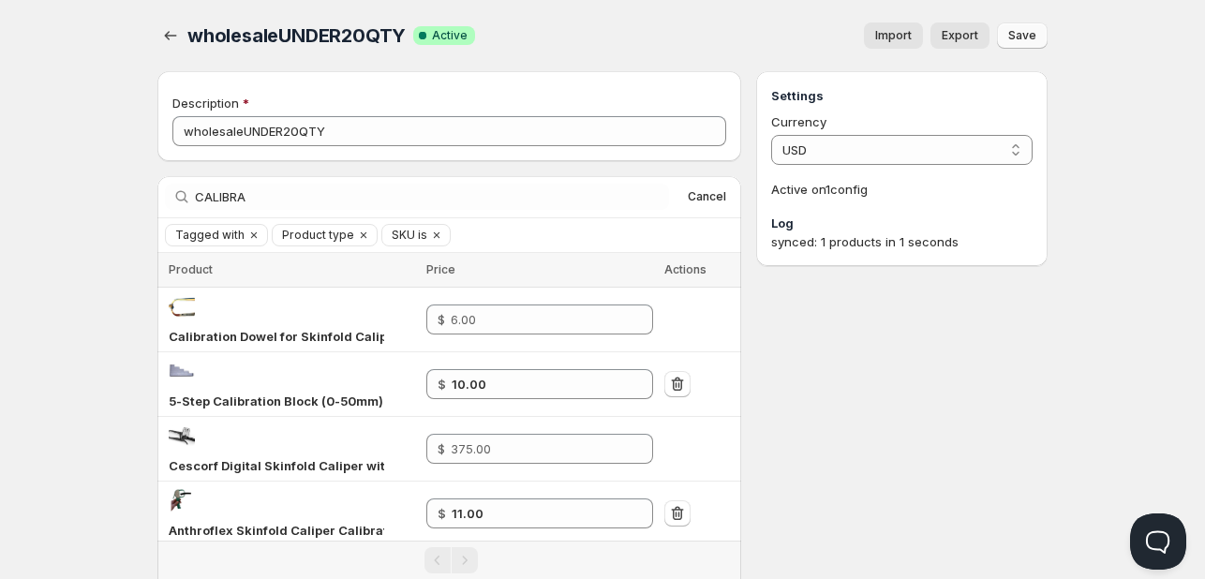
click at [1026, 35] on span "Save" at bounding box center [1022, 35] width 28 height 15
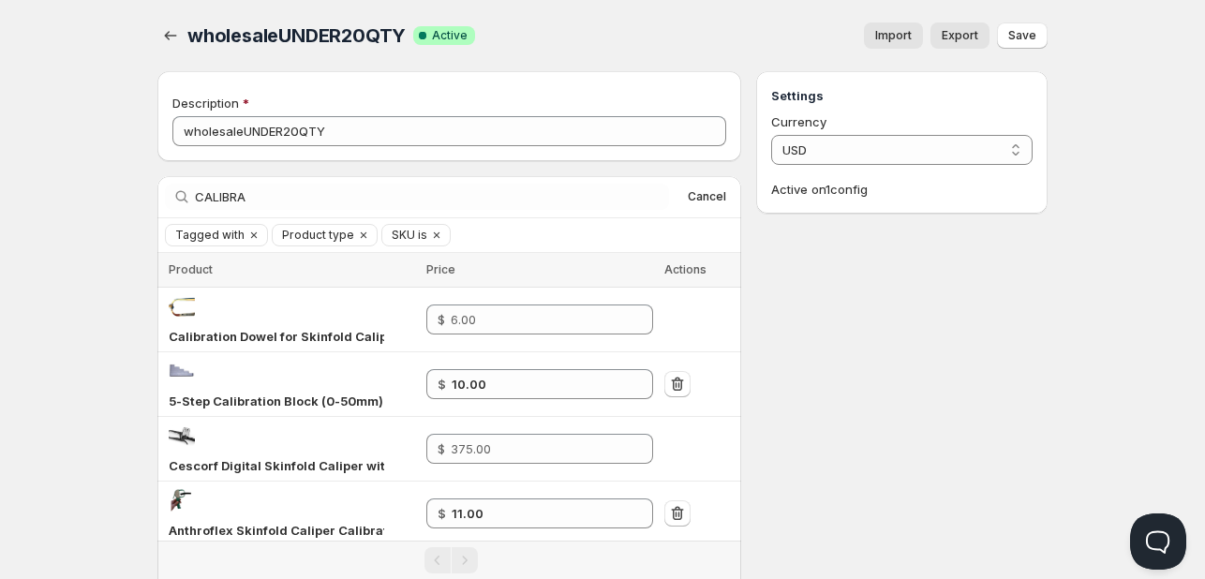
click at [1030, 32] on span "Save" at bounding box center [1022, 35] width 28 height 15
click at [711, 195] on span "Cancel" at bounding box center [707, 196] width 38 height 15
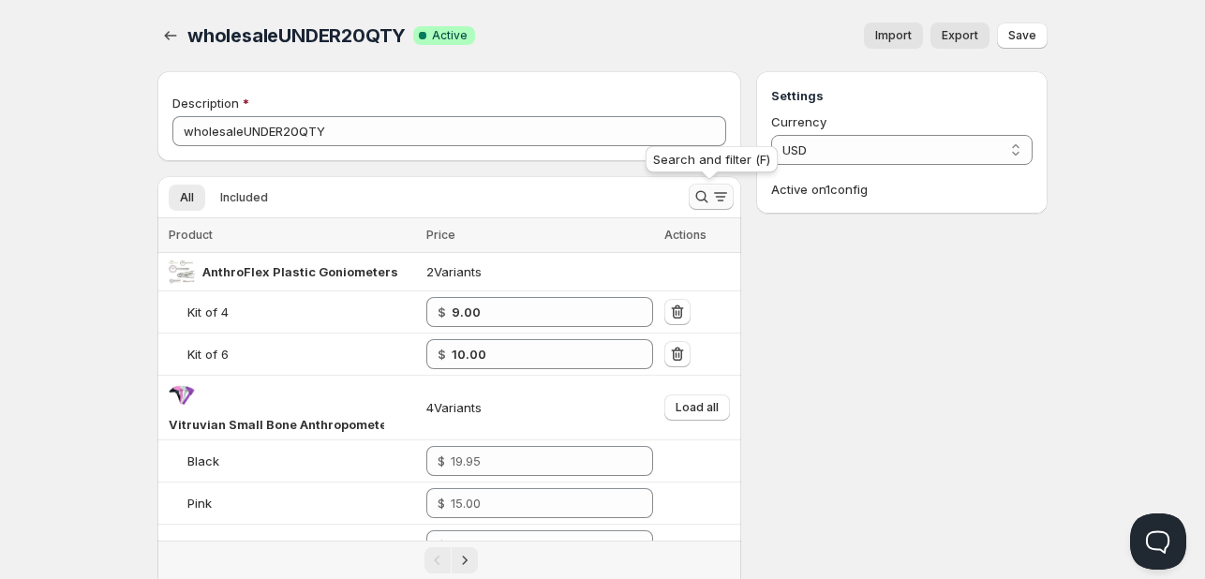
click at [705, 196] on icon "Search and filter results" at bounding box center [701, 197] width 12 height 12
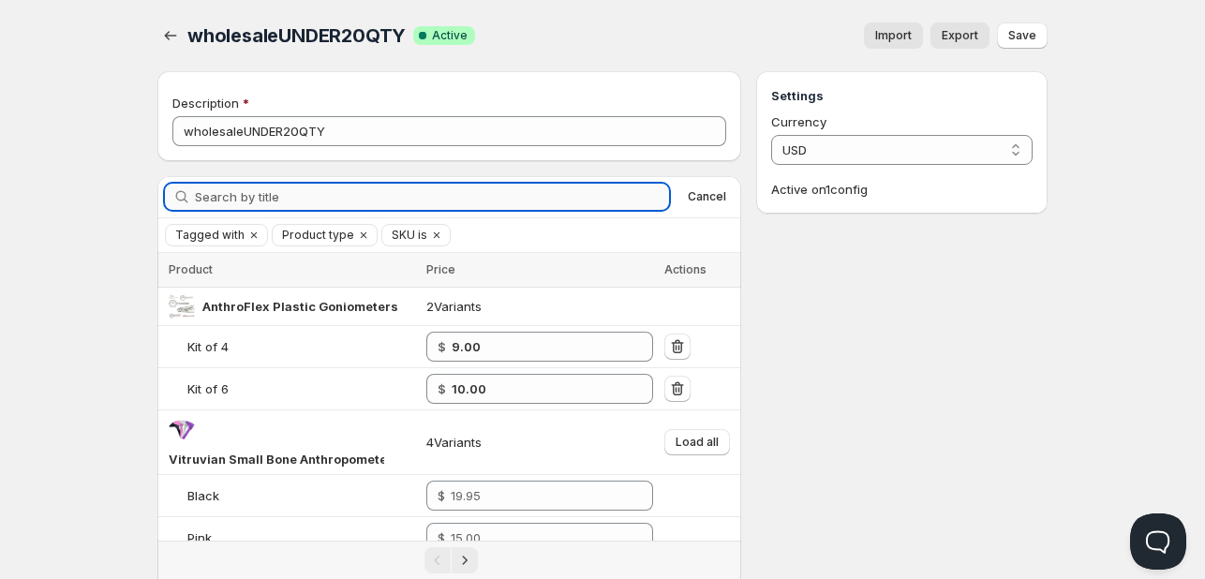
click at [269, 192] on input "Search by title" at bounding box center [432, 197] width 474 height 26
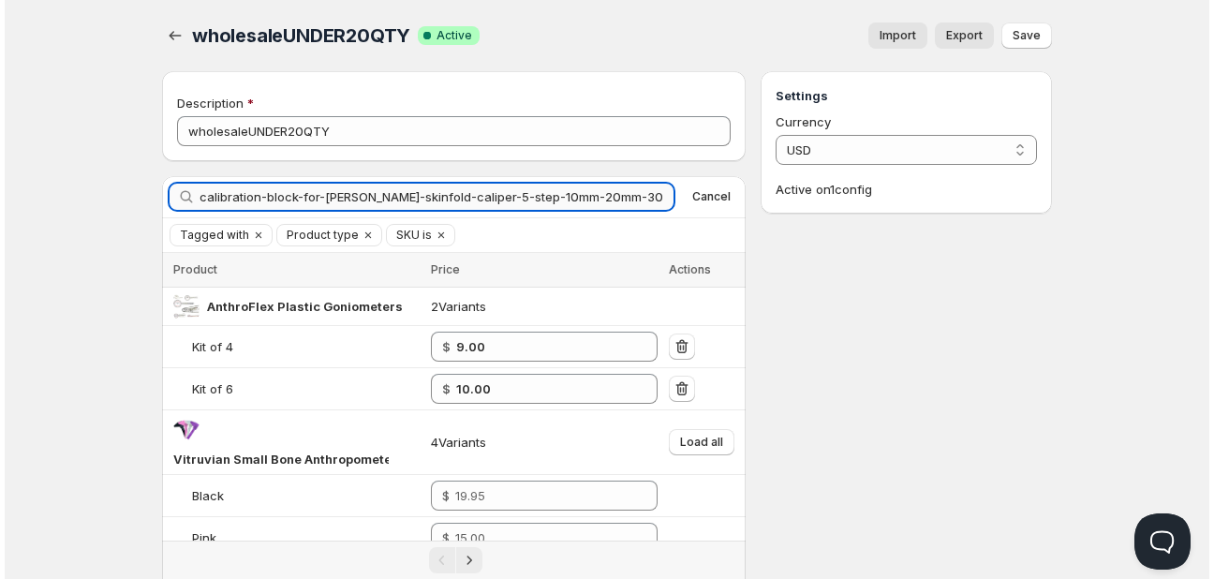
scroll to position [0, 74]
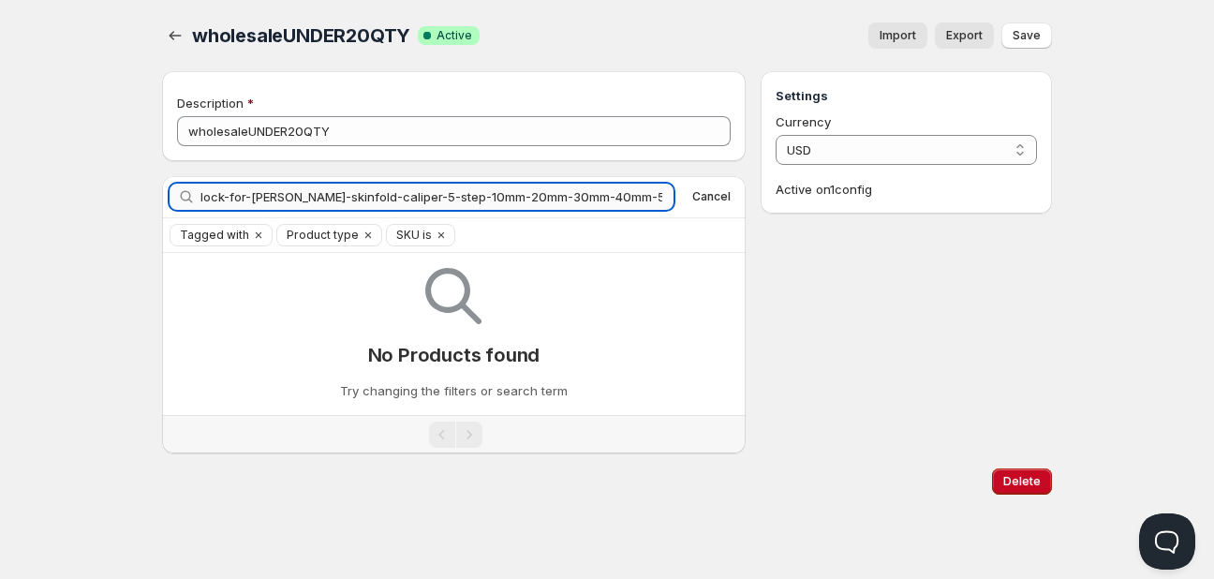
click at [232, 196] on input "calibration-block-for-[PERSON_NAME]-skinfold-caliper-5-step-10mm-20mm-30mm-40mm…" at bounding box center [437, 197] width 474 height 26
drag, startPoint x: 232, startPoint y: 196, endPoint x: 251, endPoint y: 196, distance: 18.7
click at [236, 196] on input "calibration-block-for-[PERSON_NAME]-skinfold-caliper-5-step-10mm-20mm-30mm-40mm…" at bounding box center [437, 197] width 474 height 26
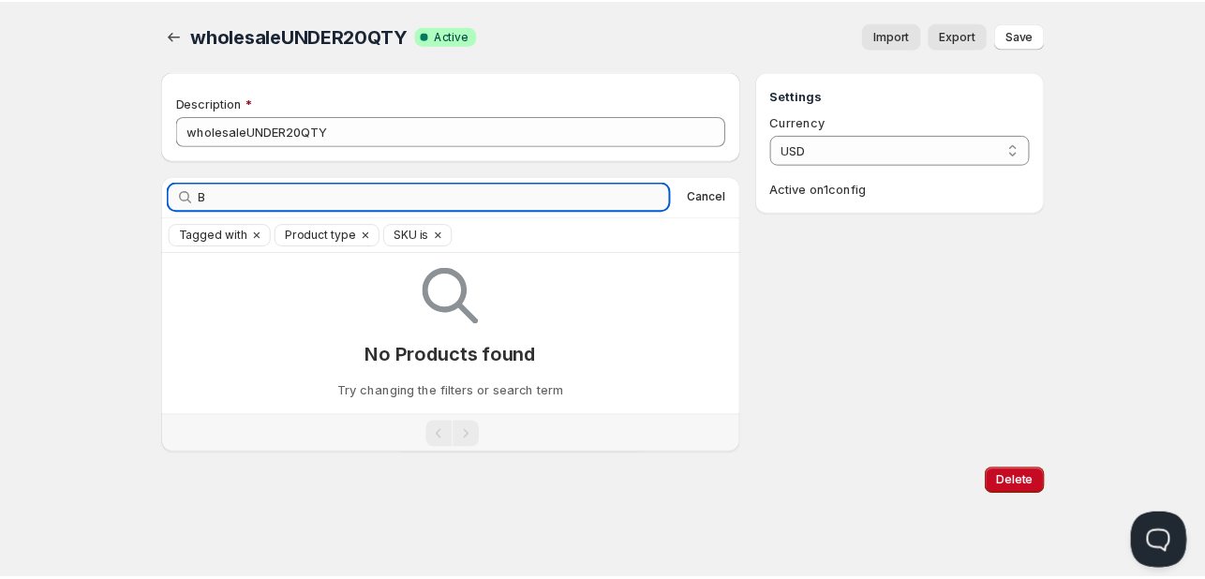
scroll to position [0, 0]
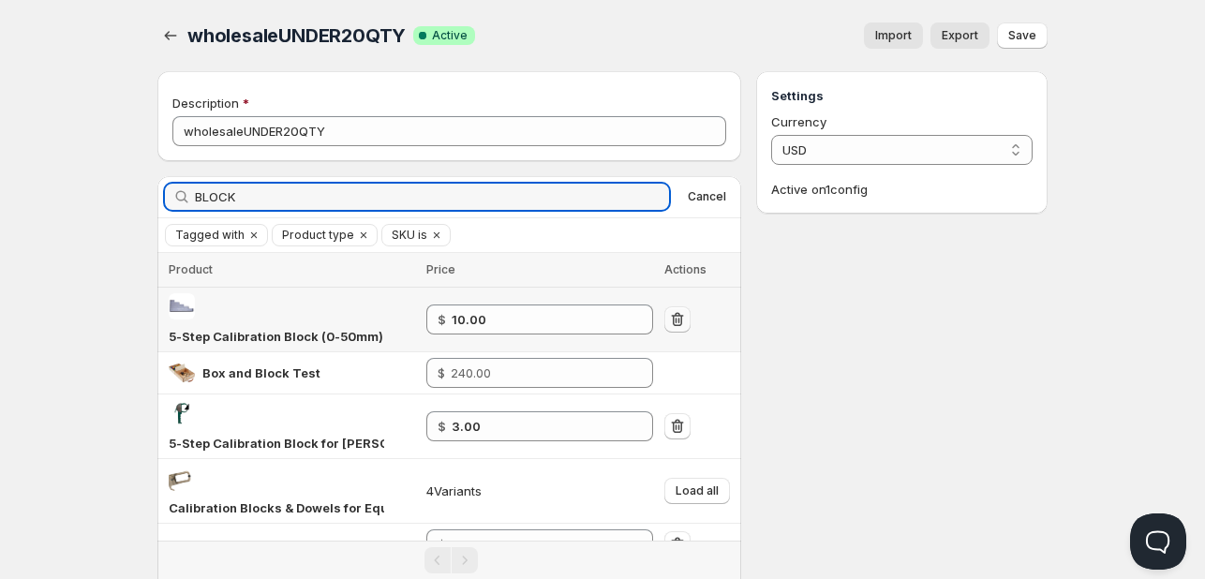
type input "BLOCK"
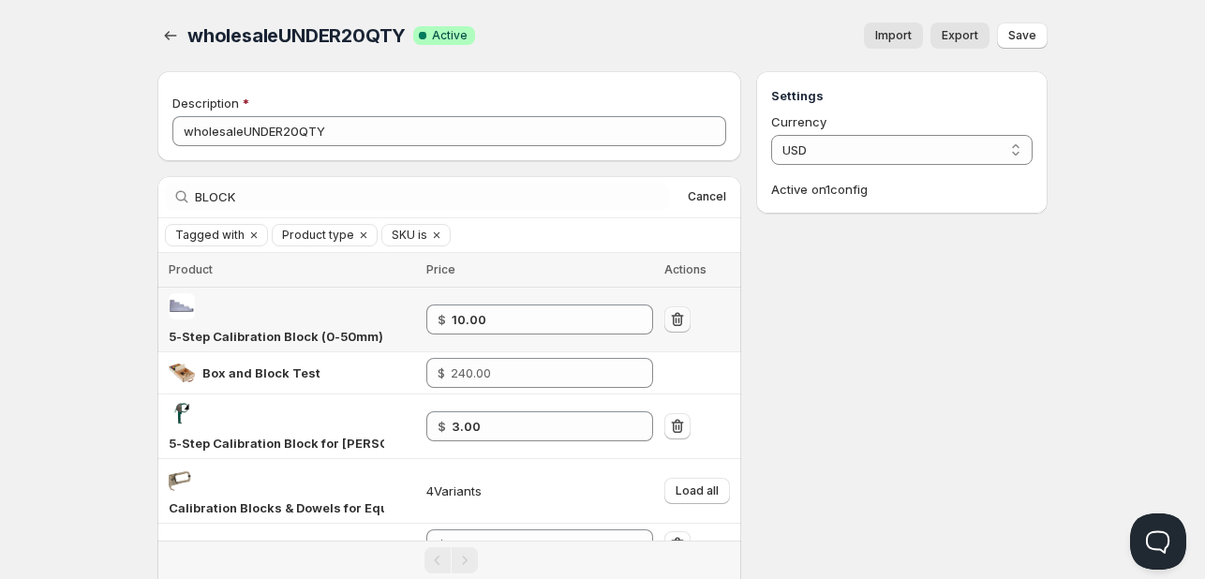
click at [677, 310] on icon "button" at bounding box center [677, 319] width 19 height 19
click at [1022, 35] on span "Save" at bounding box center [1022, 35] width 28 height 15
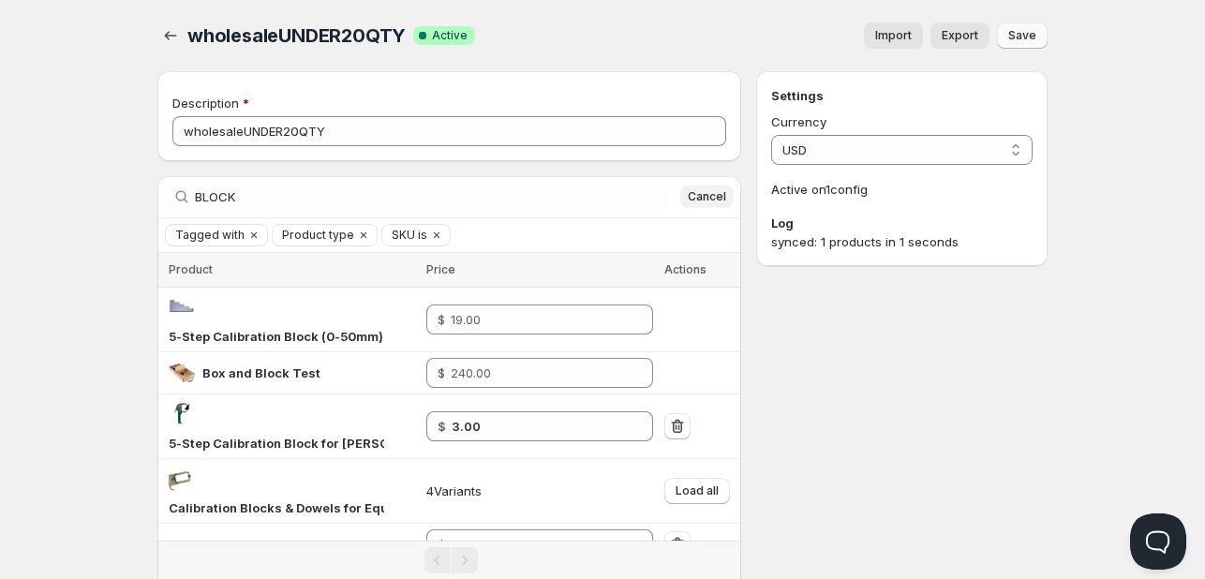
click at [697, 203] on span "Cancel" at bounding box center [707, 196] width 38 height 15
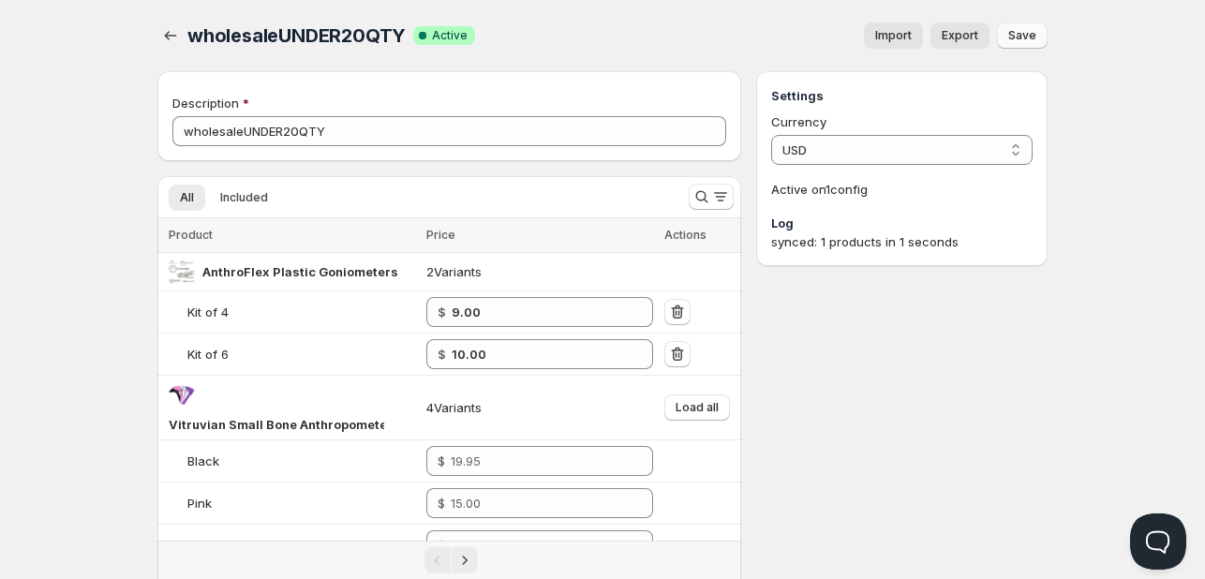
click at [188, 37] on span "wholesaleUNDER20QTY" at bounding box center [296, 35] width 218 height 22
click at [247, 195] on span "Included" at bounding box center [244, 197] width 48 height 15
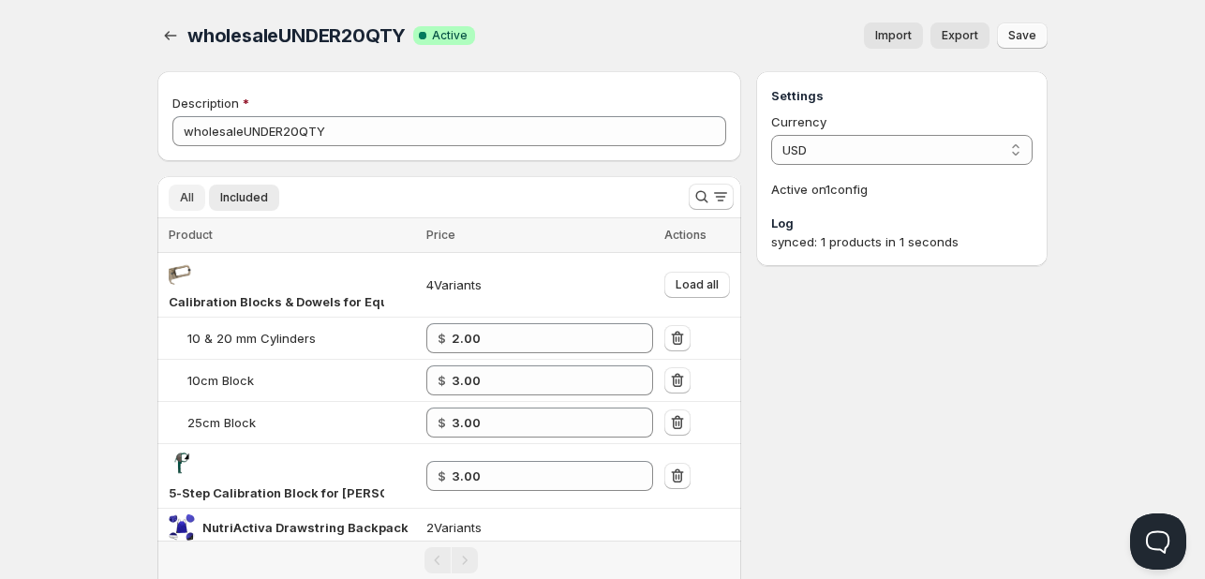
click at [188, 200] on span "All" at bounding box center [187, 197] width 14 height 15
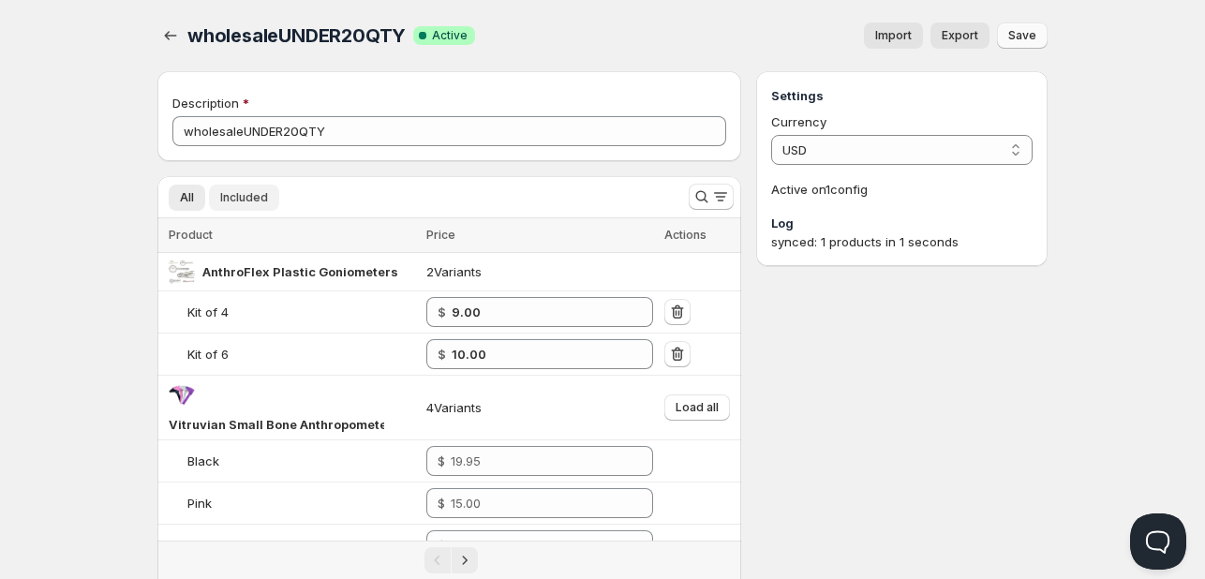
click at [245, 200] on span "Included" at bounding box center [244, 197] width 48 height 15
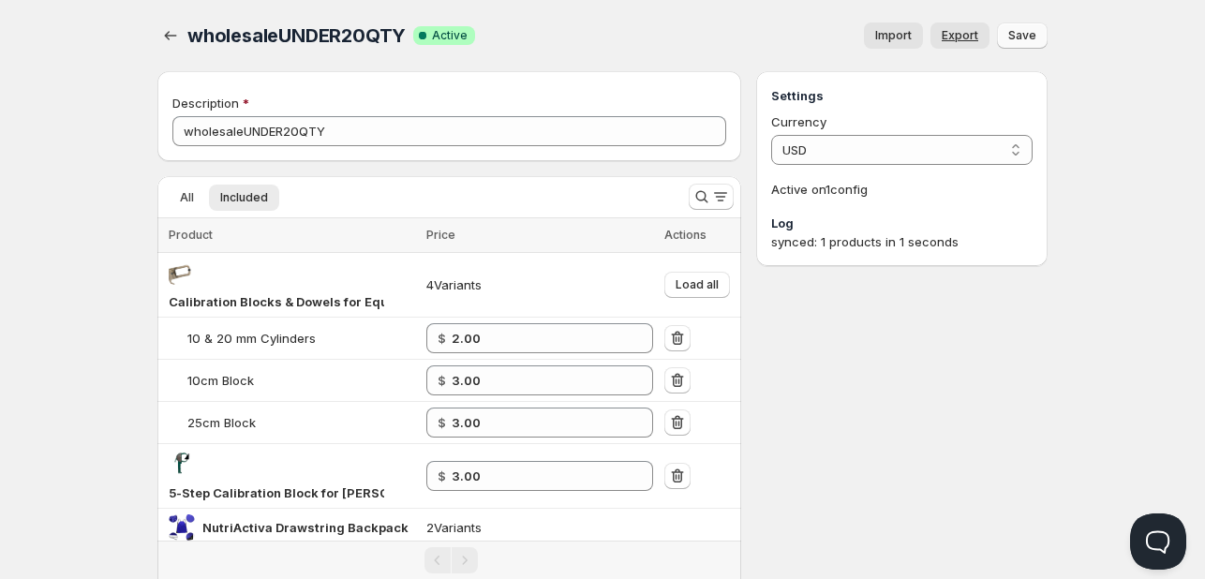
click at [964, 31] on span "Export" at bounding box center [960, 35] width 37 height 15
click at [197, 196] on button "All" at bounding box center [187, 198] width 37 height 26
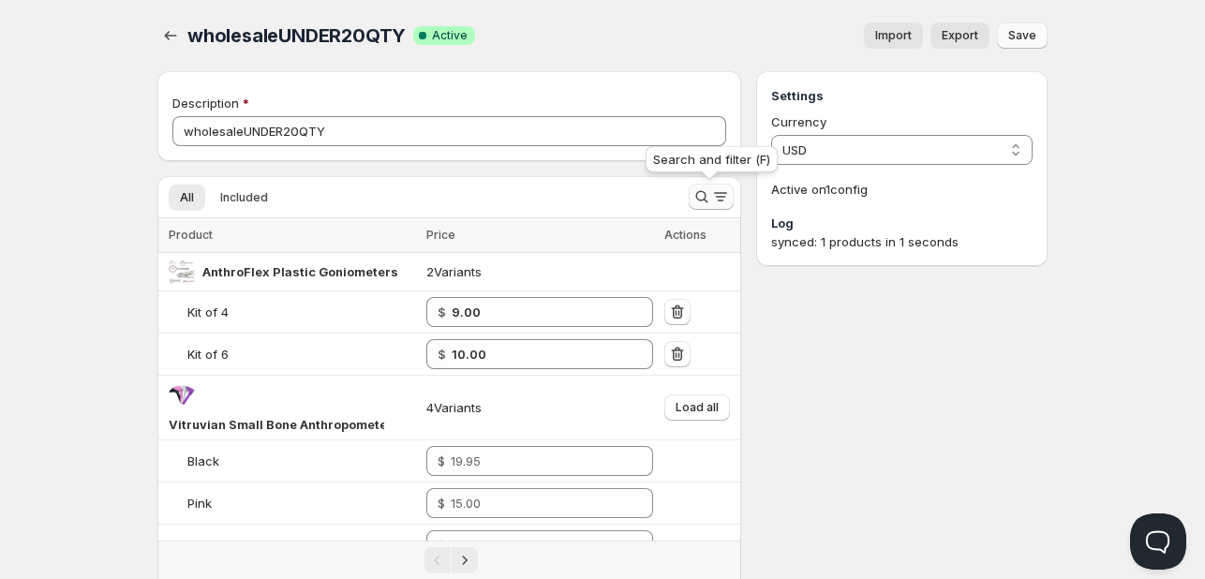
click at [698, 193] on icon "Search and filter results" at bounding box center [701, 196] width 19 height 19
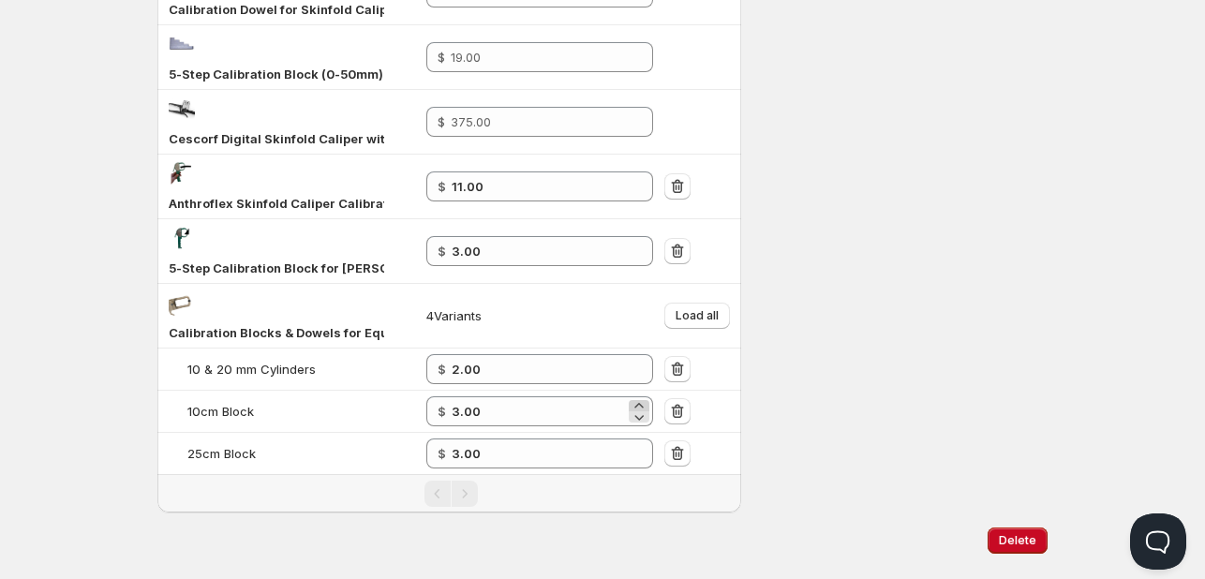
scroll to position [338, 0]
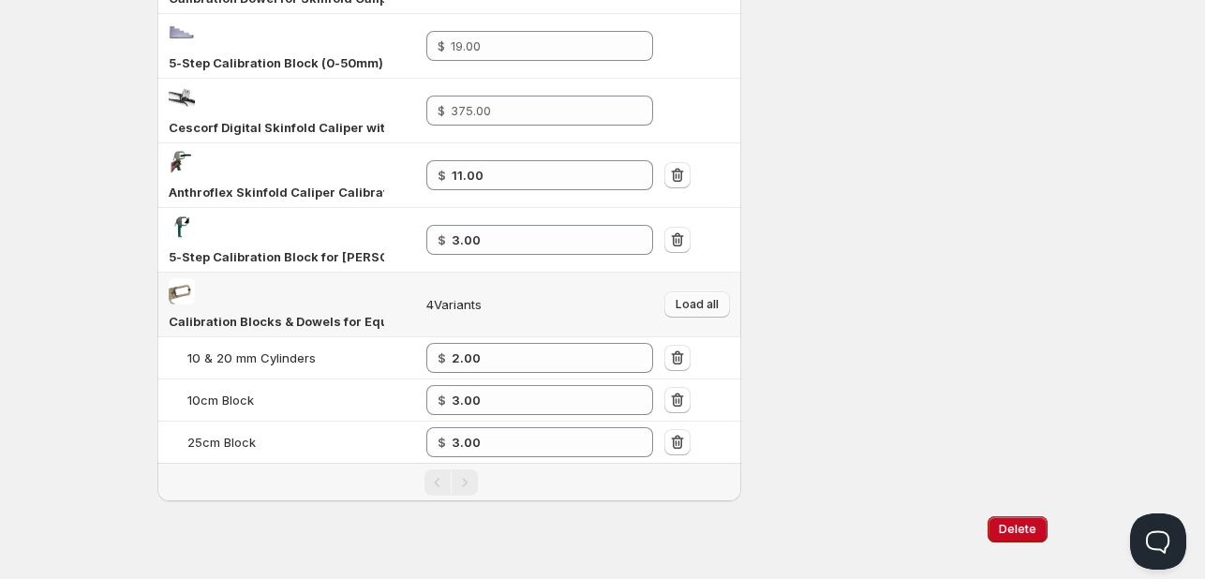
type input "CALIBRA"
click at [688, 297] on span "Load all" at bounding box center [697, 304] width 43 height 15
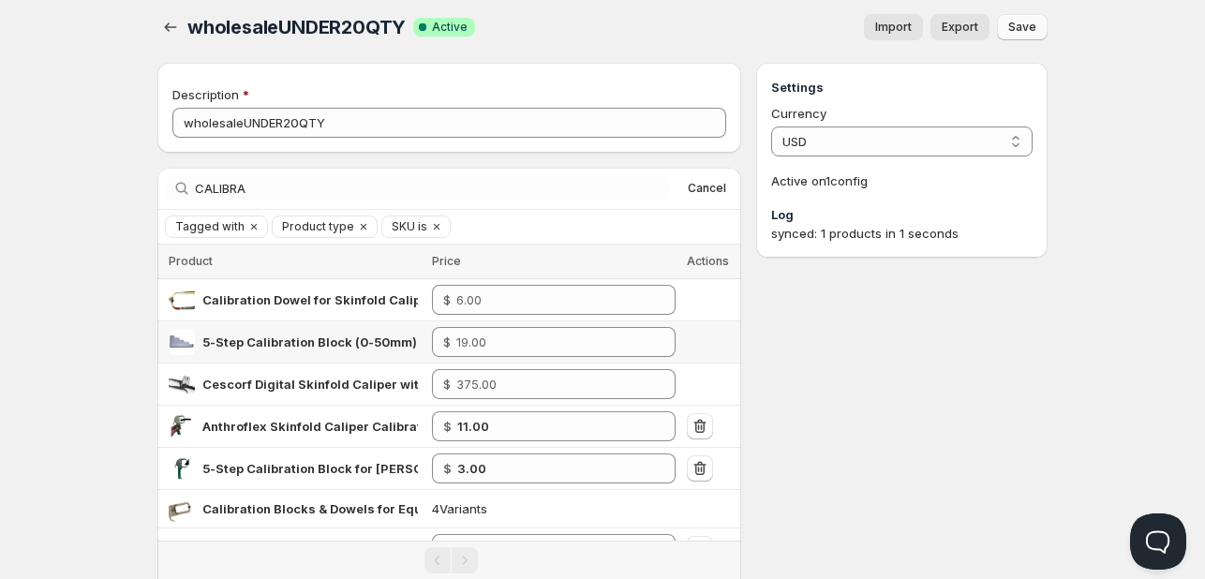
scroll to position [0, 0]
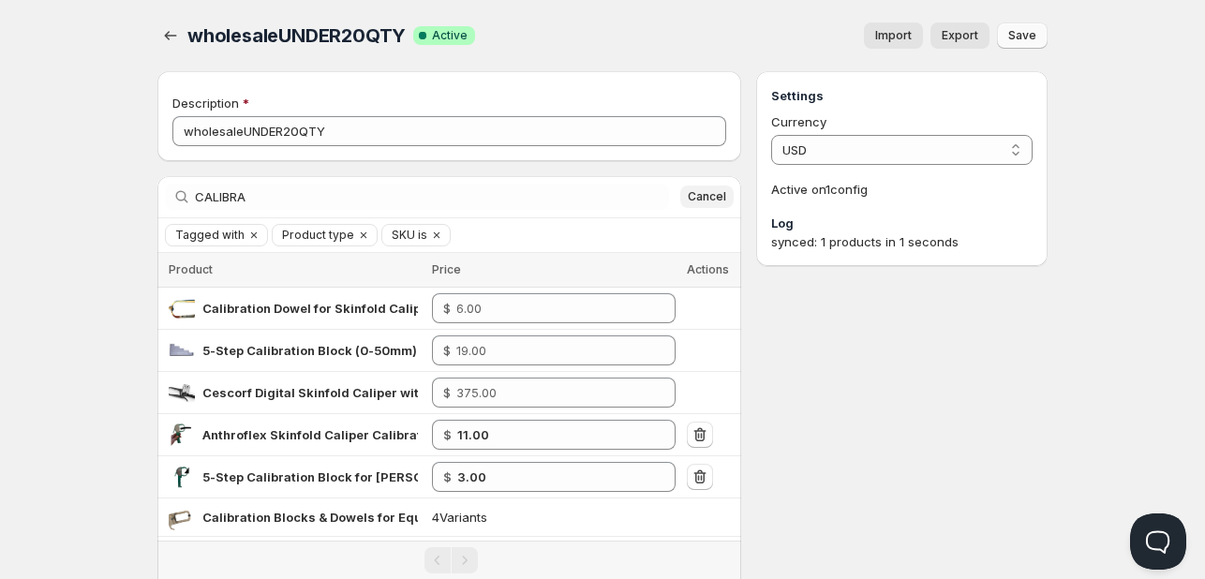
click at [717, 200] on span "Cancel" at bounding box center [707, 196] width 38 height 15
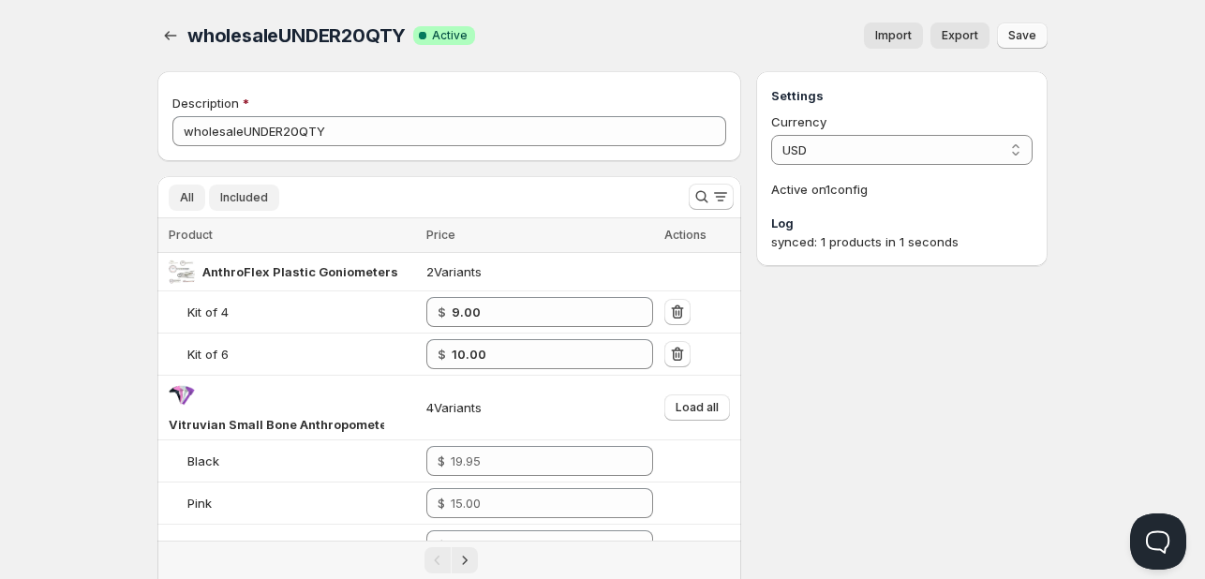
click at [242, 199] on span "Included" at bounding box center [244, 197] width 48 height 15
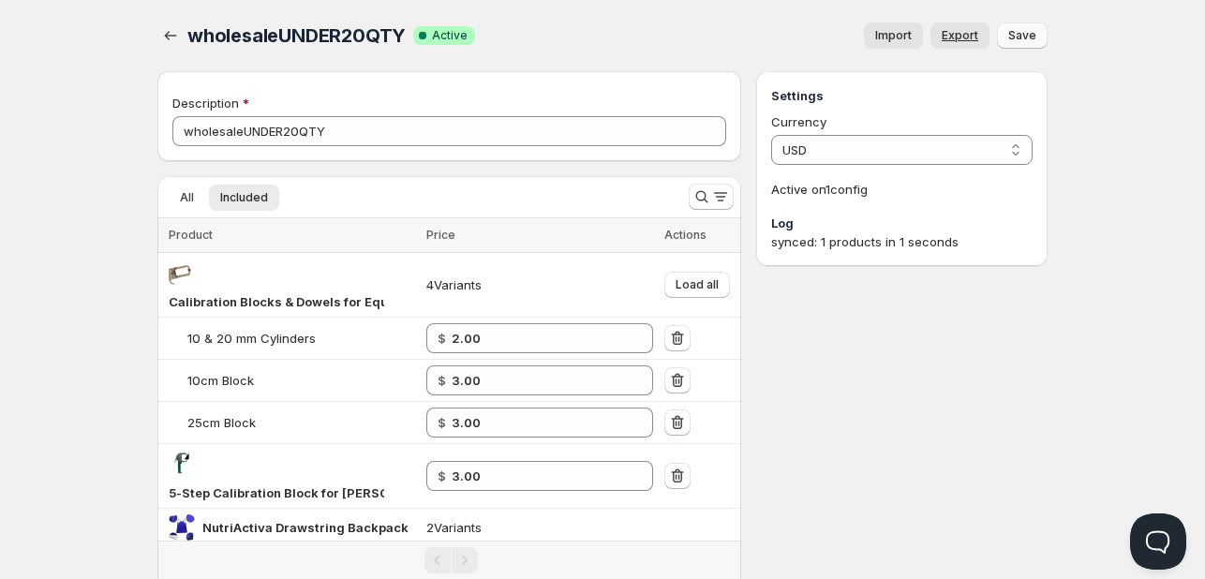
click at [960, 36] on span "Export" at bounding box center [960, 35] width 37 height 15
click at [702, 199] on icon "Search and filter results" at bounding box center [701, 196] width 19 height 19
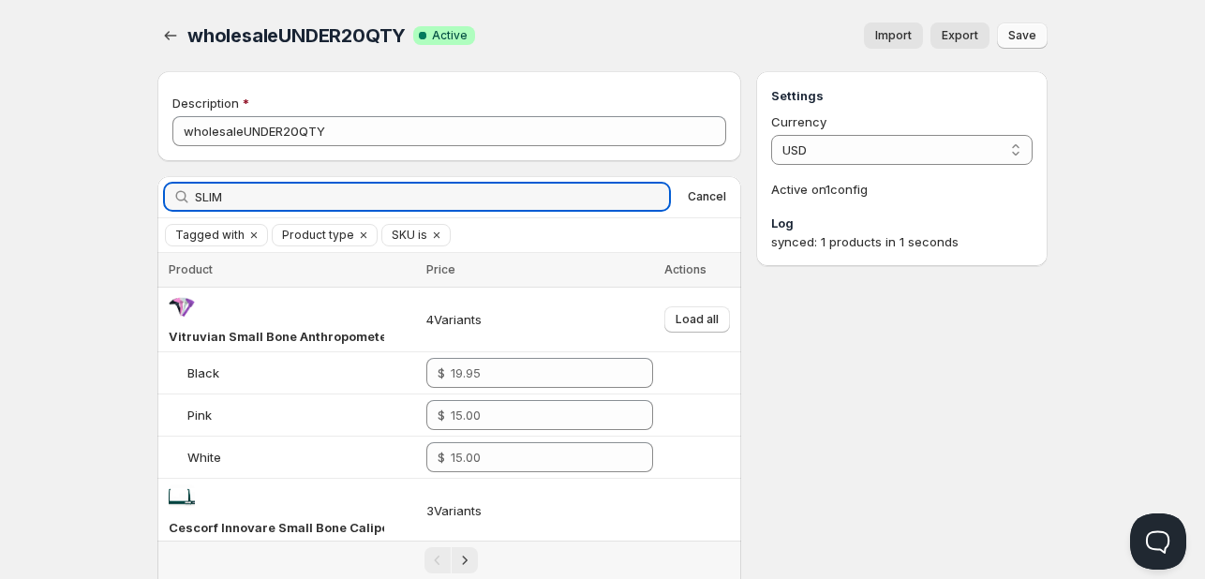
type input "SLIM"
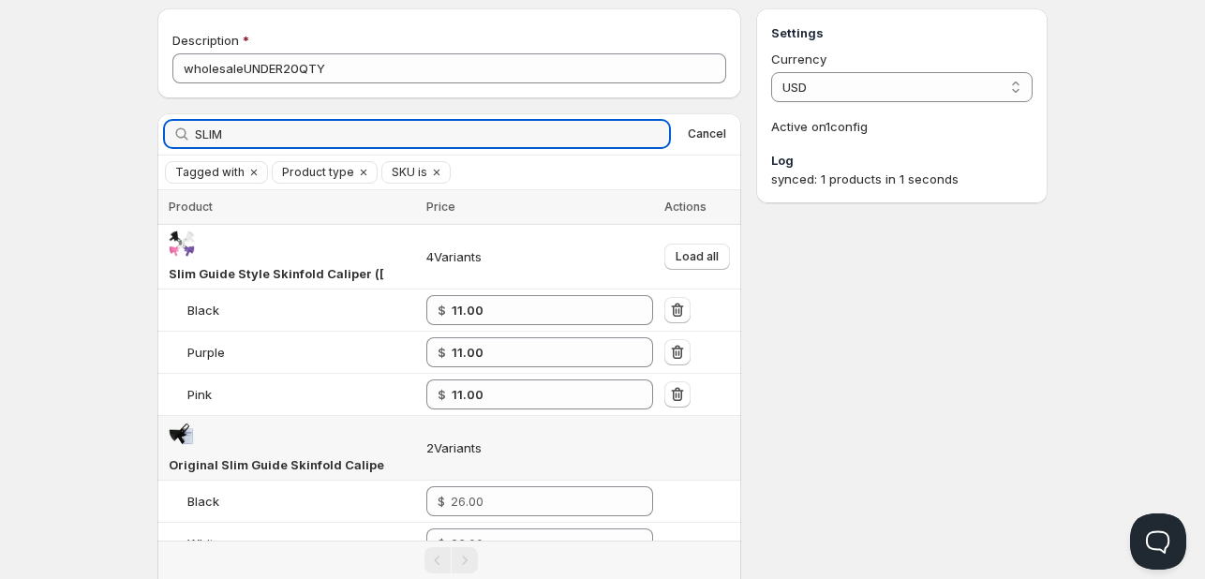
scroll to position [187, 0]
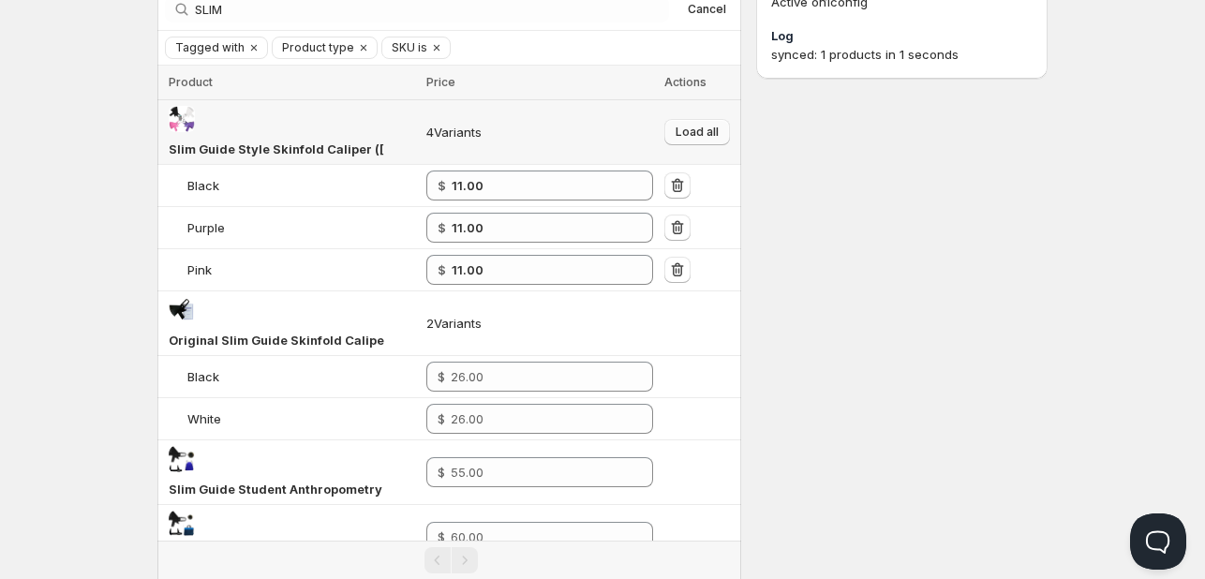
click at [696, 128] on span "Load all" at bounding box center [697, 132] width 43 height 15
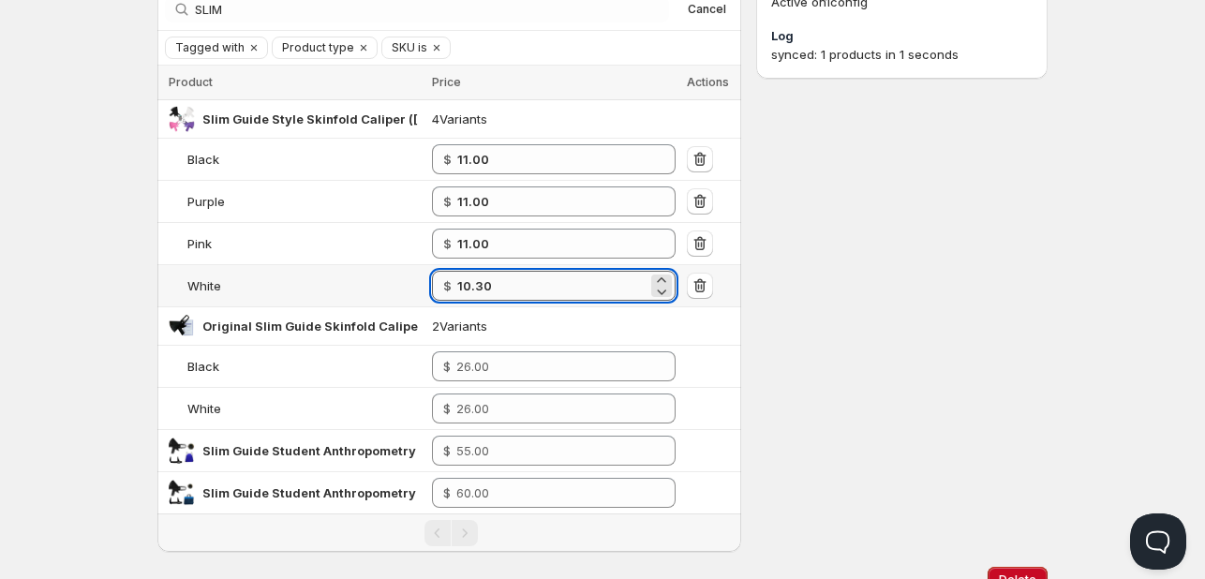
click at [513, 275] on input "10.30" at bounding box center [552, 286] width 190 height 30
type input "1"
type input "11.00"
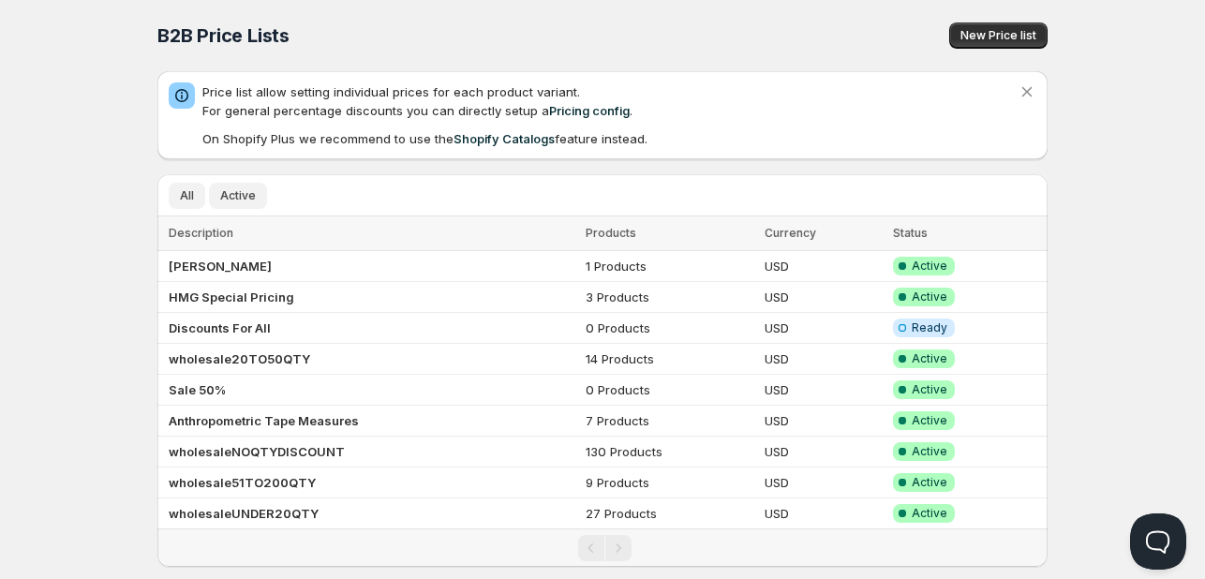
click at [242, 185] on button "Active" at bounding box center [238, 196] width 58 height 26
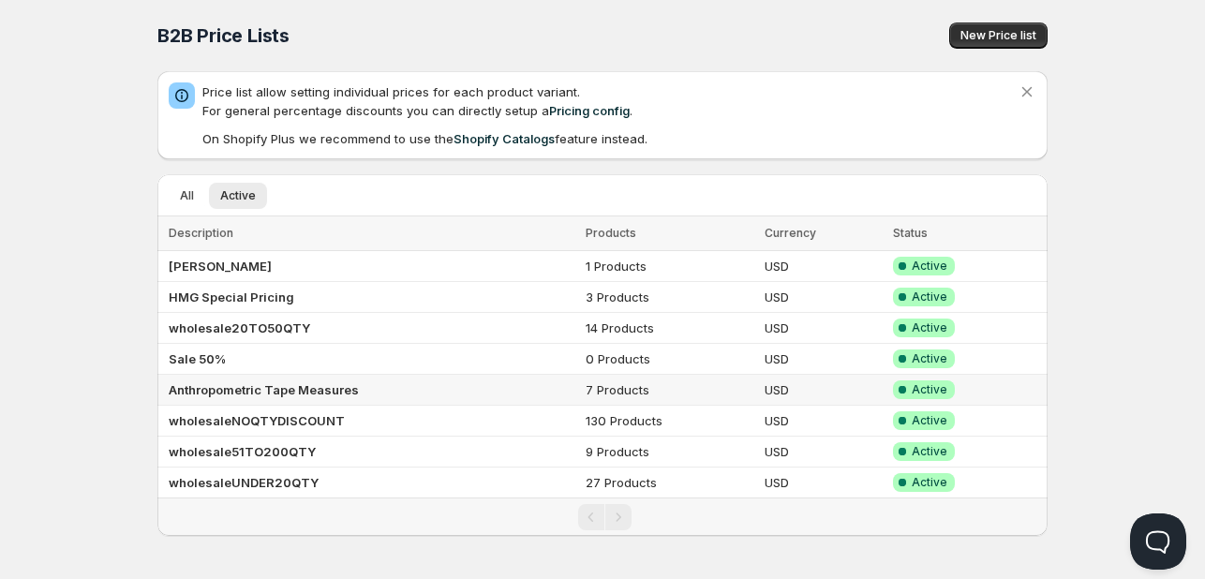
click at [383, 387] on td "Anthropometric Tape Measures" at bounding box center [368, 390] width 423 height 31
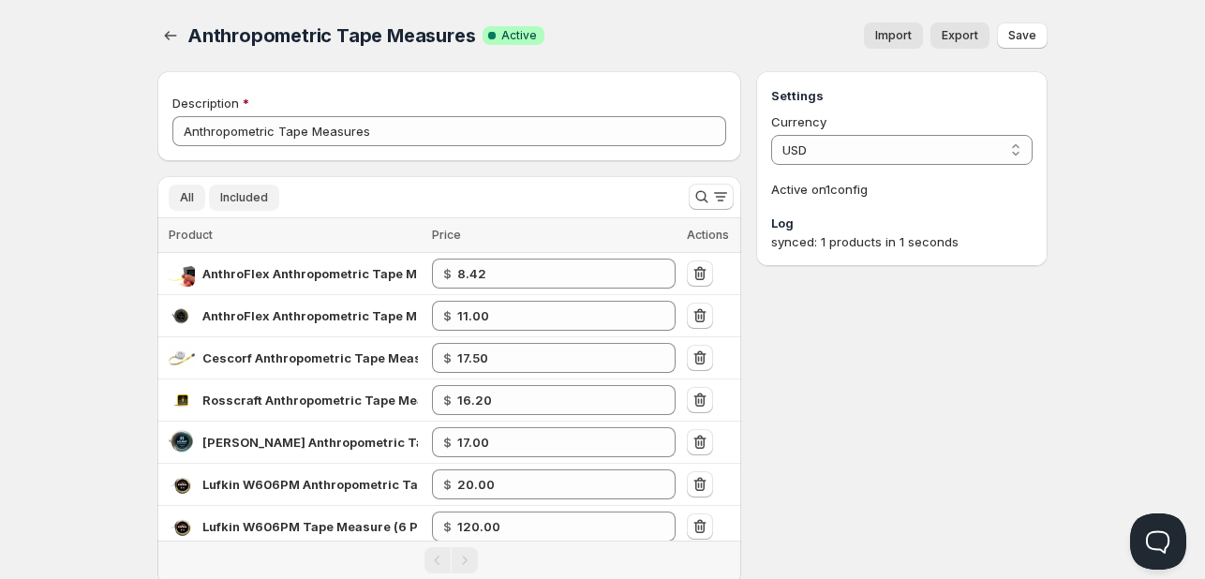
click at [174, 201] on button "All" at bounding box center [187, 198] width 37 height 26
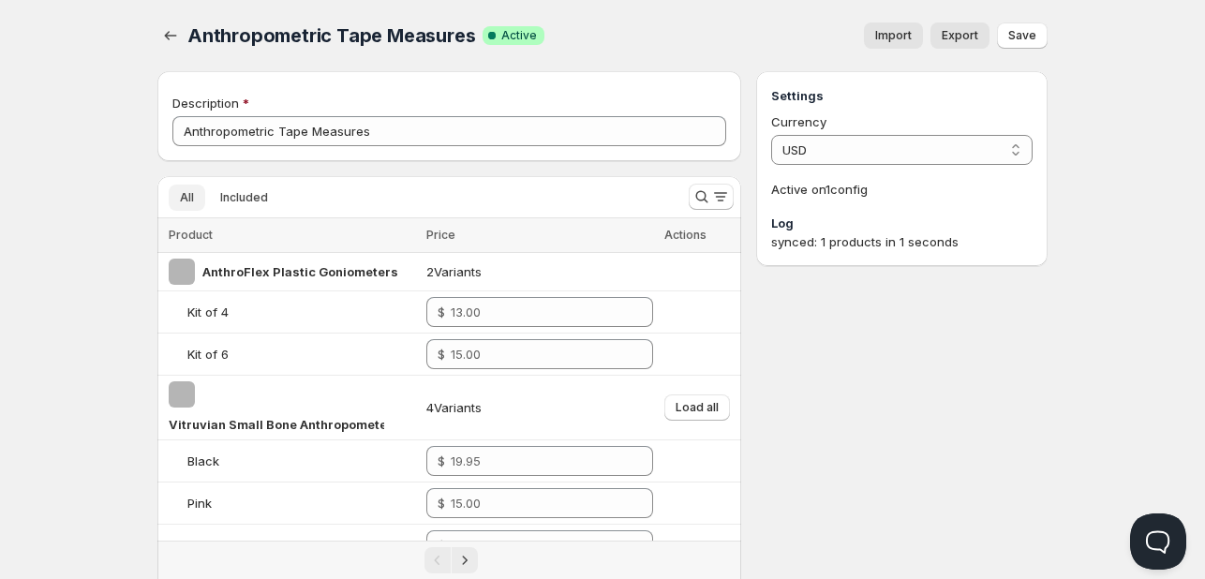
click at [171, 193] on button "All" at bounding box center [187, 198] width 37 height 26
click at [245, 202] on span "Included" at bounding box center [244, 197] width 48 height 15
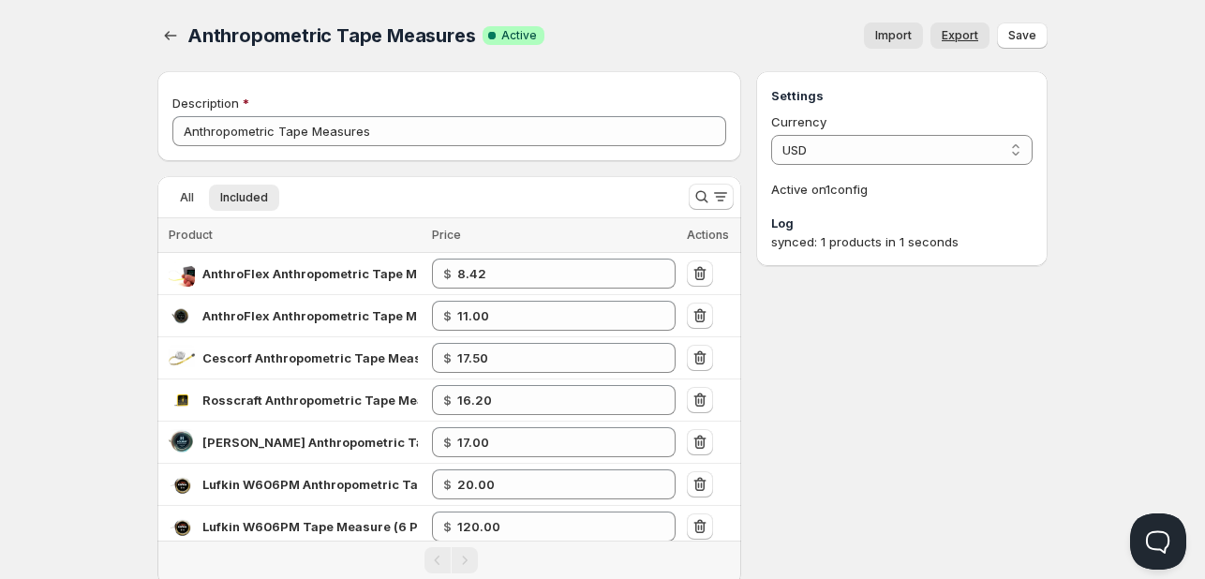
click at [965, 37] on span "Export" at bounding box center [960, 35] width 37 height 15
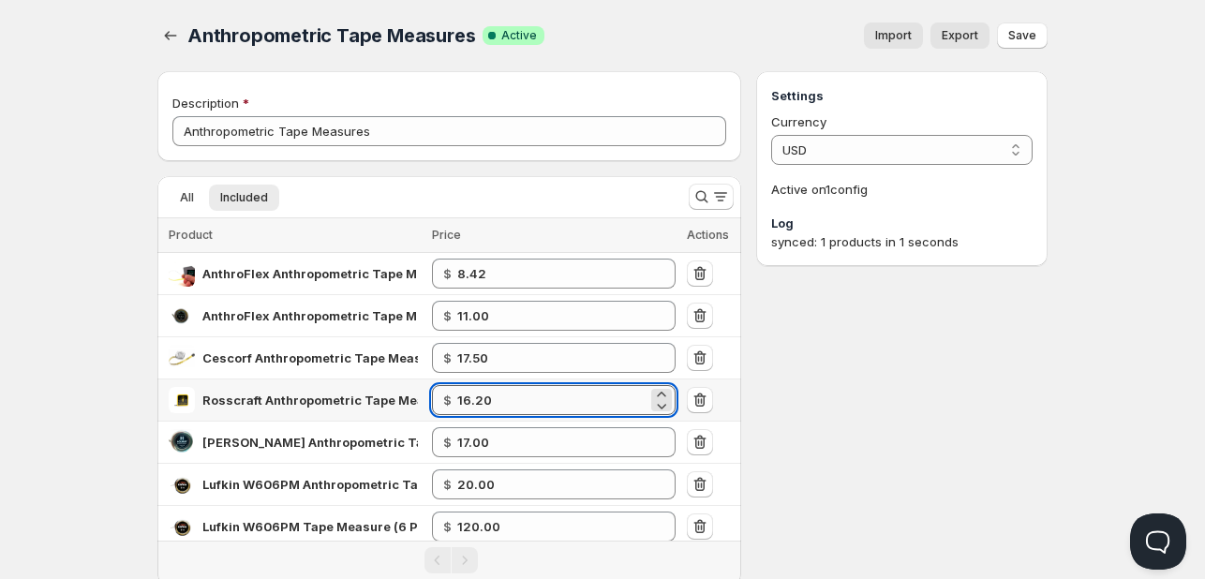
click at [513, 402] on input "16.20" at bounding box center [552, 400] width 190 height 30
type input "14.20"
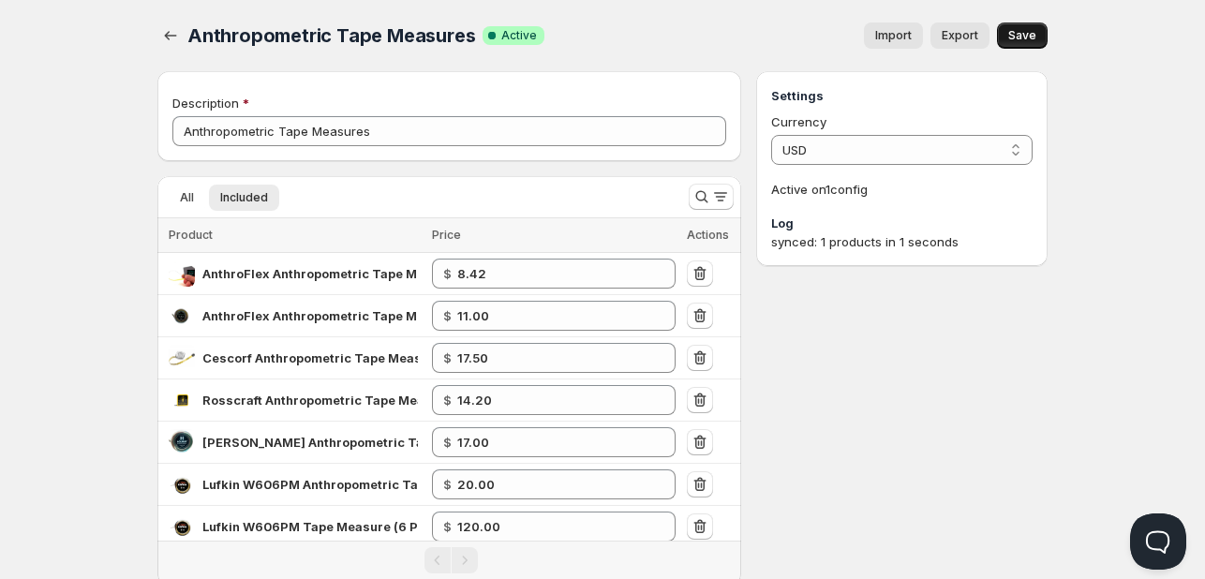
click at [1031, 38] on span "Save" at bounding box center [1022, 35] width 28 height 15
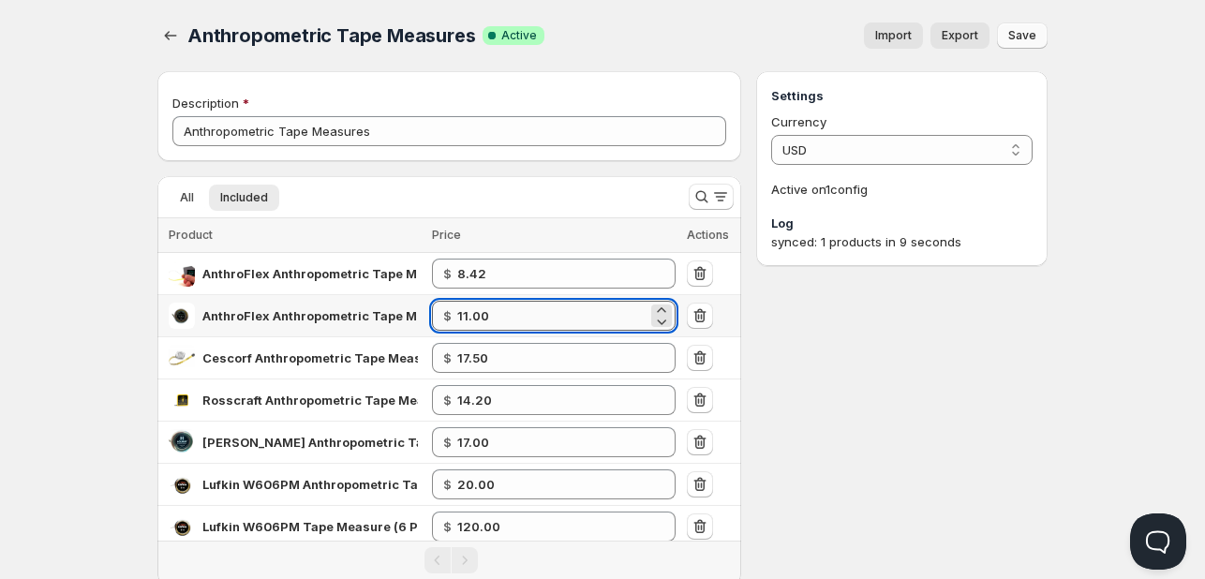
click at [497, 315] on input "11.00" at bounding box center [552, 316] width 190 height 30
type input "10.80"
click at [1035, 33] on button "Save" at bounding box center [1022, 35] width 51 height 26
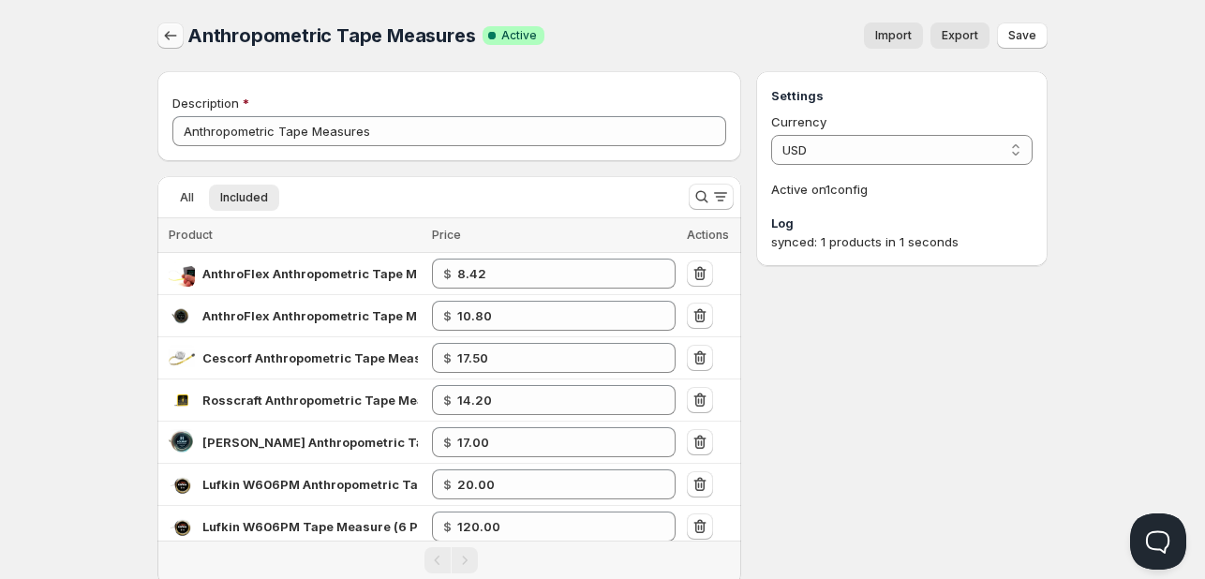
click at [177, 36] on icon "button" at bounding box center [170, 35] width 19 height 19
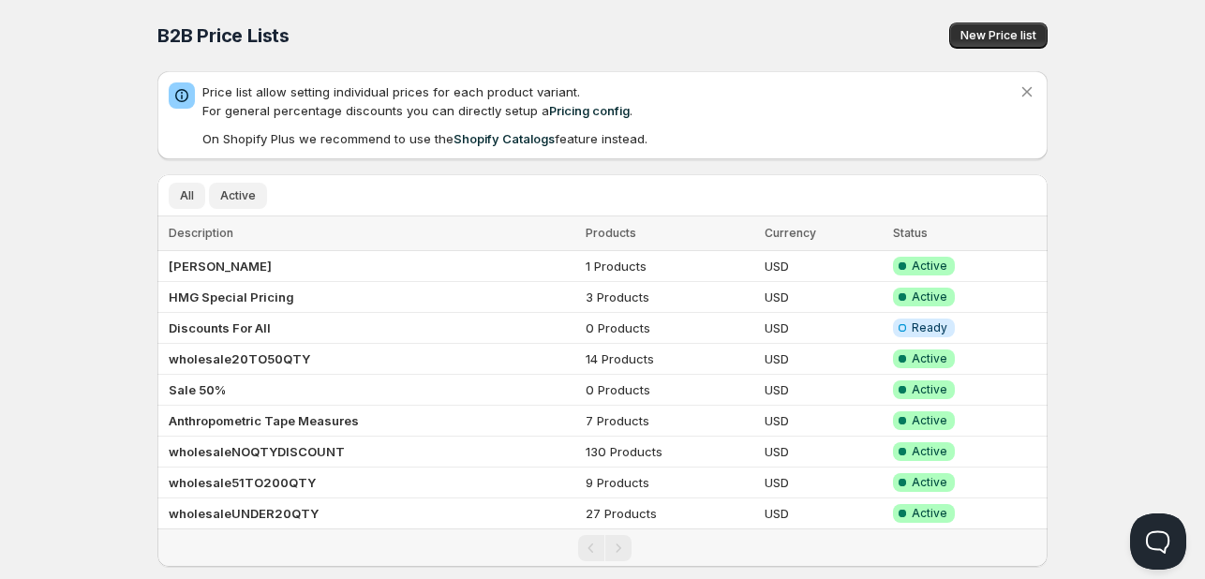
click at [231, 200] on span "Active" at bounding box center [238, 195] width 36 height 15
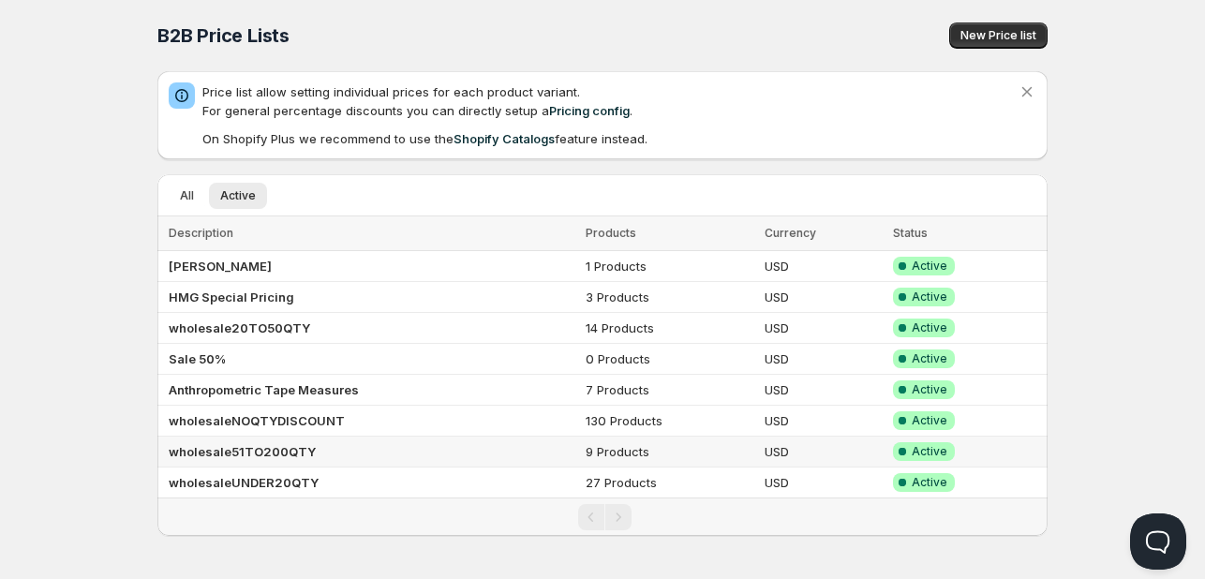
click at [282, 450] on b "wholesale51TO200QTY" at bounding box center [242, 451] width 147 height 15
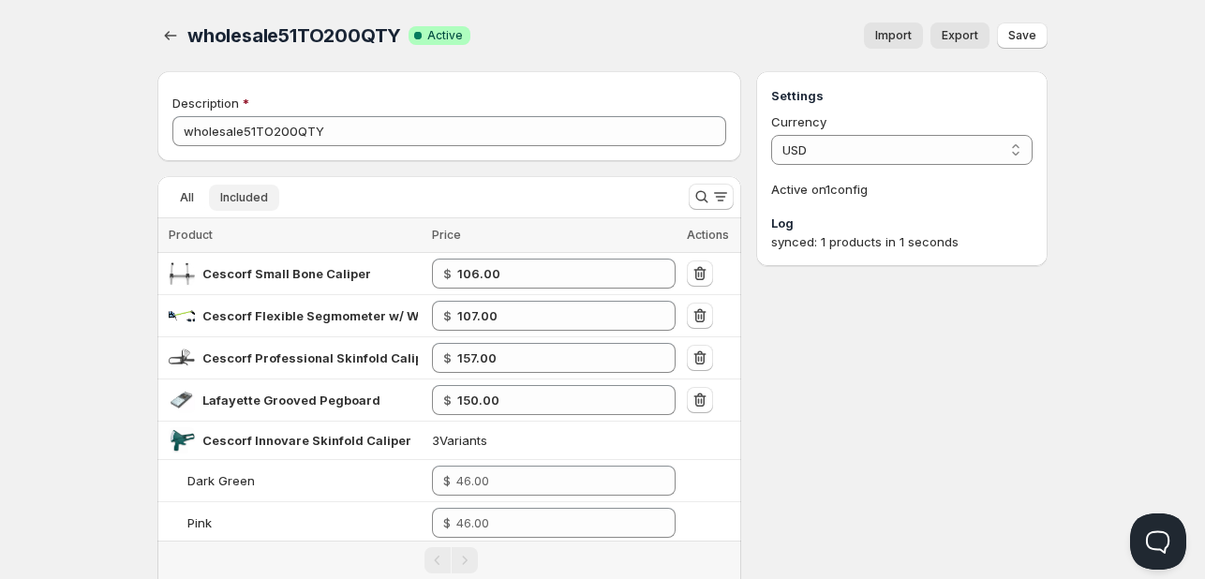
click at [254, 200] on span "Included" at bounding box center [244, 197] width 48 height 15
click at [172, 196] on button "All" at bounding box center [187, 198] width 37 height 26
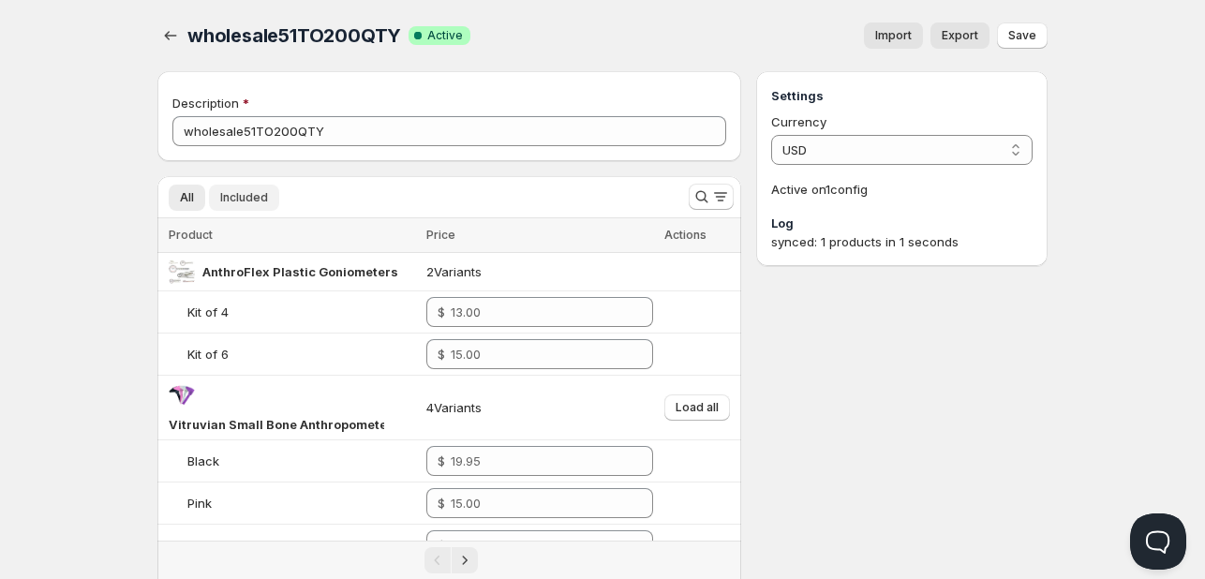
click at [240, 194] on span "Included" at bounding box center [244, 197] width 48 height 15
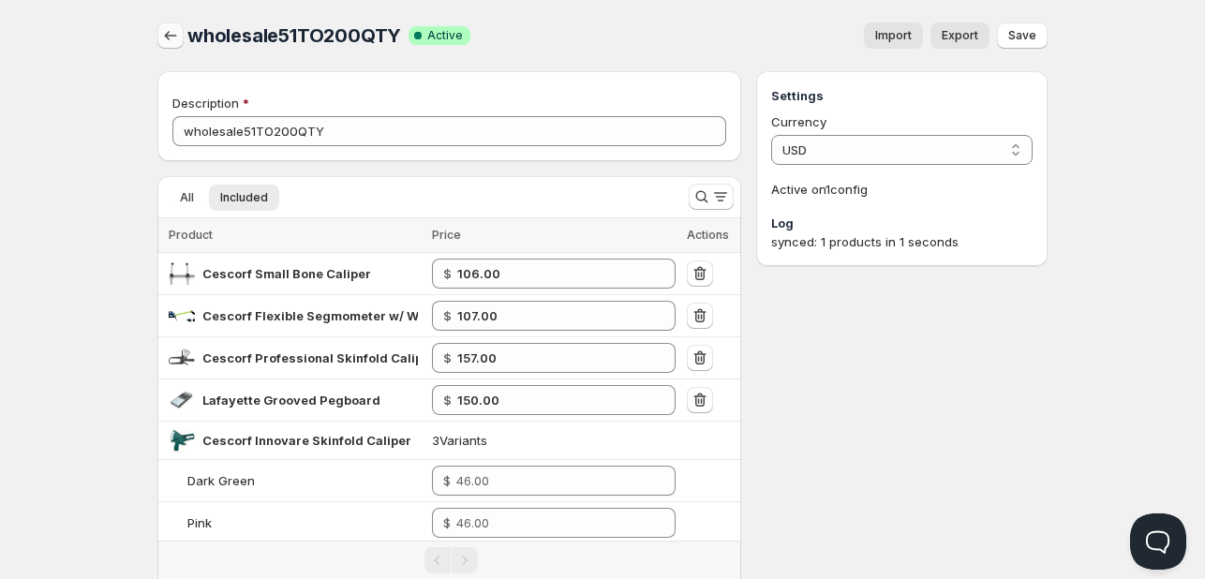
click at [177, 44] on icon "button" at bounding box center [170, 35] width 19 height 19
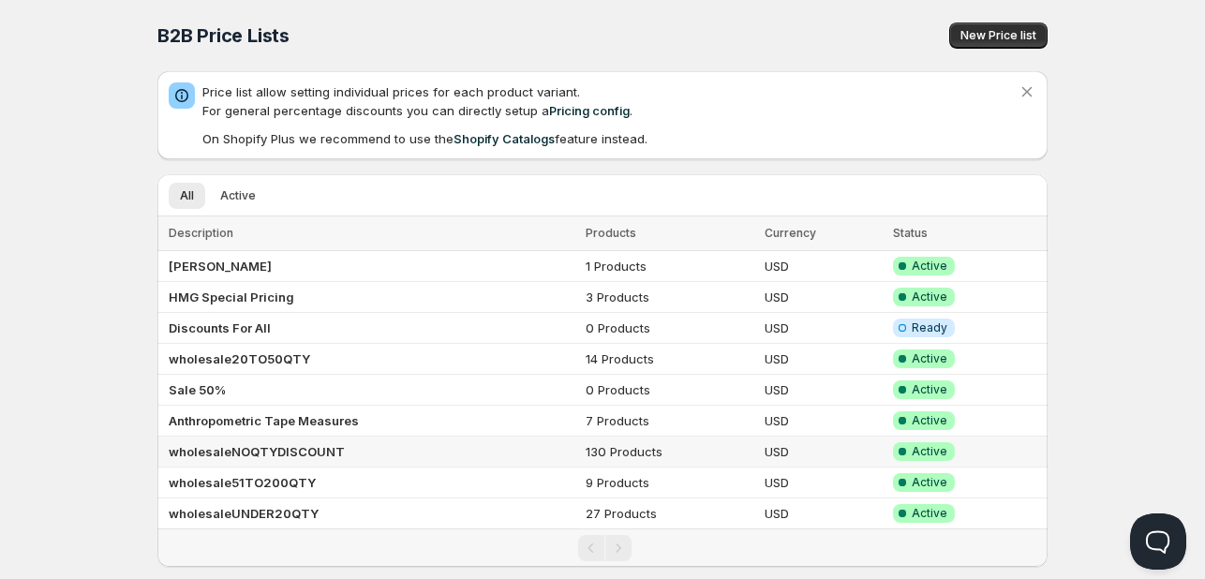
click at [302, 450] on b "wholesaleNOQTYDISCOUNT" at bounding box center [257, 451] width 176 height 15
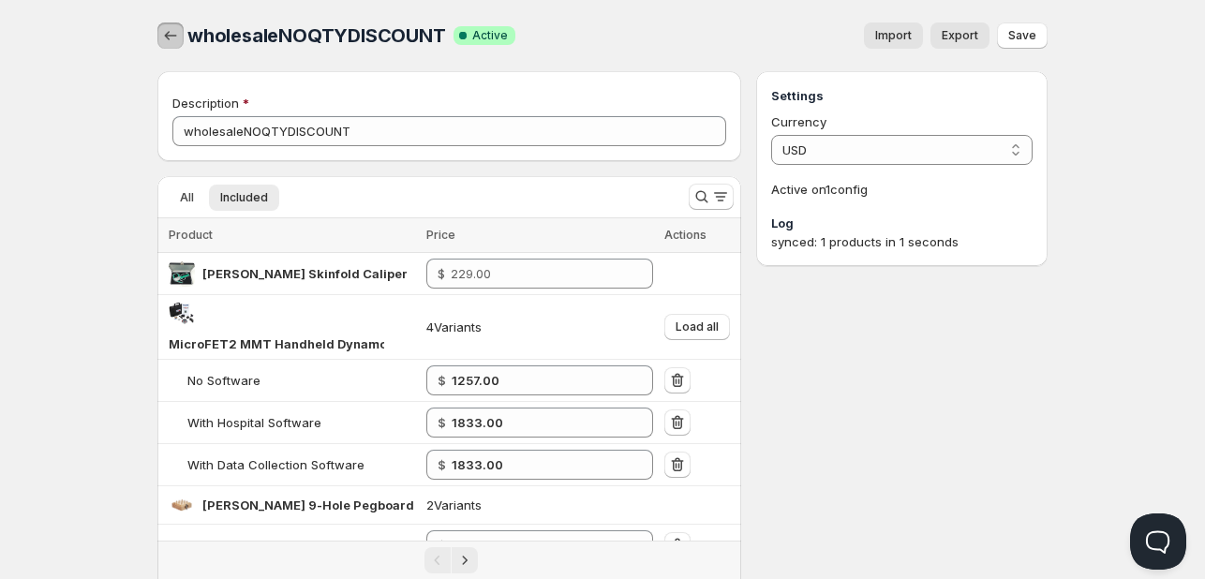
click at [175, 39] on icon "button" at bounding box center [170, 35] width 19 height 19
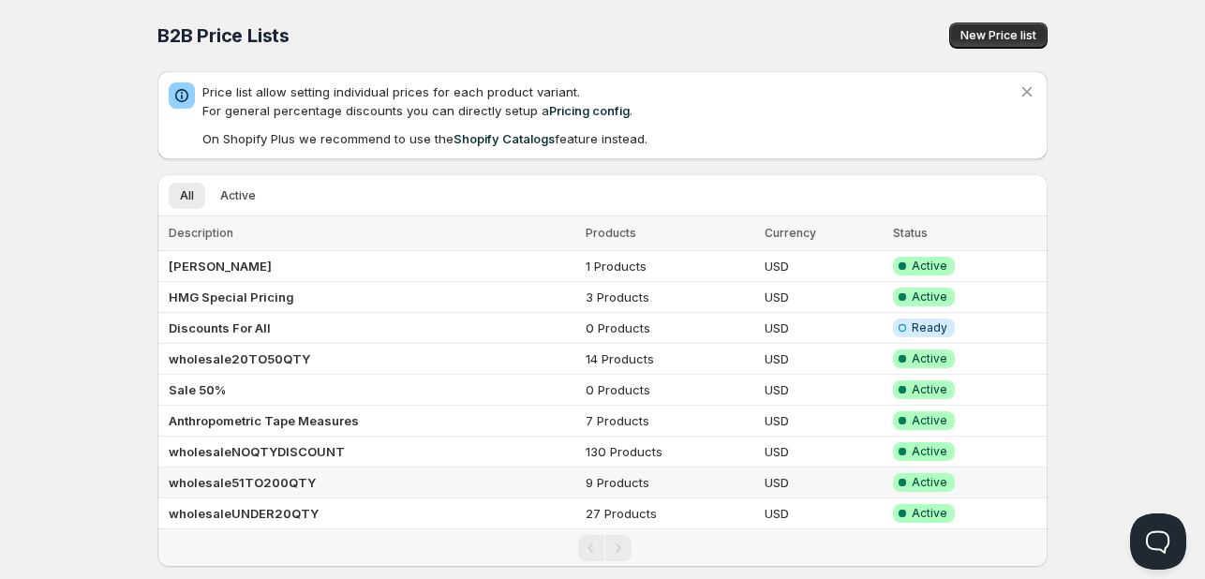
click at [294, 478] on b "wholesale51TO200QTY" at bounding box center [242, 482] width 147 height 15
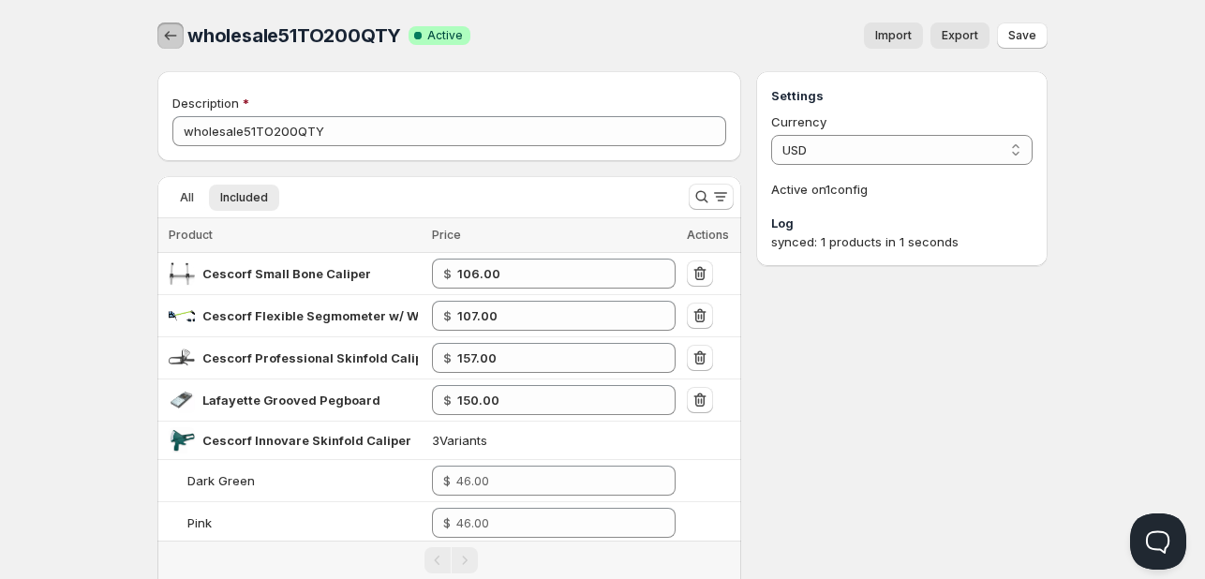
click at [165, 38] on icon "button" at bounding box center [170, 35] width 19 height 19
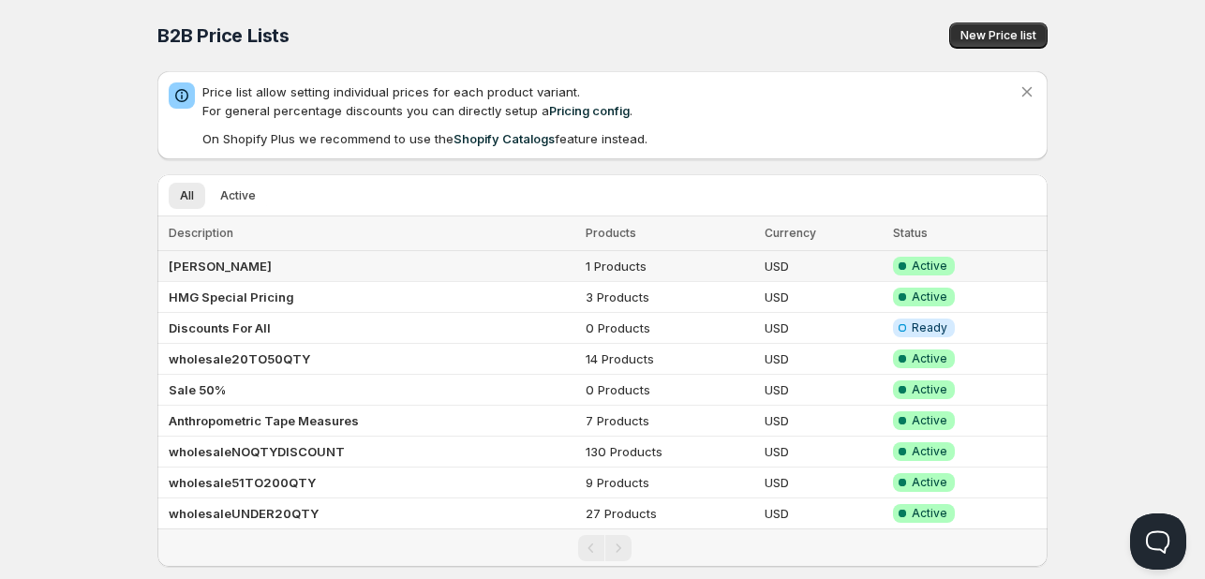
click at [246, 258] on td "[PERSON_NAME]" at bounding box center [368, 266] width 423 height 31
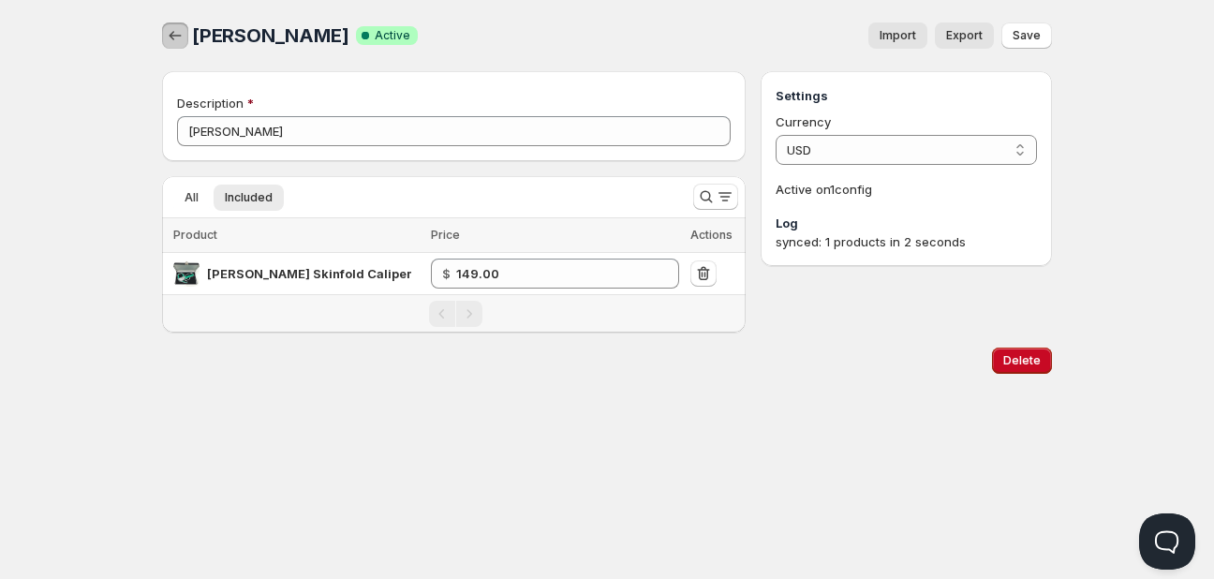
click at [174, 22] on button "button" at bounding box center [175, 35] width 26 height 26
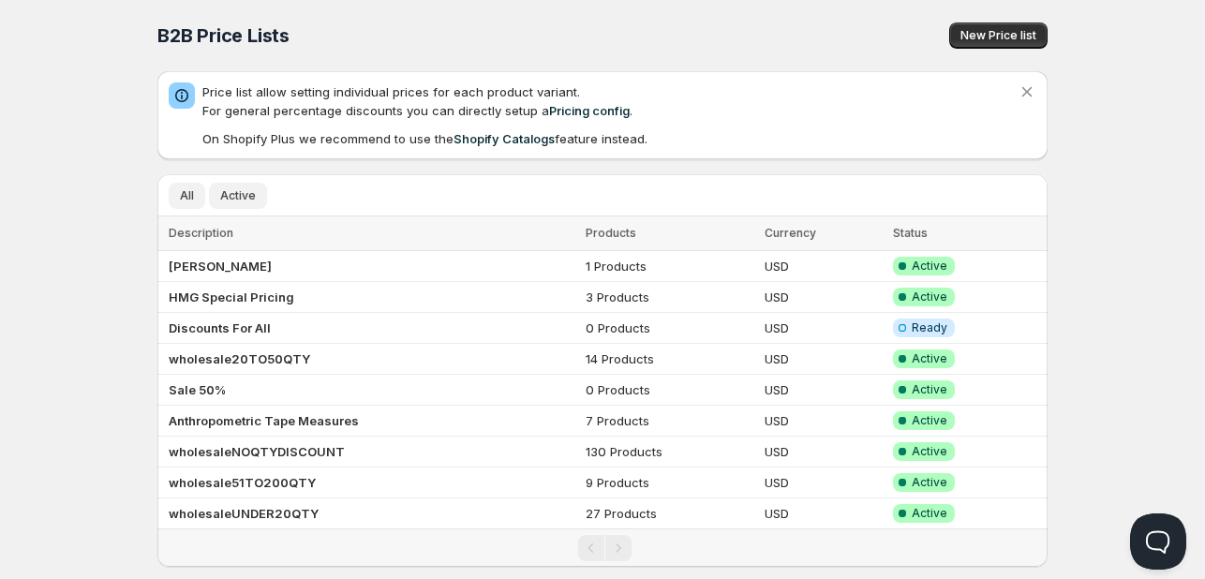
click at [243, 193] on span "Active" at bounding box center [238, 195] width 36 height 15
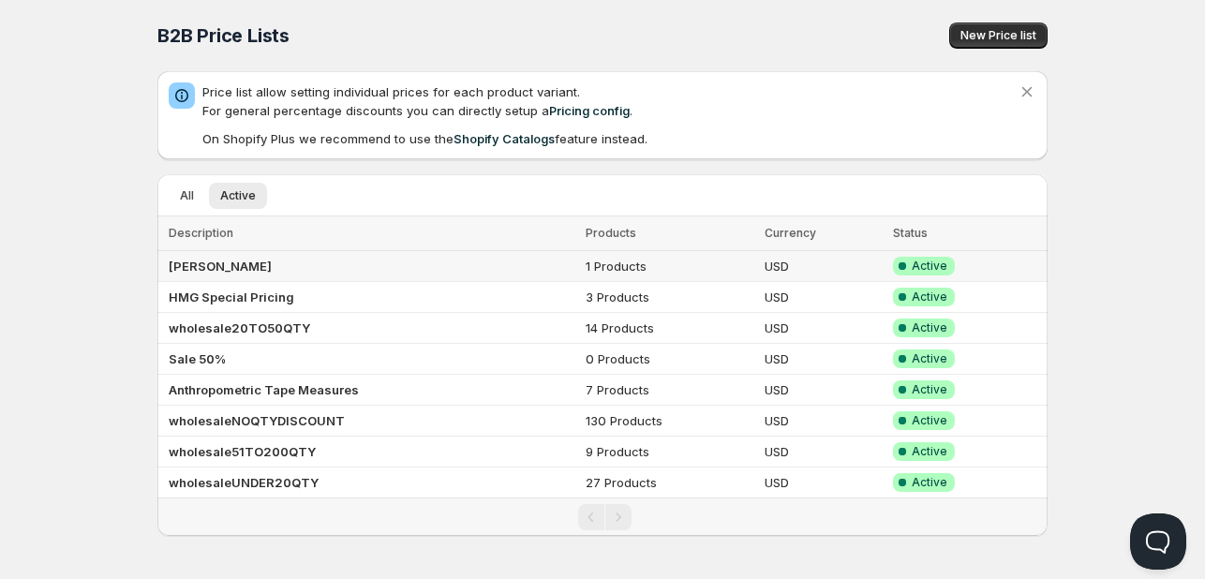
click at [340, 263] on td "[PERSON_NAME]" at bounding box center [368, 266] width 423 height 31
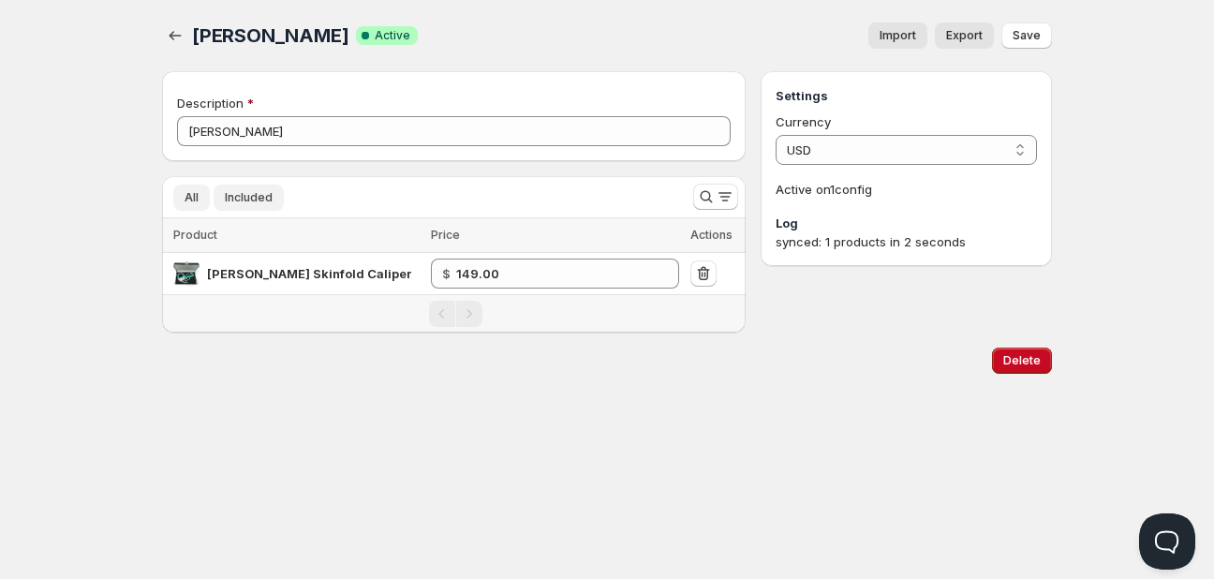
click at [195, 202] on span "All" at bounding box center [192, 197] width 14 height 15
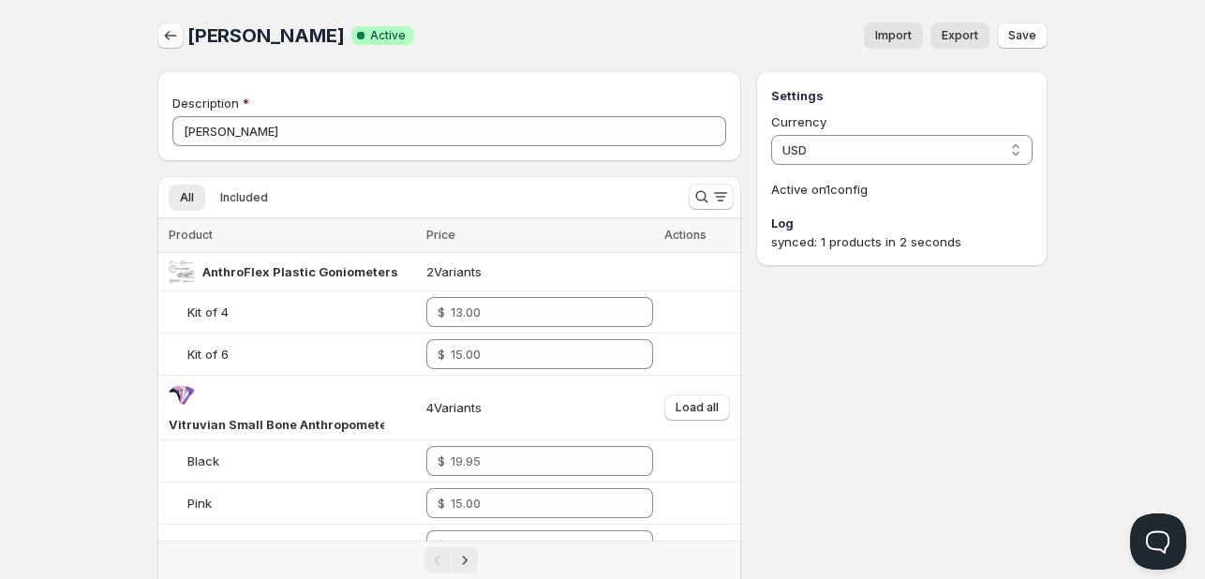
click at [157, 28] on button "button" at bounding box center [170, 35] width 26 height 26
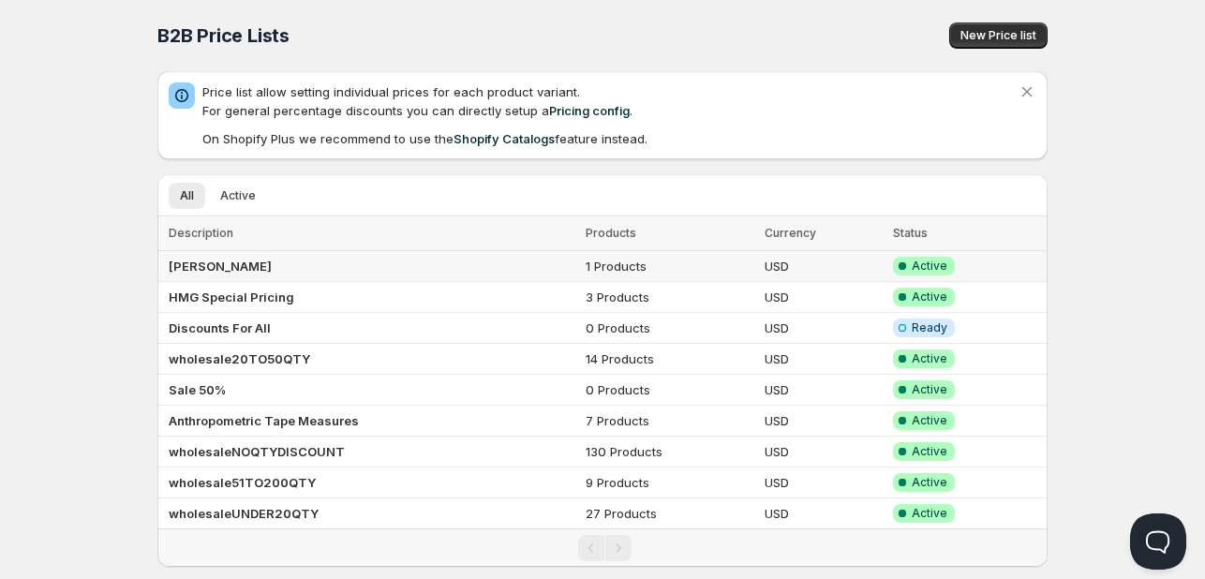
click at [230, 268] on td "[PERSON_NAME]" at bounding box center [368, 266] width 423 height 31
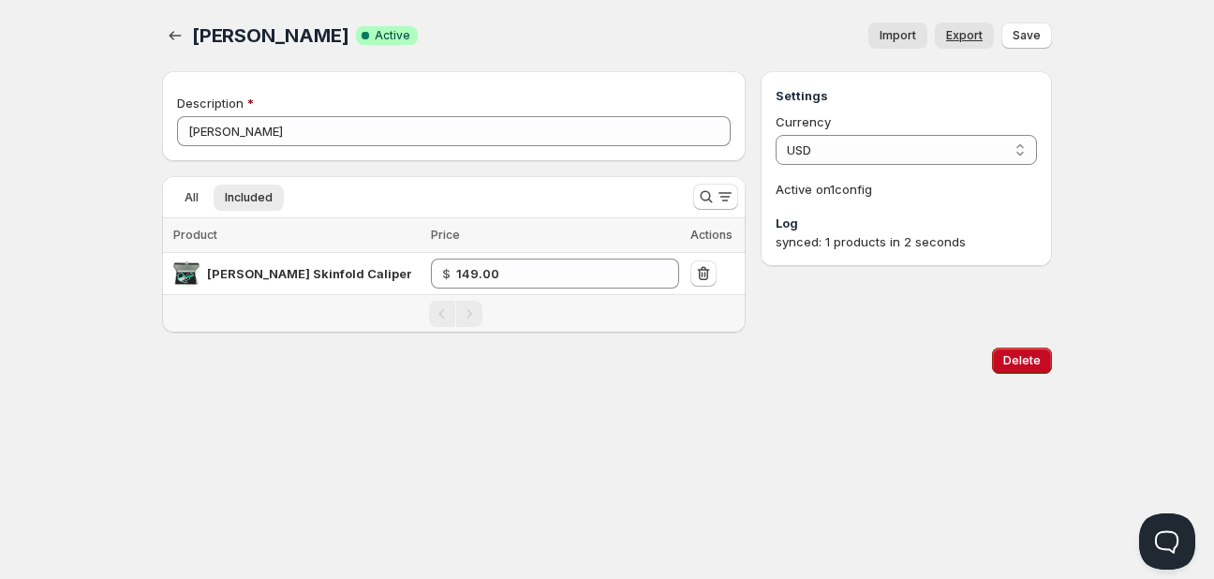
click at [969, 38] on span "Export" at bounding box center [964, 35] width 37 height 15
click at [183, 27] on icon "button" at bounding box center [175, 35] width 19 height 19
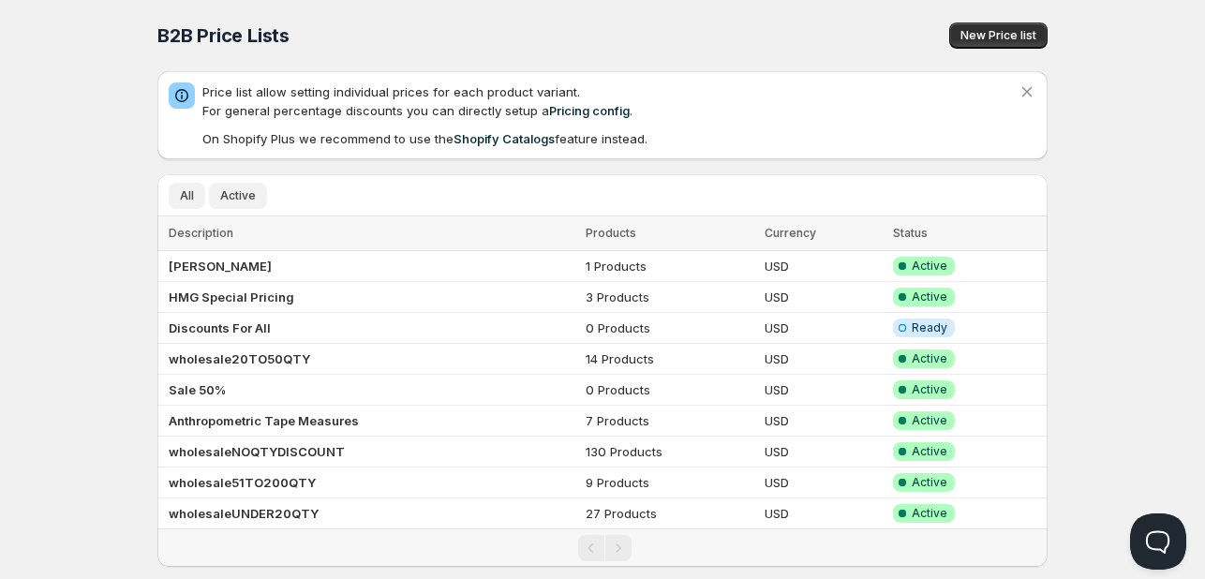
click at [236, 188] on span "Active" at bounding box center [238, 195] width 36 height 15
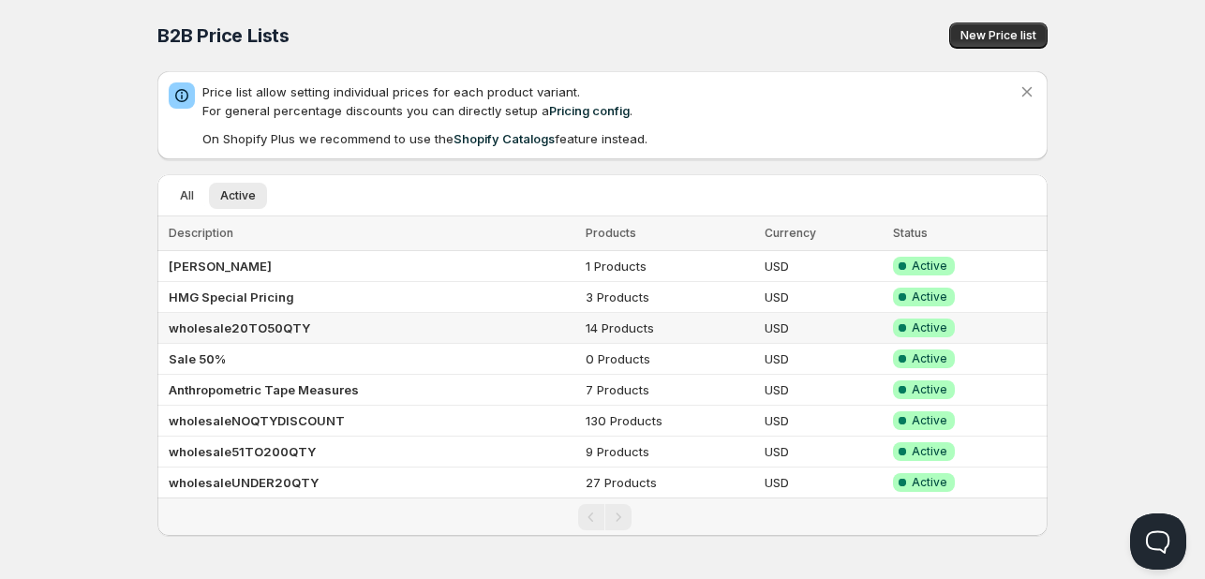
click at [281, 325] on b "wholesale20TO50QTY" at bounding box center [239, 327] width 141 height 15
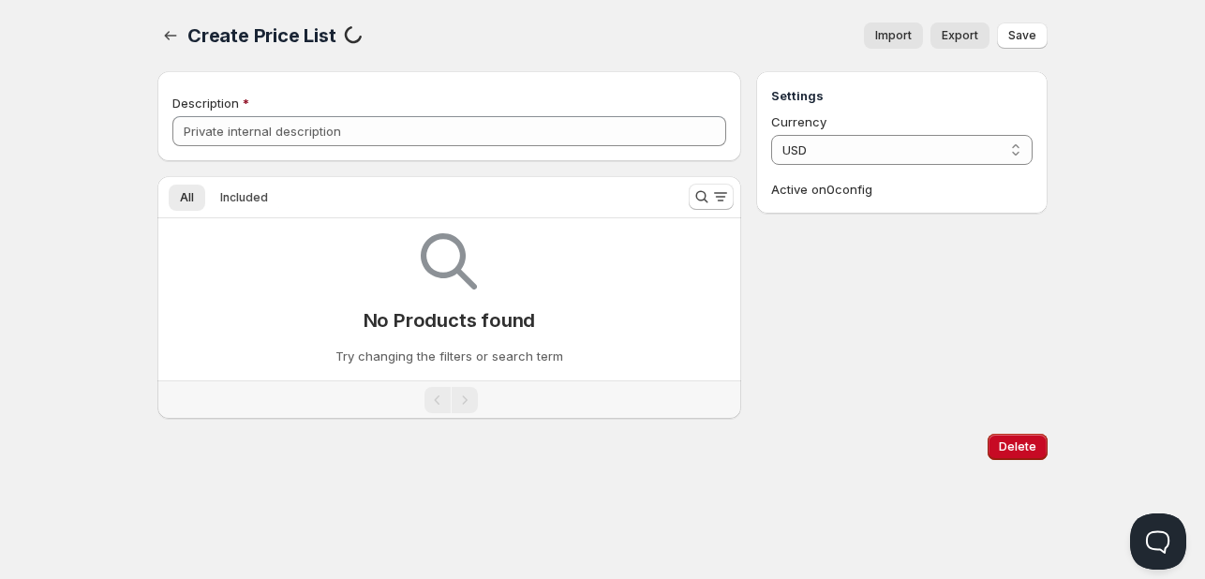
type input "wholesale20TO50QTY"
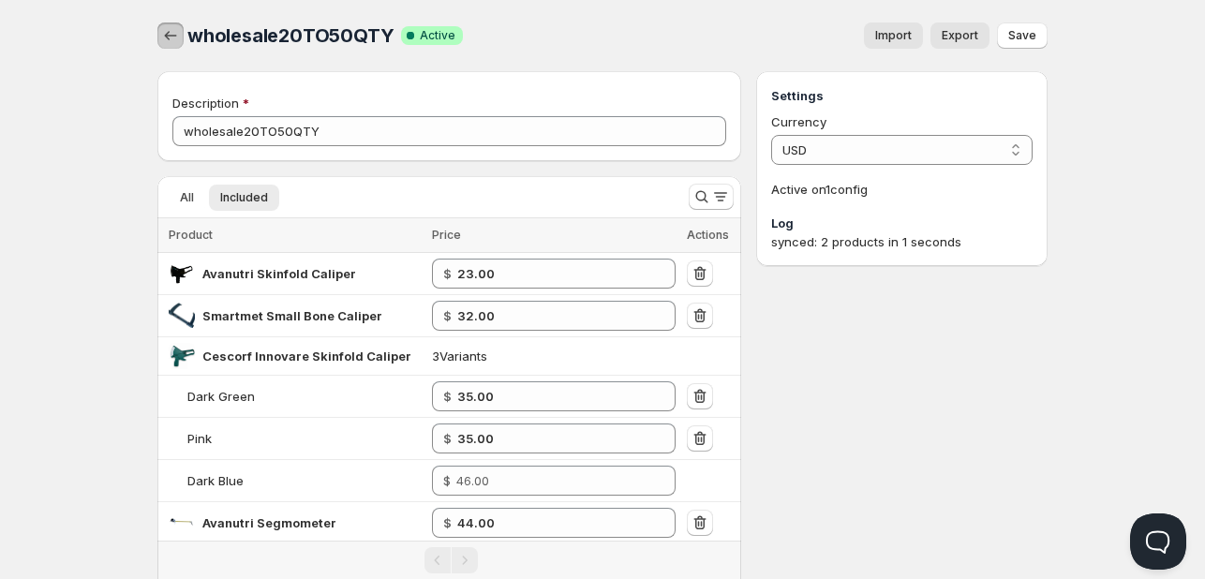
click at [170, 37] on icon "button" at bounding box center [170, 35] width 19 height 19
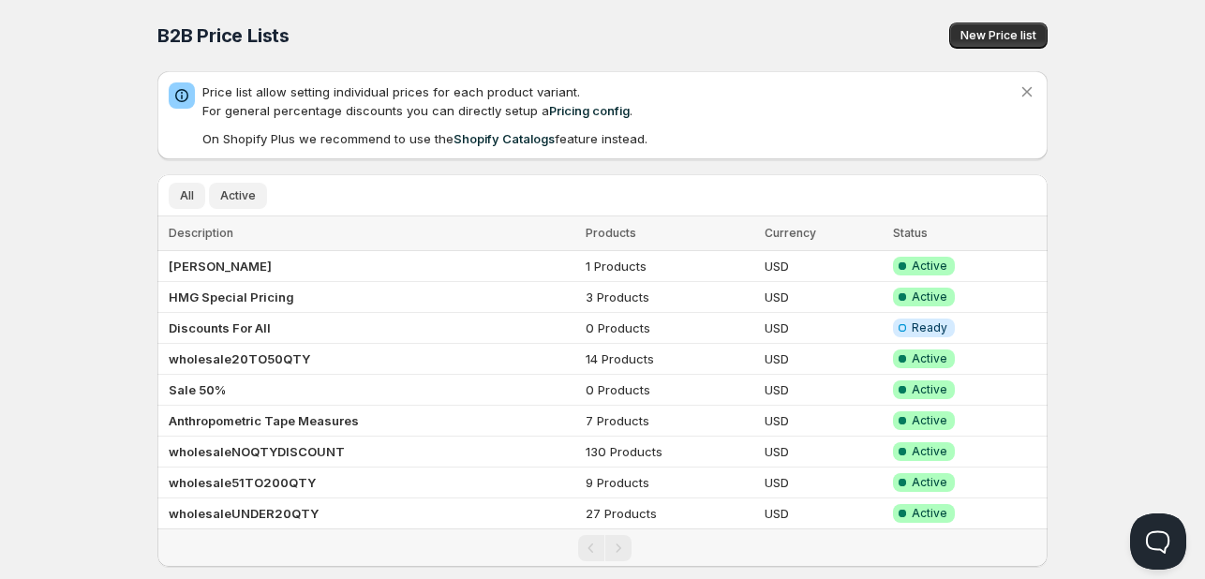
click at [233, 191] on span "Active" at bounding box center [238, 195] width 36 height 15
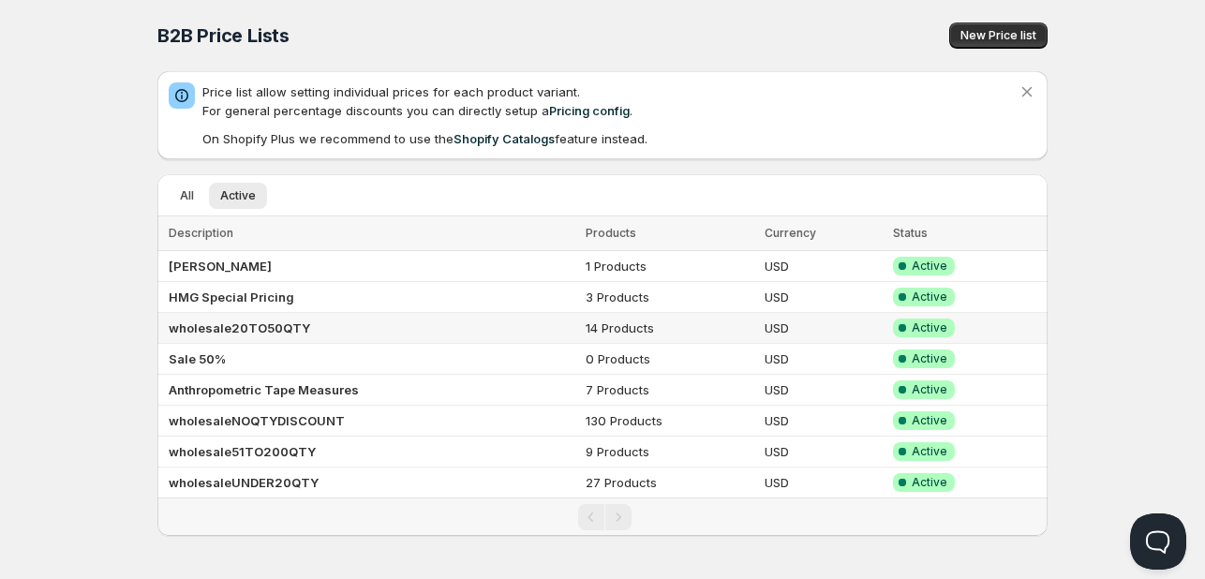
click at [270, 323] on b "wholesale20TO50QTY" at bounding box center [239, 327] width 141 height 15
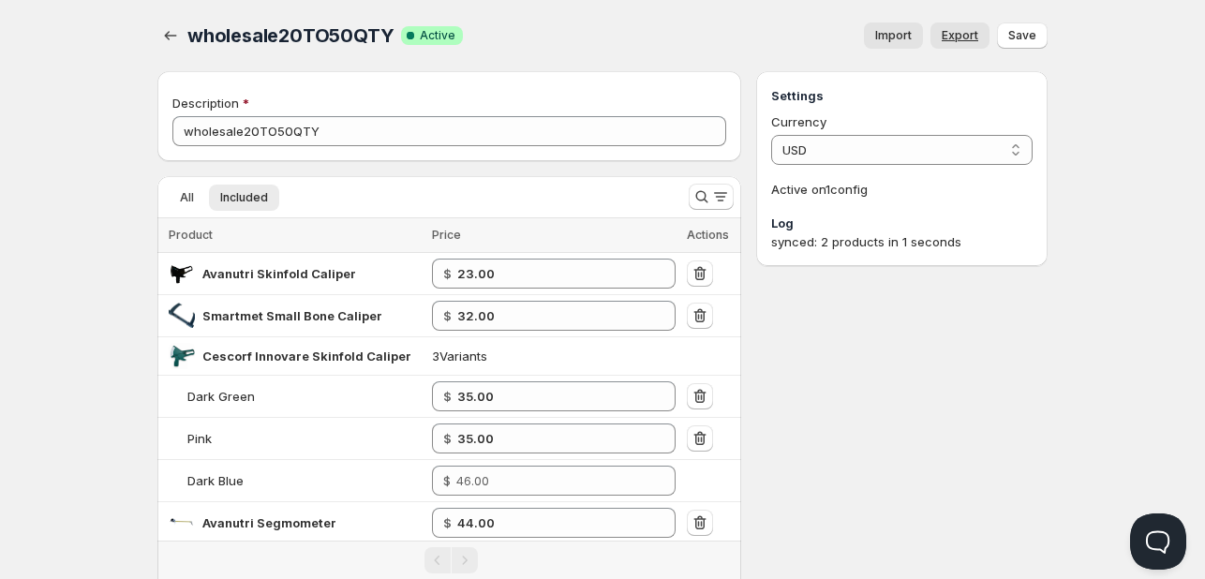
click at [953, 35] on span "Export" at bounding box center [960, 35] width 37 height 15
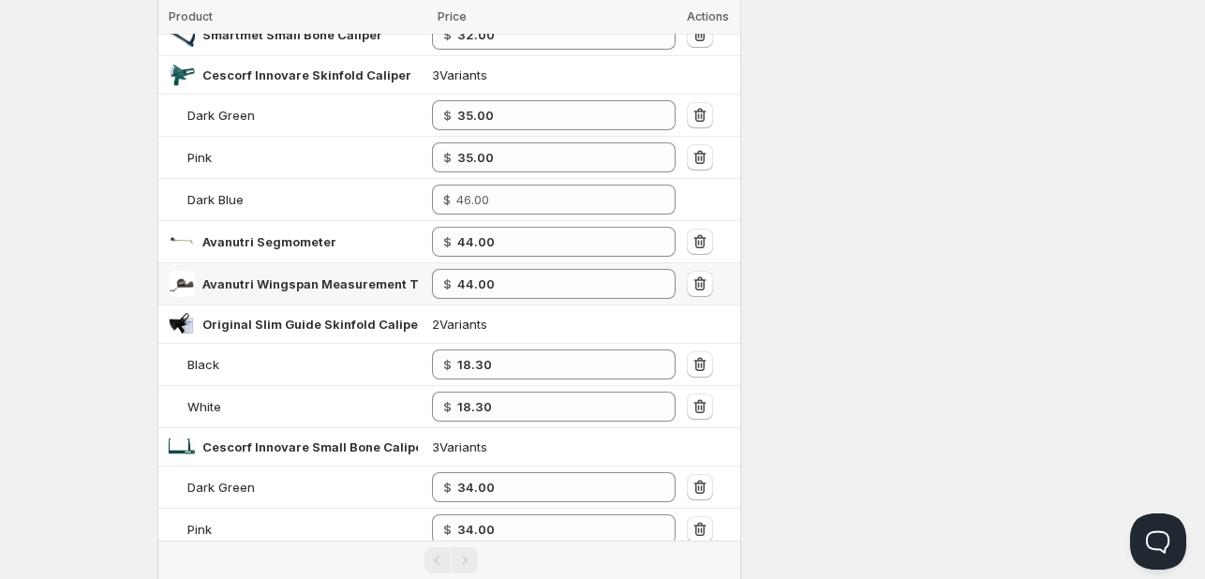
scroll to position [187, 0]
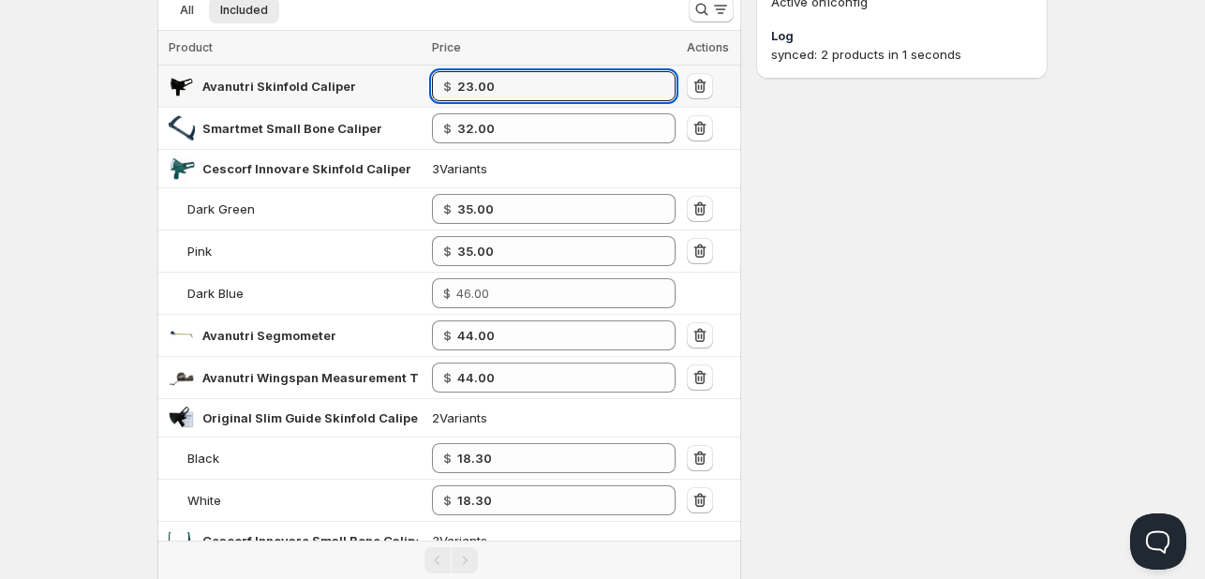
click at [297, 95] on tr "Avanutri Skinfold Caliper $ 23.00" at bounding box center [449, 87] width 584 height 42
type input "24.00"
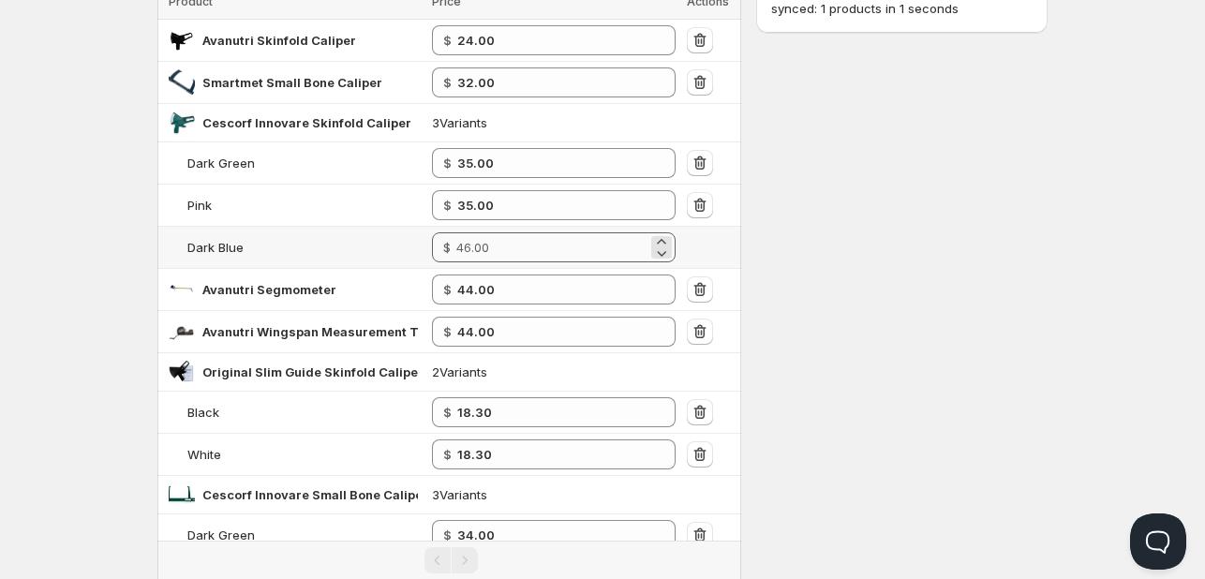
scroll to position [152, 0]
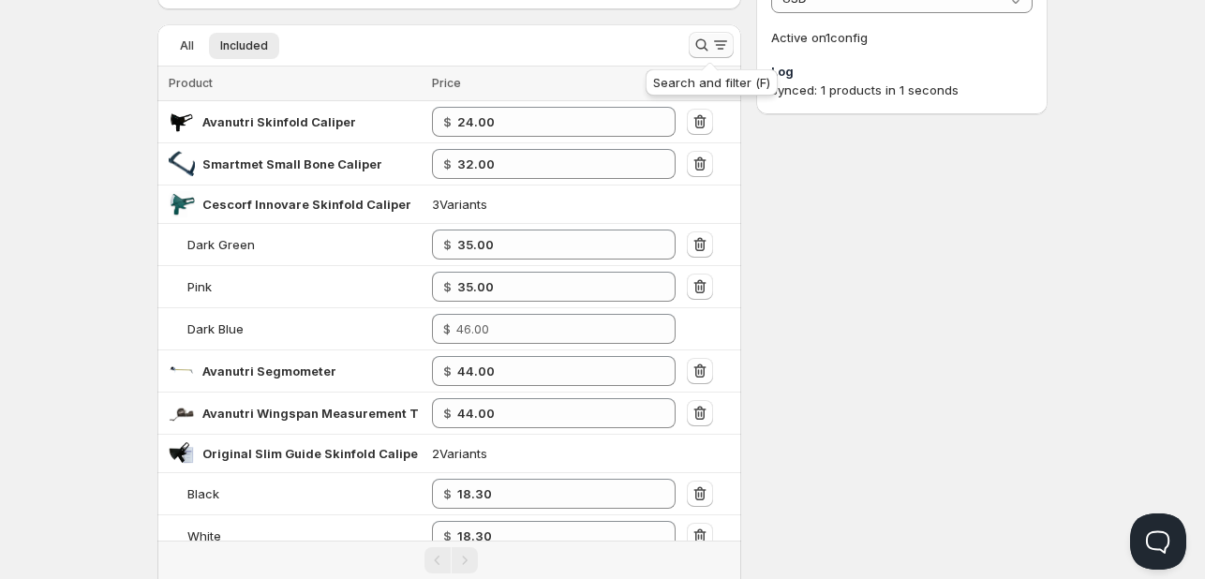
click at [701, 46] on icon "Search and filter results" at bounding box center [701, 45] width 19 height 19
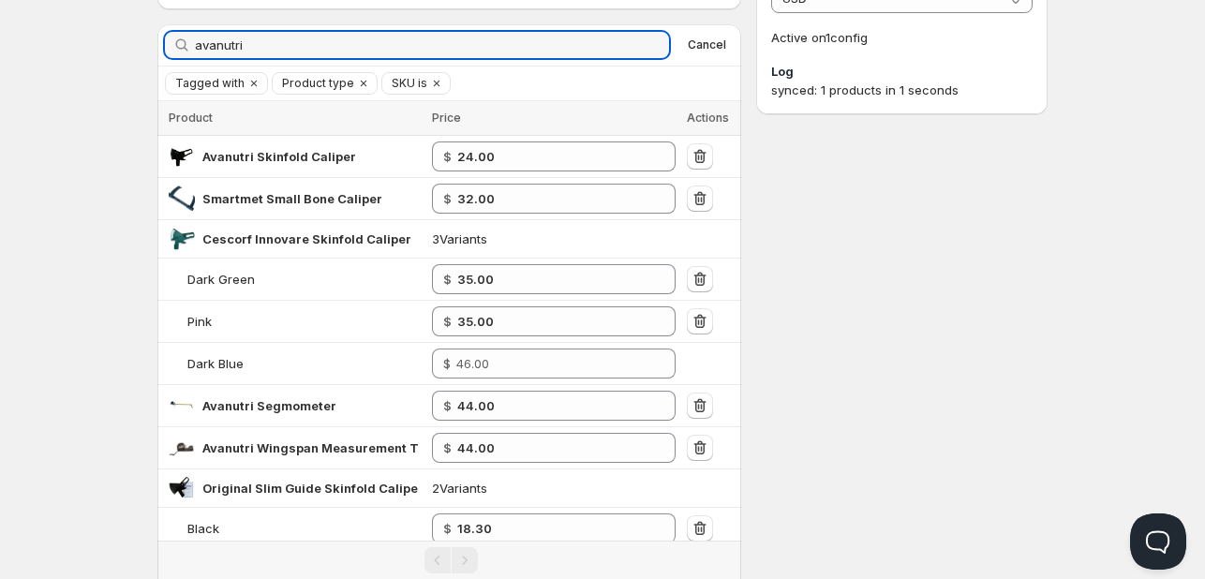
type input "avanutri"
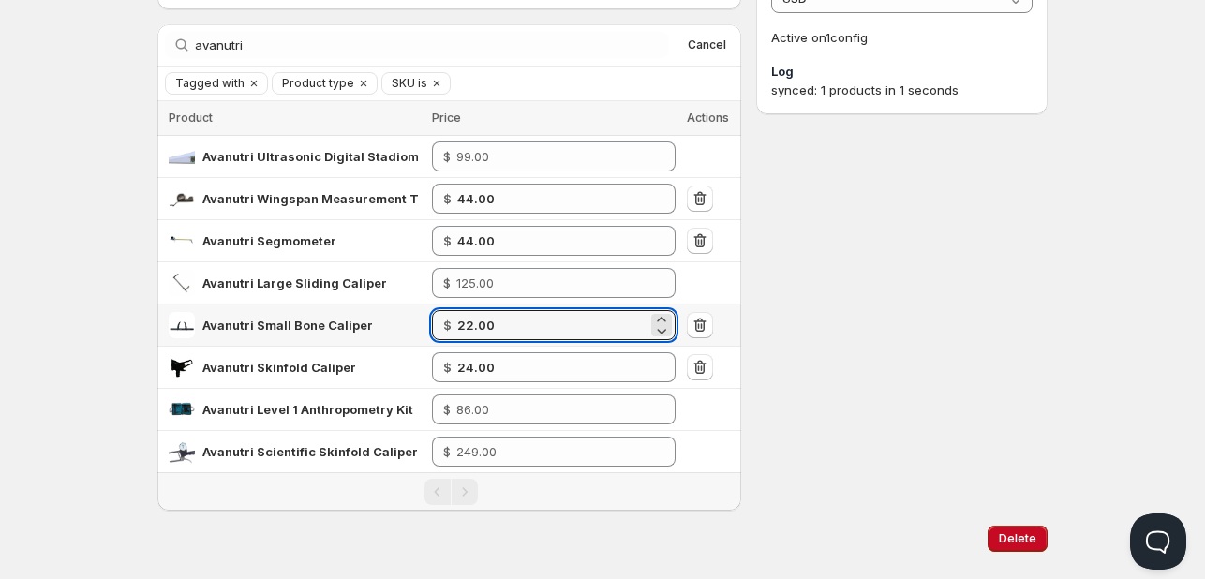
drag, startPoint x: 382, startPoint y: 327, endPoint x: 272, endPoint y: 327, distance: 110.6
click at [272, 327] on tr "Avanutri Small Bone Caliper $ 22.00" at bounding box center [449, 326] width 584 height 42
type input "23.00"
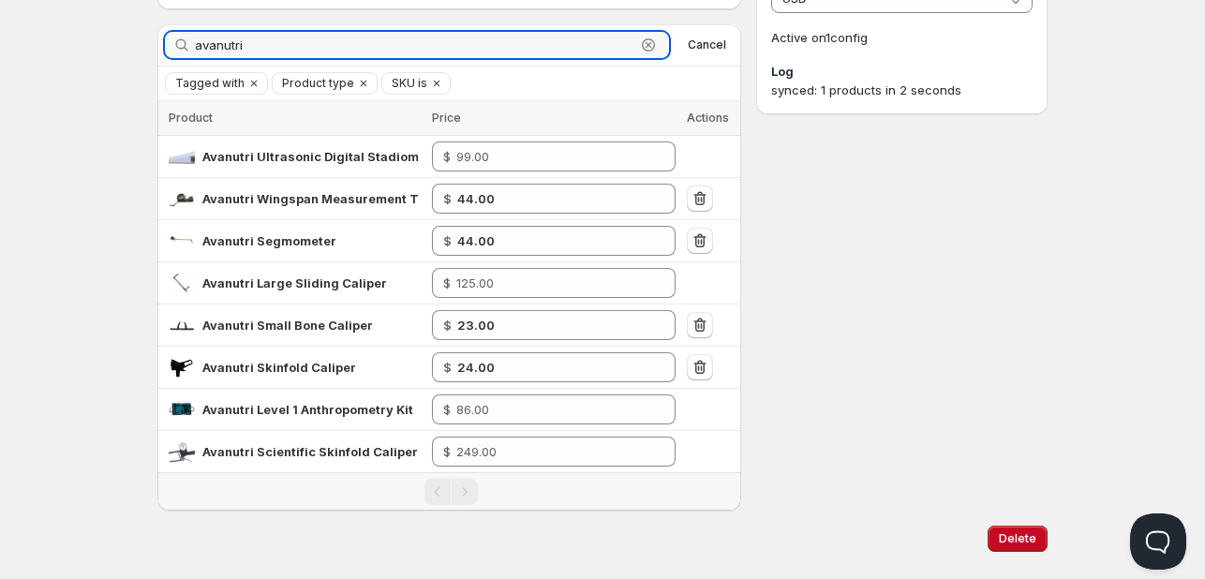
drag, startPoint x: 233, startPoint y: 40, endPoint x: -37, endPoint y: 42, distance: 270.8
click at [0, 42] on html "Home Pricing Price lists Checkout Forms Submissions Settings Features Plans who…" at bounding box center [602, 230] width 1205 height 765
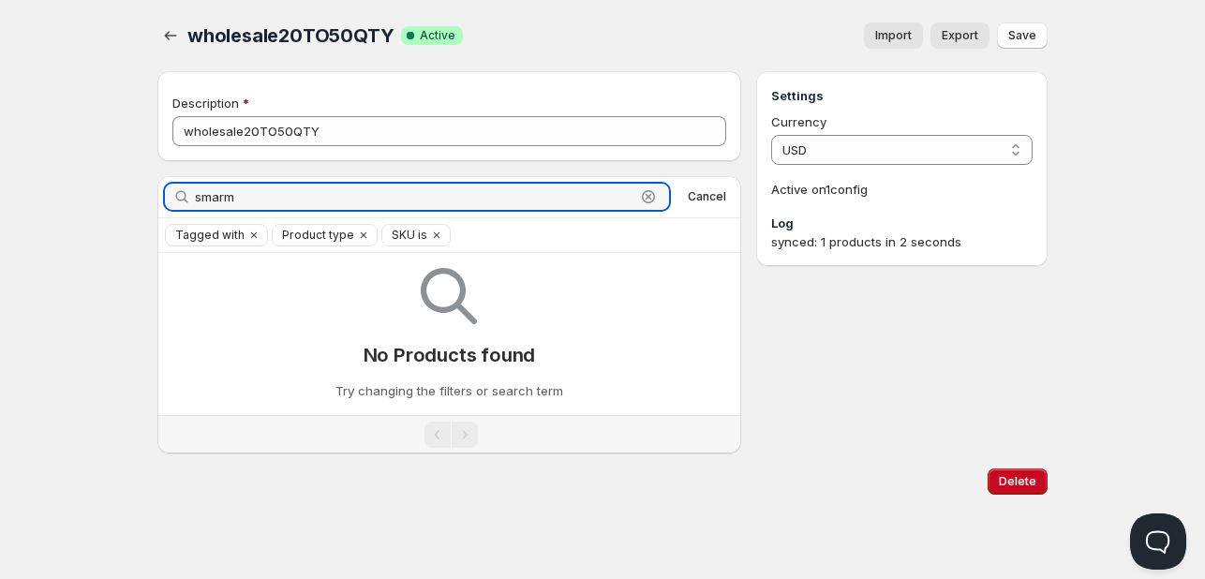
scroll to position [0, 0]
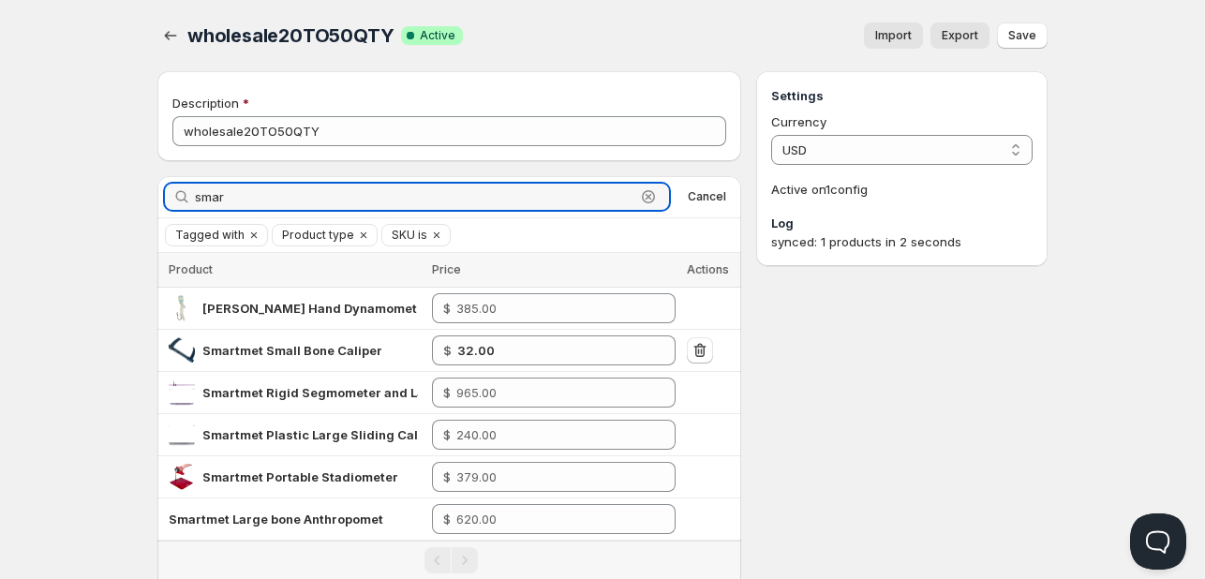
type input "smar"
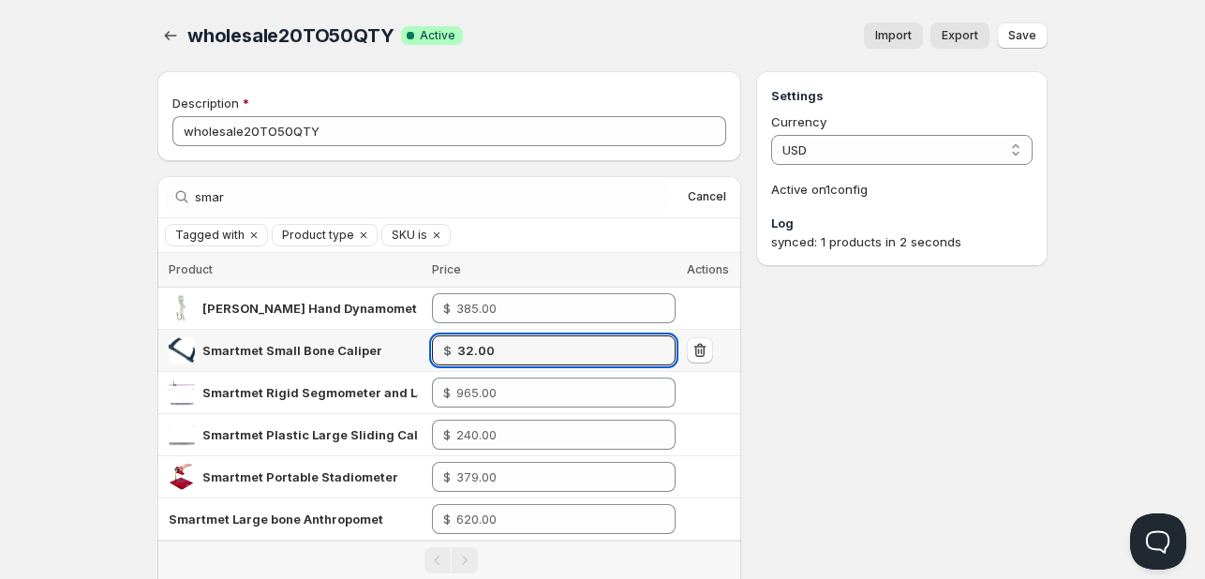
click at [288, 330] on tr "Smartmet Small Bone Caliper $ 32.00" at bounding box center [449, 351] width 584 height 42
type input "31.00"
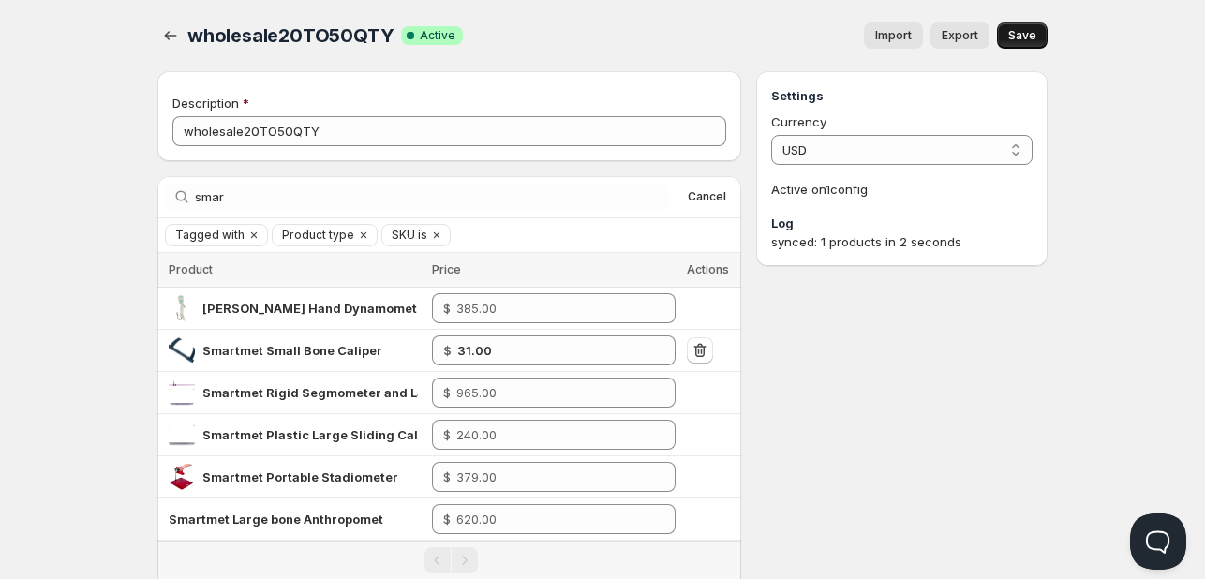
click at [1040, 42] on button "Save" at bounding box center [1022, 35] width 51 height 26
click at [696, 197] on span "Cancel" at bounding box center [707, 196] width 38 height 15
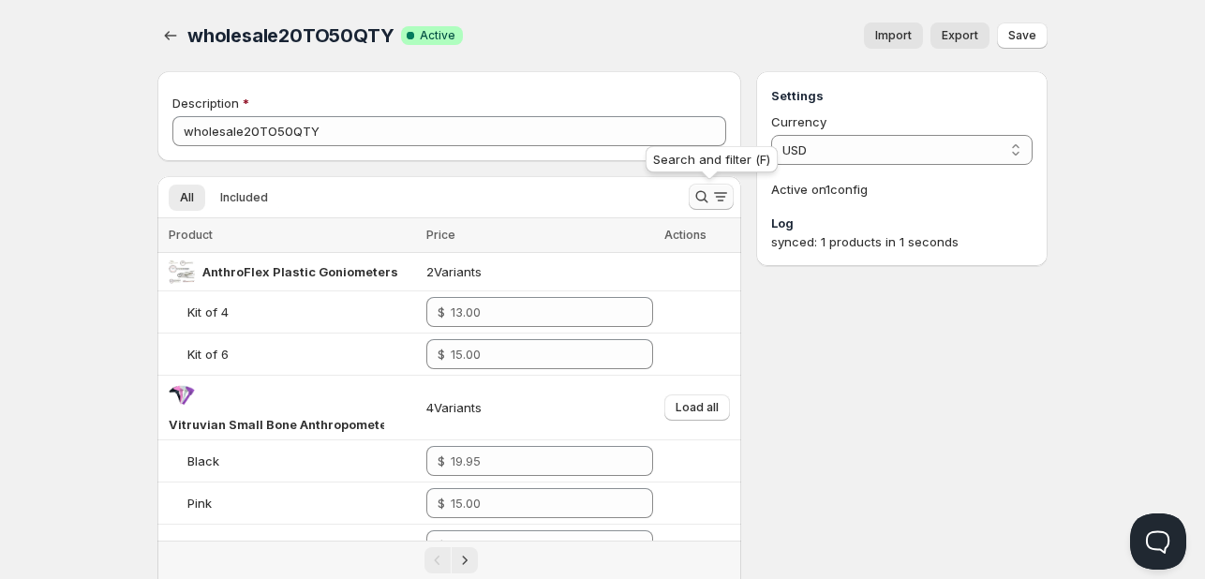
click at [693, 193] on icon "Search and filter results" at bounding box center [701, 196] width 19 height 19
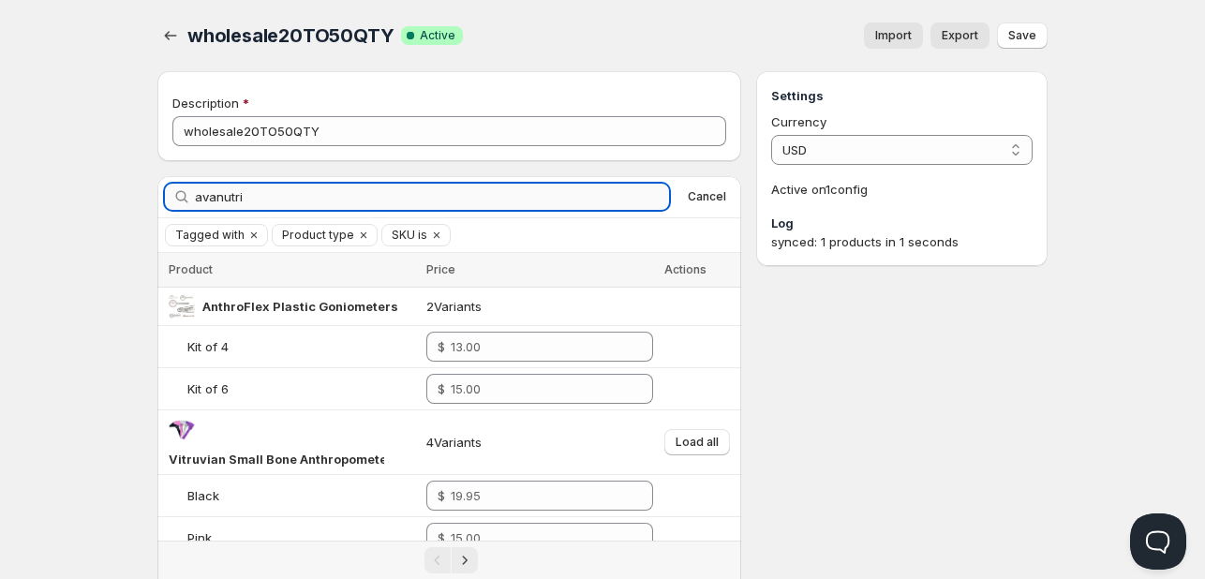
type input "avanutri"
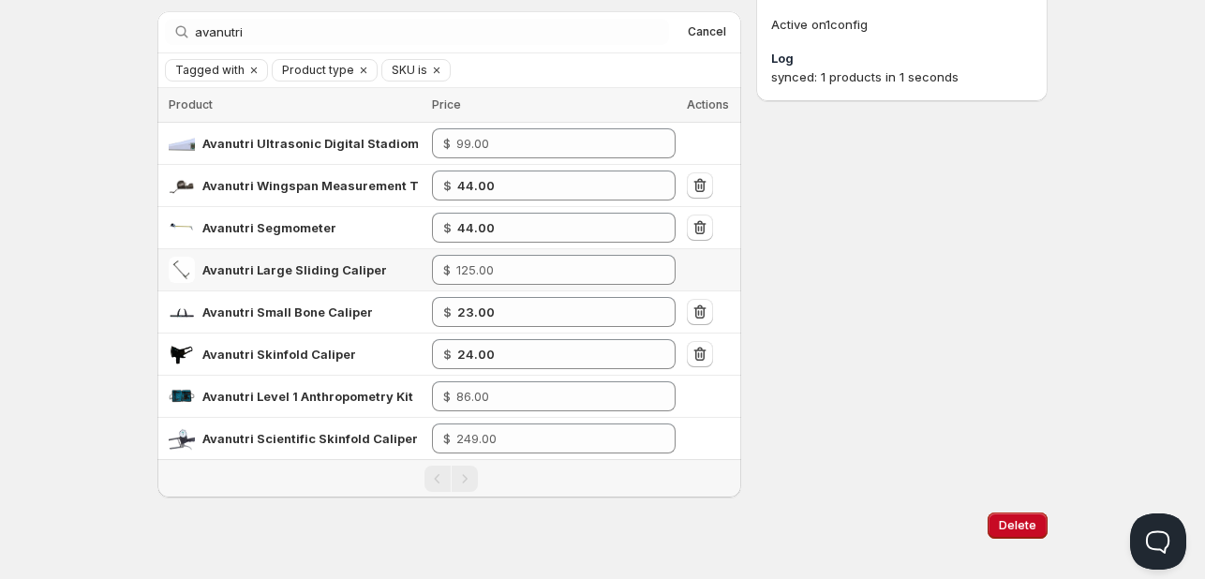
scroll to position [184, 0]
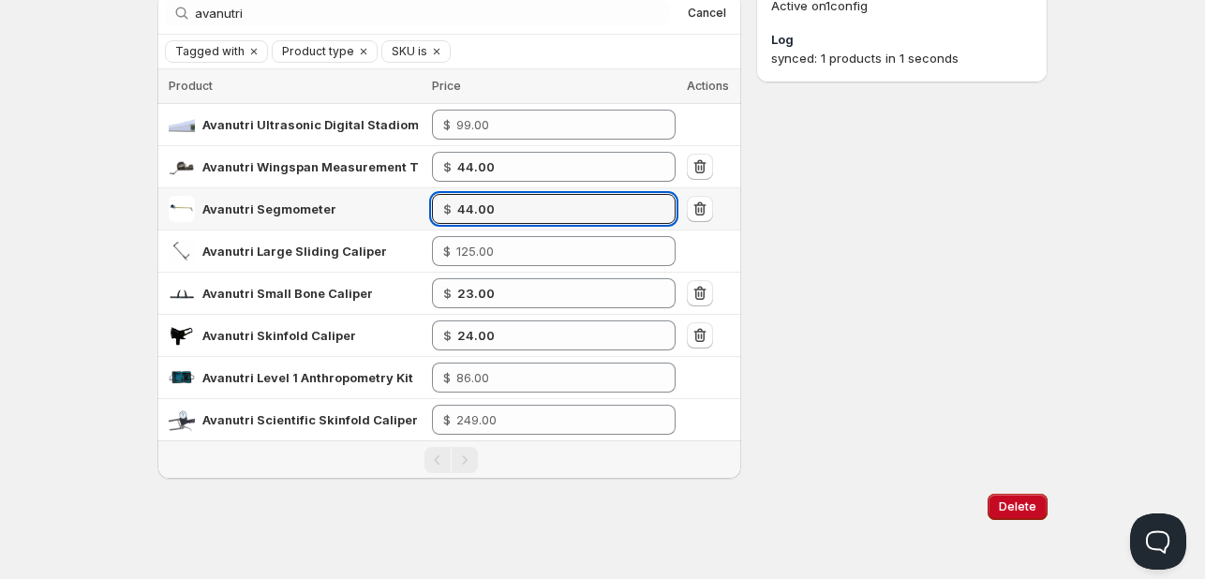
drag, startPoint x: 502, startPoint y: 197, endPoint x: 296, endPoint y: 202, distance: 206.2
click at [322, 202] on tr "Avanutri Segmometer $ 44.00" at bounding box center [449, 209] width 584 height 42
type input "45.00"
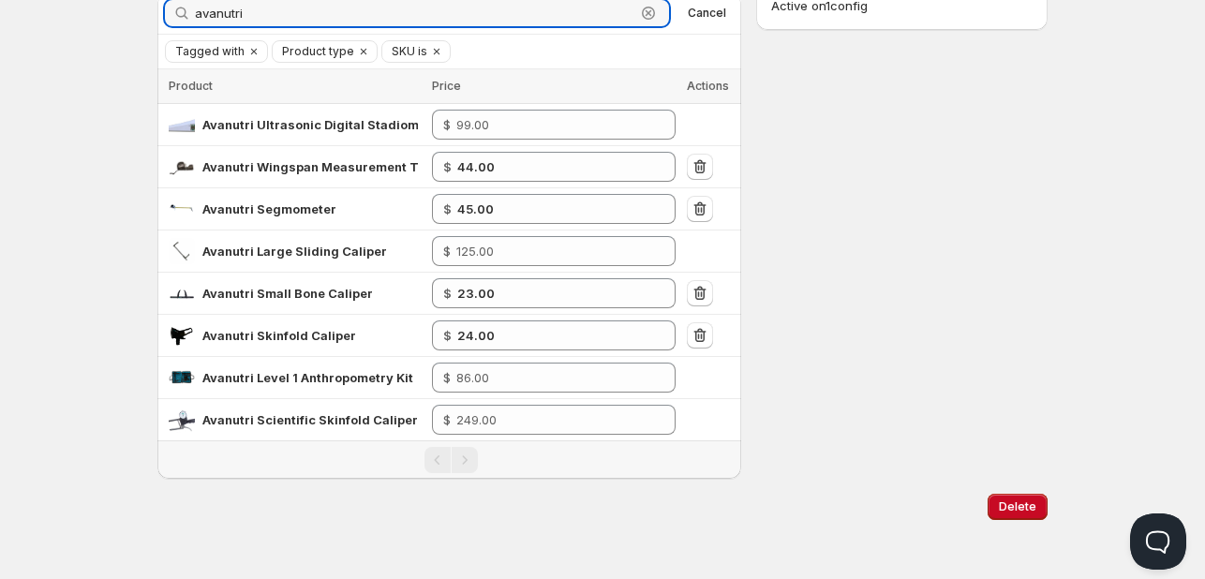
drag, startPoint x: 292, startPoint y: 10, endPoint x: -40, endPoint y: 20, distance: 332.7
click at [0, 20] on html "Home Pricing Price lists Checkout Forms Submissions Settings Features Plans who…" at bounding box center [602, 198] width 1205 height 765
type input "slim"
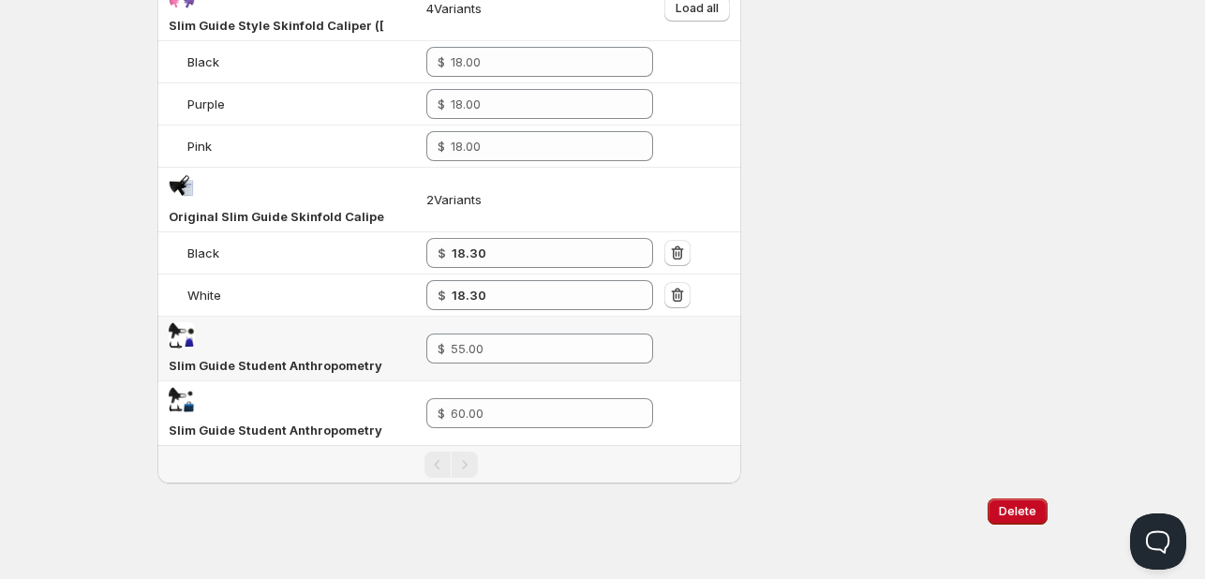
scroll to position [316, 0]
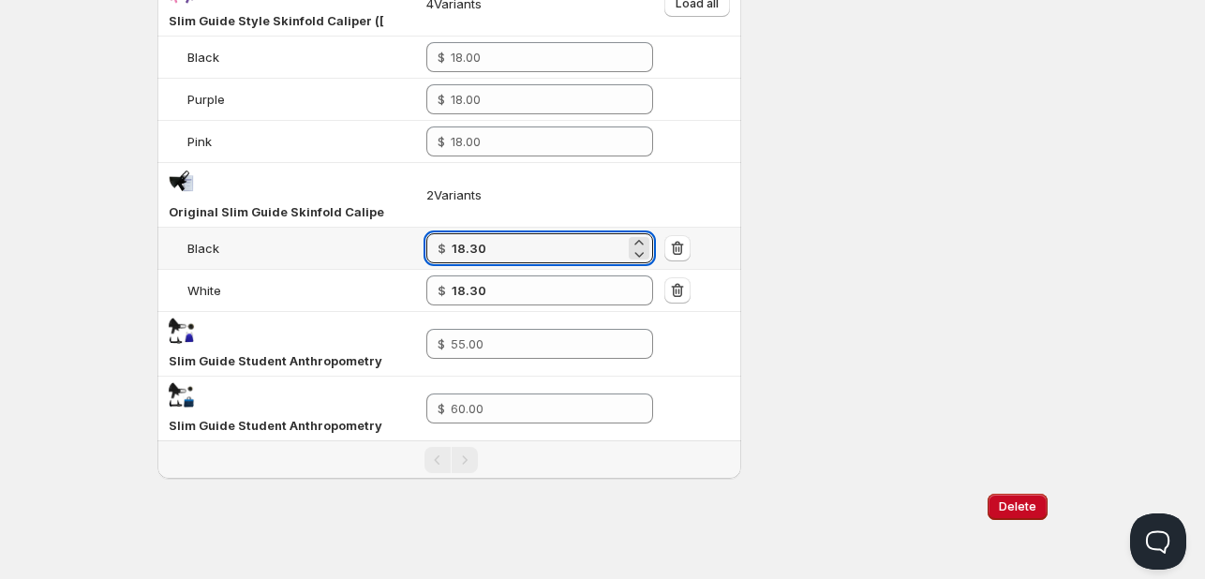
drag, startPoint x: 491, startPoint y: 237, endPoint x: 156, endPoint y: 229, distance: 334.6
click at [217, 233] on tr "Black $ 18.30" at bounding box center [449, 249] width 584 height 42
type input "20.00"
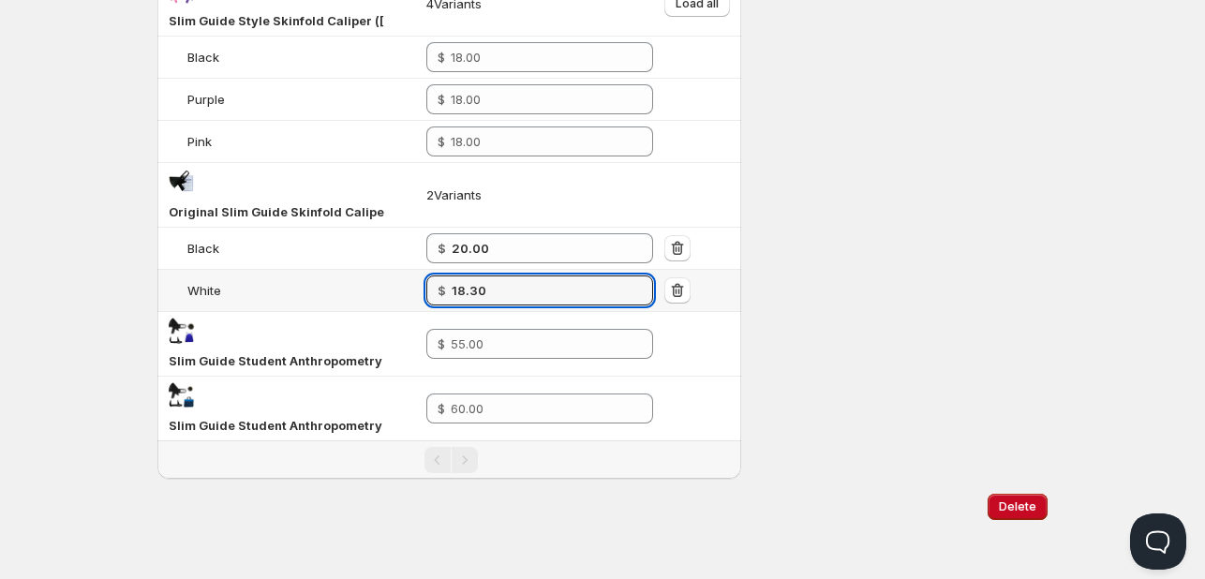
drag, startPoint x: 504, startPoint y: 292, endPoint x: -206, endPoint y: 213, distance: 714.7
click at [0, 213] on html "Home Pricing Price lists Checkout Forms Submissions Settings Features Plans who…" at bounding box center [602, 133] width 1205 height 898
type input "20.00"
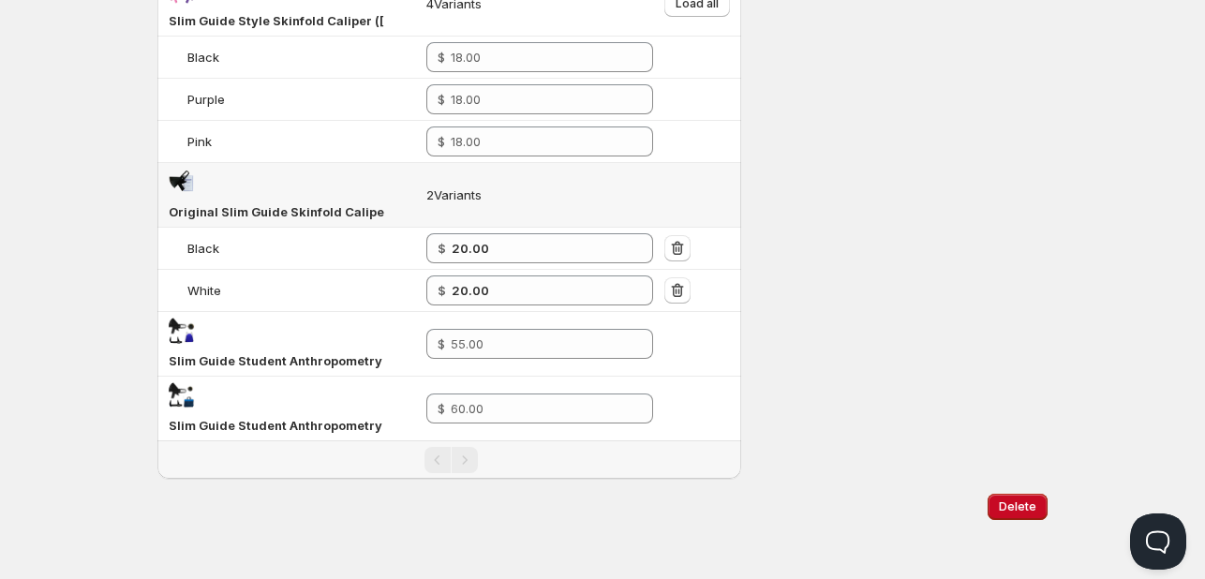
scroll to position [35, 0]
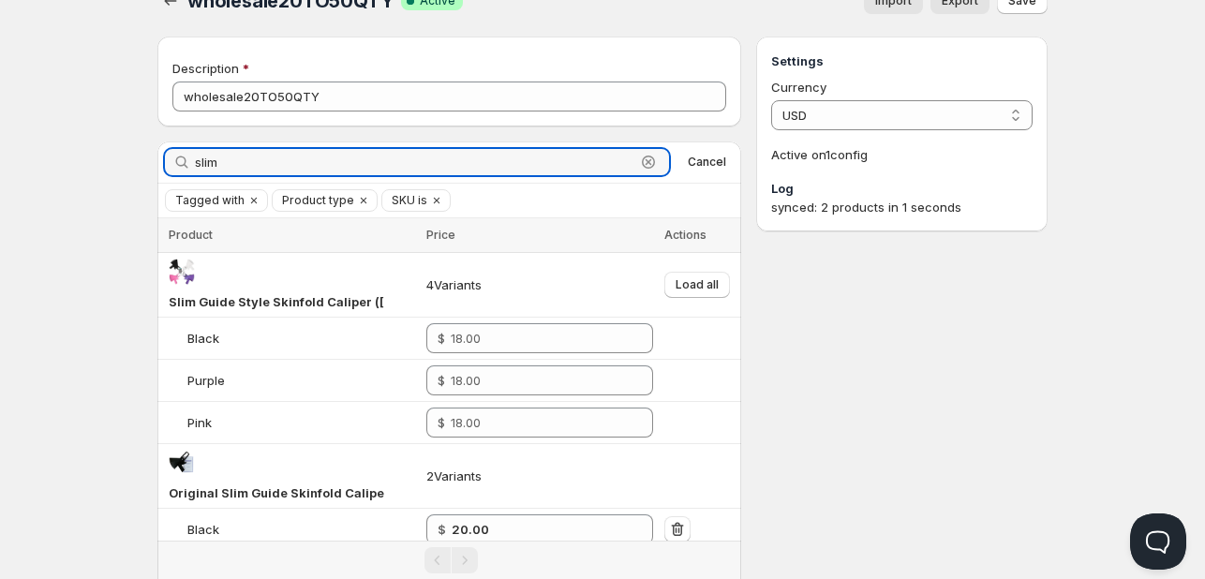
drag, startPoint x: 241, startPoint y: 164, endPoint x: -62, endPoint y: 158, distance: 302.7
click at [0, 158] on html "Home Pricing Price lists Checkout Forms Submissions Settings Features Plans who…" at bounding box center [602, 414] width 1205 height 898
type input "cescorf"
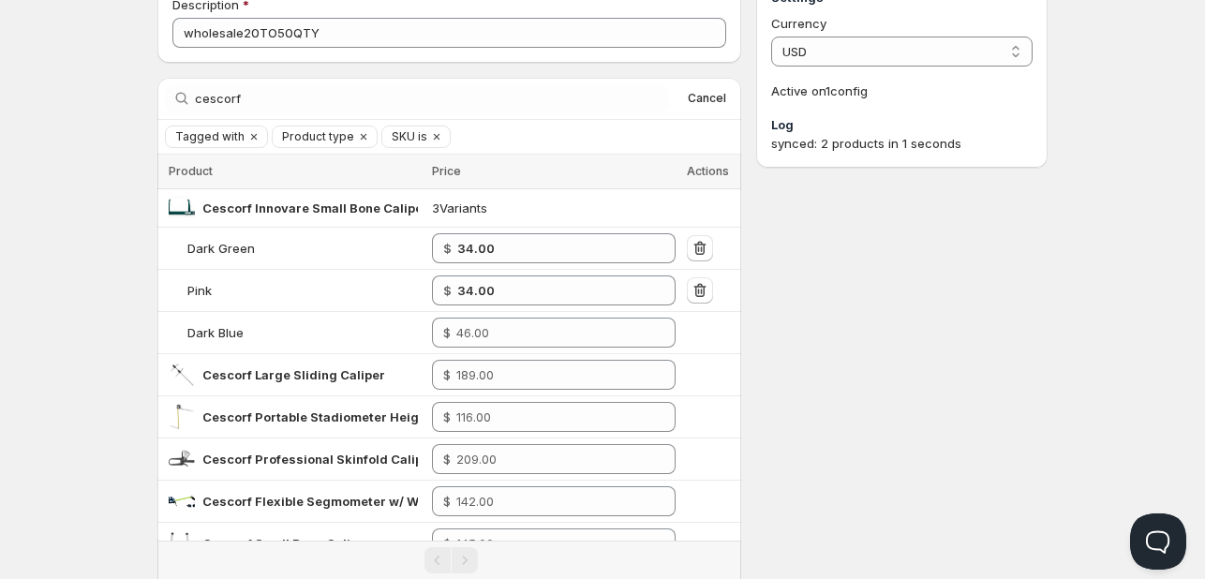
scroll to position [89, 0]
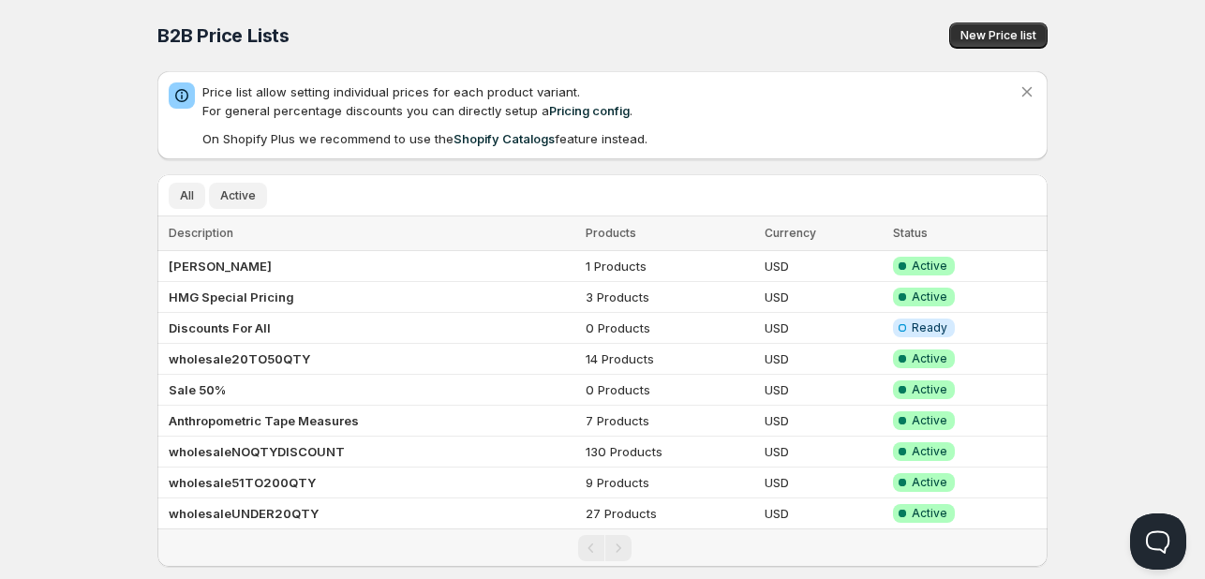
click at [245, 188] on span "Active" at bounding box center [238, 195] width 36 height 15
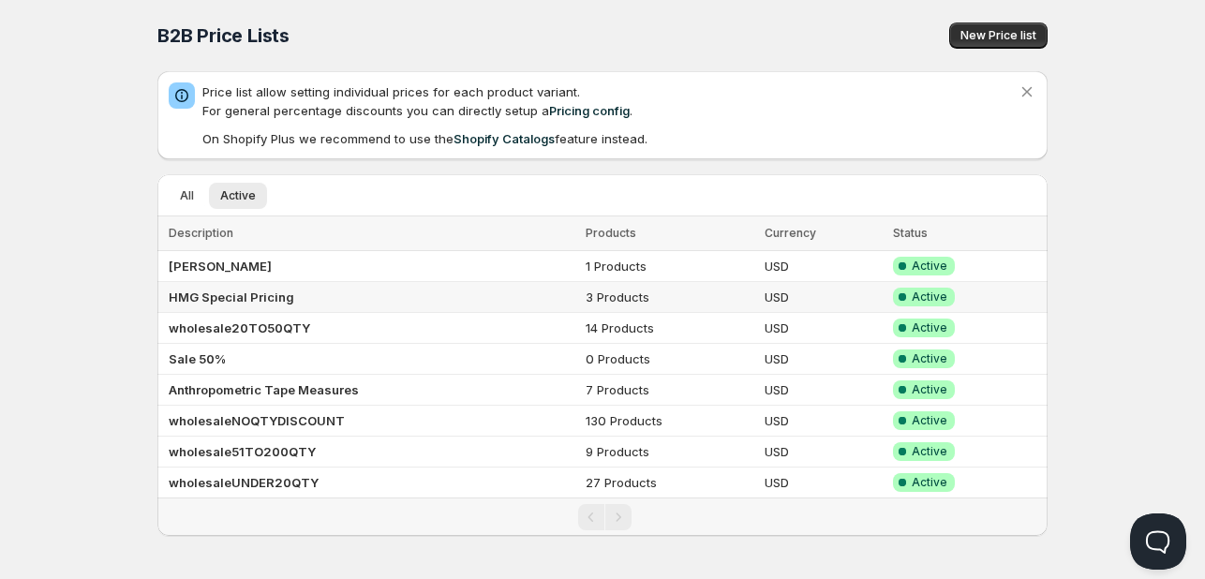
click at [270, 293] on b "HMG Special Pricing" at bounding box center [232, 297] width 126 height 15
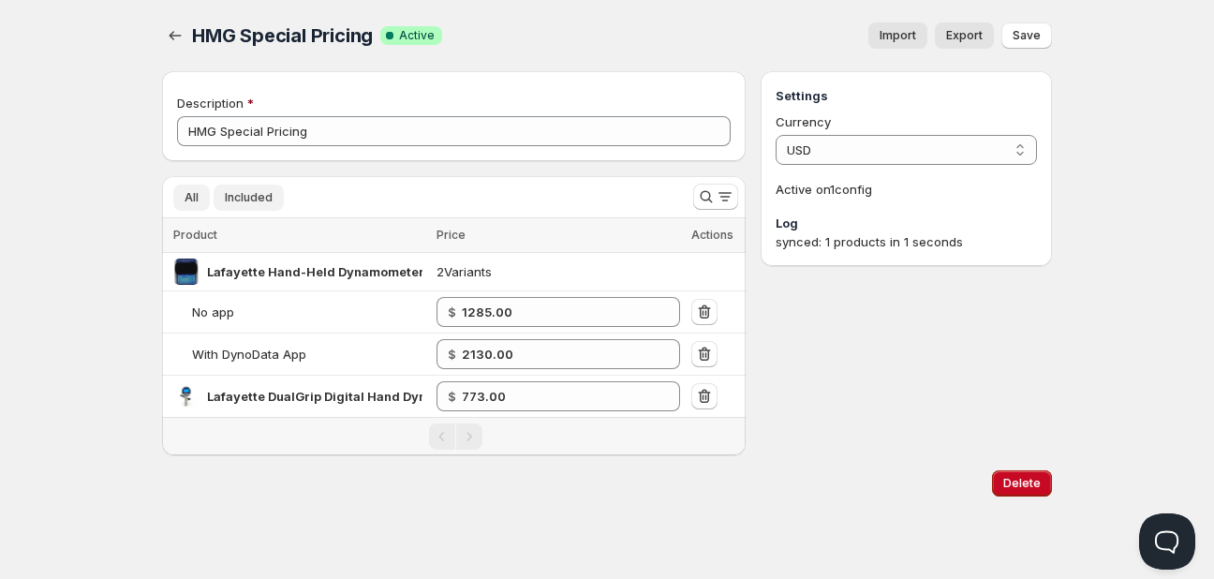
click at [185, 197] on span "All" at bounding box center [192, 197] width 14 height 15
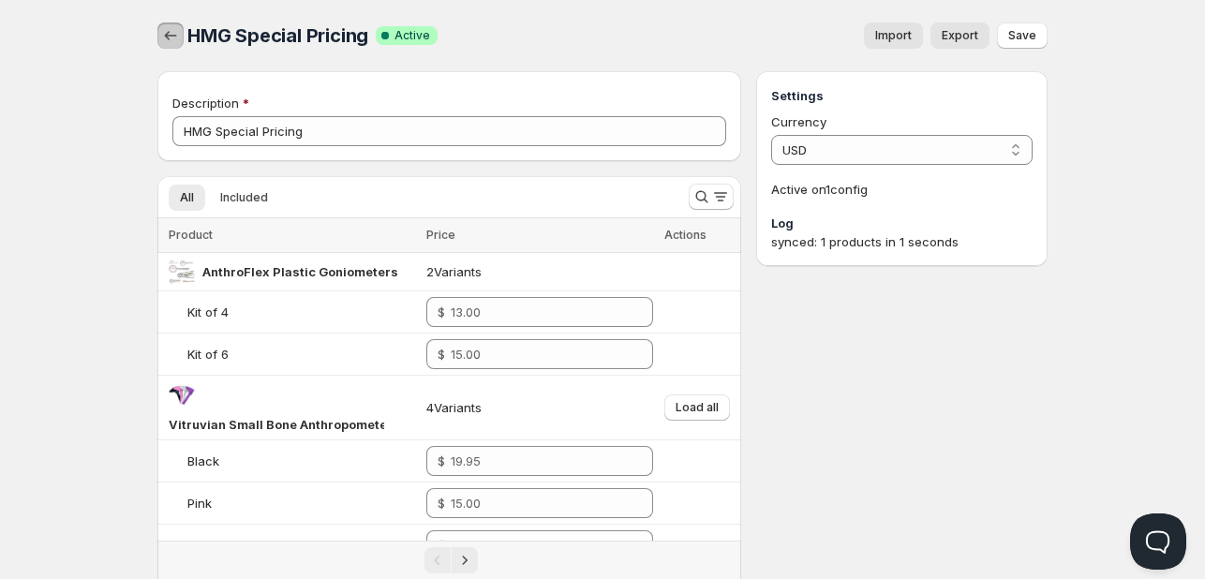
click at [171, 30] on icon "button" at bounding box center [170, 35] width 19 height 19
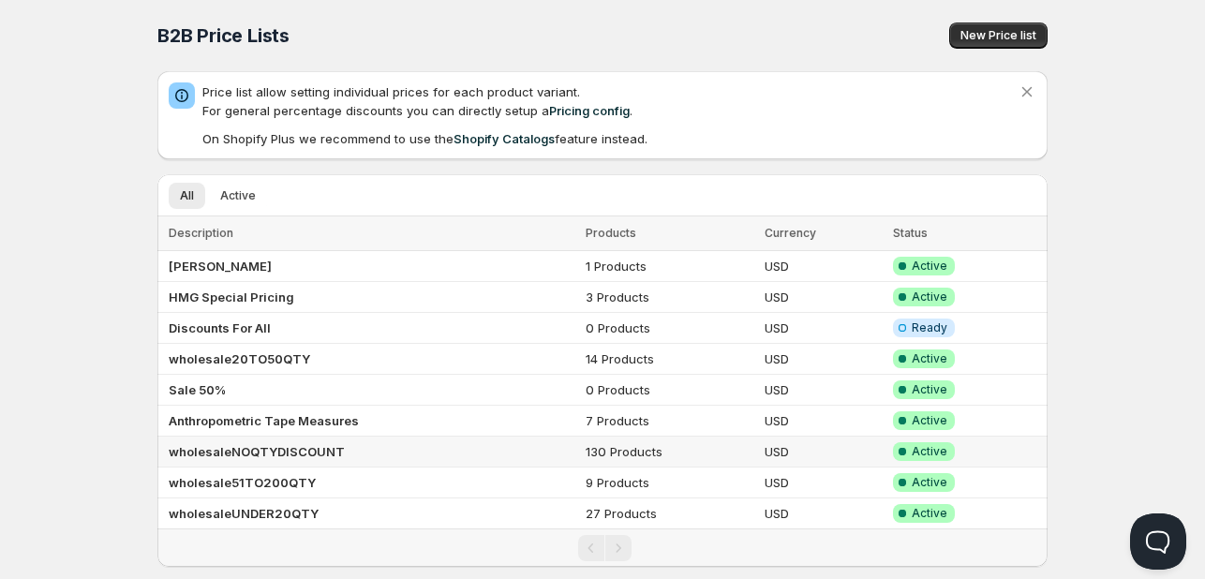
click at [316, 447] on b "wholesaleNOQTYDISCOUNT" at bounding box center [257, 451] width 176 height 15
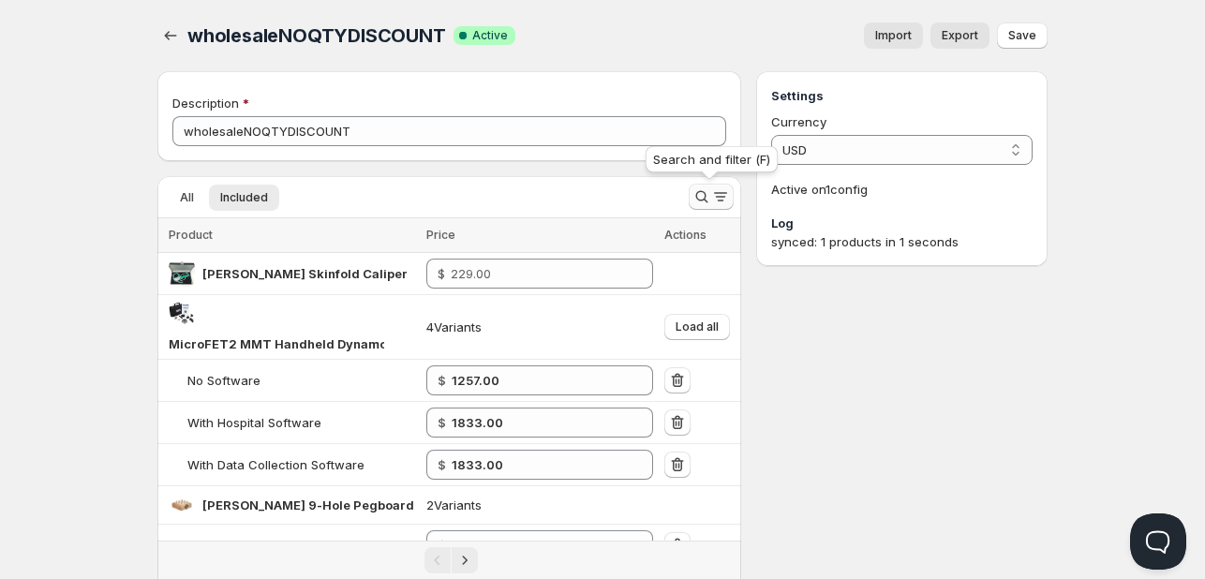
click at [730, 186] on button "Search and filter results" at bounding box center [711, 197] width 45 height 26
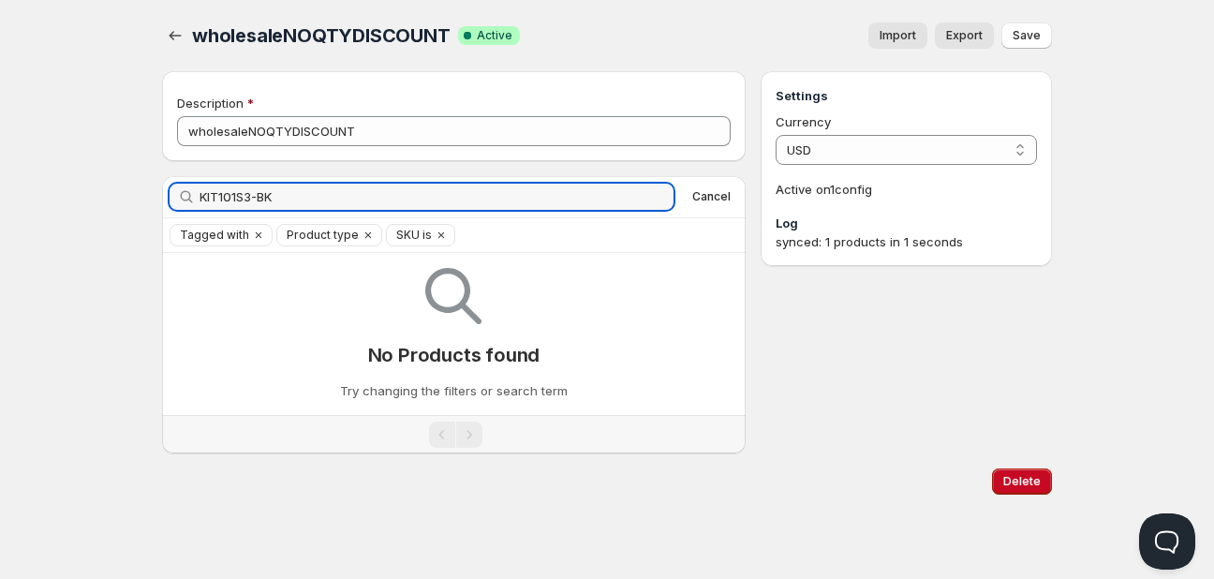
click at [0, 191] on html "Home Pricing Price lists Checkout Forms Submissions Settings Features Plans who…" at bounding box center [607, 289] width 1214 height 579
paste input "Student kit 1"
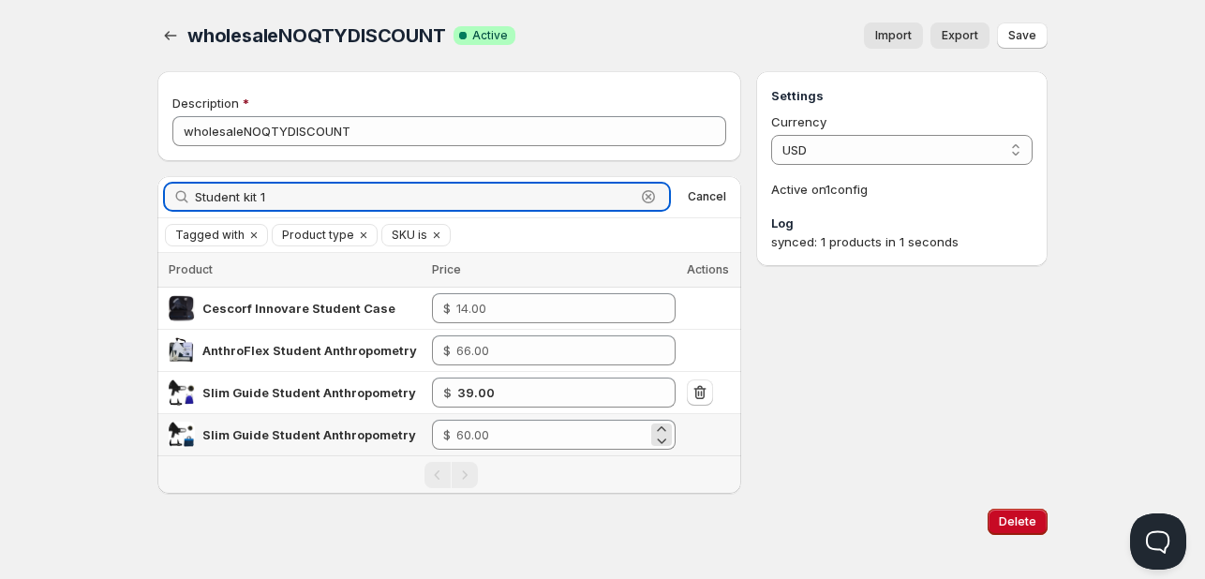
type input "Student kit 1"
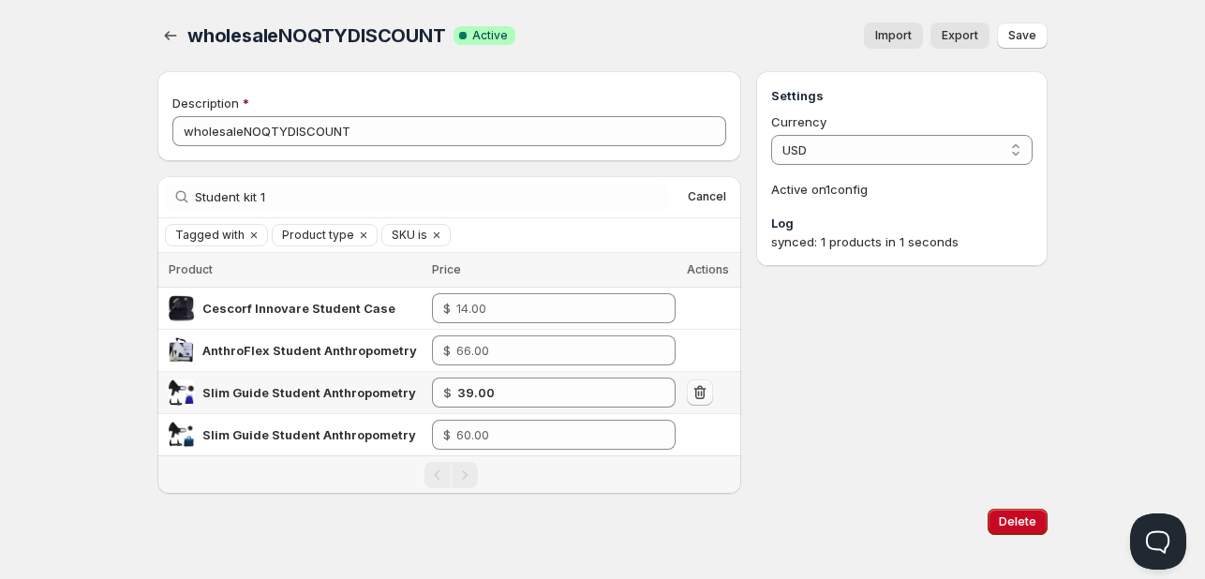
click at [703, 391] on icon "button" at bounding box center [699, 392] width 12 height 14
click at [1027, 37] on span "Save" at bounding box center [1022, 35] width 28 height 15
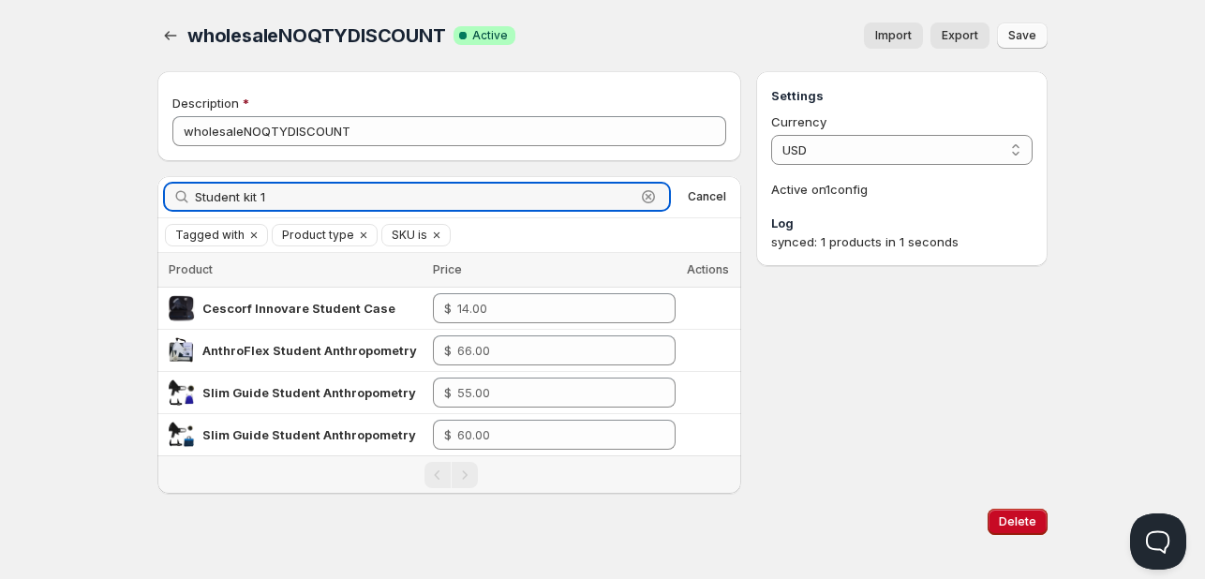
drag, startPoint x: 330, startPoint y: 200, endPoint x: -225, endPoint y: 201, distance: 554.7
click at [0, 201] on html "Home Pricing Price lists Checkout Forms Submissions Settings Features Plans who…" at bounding box center [602, 298] width 1205 height 597
paste input "Avanutri Level 1 Anthropometry Kit"
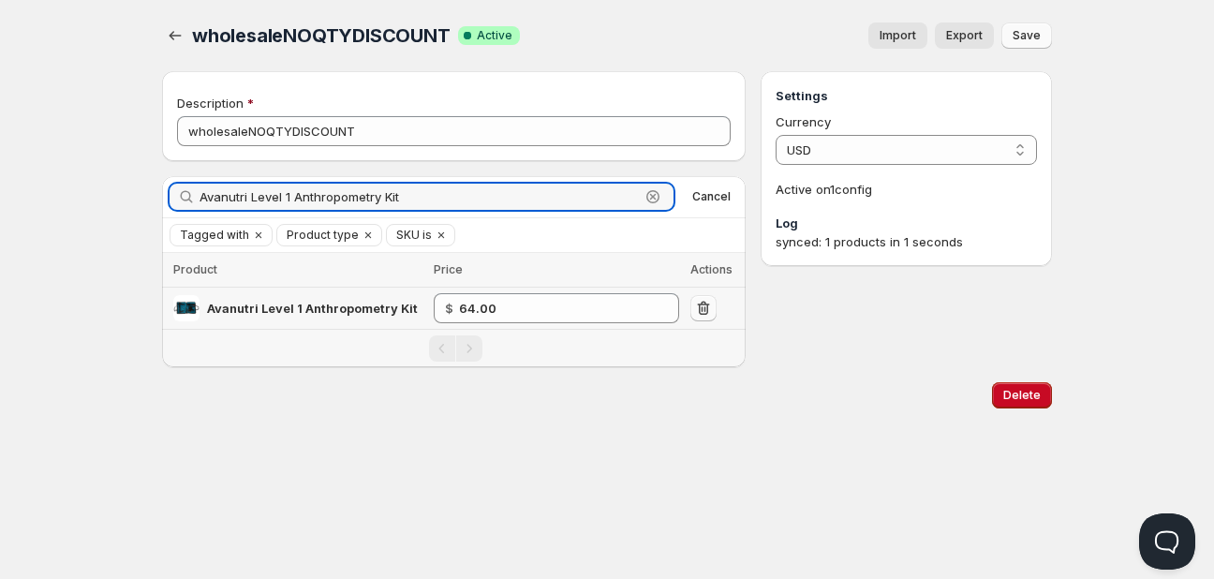
type input "Avanutri Level 1 Anthropometry Kit"
click at [703, 308] on icon "button" at bounding box center [703, 308] width 19 height 19
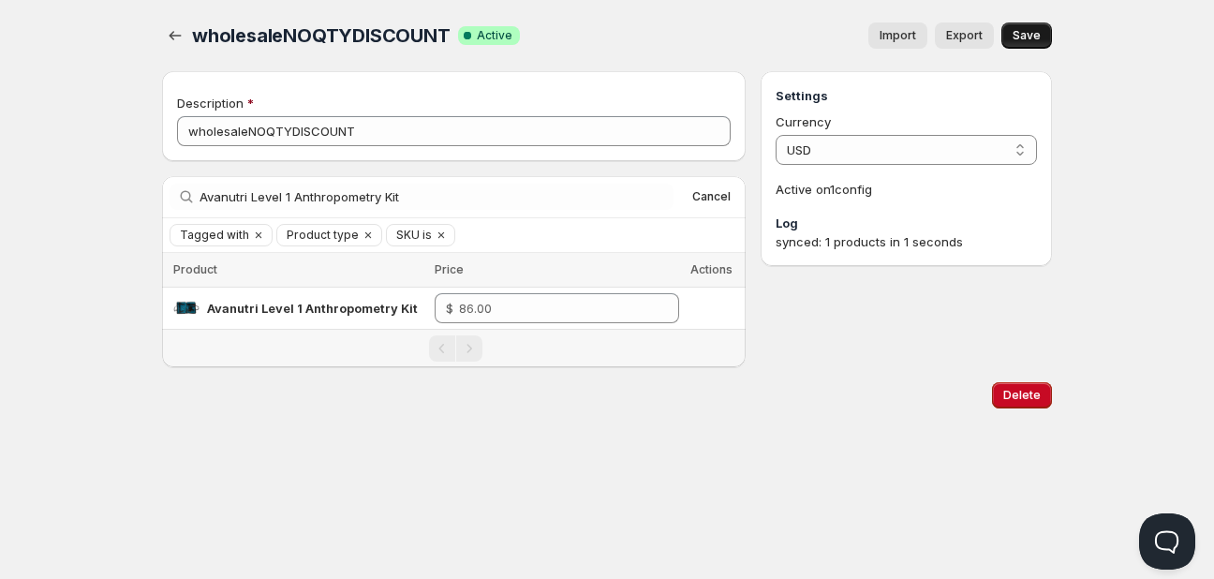
click at [1034, 31] on span "Save" at bounding box center [1027, 35] width 28 height 15
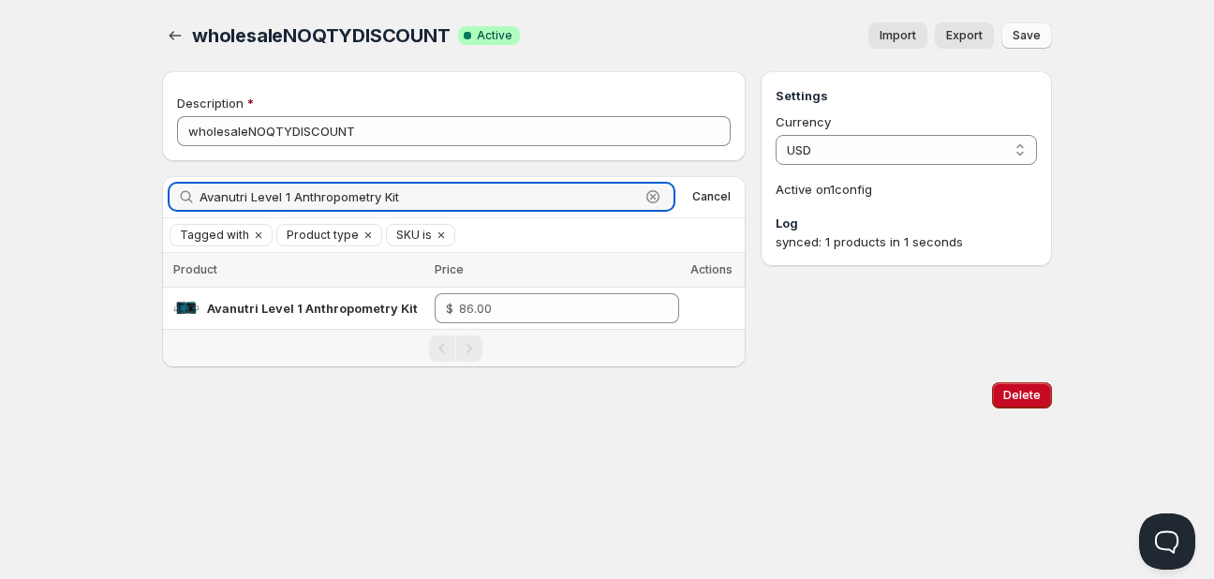
drag, startPoint x: 465, startPoint y: 203, endPoint x: -188, endPoint y: 174, distance: 653.7
click at [0, 174] on html "Home Pricing Price lists Checkout Forms Submissions Settings Features Plans who…" at bounding box center [607, 289] width 1214 height 579
paste input "Cescorf"
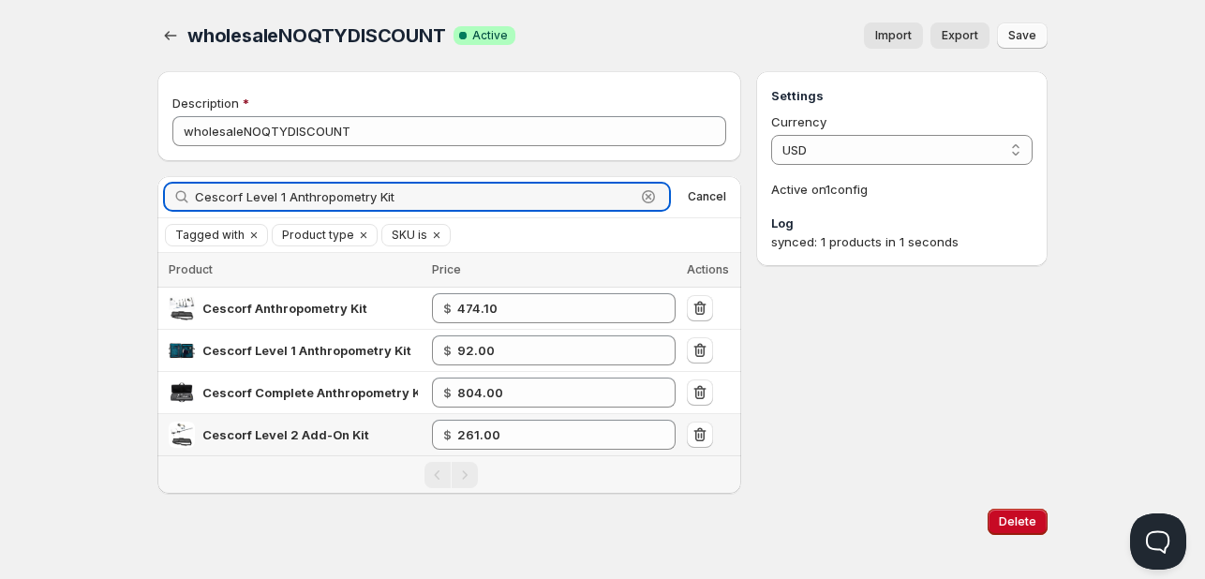
type input "Cescorf Level 1 Anthropometry Kit"
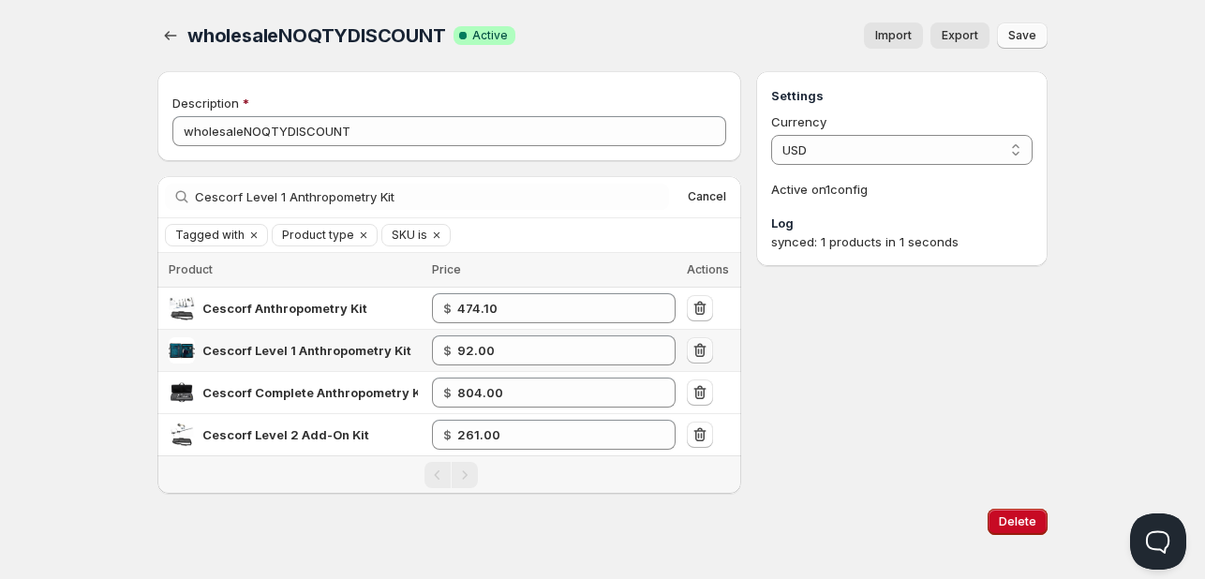
click at [697, 351] on icon "button" at bounding box center [700, 350] width 19 height 19
click at [163, 32] on icon "button" at bounding box center [170, 35] width 19 height 19
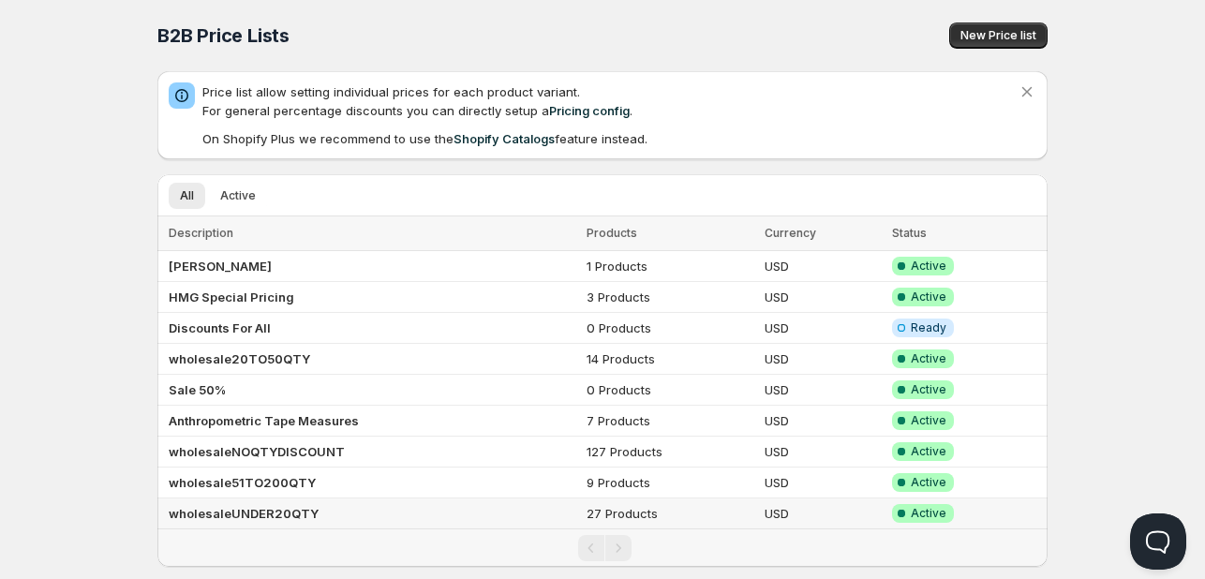
click at [232, 511] on b "wholesaleUNDER20QTY" at bounding box center [244, 513] width 150 height 15
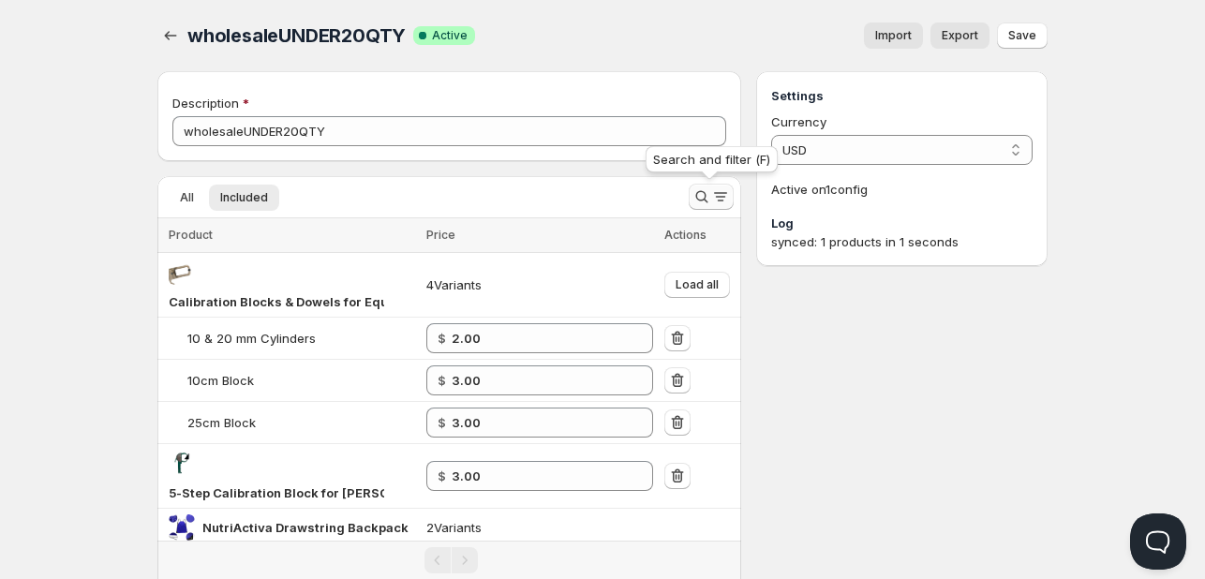
click at [705, 191] on icon "Search and filter results" at bounding box center [701, 196] width 19 height 19
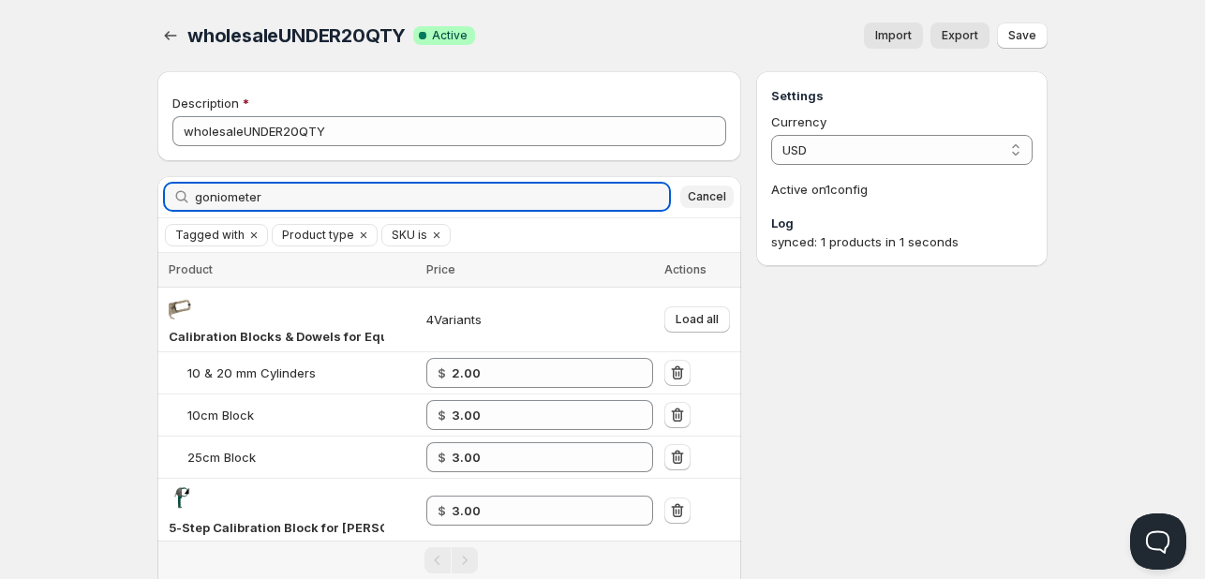
type input "goniometer"
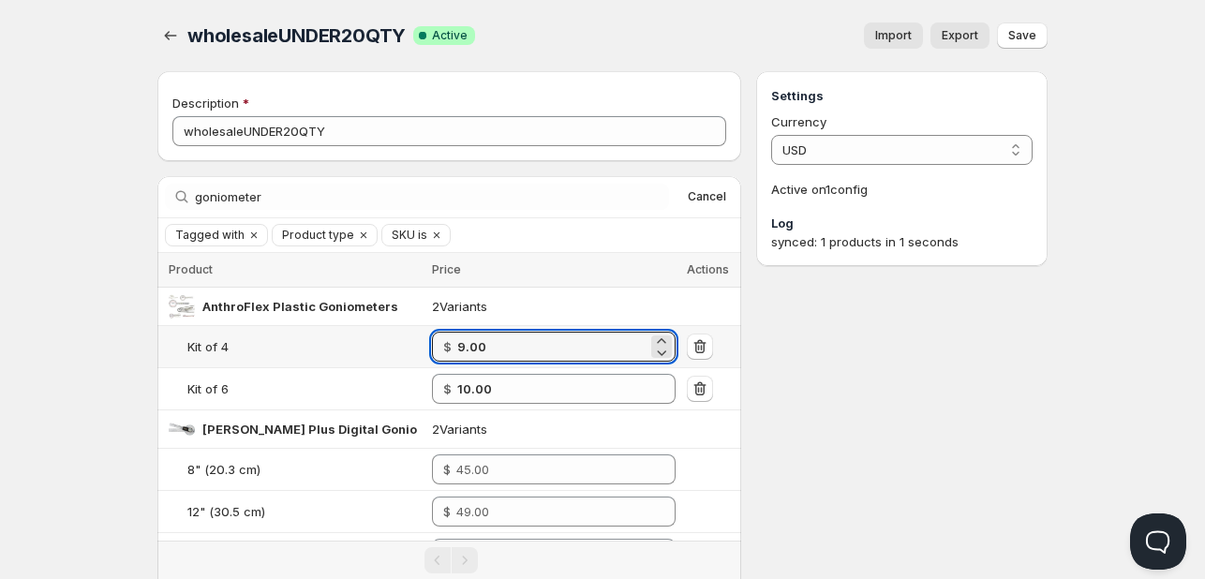
drag, startPoint x: 504, startPoint y: 336, endPoint x: 189, endPoint y: 325, distance: 315.0
click at [186, 334] on tr "Kit of 4 $ 9.00" at bounding box center [449, 347] width 584 height 42
type input "8.00"
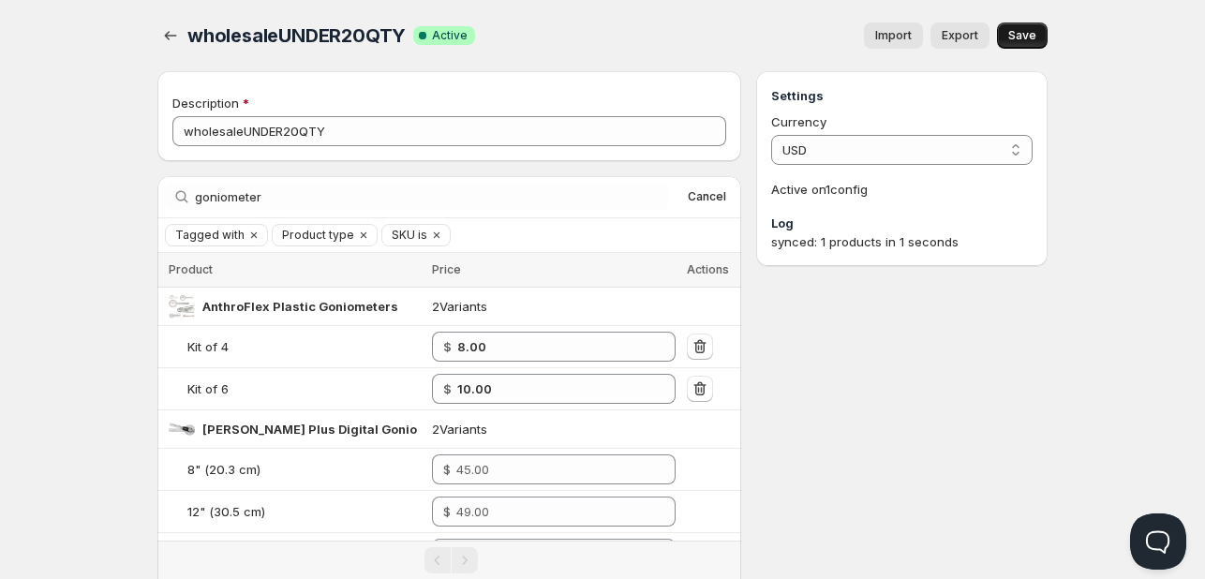
click at [1018, 33] on span "Save" at bounding box center [1022, 35] width 28 height 15
click at [169, 42] on icon "button" at bounding box center [170, 35] width 19 height 19
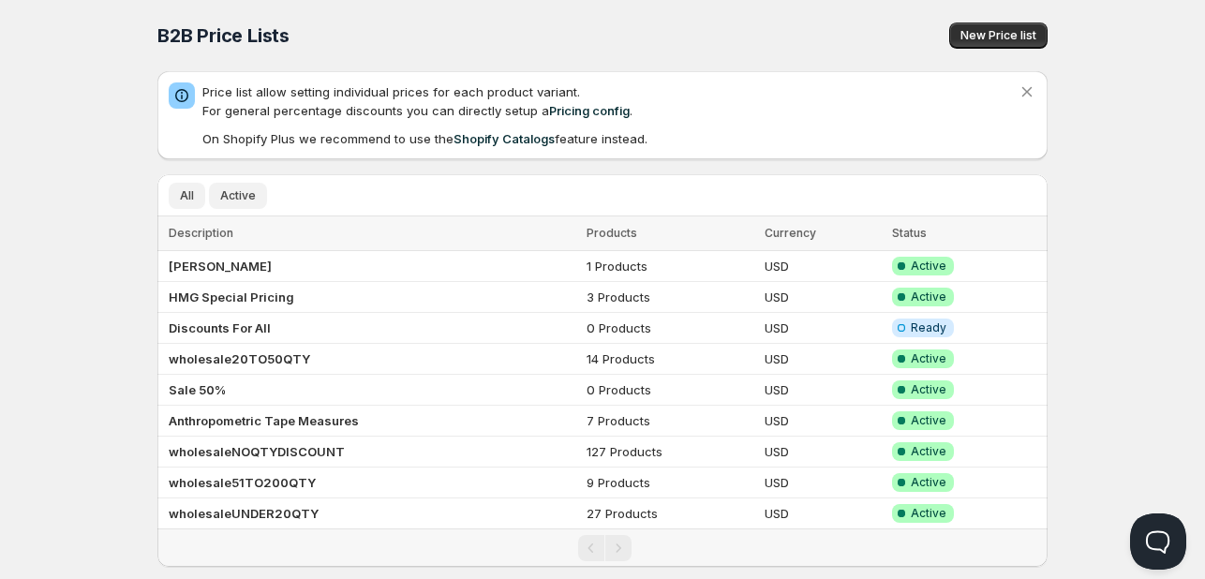
click at [237, 189] on span "Active" at bounding box center [238, 195] width 36 height 15
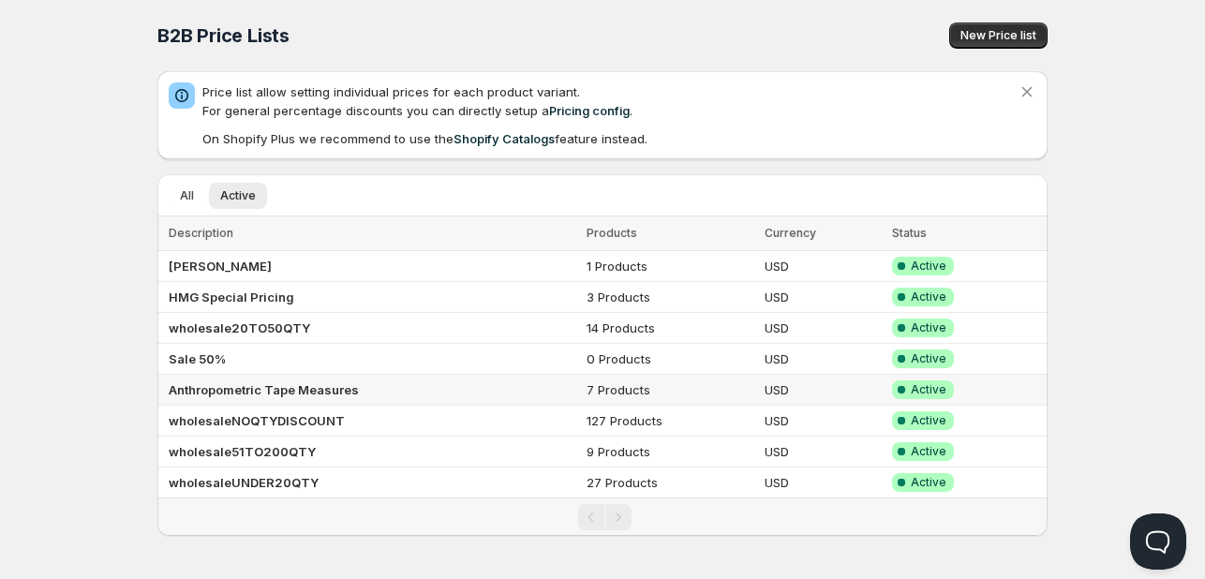
click at [262, 395] on td "Anthropometric Tape Measures" at bounding box center [368, 390] width 423 height 31
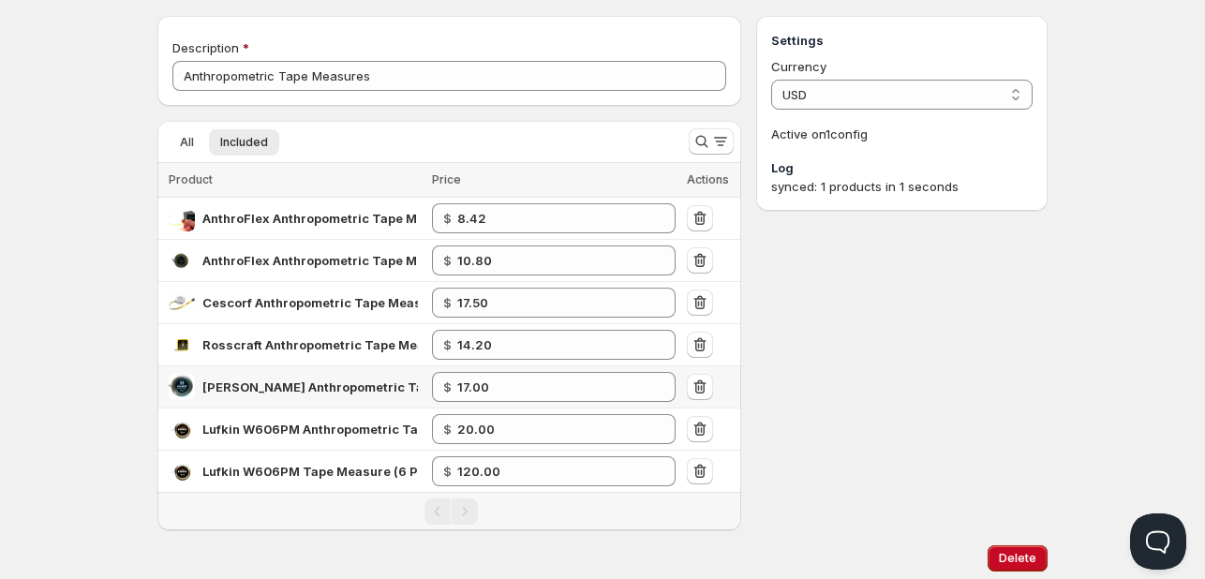
scroll to position [109, 0]
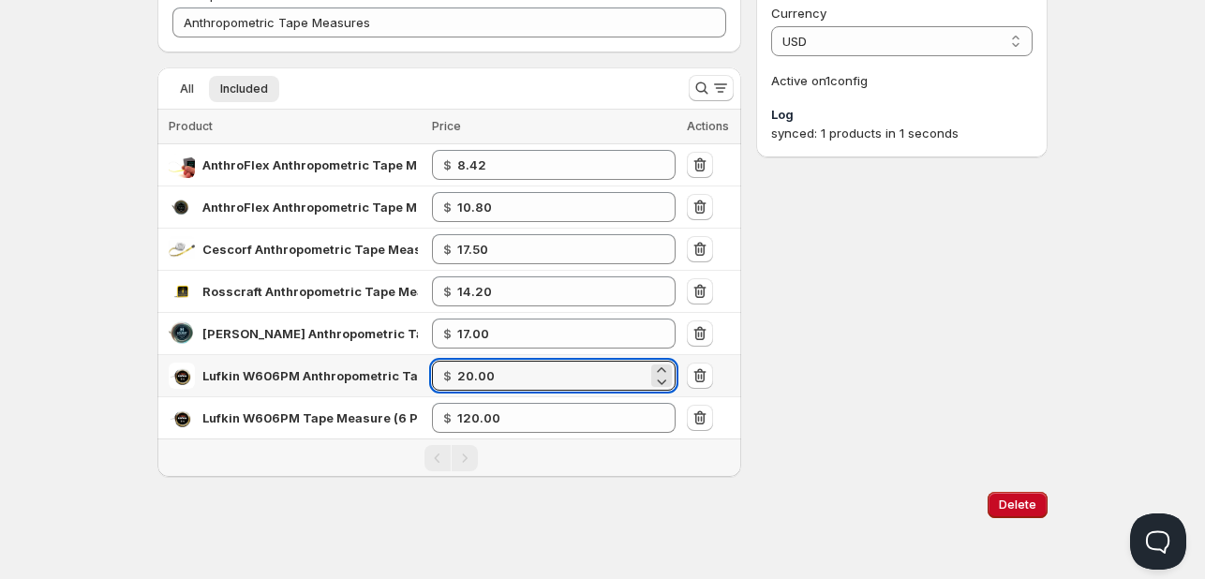
drag, startPoint x: 505, startPoint y: 378, endPoint x: 334, endPoint y: 359, distance: 171.5
click at [334, 359] on tr "Lufkin W606PM Anthropometric Tape Measure $ 20.00" at bounding box center [449, 376] width 584 height 42
type input "20.10"
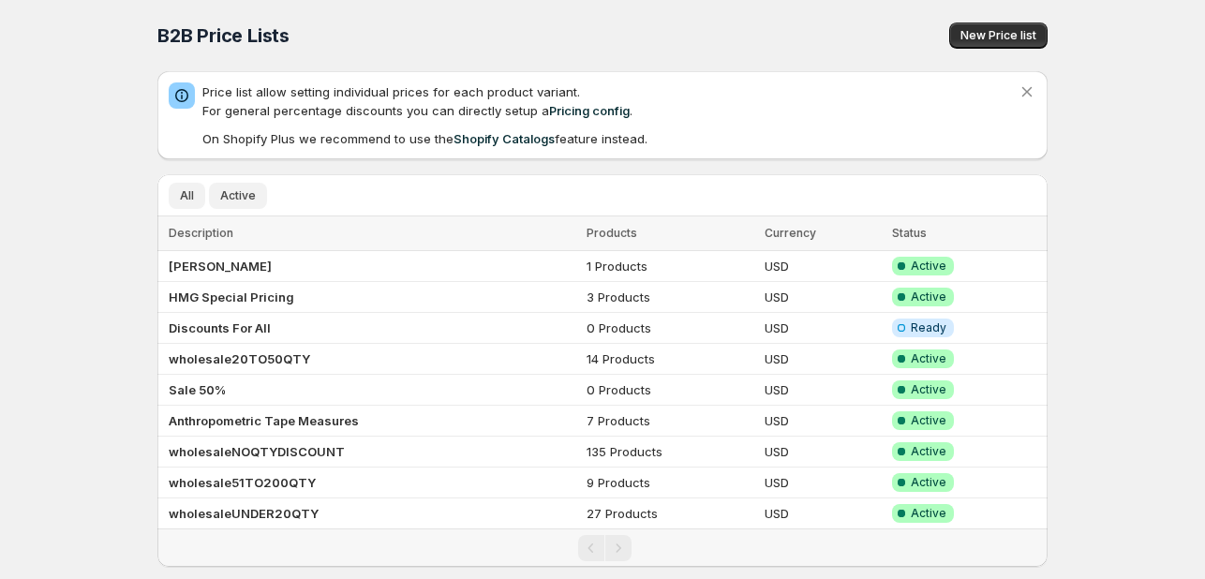
click at [230, 196] on span "Active" at bounding box center [238, 195] width 36 height 15
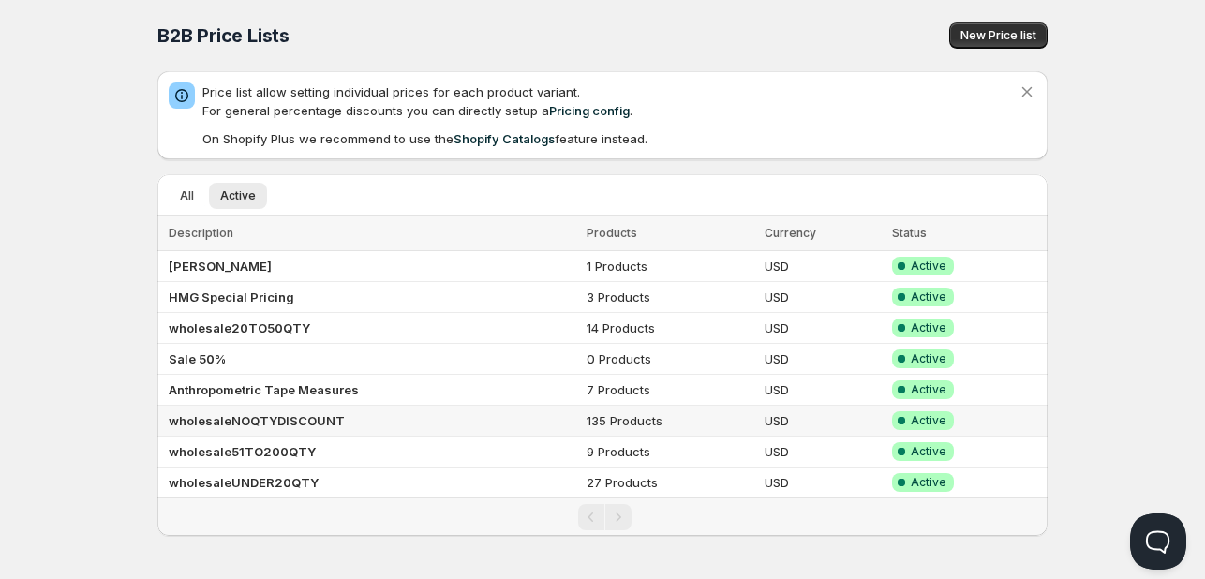
click at [302, 423] on b "wholesaleNOQTYDISCOUNT" at bounding box center [257, 420] width 176 height 15
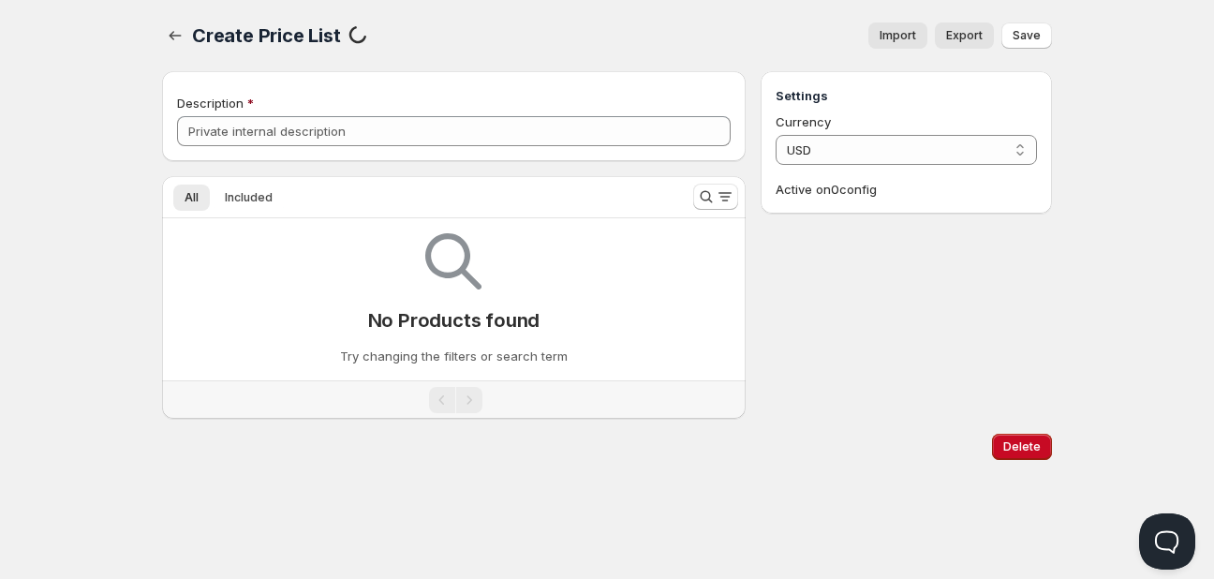
type input "wholesaleNOQTYDISCOUNT"
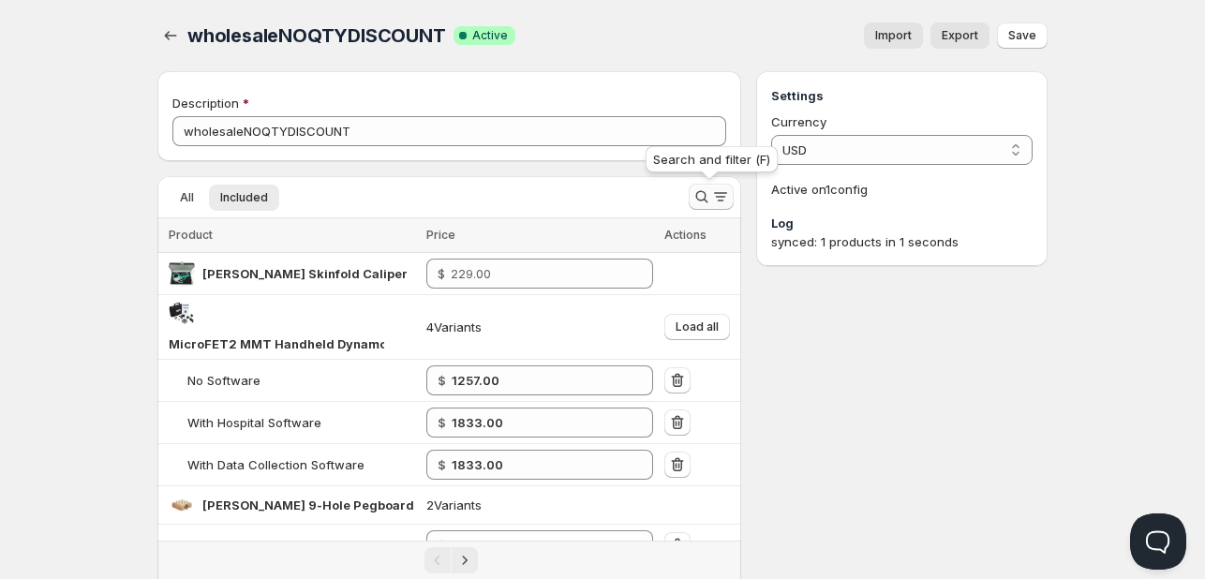
click at [709, 196] on icon "Search and filter results" at bounding box center [701, 196] width 19 height 19
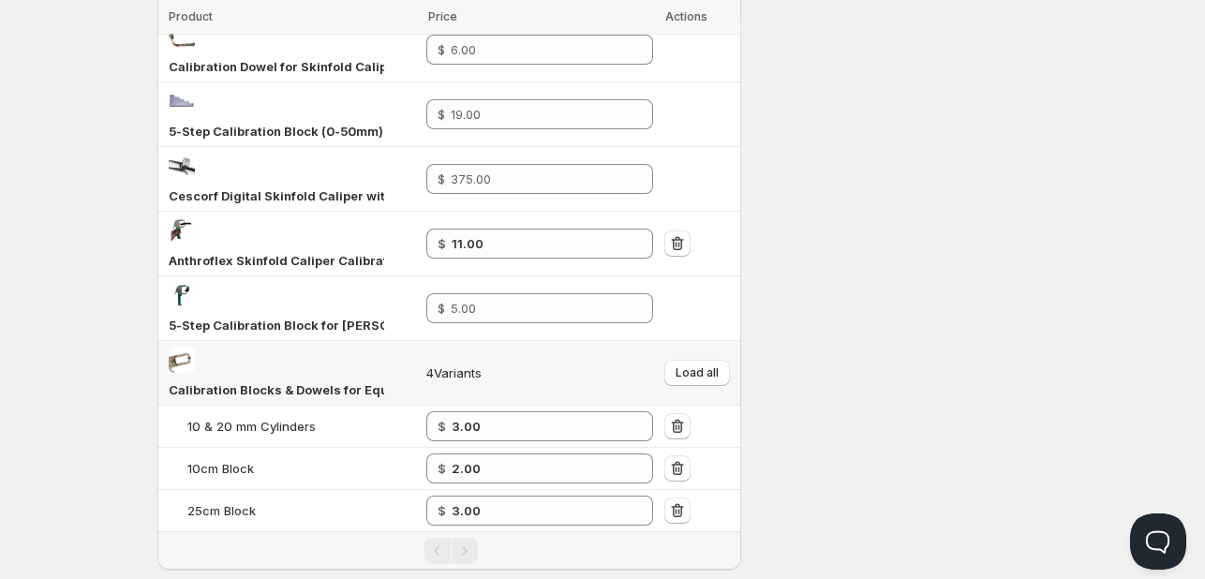
scroll to position [281, 0]
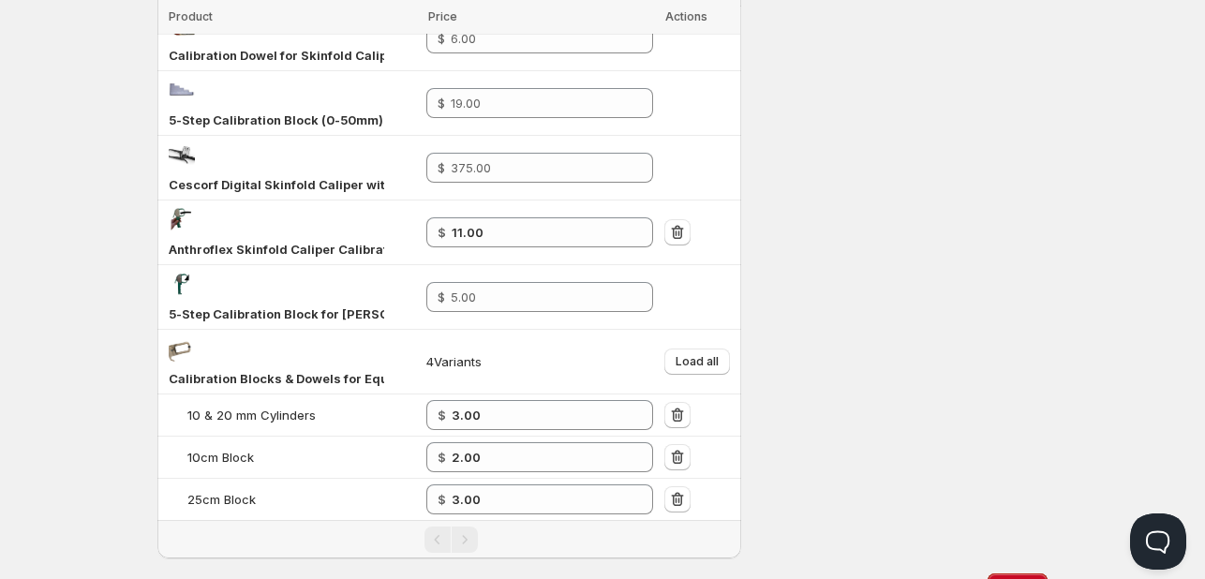
type input "CALIBRA"
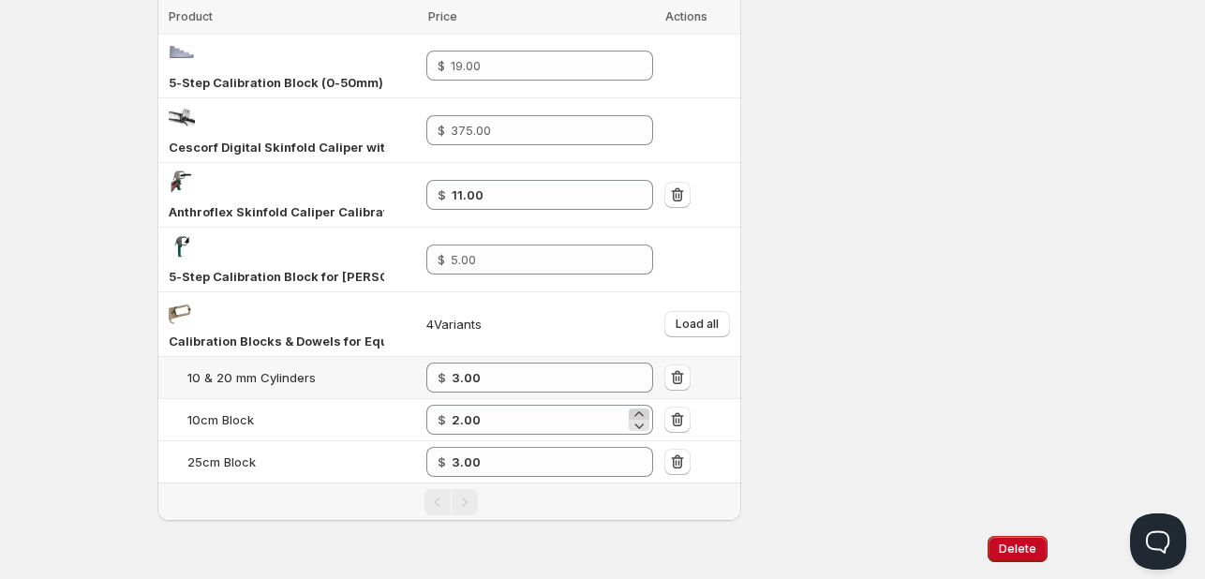
scroll to position [338, 0]
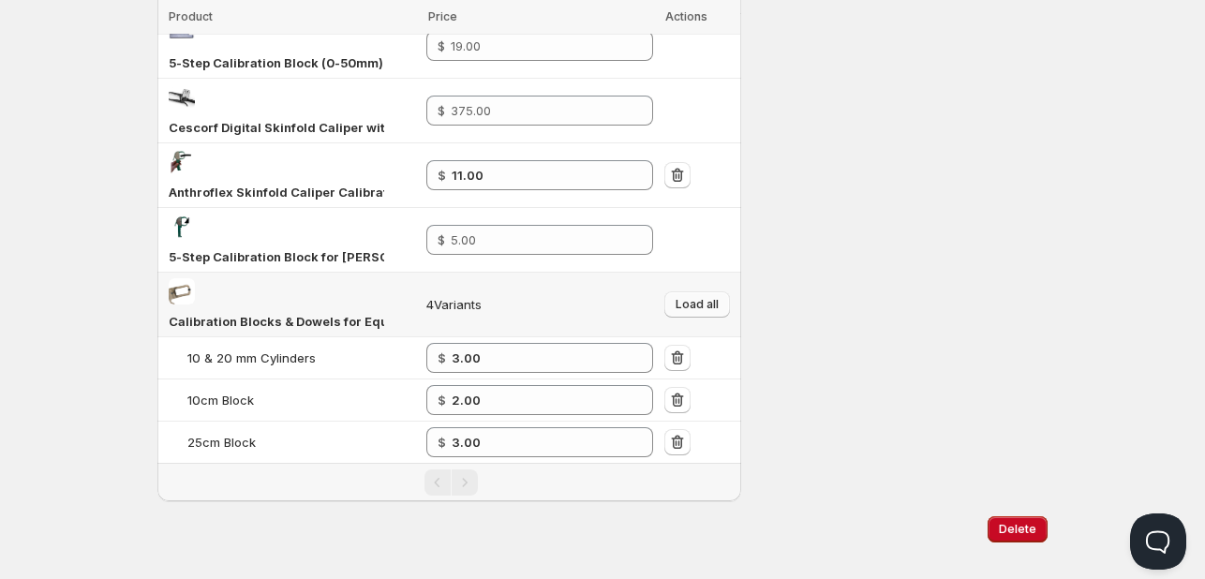
click at [701, 297] on span "Load all" at bounding box center [697, 304] width 43 height 15
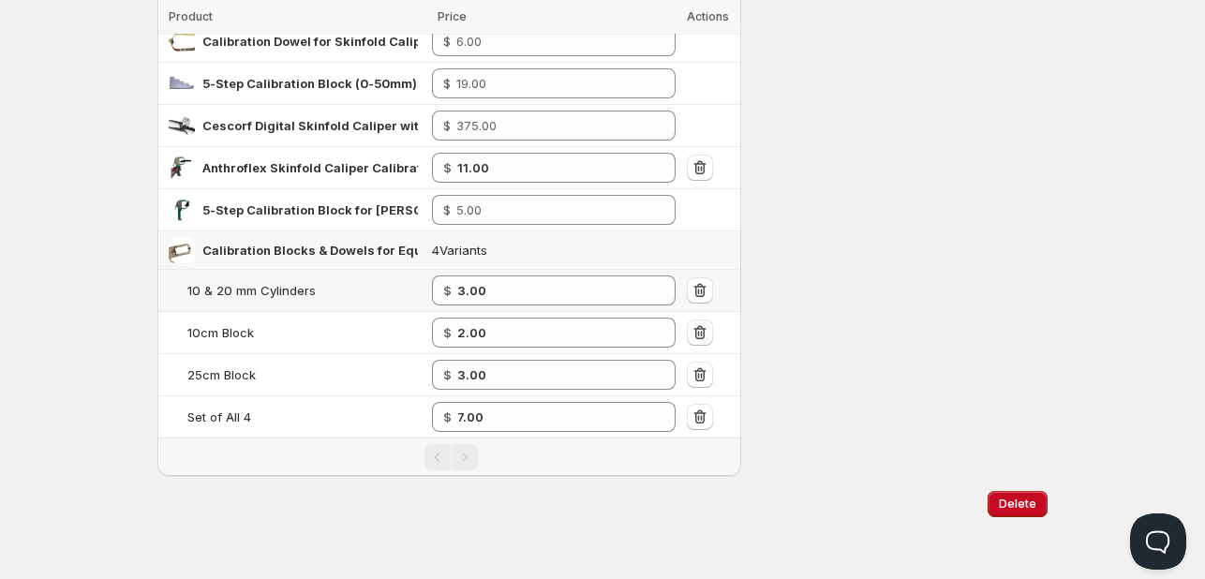
scroll to position [264, 0]
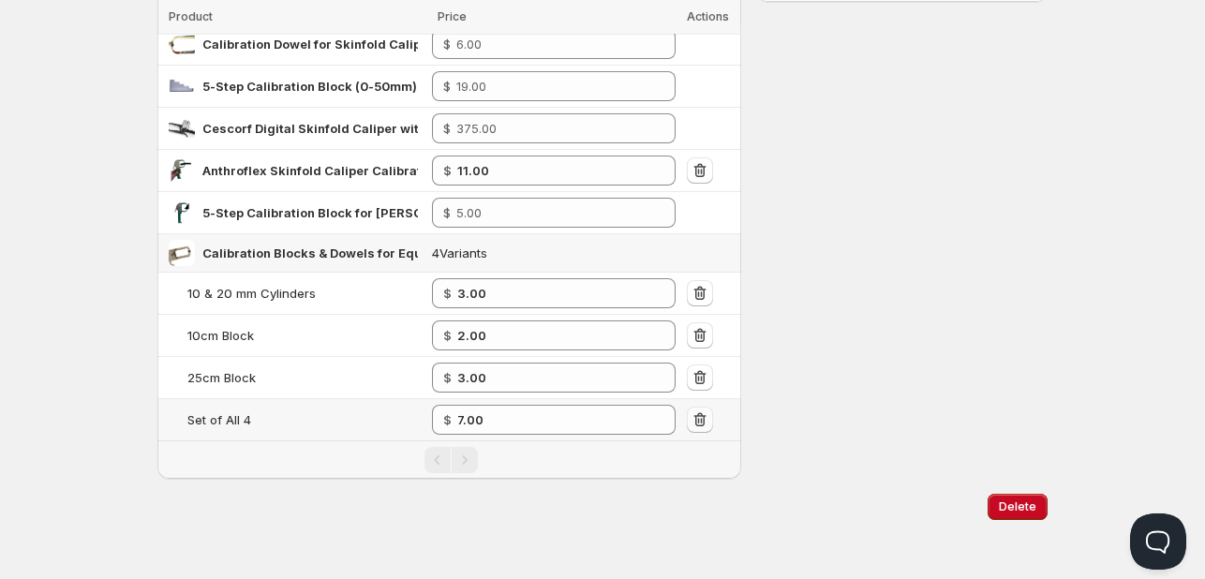
click at [703, 410] on icon "button" at bounding box center [700, 419] width 19 height 19
click at [701, 376] on icon "button" at bounding box center [702, 379] width 2 height 6
click at [701, 326] on icon "button" at bounding box center [700, 335] width 19 height 19
click at [693, 274] on td at bounding box center [711, 294] width 60 height 42
click at [705, 294] on icon "button" at bounding box center [700, 293] width 19 height 19
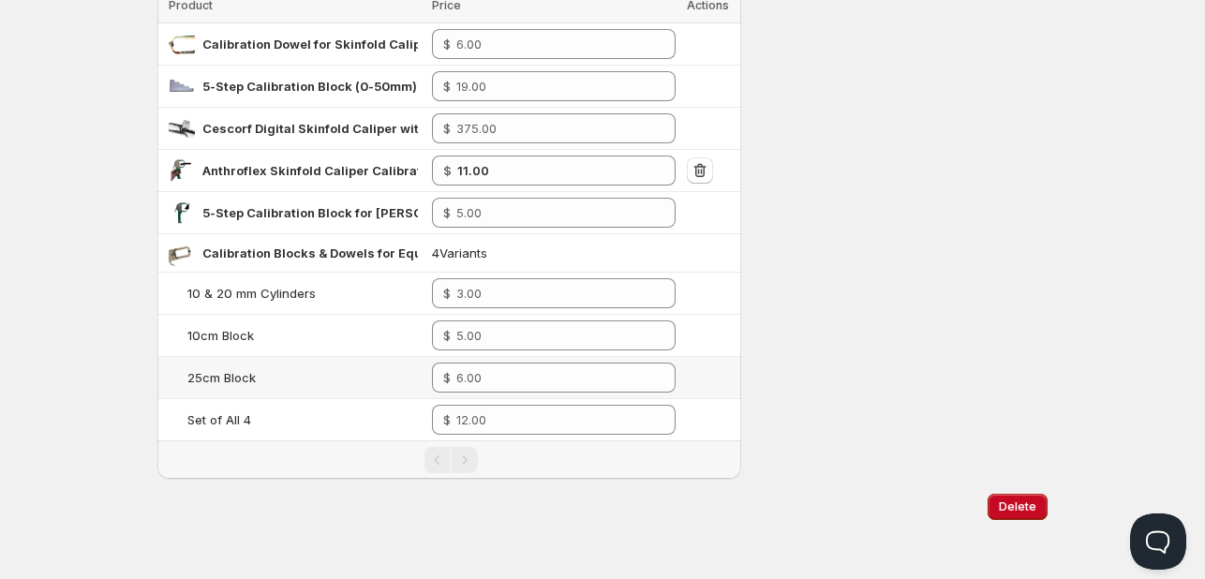
scroll to position [0, 0]
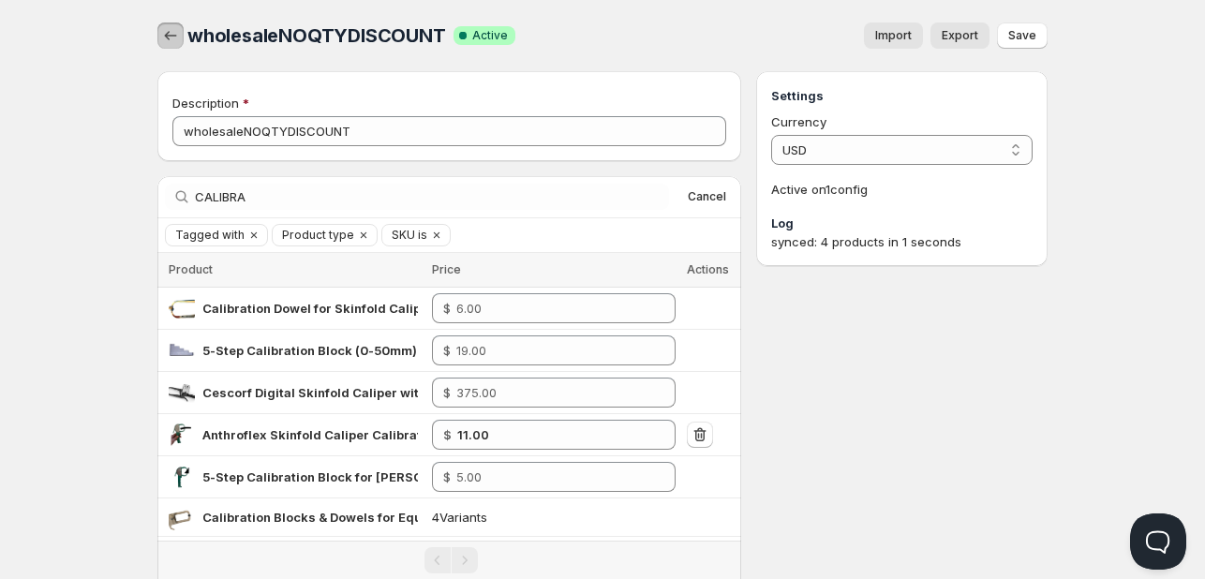
click at [165, 37] on icon "button" at bounding box center [170, 35] width 19 height 19
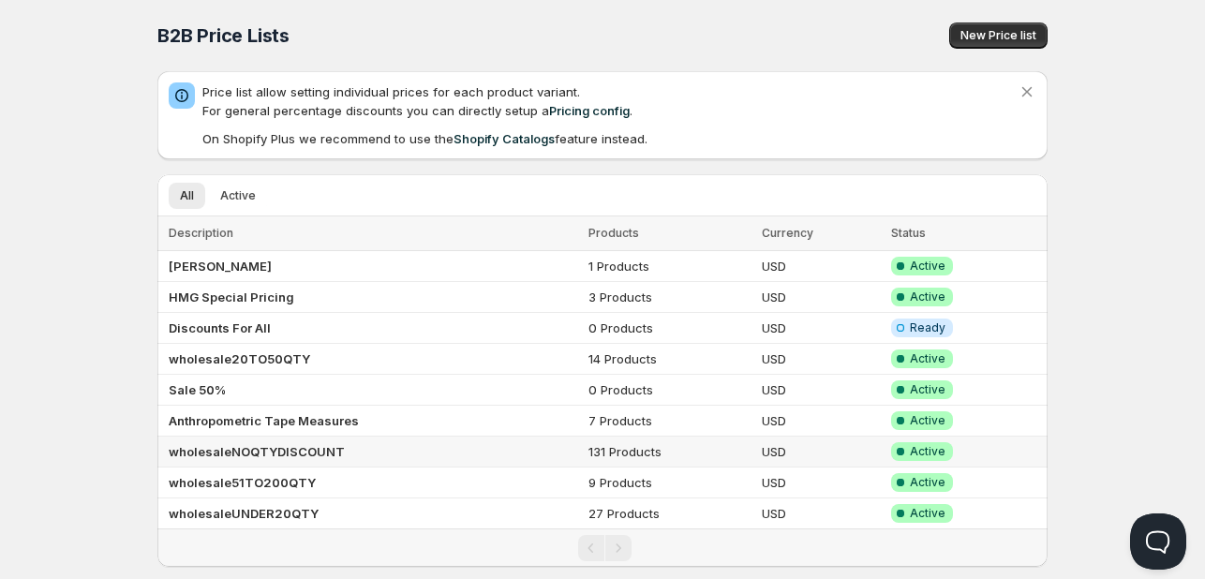
click at [272, 453] on b "wholesaleNOQTYDISCOUNT" at bounding box center [257, 451] width 176 height 15
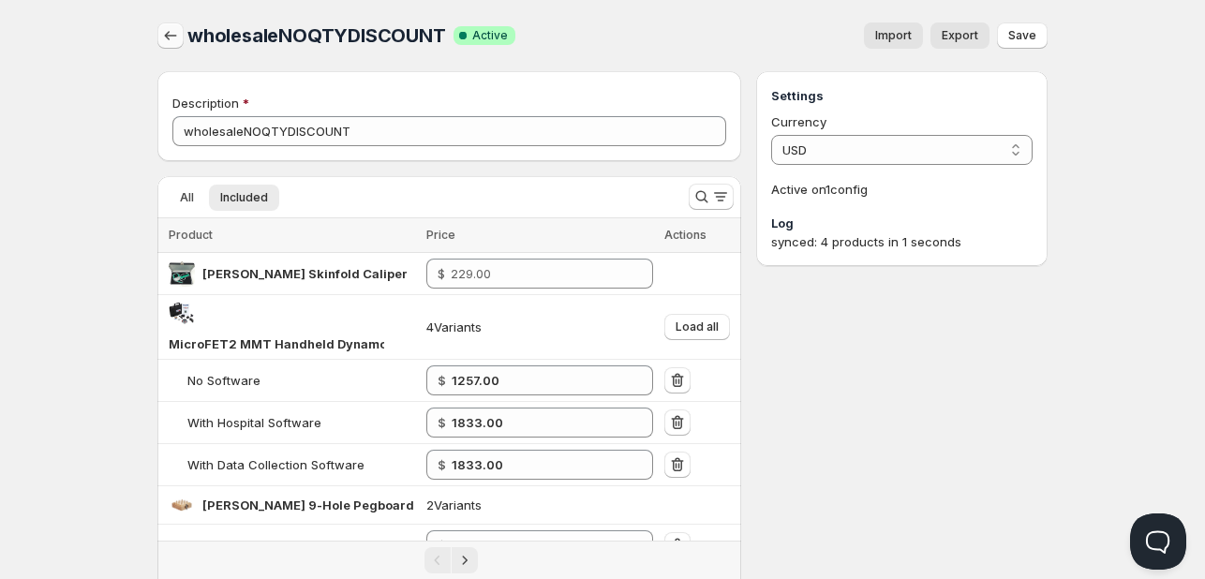
click at [172, 38] on icon "button" at bounding box center [170, 35] width 19 height 19
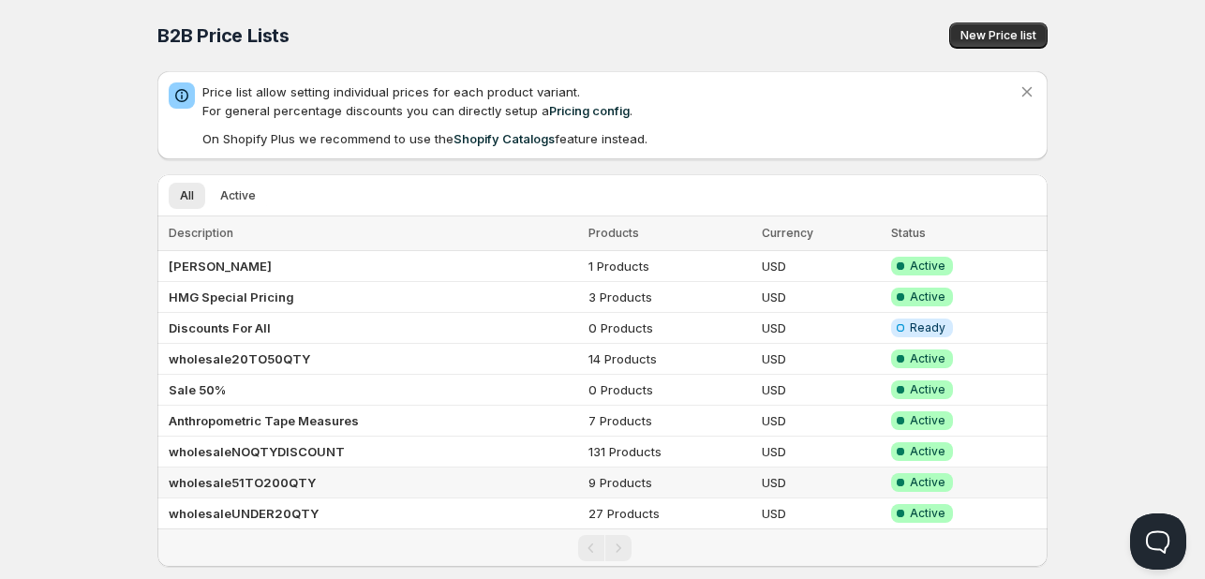
scroll to position [33, 0]
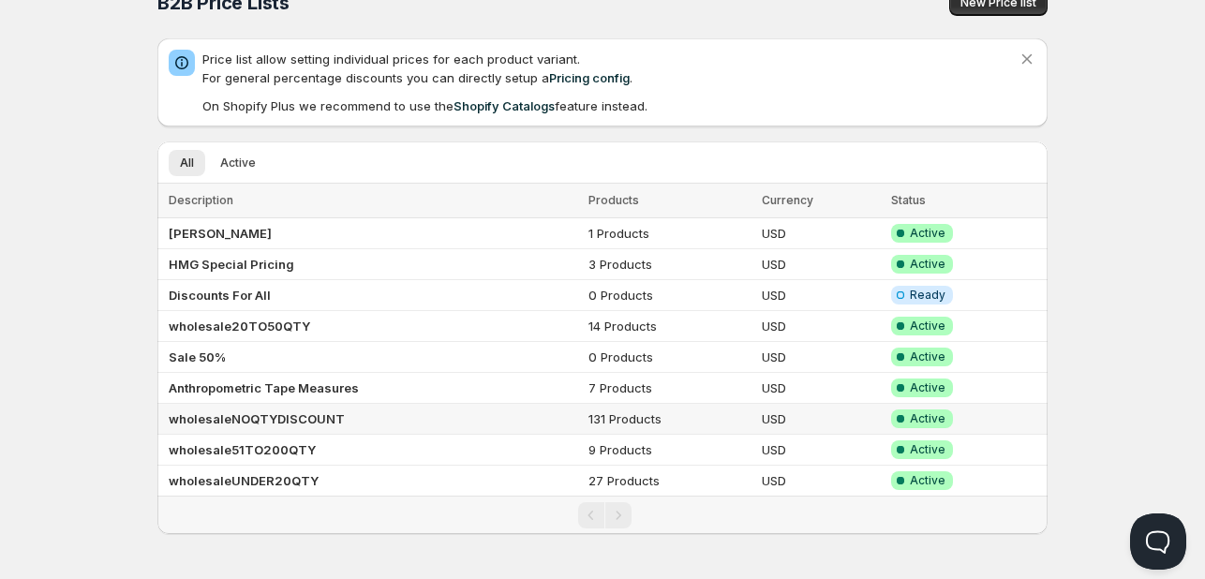
click at [397, 413] on td "wholesaleNOQTYDISCOUNT" at bounding box center [369, 419] width 425 height 31
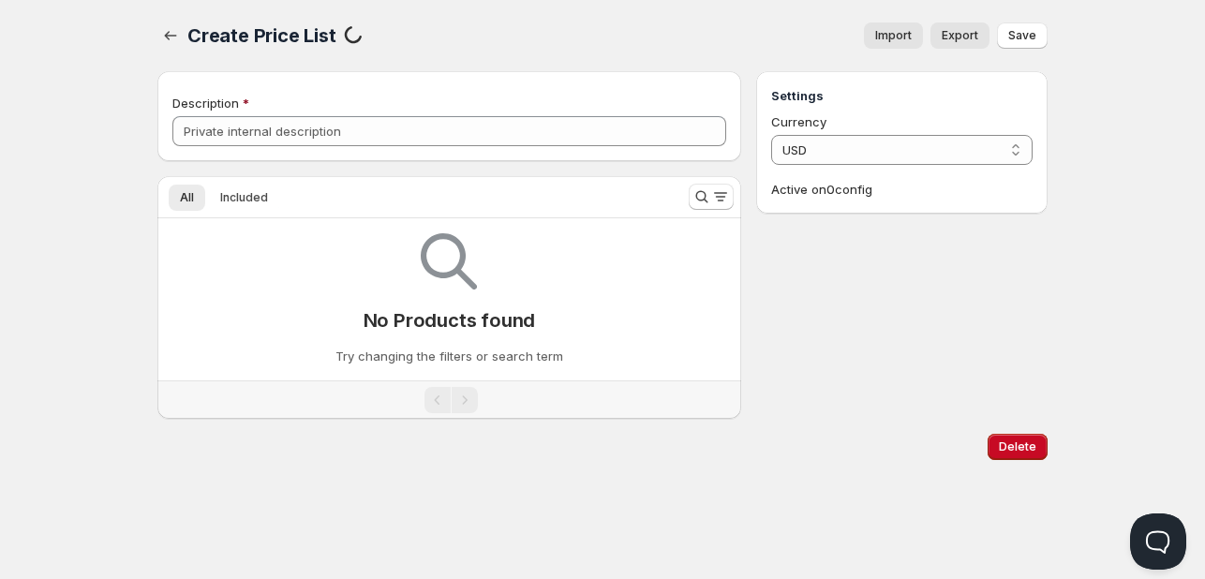
type input "wholesaleNOQTYDISCOUNT"
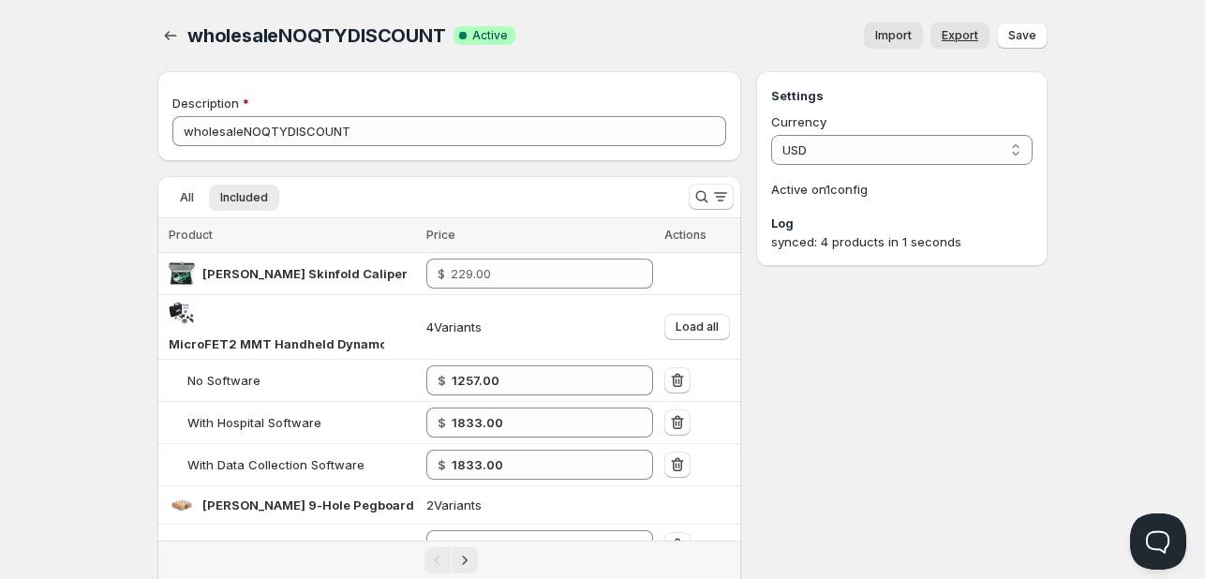
click at [977, 34] on span "Export" at bounding box center [960, 35] width 37 height 15
click at [686, 200] on div at bounding box center [711, 196] width 60 height 37
click at [700, 195] on icon "Search and filter results" at bounding box center [701, 196] width 19 height 19
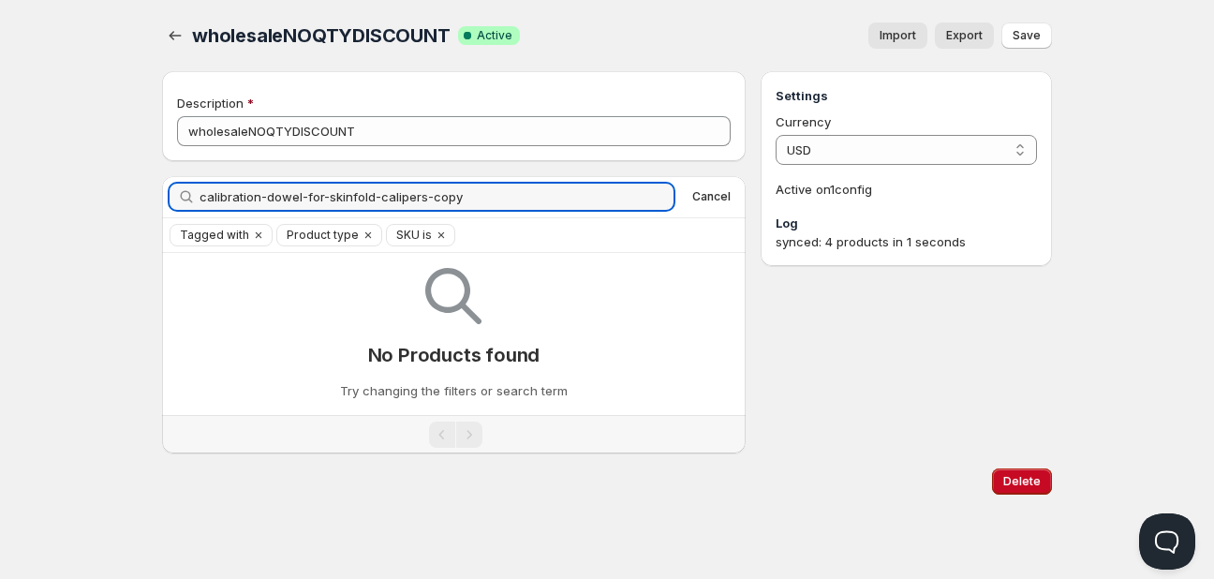
drag, startPoint x: 262, startPoint y: 194, endPoint x: 1213, endPoint y: 16, distance: 967.5
click at [1204, 62] on div "Home Pricing Price lists Checkout Forms Submissions Settings Features Plans who…" at bounding box center [607, 289] width 1214 height 579
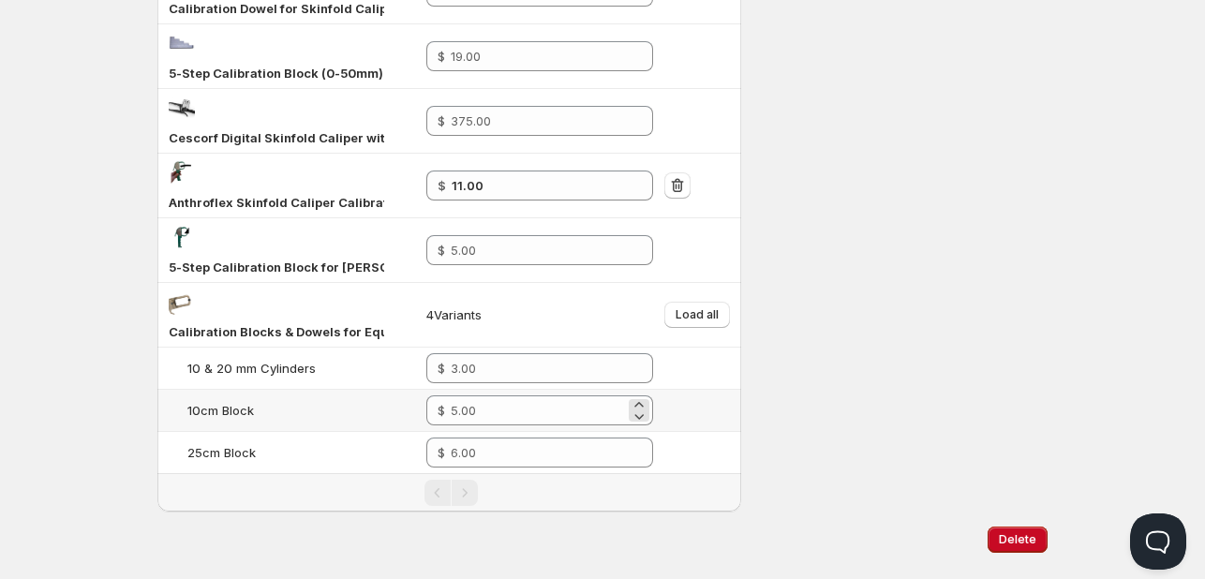
scroll to position [338, 0]
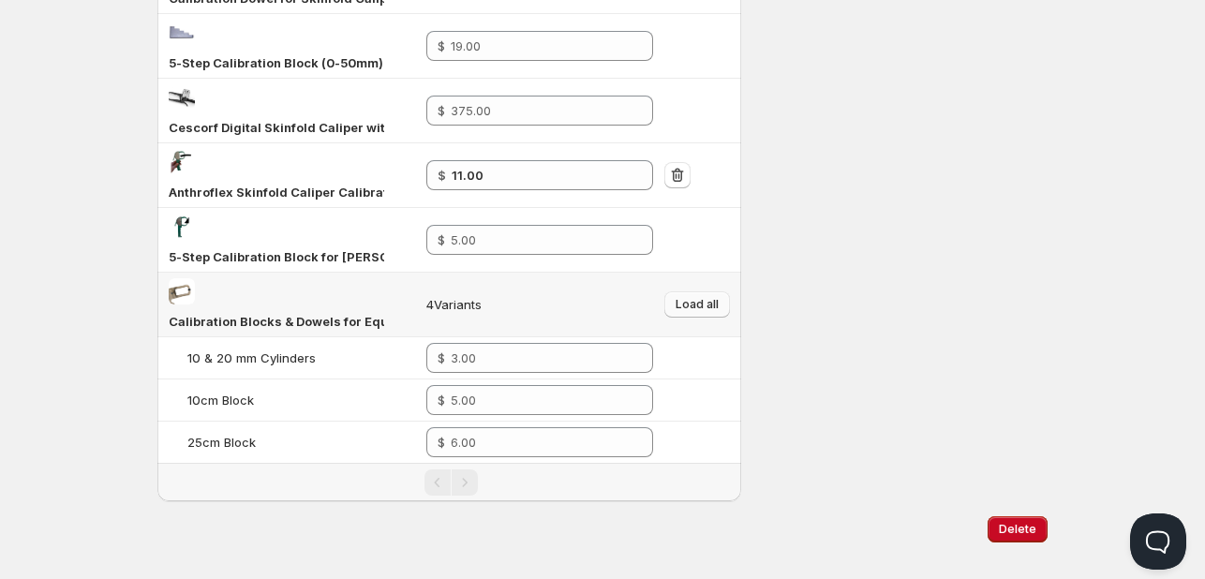
type input "calibration"
click at [694, 297] on span "Load all" at bounding box center [697, 304] width 43 height 15
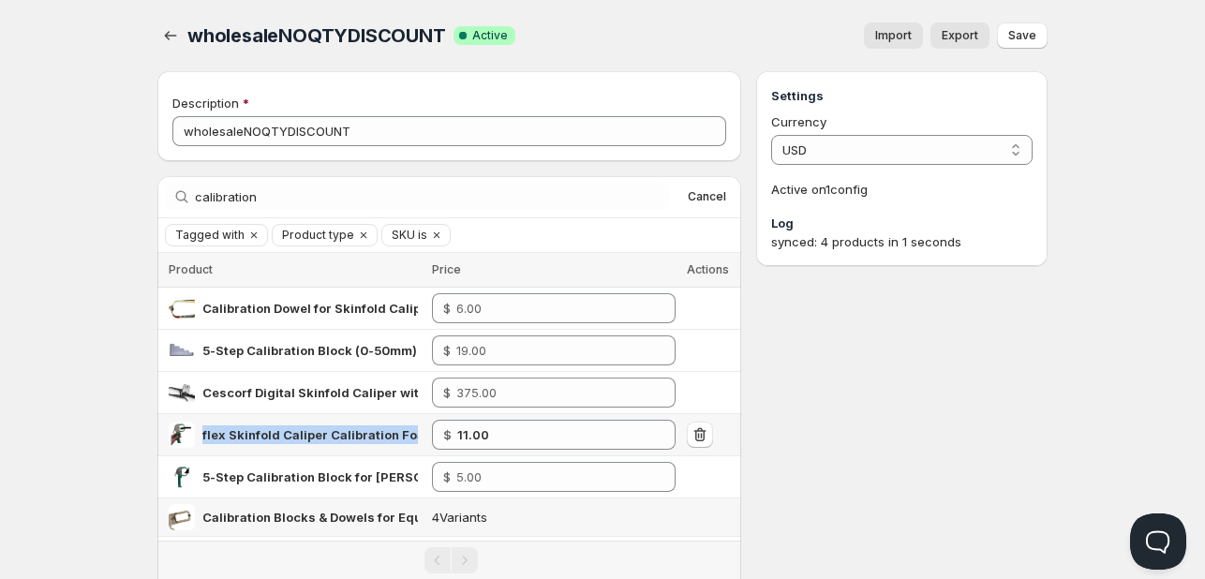
scroll to position [0, 46]
copy span "Anthroflex Skinfold Caliper Calibration Foam"
drag, startPoint x: 218, startPoint y: 432, endPoint x: 423, endPoint y: 438, distance: 205.3
click at [421, 438] on div "Anthroflex Skinfold Caliper Calibration Foam" at bounding box center [295, 435] width 252 height 26
click at [699, 431] on icon "button" at bounding box center [700, 434] width 19 height 19
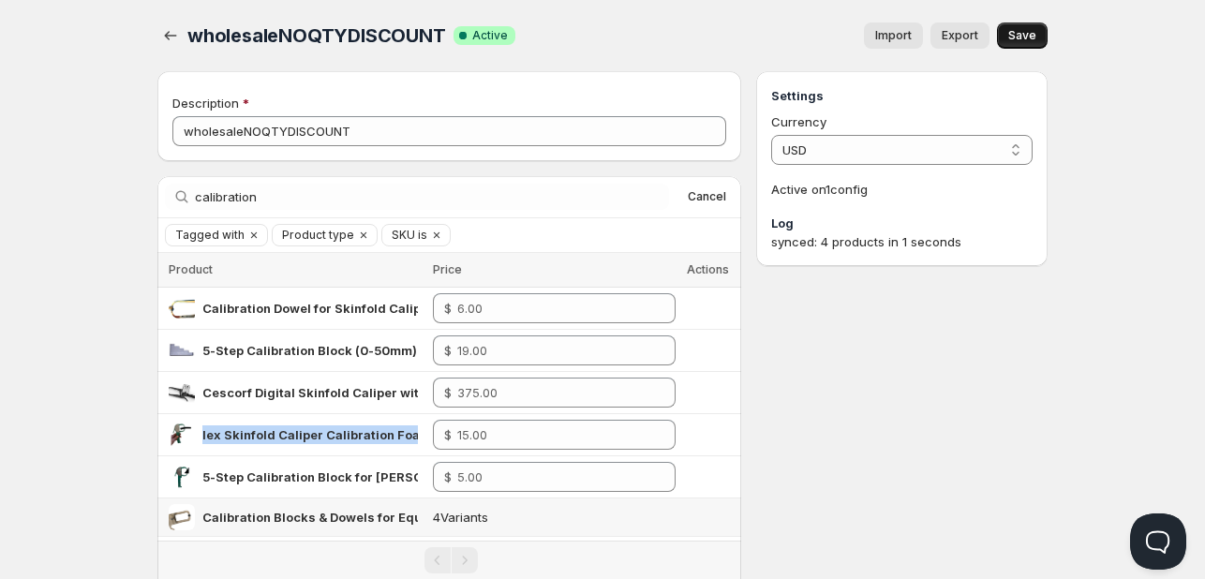
click at [1033, 34] on span "Save" at bounding box center [1022, 35] width 28 height 15
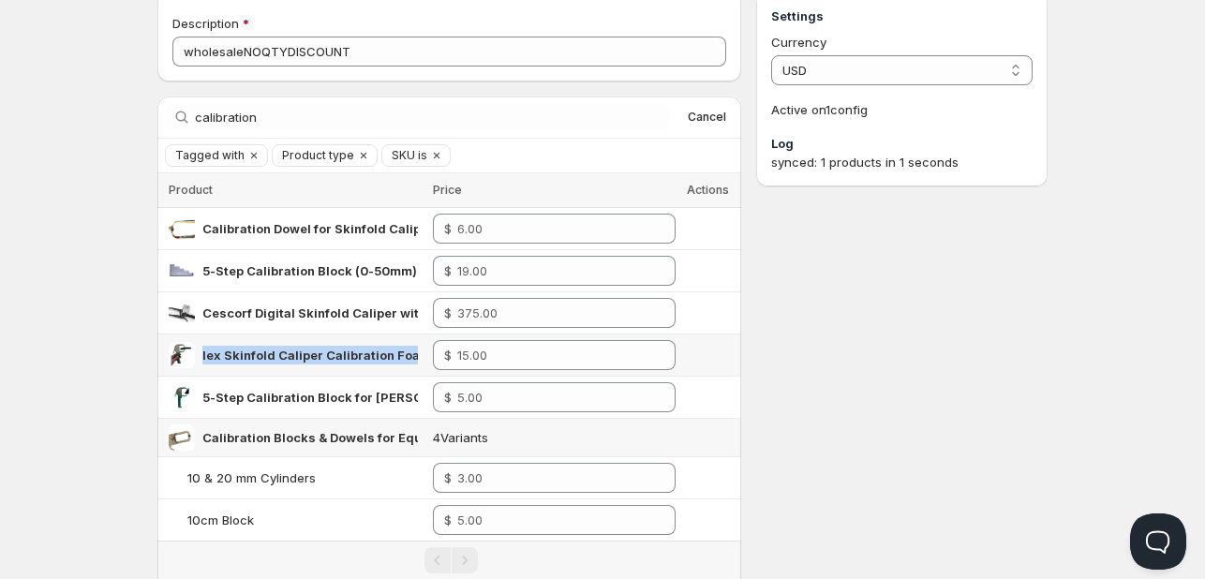
scroll to position [0, 0]
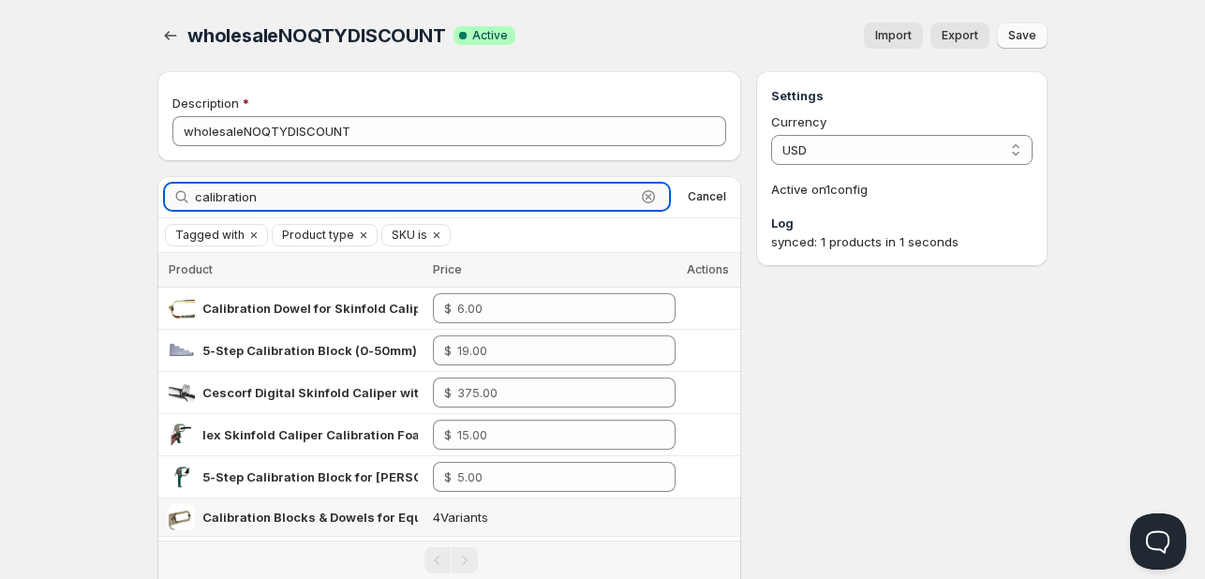
click at [430, 186] on input "calibration" at bounding box center [415, 197] width 440 height 26
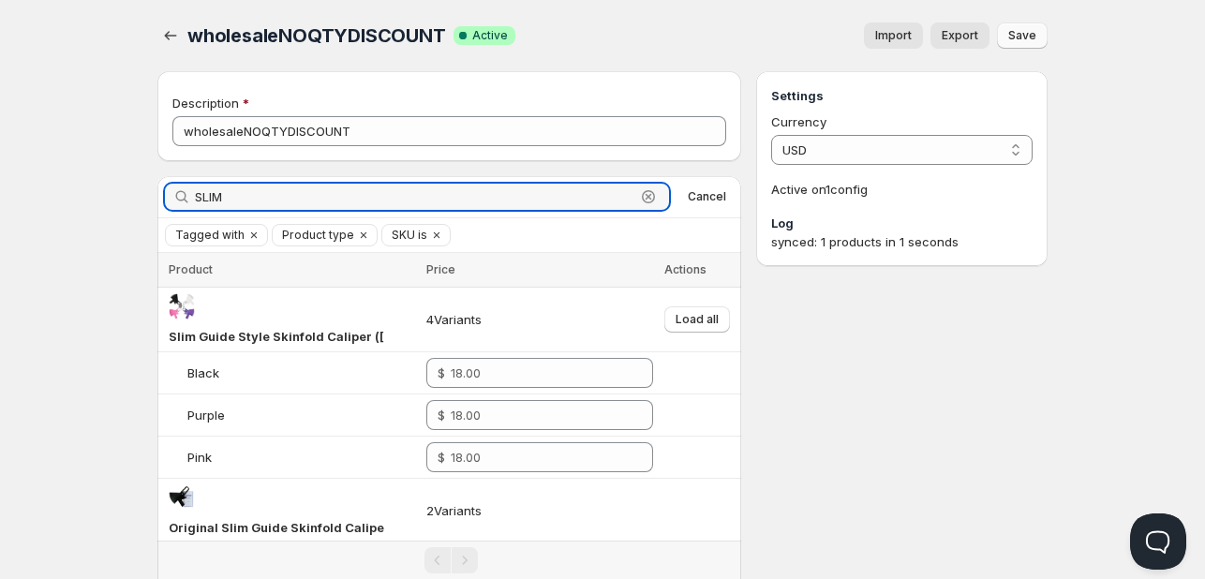
type input "SLIM"
